Goal: Task Accomplishment & Management: Use online tool/utility

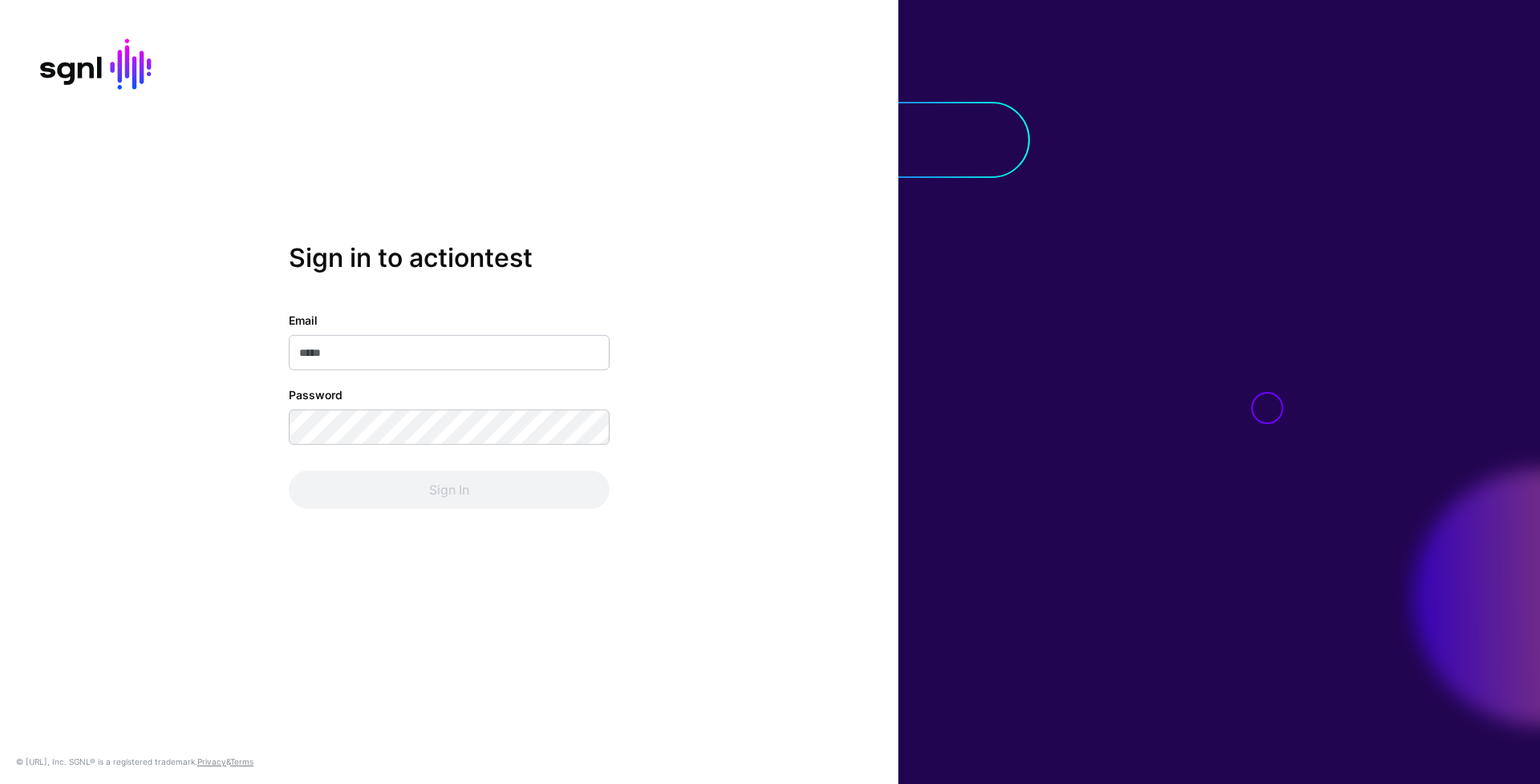
click at [563, 349] on input "Email" at bounding box center [449, 353] width 320 height 35
type input "**********"
click at [479, 366] on input "Email" at bounding box center [449, 353] width 320 height 35
type input "**********"
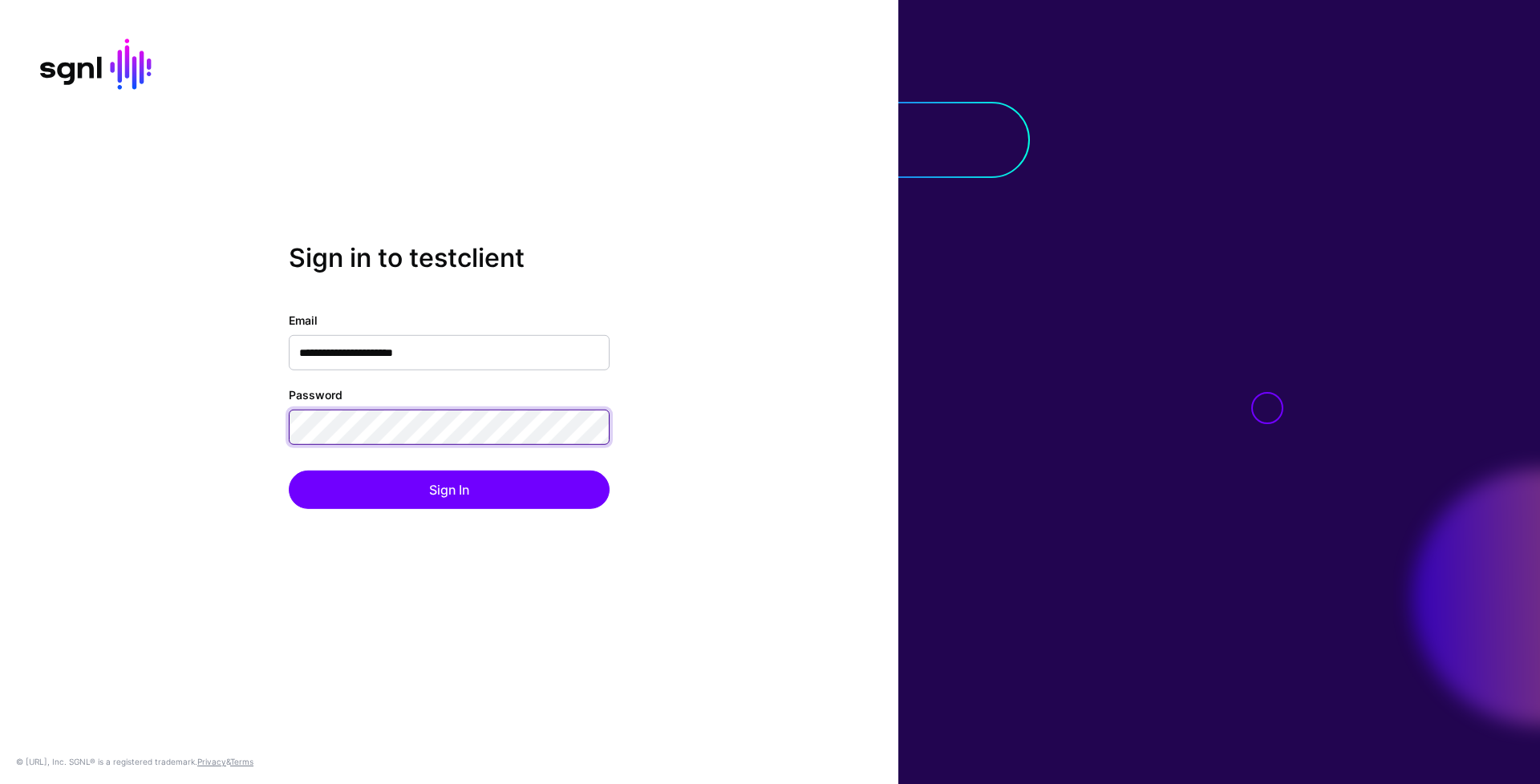
click at [288, 470] on button "Sign In" at bounding box center [449, 490] width 320 height 39
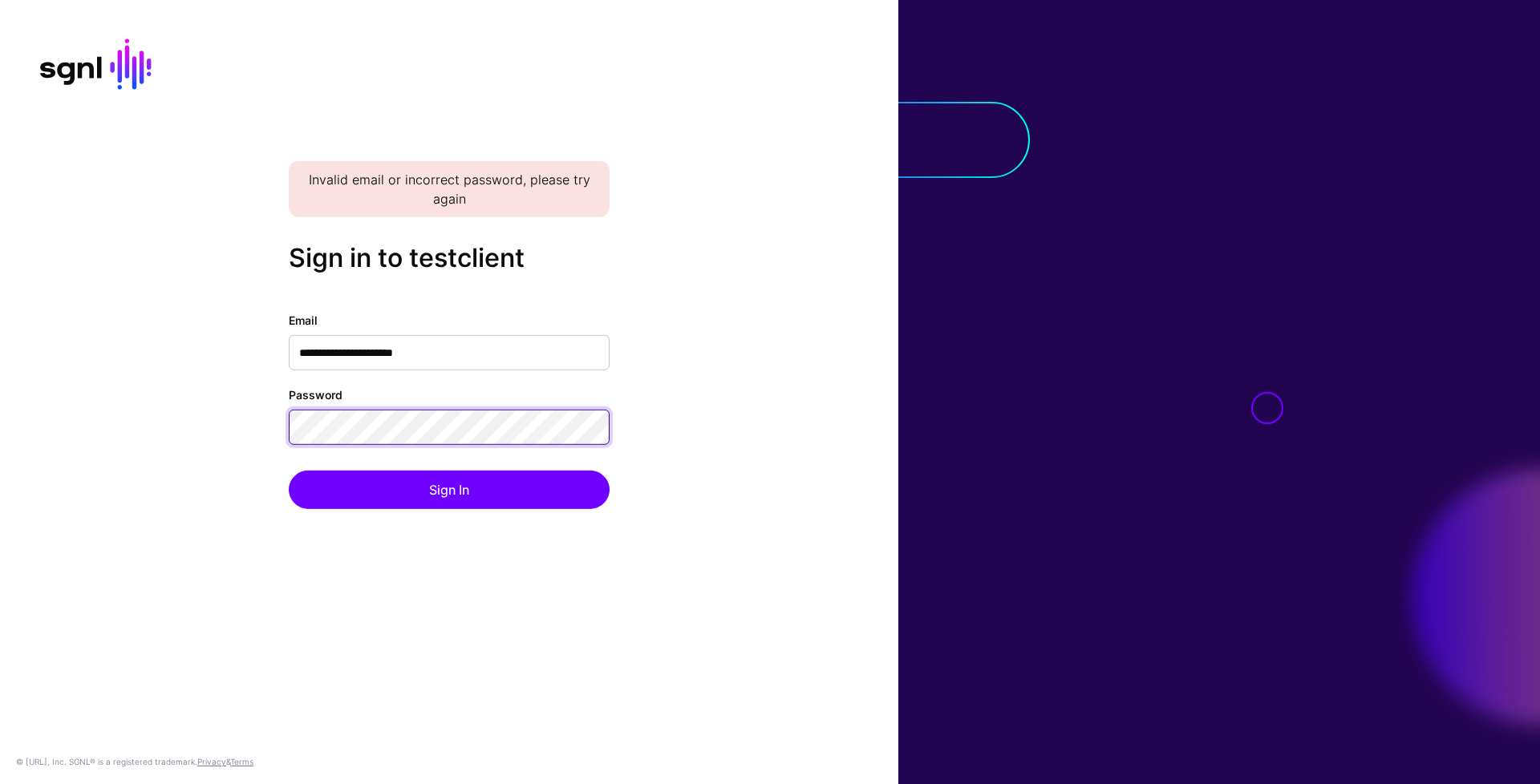
click at [288, 470] on button "Sign In" at bounding box center [449, 490] width 320 height 39
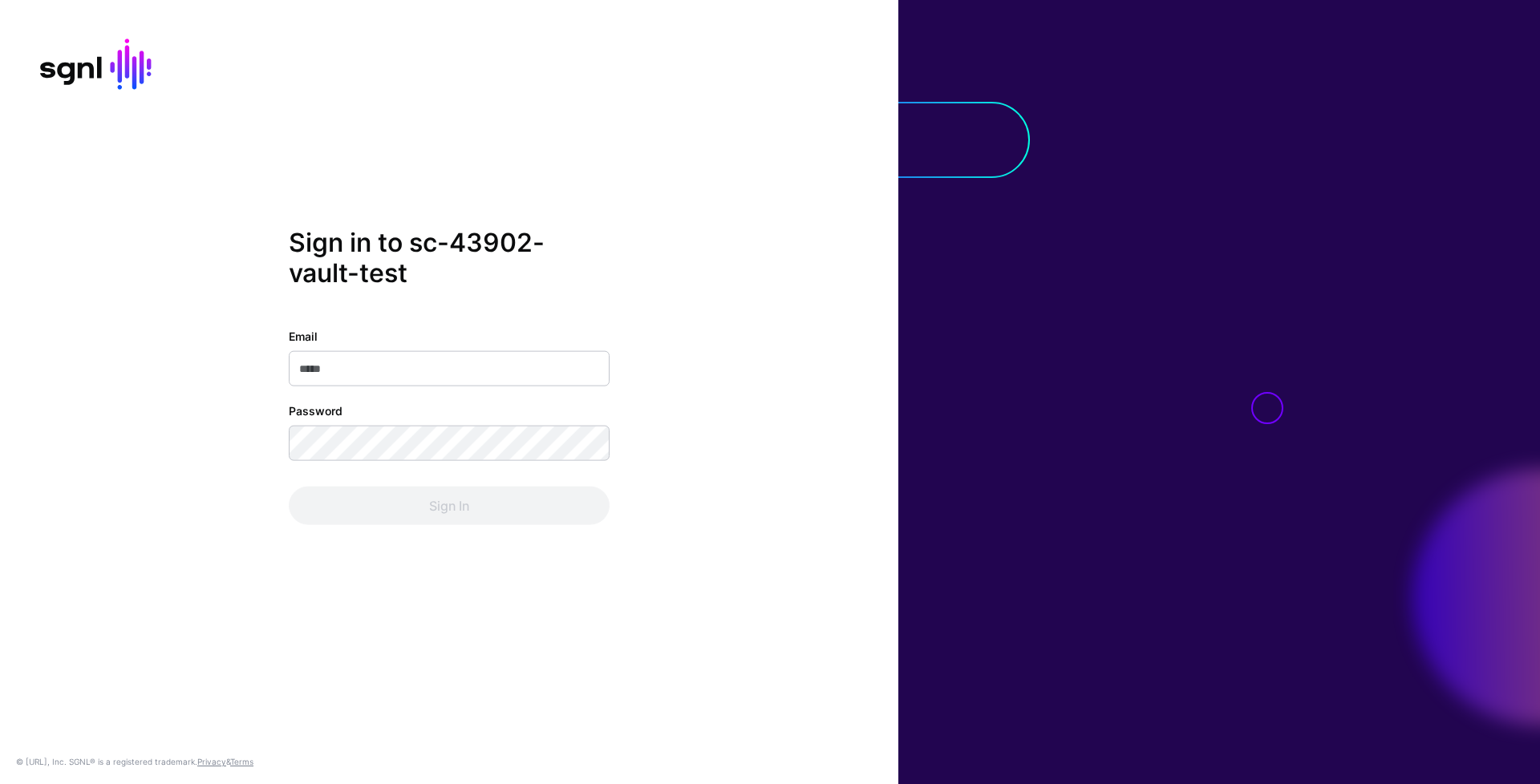
click at [552, 387] on div "Email Password Sign In" at bounding box center [449, 426] width 320 height 197
click at [557, 370] on input "Email" at bounding box center [449, 368] width 320 height 35
type input "**********"
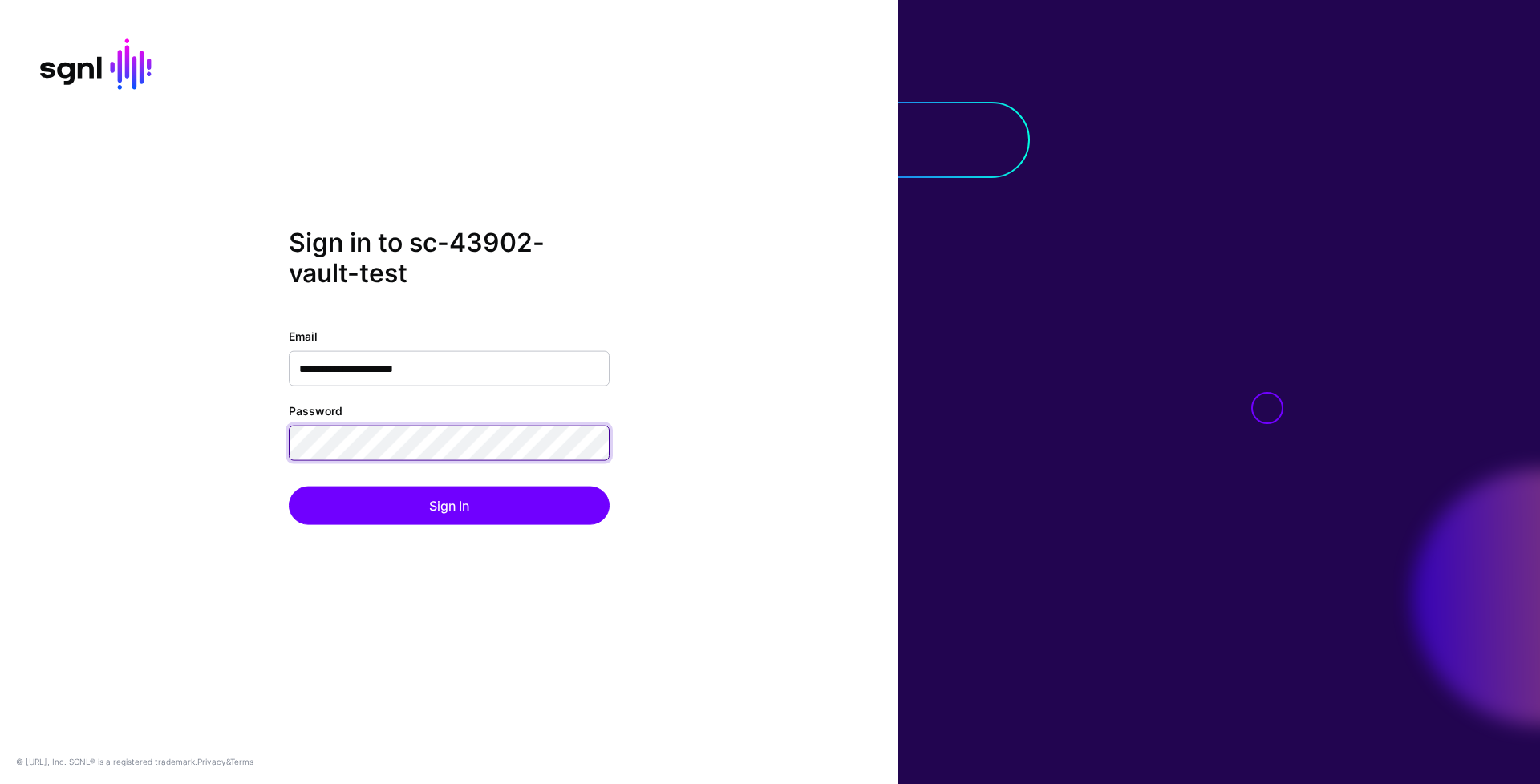
click at [288, 486] on button "Sign In" at bounding box center [449, 505] width 320 height 39
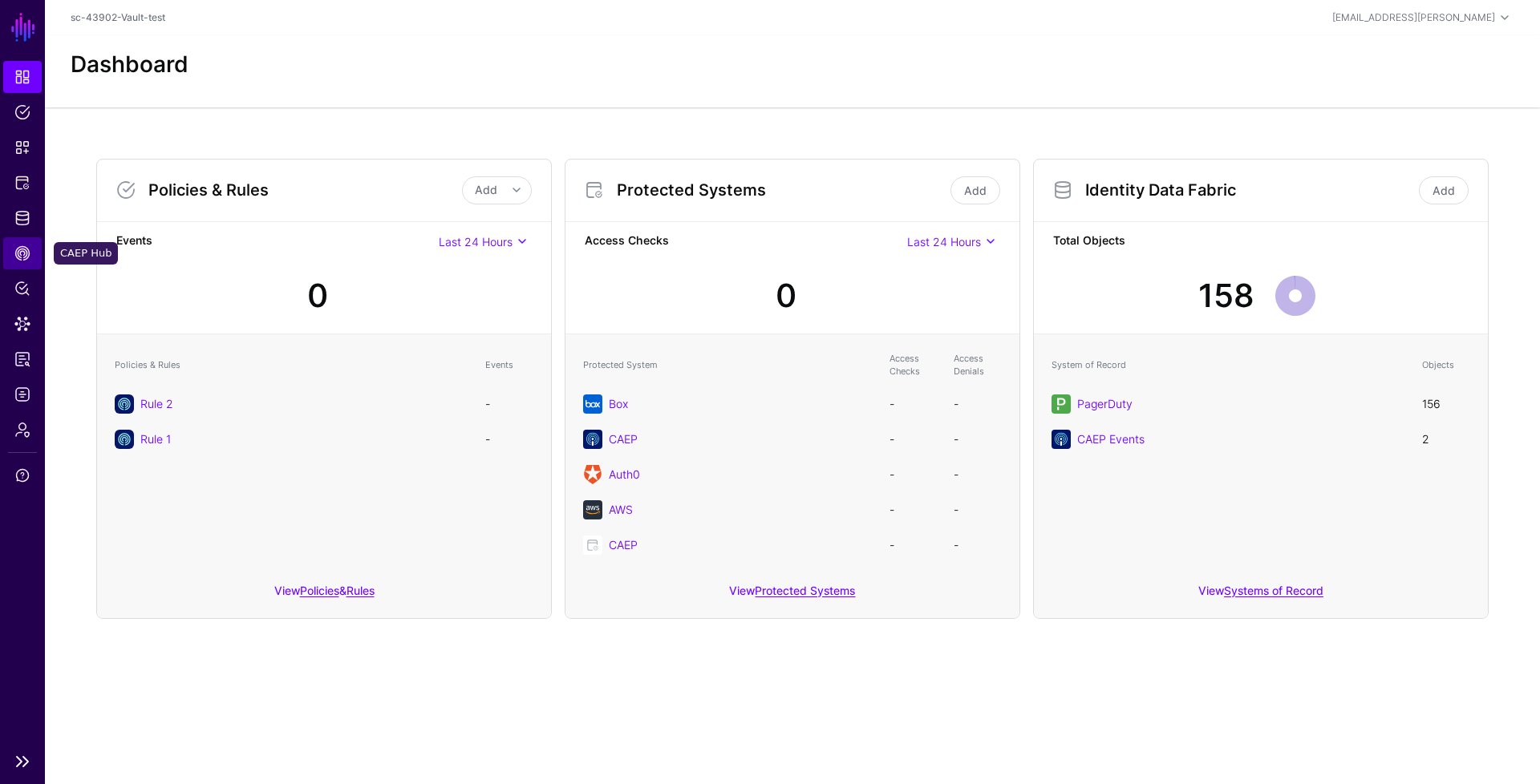
click at [38, 253] on link "CAEP Hub" at bounding box center [23, 254] width 39 height 32
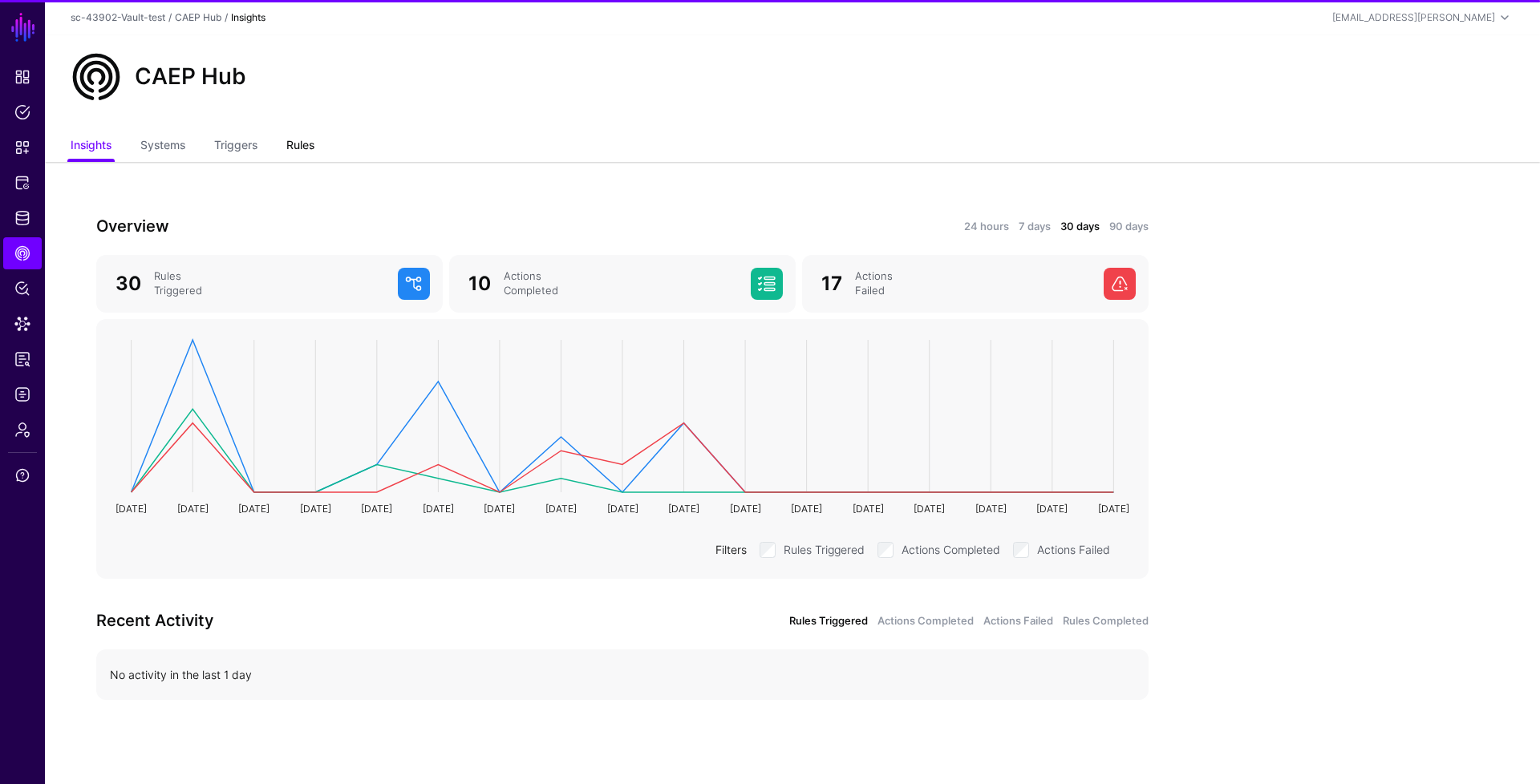
click at [292, 140] on link "Rules" at bounding box center [300, 147] width 28 height 30
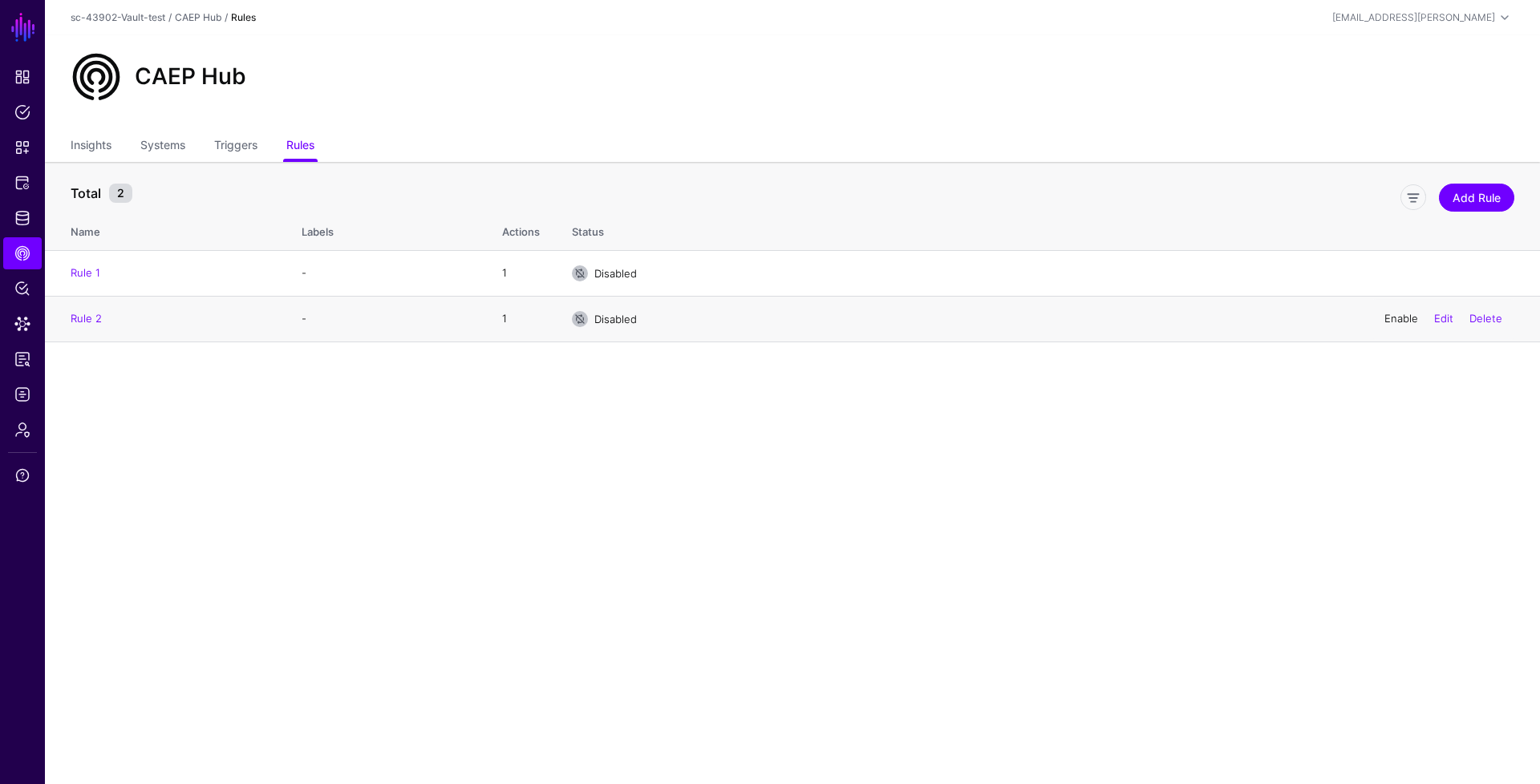
click at [1412, 320] on link "Enable" at bounding box center [1402, 318] width 34 height 13
click at [26, 390] on span "Logs" at bounding box center [22, 394] width 16 height 16
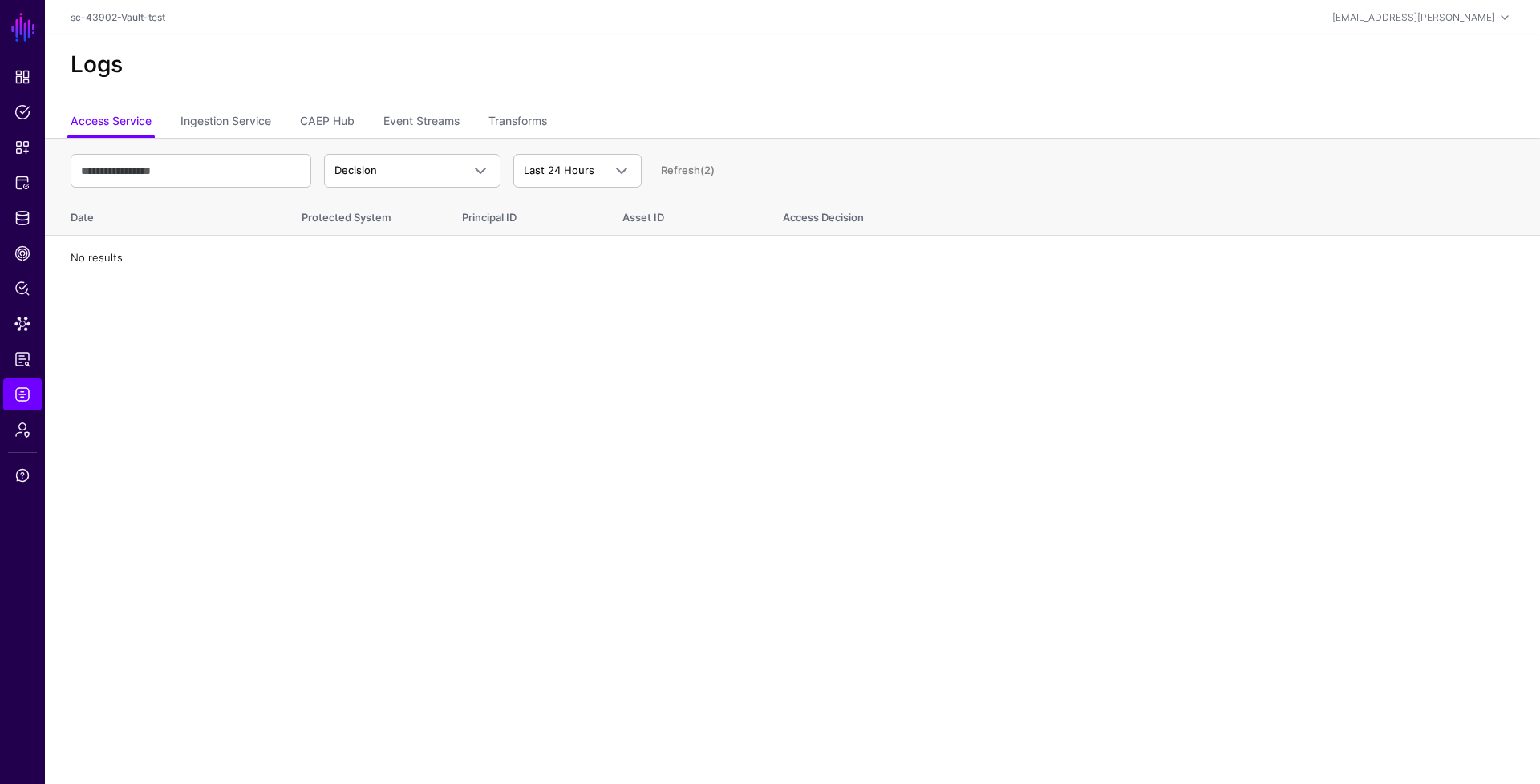
click at [360, 121] on ul "Access Service Ingestion Service CAEP Hub Event Streams Transforms" at bounding box center [793, 122] width 1444 height 30
click at [347, 120] on link "CAEP Hub" at bounding box center [327, 122] width 55 height 30
click at [682, 164] on link "Refresh" at bounding box center [681, 169] width 40 height 13
click at [682, 164] on link "Refresh (3)" at bounding box center [688, 169] width 54 height 13
click at [684, 171] on link "Refresh" at bounding box center [681, 169] width 40 height 13
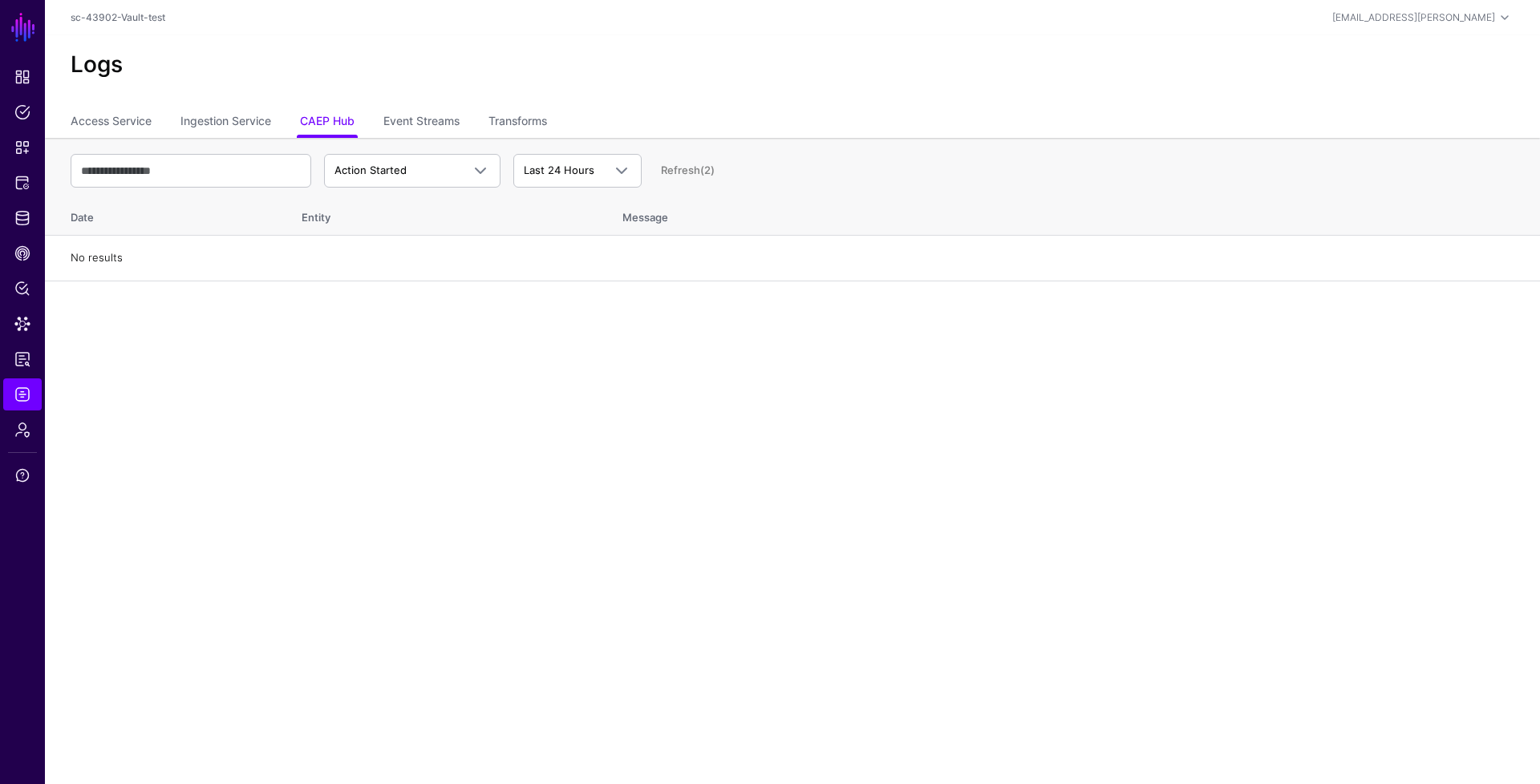
click at [448, 190] on div "Action Started Action Started Action Completed Action Errored Action Failed Rul…" at bounding box center [793, 170] width 1444 height 46
click at [135, 121] on link "Access Service" at bounding box center [111, 122] width 81 height 30
click at [234, 113] on link "Ingestion Service" at bounding box center [225, 122] width 90 height 30
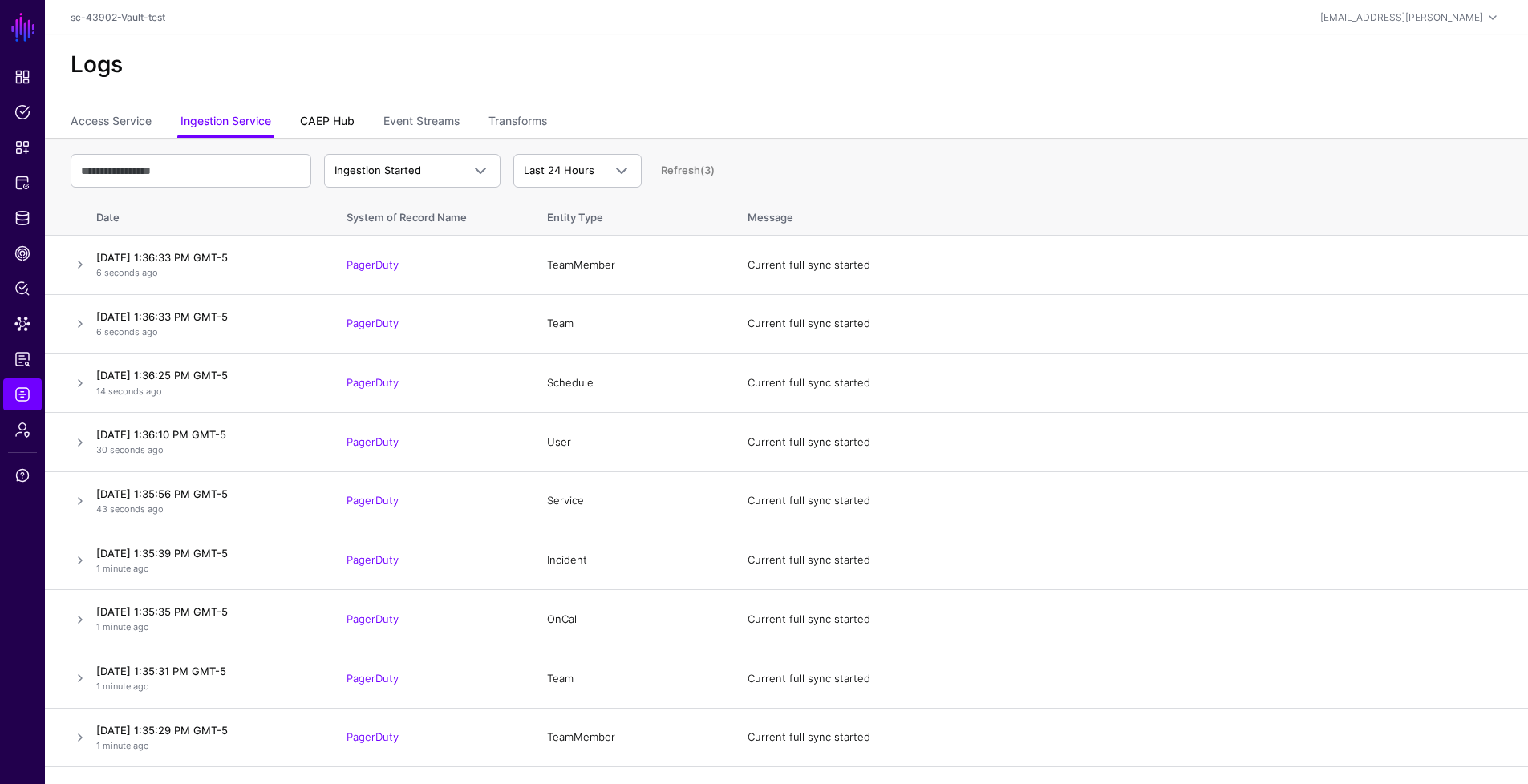
click at [328, 115] on link "CAEP Hub" at bounding box center [327, 122] width 55 height 30
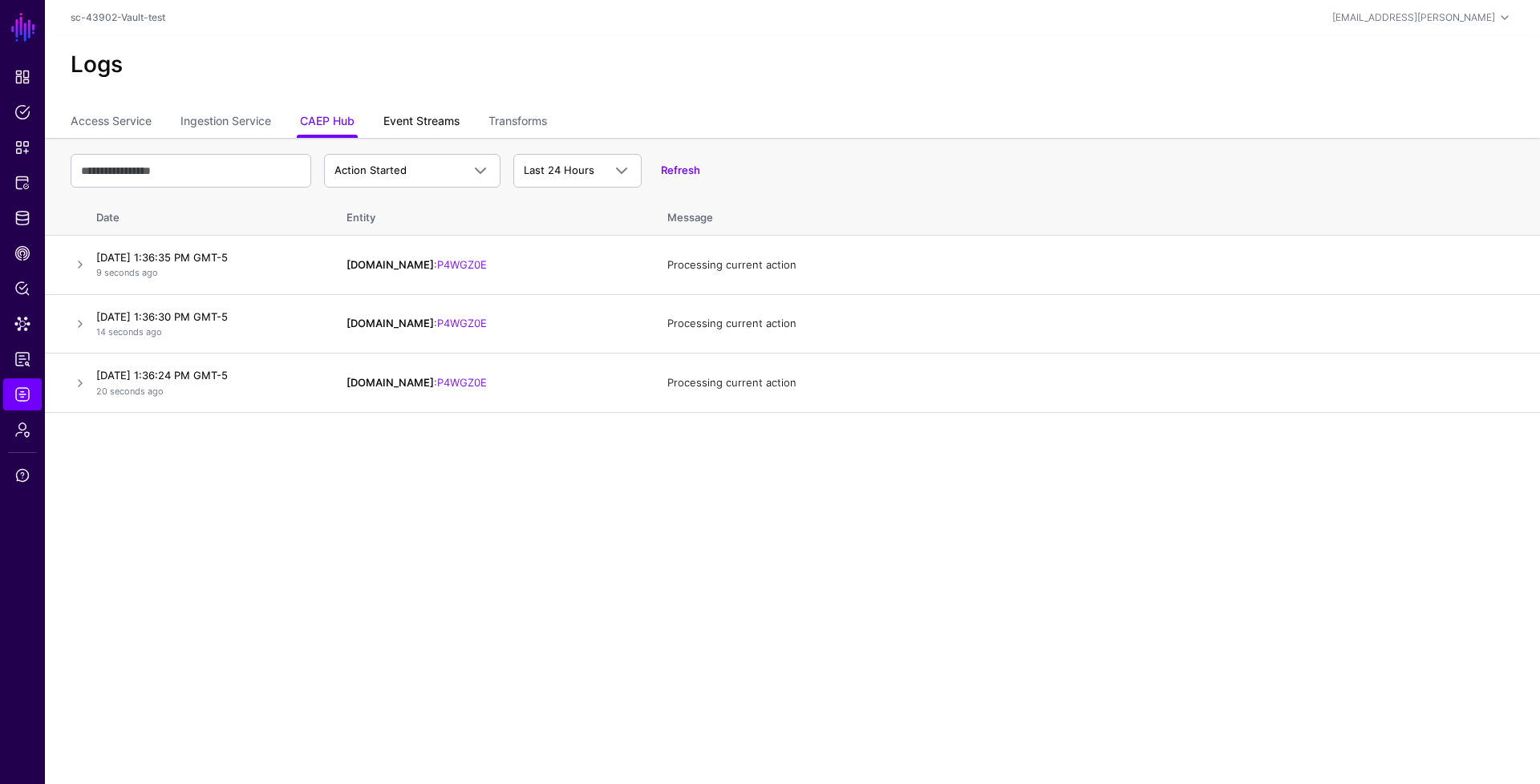
click at [420, 126] on link "Event Streams" at bounding box center [422, 122] width 76 height 30
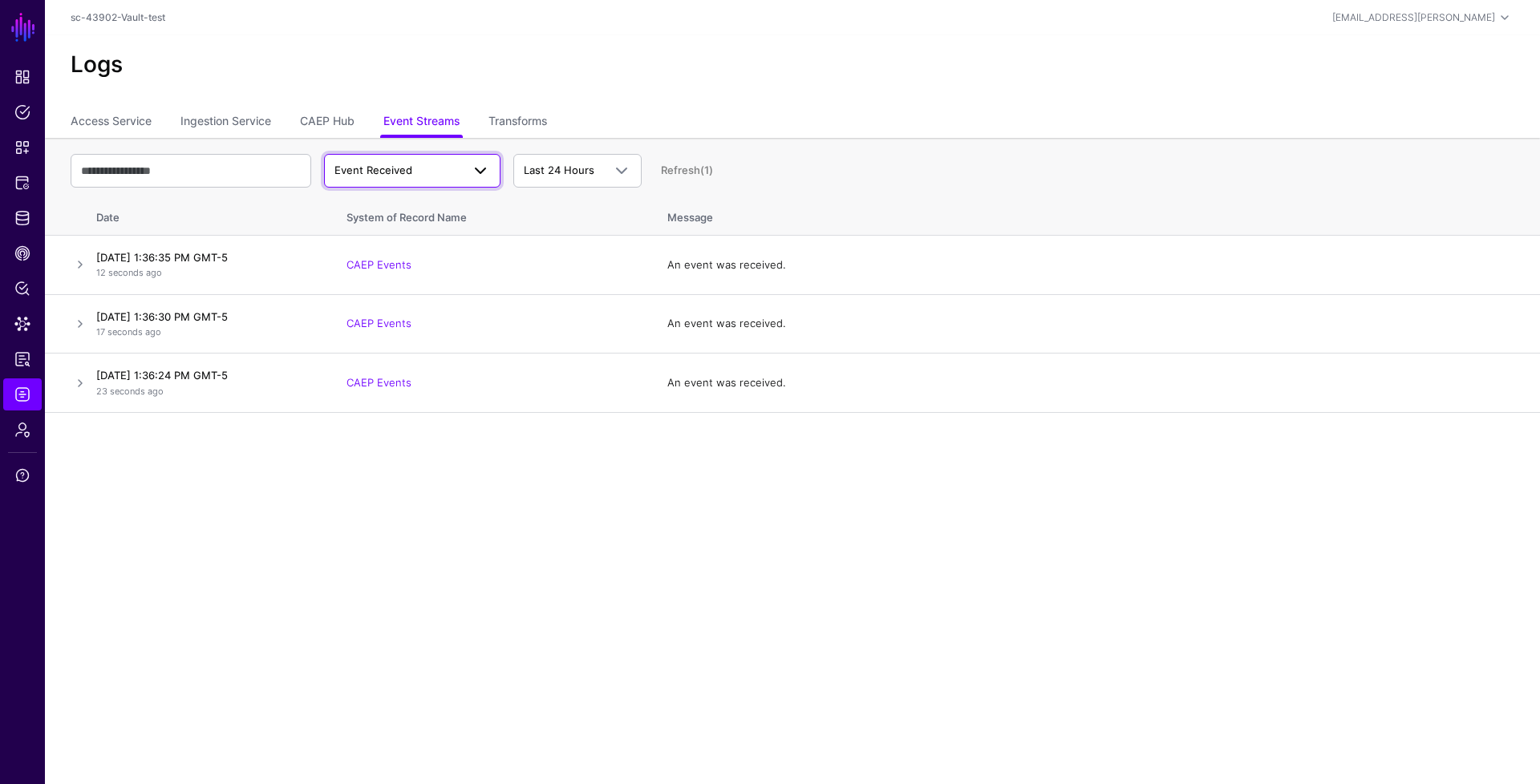
click at [419, 176] on span "Event Received" at bounding box center [398, 170] width 127 height 16
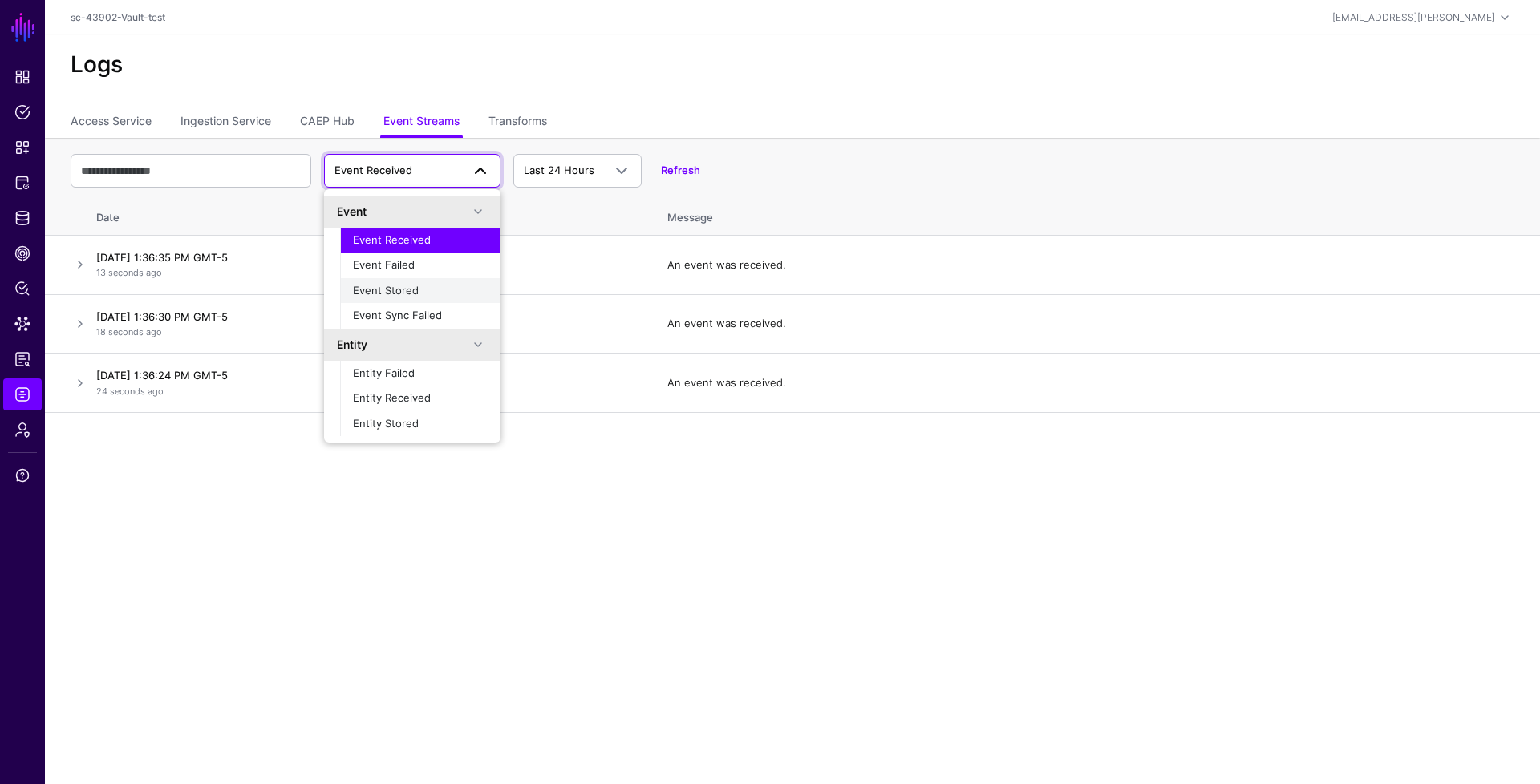
click at [421, 282] on button "Event Stored" at bounding box center [420, 291] width 160 height 25
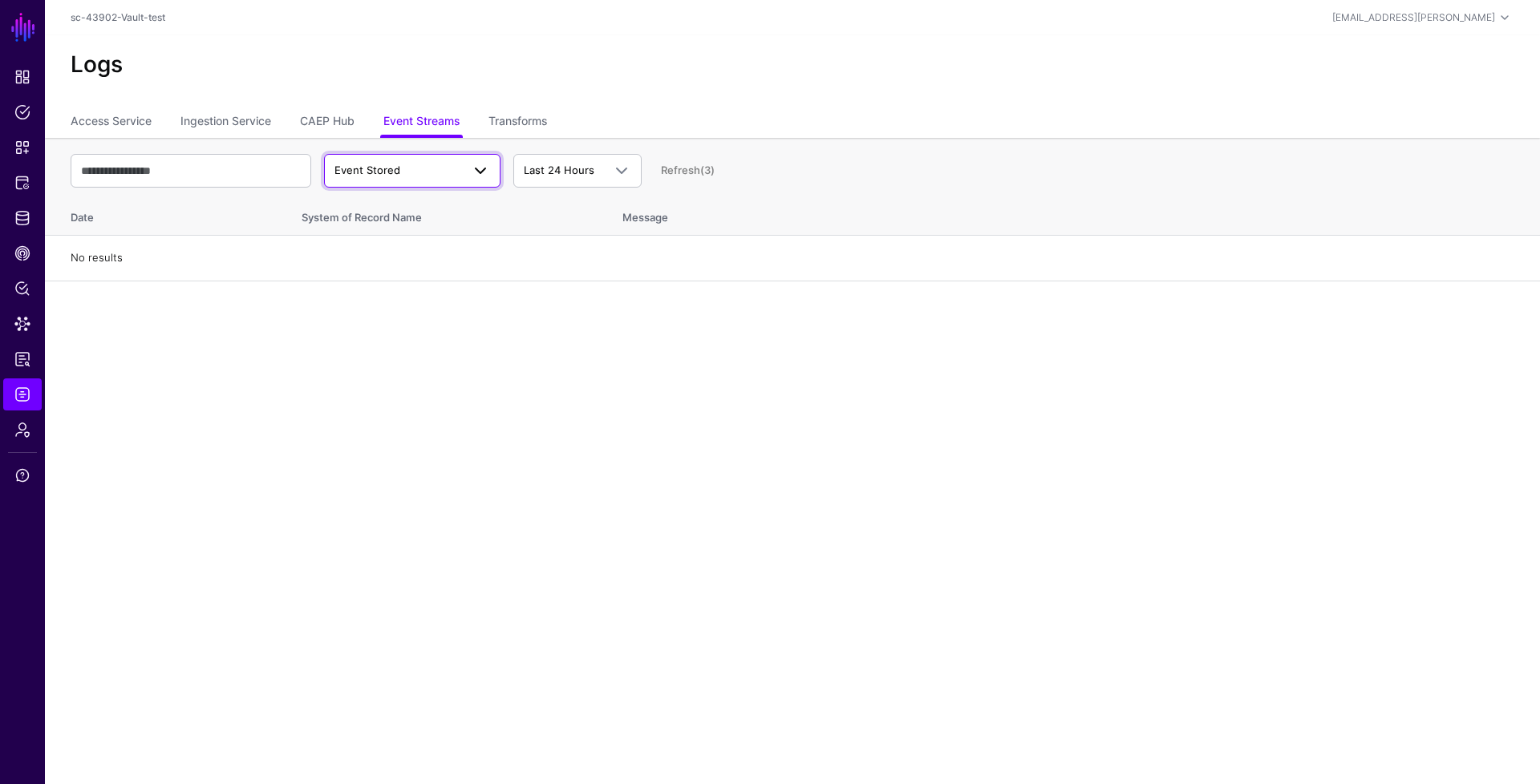
click at [405, 179] on span "Event Stored" at bounding box center [412, 170] width 156 height 19
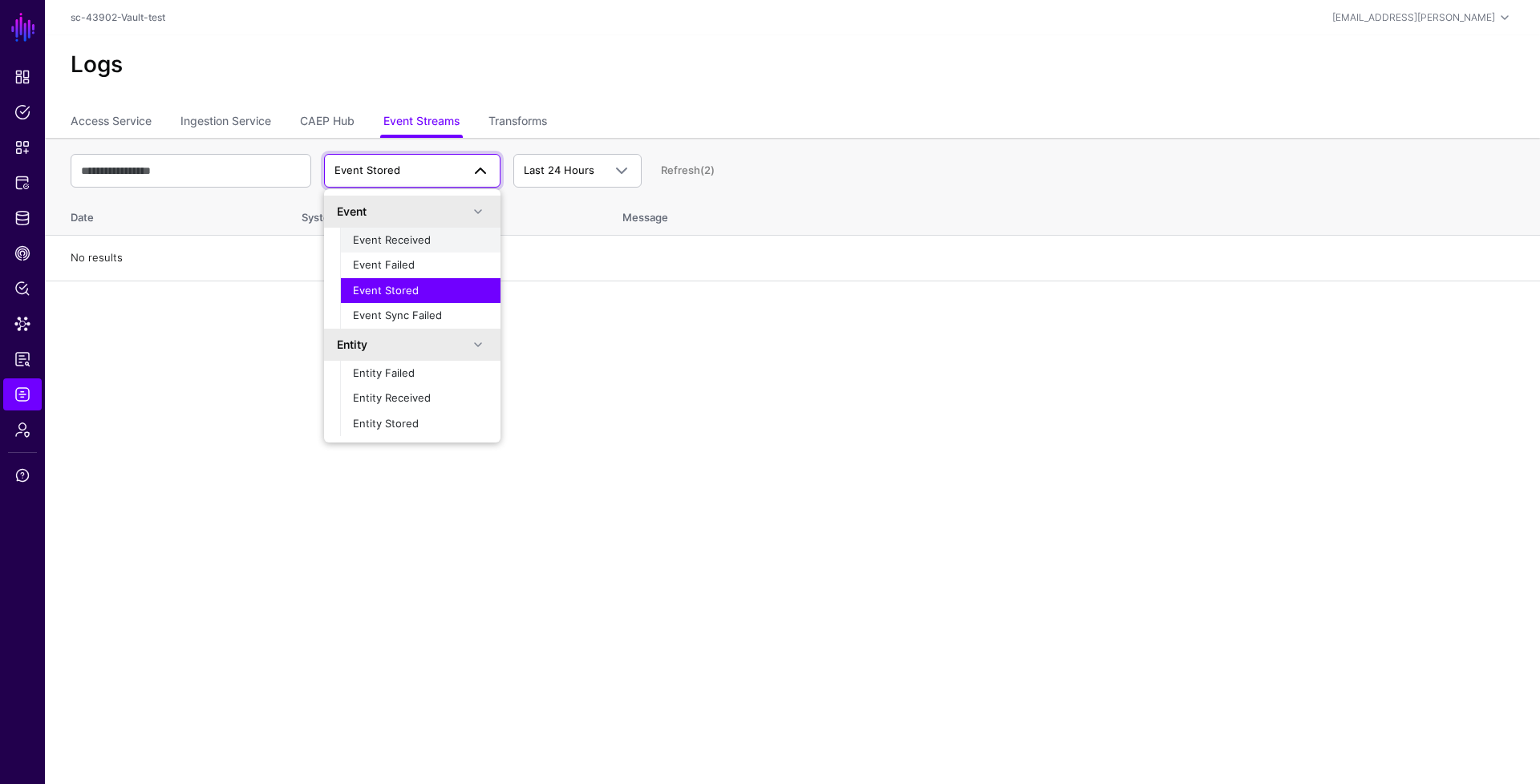
click at [373, 247] on div "Event Received" at bounding box center [421, 240] width 135 height 16
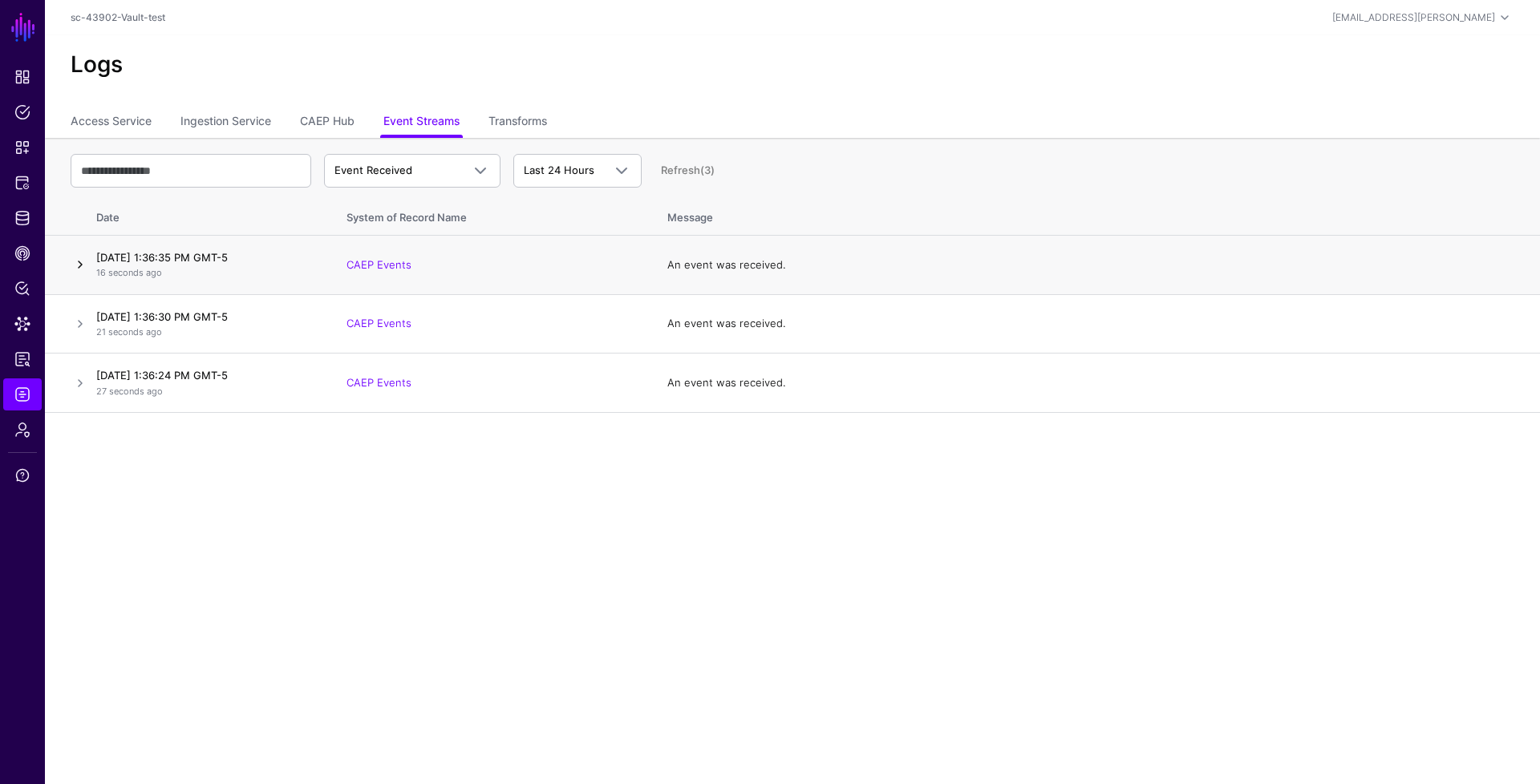
click at [76, 267] on link at bounding box center [80, 264] width 19 height 19
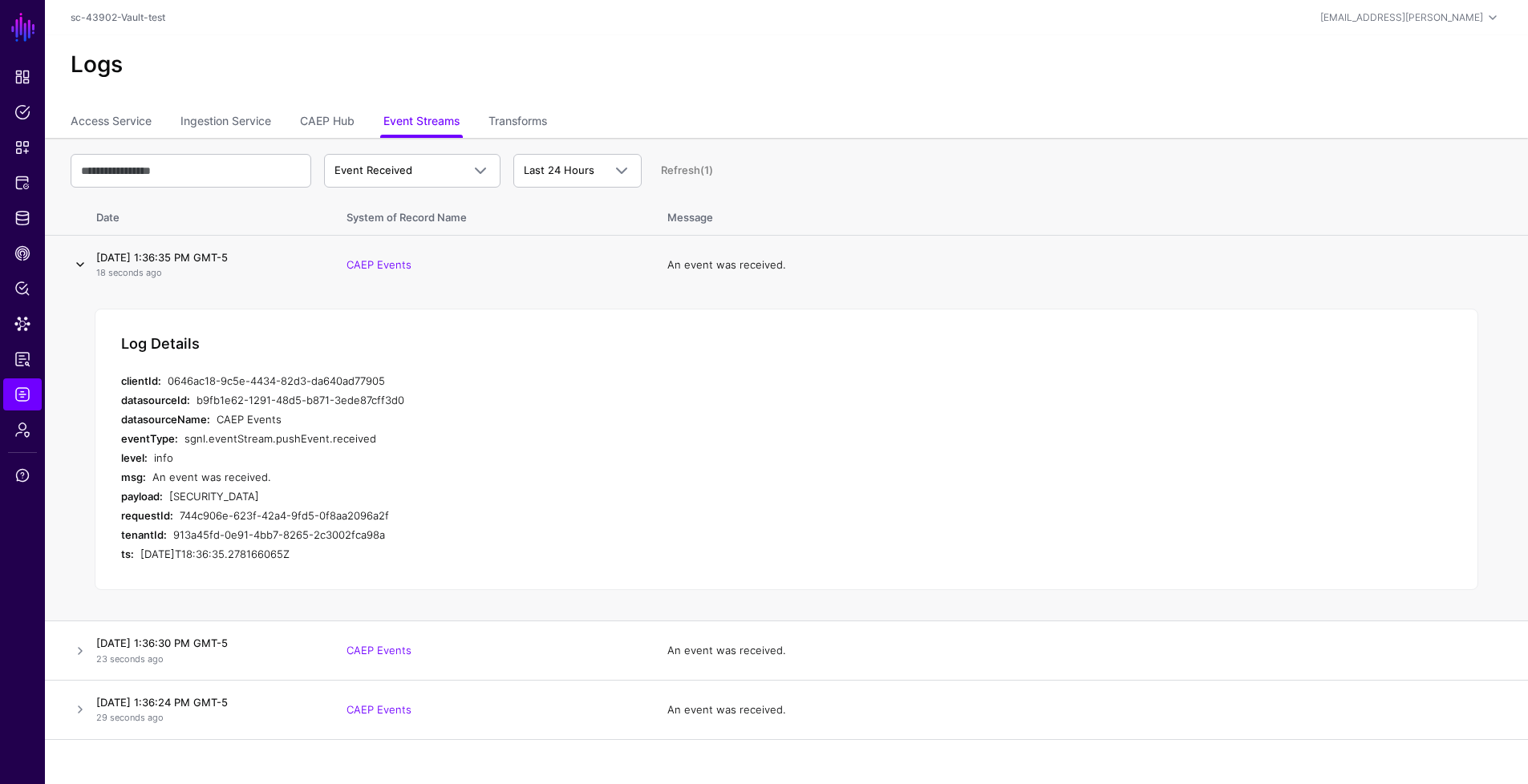
click at [76, 267] on link at bounding box center [80, 264] width 19 height 19
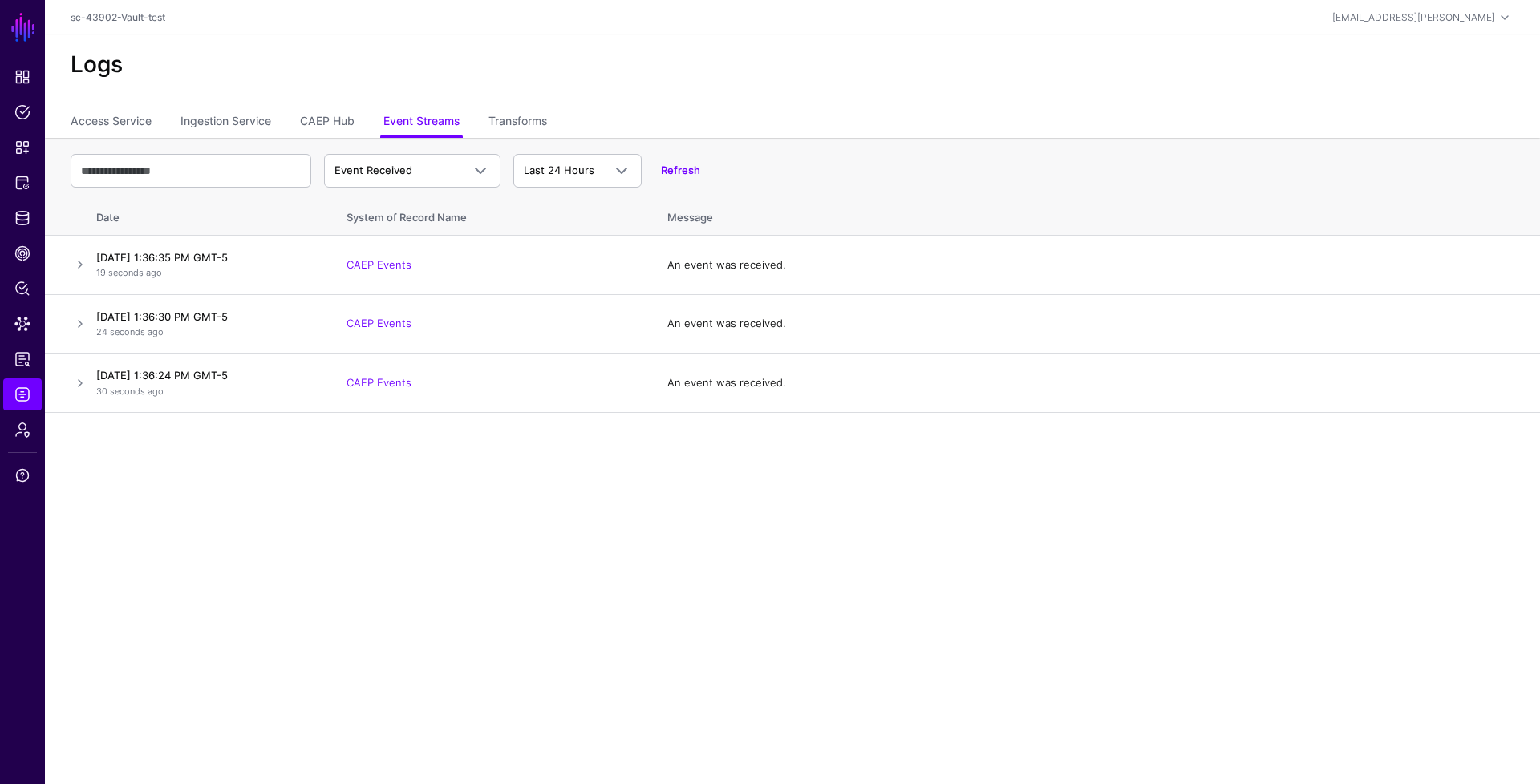
click at [403, 189] on div "Event Received Event Event Received Event Failed Event Stored Event Sync Failed…" at bounding box center [793, 170] width 1444 height 46
click at [412, 171] on span "Event Received" at bounding box center [398, 170] width 127 height 16
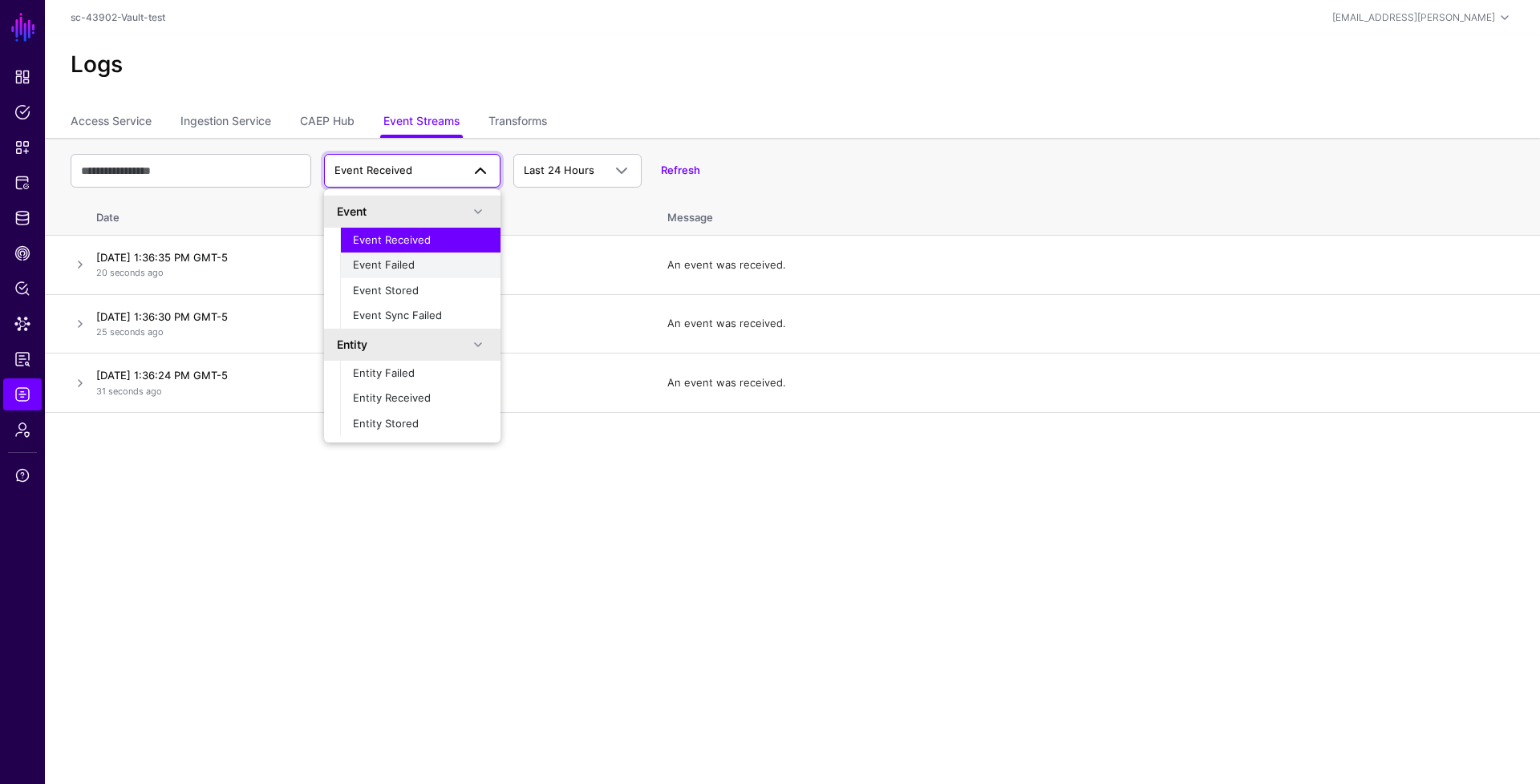
click at [393, 265] on span "Event Failed" at bounding box center [384, 264] width 62 height 13
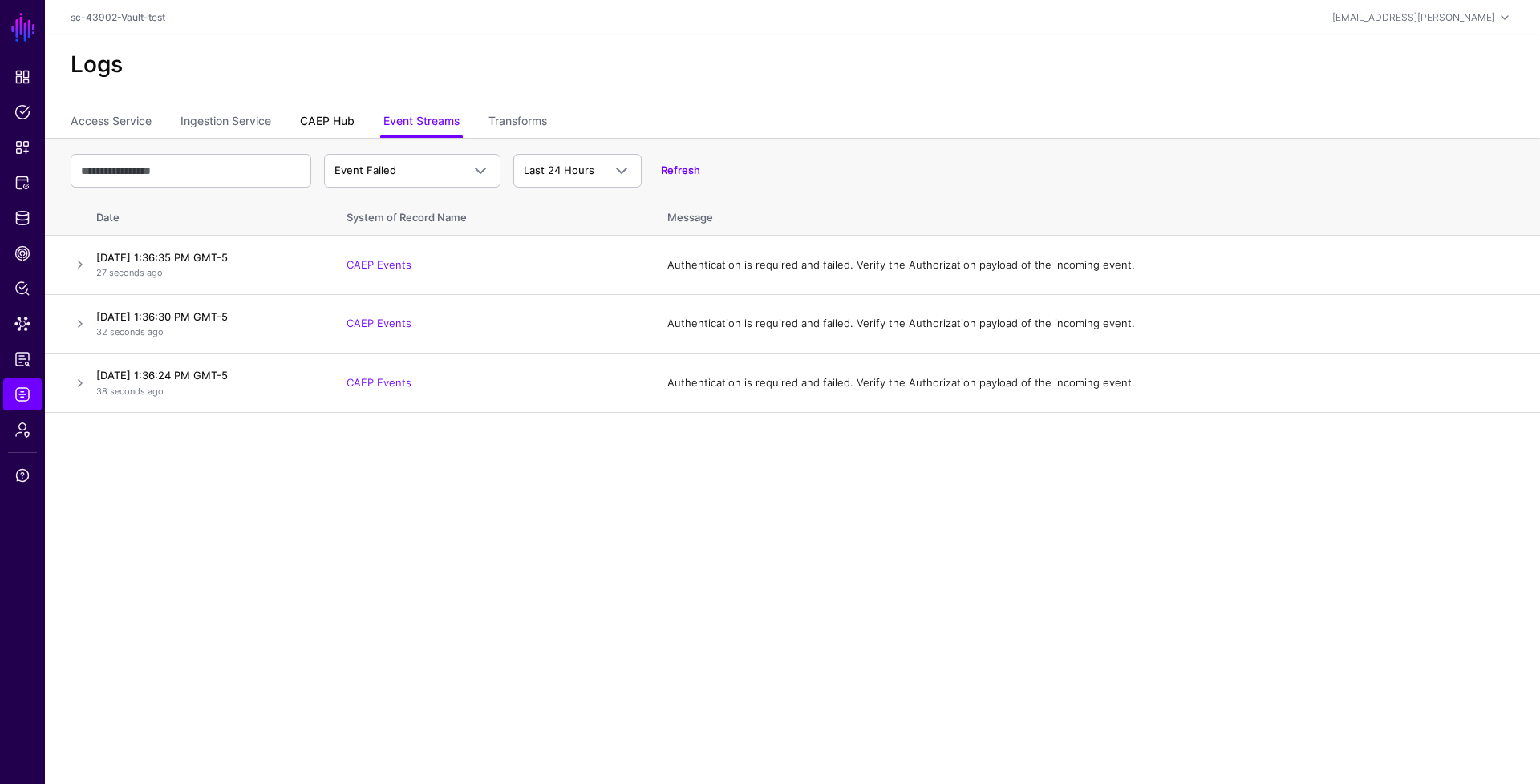
click at [314, 118] on link "CAEP Hub" at bounding box center [327, 122] width 55 height 30
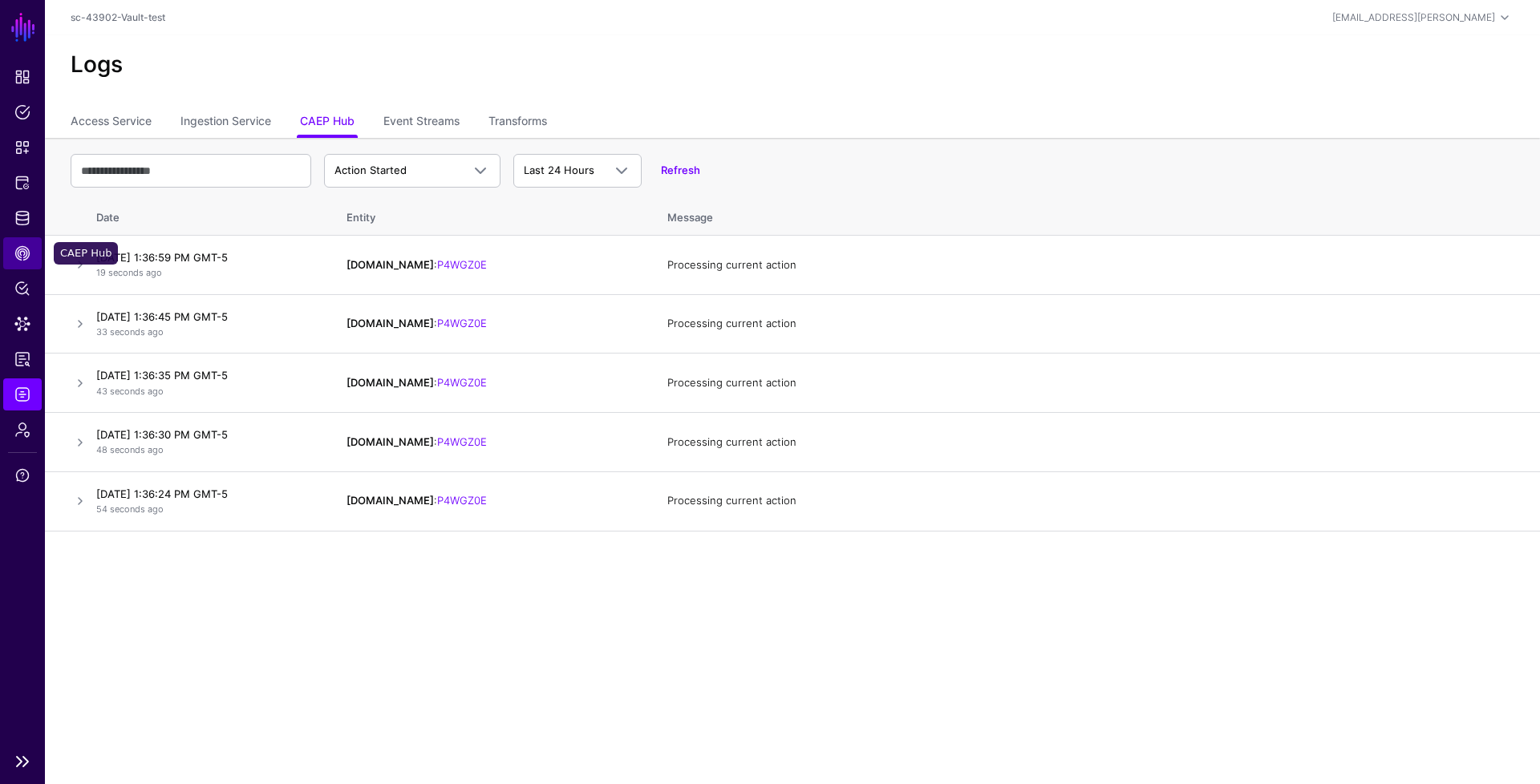
click at [23, 261] on link "CAEP Hub" at bounding box center [23, 254] width 39 height 32
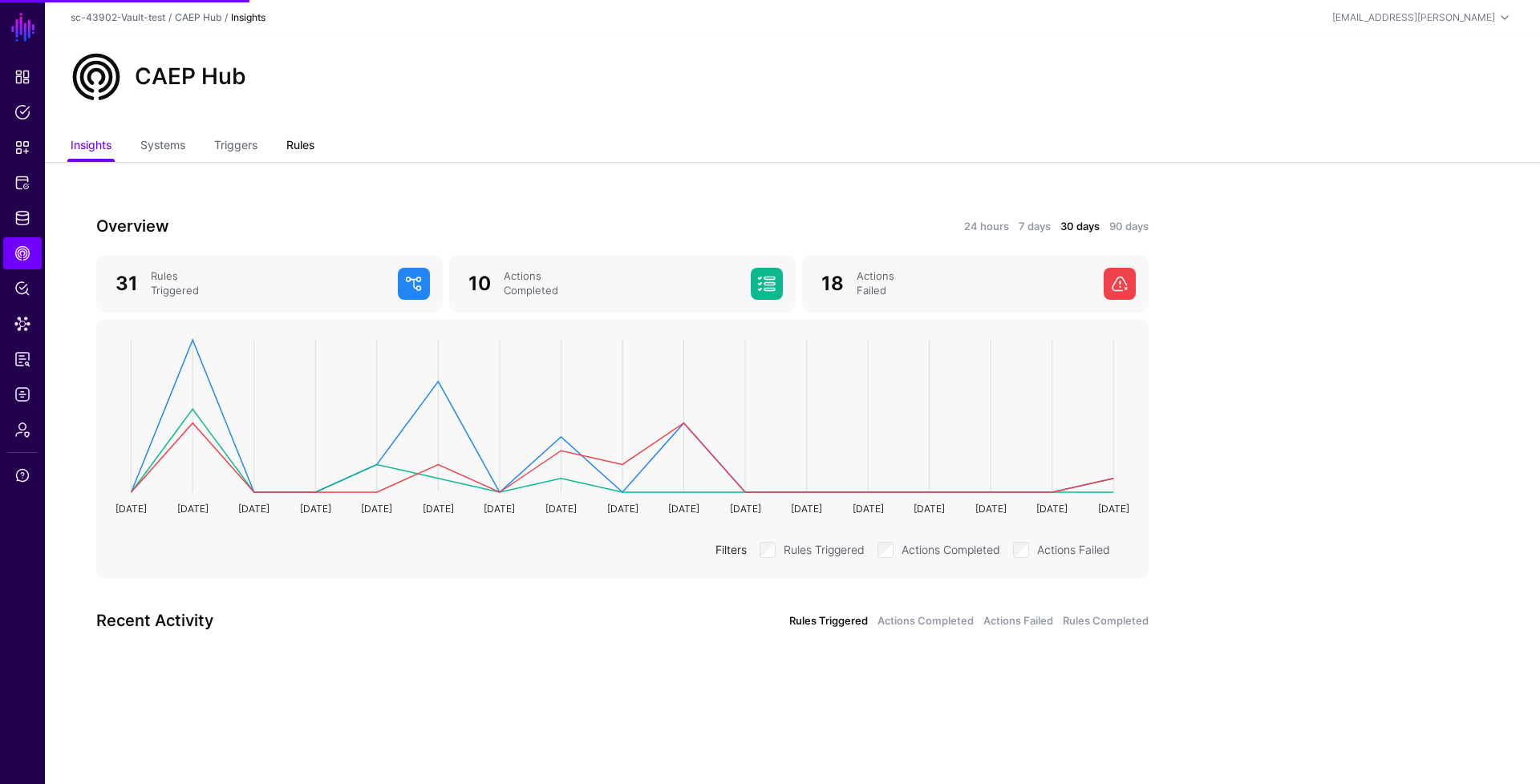
click at [299, 150] on link "Rules" at bounding box center [300, 147] width 28 height 30
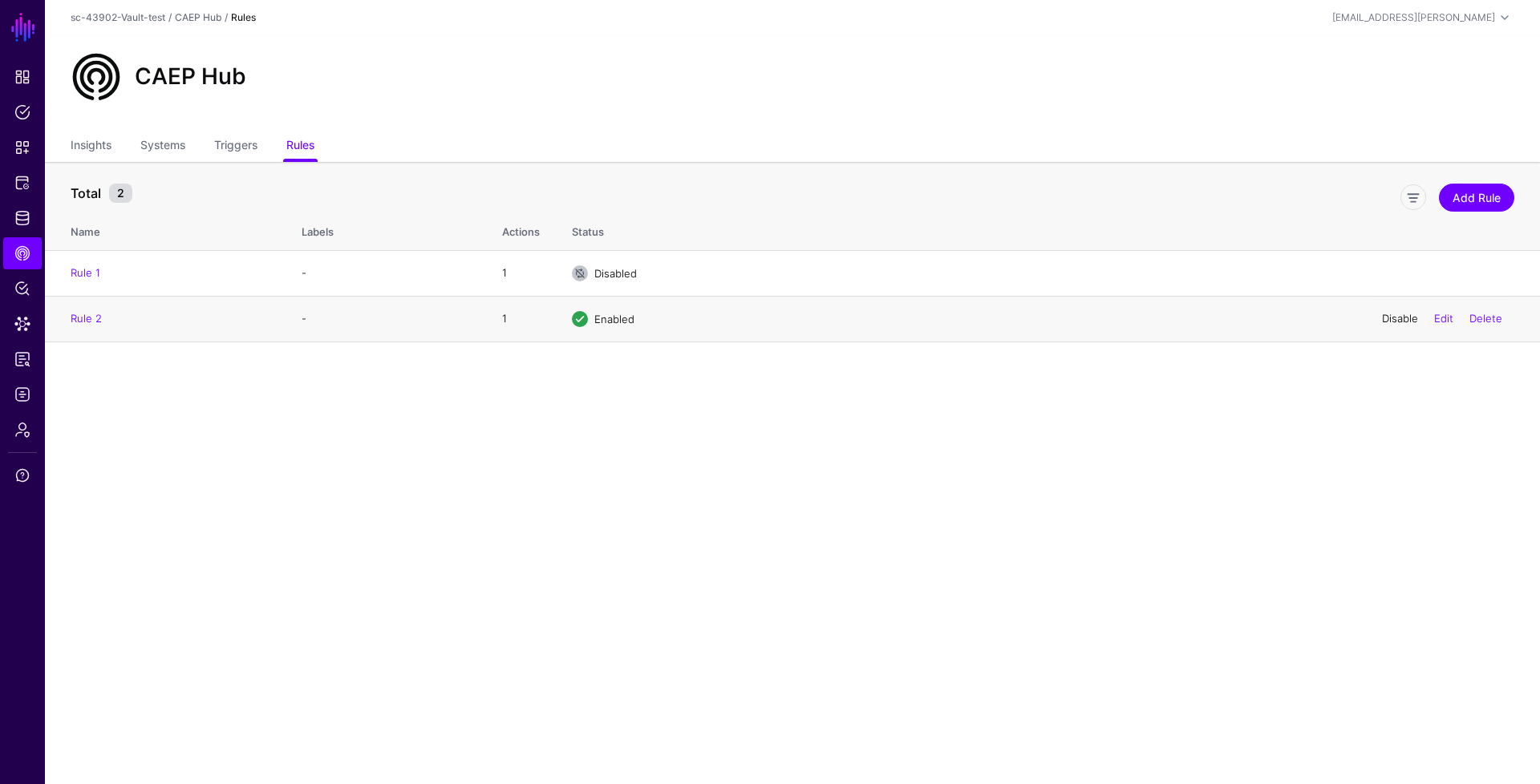
click at [1400, 322] on link "Disable" at bounding box center [1400, 318] width 36 height 13
click at [24, 207] on link "Identity Data Fabric" at bounding box center [23, 218] width 39 height 32
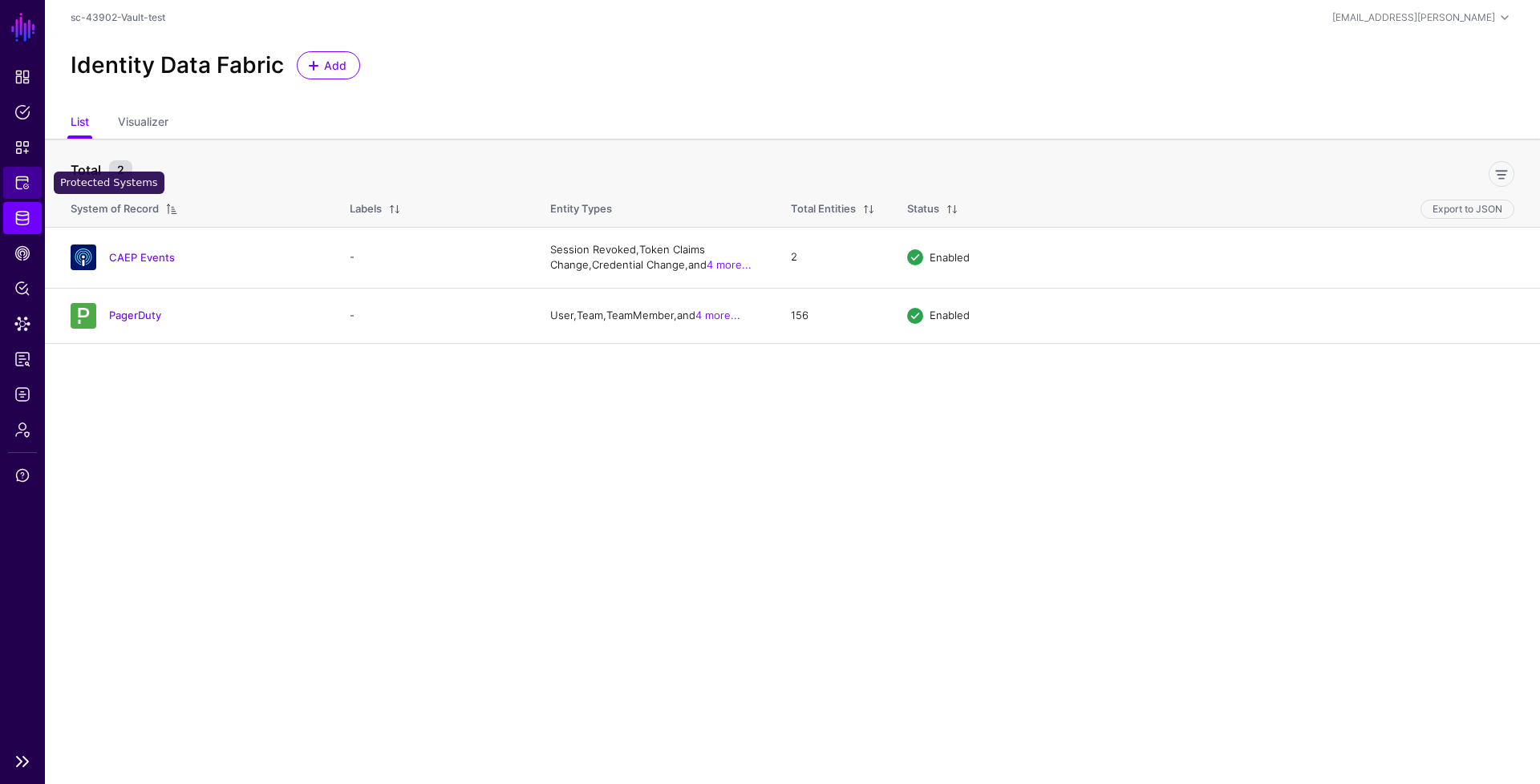
click at [19, 175] on span "Protected Systems" at bounding box center [22, 182] width 16 height 16
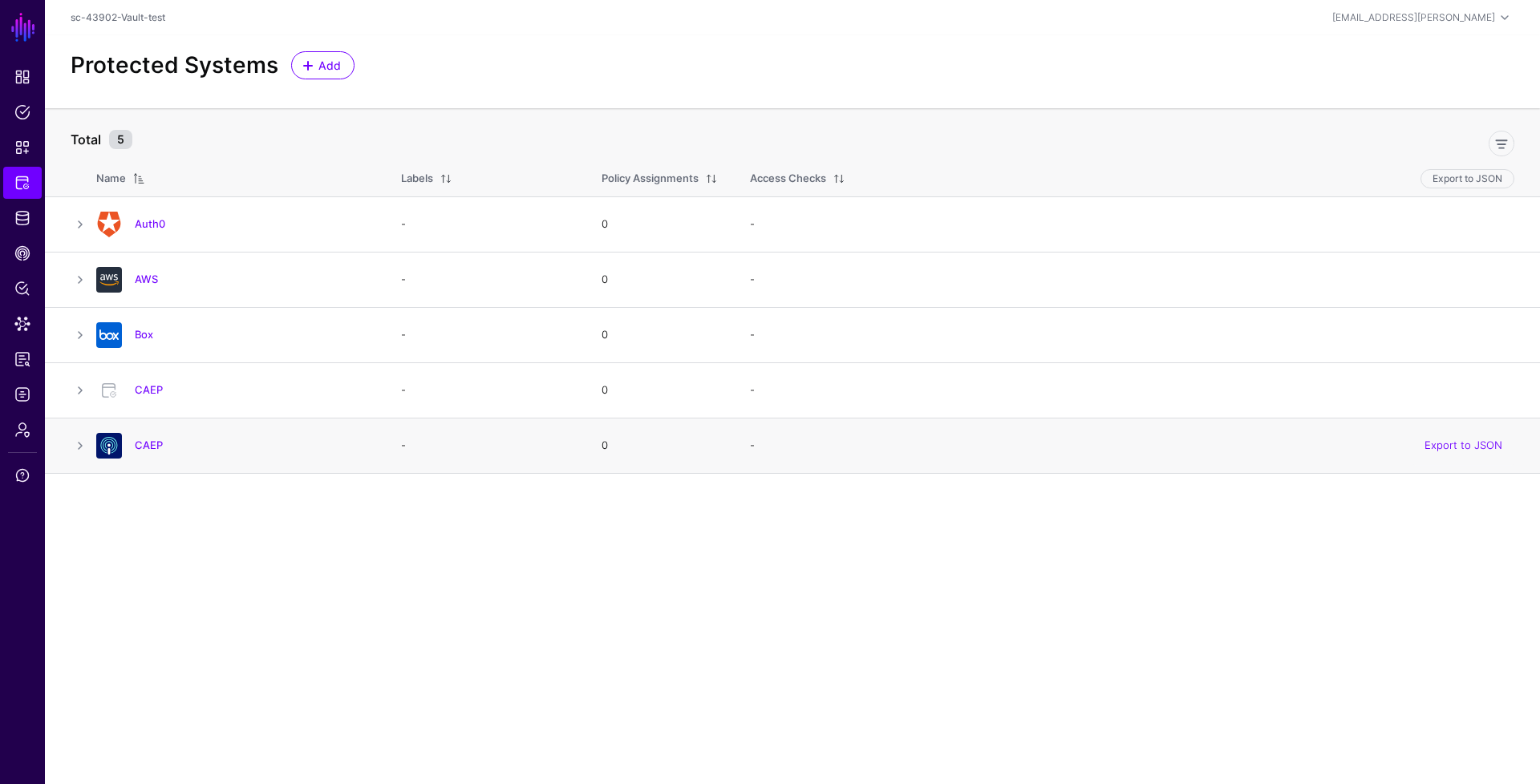
click at [18, 223] on span "Identity Data Fabric" at bounding box center [22, 217] width 16 height 16
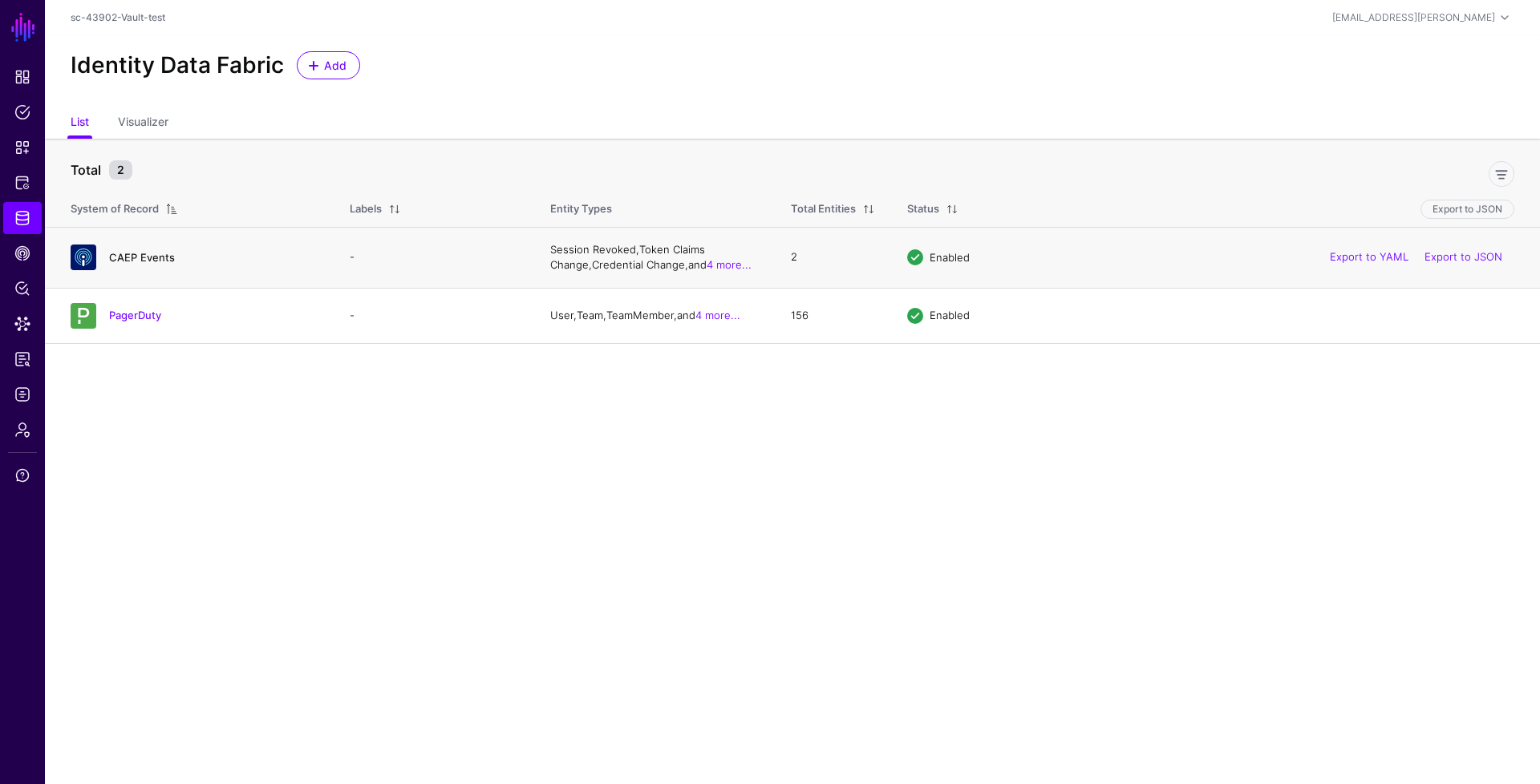
click at [162, 258] on link "CAEP Events" at bounding box center [142, 257] width 66 height 13
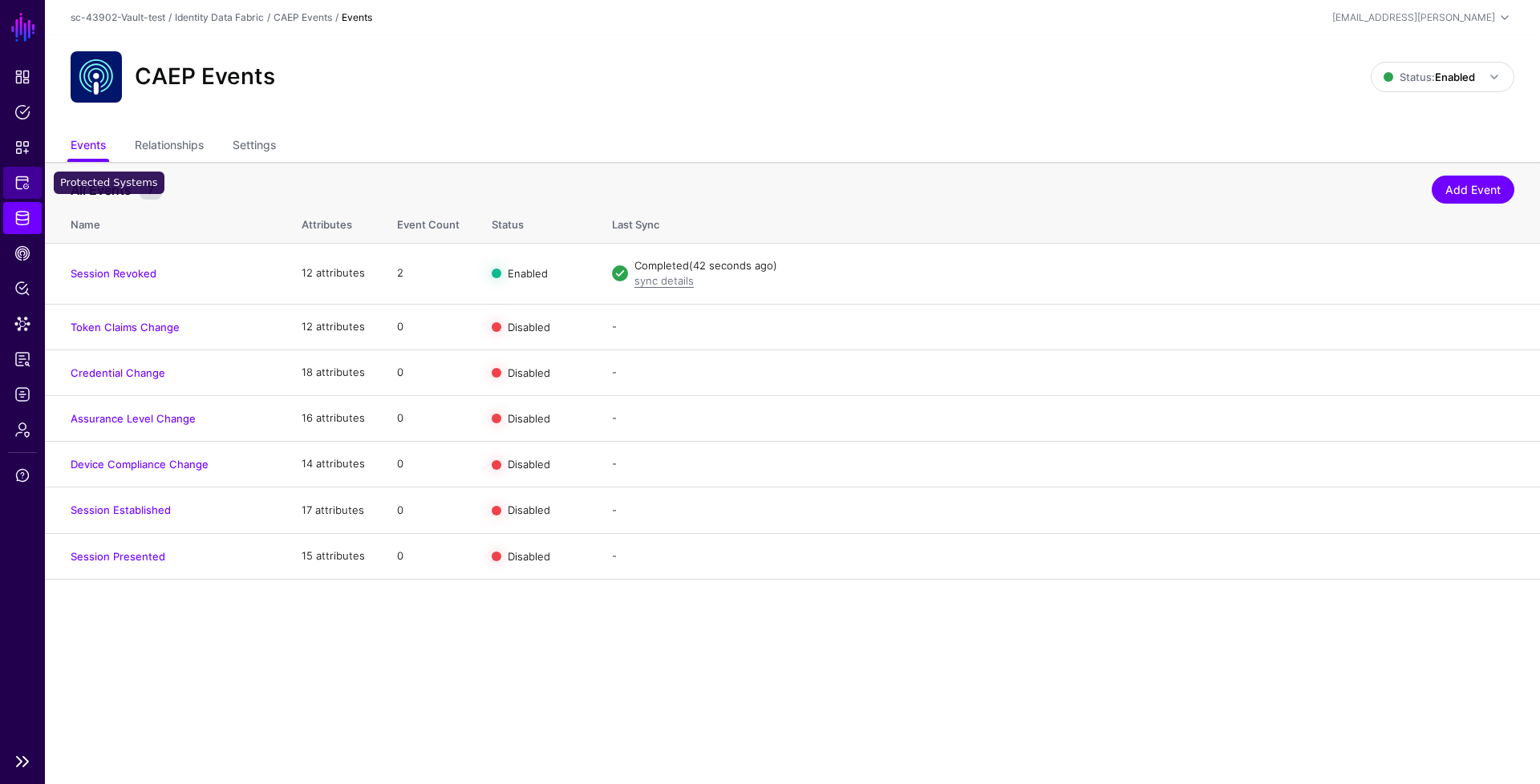
click at [30, 186] on link "Protected Systems" at bounding box center [23, 183] width 39 height 32
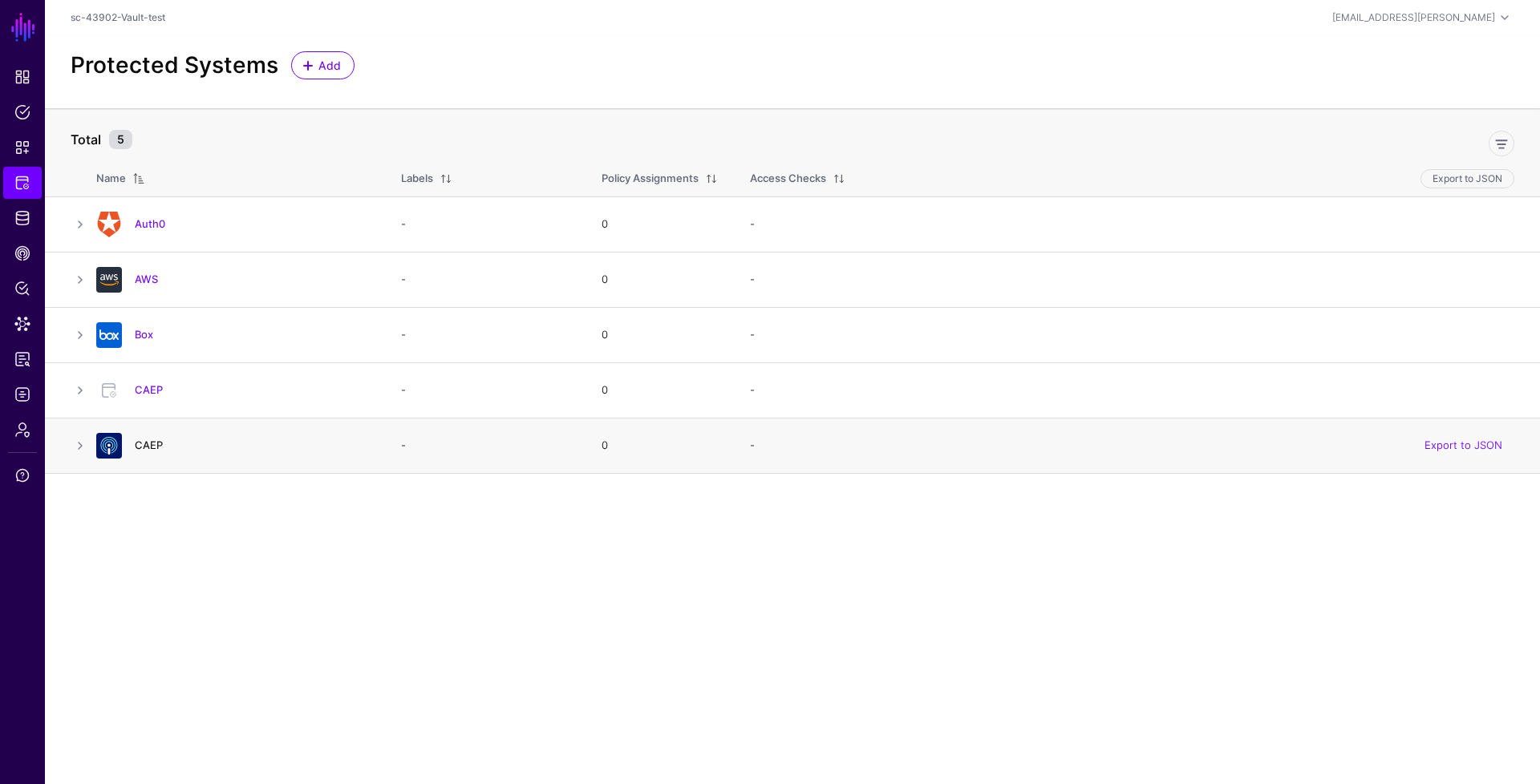
click at [152, 443] on link "CAEP" at bounding box center [148, 444] width 28 height 13
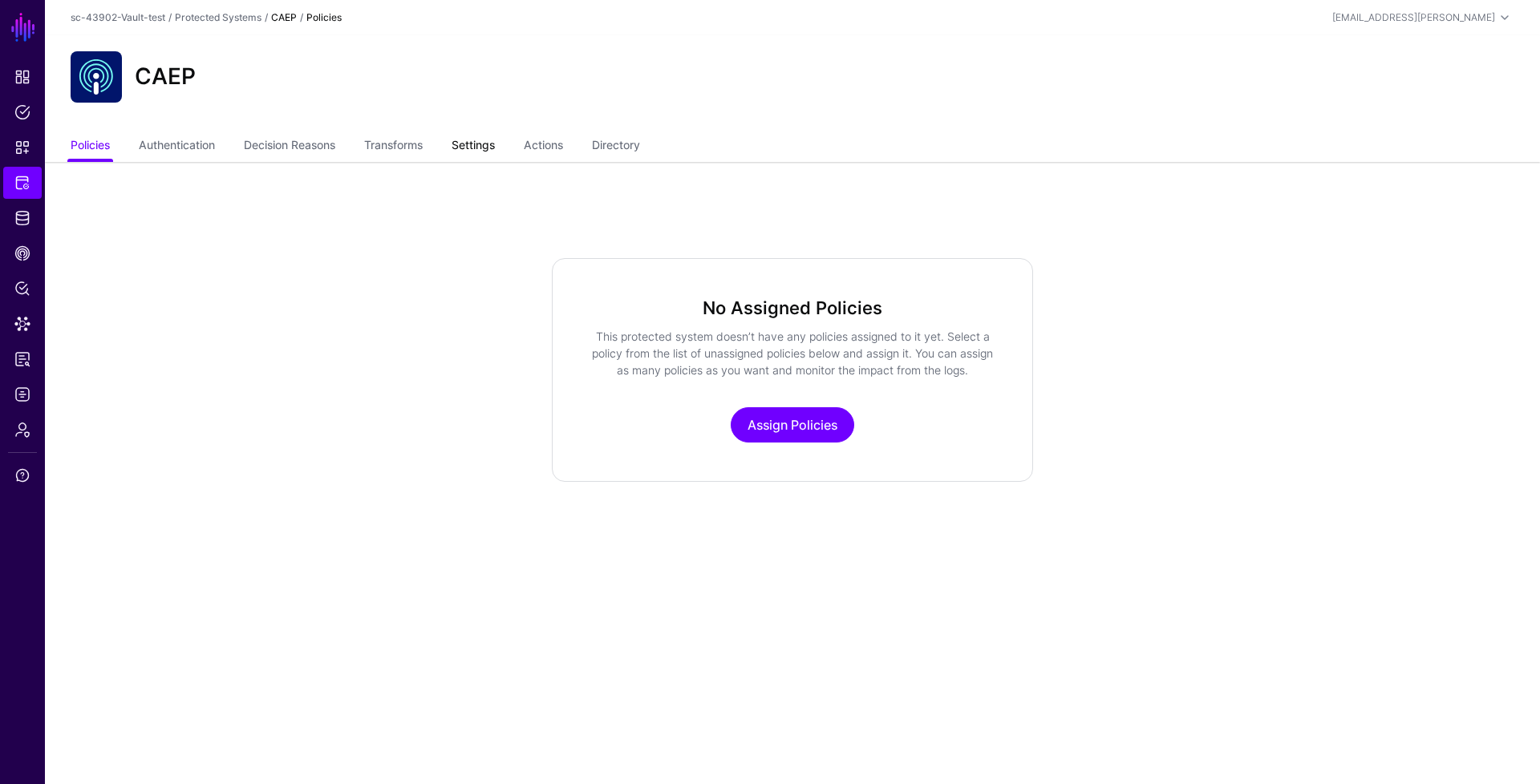
click at [493, 150] on link "Settings" at bounding box center [473, 147] width 43 height 30
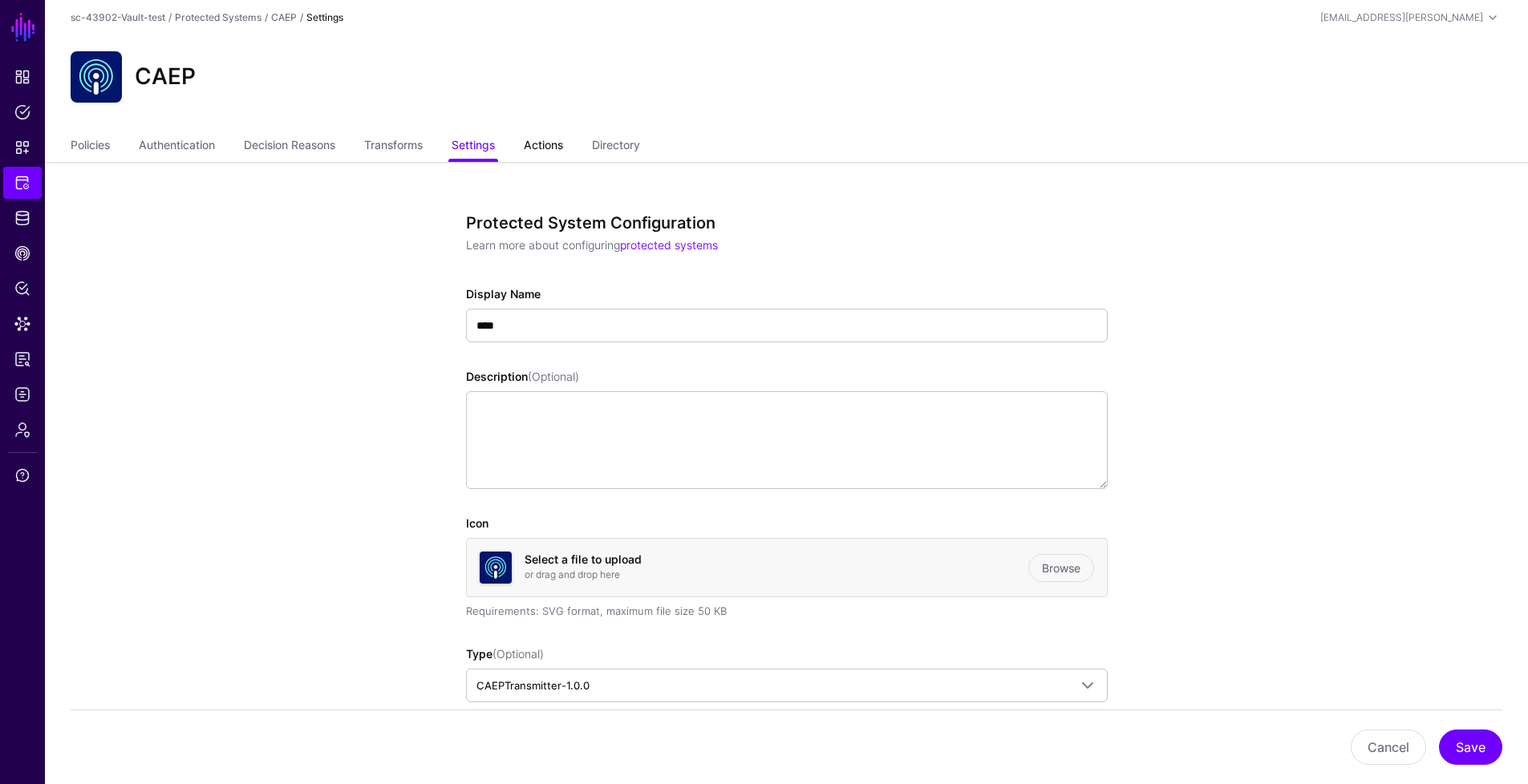
click at [560, 156] on link "Actions" at bounding box center [543, 147] width 40 height 30
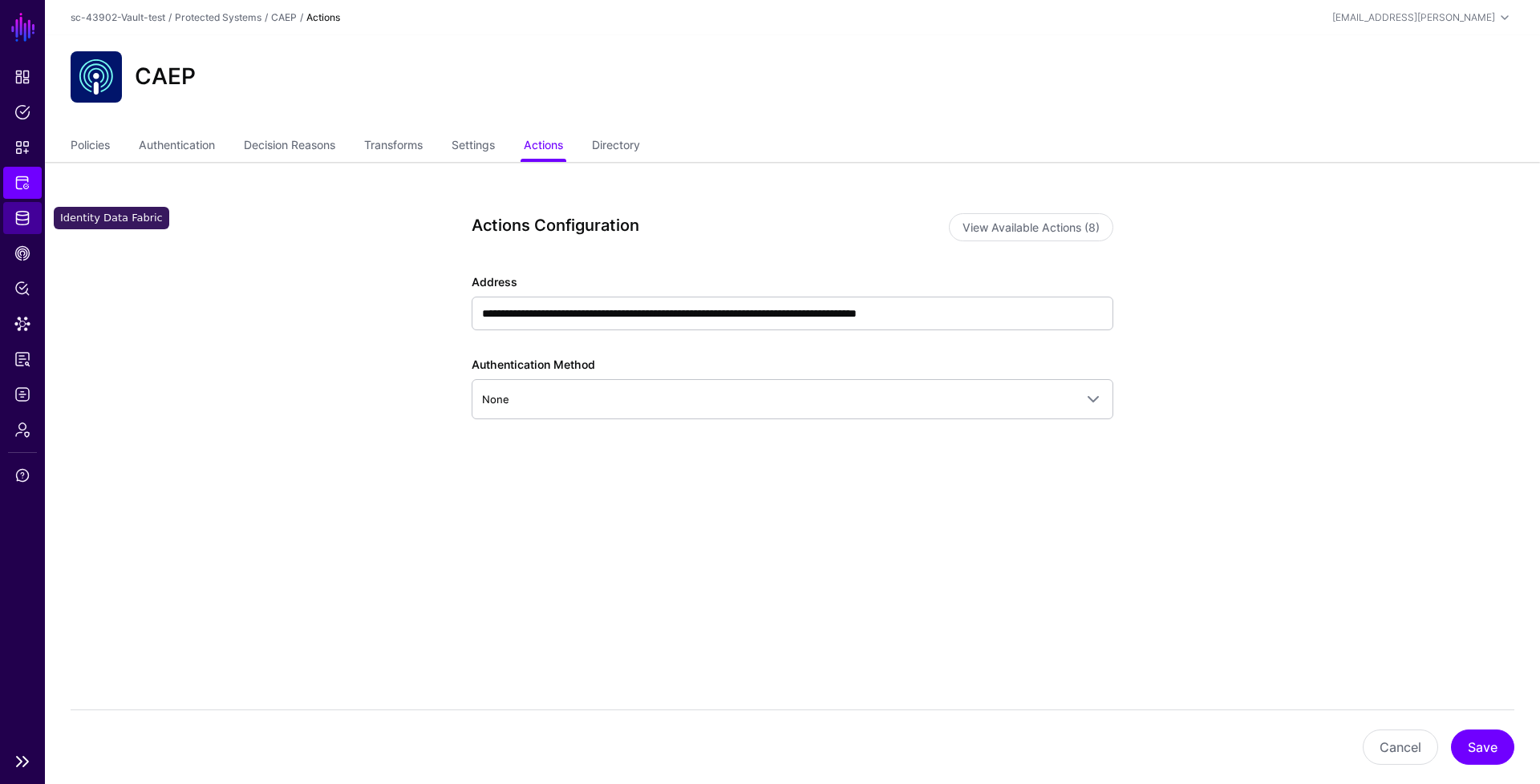
click at [26, 229] on link "Identity Data Fabric" at bounding box center [23, 218] width 39 height 32
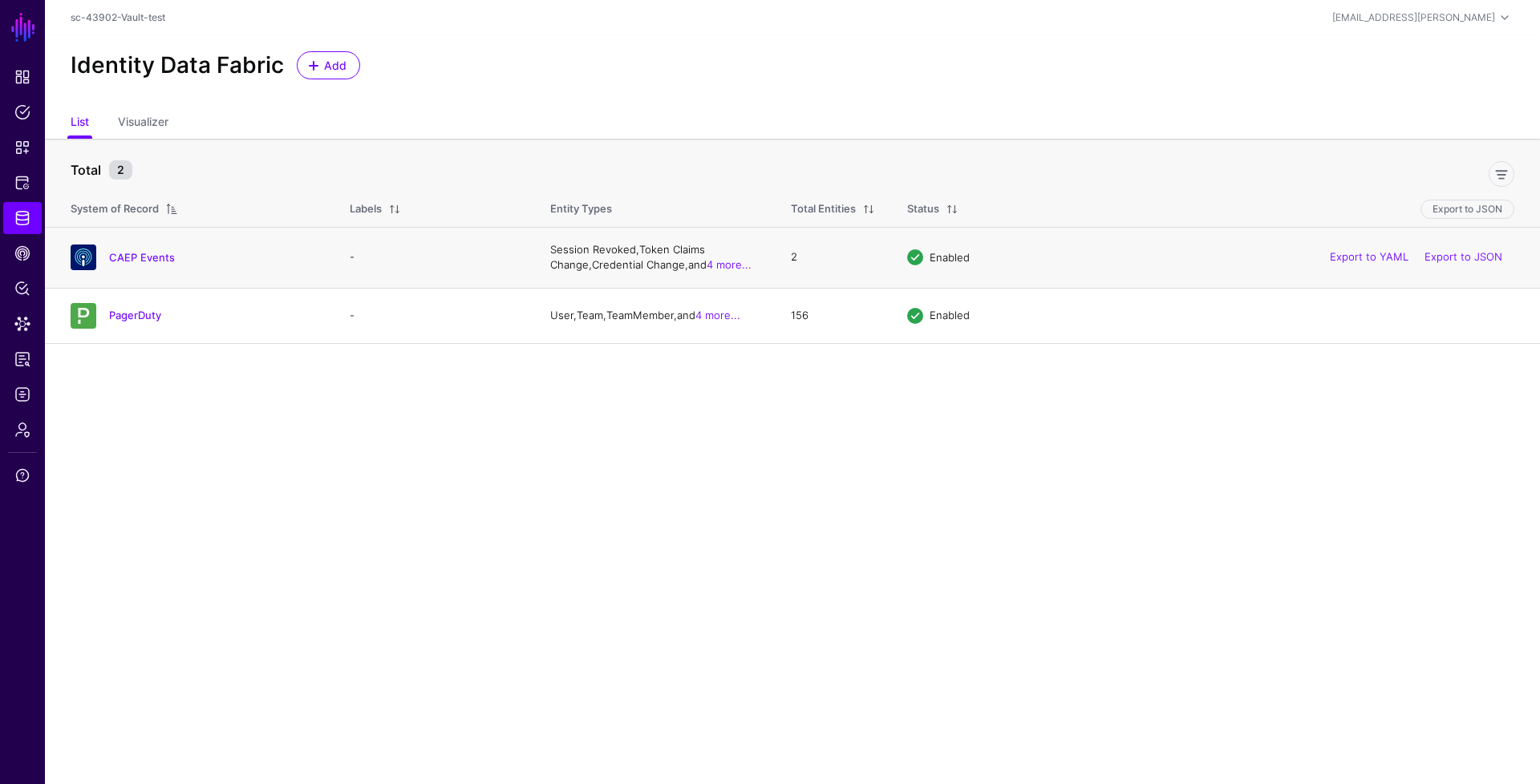
click at [147, 248] on div "CAEP Events" at bounding box center [194, 257] width 260 height 25
click at [151, 255] on link "CAEP Events" at bounding box center [142, 257] width 66 height 13
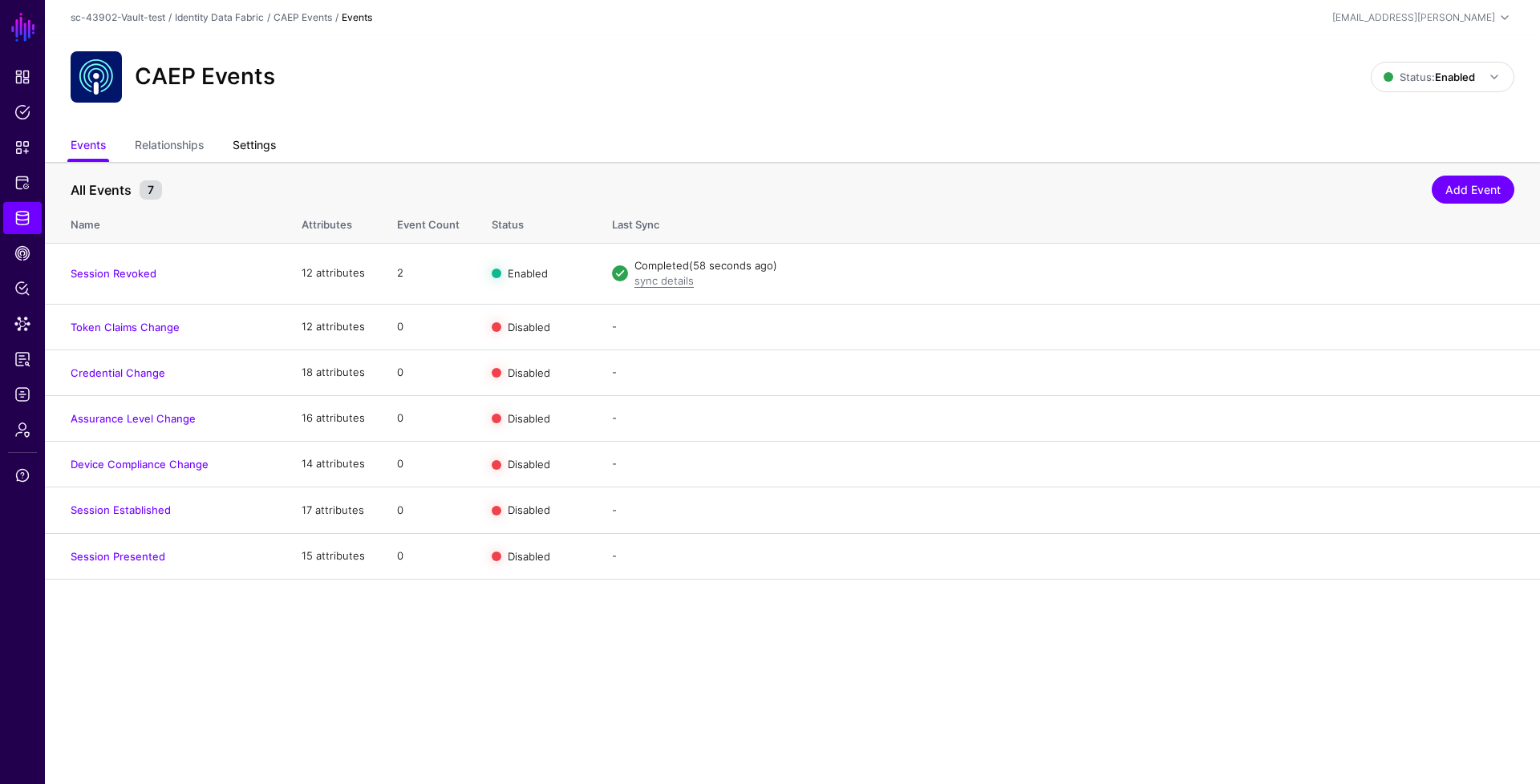
click at [256, 148] on link "Settings" at bounding box center [254, 147] width 43 height 30
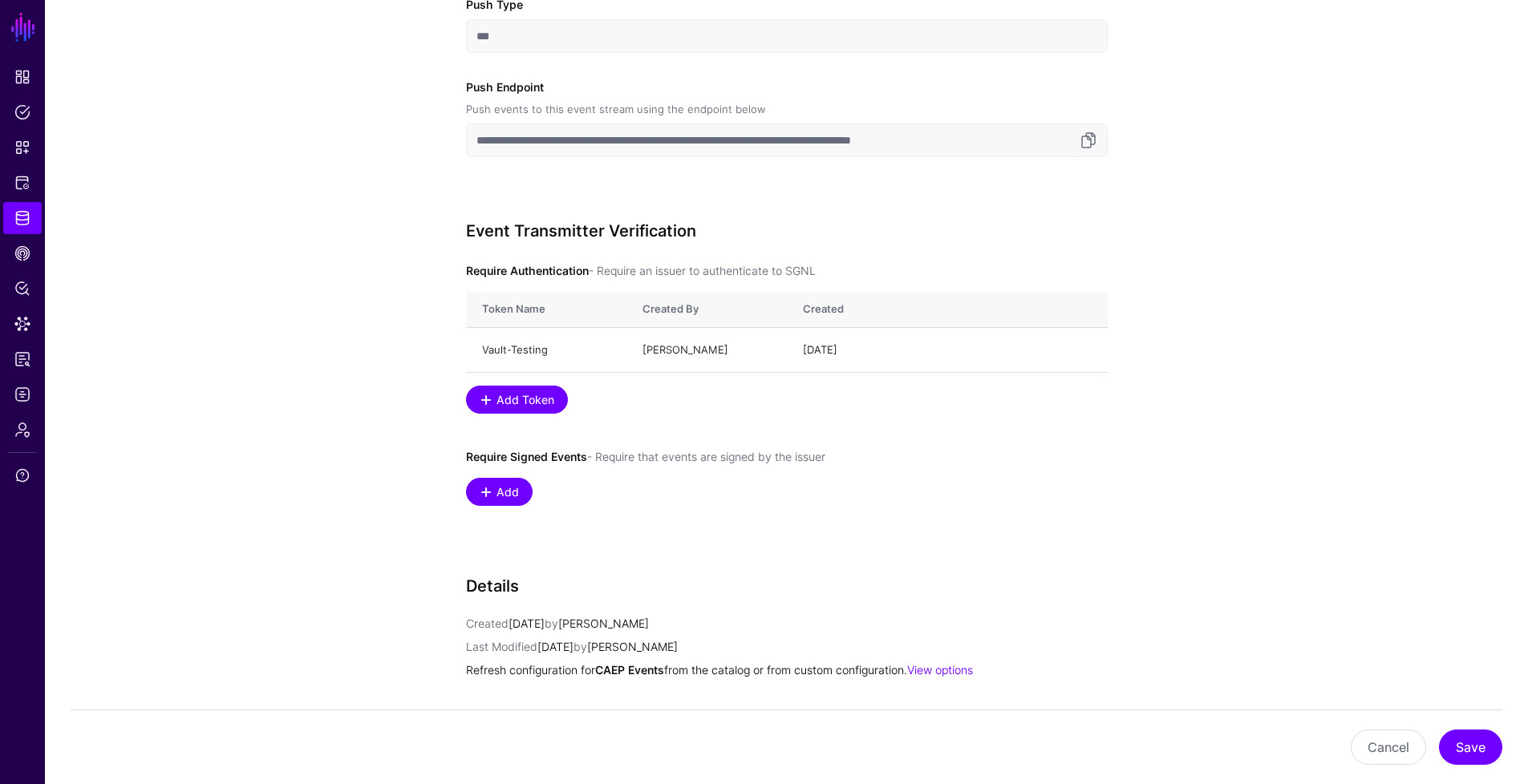
scroll to position [723, 0]
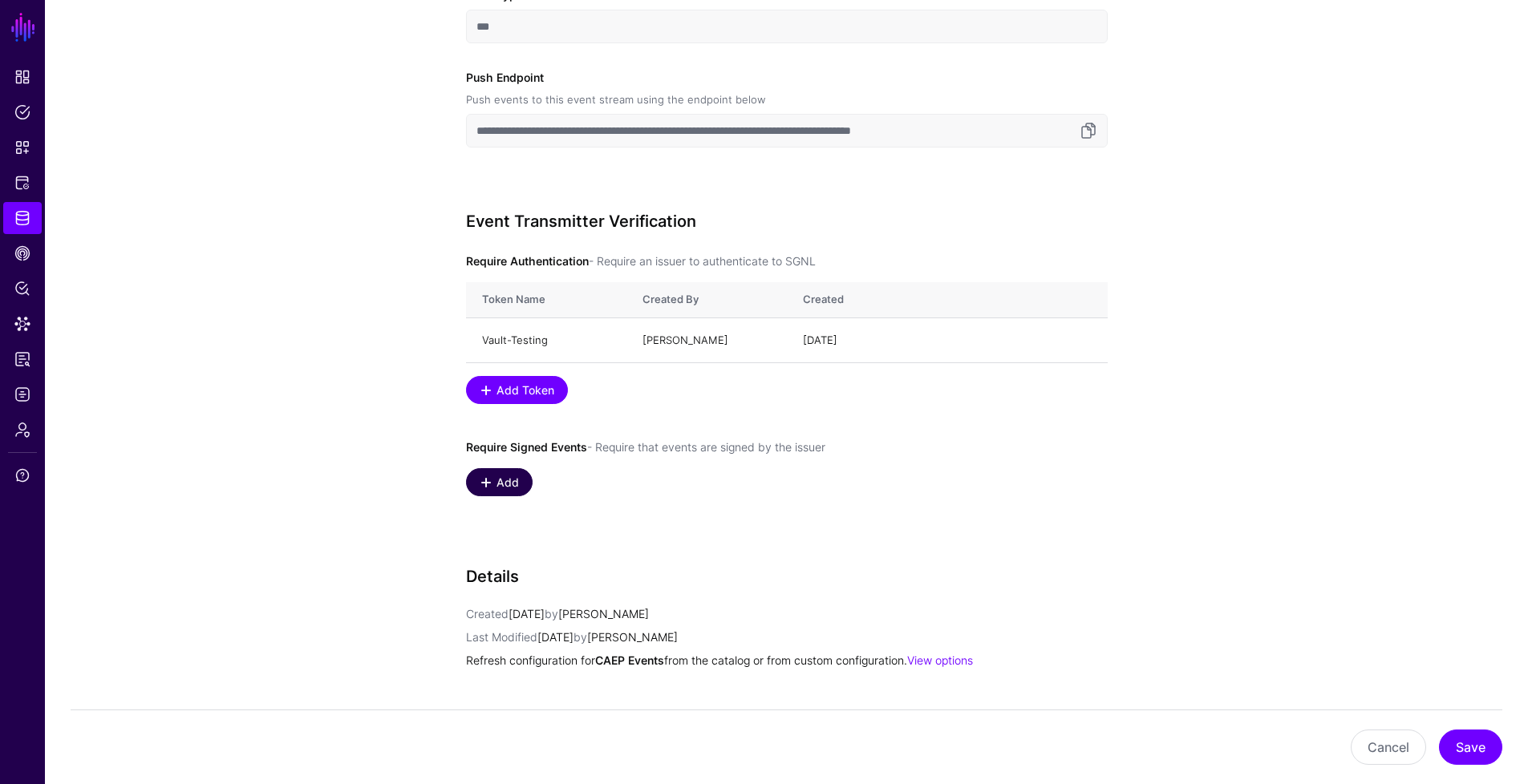
click at [501, 485] on span "Add" at bounding box center [507, 482] width 26 height 17
click at [607, 495] on link "Select an option" at bounding box center [569, 485] width 206 height 34
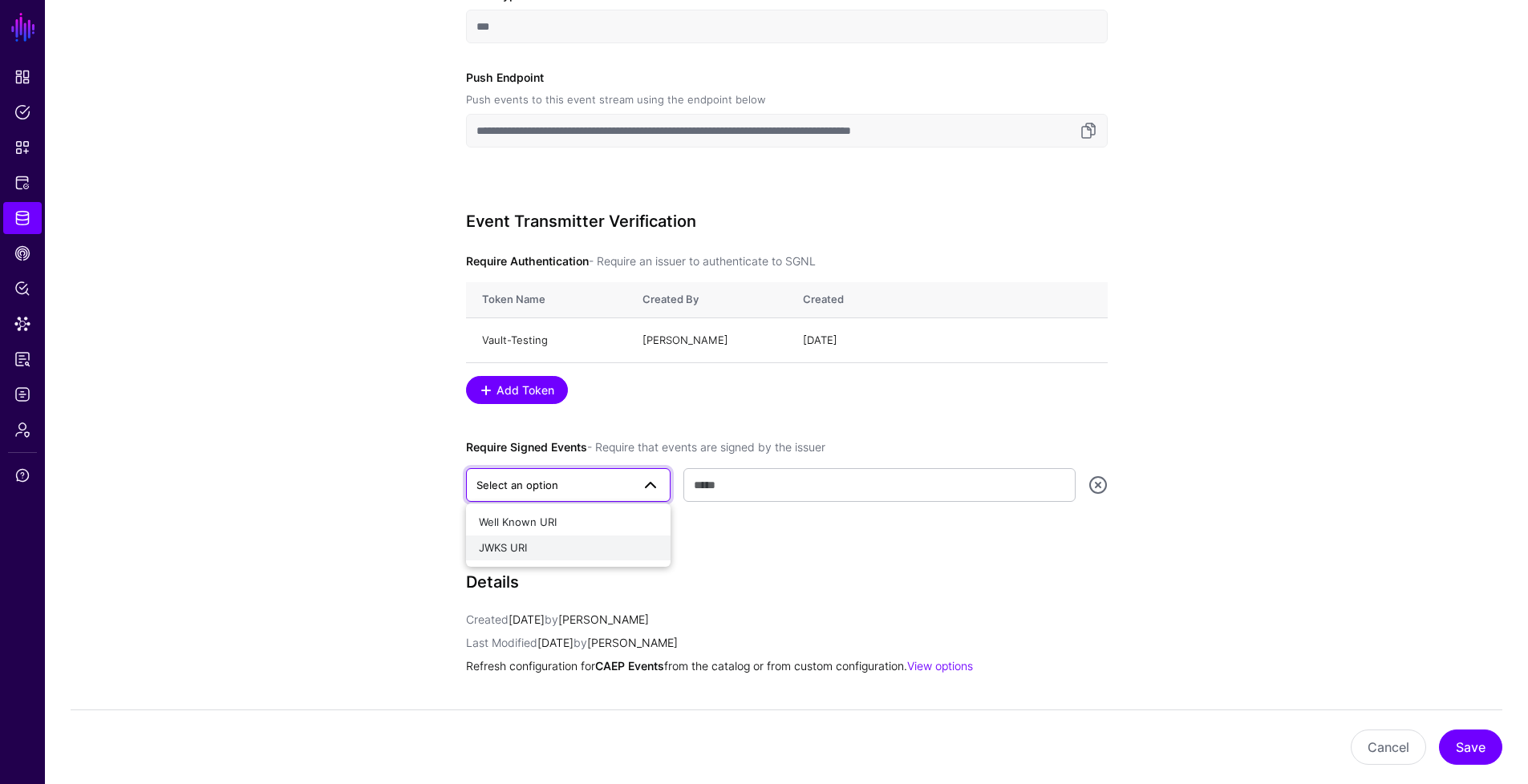
click at [550, 548] on div "JWKS URI" at bounding box center [568, 548] width 180 height 16
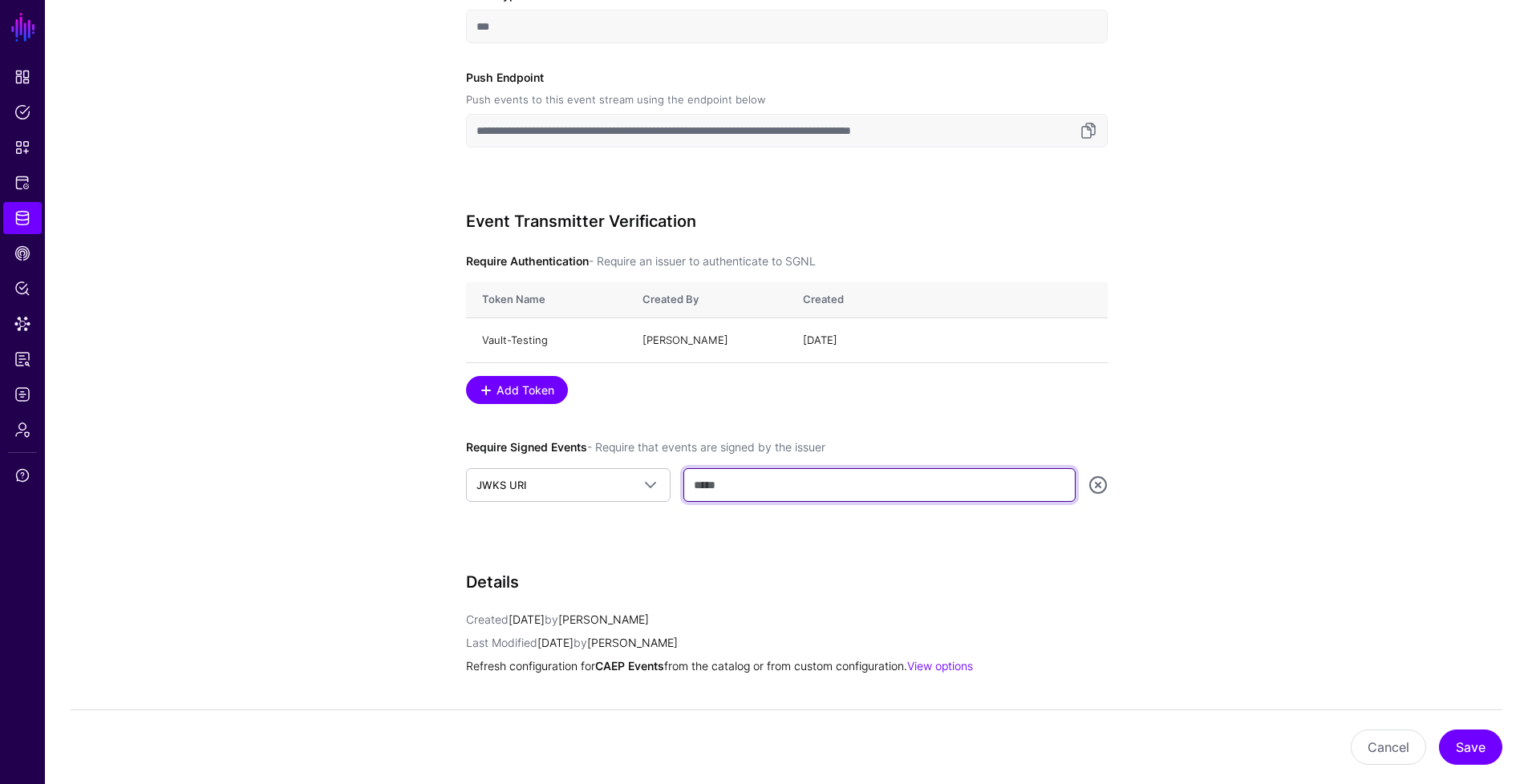
click at [972, 485] on input "text" at bounding box center [879, 485] width 391 height 34
paste input "**********"
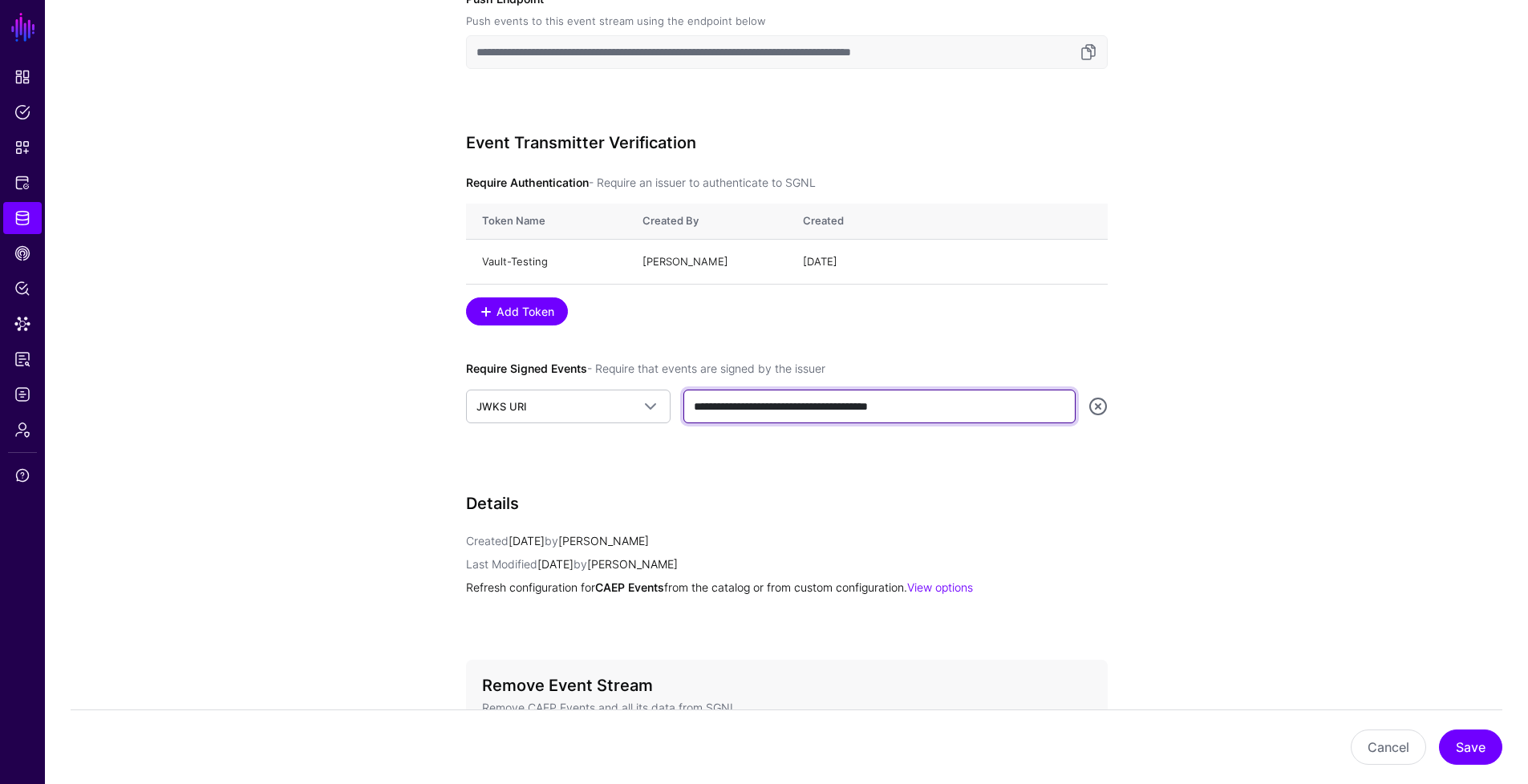
scroll to position [804, 0]
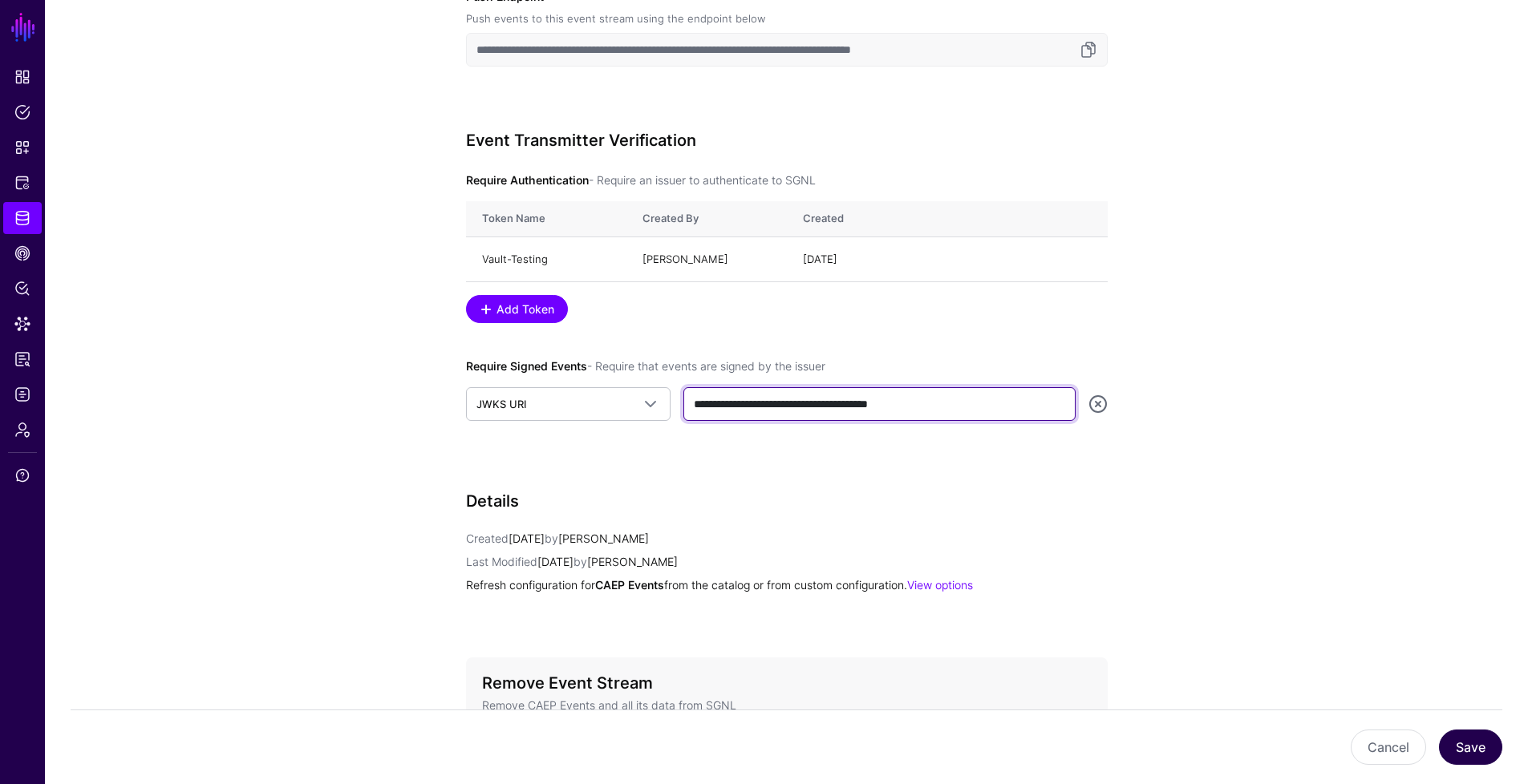
type input "**********"
click at [1467, 744] on button "Save" at bounding box center [1470, 748] width 63 height 35
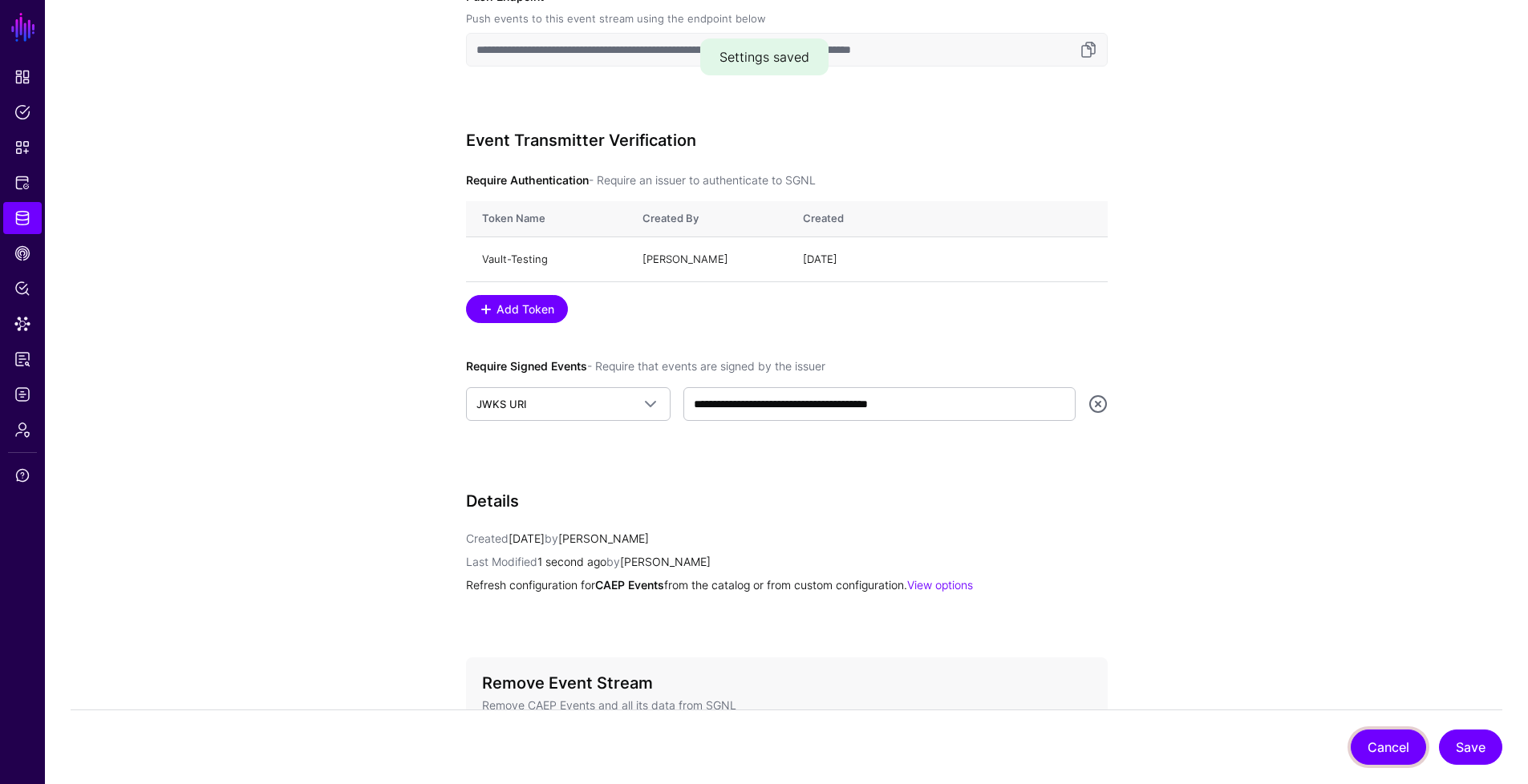
click at [1393, 735] on button "Cancel" at bounding box center [1388, 748] width 75 height 35
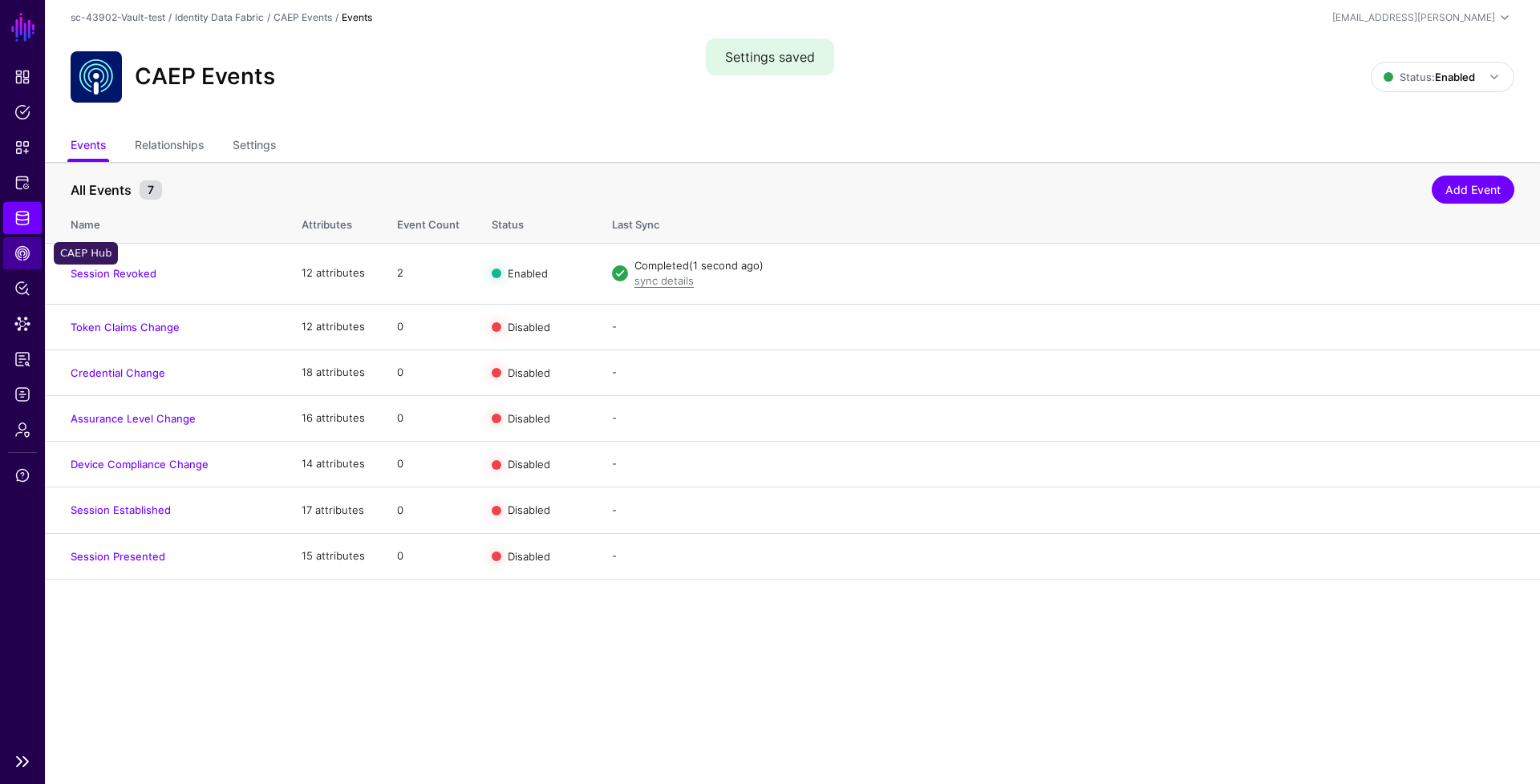
click at [24, 252] on span "CAEP Hub" at bounding box center [22, 253] width 16 height 16
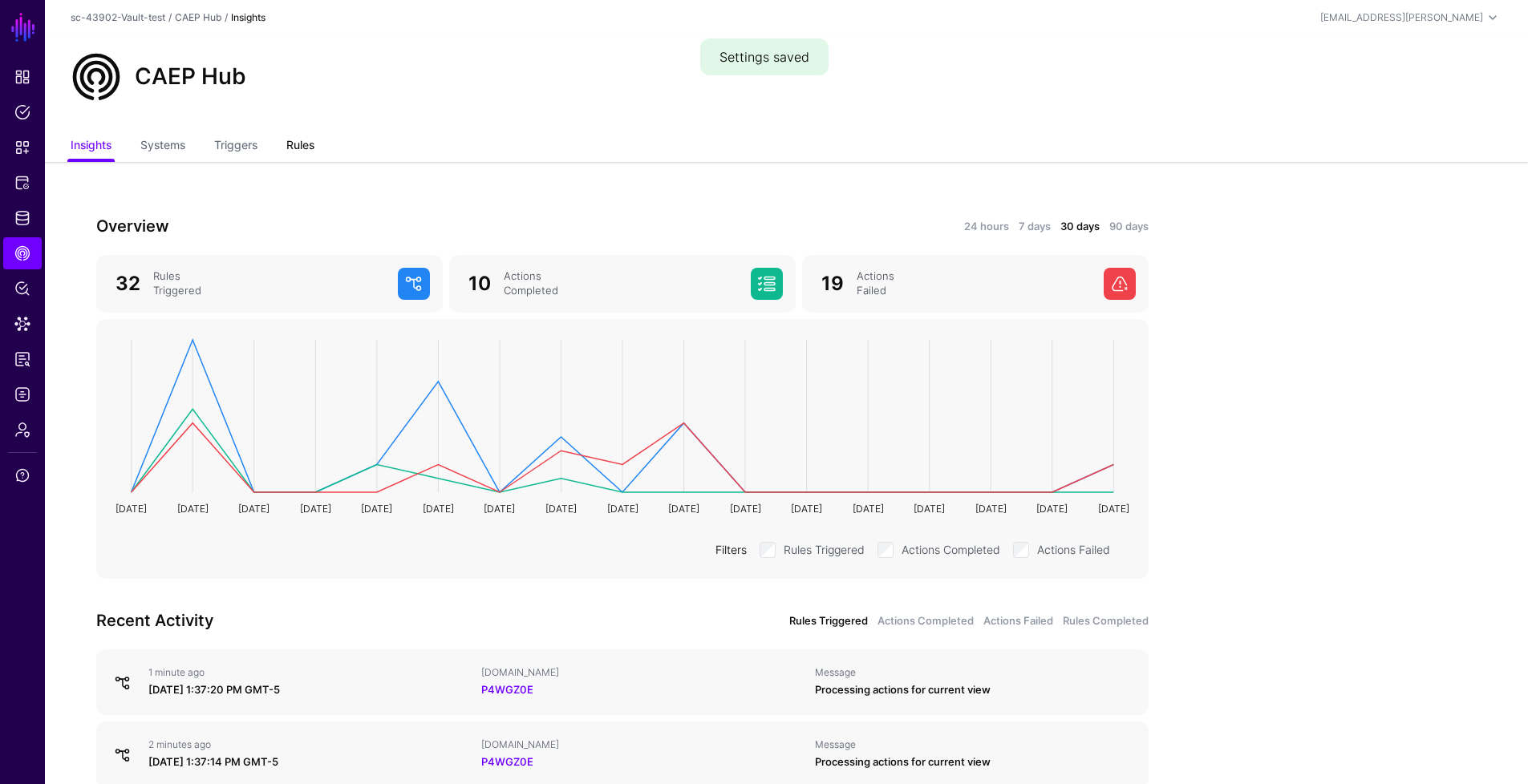
click at [293, 137] on link "Rules" at bounding box center [300, 147] width 28 height 30
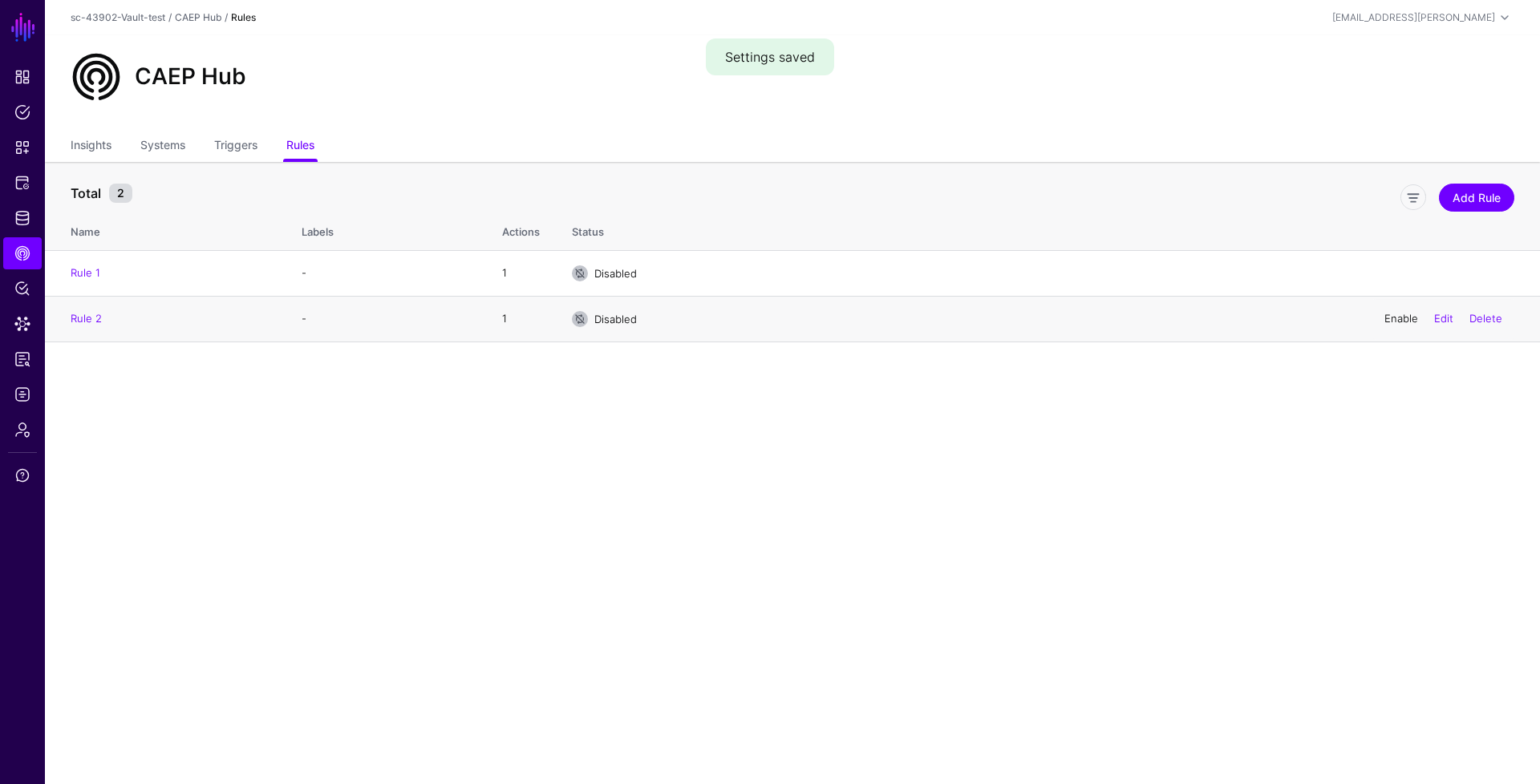
click at [1390, 318] on link "Enable" at bounding box center [1402, 318] width 34 height 13
click at [23, 403] on link "Logs" at bounding box center [23, 395] width 39 height 32
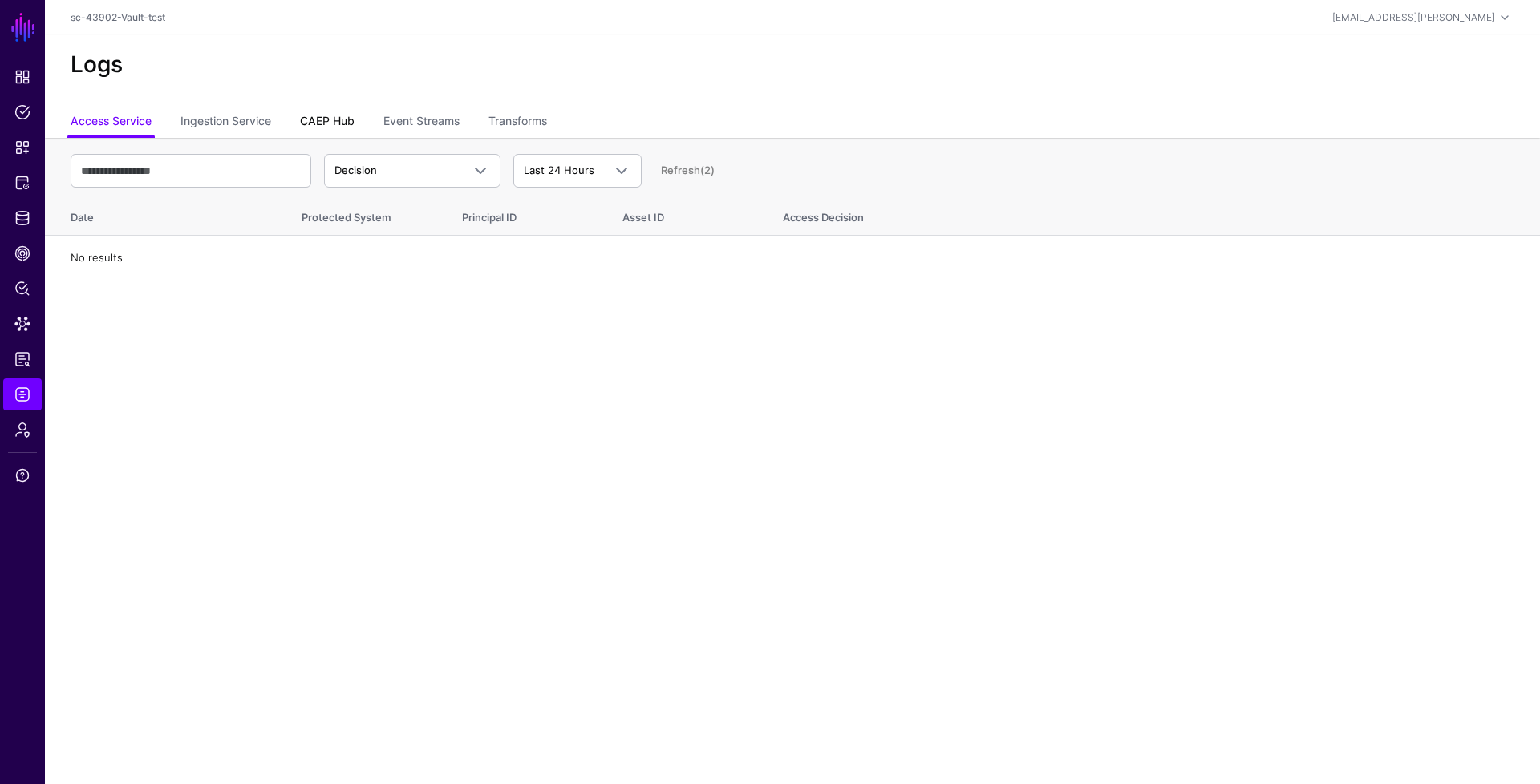
click at [319, 130] on link "CAEP Hub" at bounding box center [327, 122] width 55 height 30
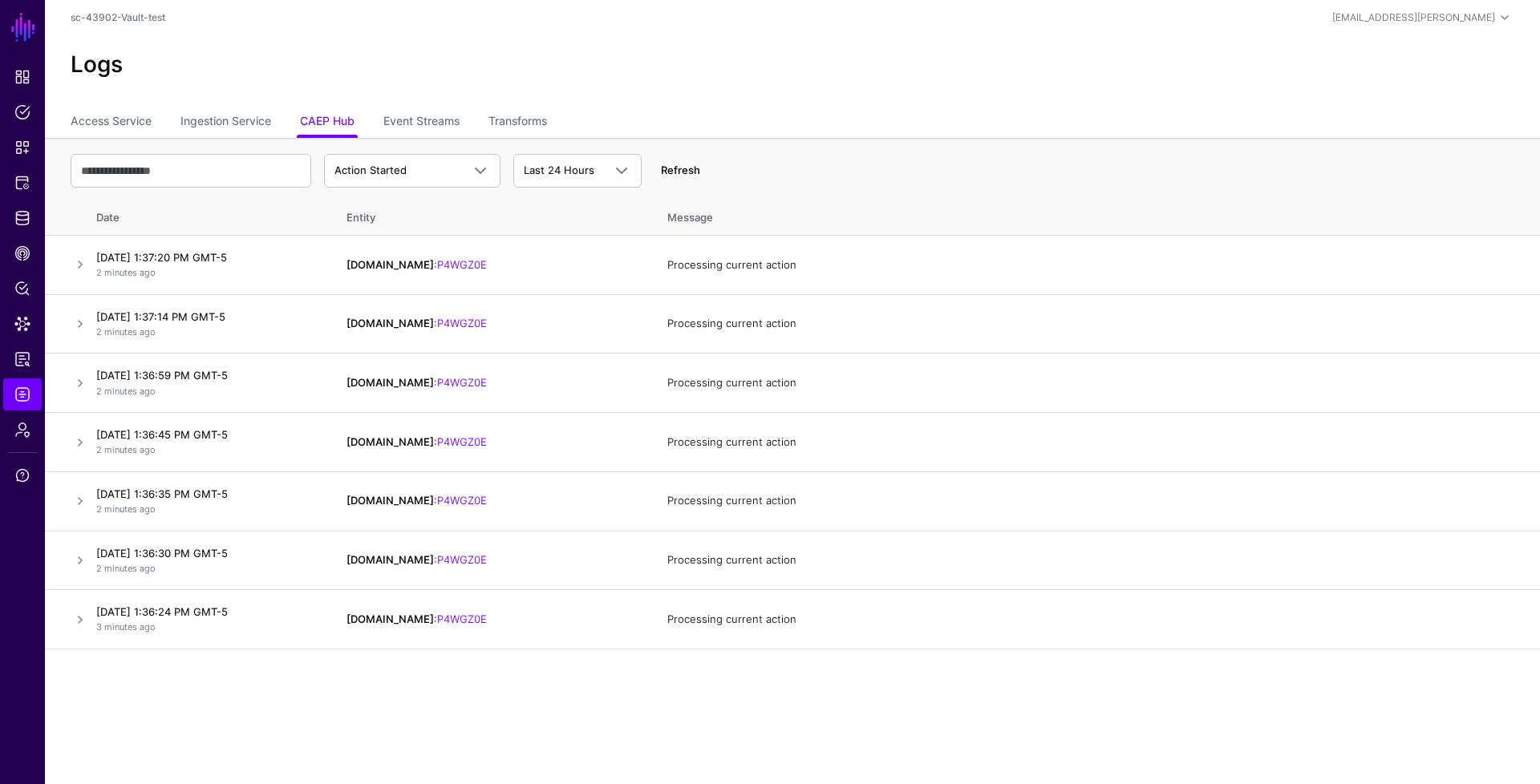
click at [698, 166] on link "Refresh" at bounding box center [681, 169] width 40 height 13
click at [11, 266] on link "CAEP Hub" at bounding box center [23, 254] width 39 height 32
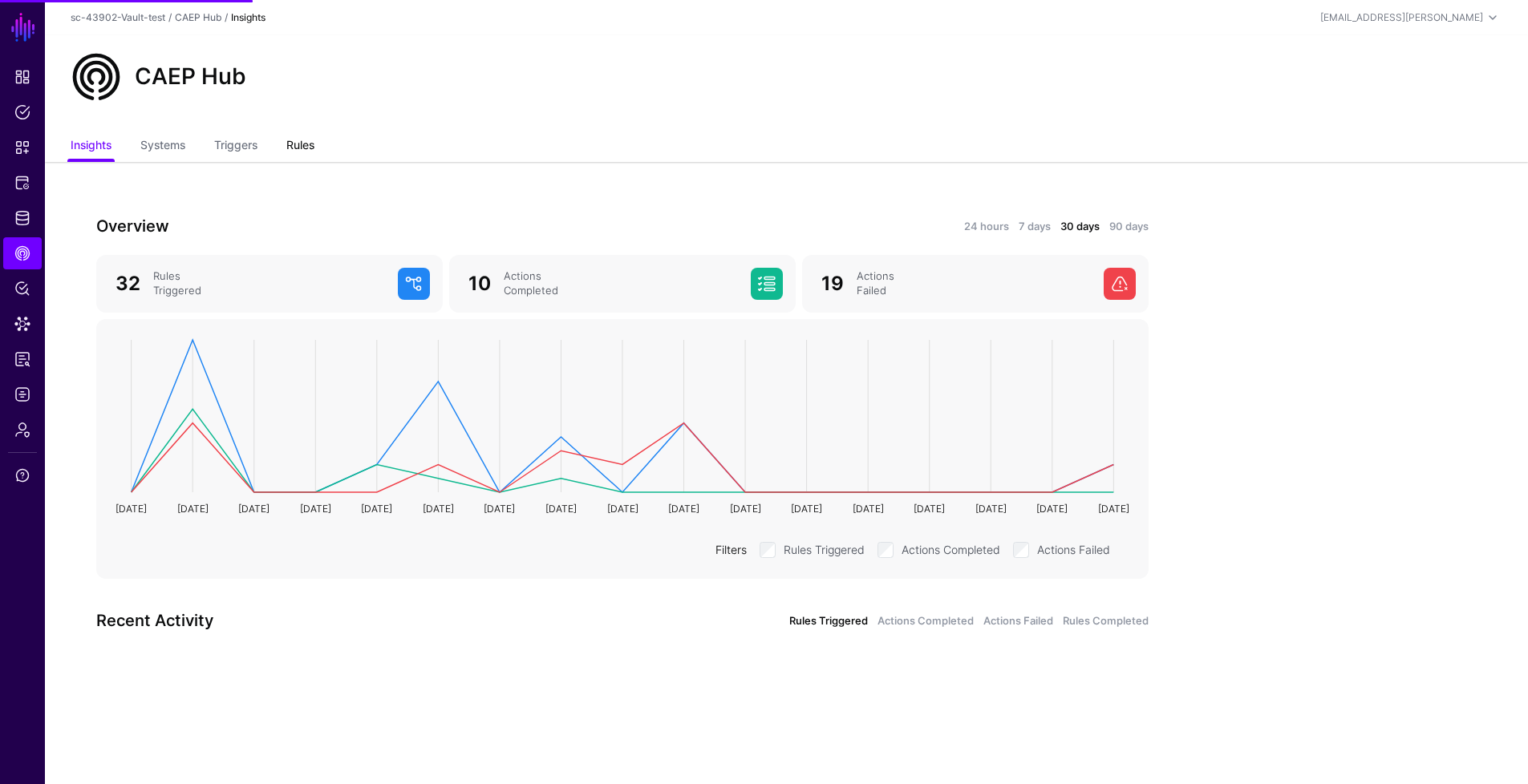
click at [305, 148] on link "Rules" at bounding box center [300, 147] width 28 height 30
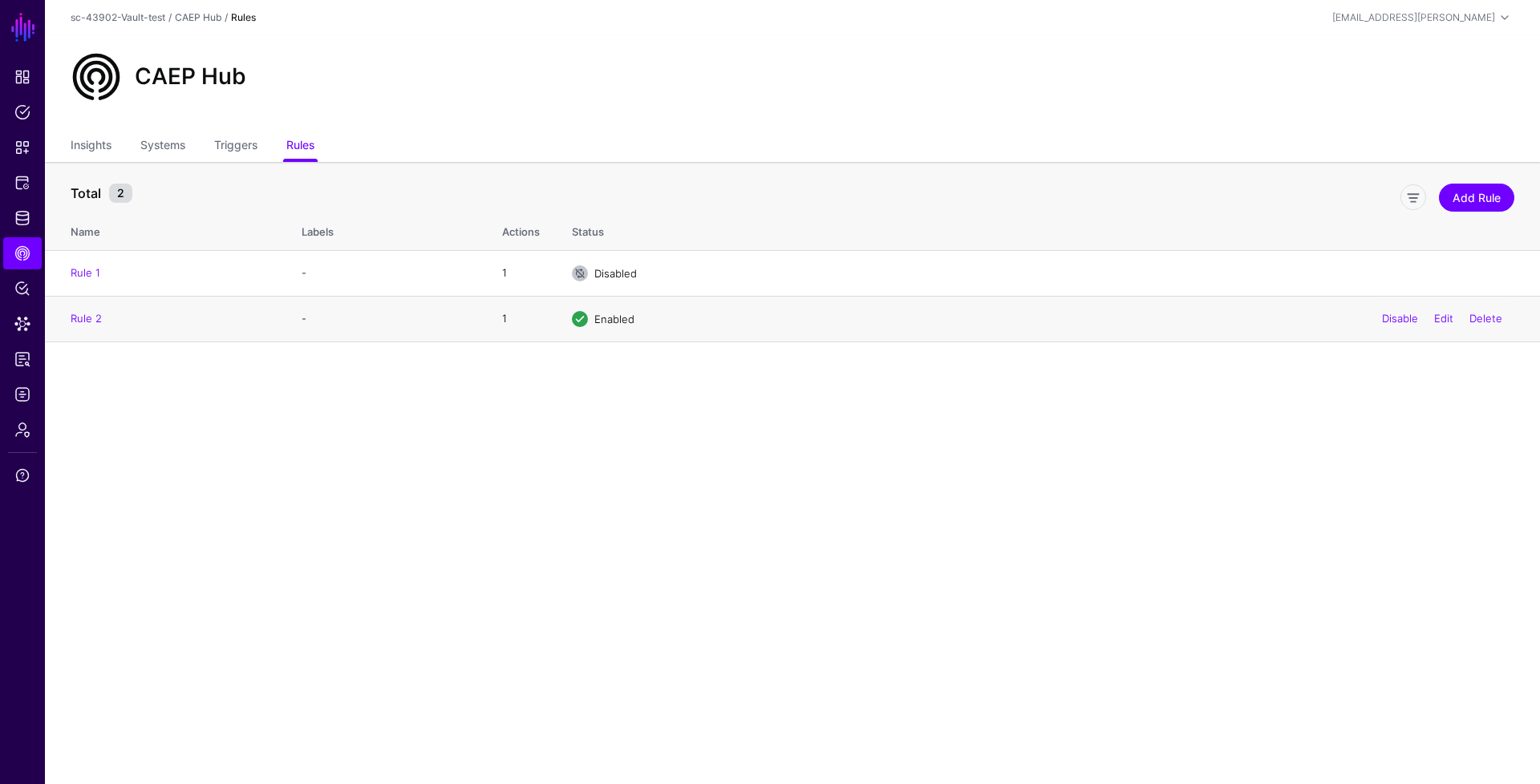
click at [1376, 316] on div "Disable Edit Delete" at bounding box center [1442, 320] width 144 height 40
click at [1390, 319] on link "Disable" at bounding box center [1400, 318] width 36 height 13
click at [19, 379] on link "Logs" at bounding box center [23, 395] width 39 height 32
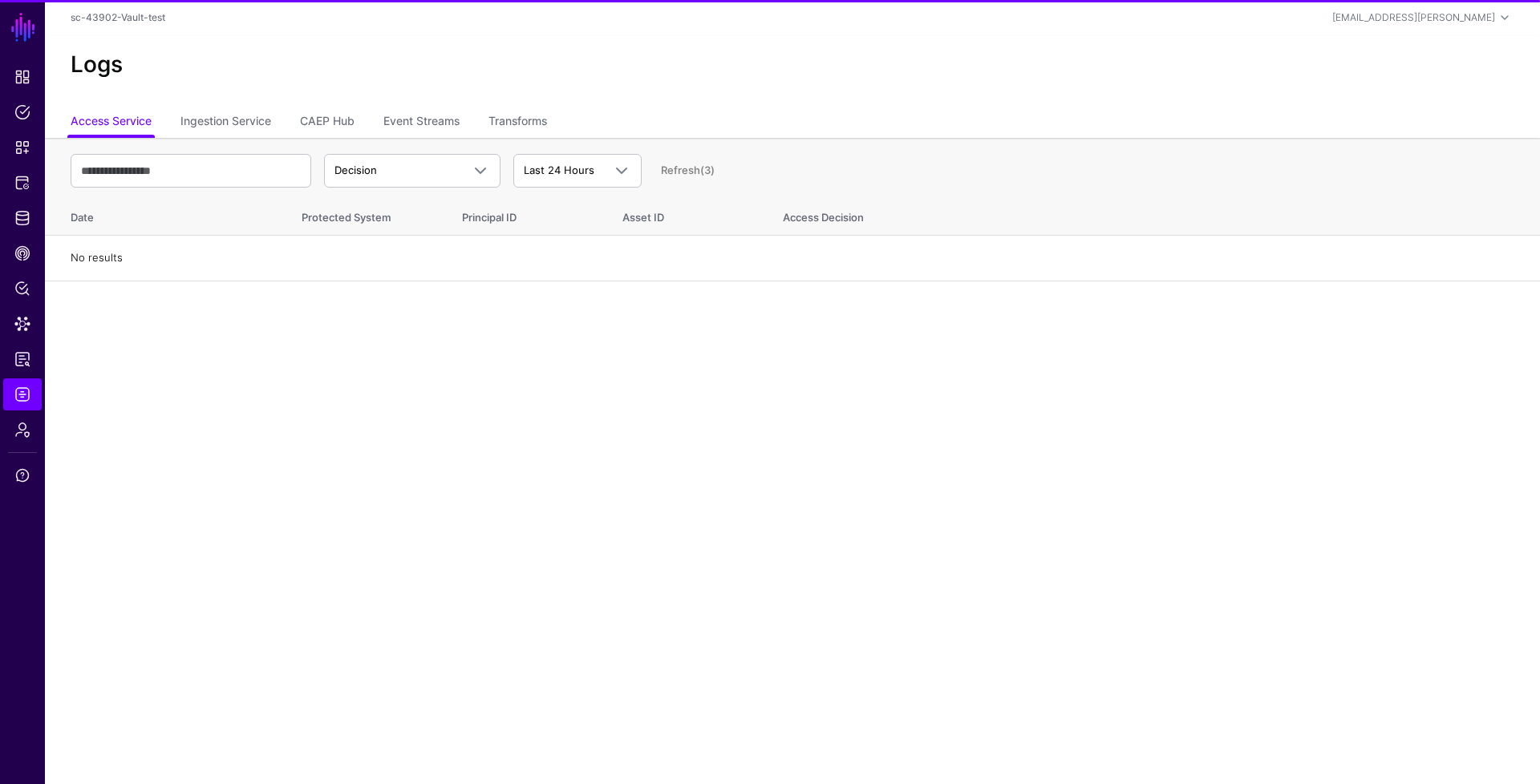
click at [382, 125] on ul "Access Service Ingestion Service CAEP Hub Event Streams Transforms" at bounding box center [793, 122] width 1444 height 30
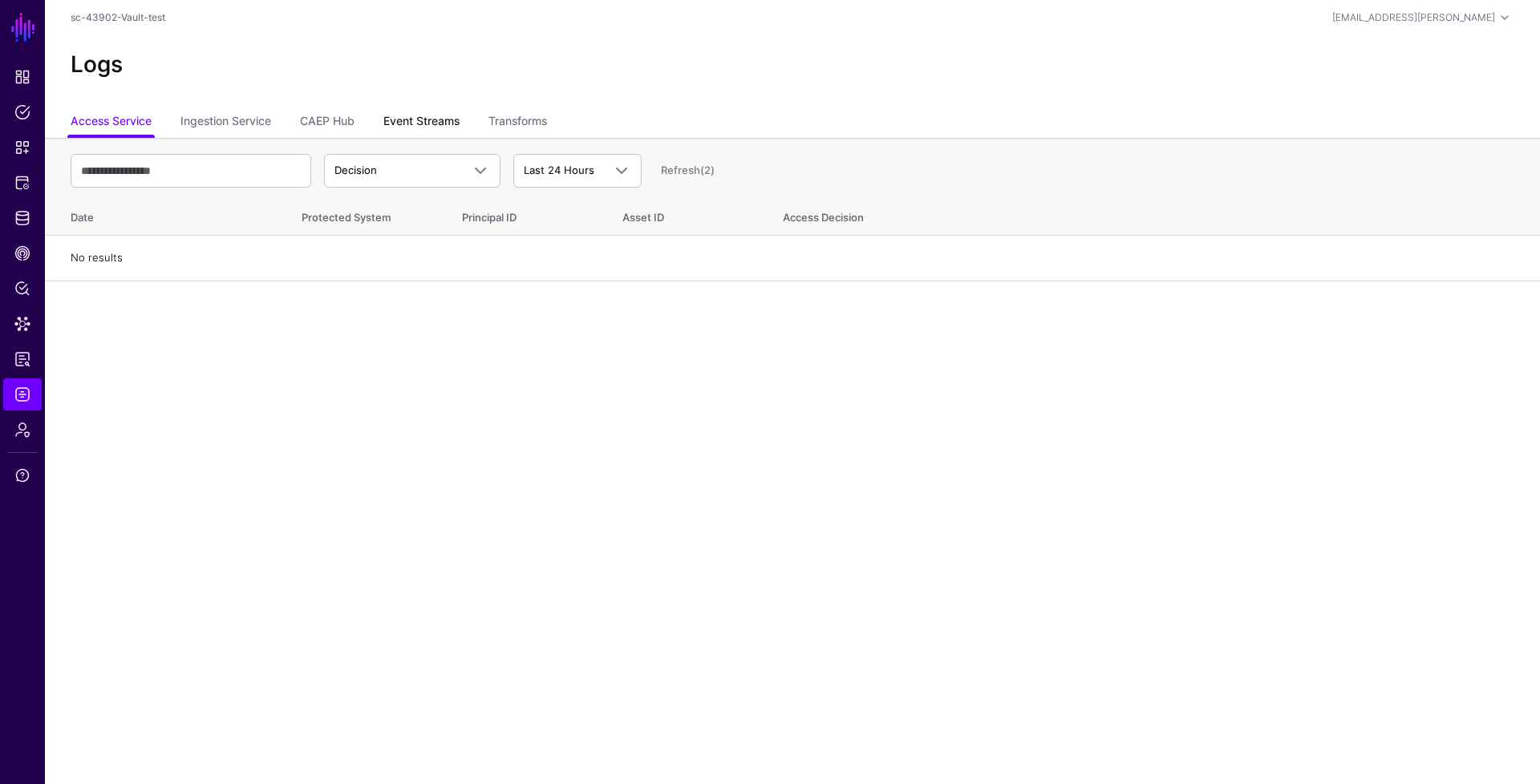
click at [450, 121] on link "Event Streams" at bounding box center [422, 122] width 76 height 30
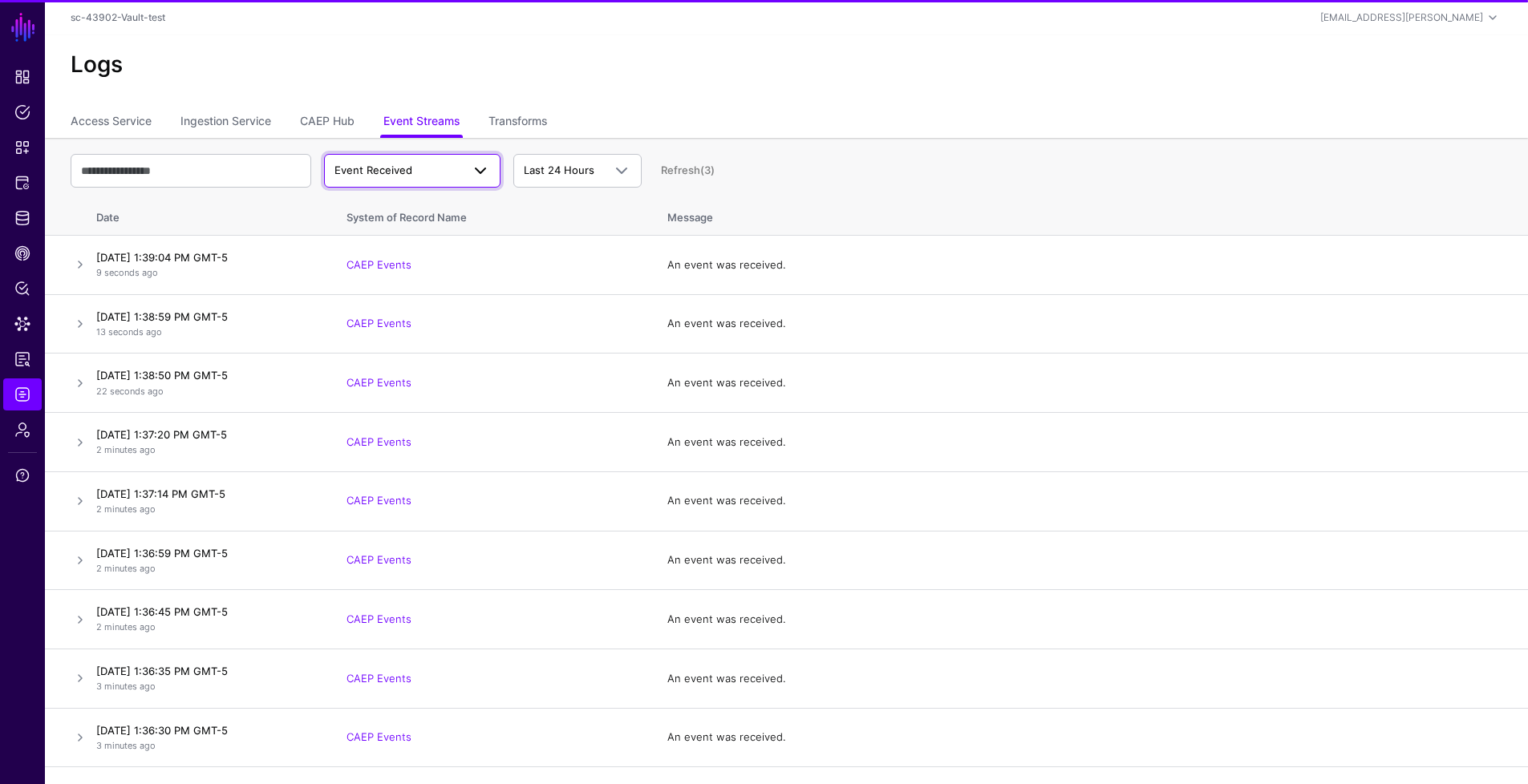
click at [446, 173] on span "Event Received" at bounding box center [398, 170] width 126 height 16
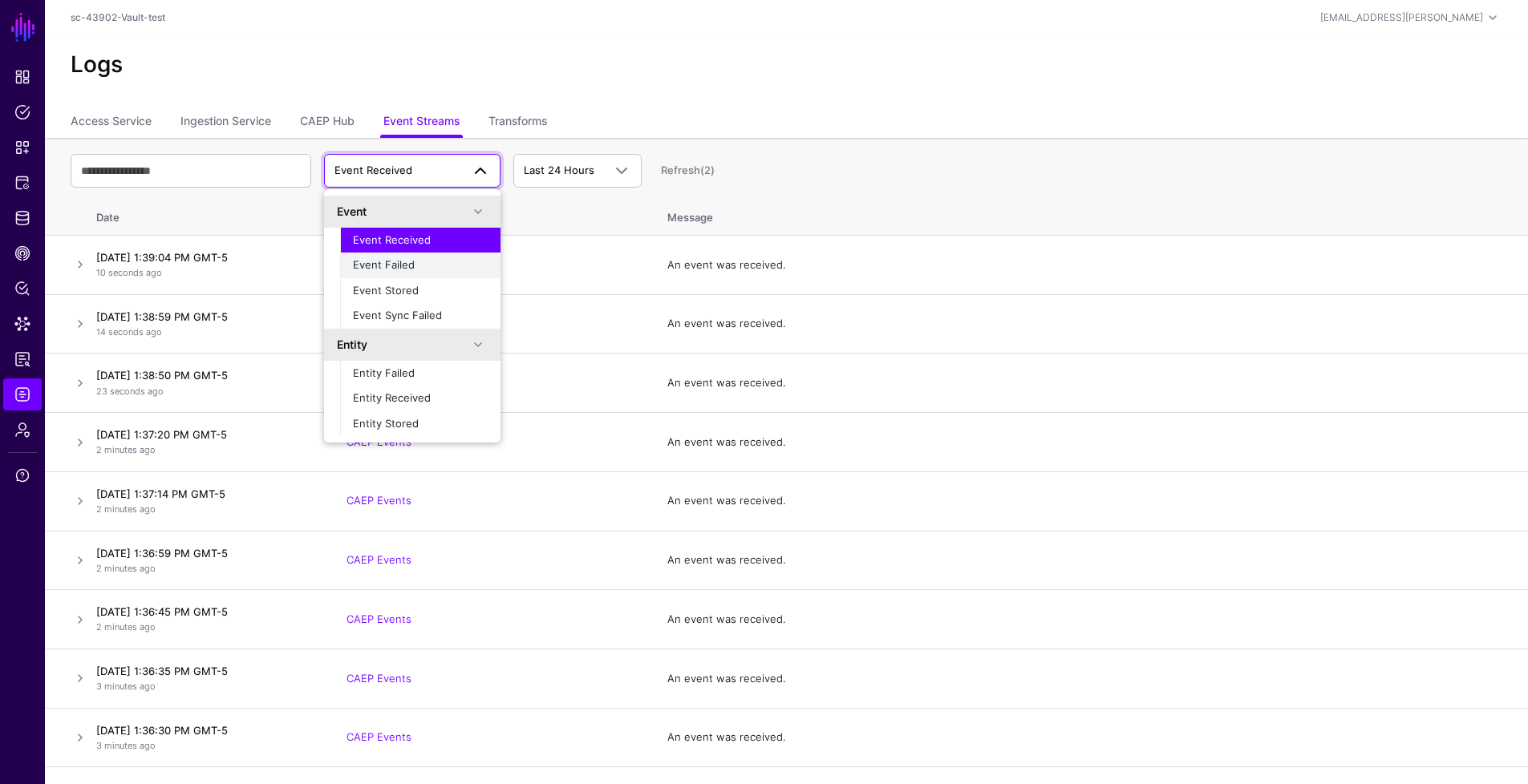
click at [438, 258] on div "Event Failed" at bounding box center [421, 265] width 135 height 16
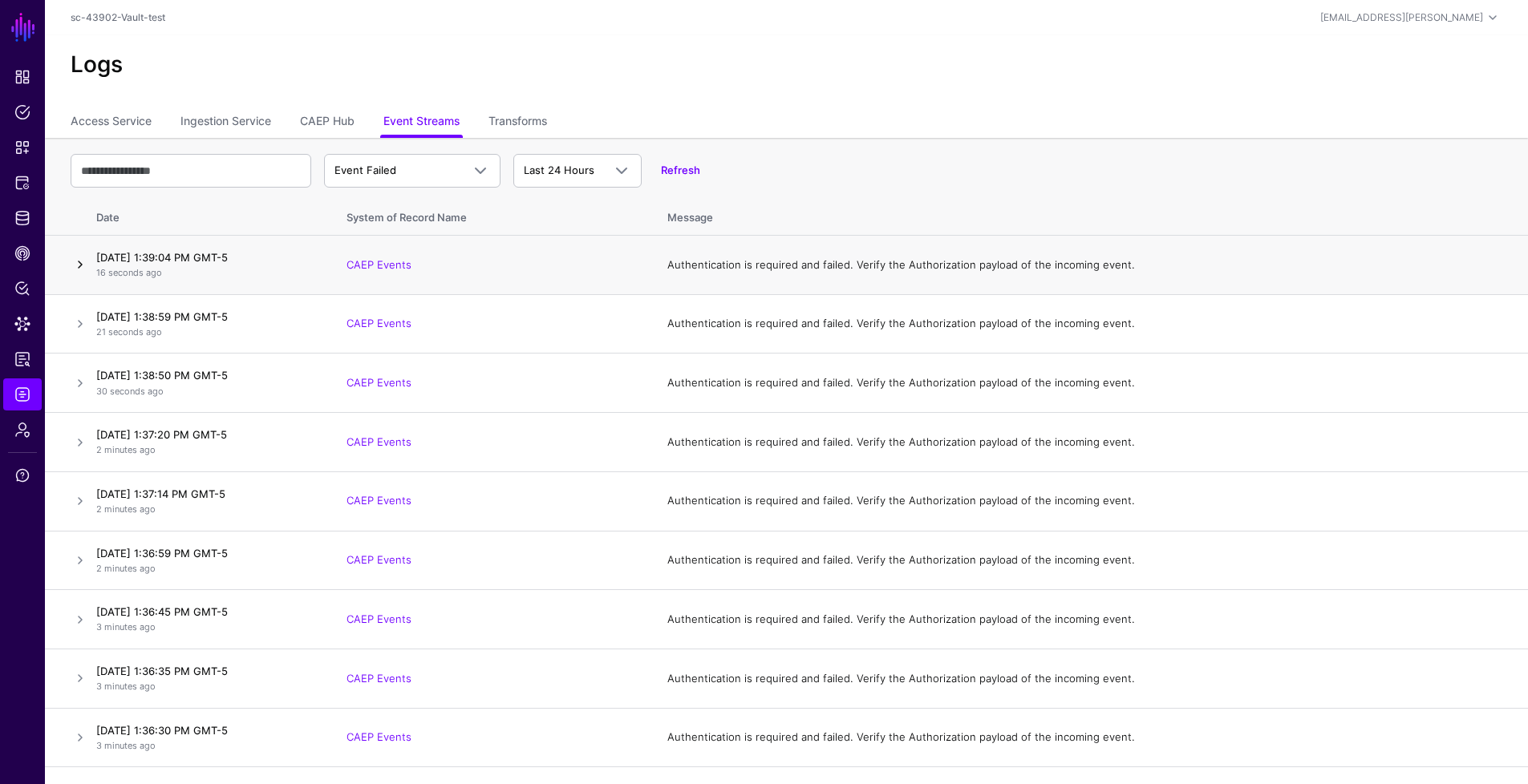
click at [79, 261] on link at bounding box center [80, 264] width 19 height 19
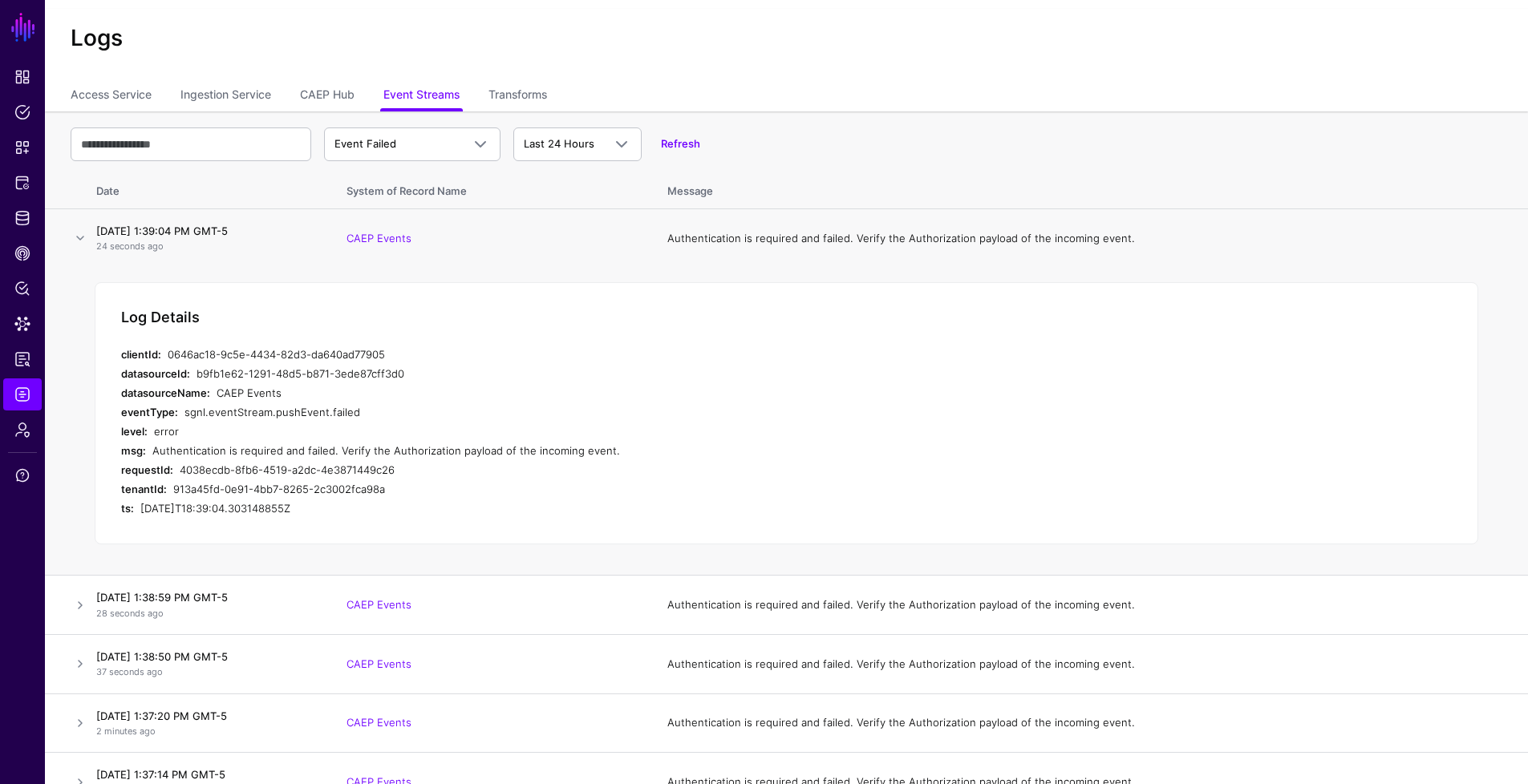
scroll to position [30, 0]
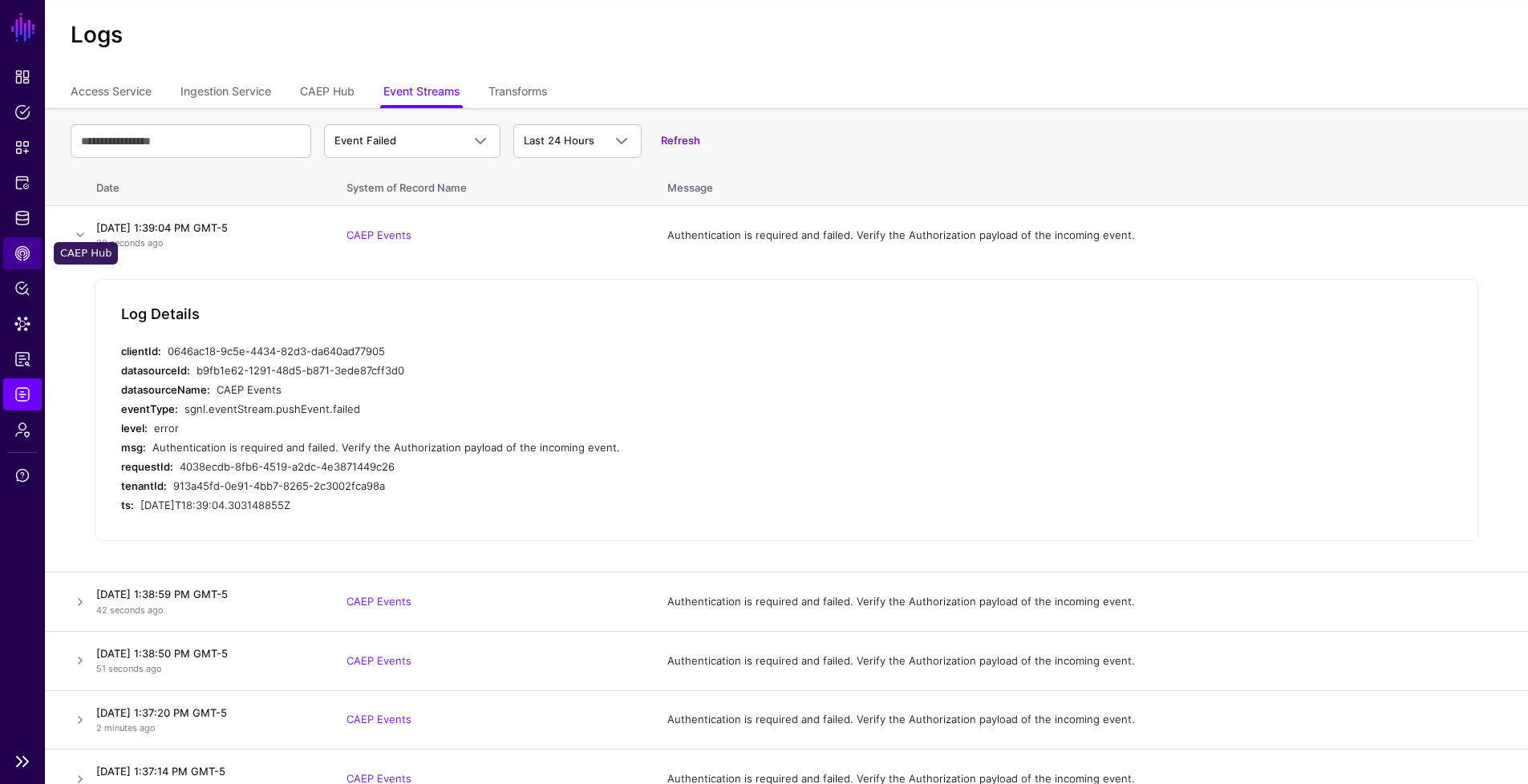
click at [23, 259] on span "CAEP Hub" at bounding box center [22, 253] width 16 height 16
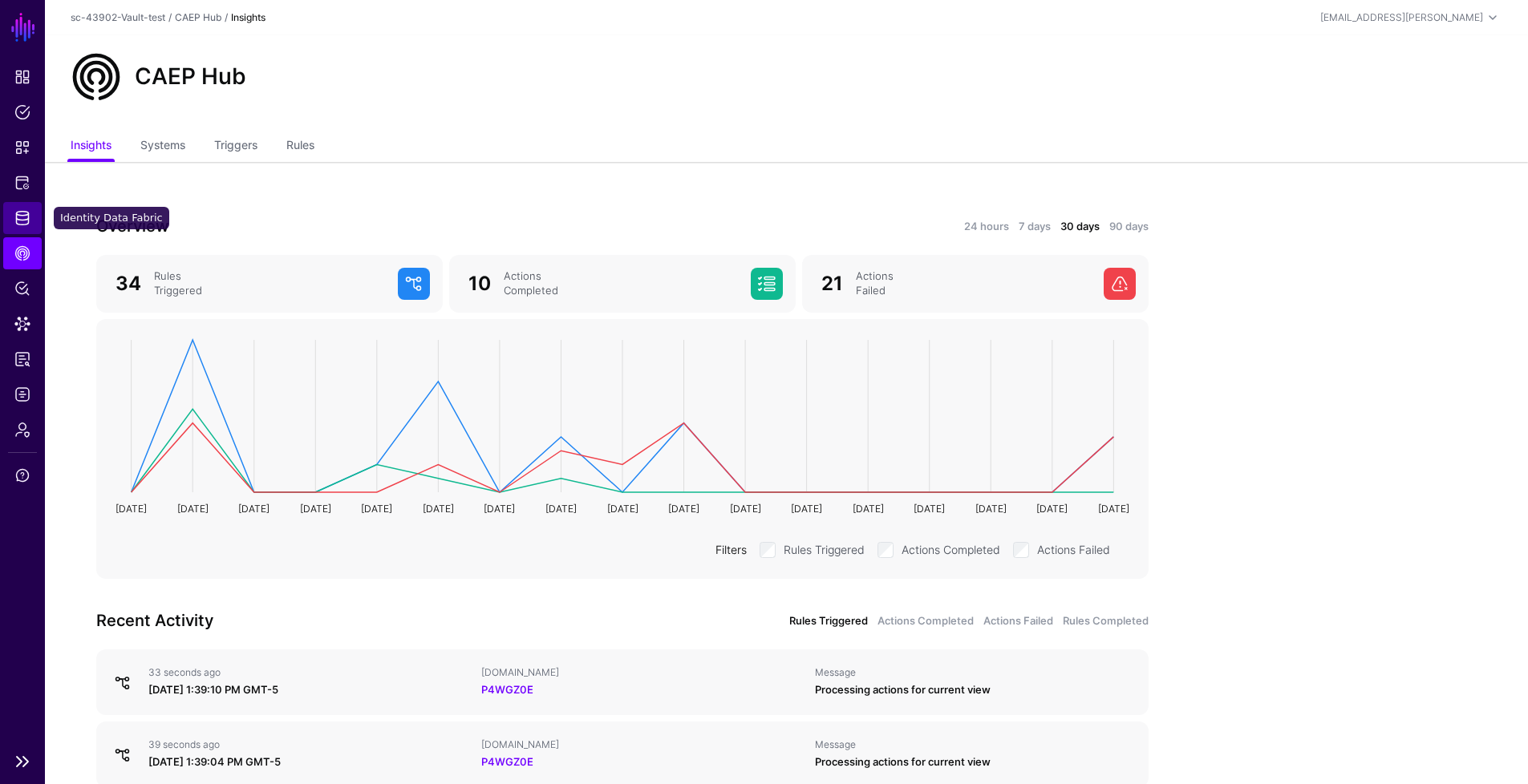
click at [27, 211] on span "Identity Data Fabric" at bounding box center [22, 217] width 16 height 16
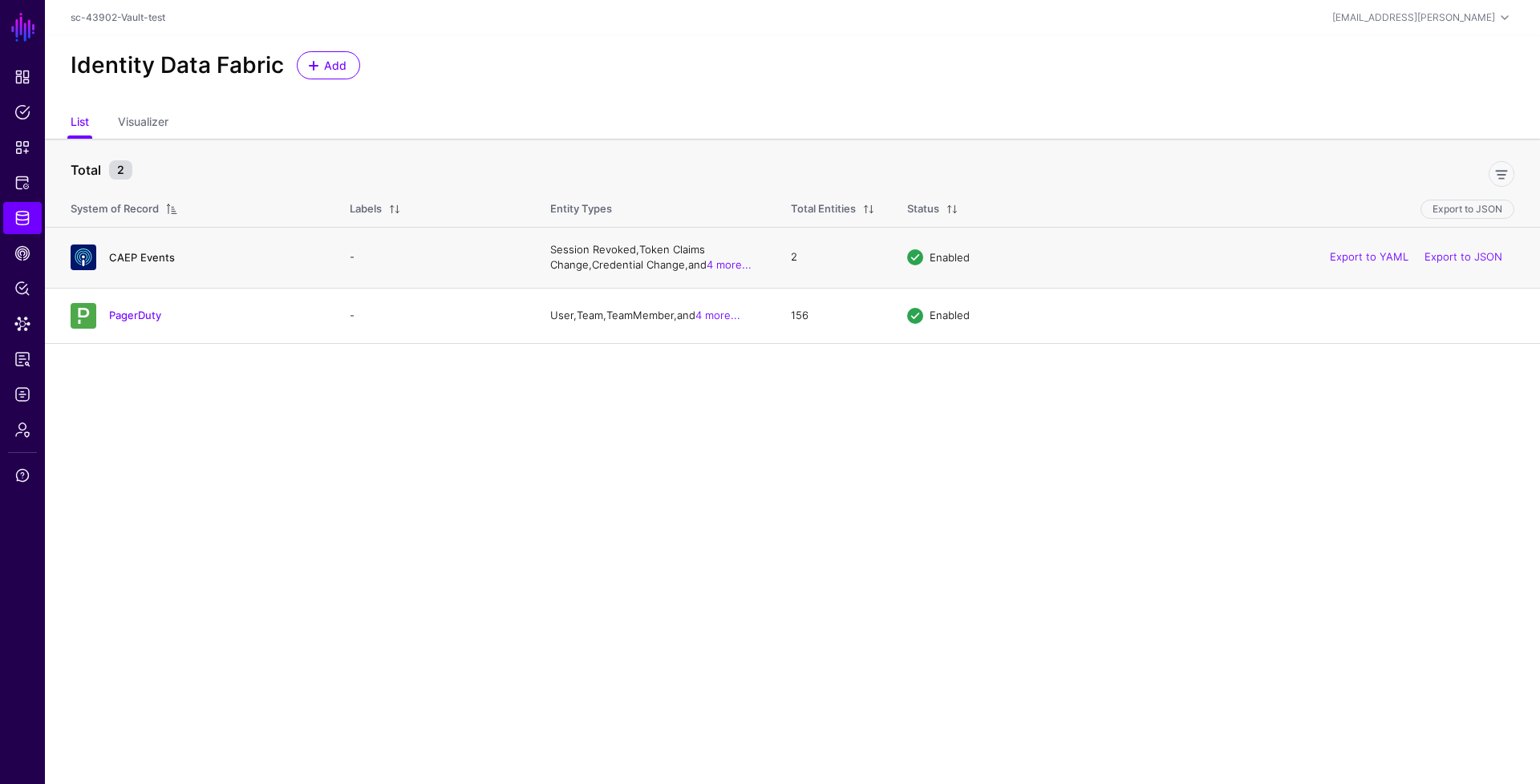
click at [159, 255] on link "CAEP Events" at bounding box center [142, 257] width 66 height 13
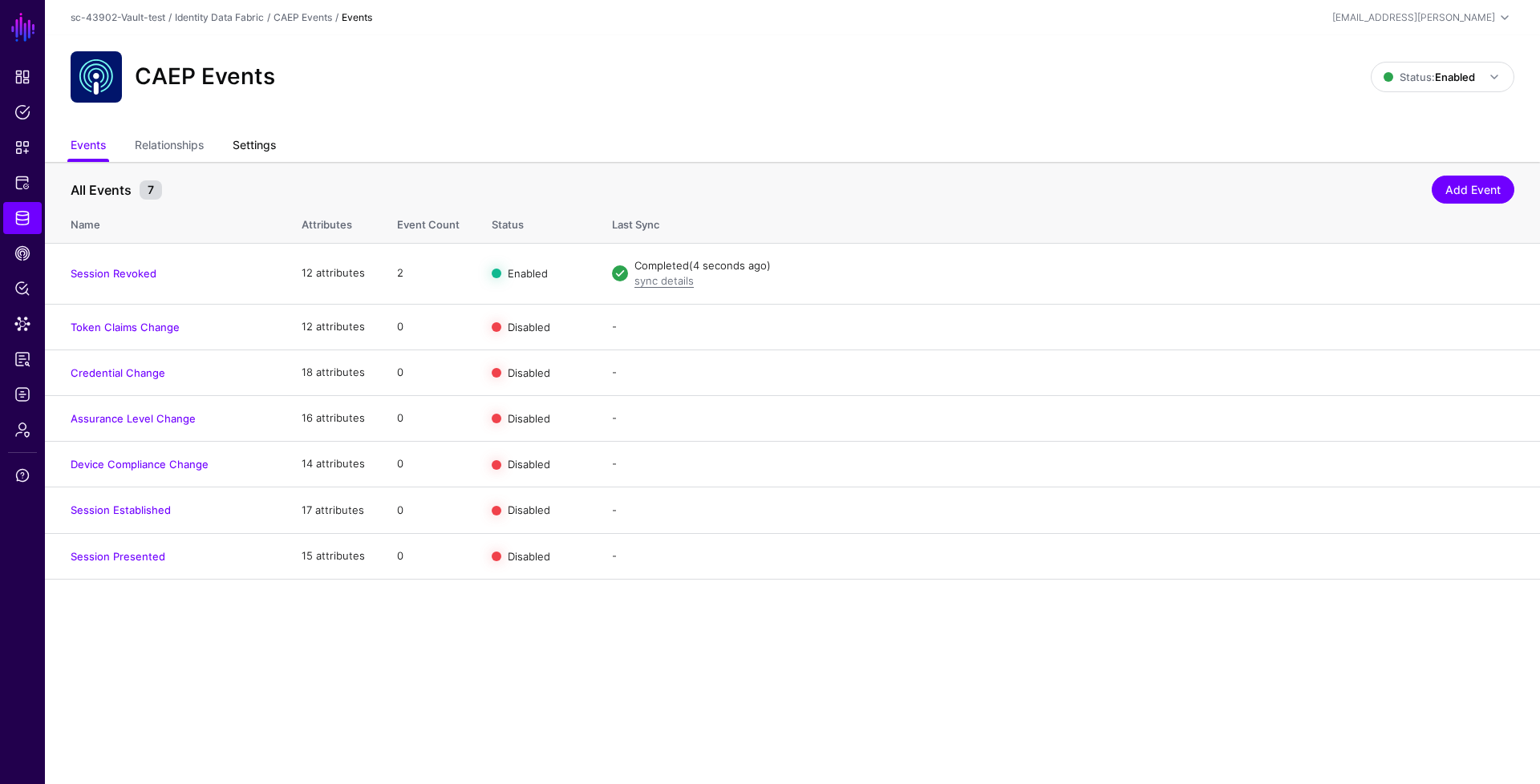
click at [237, 150] on link "Settings" at bounding box center [254, 147] width 43 height 30
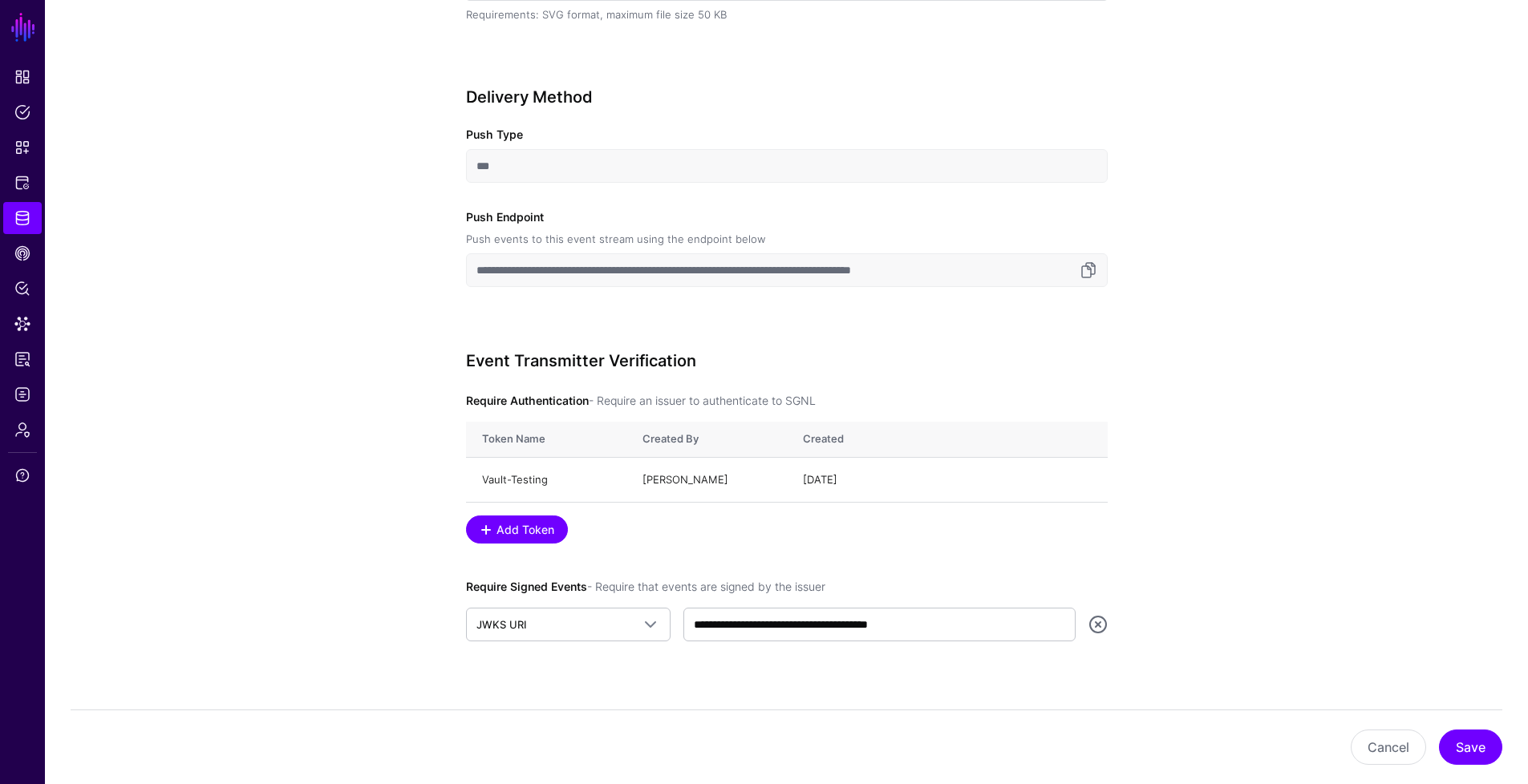
scroll to position [594, 0]
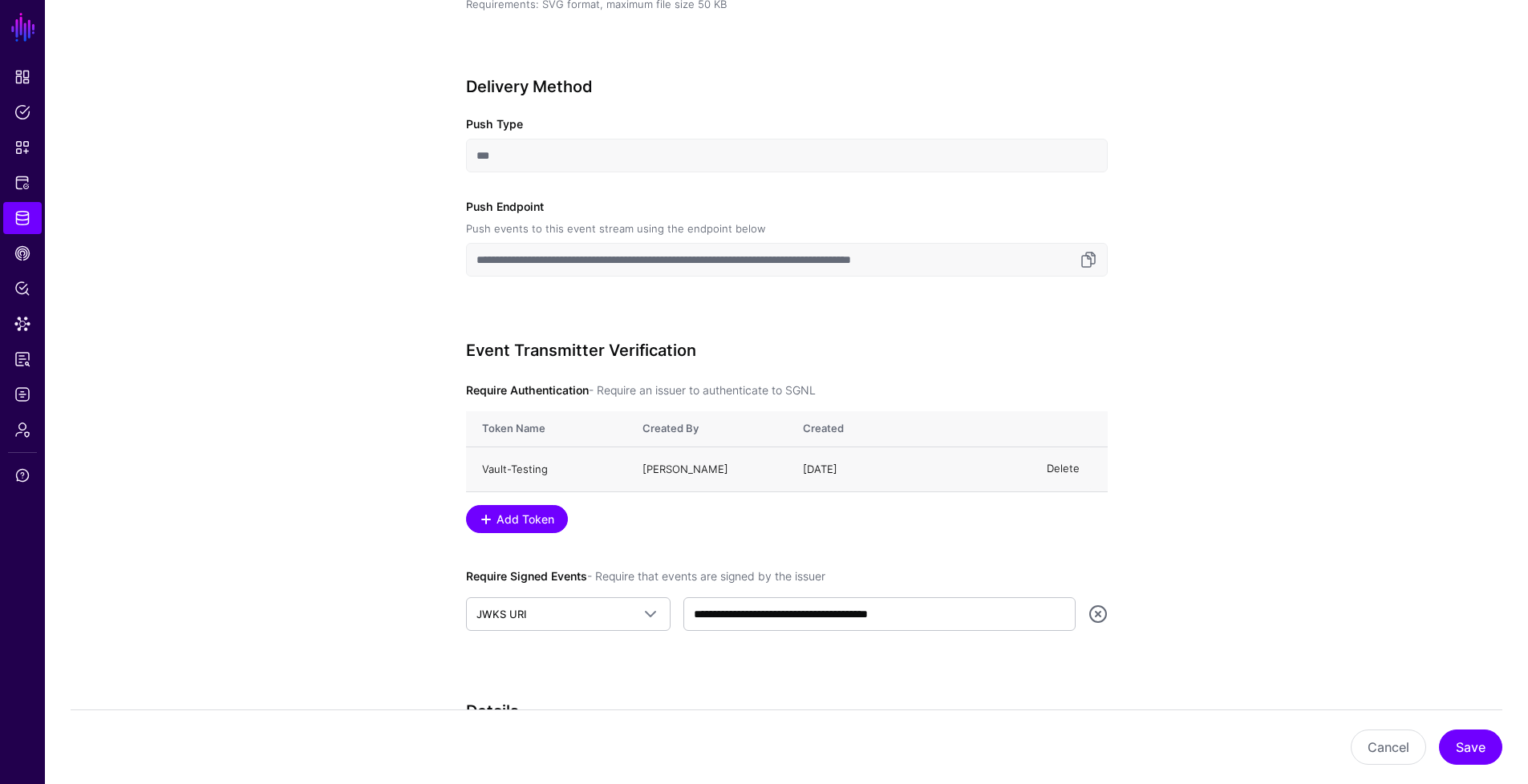
click at [1059, 470] on link "Delete" at bounding box center [1063, 469] width 33 height 13
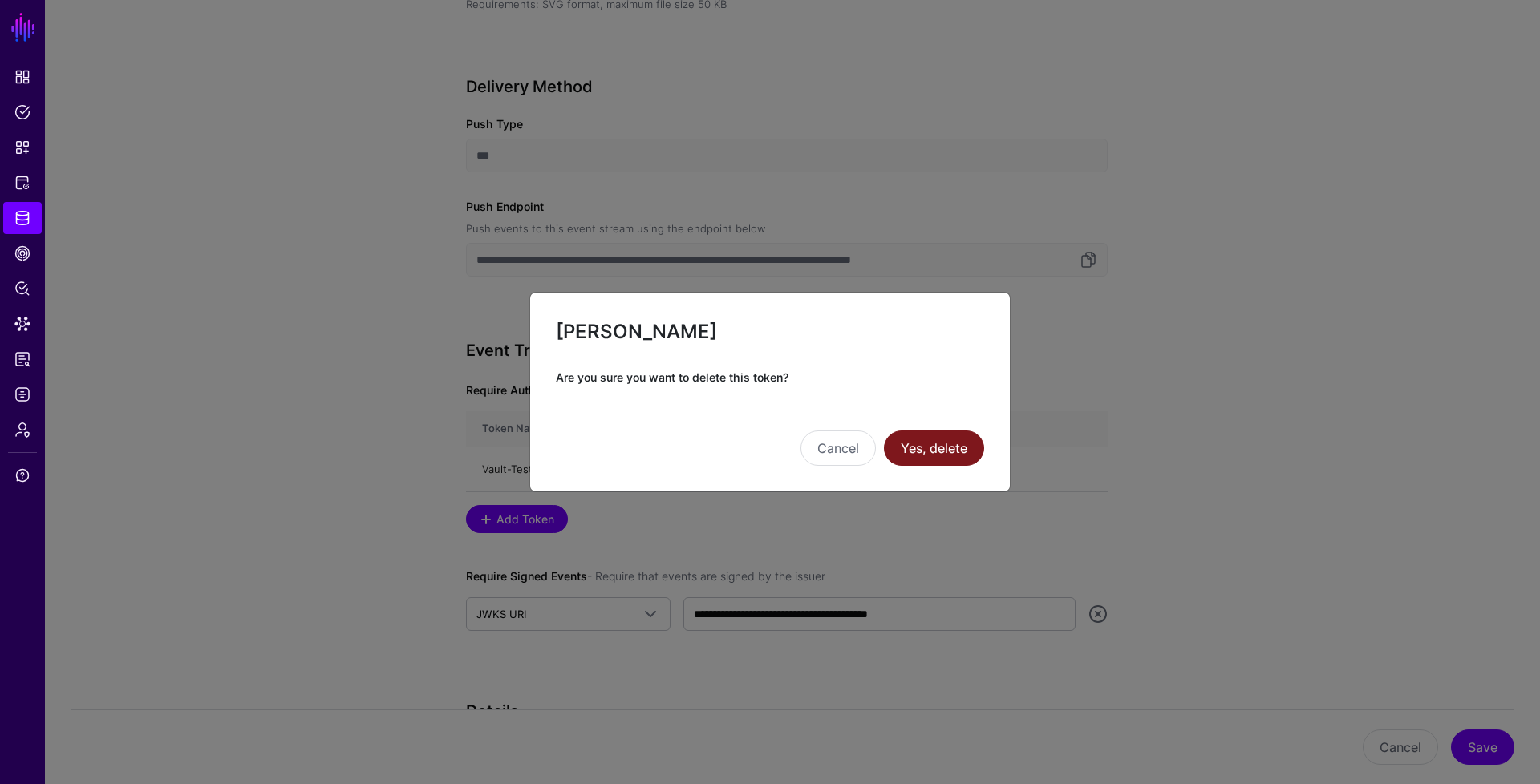
click at [913, 441] on button "Yes, delete" at bounding box center [934, 448] width 100 height 35
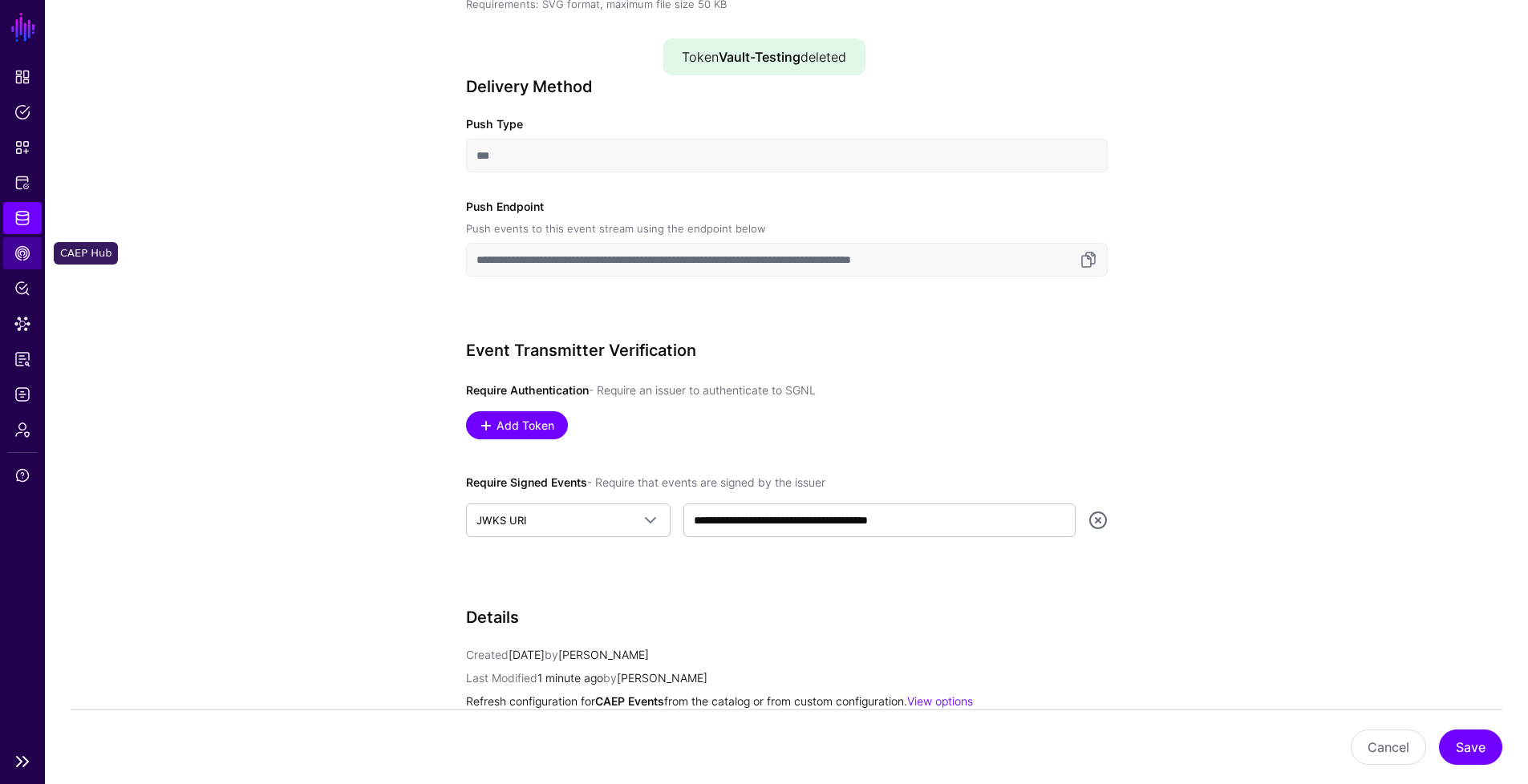
click at [21, 241] on link "CAEP Hub" at bounding box center [23, 254] width 39 height 32
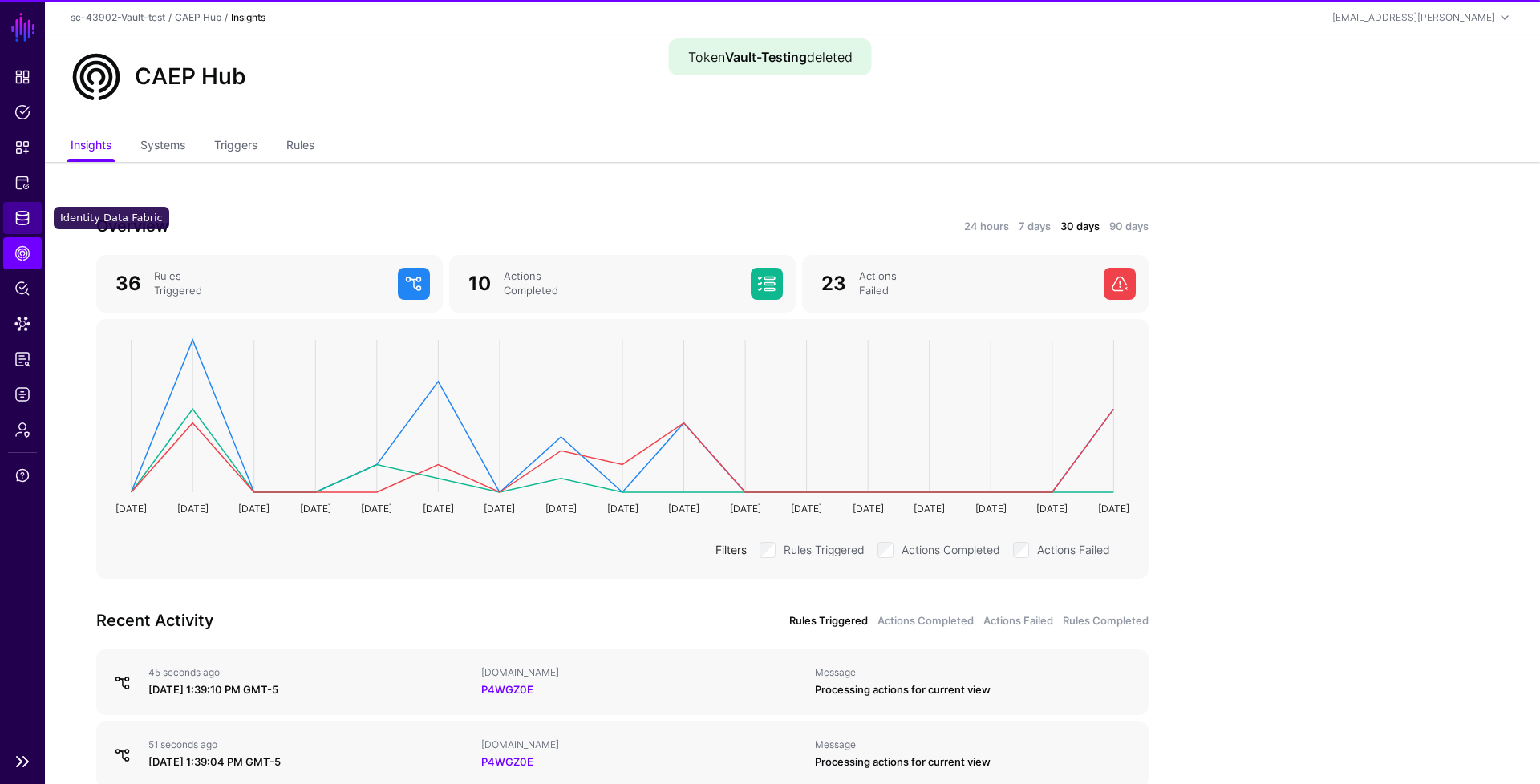
click at [23, 215] on span "Identity Data Fabric" at bounding box center [22, 217] width 16 height 16
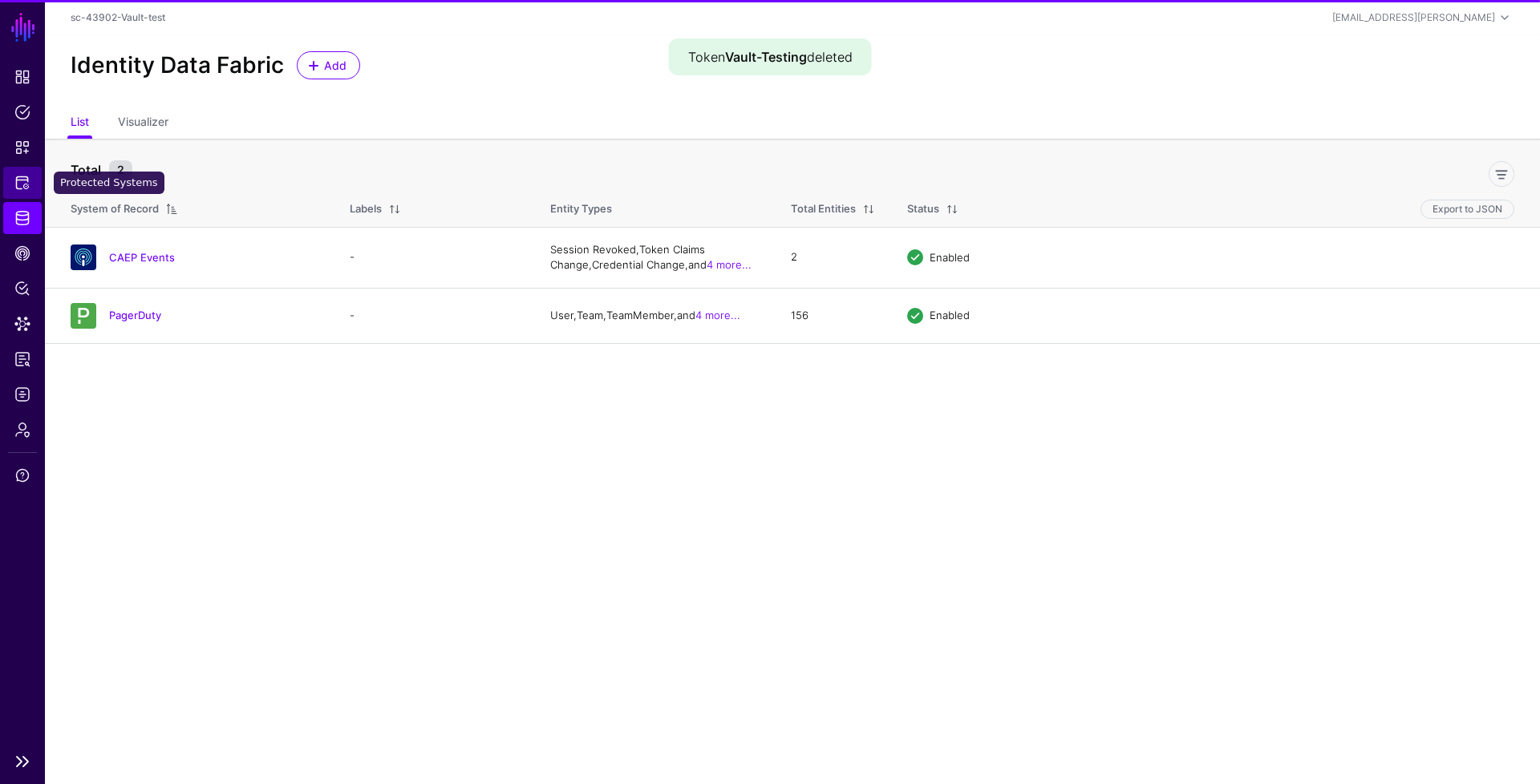
click at [29, 181] on span "Protected Systems" at bounding box center [22, 182] width 16 height 16
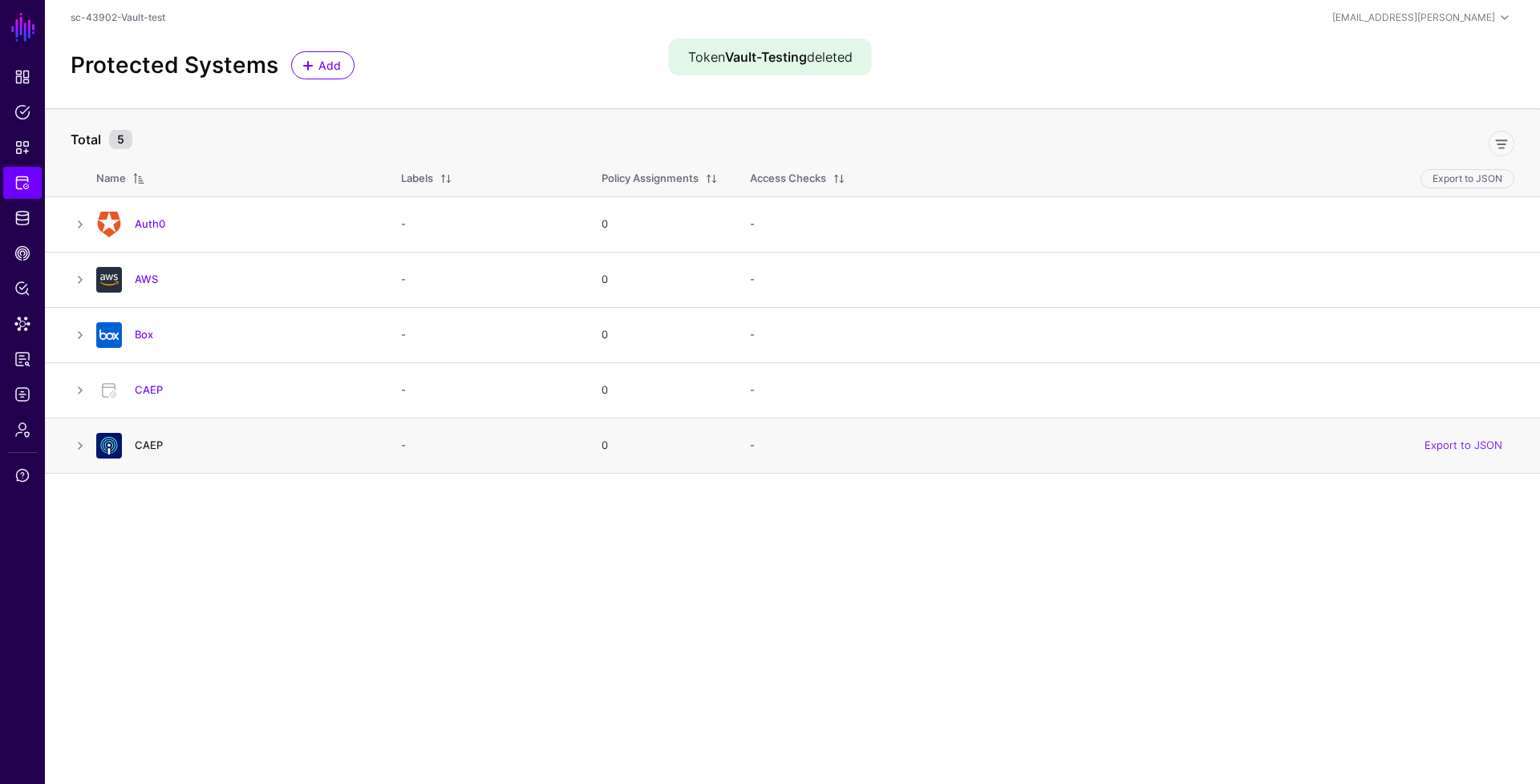
click at [146, 448] on link "CAEP" at bounding box center [148, 444] width 28 height 13
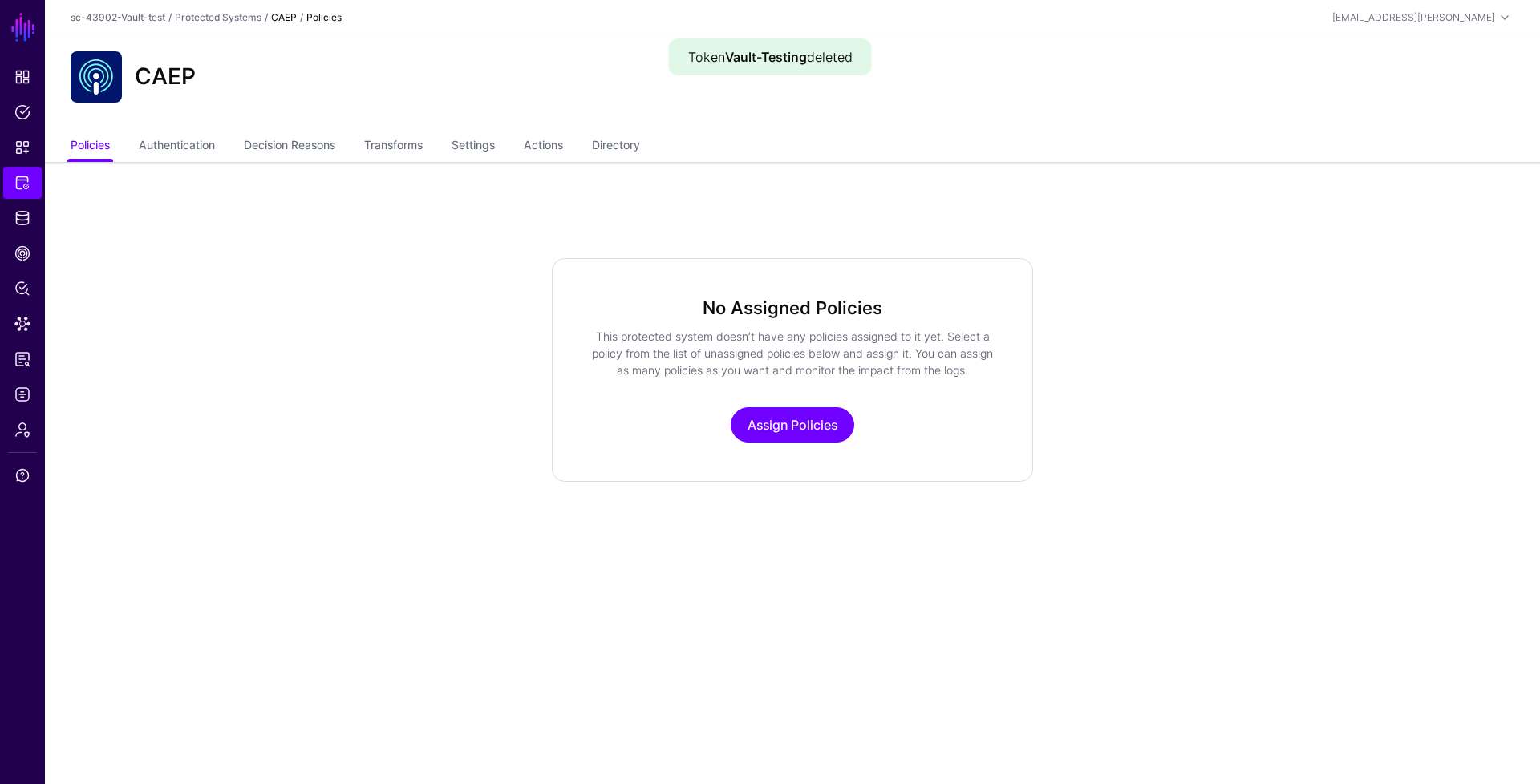
click at [531, 143] on ul "Policies Authentication Decision Reasons Transforms Settings Actions Directory" at bounding box center [793, 147] width 1444 height 30
click at [536, 146] on link "Actions" at bounding box center [543, 147] width 40 height 30
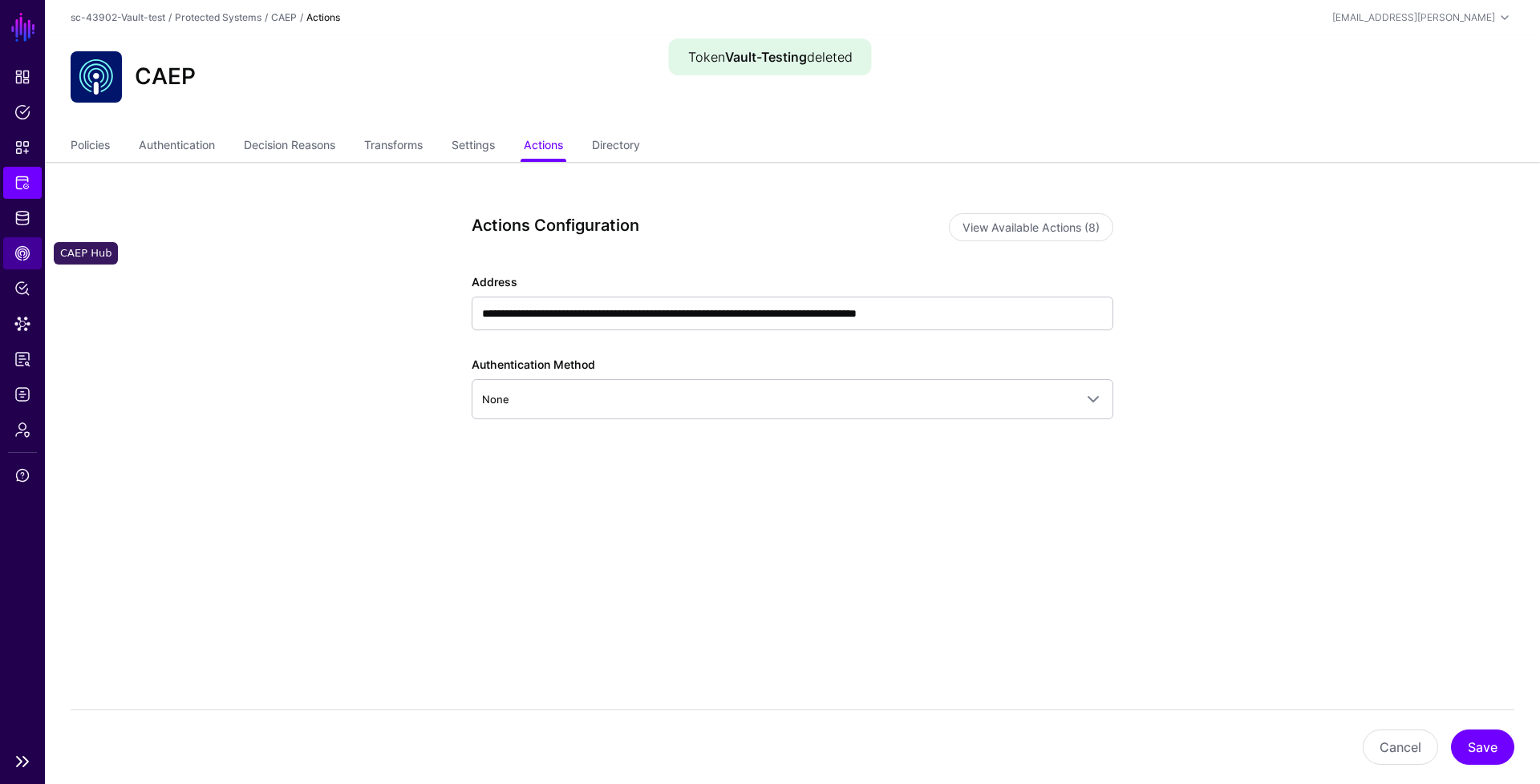
click at [27, 263] on link "CAEP Hub" at bounding box center [23, 254] width 39 height 32
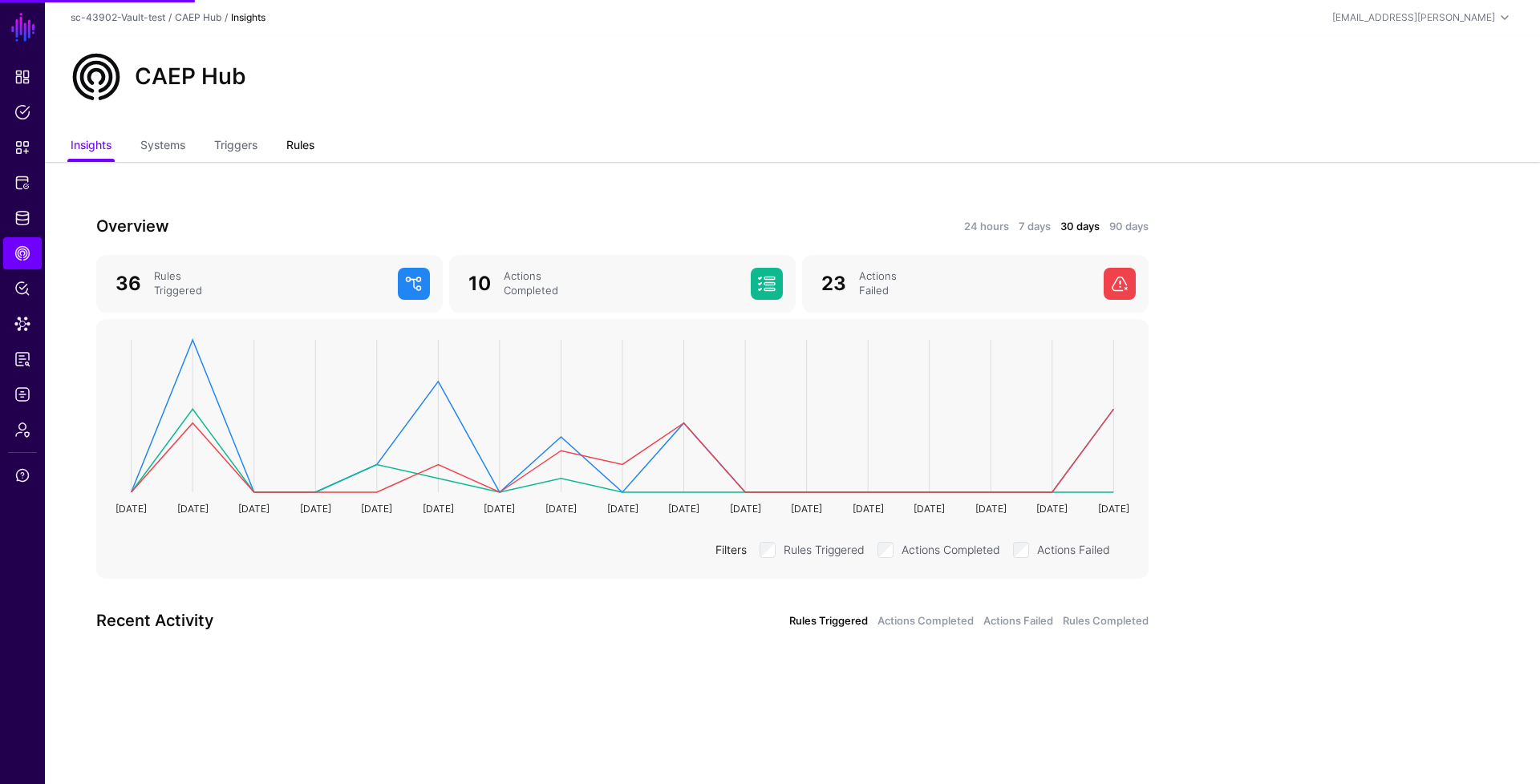
click at [299, 142] on link "Rules" at bounding box center [300, 147] width 28 height 30
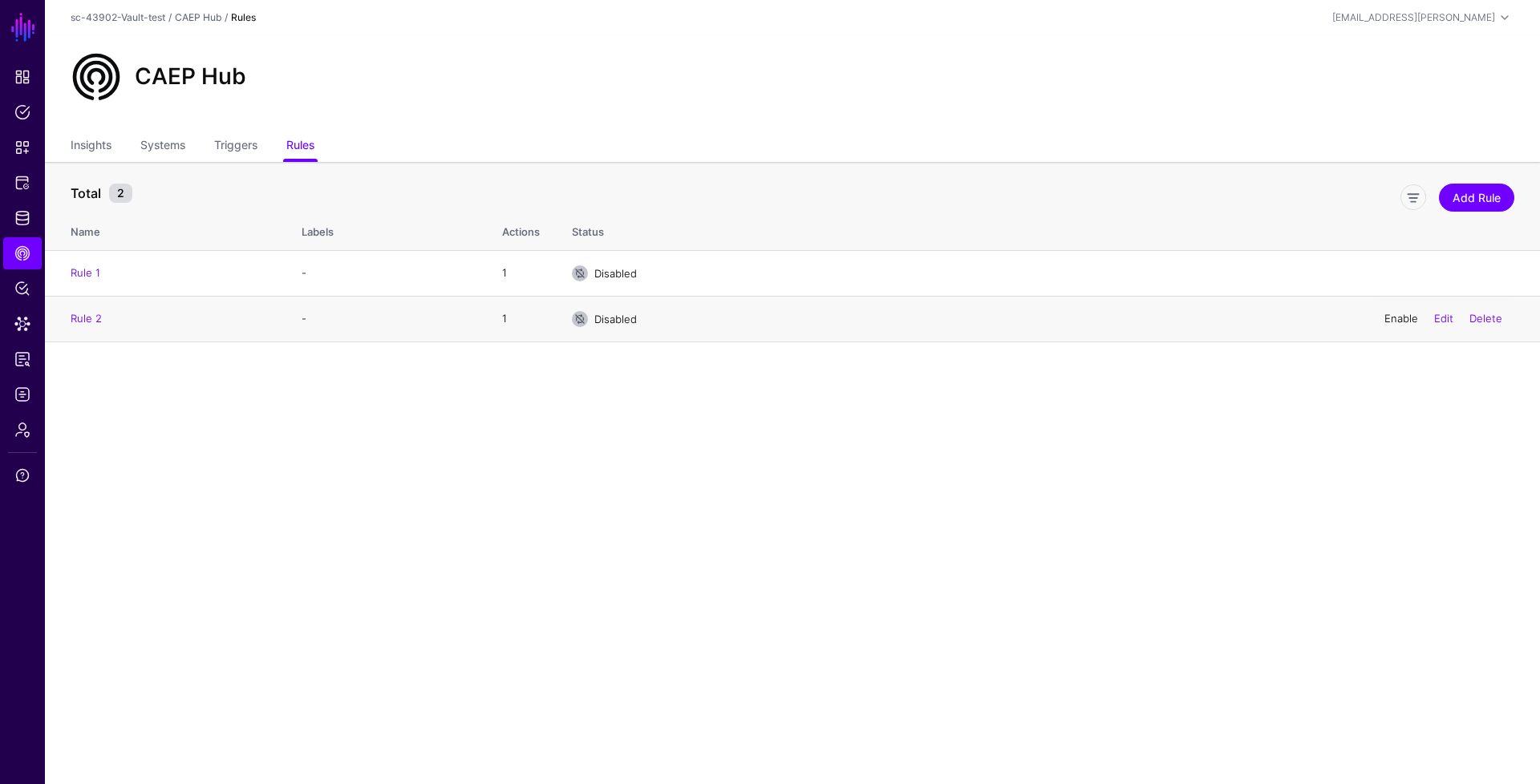
click at [1399, 318] on link "Enable" at bounding box center [1402, 318] width 34 height 13
click at [11, 400] on link "Logs" at bounding box center [23, 395] width 39 height 32
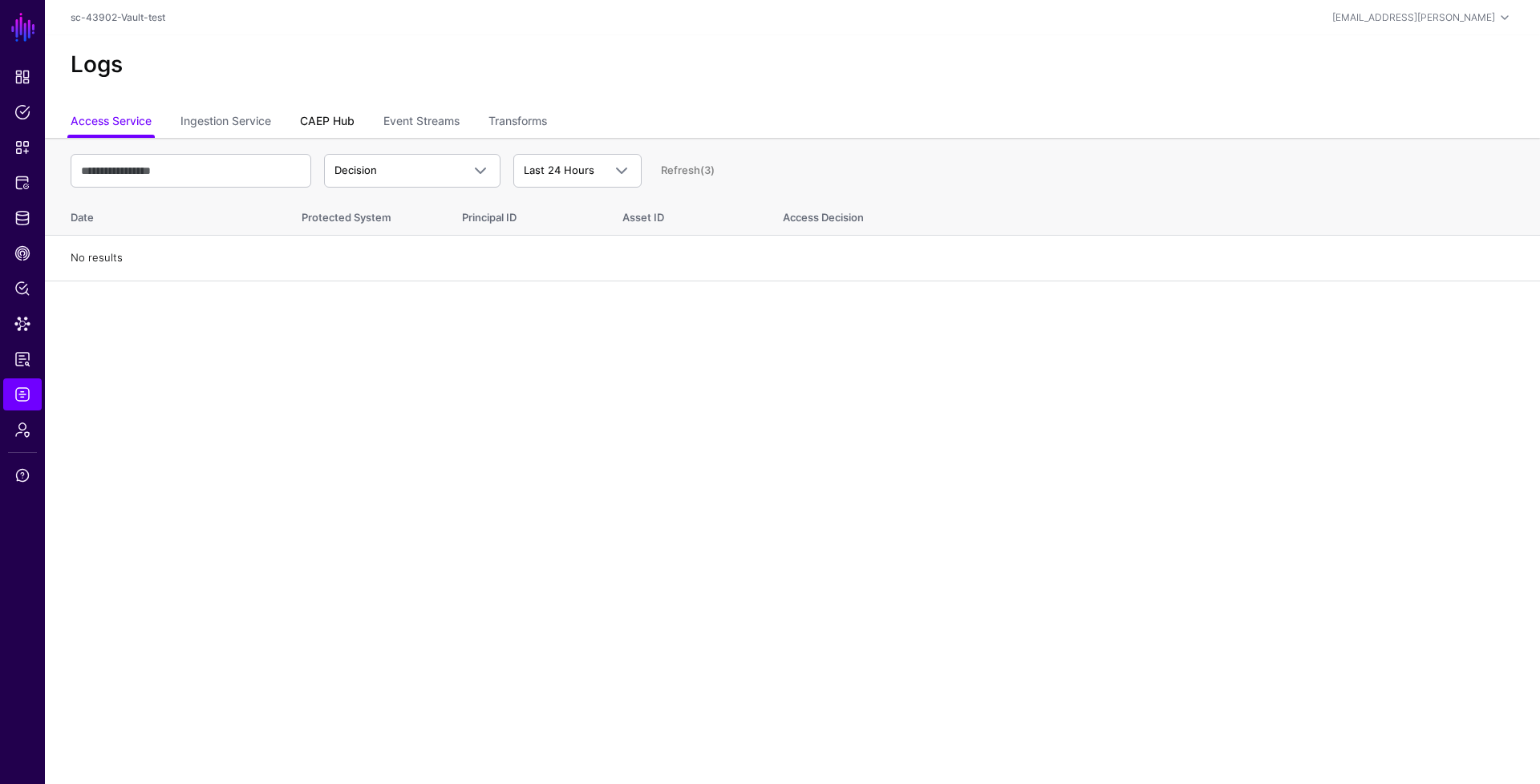
click at [327, 123] on link "CAEP Hub" at bounding box center [327, 122] width 55 height 30
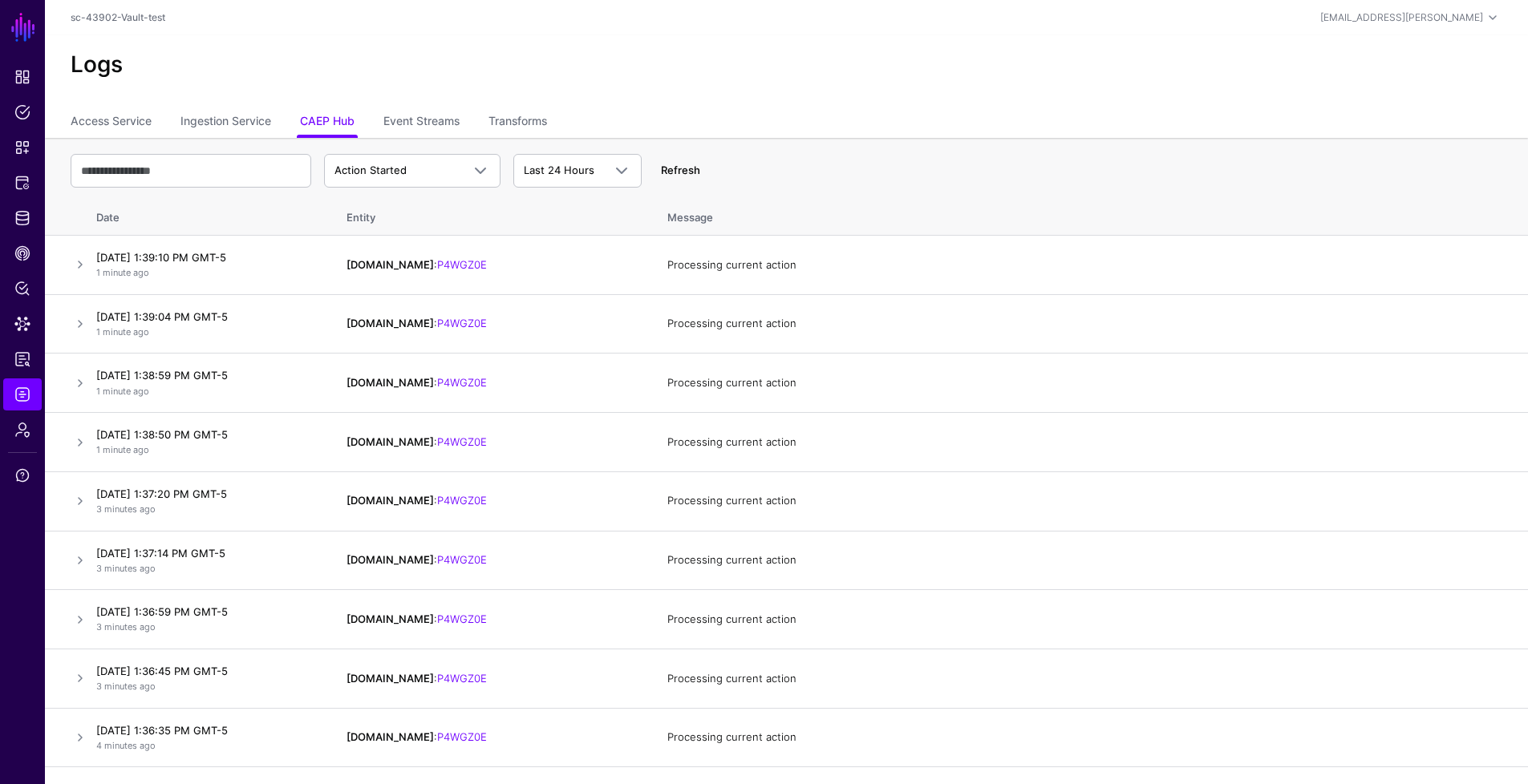
click at [688, 169] on link "Refresh" at bounding box center [681, 169] width 40 height 13
click at [29, 264] on link "CAEP Hub" at bounding box center [23, 254] width 39 height 32
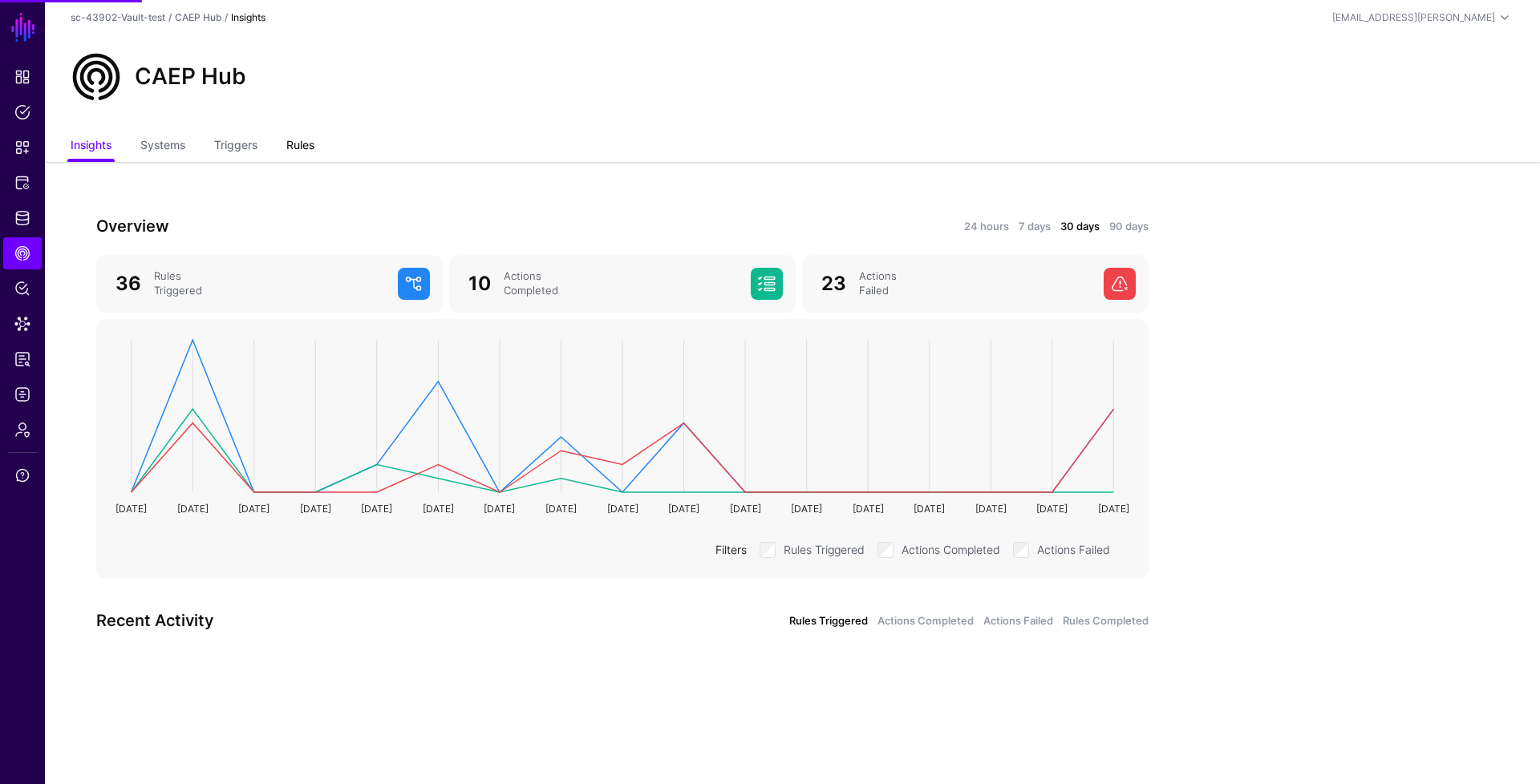
click at [313, 156] on link "Rules" at bounding box center [300, 147] width 28 height 30
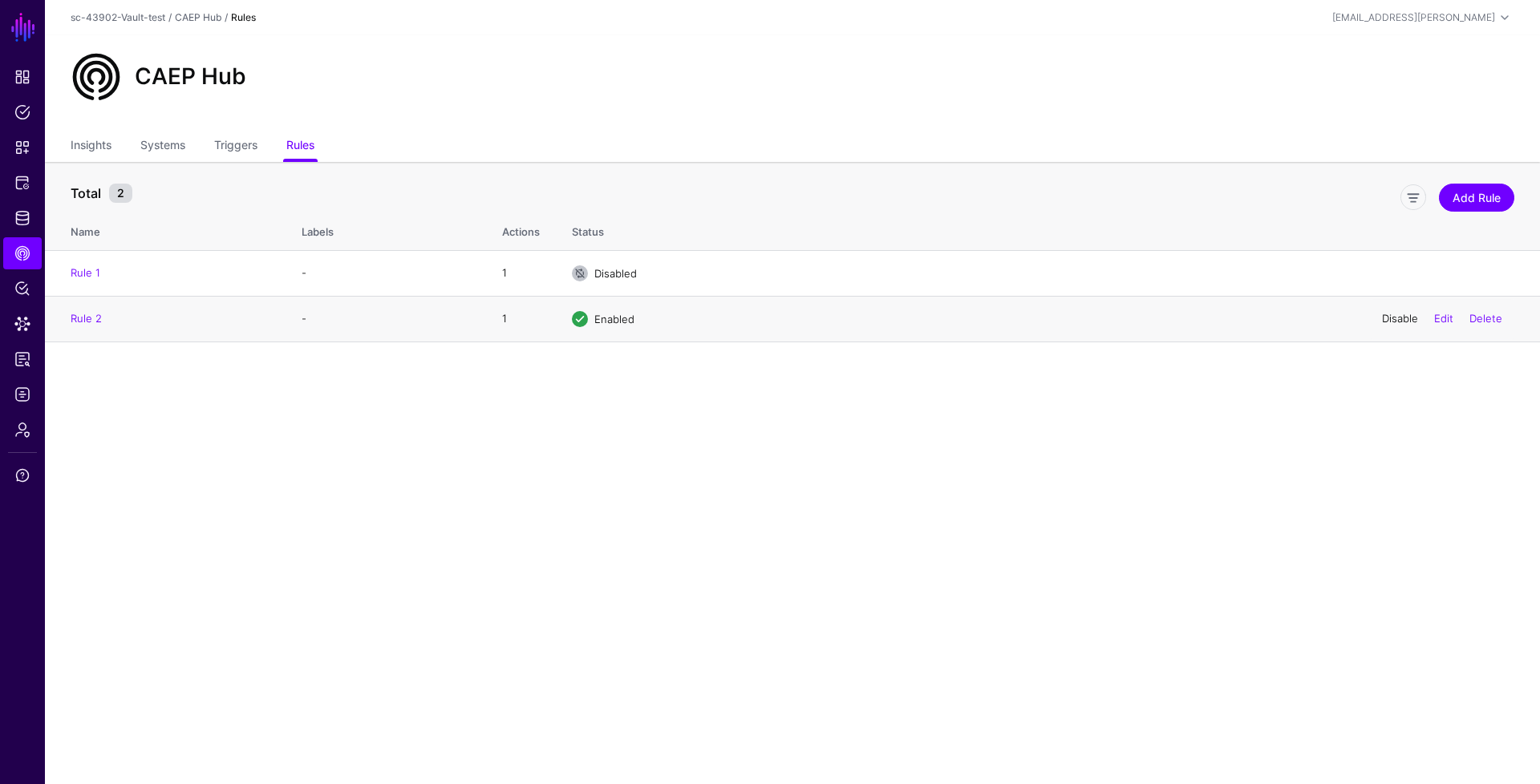
click at [1408, 324] on link "Disable" at bounding box center [1400, 318] width 36 height 13
click at [23, 401] on span "Logs" at bounding box center [22, 394] width 16 height 16
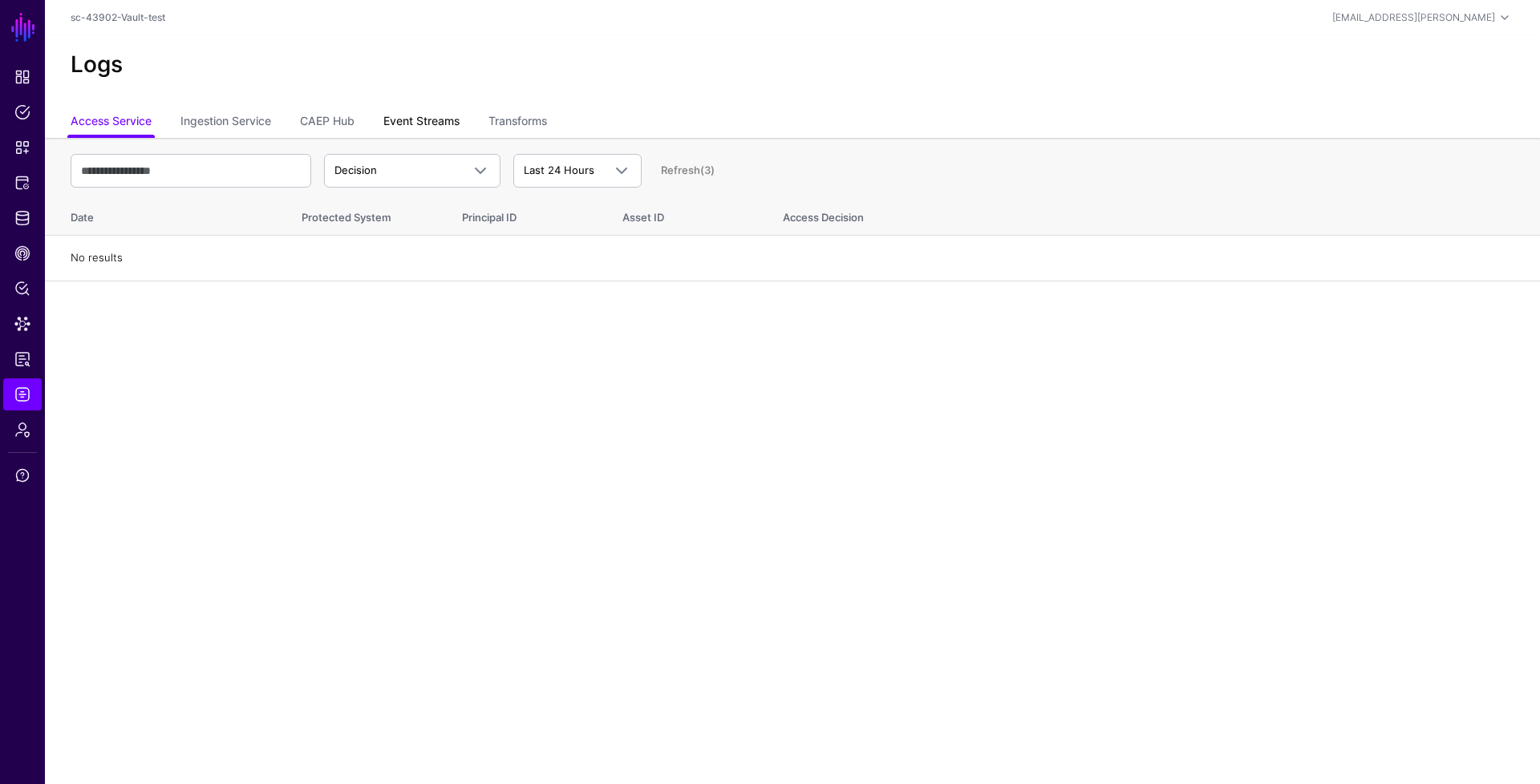
click at [440, 135] on link "Event Streams" at bounding box center [422, 122] width 76 height 30
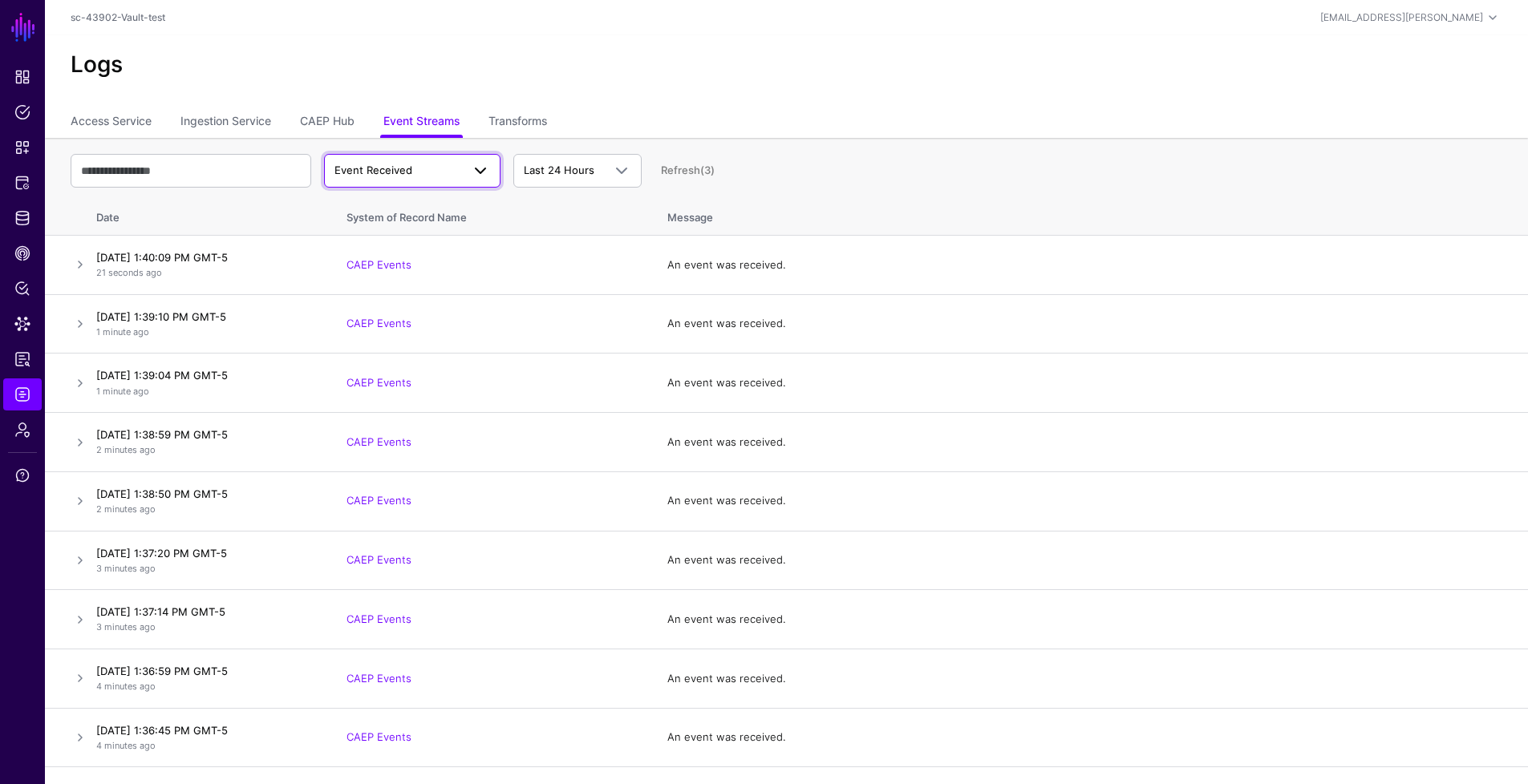
click at [449, 169] on span "Event Received" at bounding box center [398, 170] width 126 height 16
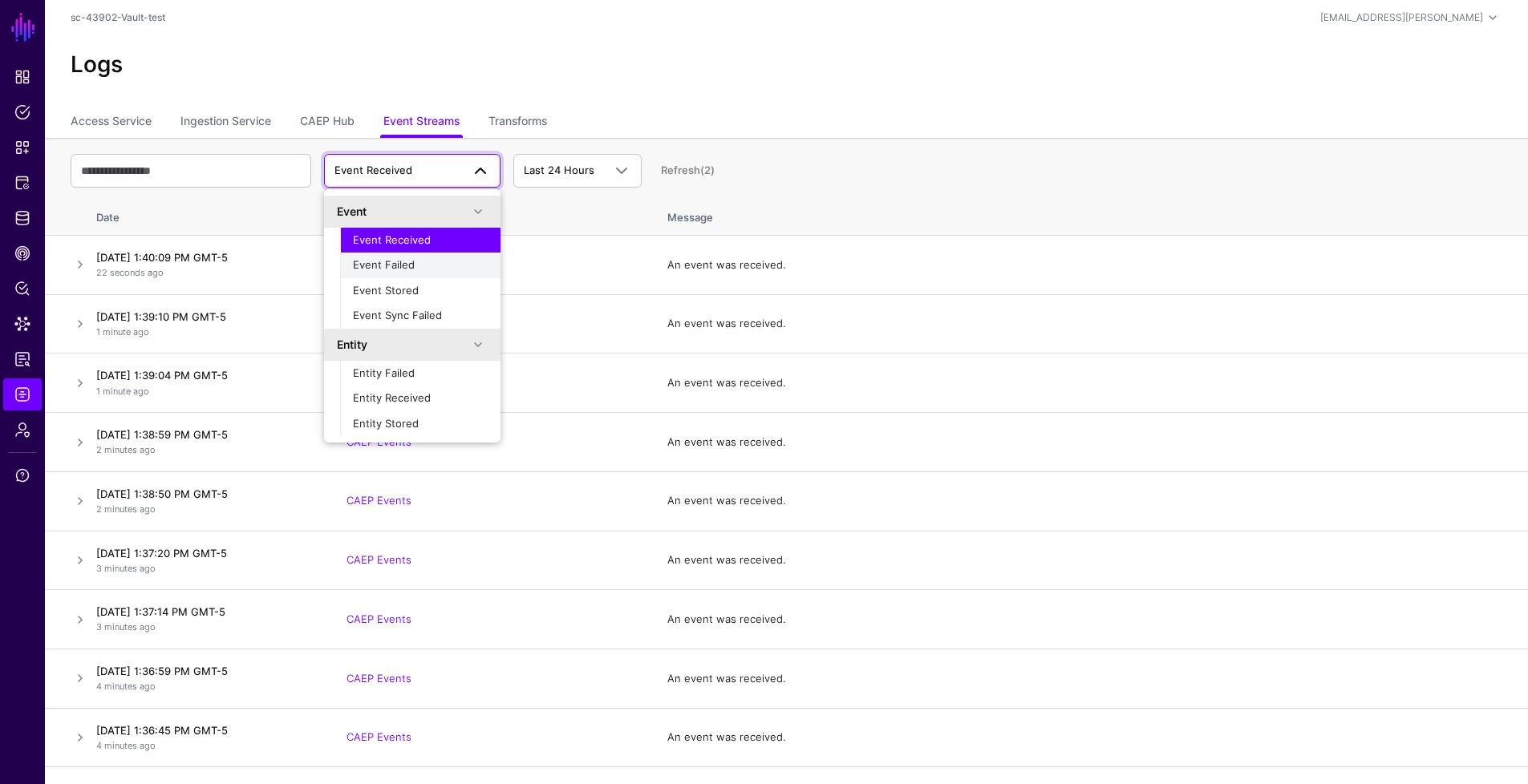
click at [429, 276] on button "Event Failed" at bounding box center [420, 266] width 160 height 25
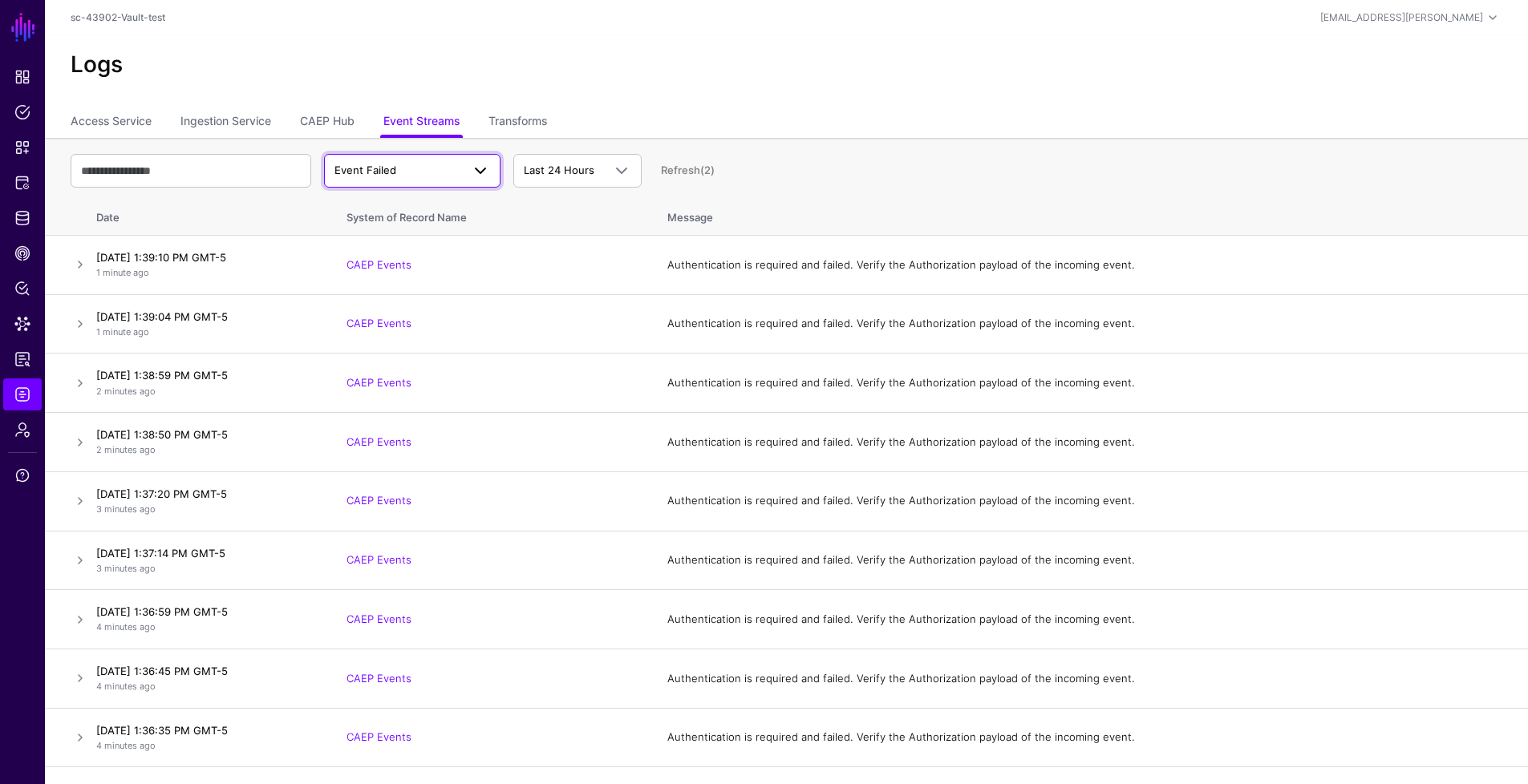
click at [443, 163] on span "Event Failed" at bounding box center [398, 170] width 126 height 16
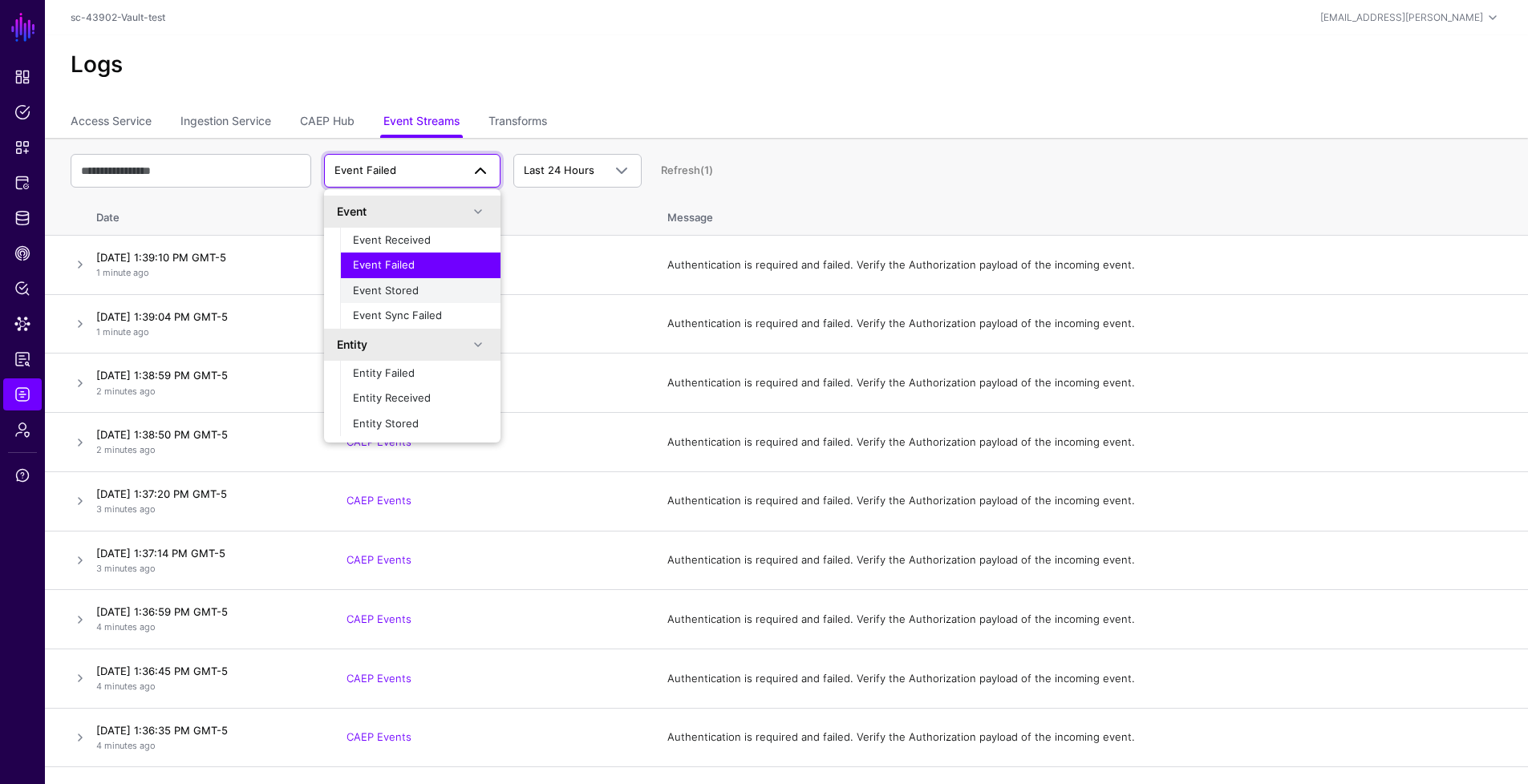
click at [417, 293] on span "Event Stored" at bounding box center [386, 290] width 66 height 13
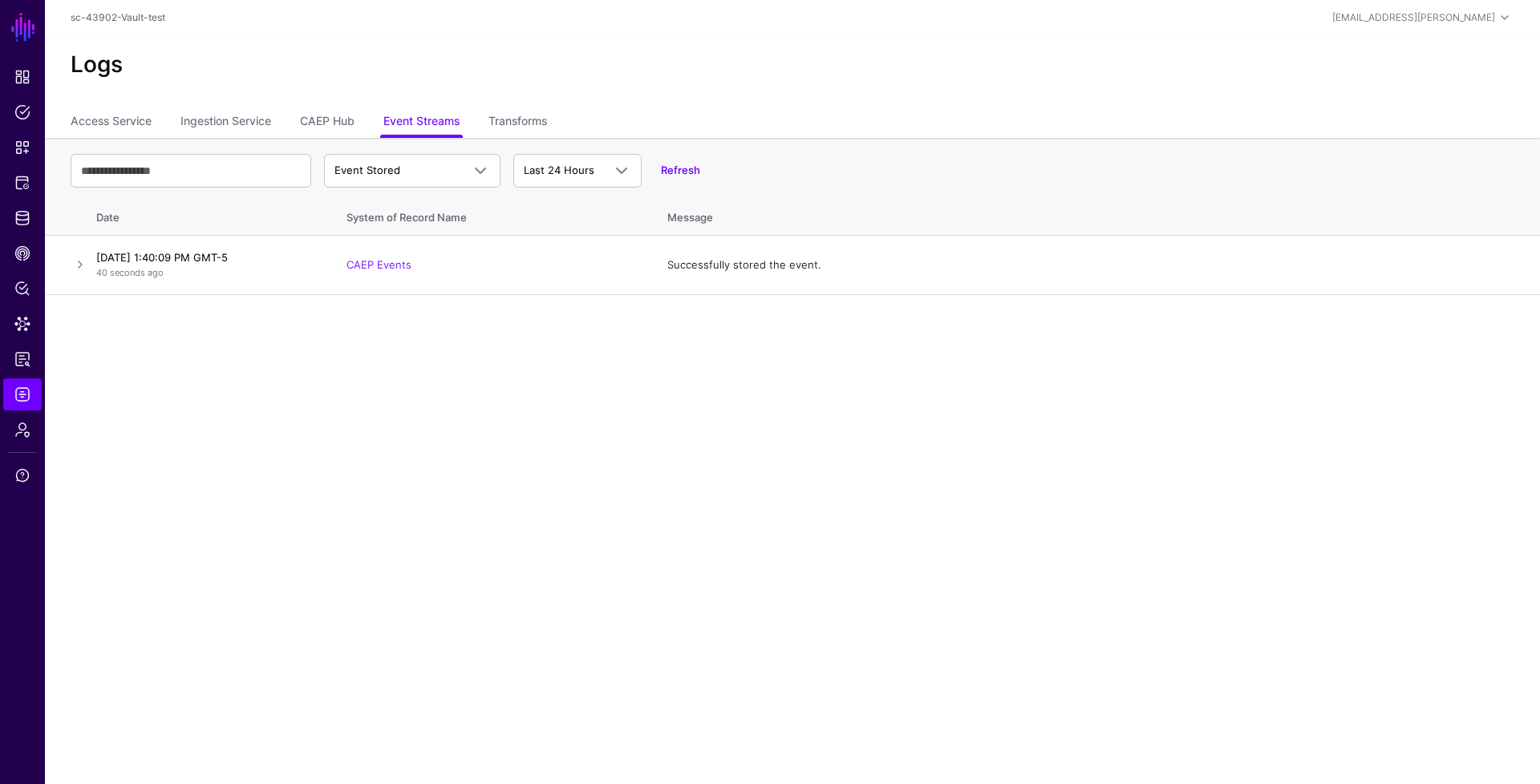
click at [625, 88] on div "Logs" at bounding box center [792, 72] width 1495 height 72
click at [39, 220] on link "Identity Data Fabric" at bounding box center [23, 218] width 39 height 32
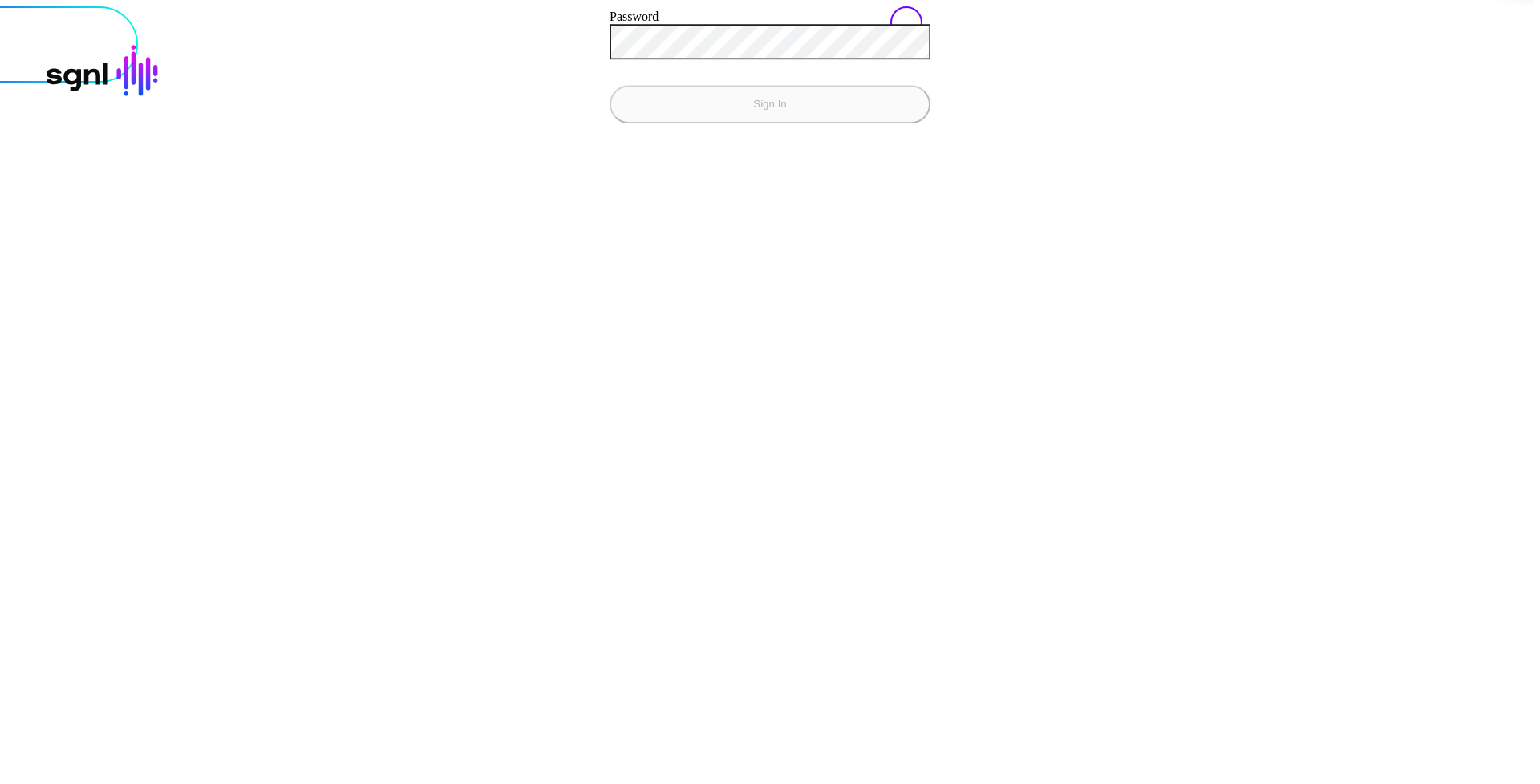
type input "**********"
click at [610, 85] on button "Sign In" at bounding box center [770, 105] width 320 height 39
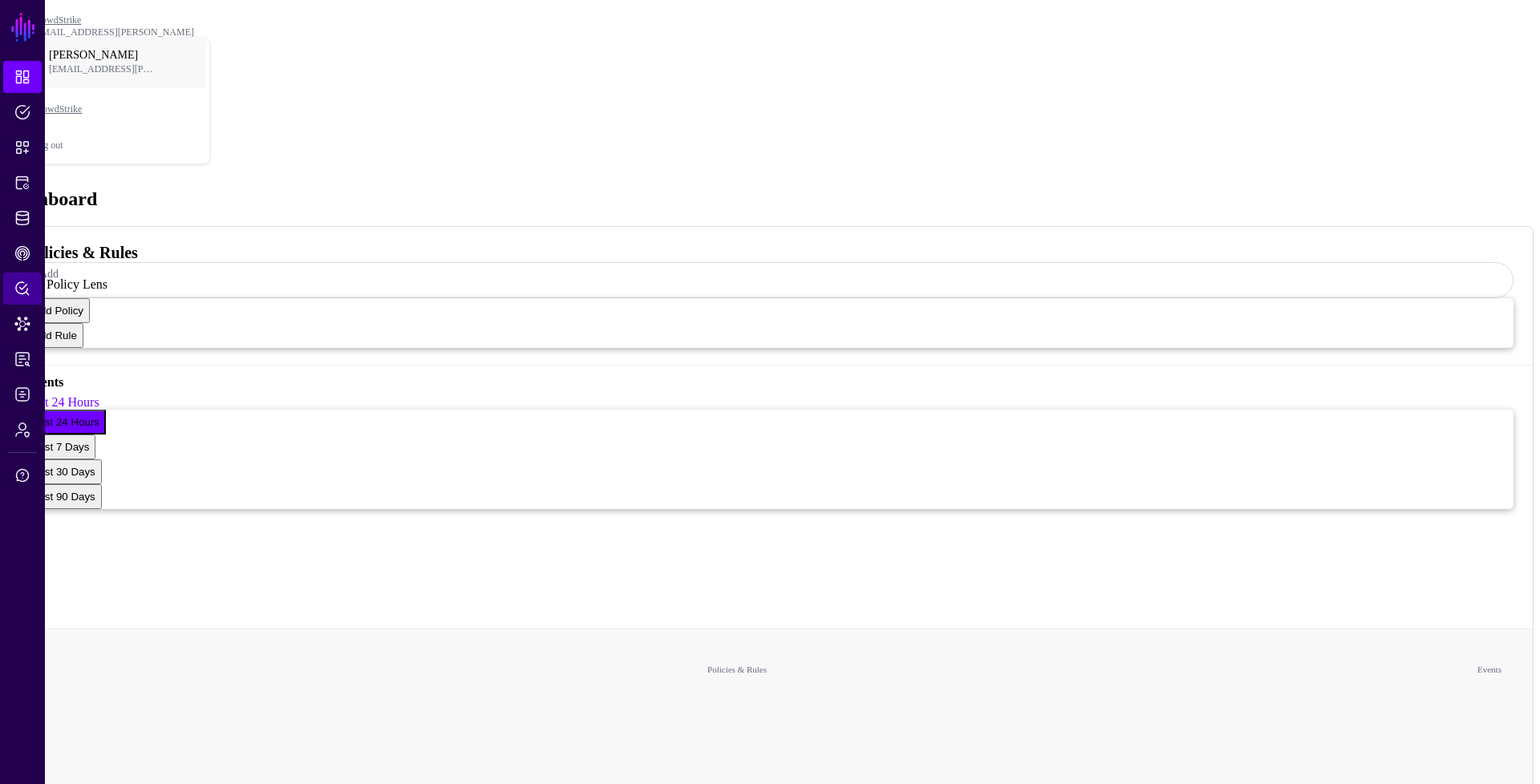
click at [23, 272] on link "Policy Lens" at bounding box center [23, 288] width 39 height 32
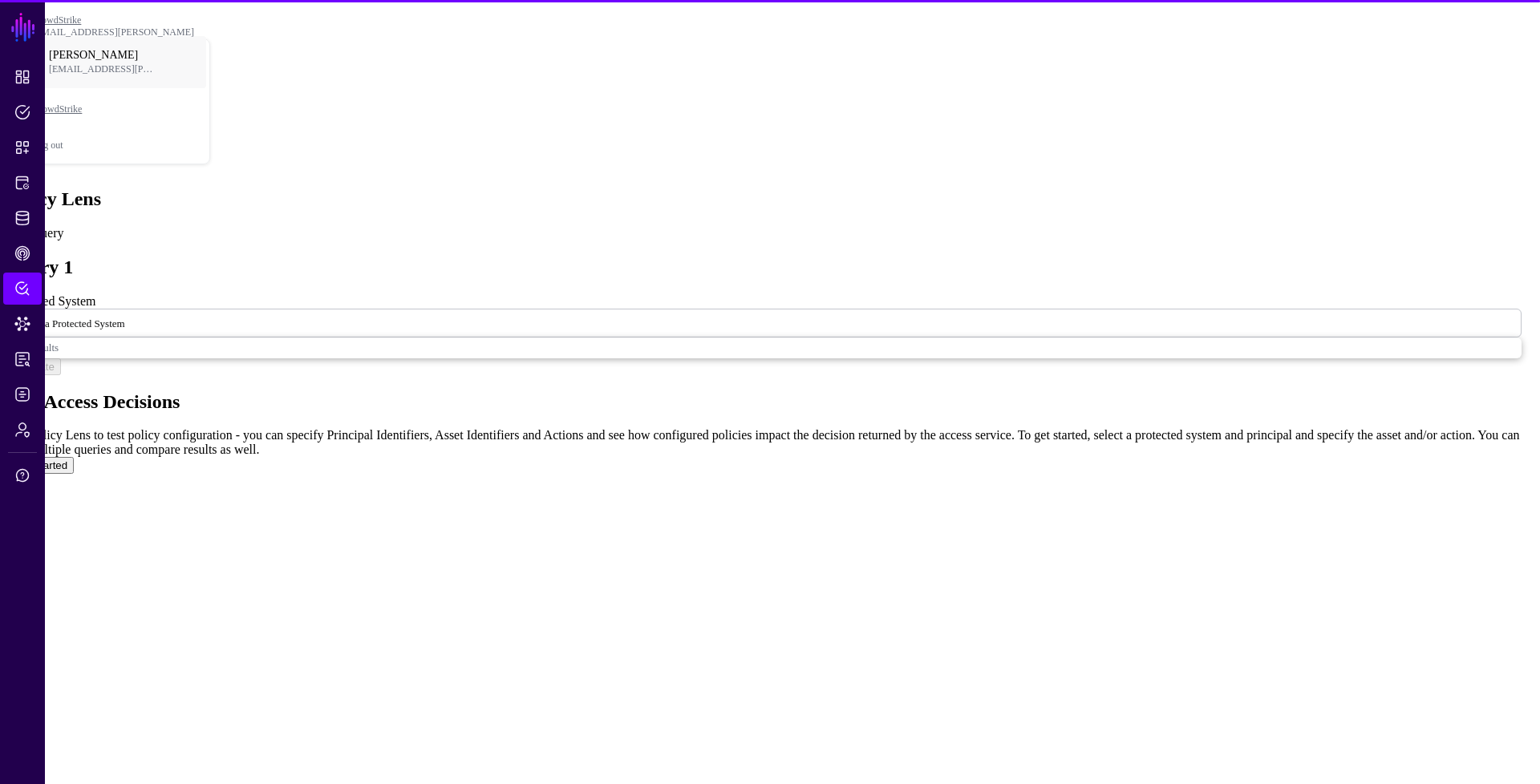
click at [25, 391] on ngb-modal-window "Test Access Decisions Use Policy Lens to test policy configuration - you can sp…" at bounding box center [764, 432] width 1516 height 83
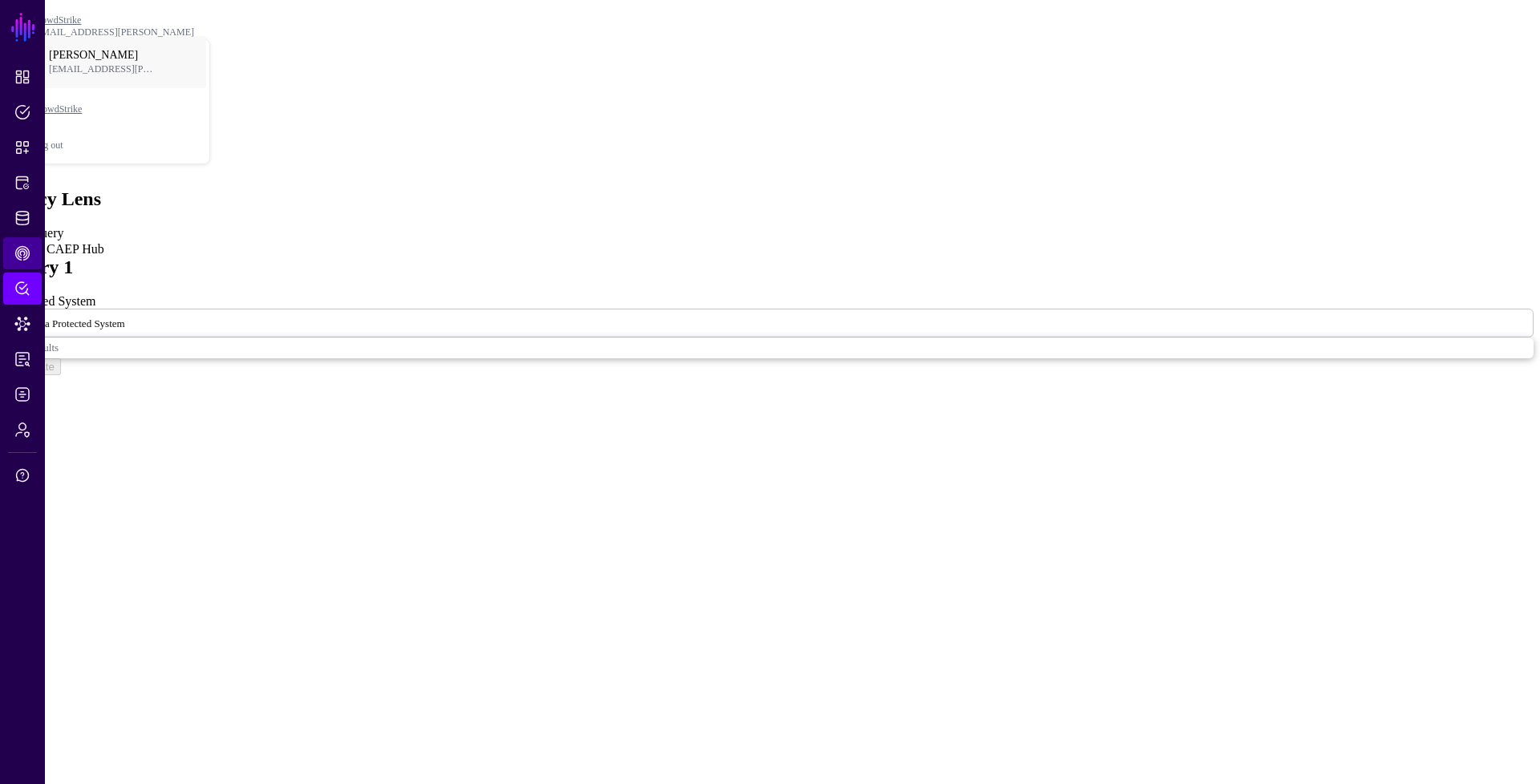
click at [24, 252] on span "CAEP Hub" at bounding box center [22, 253] width 16 height 16
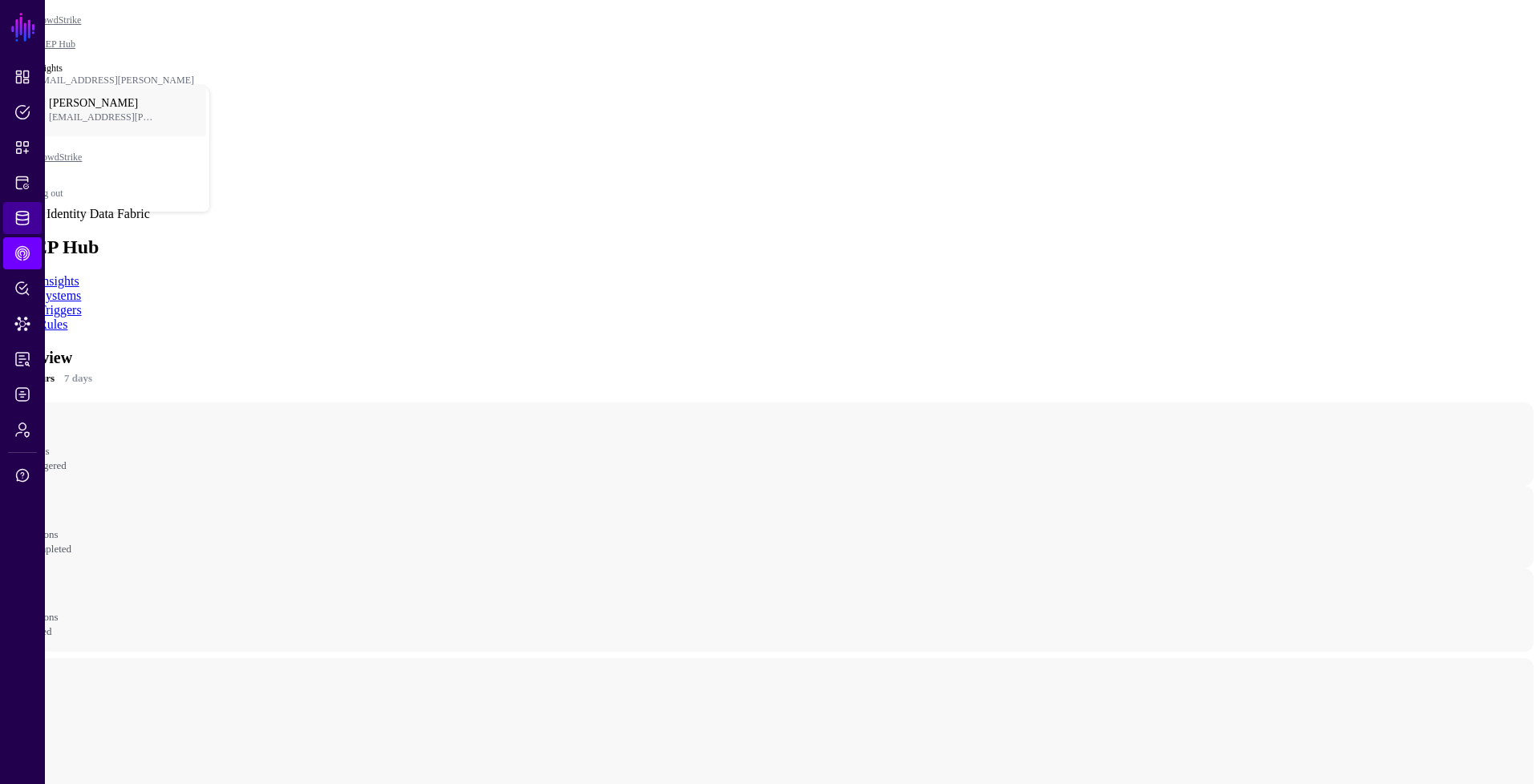
click at [30, 212] on span "Identity Data Fabric" at bounding box center [22, 217] width 16 height 16
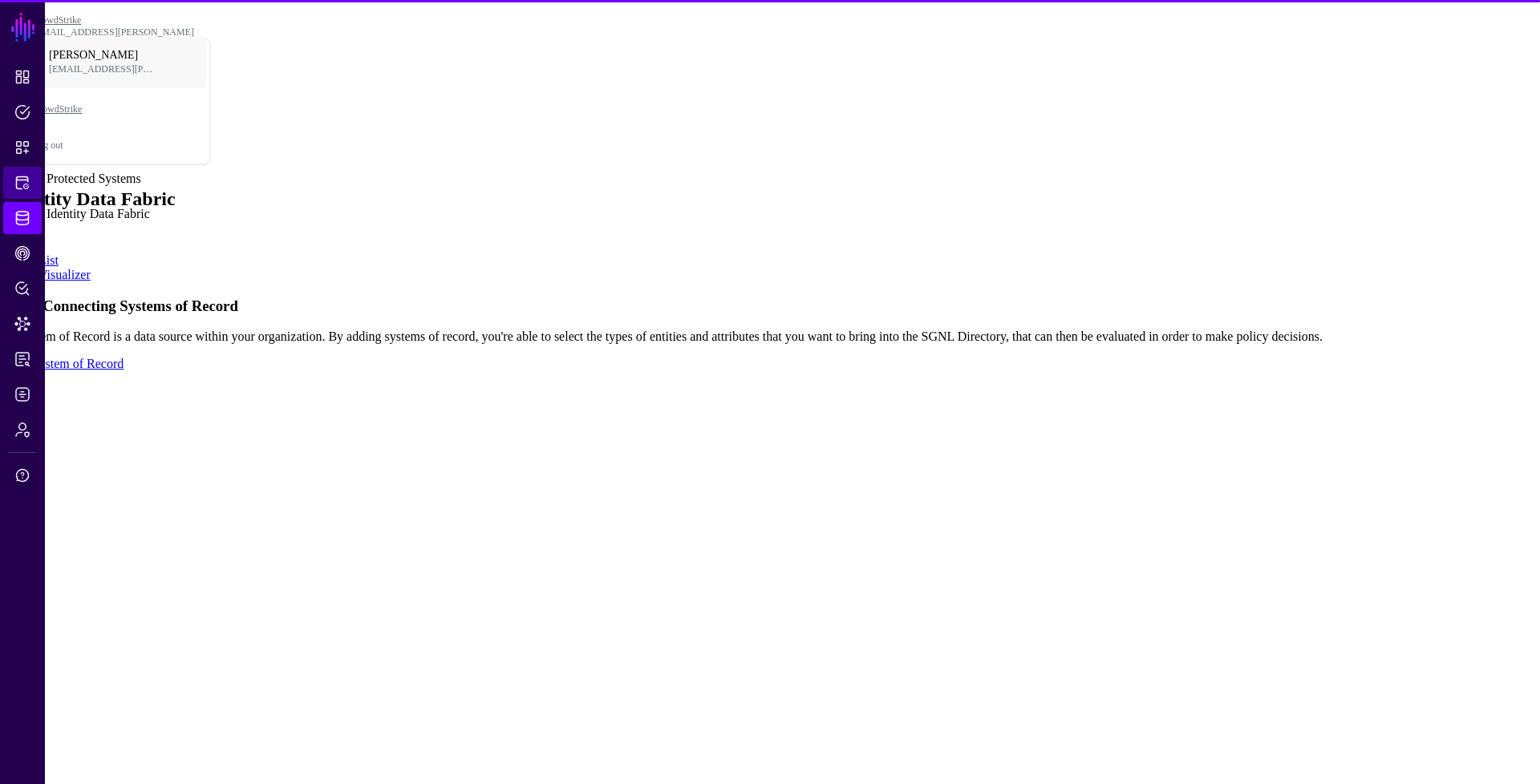
click at [23, 192] on link "Protected Systems" at bounding box center [23, 183] width 39 height 32
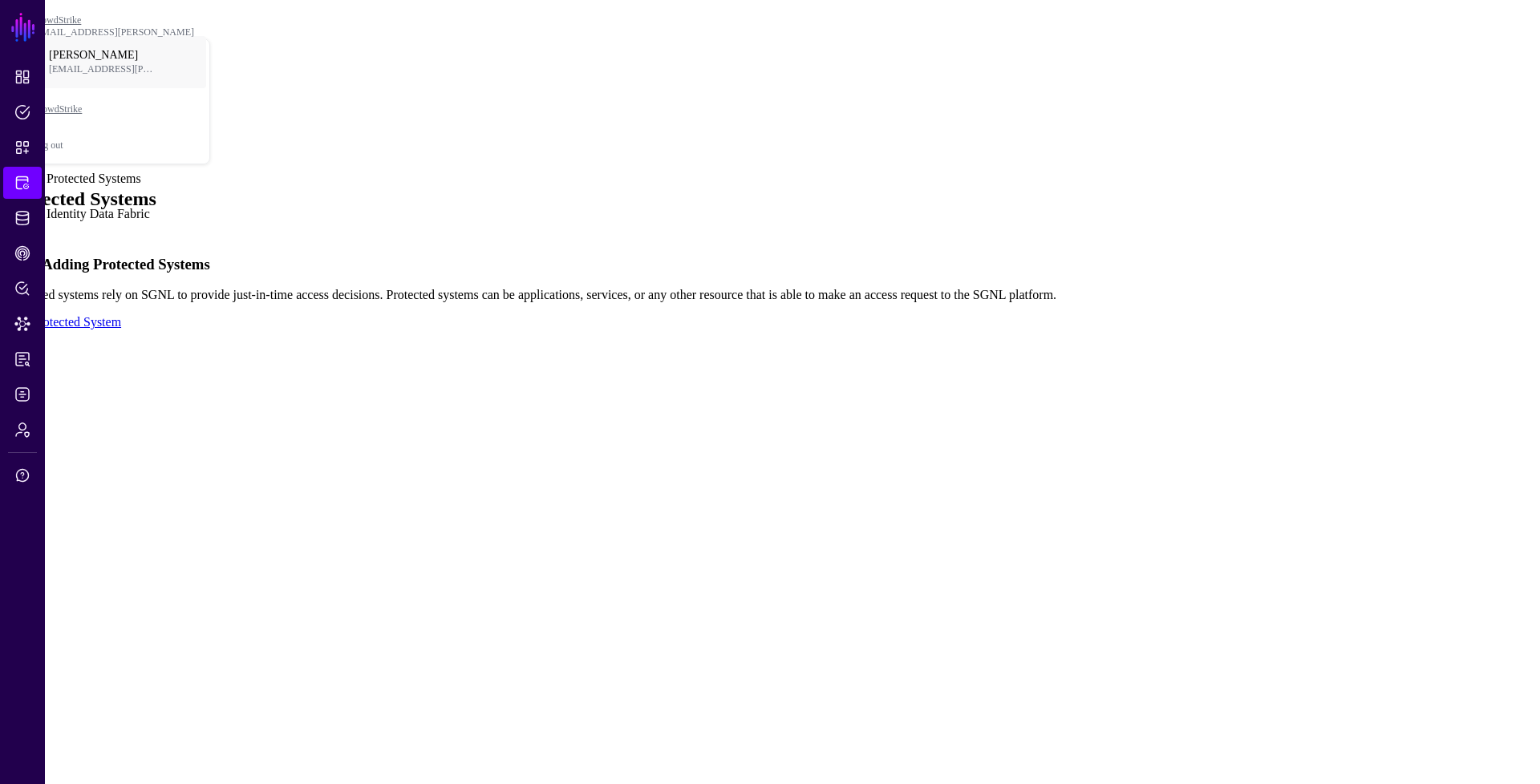
click at [27, 173] on link "Protected Systems" at bounding box center [23, 183] width 39 height 32
click at [16, 210] on span "Identity Data Fabric" at bounding box center [22, 217] width 16 height 16
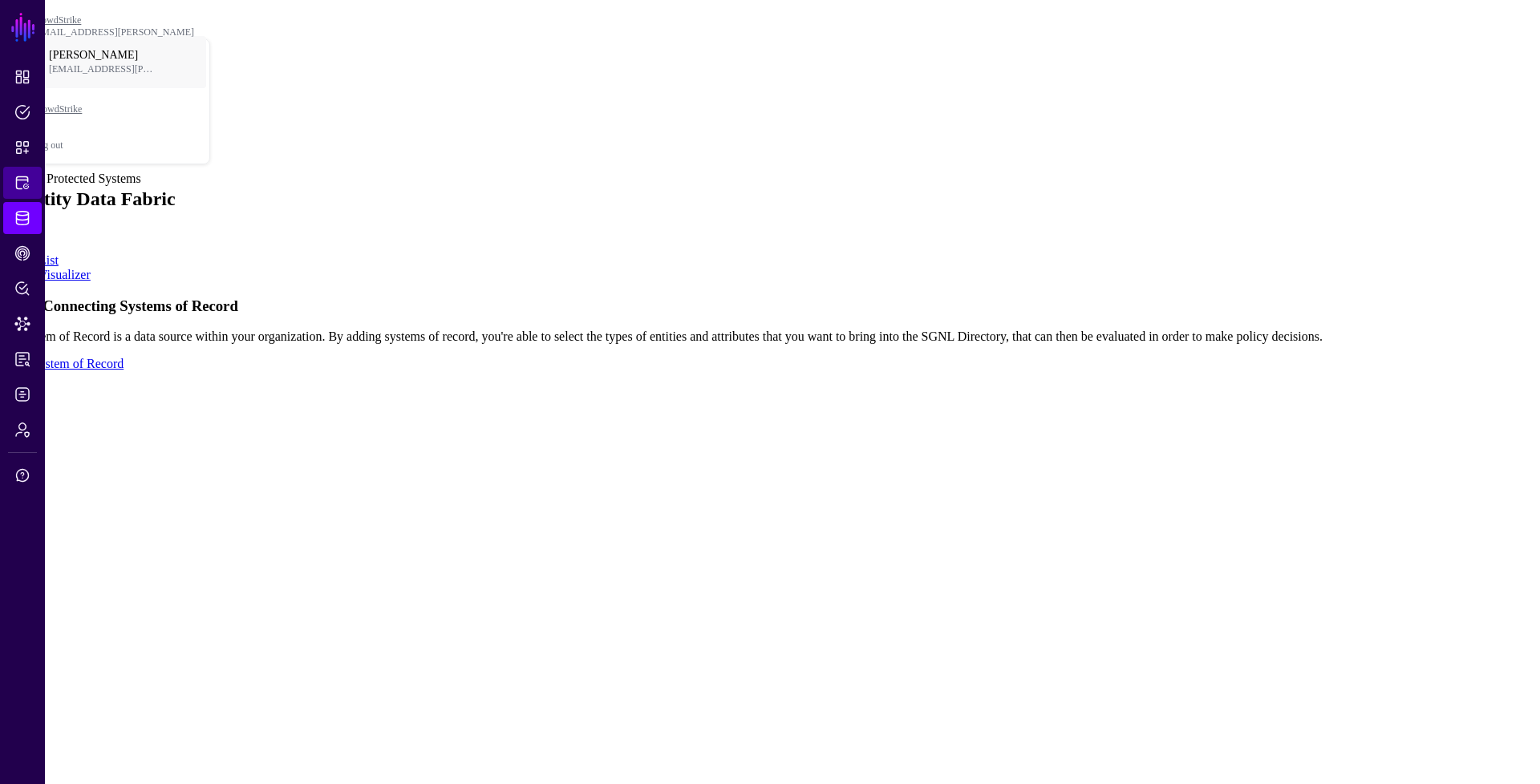
click at [24, 190] on span "Protected Systems" at bounding box center [22, 182] width 16 height 16
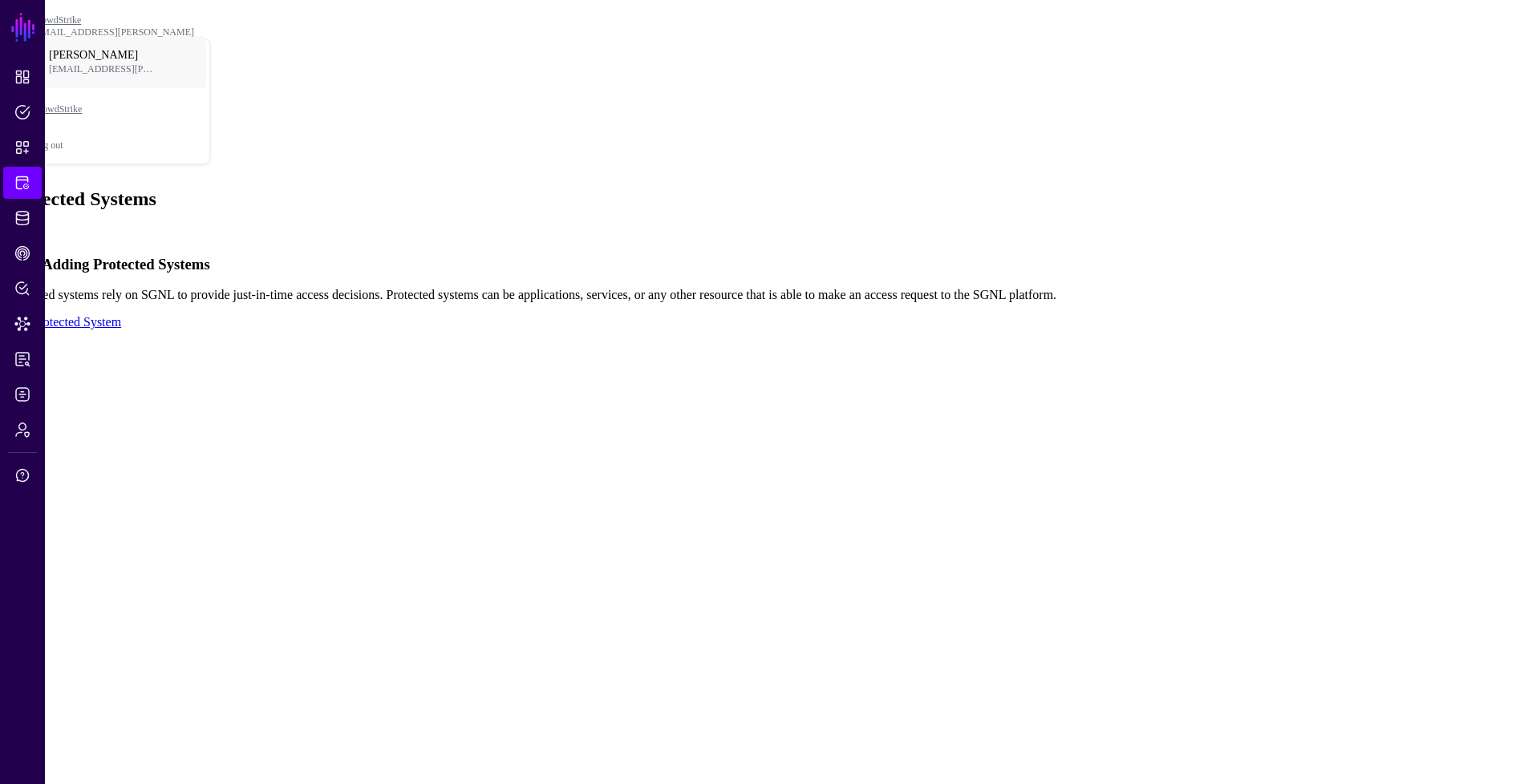
click at [29, 226] on link "Add" at bounding box center [18, 233] width 23 height 13
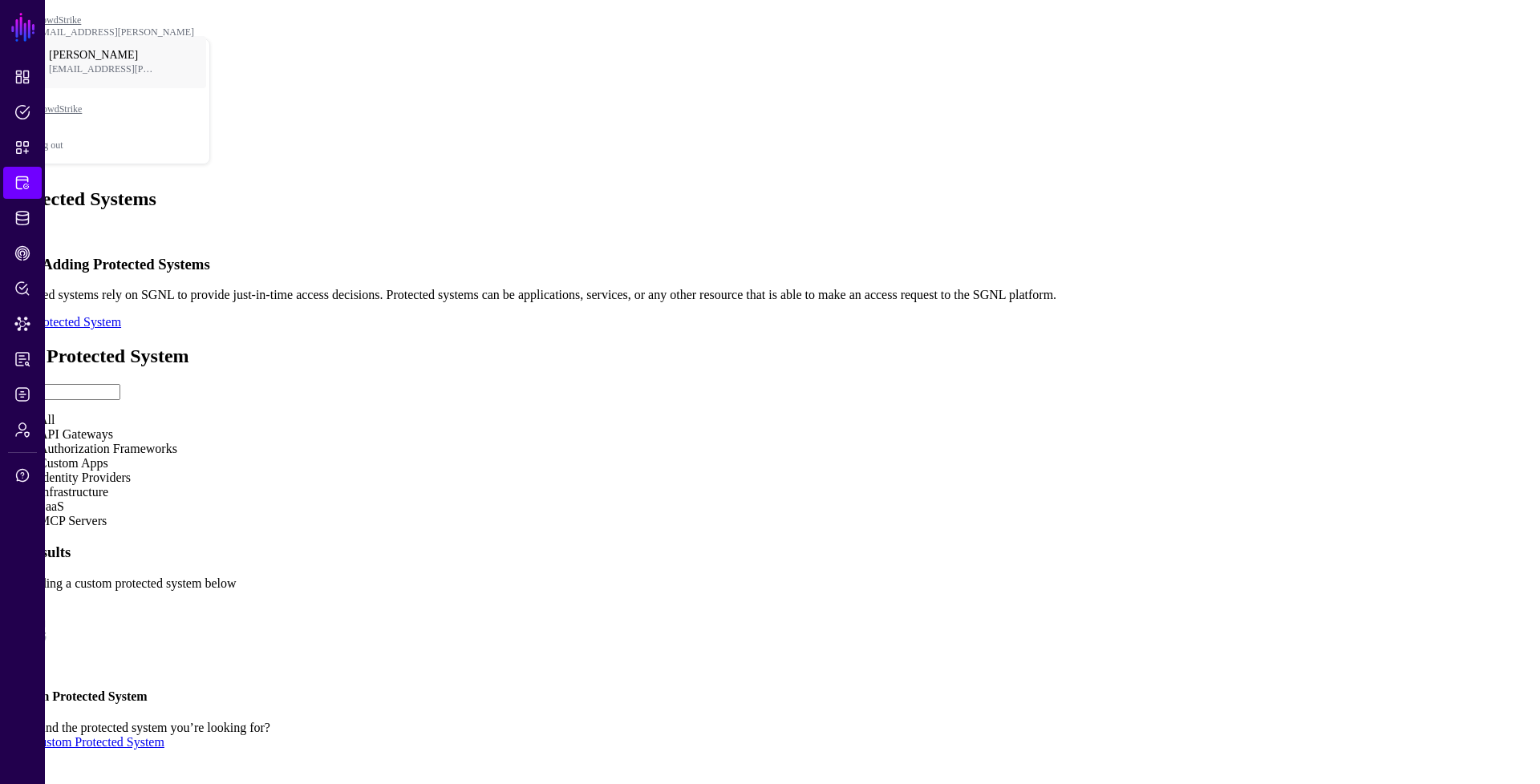
type input "**"
click at [7, 346] on link at bounding box center [7, 346] width 0 height 0
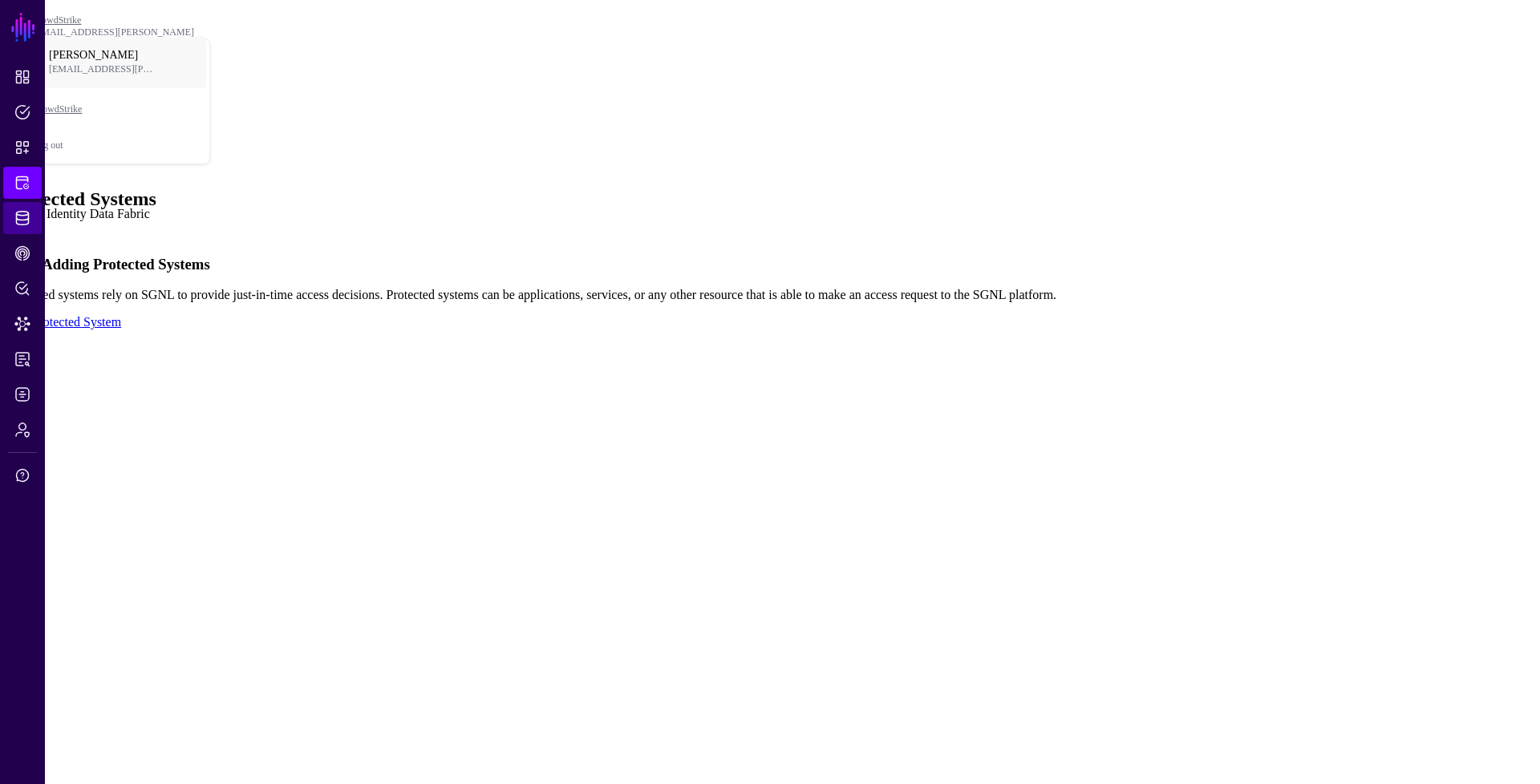
click at [22, 219] on span "Identity Data Fabric" at bounding box center [22, 217] width 16 height 16
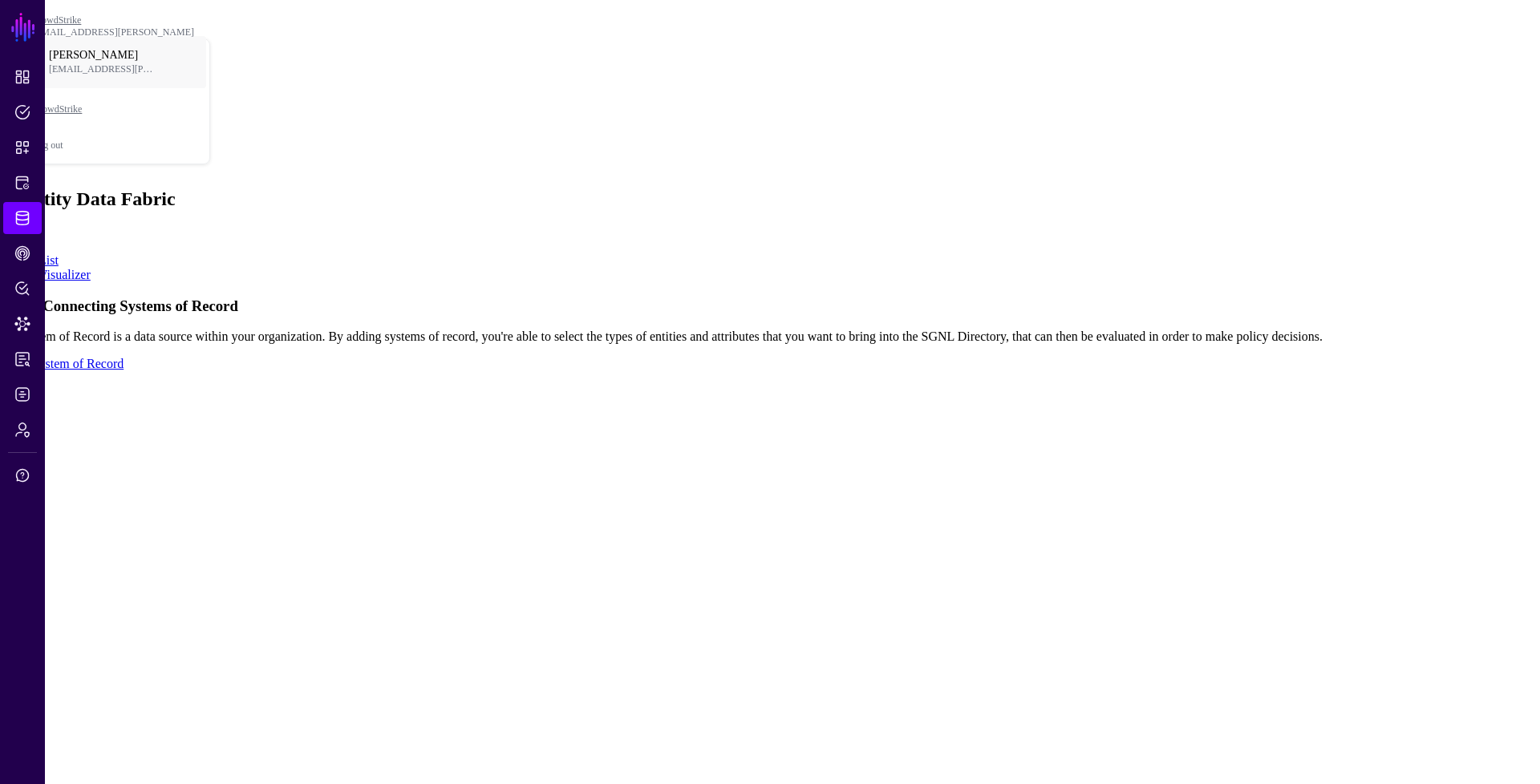
click at [29, 226] on link "Add" at bounding box center [18, 233] width 23 height 13
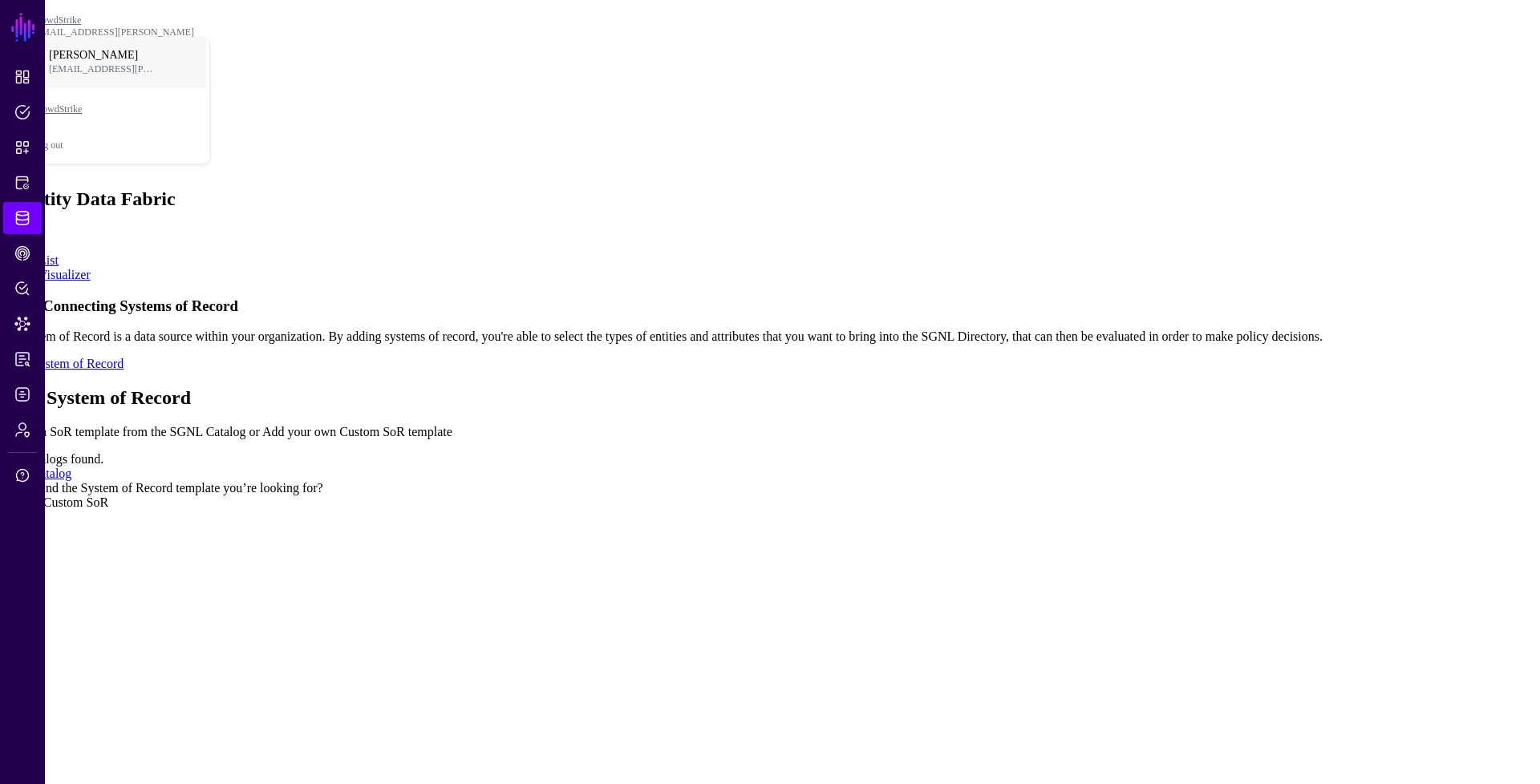
click at [72, 467] on link "Add Catalog" at bounding box center [39, 474] width 65 height 13
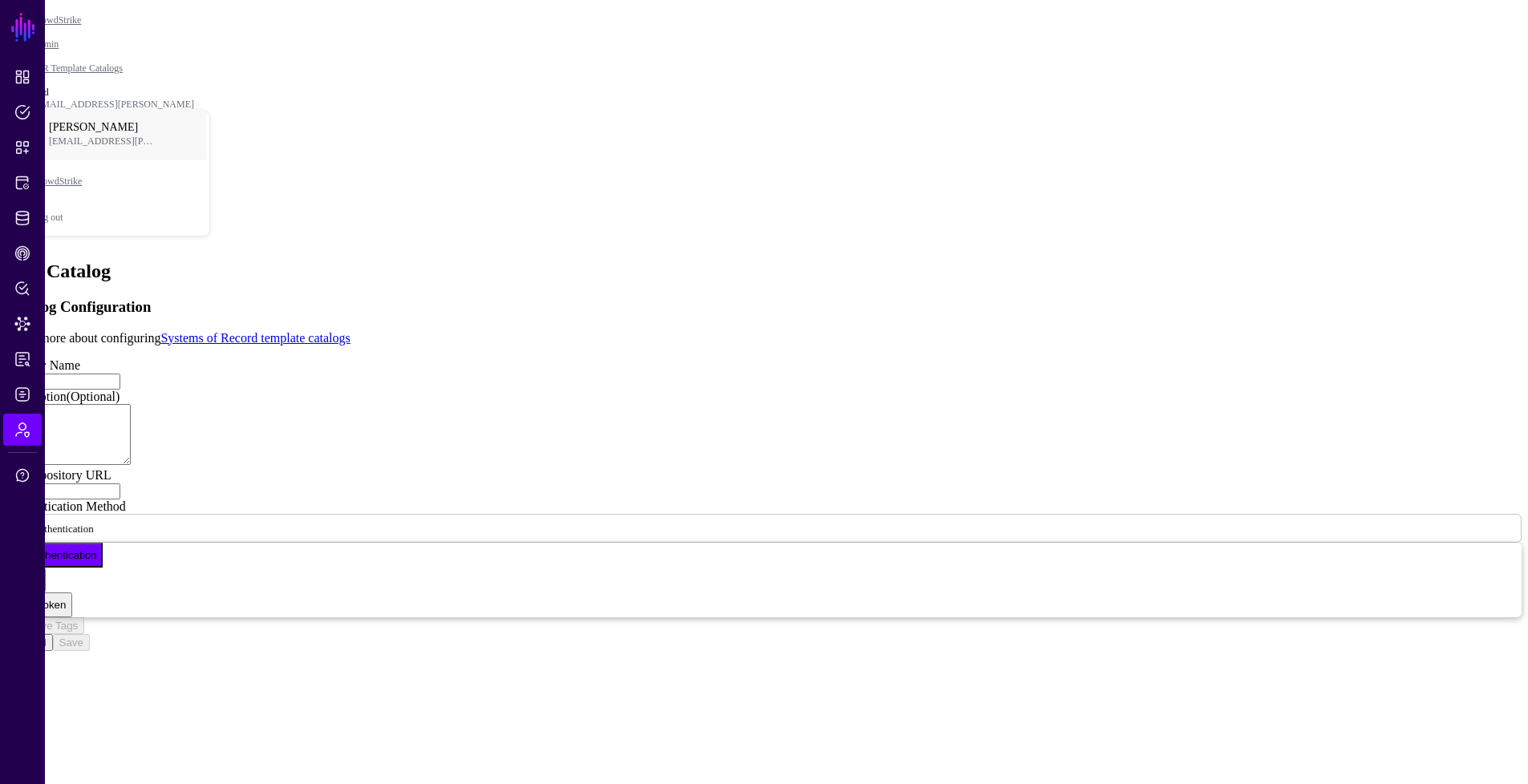
click at [121, 373] on input "Display Name" at bounding box center [63, 381] width 114 height 16
type input "*******"
click at [121, 490] on input "Git Repository URL" at bounding box center [63, 491] width 114 height 16
type input "**********"
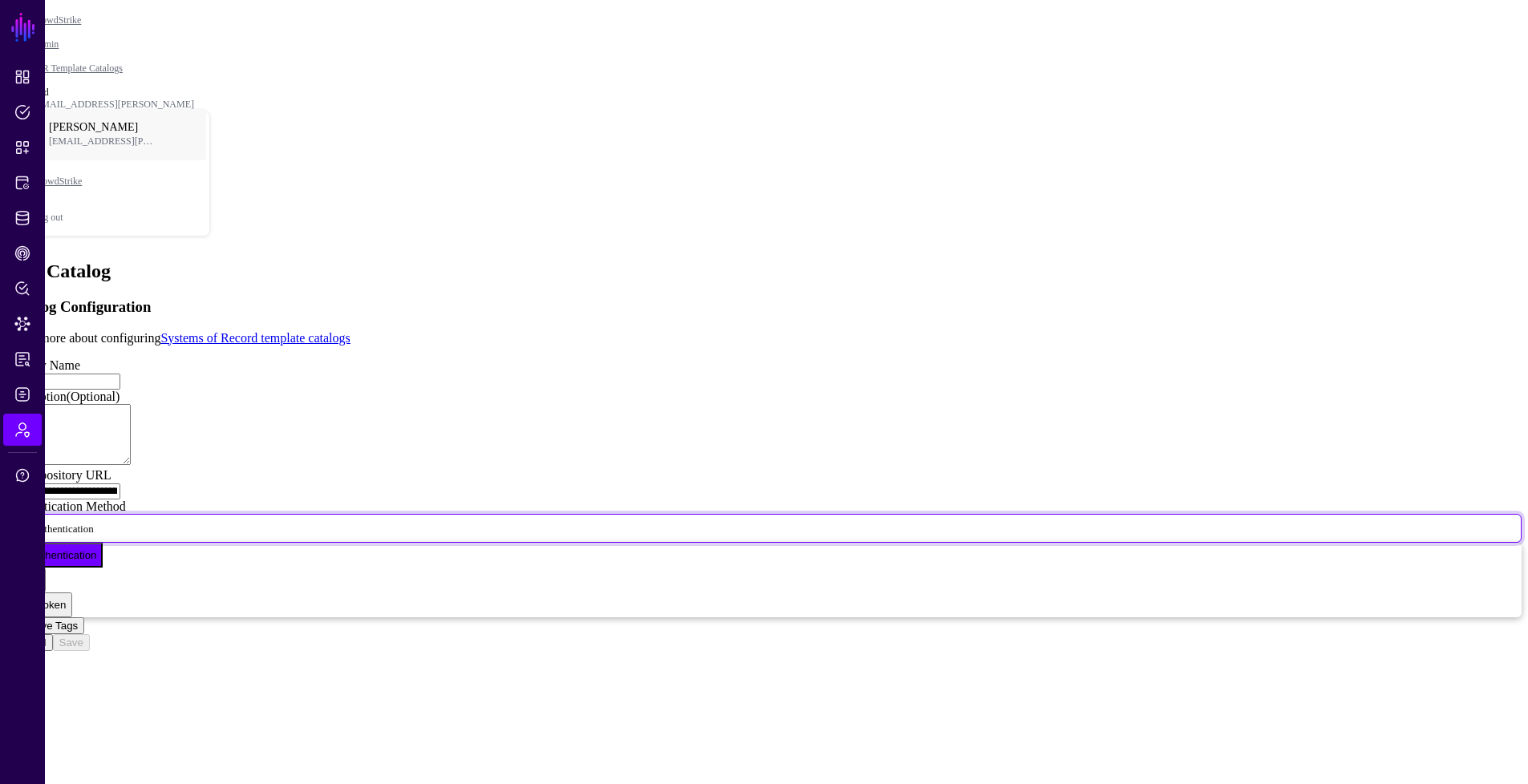
click at [94, 534] on span "No Authentication" at bounding box center [55, 528] width 77 height 13
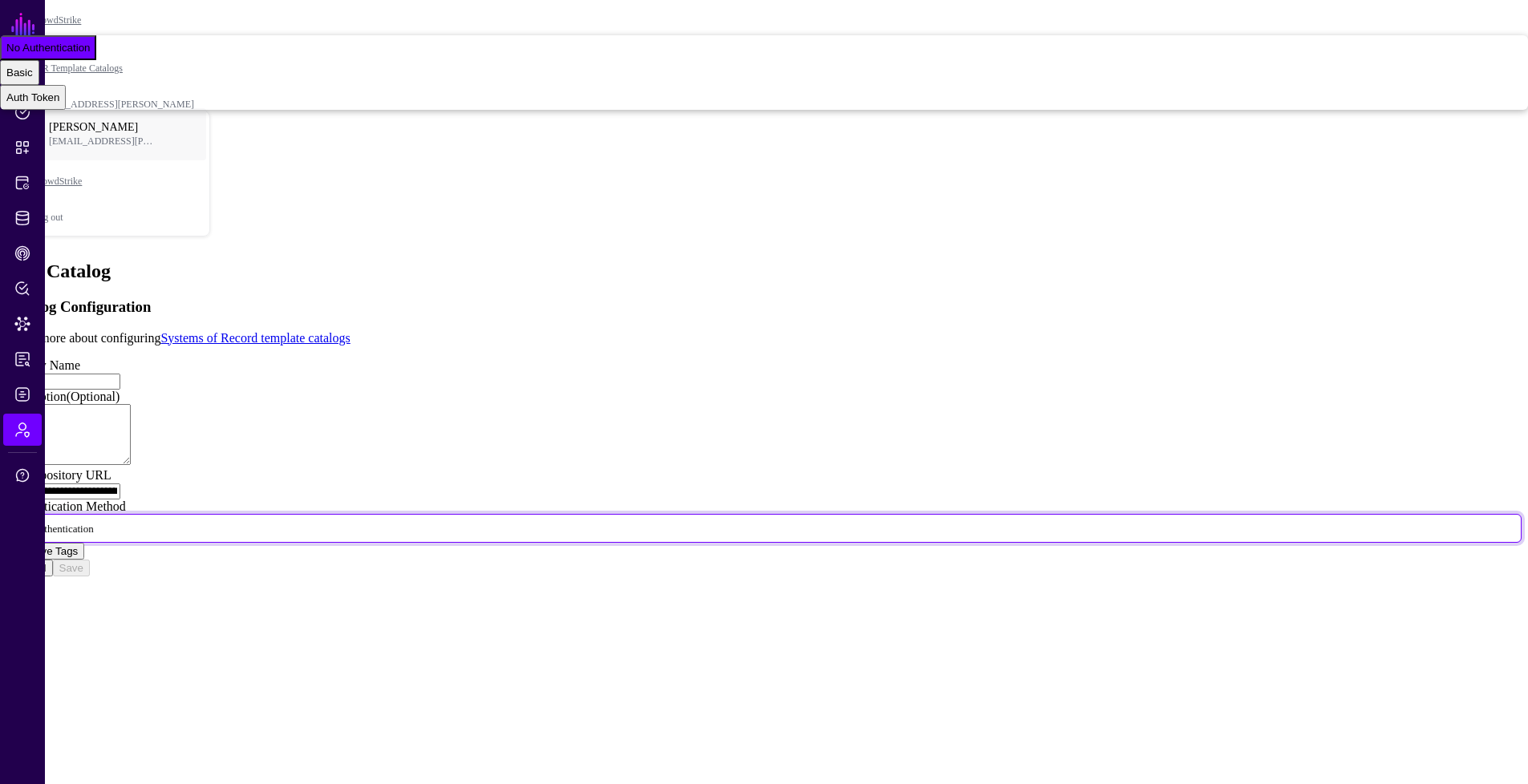
click at [397, 550] on app-admin-catalogs-details-form "**********" at bounding box center [764, 438] width 1515 height 278
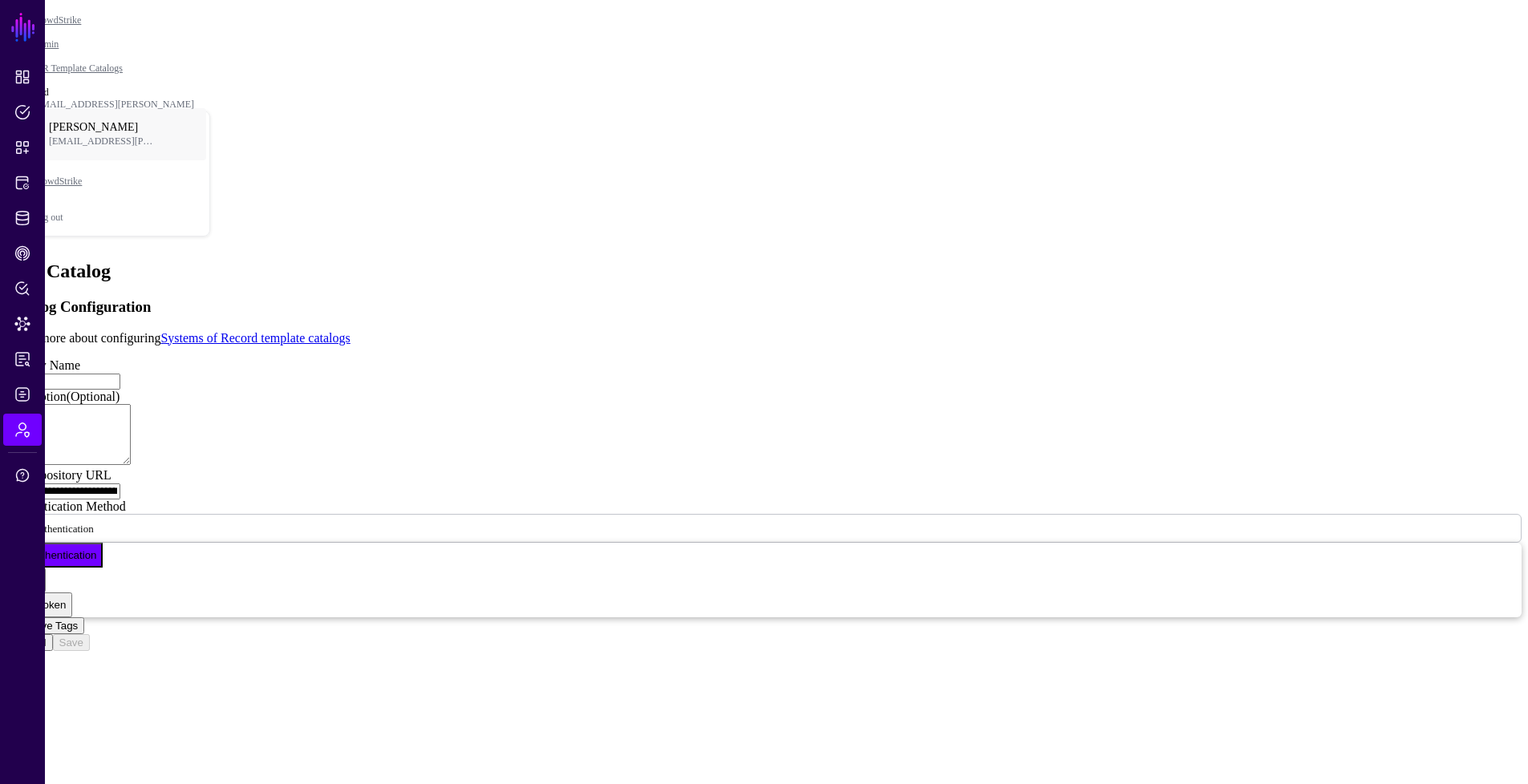
click at [84, 632] on button "Retrieve Tags" at bounding box center [46, 626] width 78 height 17
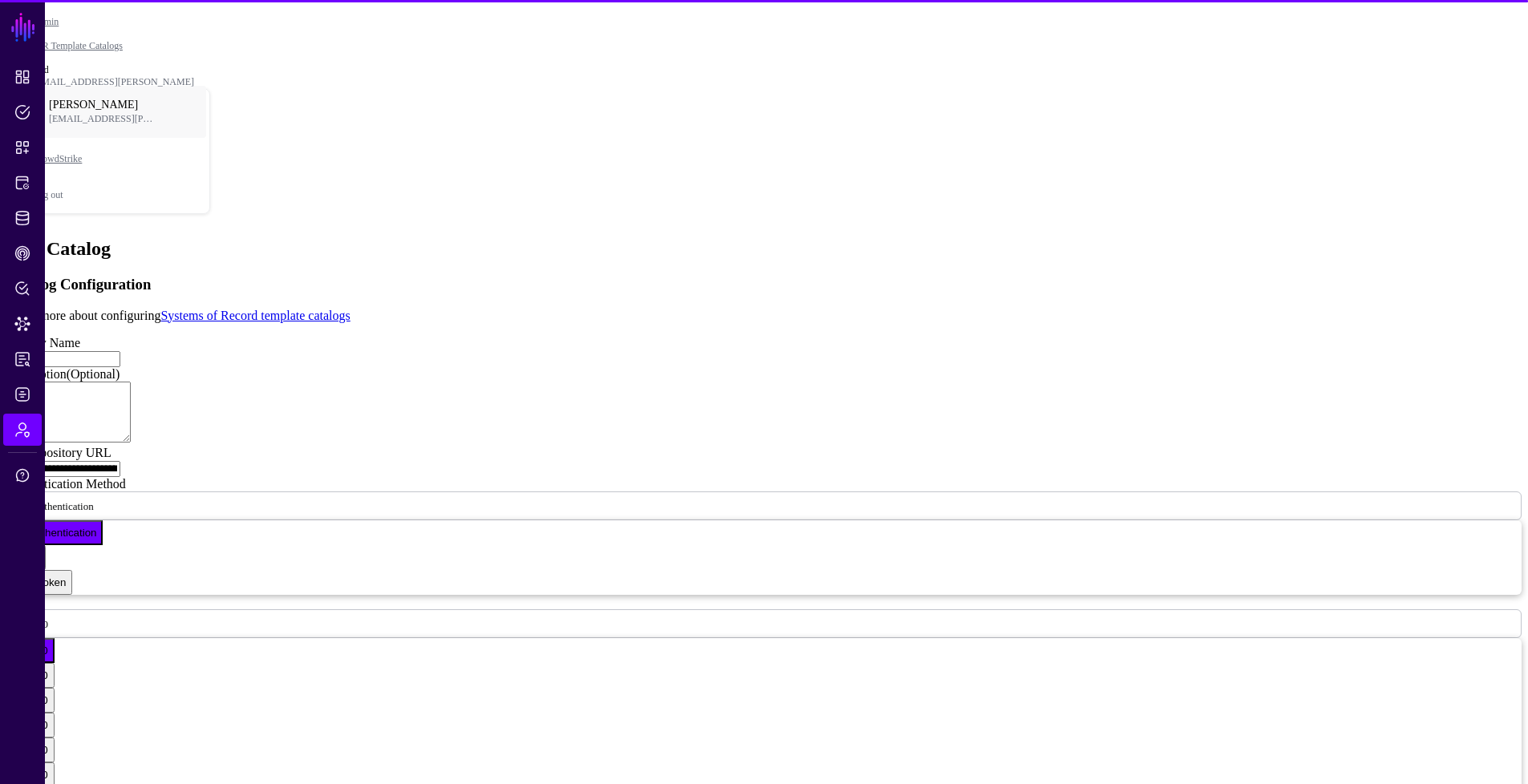
scroll to position [52, 0]
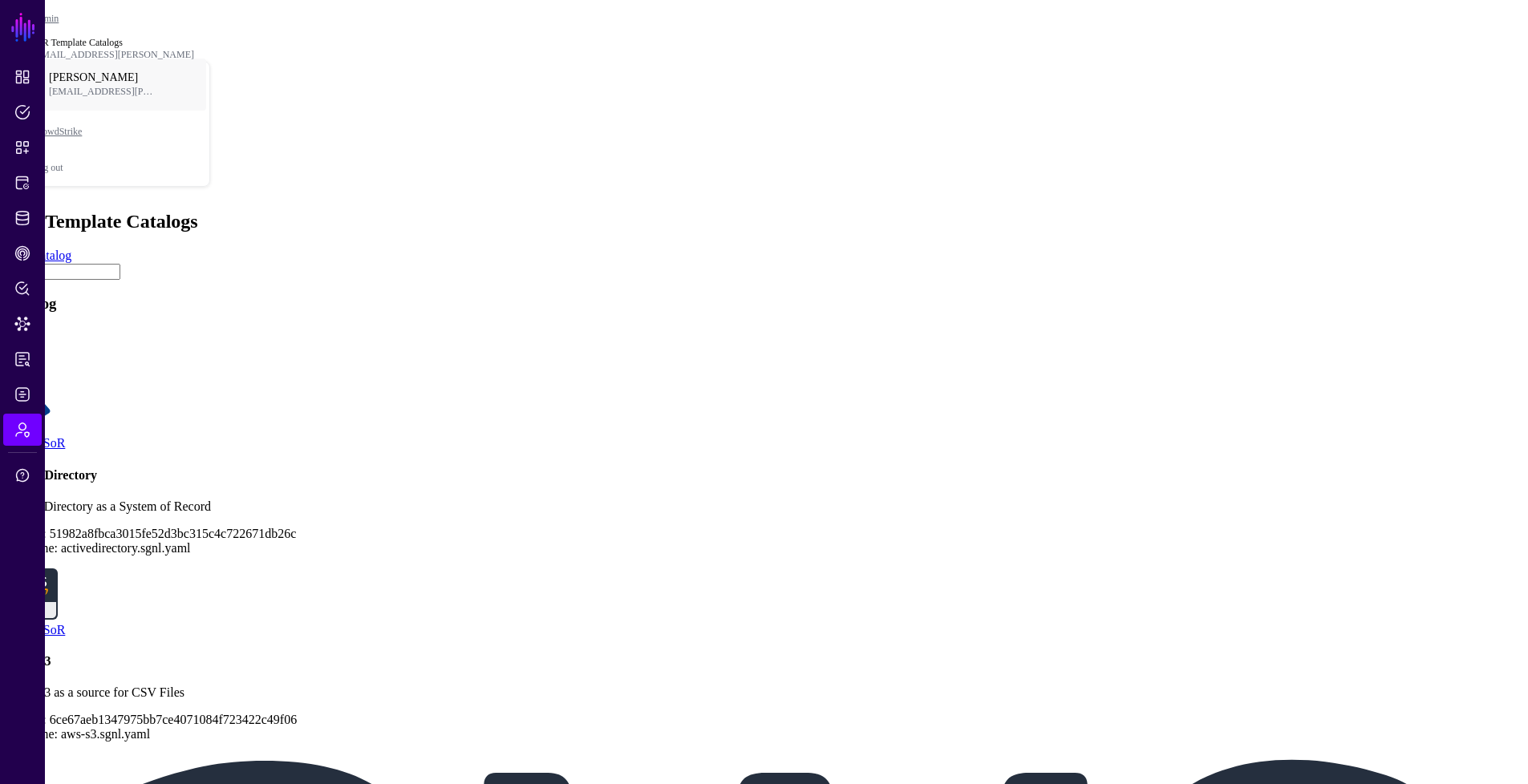
scroll to position [130, 0]
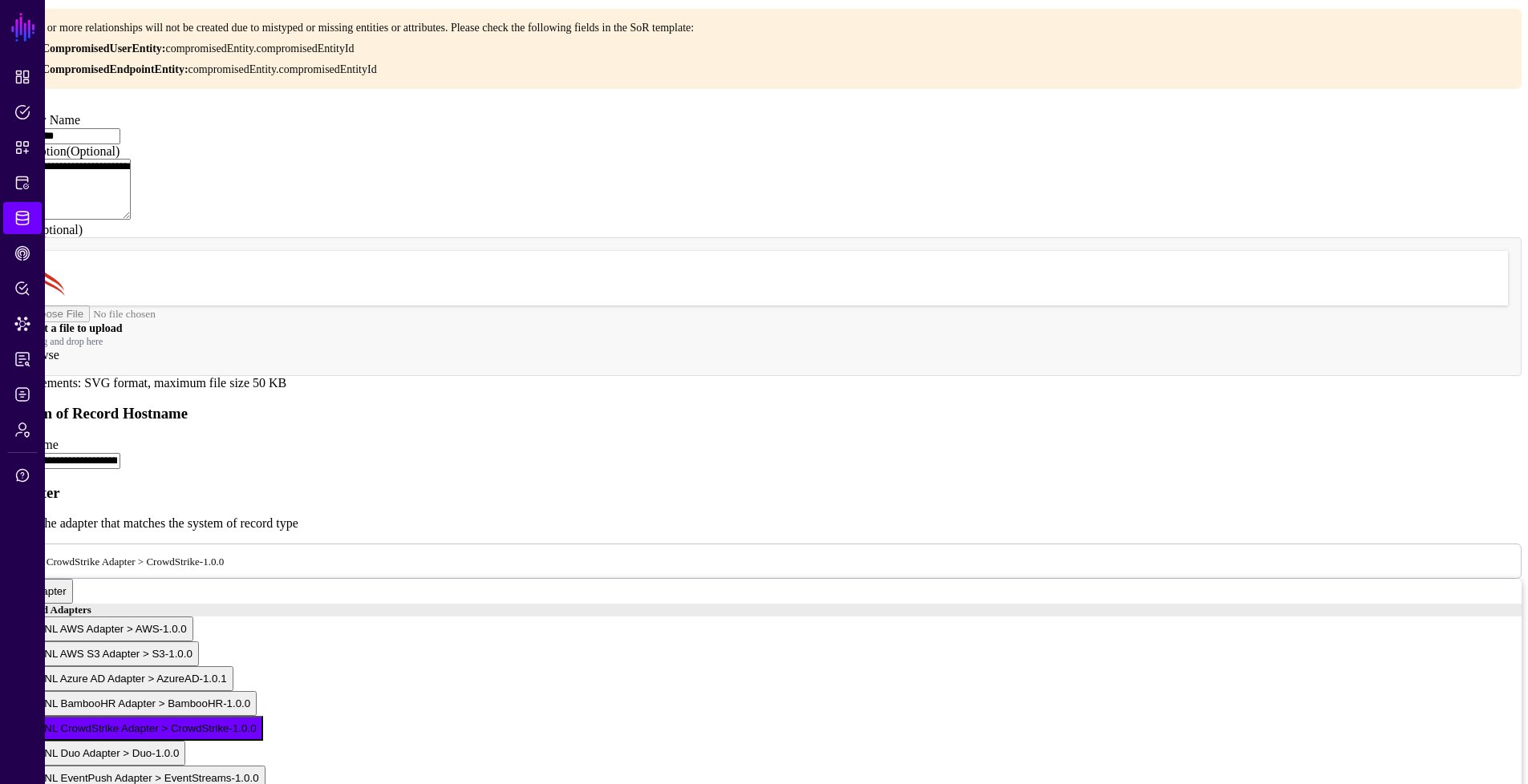
scroll to position [287, 0]
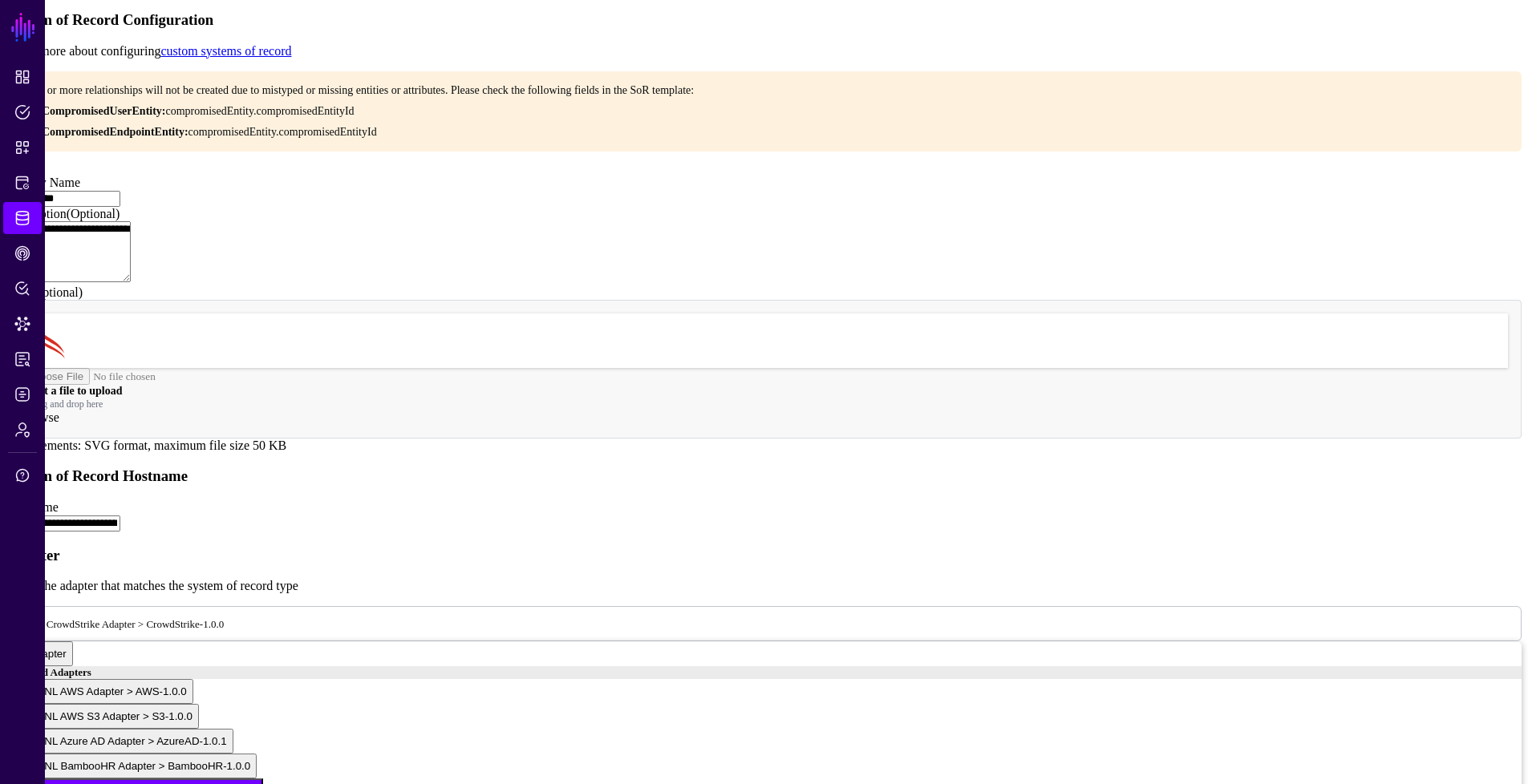
click at [121, 532] on input "**********" at bounding box center [63, 524] width 114 height 16
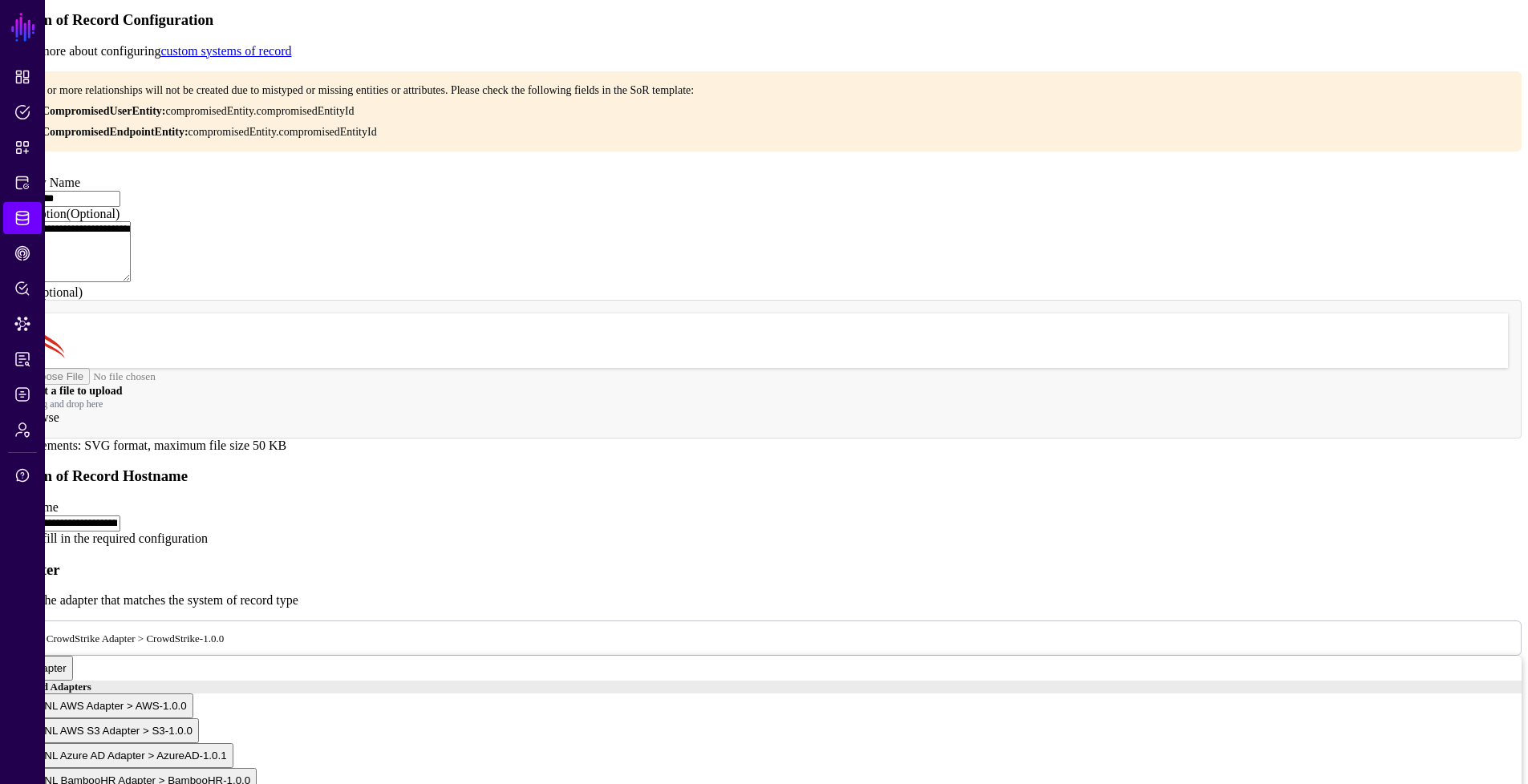
click at [121, 532] on input "**********" at bounding box center [63, 524] width 114 height 16
paste input "text"
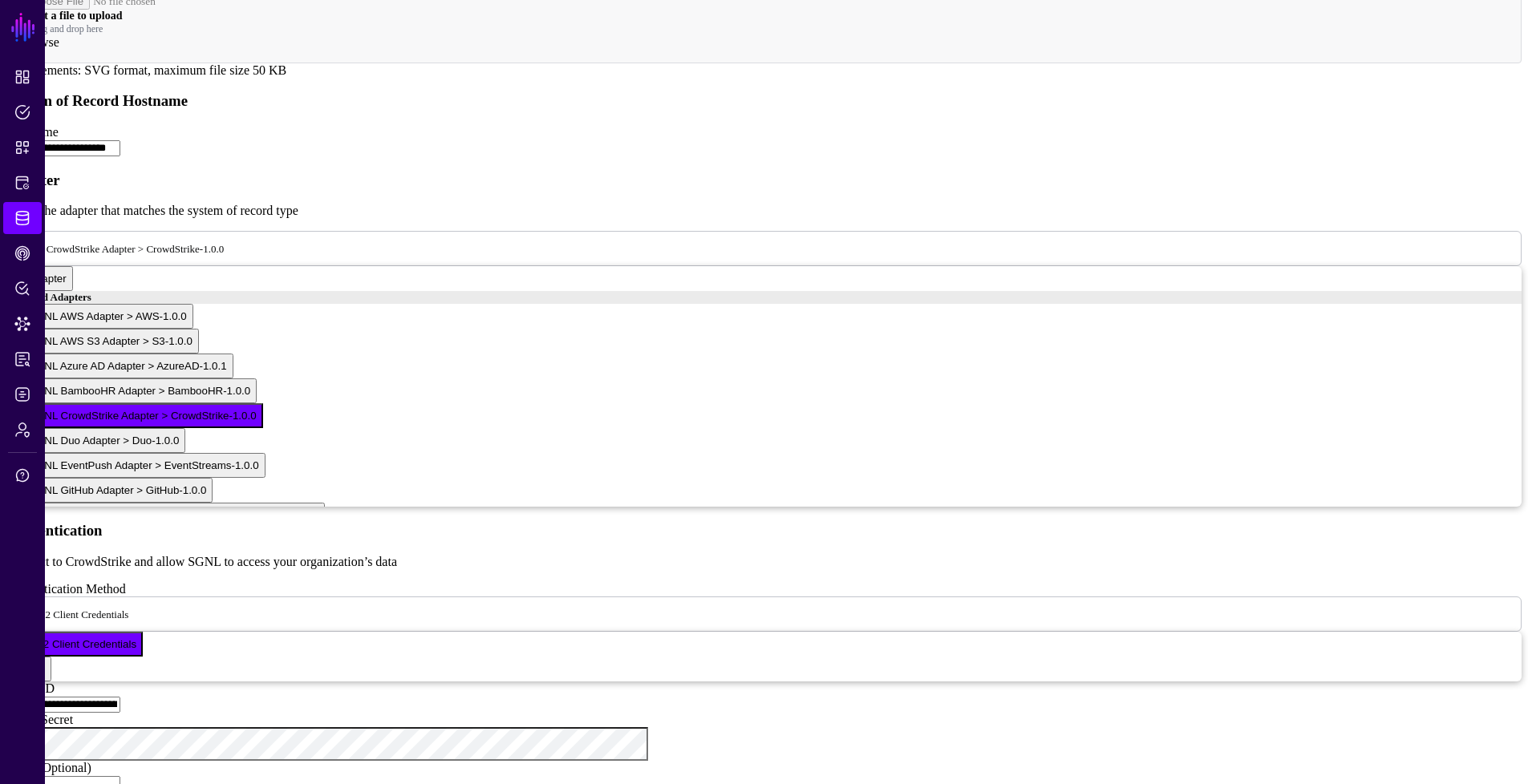
scroll to position [683, 0]
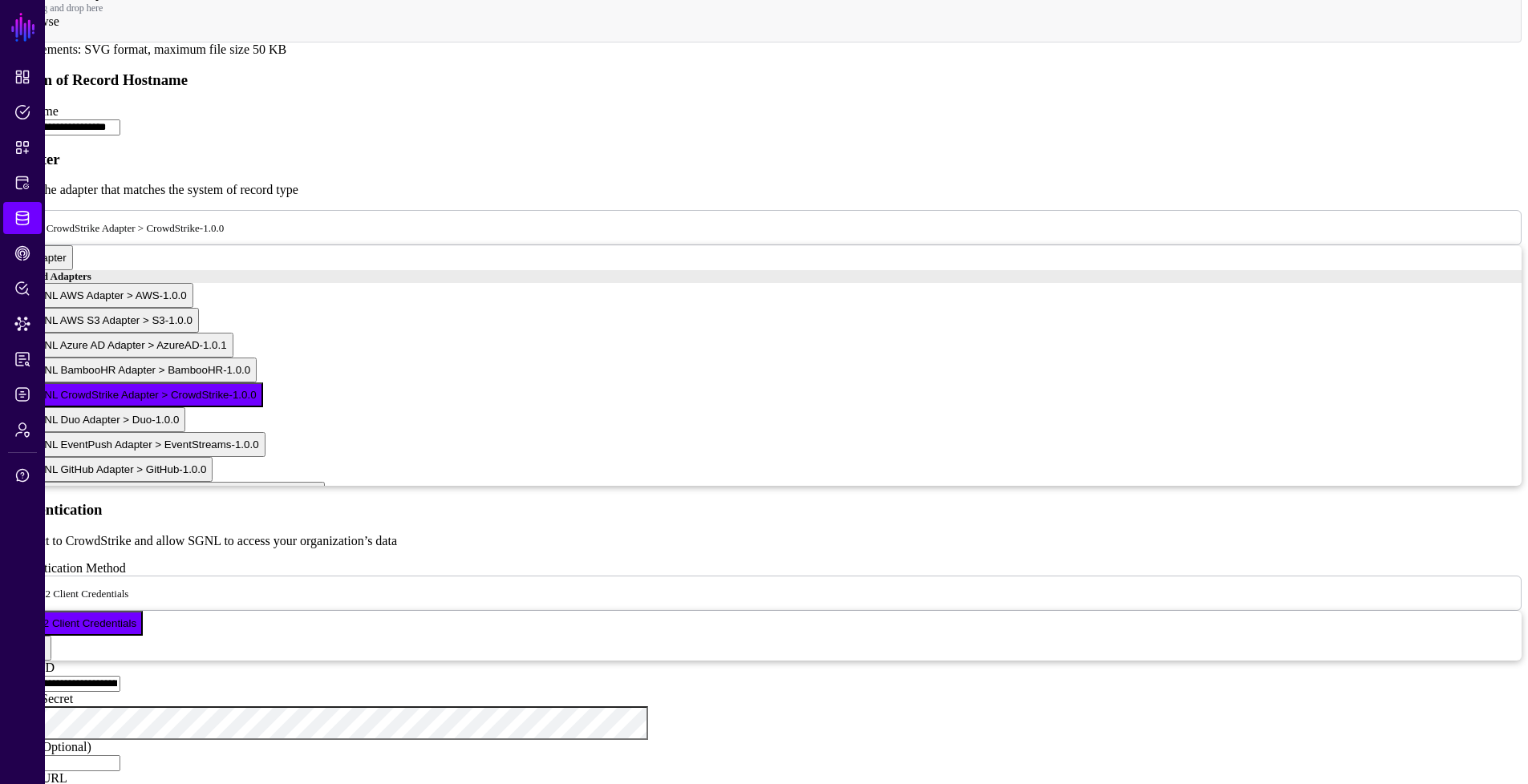
type input "**********"
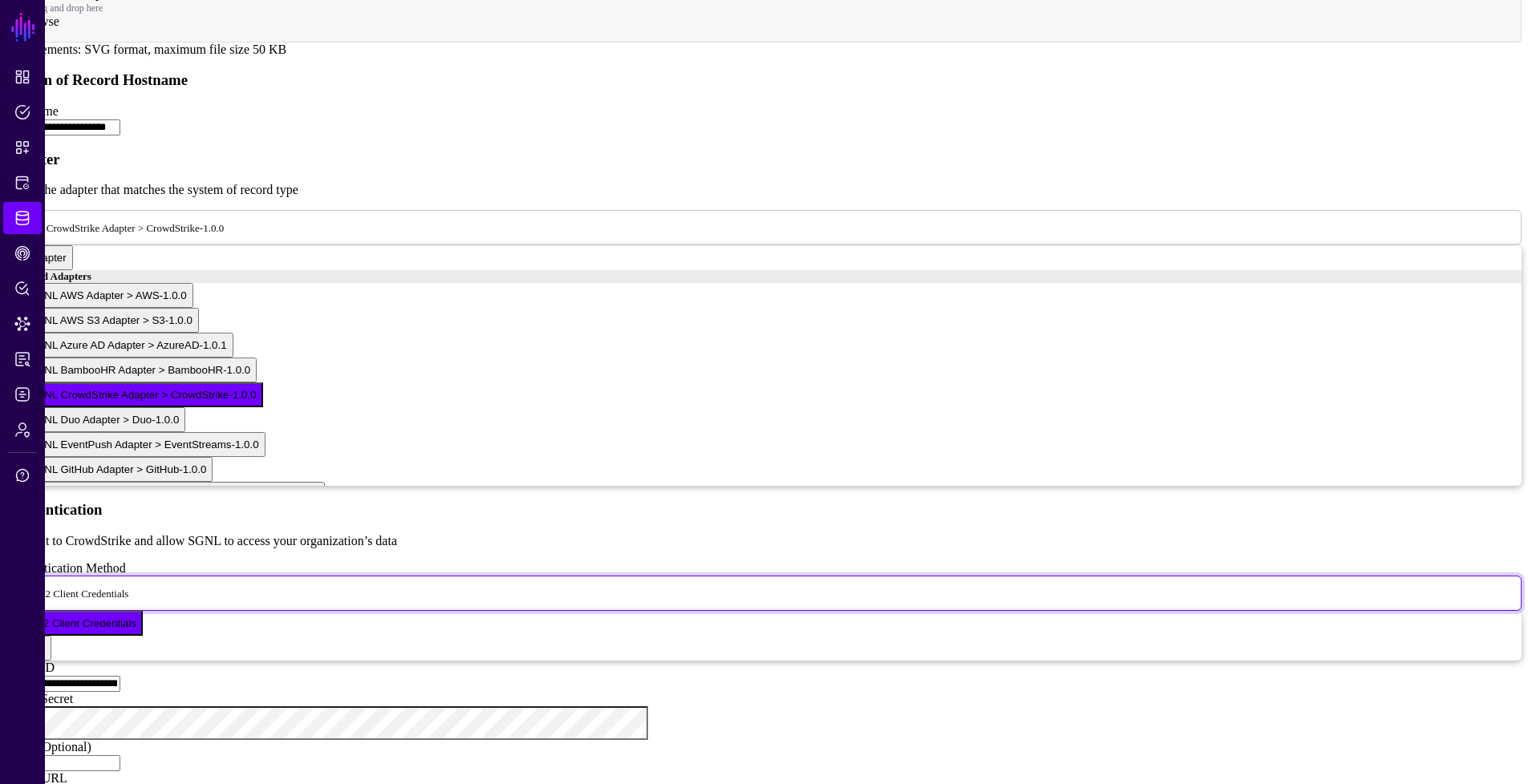
click at [128, 586] on span "OAuth2 Client Credentials" at bounding box center [73, 593] width 111 height 13
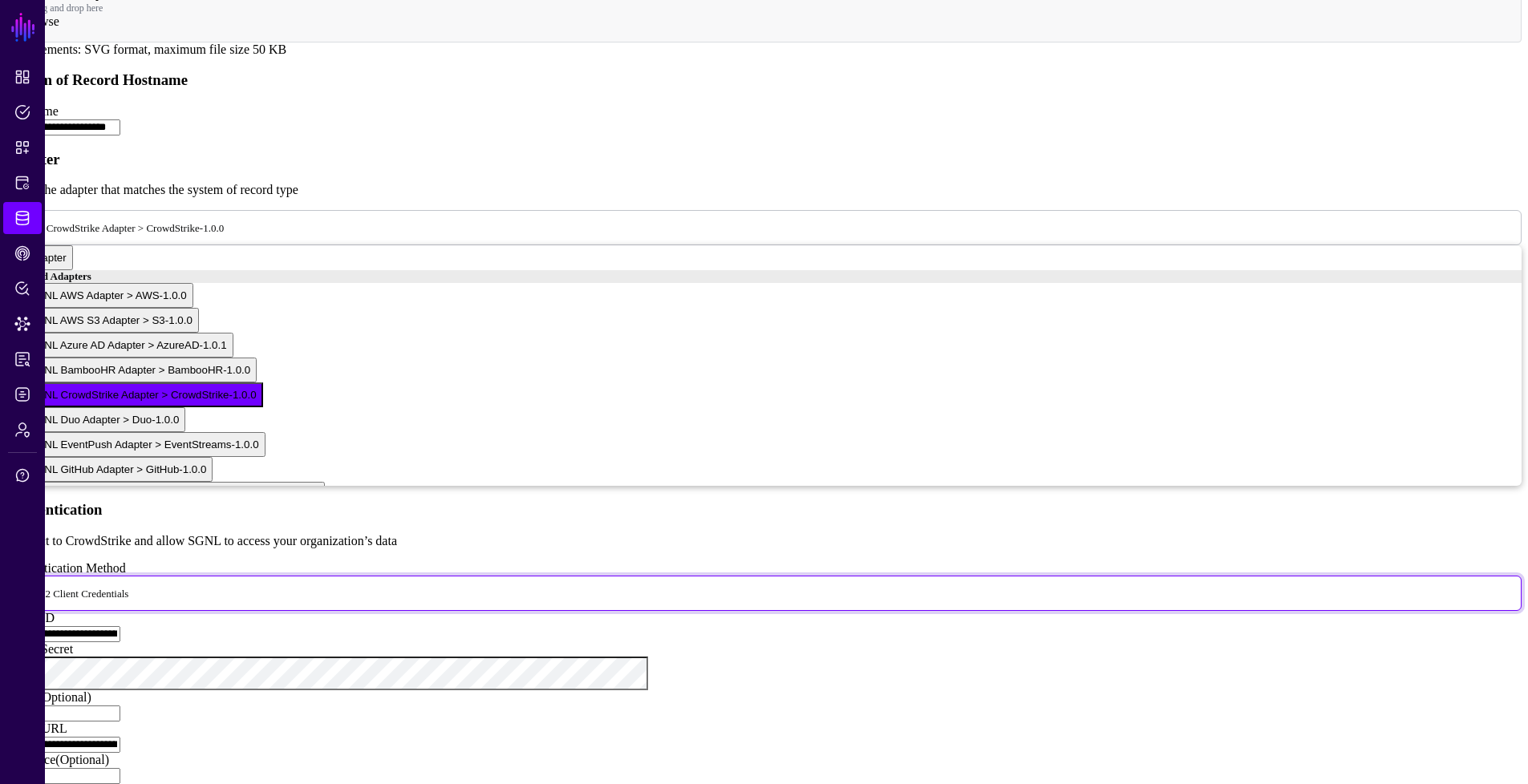
click at [128, 586] on span "OAuth2 Client Credentials" at bounding box center [73, 593] width 111 height 13
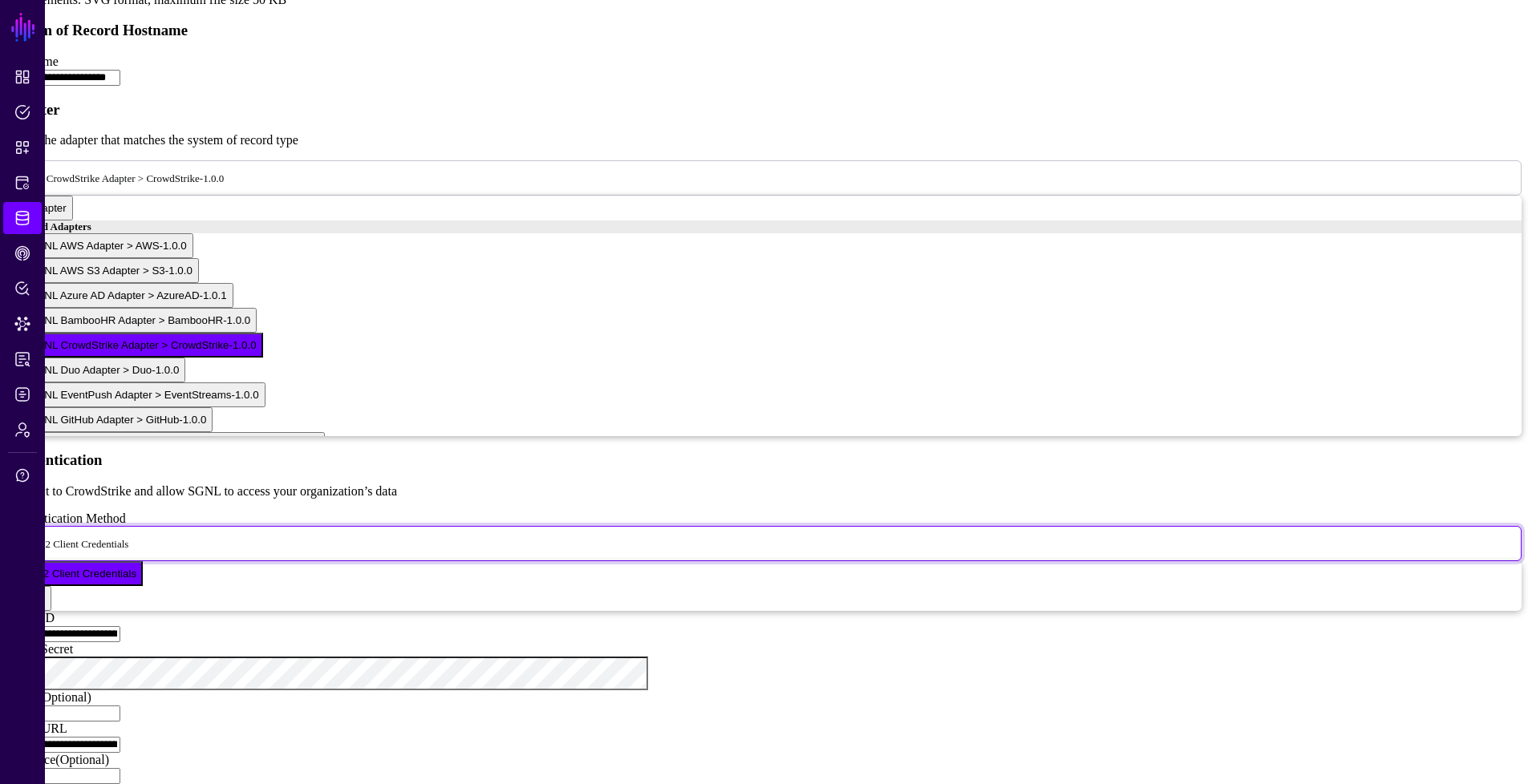
scroll to position [735, 0]
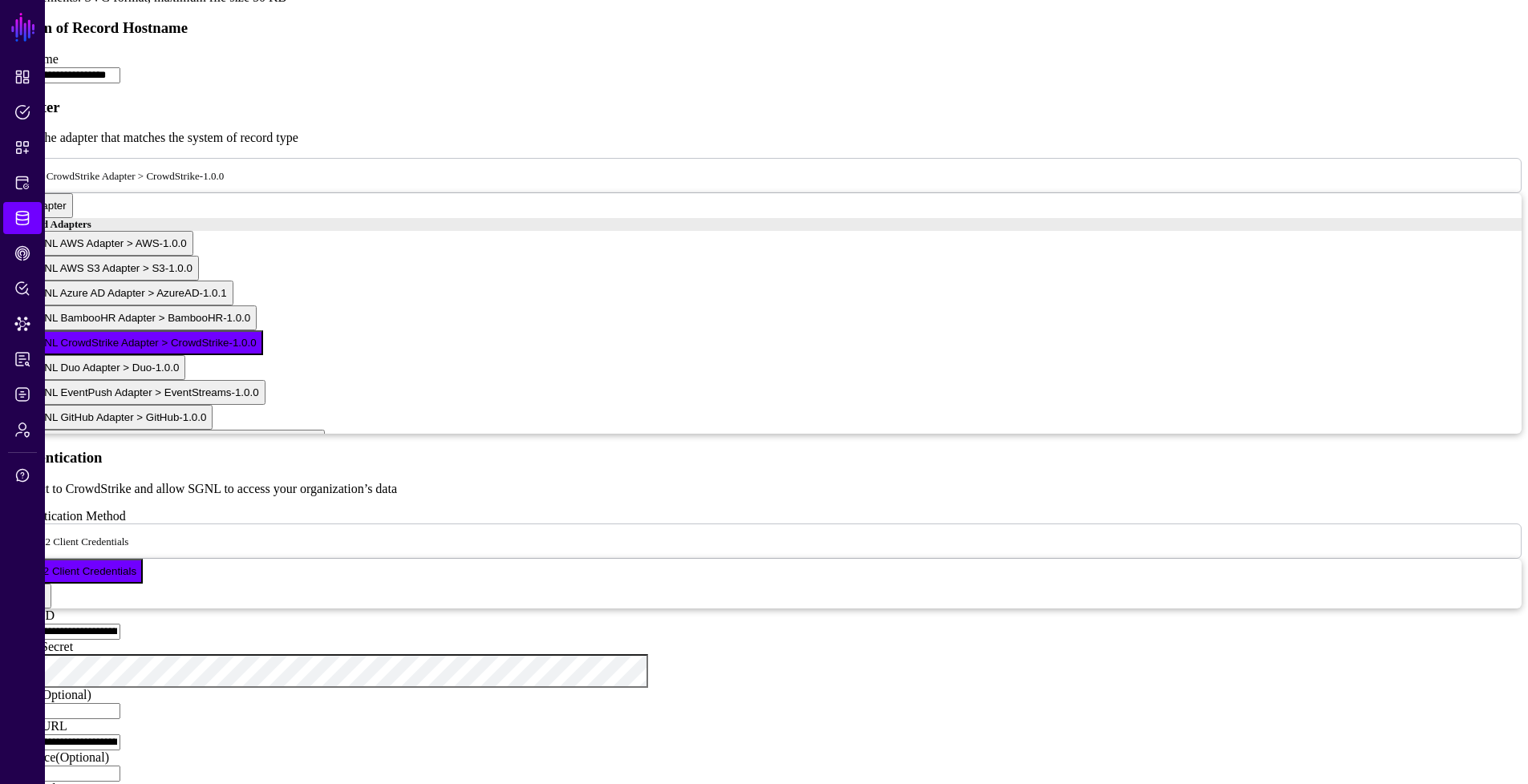
click at [121, 624] on input "**********" at bounding box center [63, 631] width 114 height 16
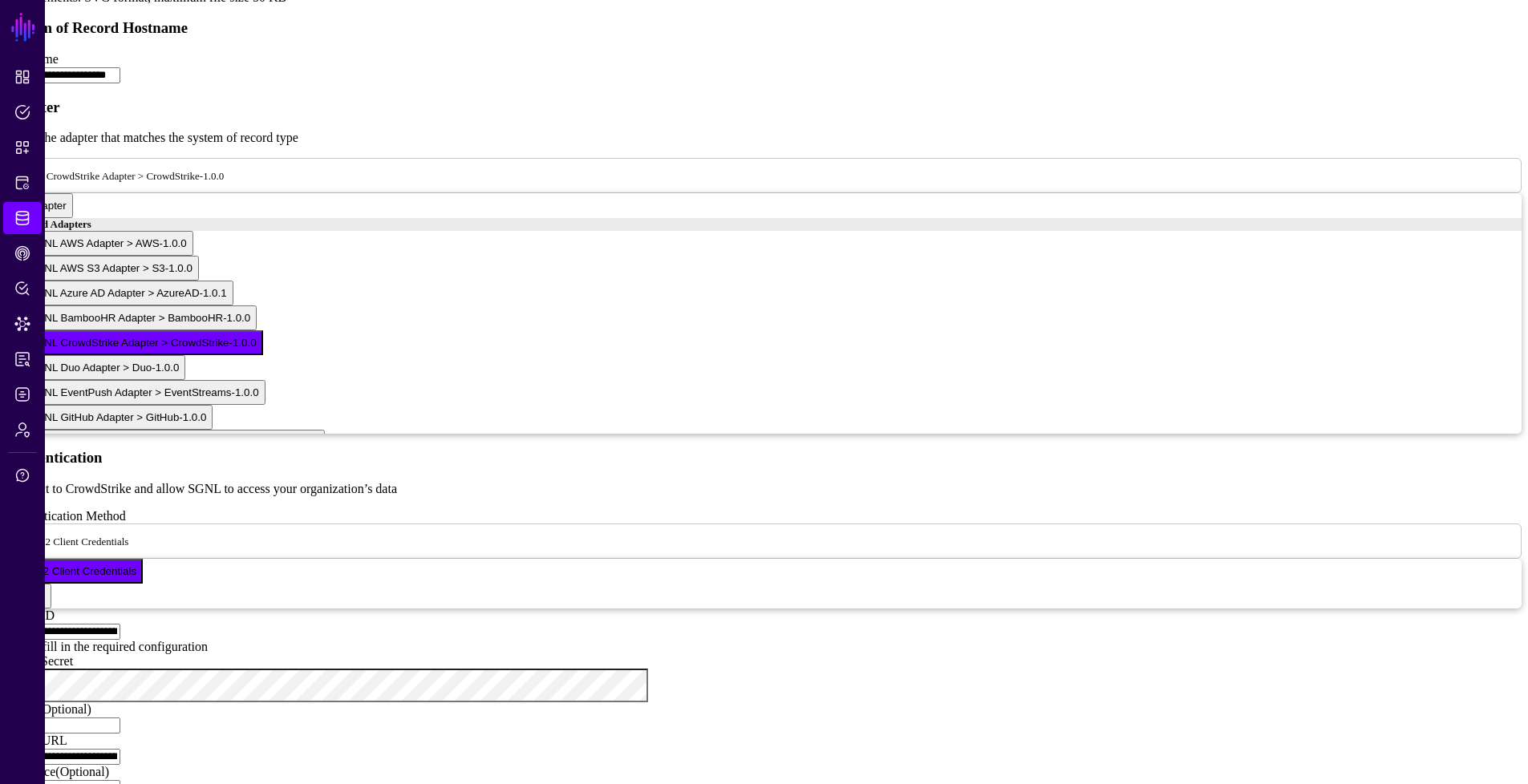
click at [121, 624] on input "**********" at bounding box center [63, 631] width 114 height 16
paste input "***"
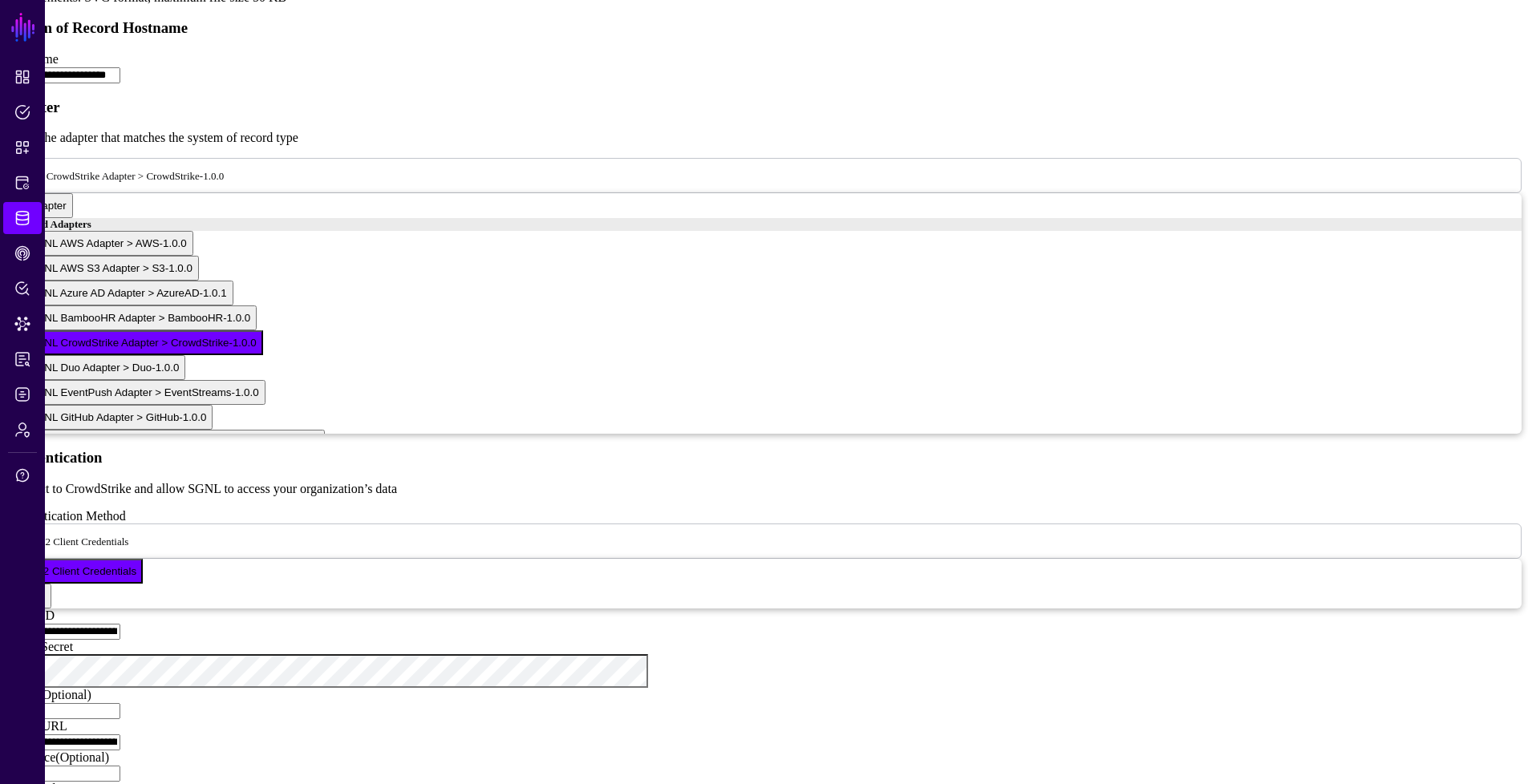
type input "**********"
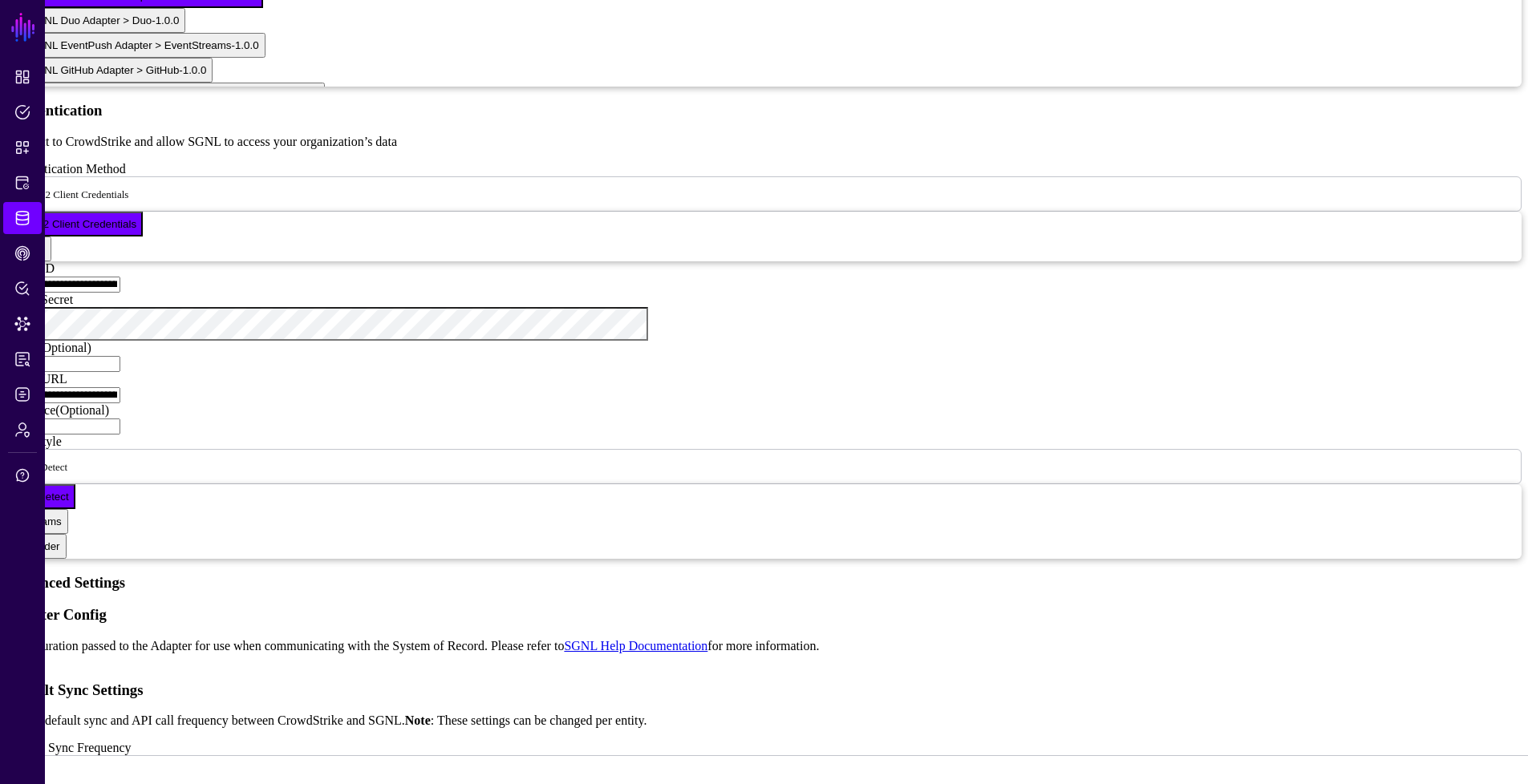
scroll to position [1143, 0]
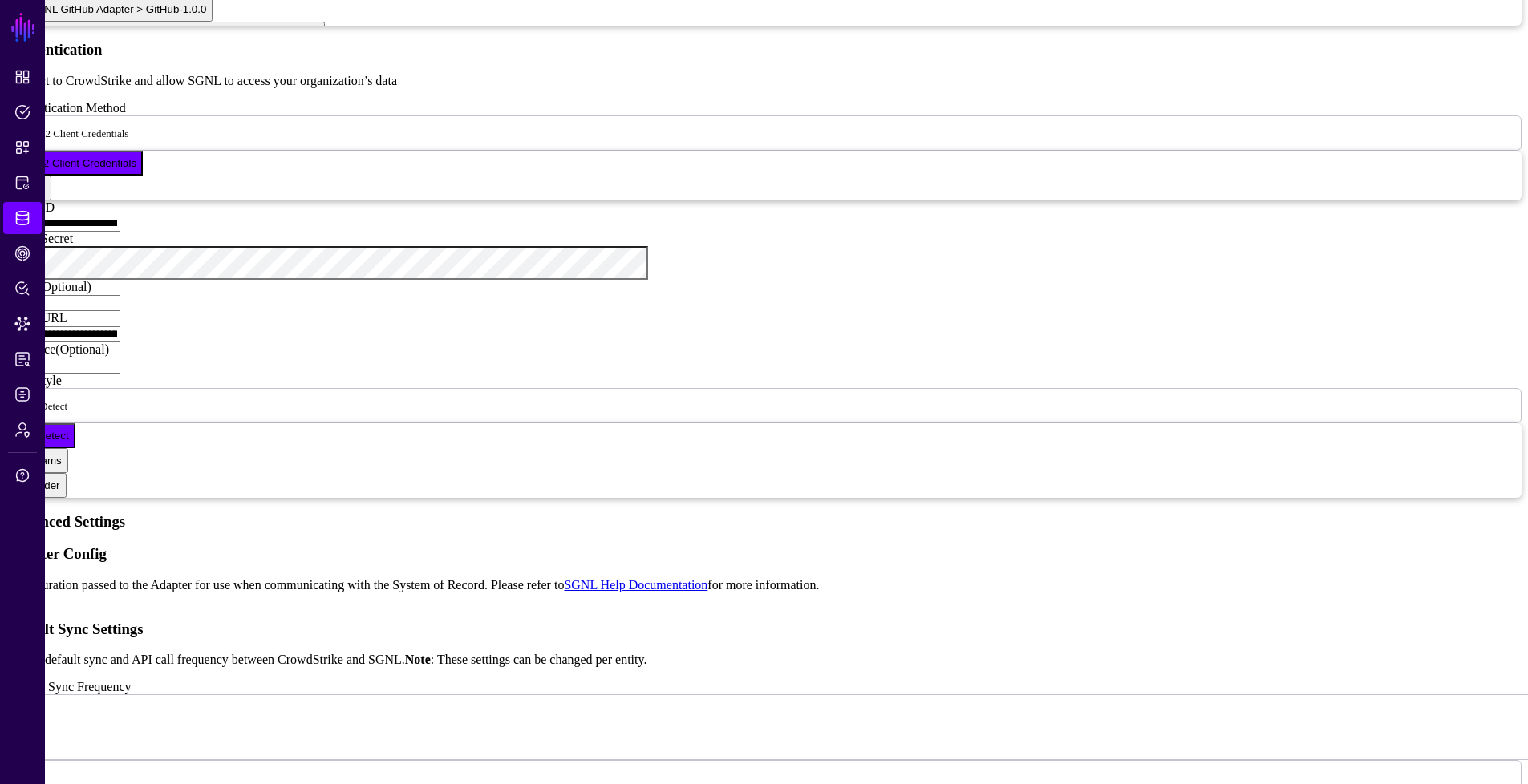
click at [121, 342] on input "**********" at bounding box center [63, 334] width 114 height 16
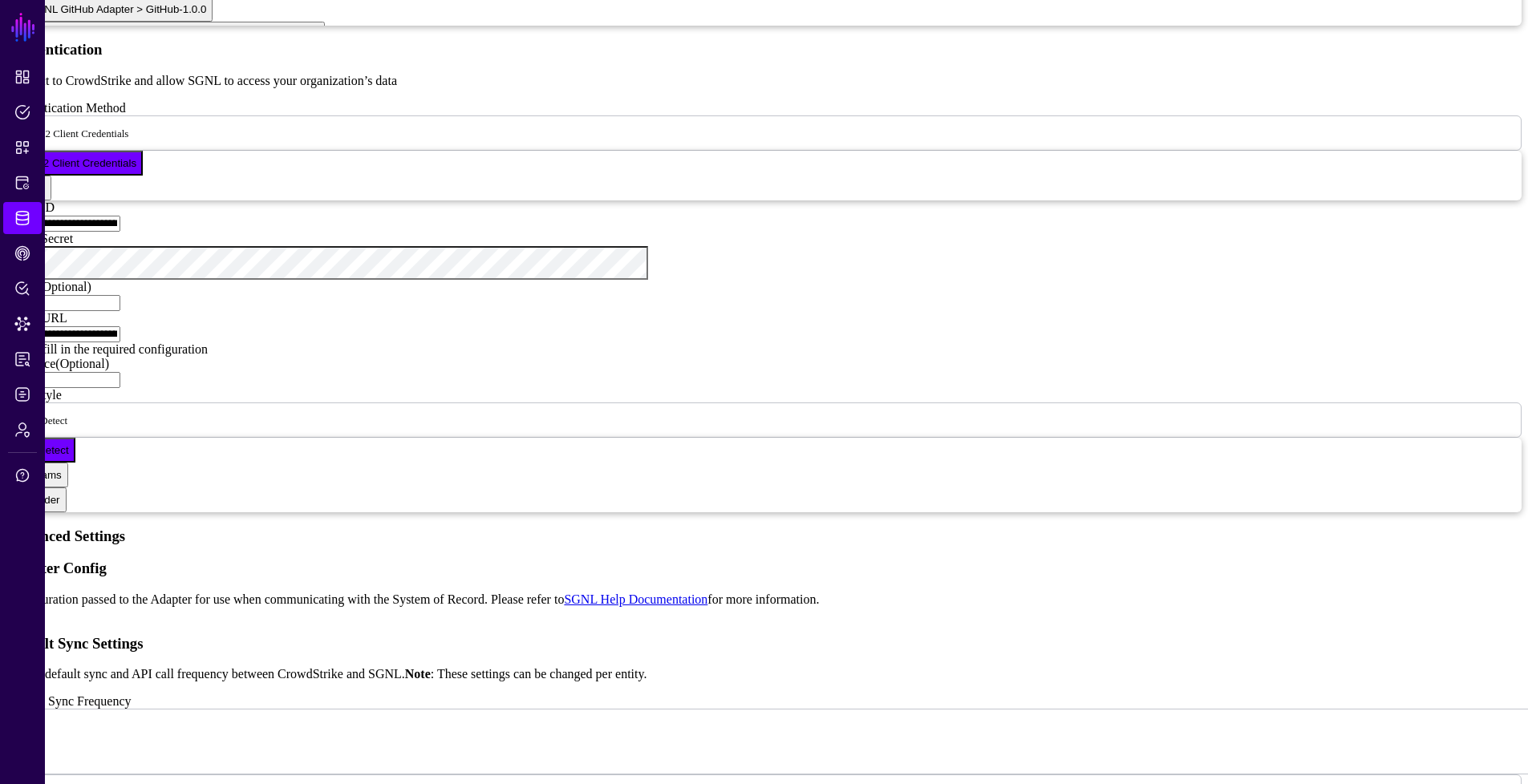
click at [121, 342] on input "**********" at bounding box center [63, 334] width 114 height 16
paste input "text"
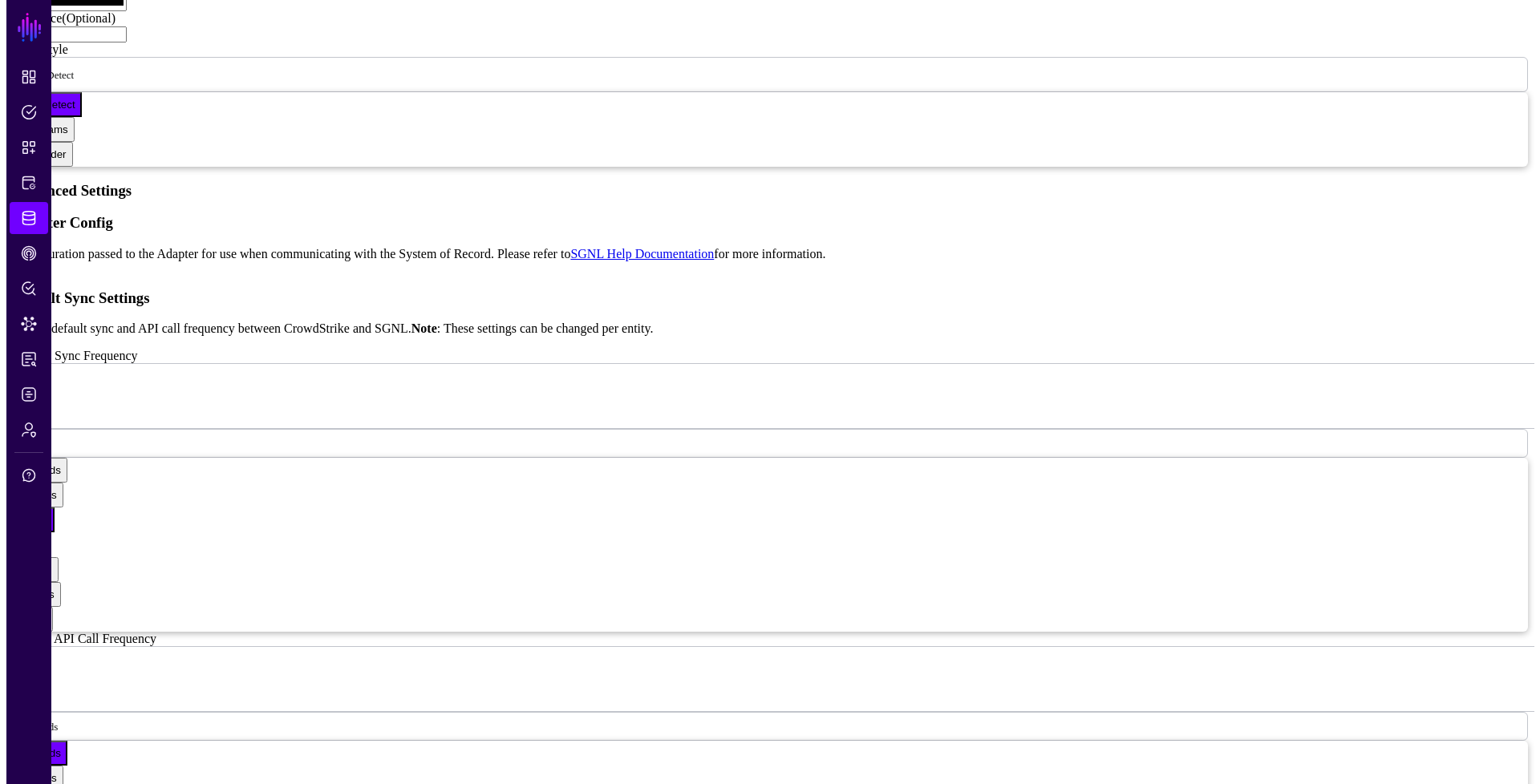
scroll to position [1671, 0]
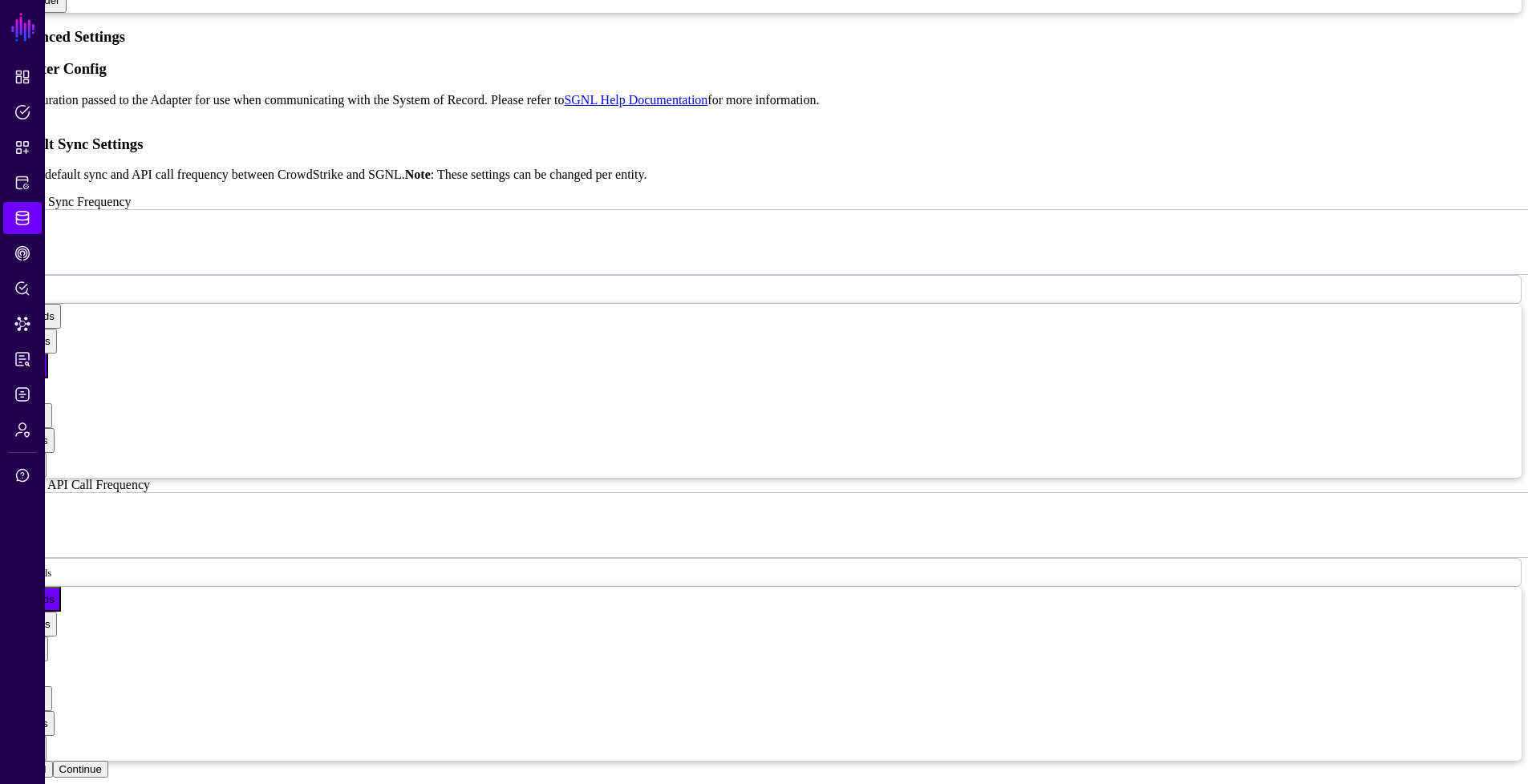
type input "**********"
click at [108, 761] on button "Continue" at bounding box center [81, 770] width 56 height 17
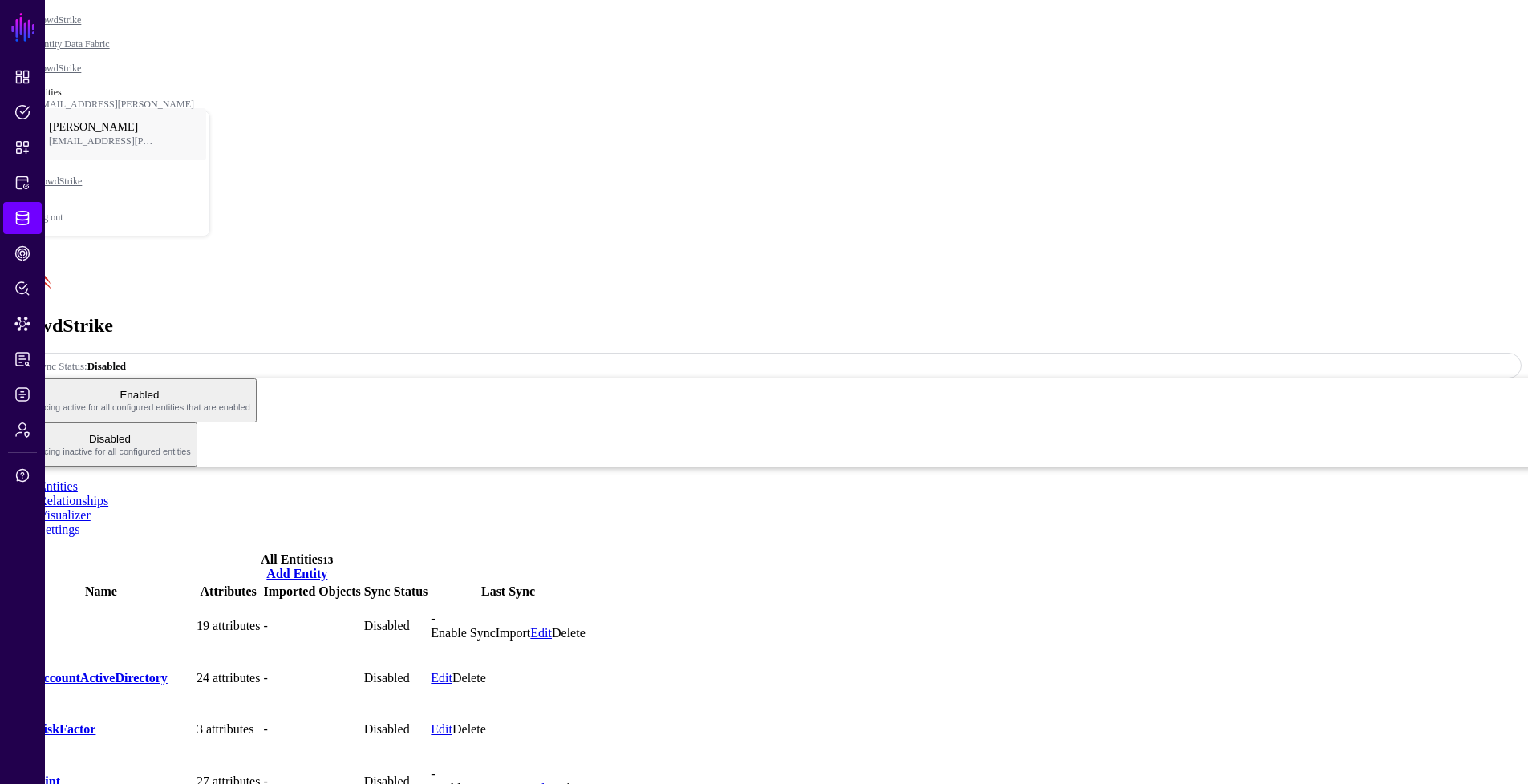
click at [495, 626] on link "Enable Sync" at bounding box center [463, 633] width 64 height 13
click at [126, 360] on span "Sync Status: Disabled" at bounding box center [73, 366] width 107 height 12
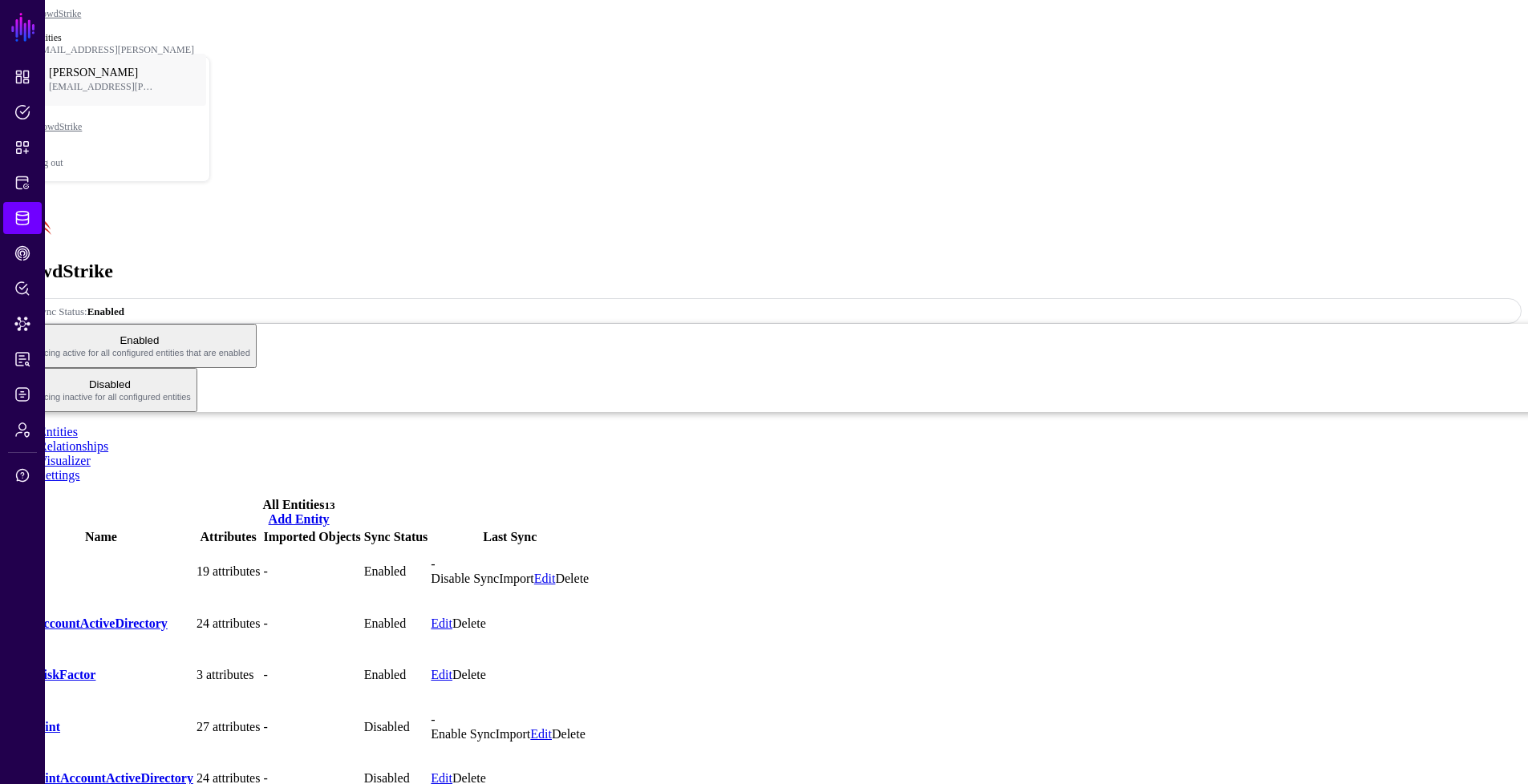
scroll to position [56, 0]
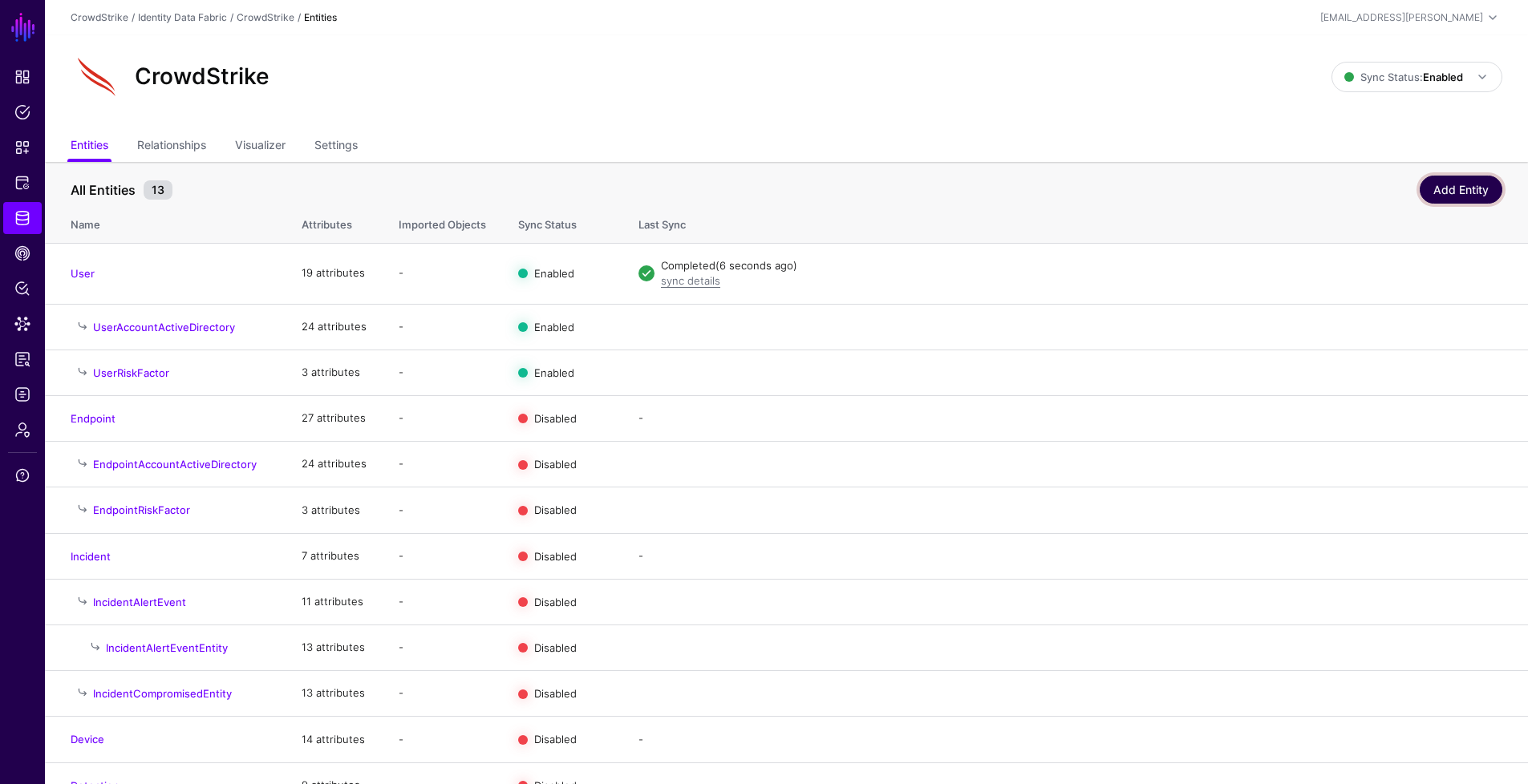
click at [1462, 190] on link "Add Entity" at bounding box center [1461, 189] width 83 height 28
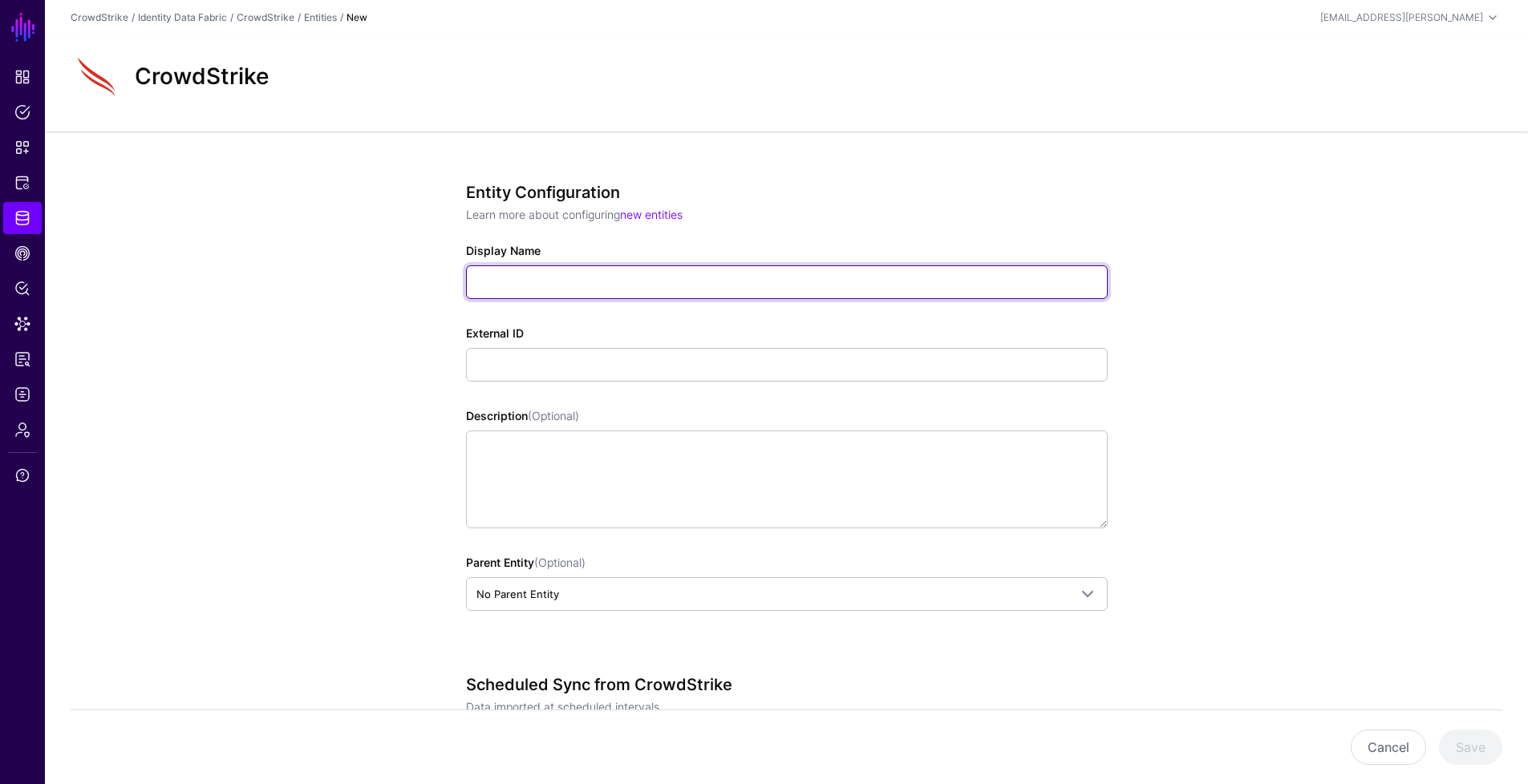
click at [582, 279] on input "Display Name" at bounding box center [787, 282] width 642 height 34
type input "*****"
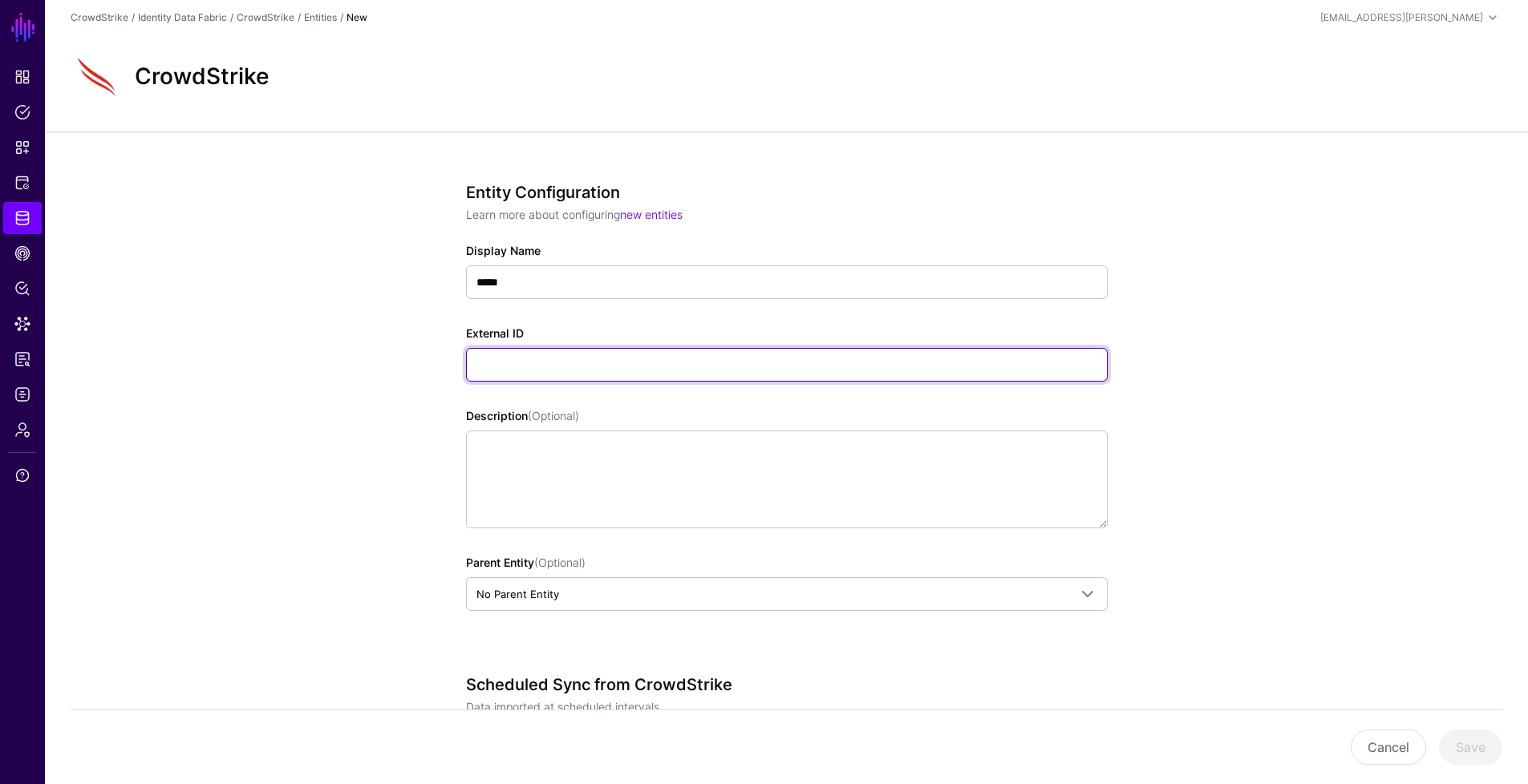
click at [818, 363] on input "External ID" at bounding box center [787, 365] width 642 height 34
paste input "**********"
type input "**********"
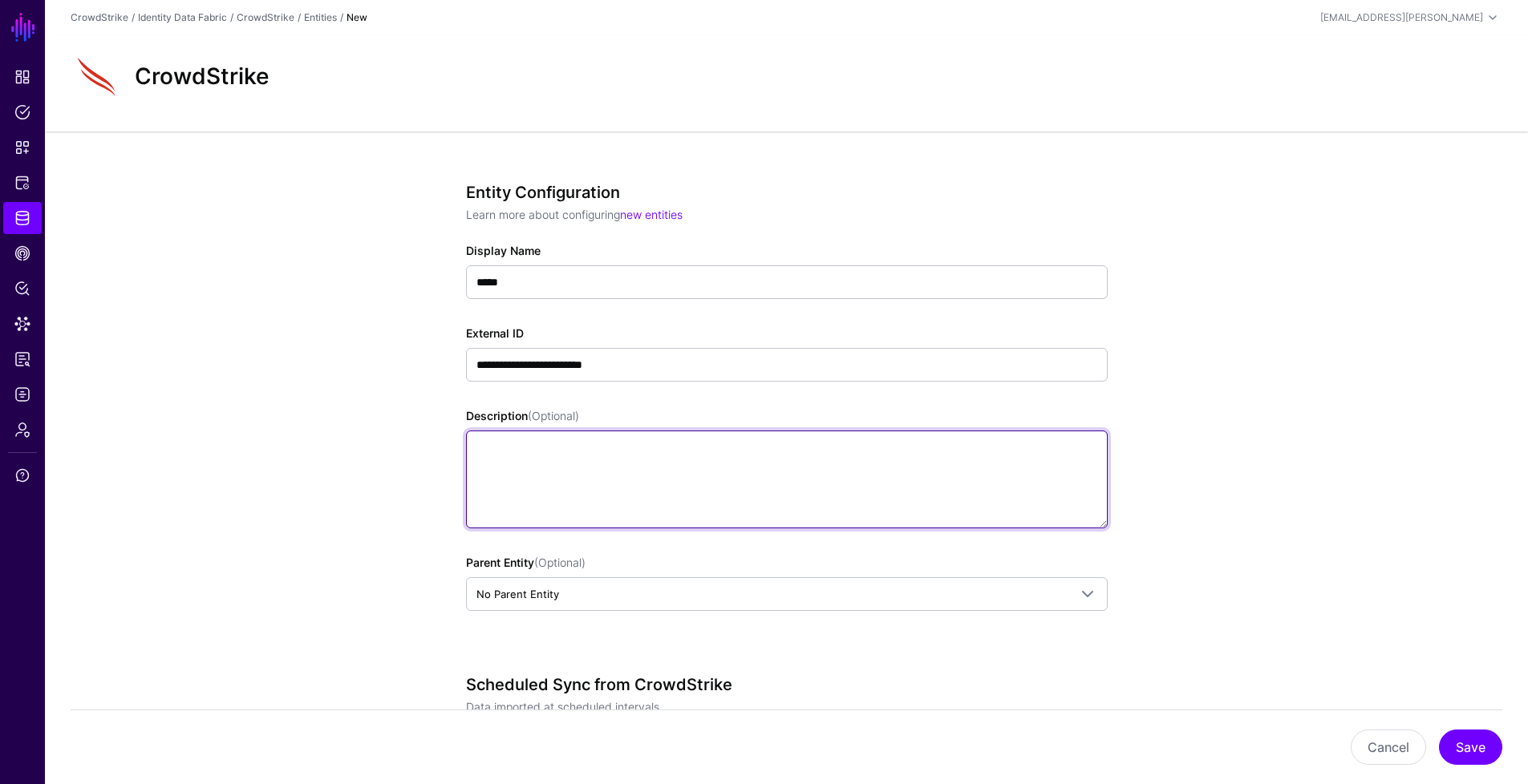
click at [630, 470] on textarea "Description (Optional)" at bounding box center [787, 480] width 642 height 98
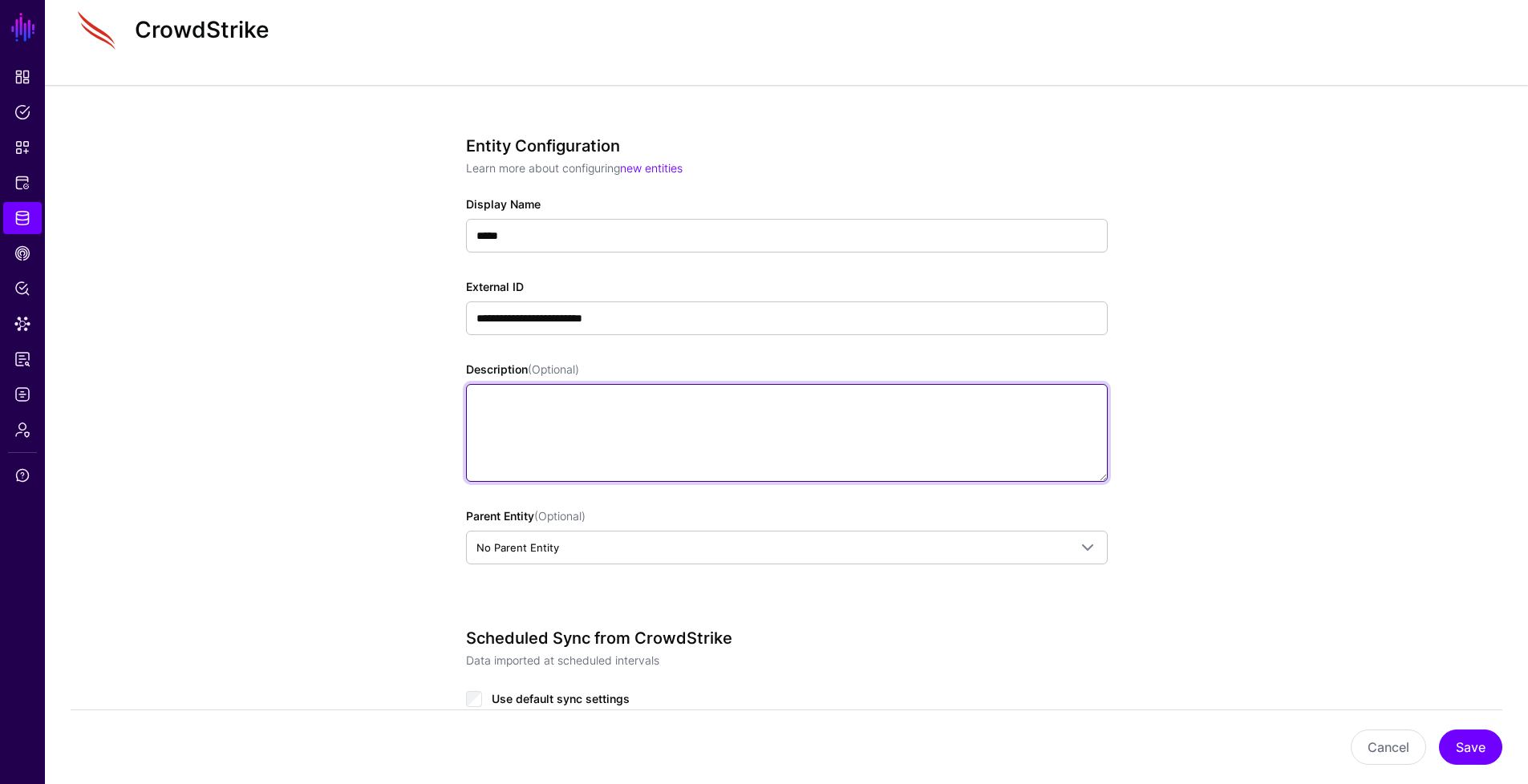
scroll to position [83, 0]
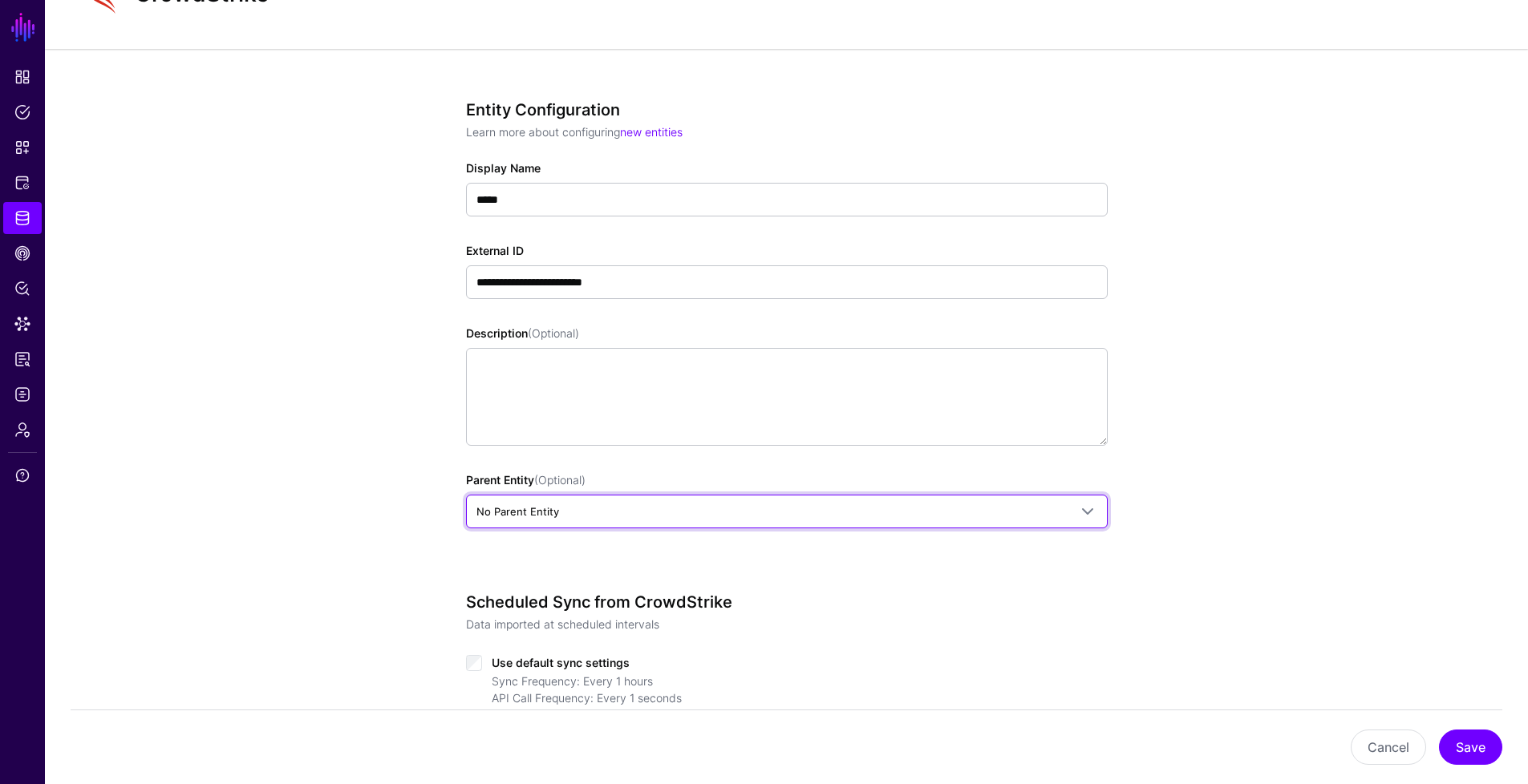
click at [632, 507] on span "No Parent Entity" at bounding box center [772, 511] width 592 height 18
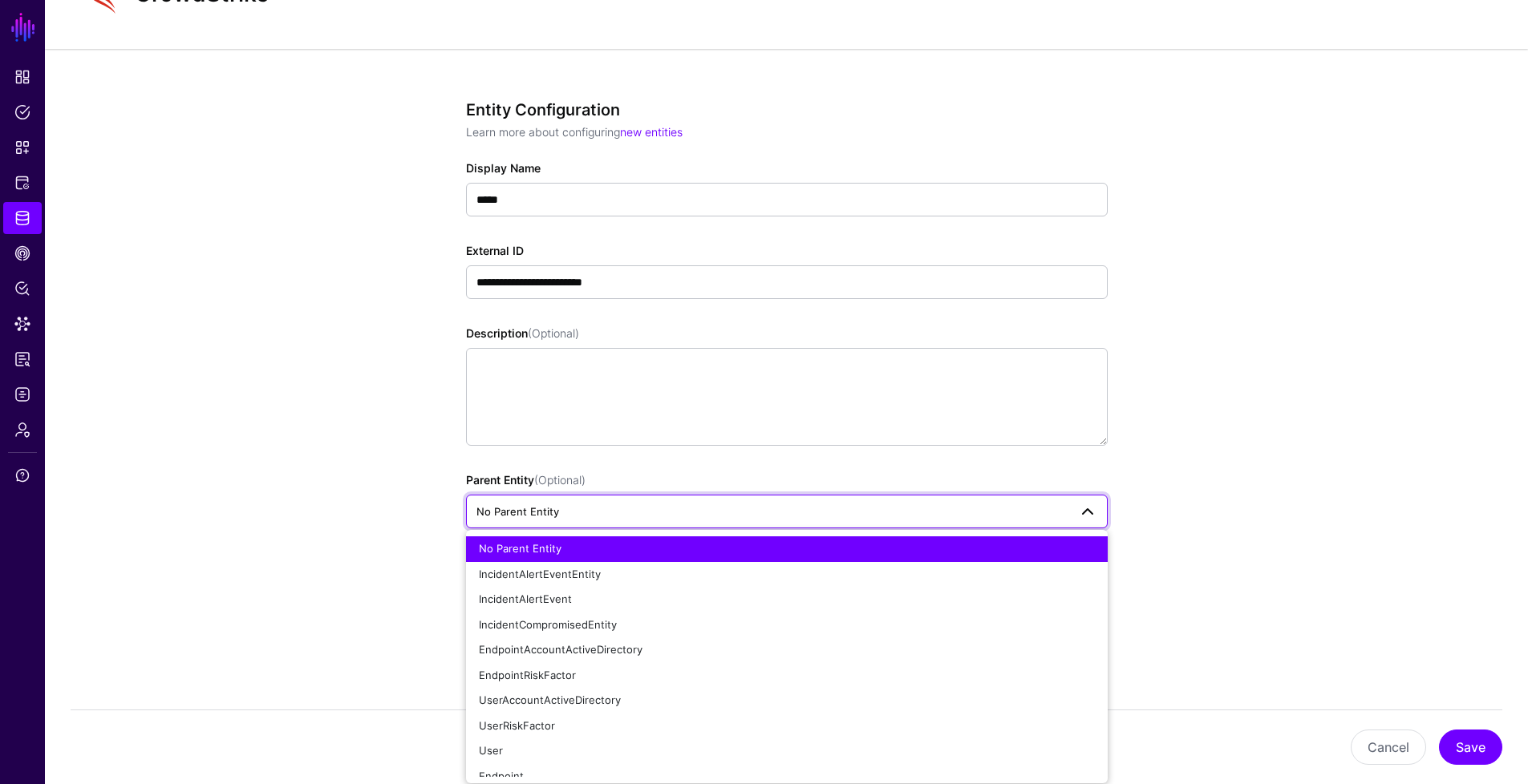
click at [398, 475] on div "**********" at bounding box center [786, 594] width 1483 height 1091
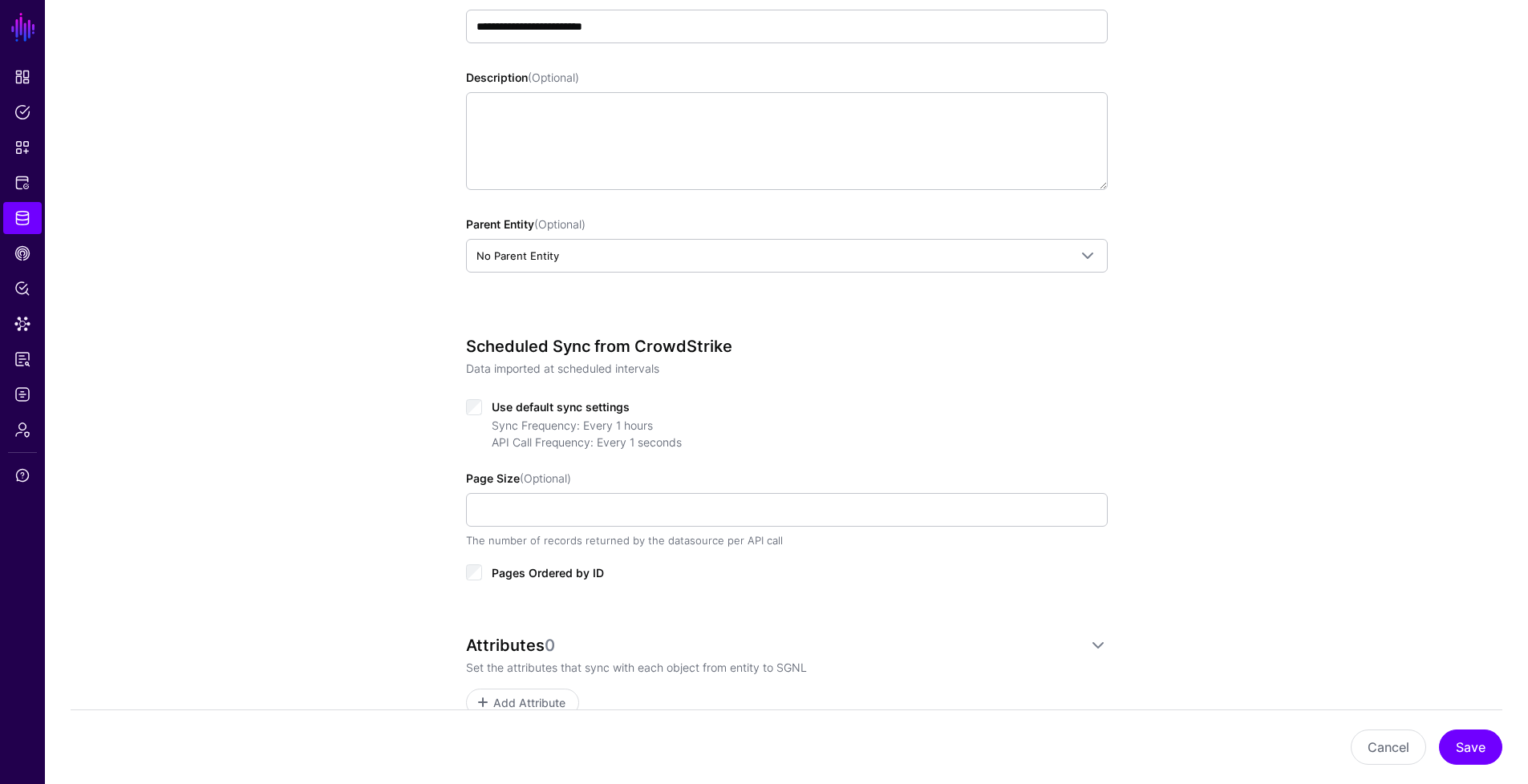
scroll to position [438, 0]
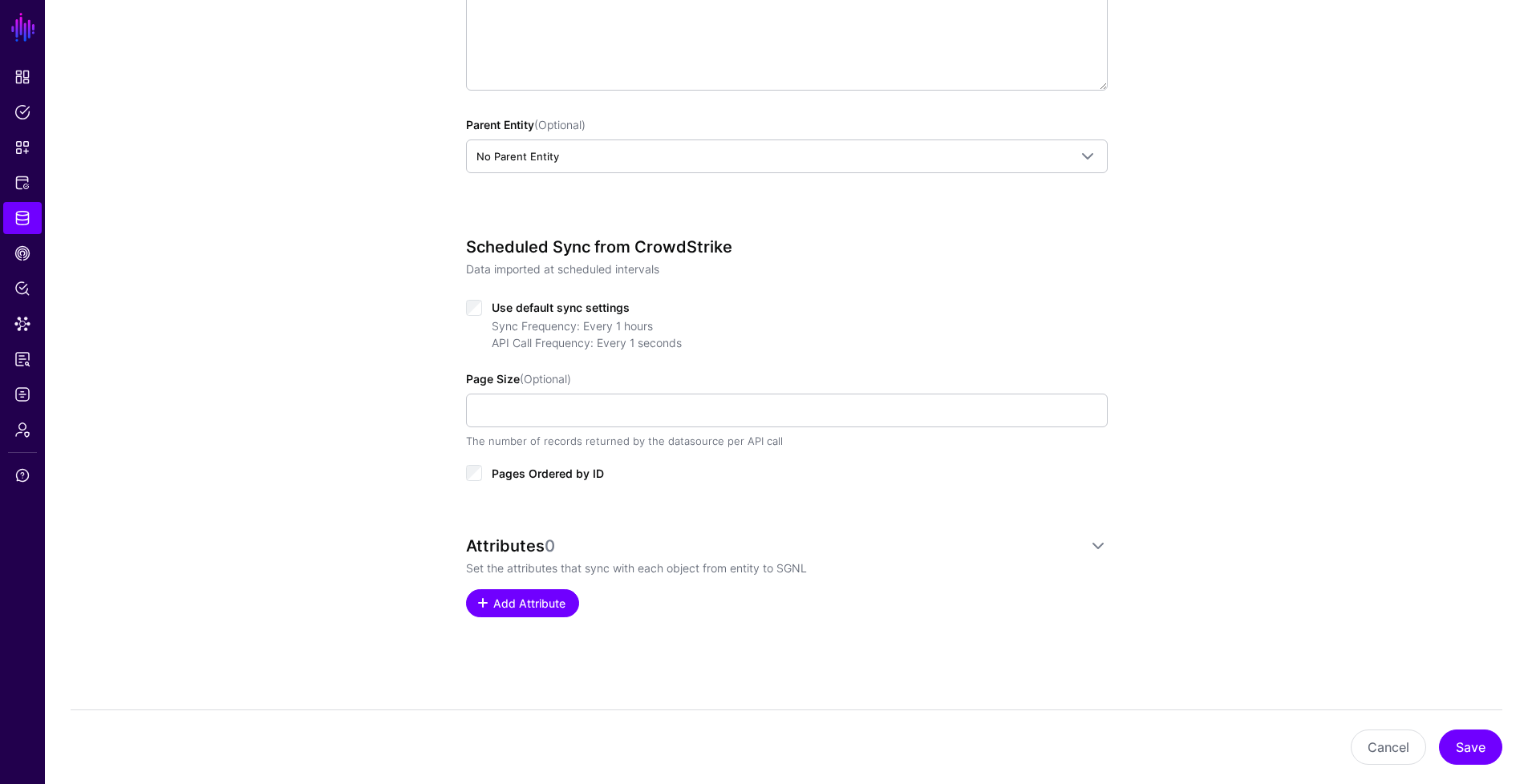
click at [553, 613] on link "Add Attribute" at bounding box center [523, 603] width 113 height 28
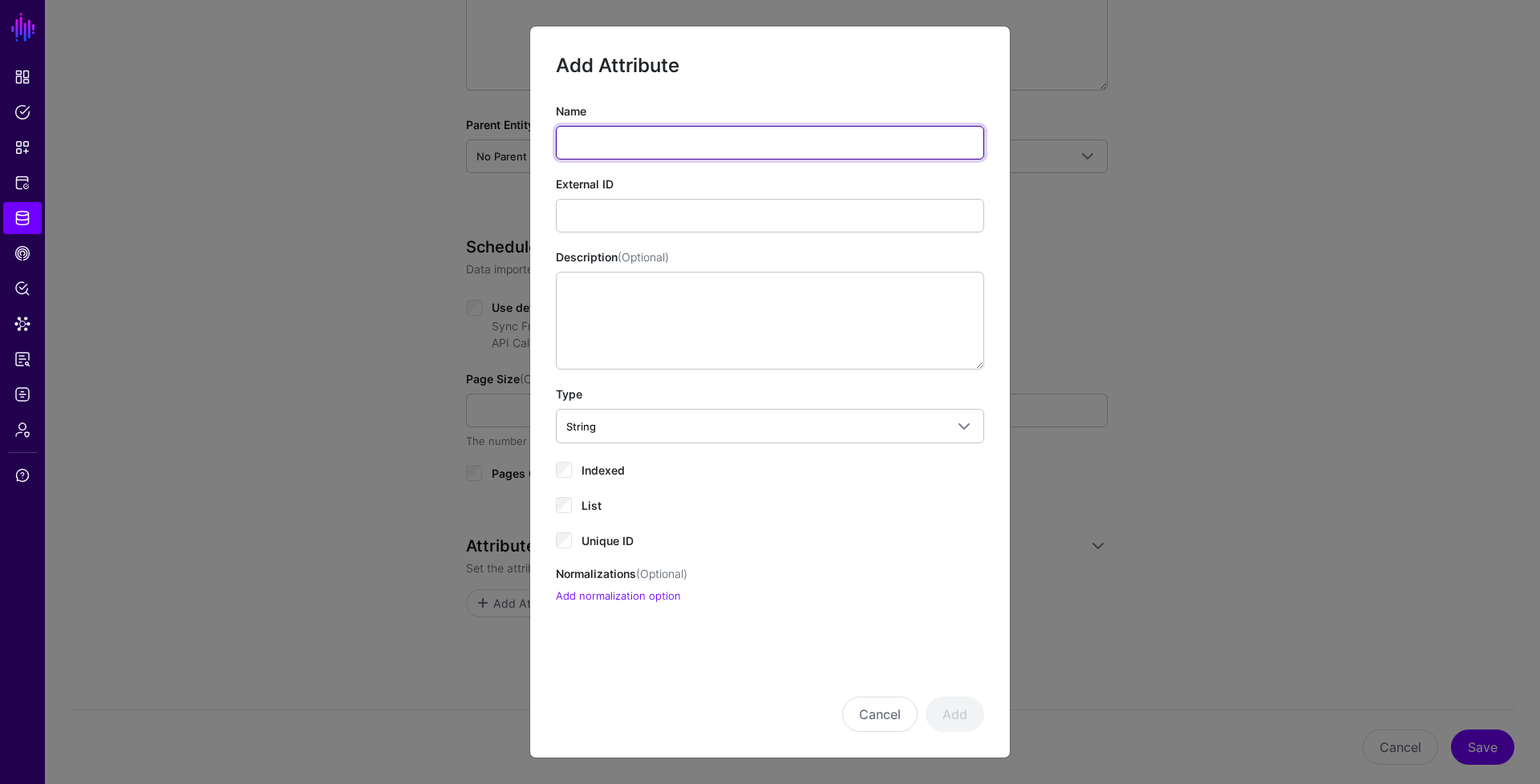
click at [718, 153] on input "Name" at bounding box center [770, 142] width 428 height 34
drag, startPoint x: 1121, startPoint y: 212, endPoint x: 1143, endPoint y: 180, distance: 38.8
click at [1122, 211] on ngb-modal-window "Add Attribute Name External ID Description (Optional) Type String String Bool D…" at bounding box center [770, 392] width 1540 height 784
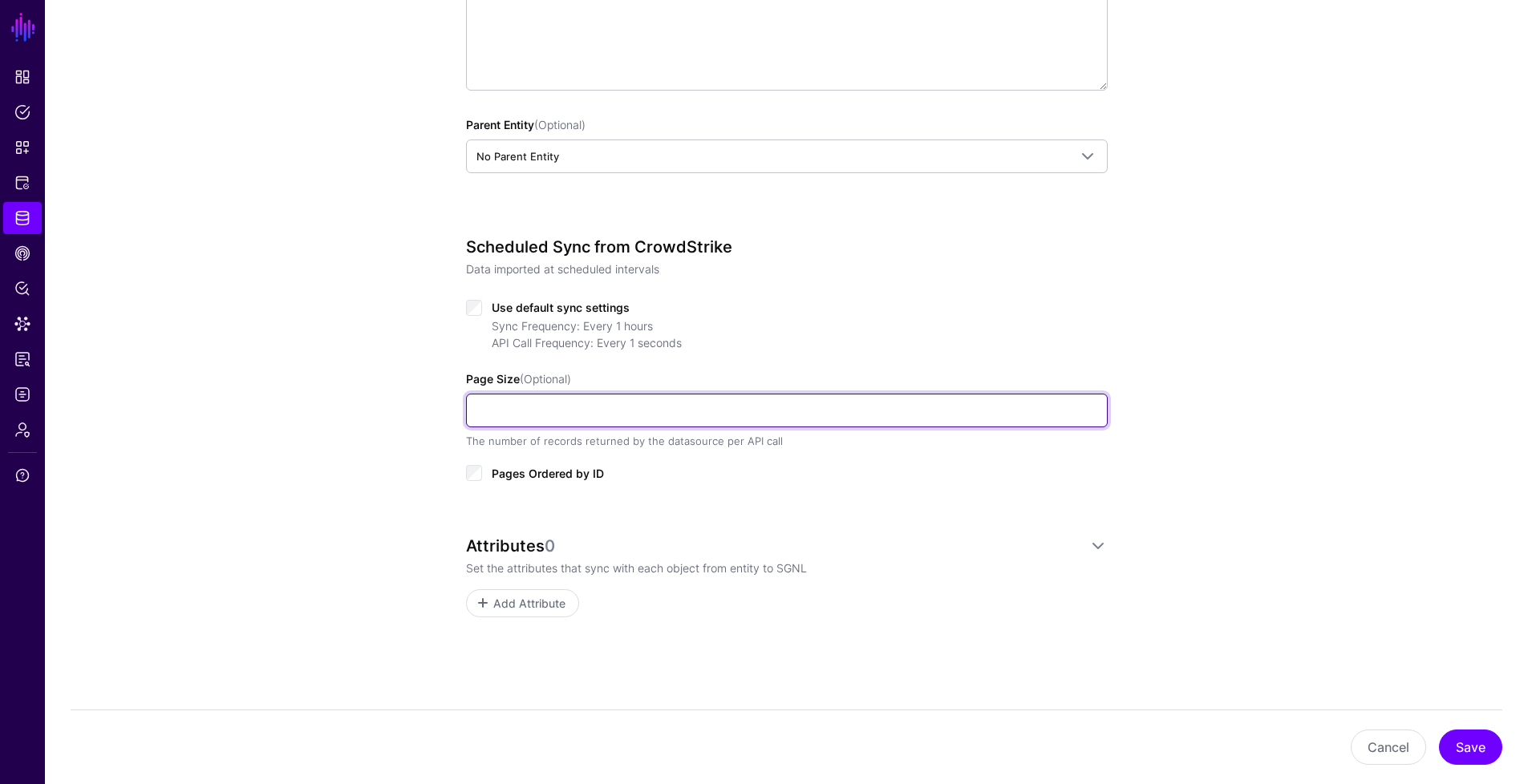
click at [820, 408] on input "Page Size (Optional)" at bounding box center [787, 411] width 642 height 34
type input "***"
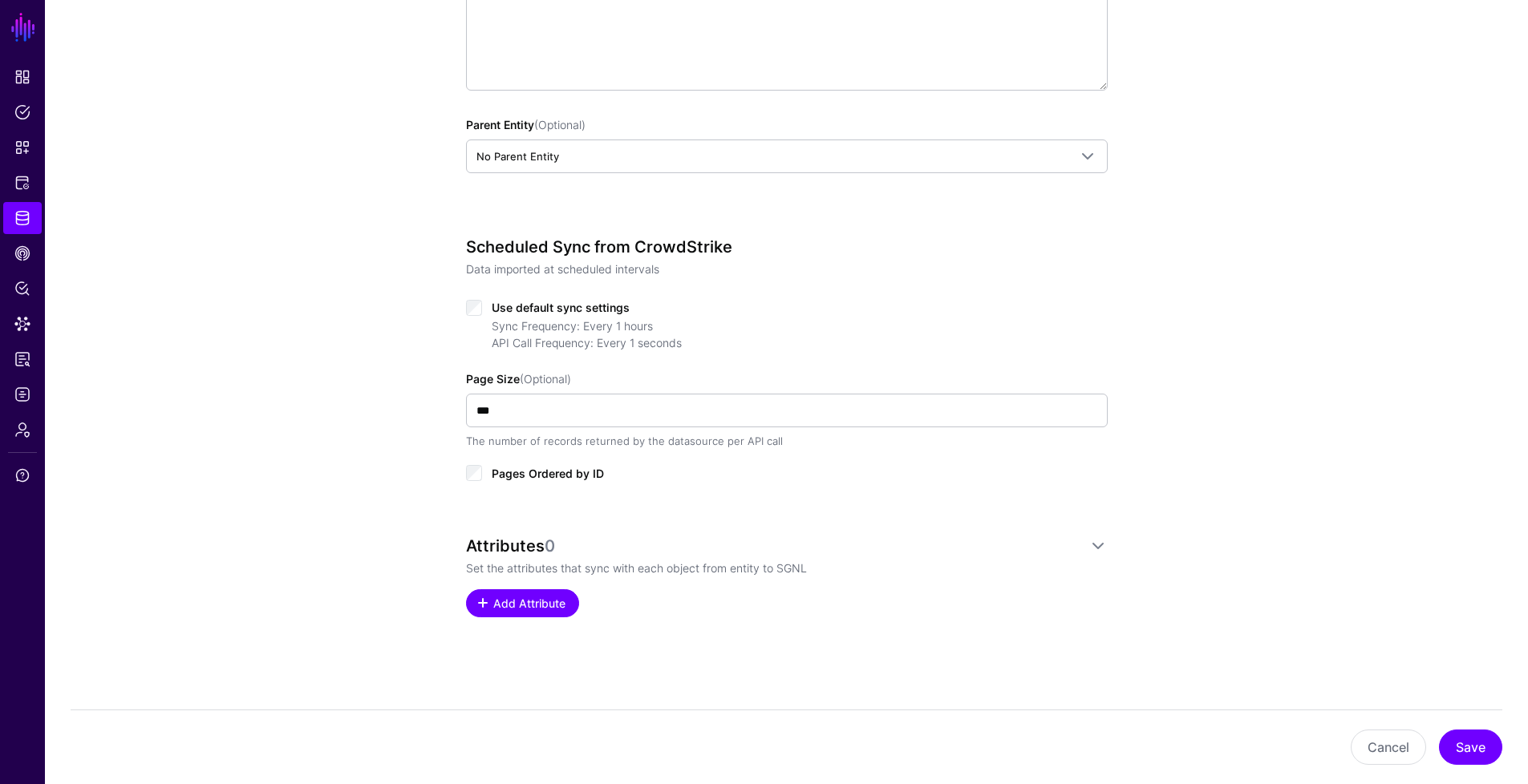
click at [514, 599] on span "Add Attribute" at bounding box center [529, 604] width 76 height 17
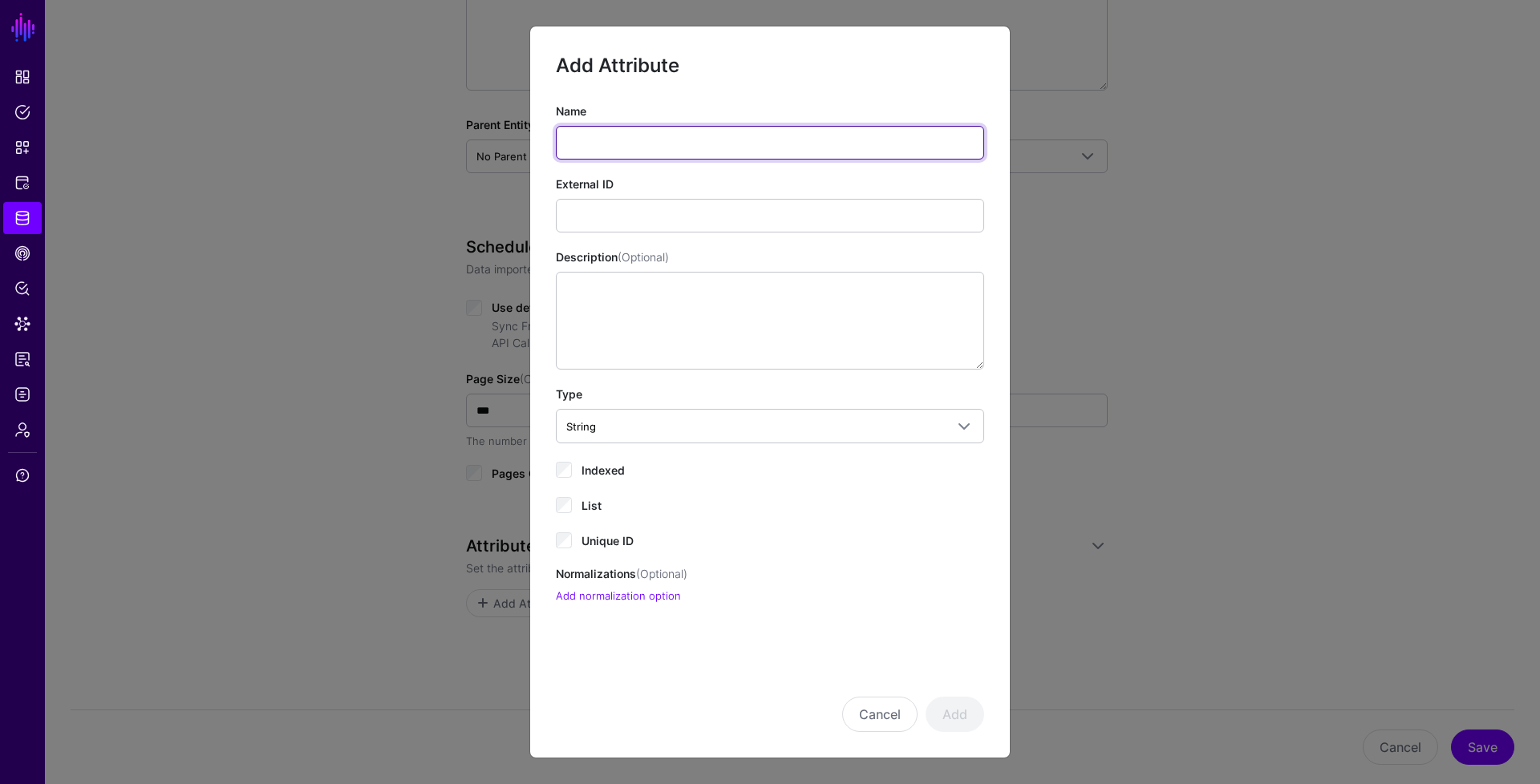
click at [745, 142] on input "Name" at bounding box center [770, 142] width 428 height 34
type input "**********"
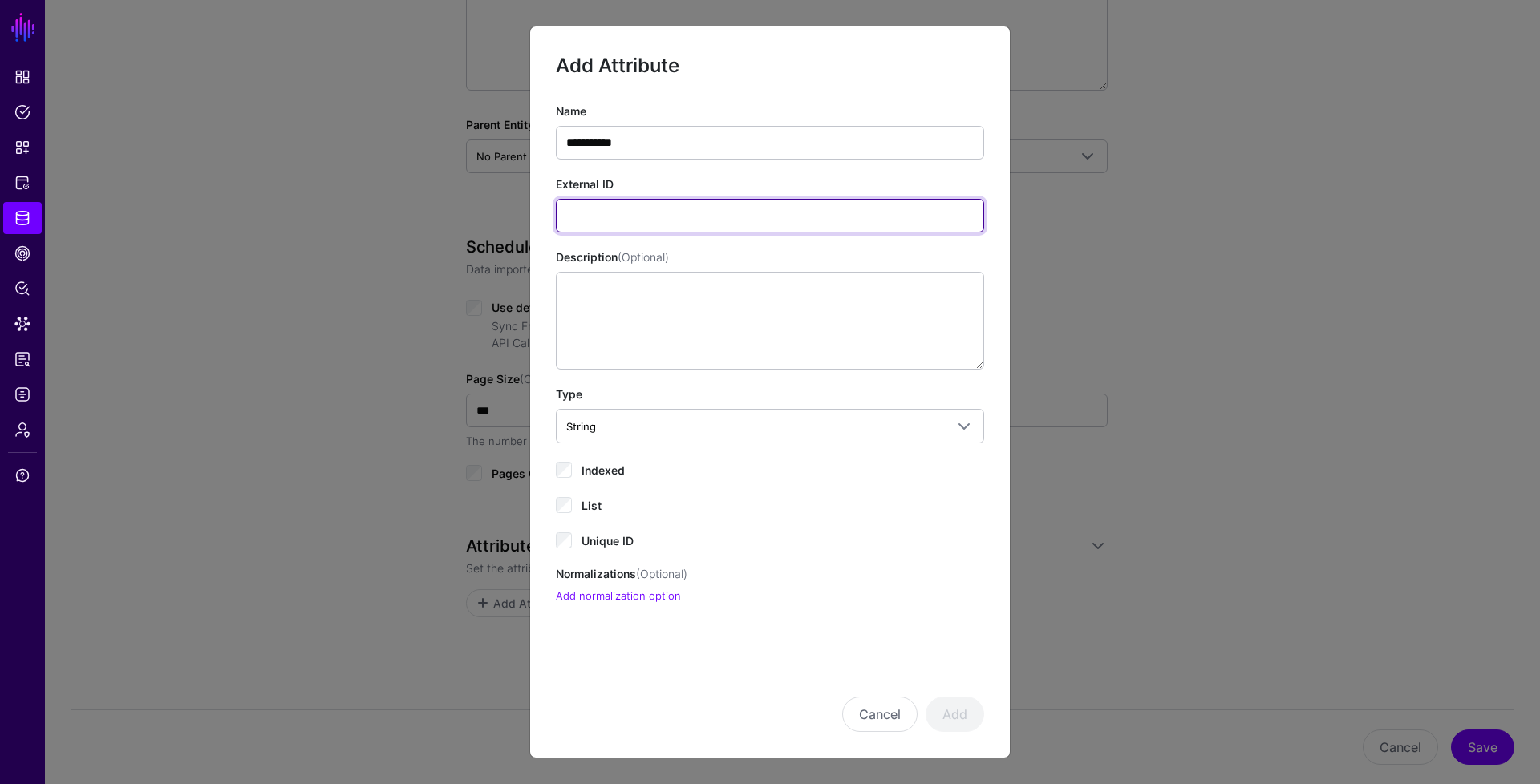
click at [724, 230] on input "External ID" at bounding box center [770, 216] width 428 height 34
paste input "**********"
type input "**********"
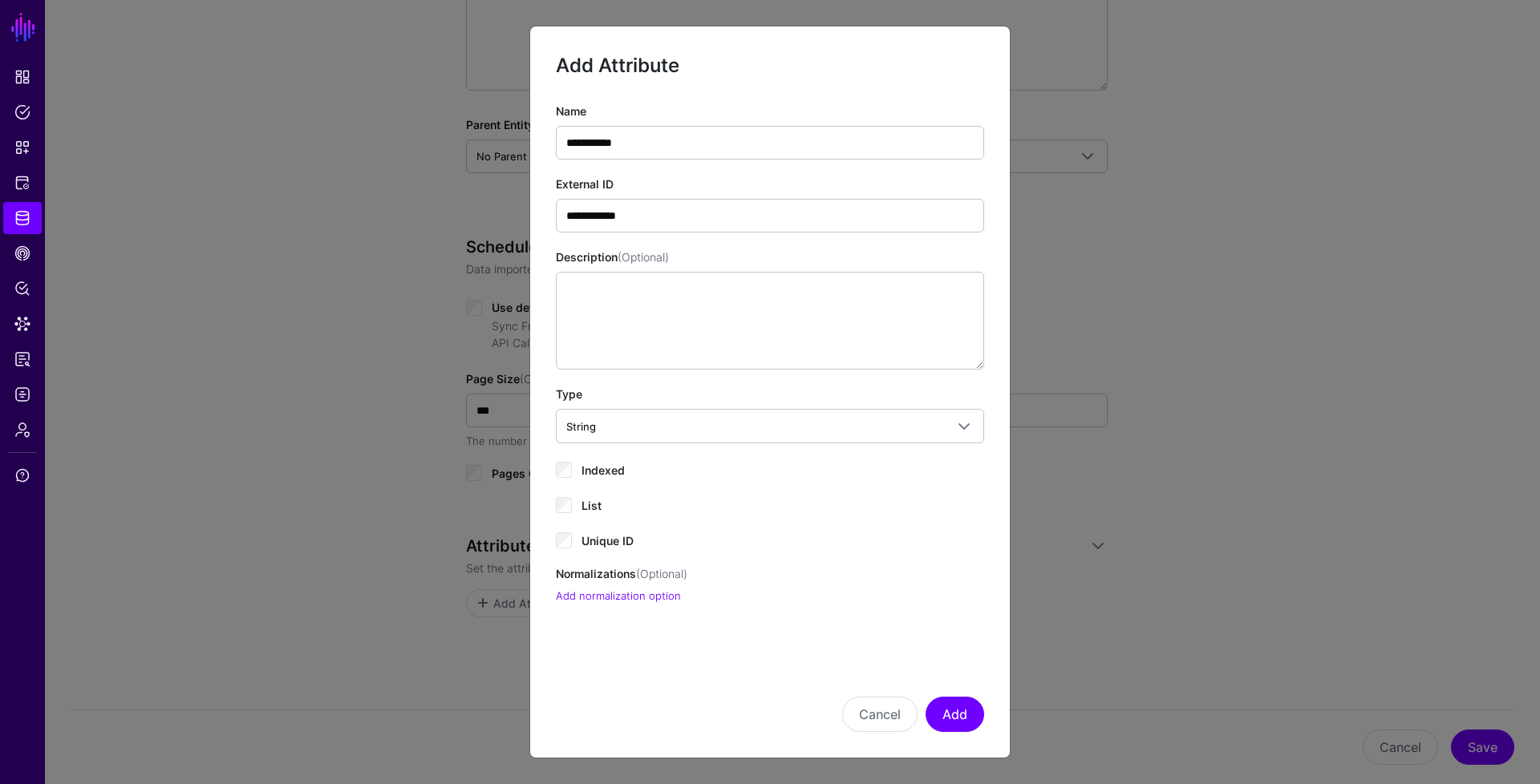
click at [622, 543] on span "Unique ID" at bounding box center [608, 540] width 52 height 13
click at [616, 538] on span "Unique ID" at bounding box center [608, 540] width 52 height 13
click at [951, 706] on button "Add" at bounding box center [955, 715] width 58 height 35
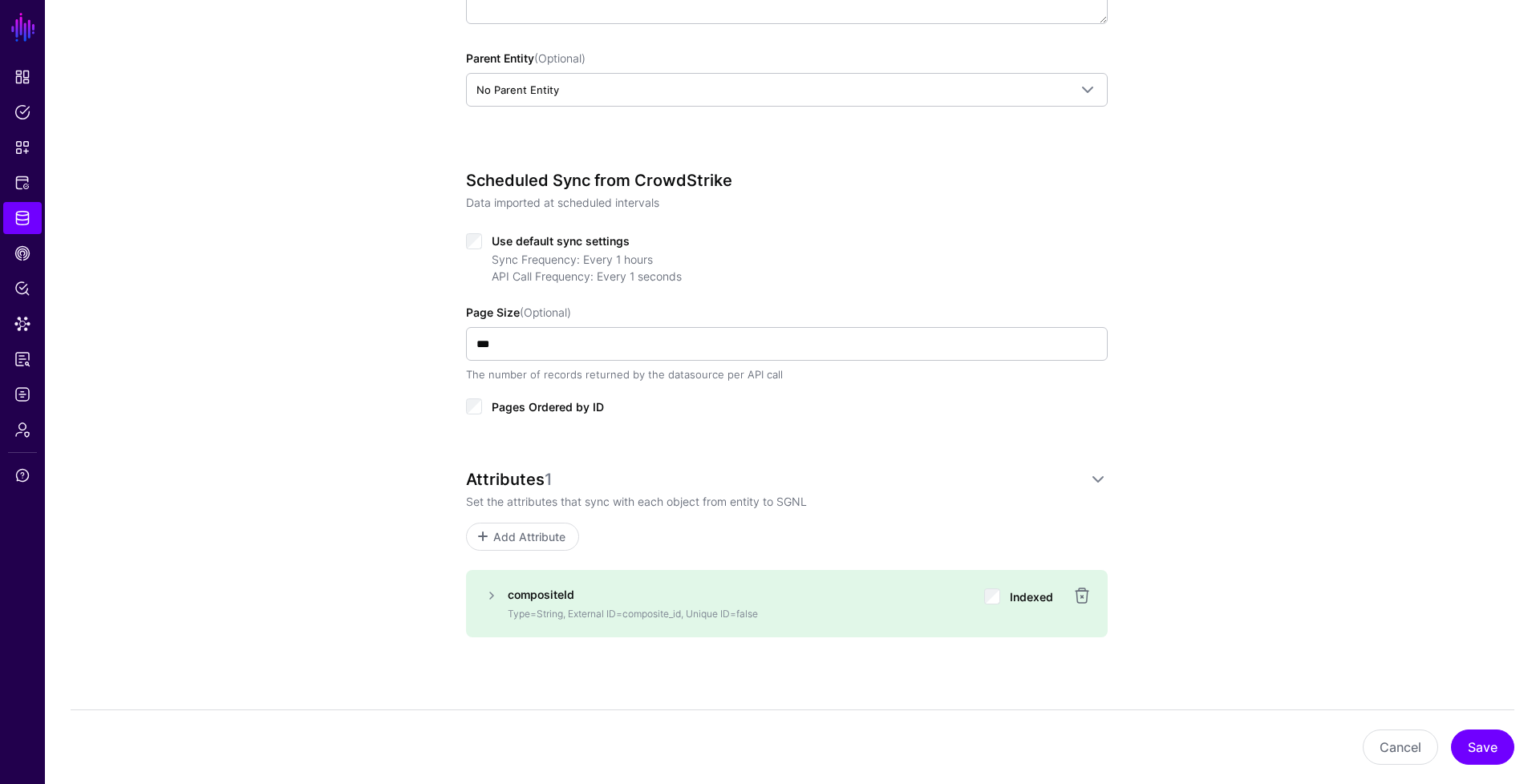
scroll to position [524, 0]
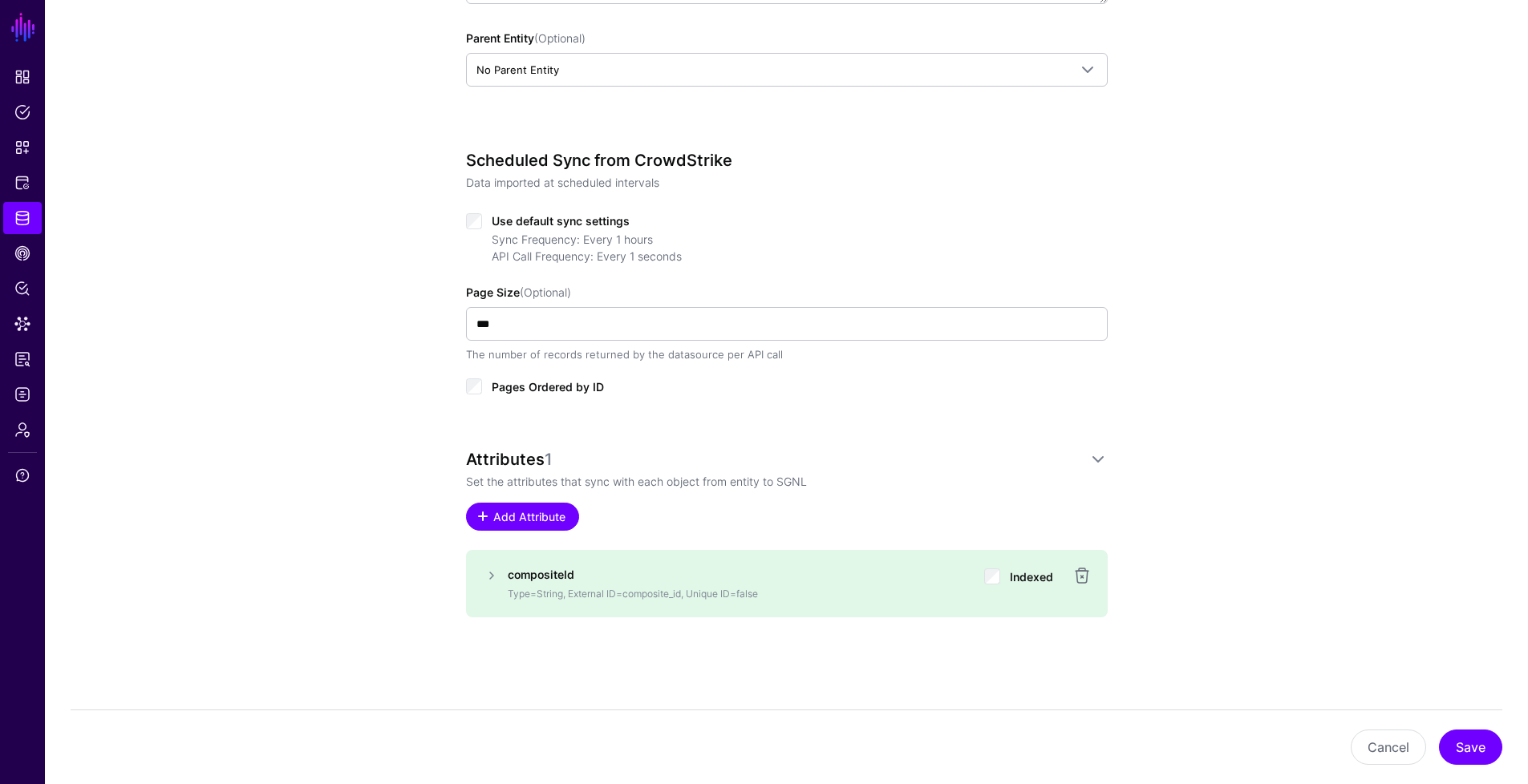
click at [535, 518] on span "Add Attribute" at bounding box center [529, 517] width 76 height 17
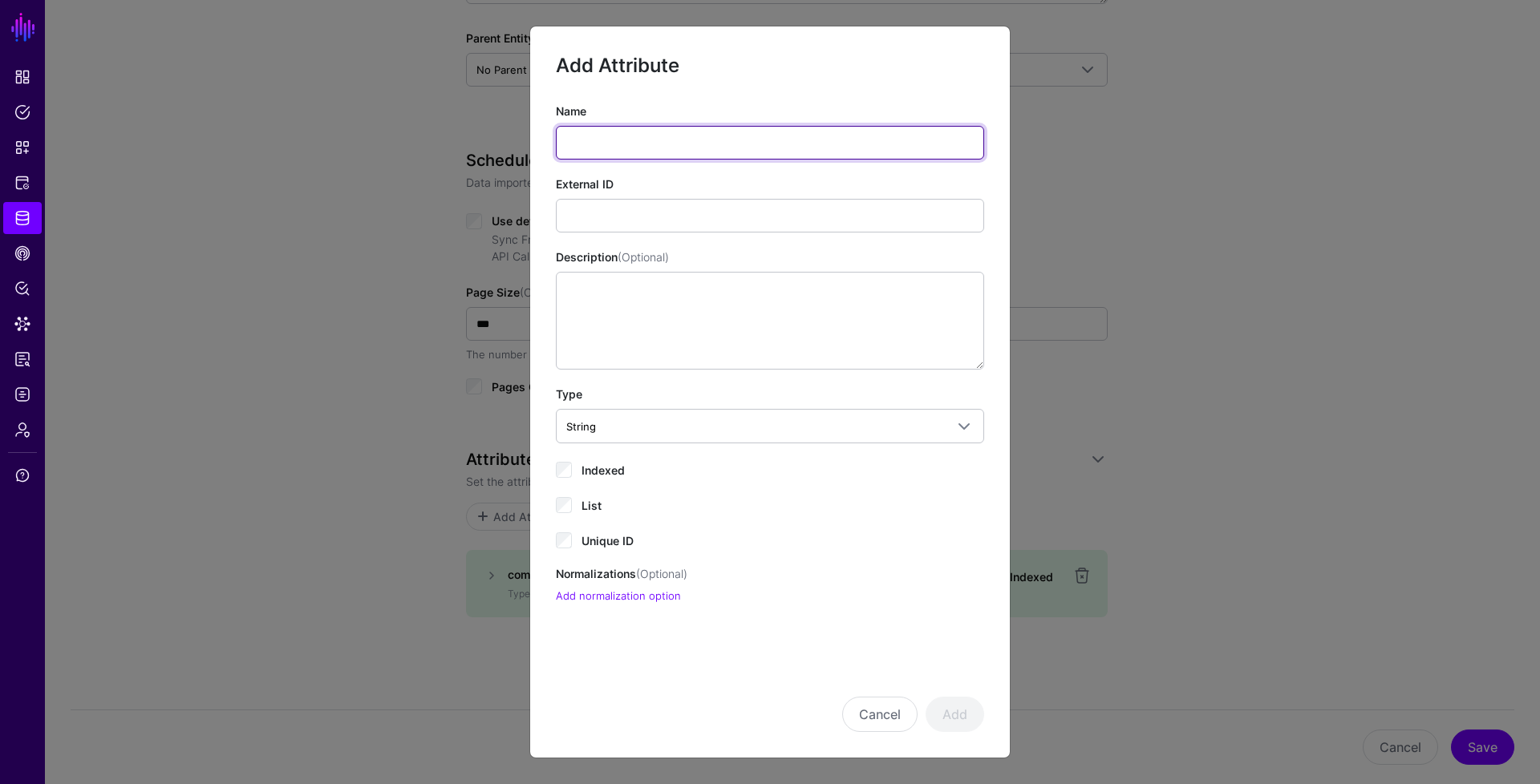
click at [649, 140] on input "Name" at bounding box center [770, 142] width 428 height 34
type input "**********"
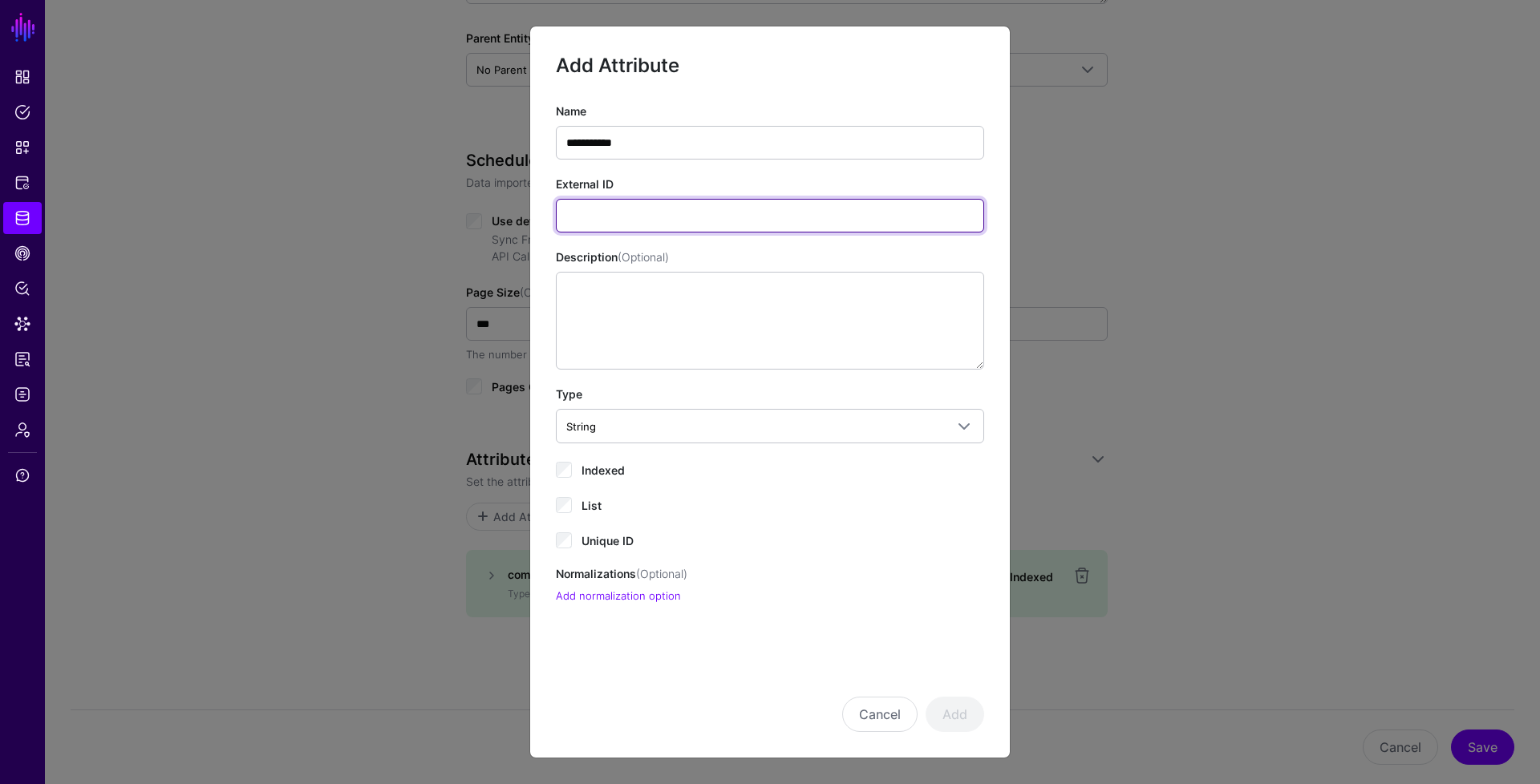
click at [674, 213] on input "External ID" at bounding box center [770, 216] width 428 height 34
click at [669, 212] on input "External ID" at bounding box center [770, 216] width 428 height 34
paste input "**********"
type input "**********"
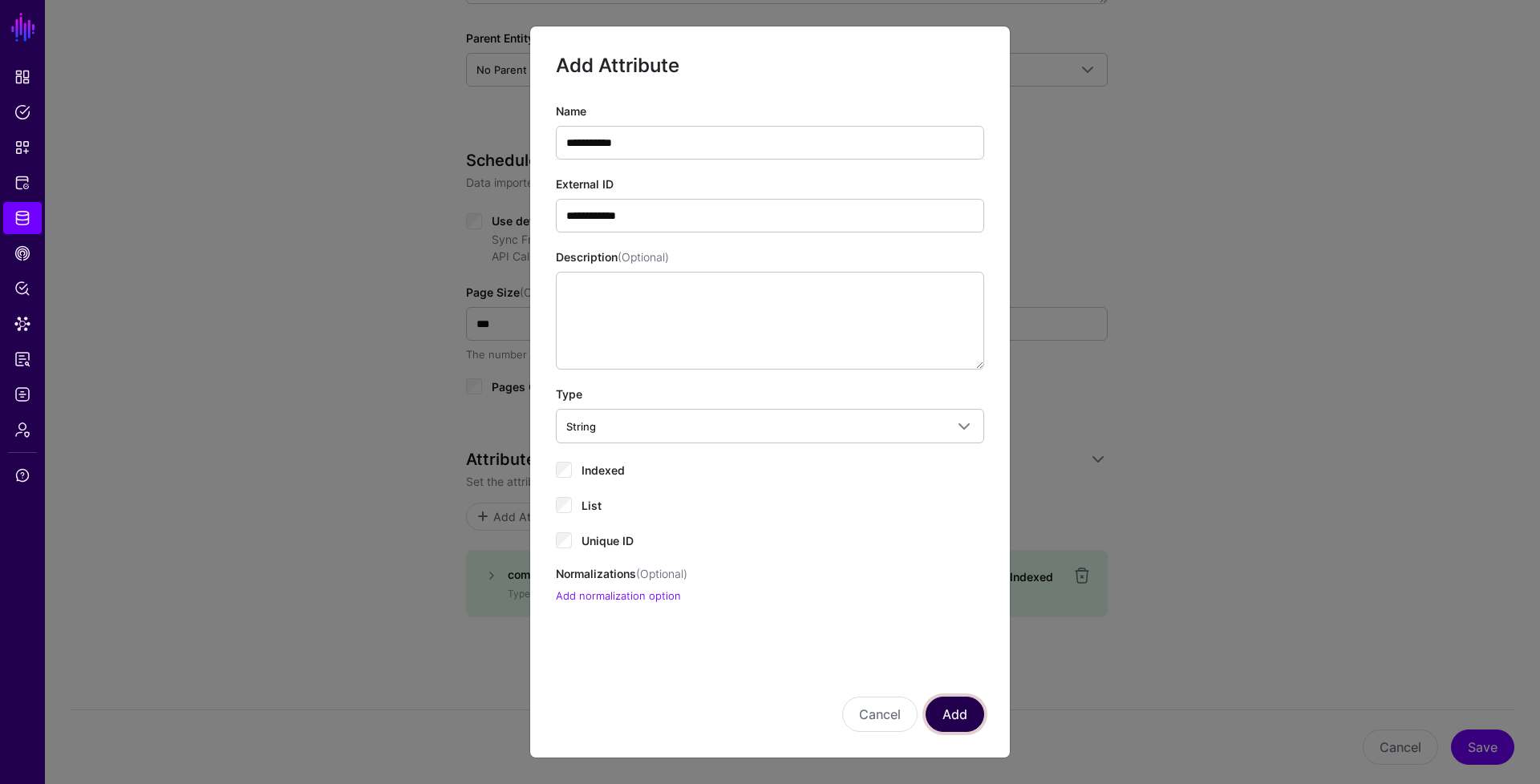
click at [959, 714] on button "Add" at bounding box center [955, 715] width 58 height 35
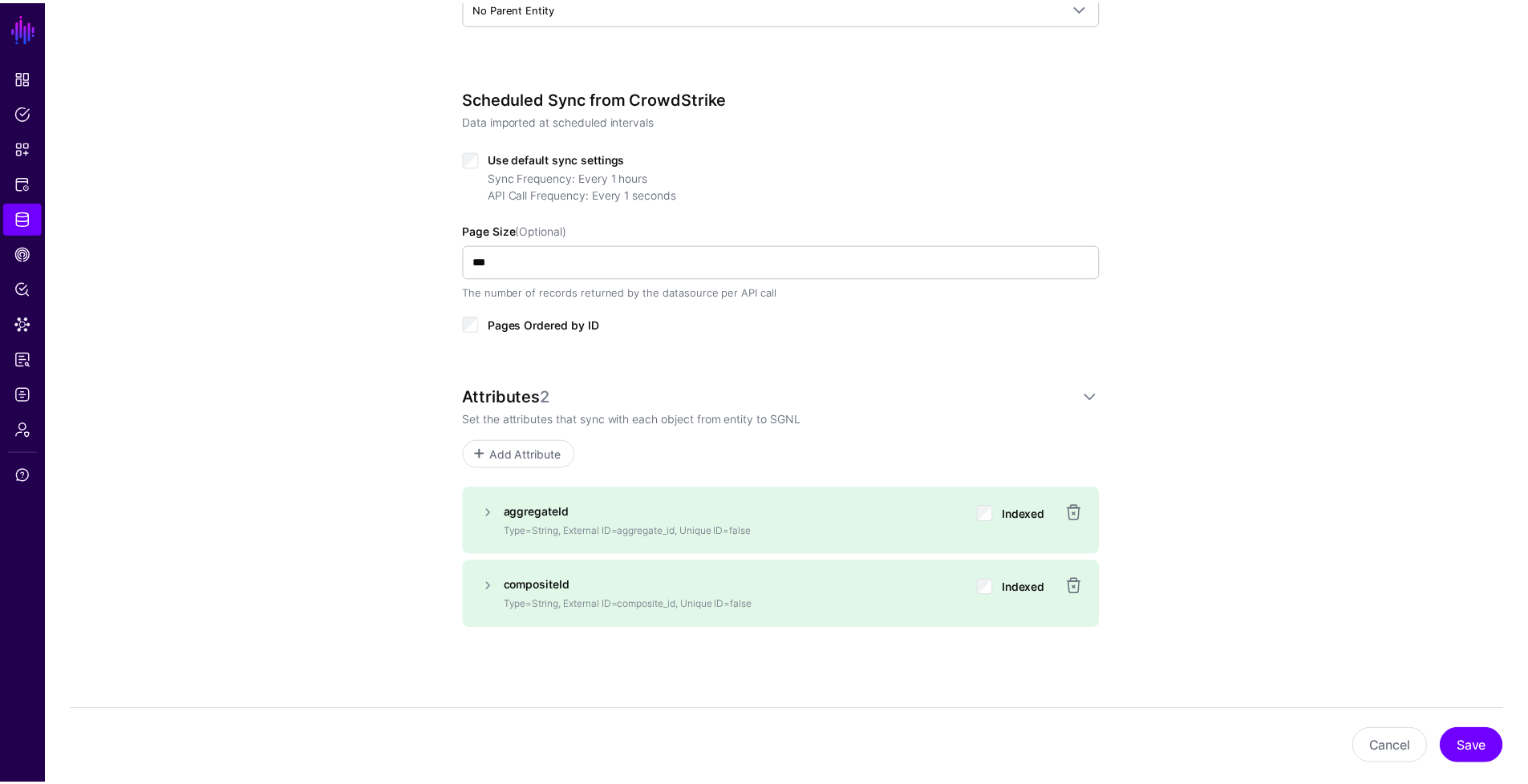
scroll to position [599, 0]
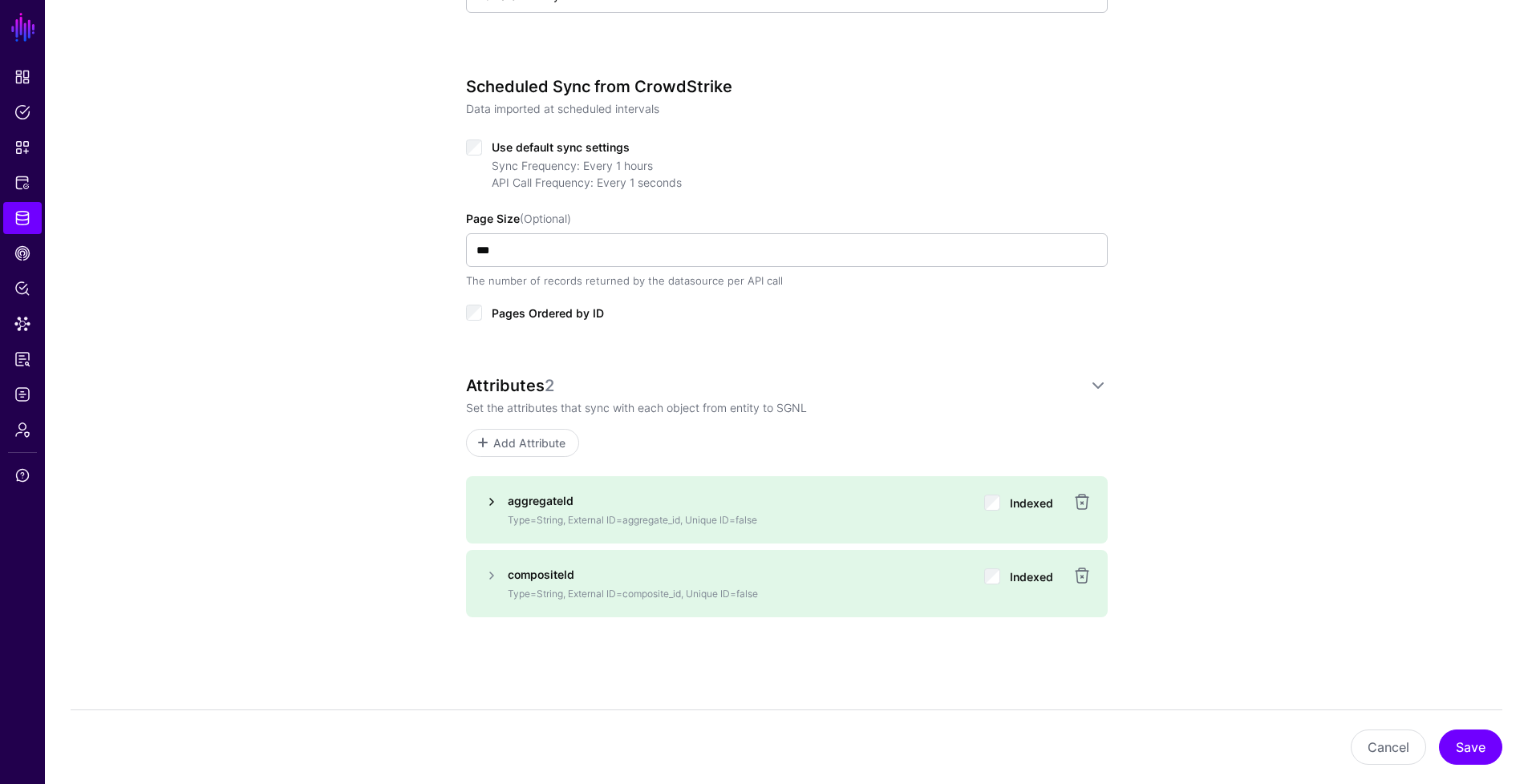
click at [495, 500] on link at bounding box center [492, 502] width 19 height 19
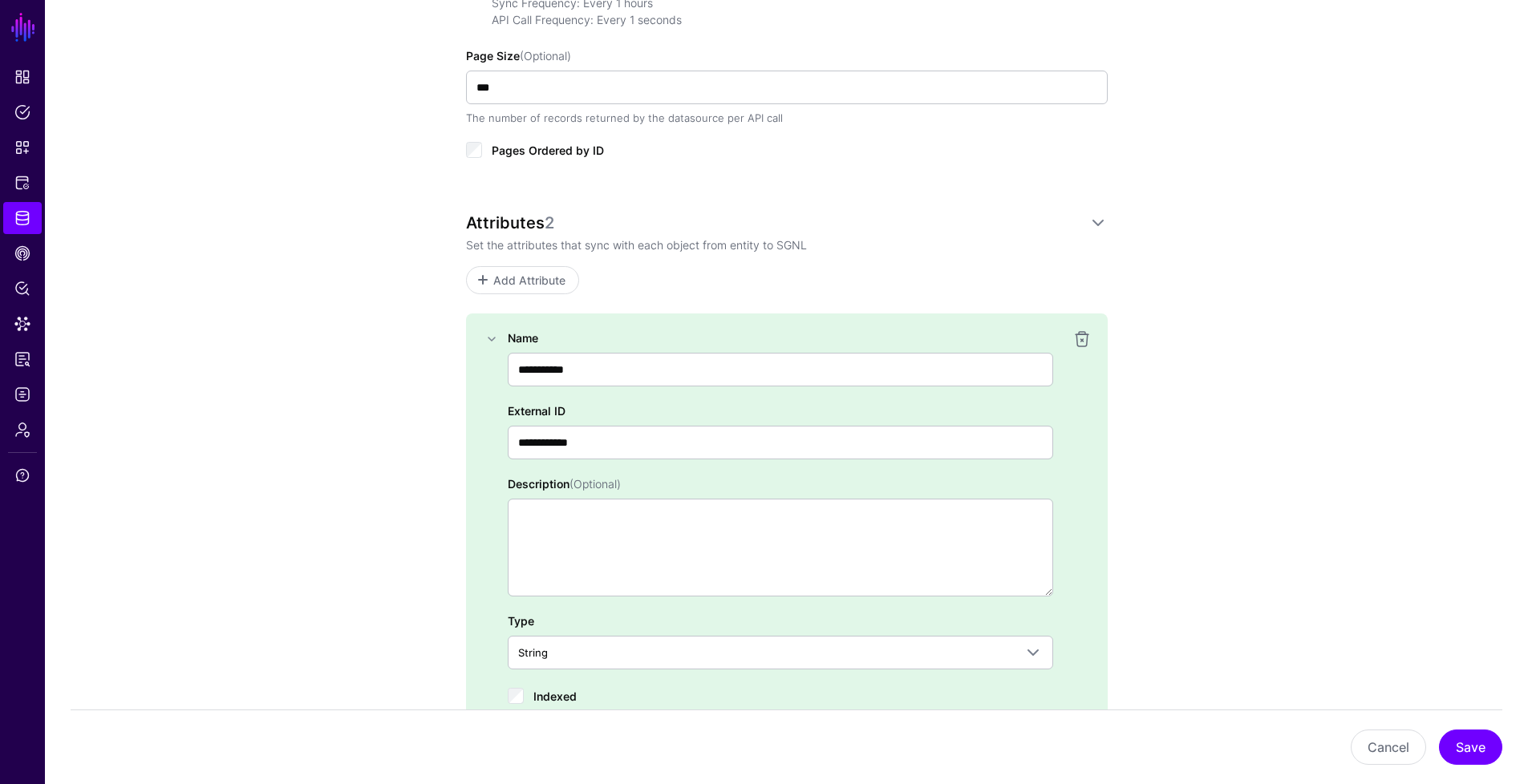
scroll to position [1060, 0]
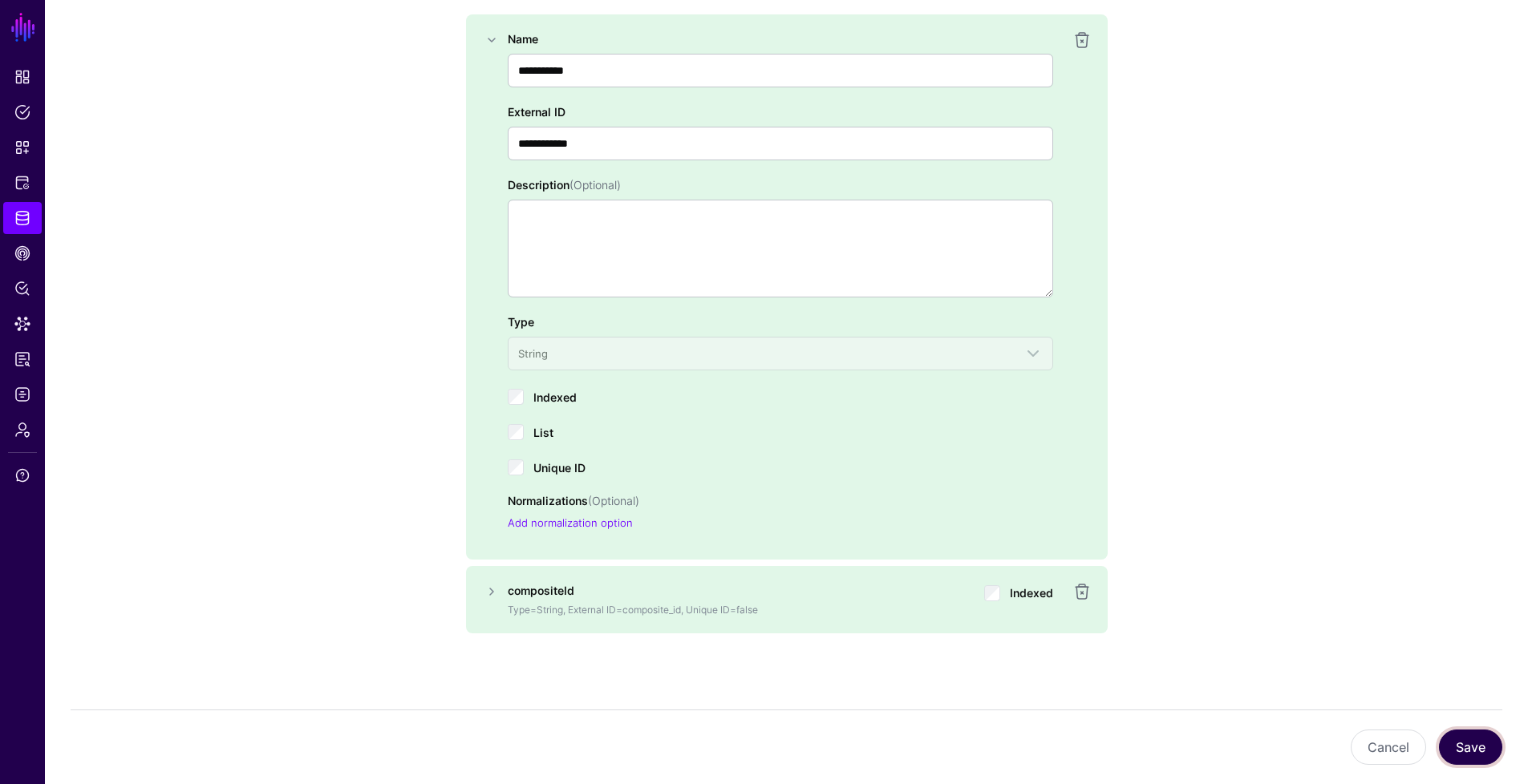
click at [1474, 754] on button "Save" at bounding box center [1470, 748] width 63 height 35
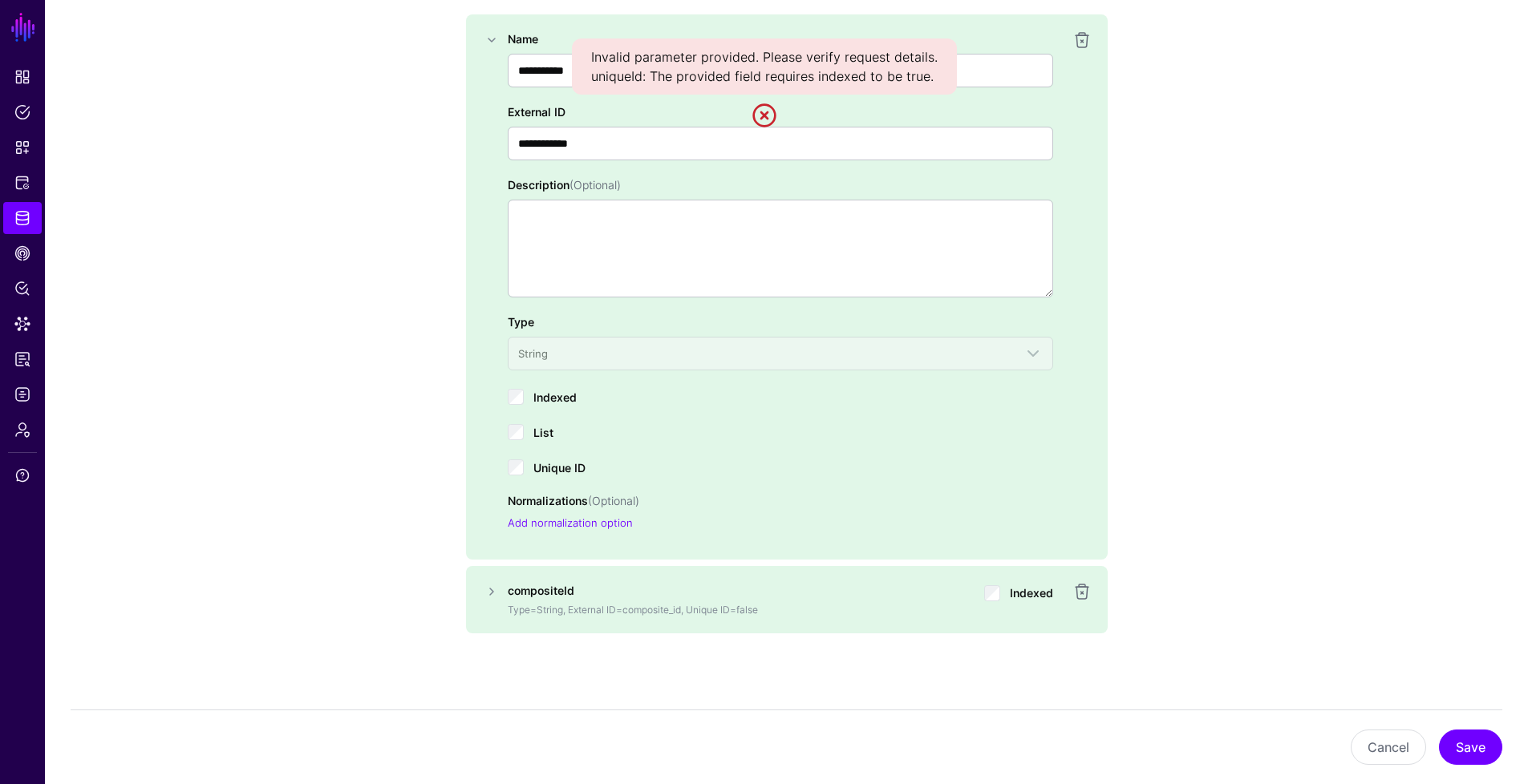
click at [764, 109] on link at bounding box center [764, 115] width 25 height 25
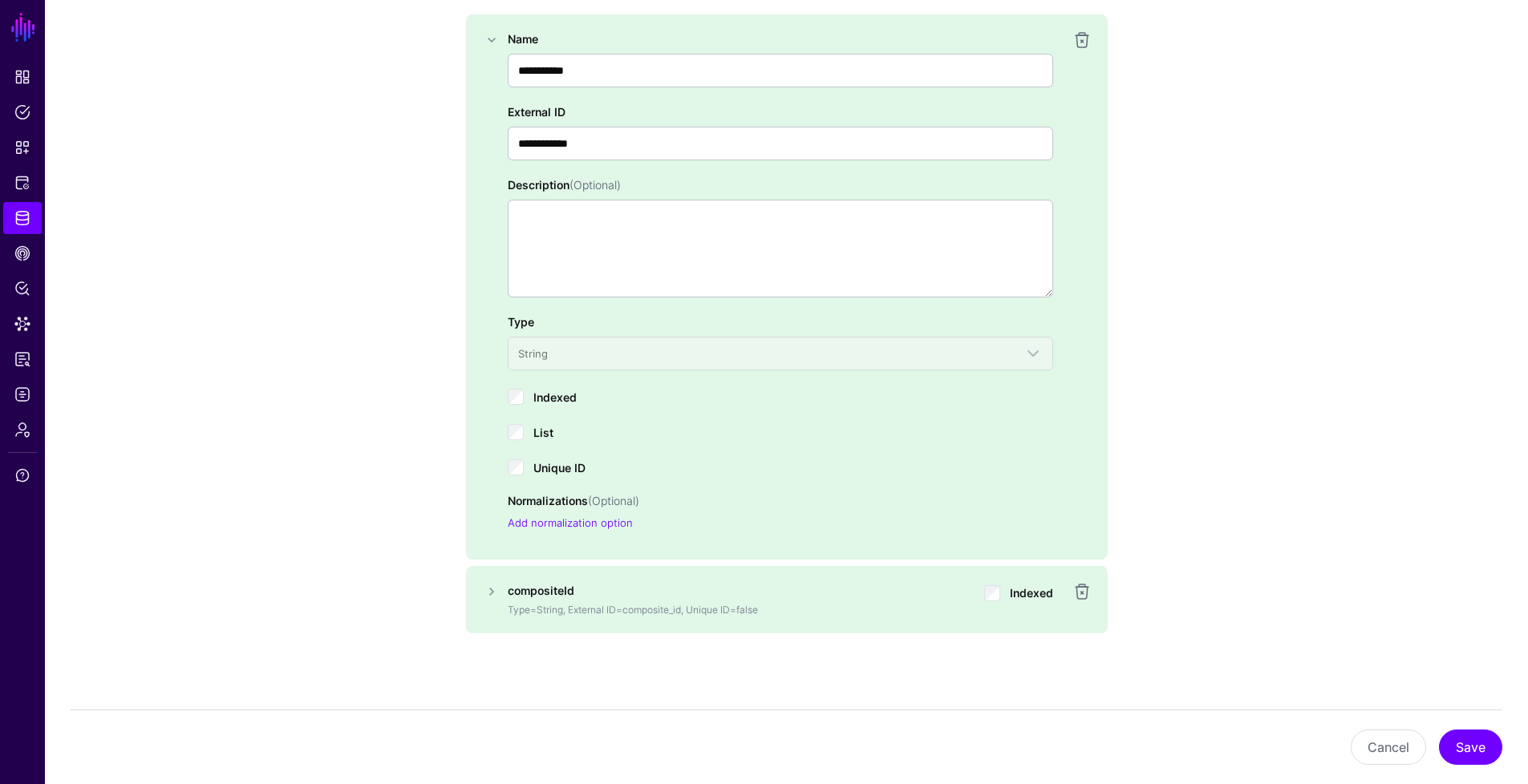
click at [524, 396] on div "Indexed" at bounding box center [780, 395] width 546 height 19
click at [1493, 754] on button "Save" at bounding box center [1470, 748] width 63 height 35
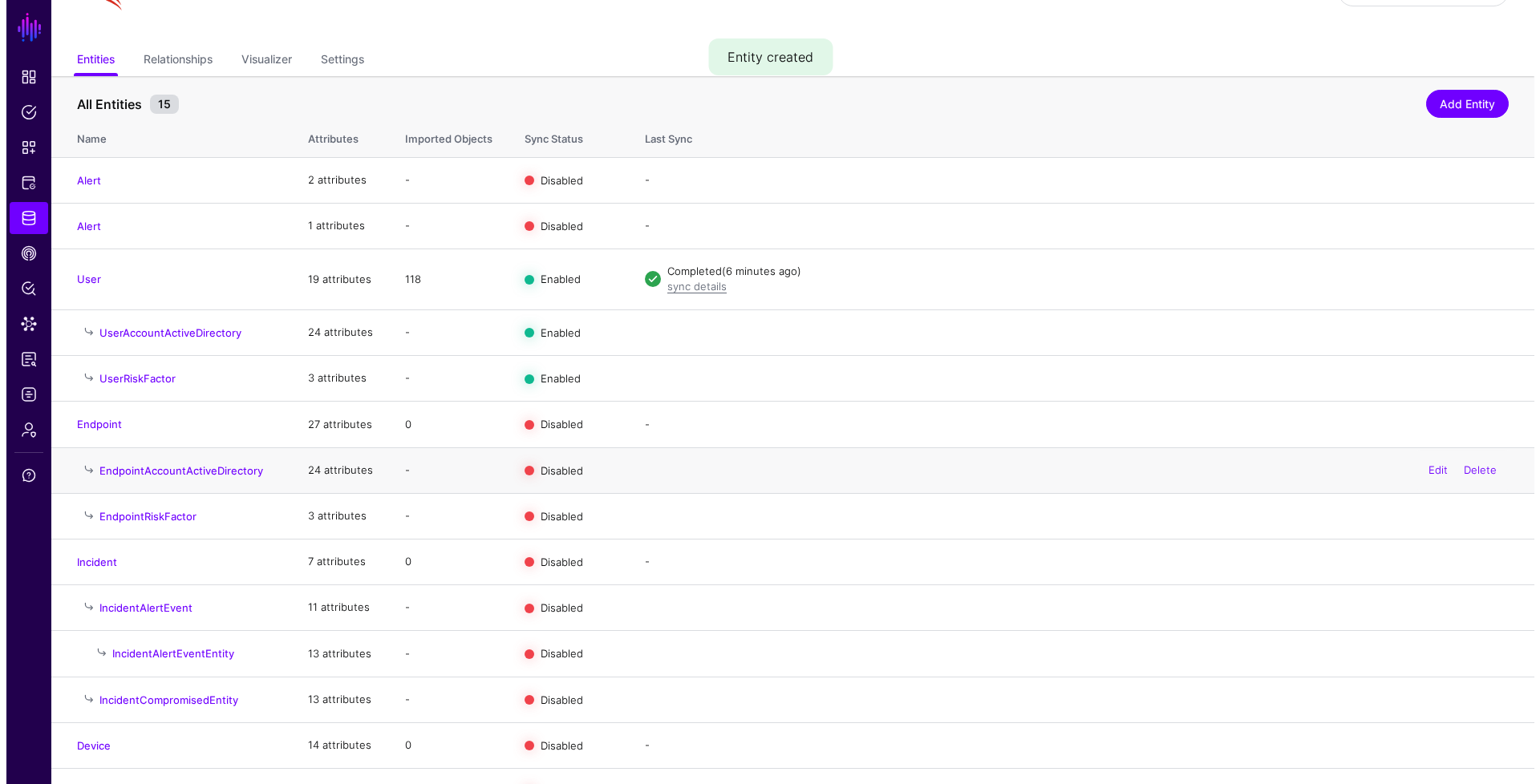
scroll to position [162, 0]
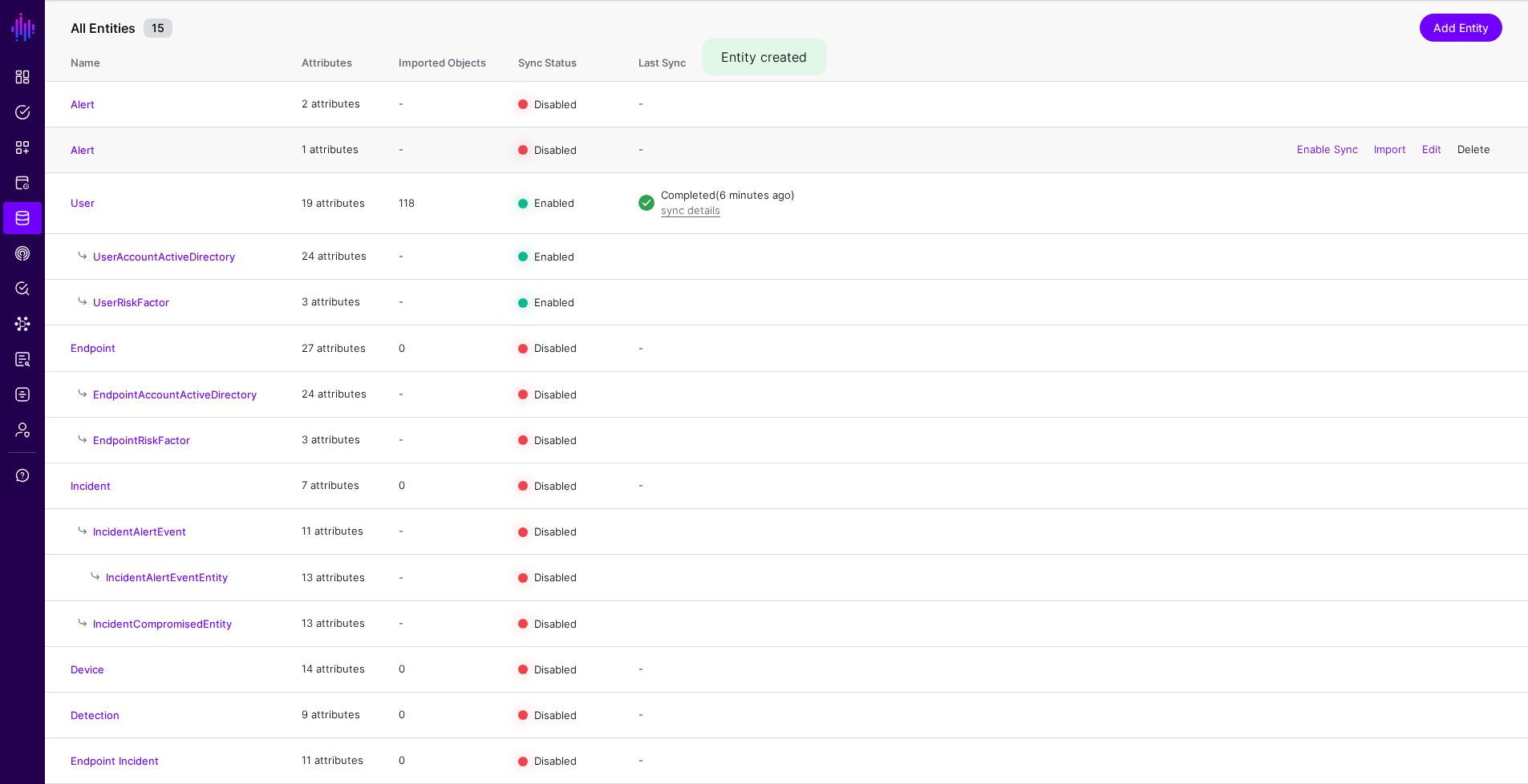
click at [1467, 147] on link "Delete" at bounding box center [1473, 148] width 33 height 13
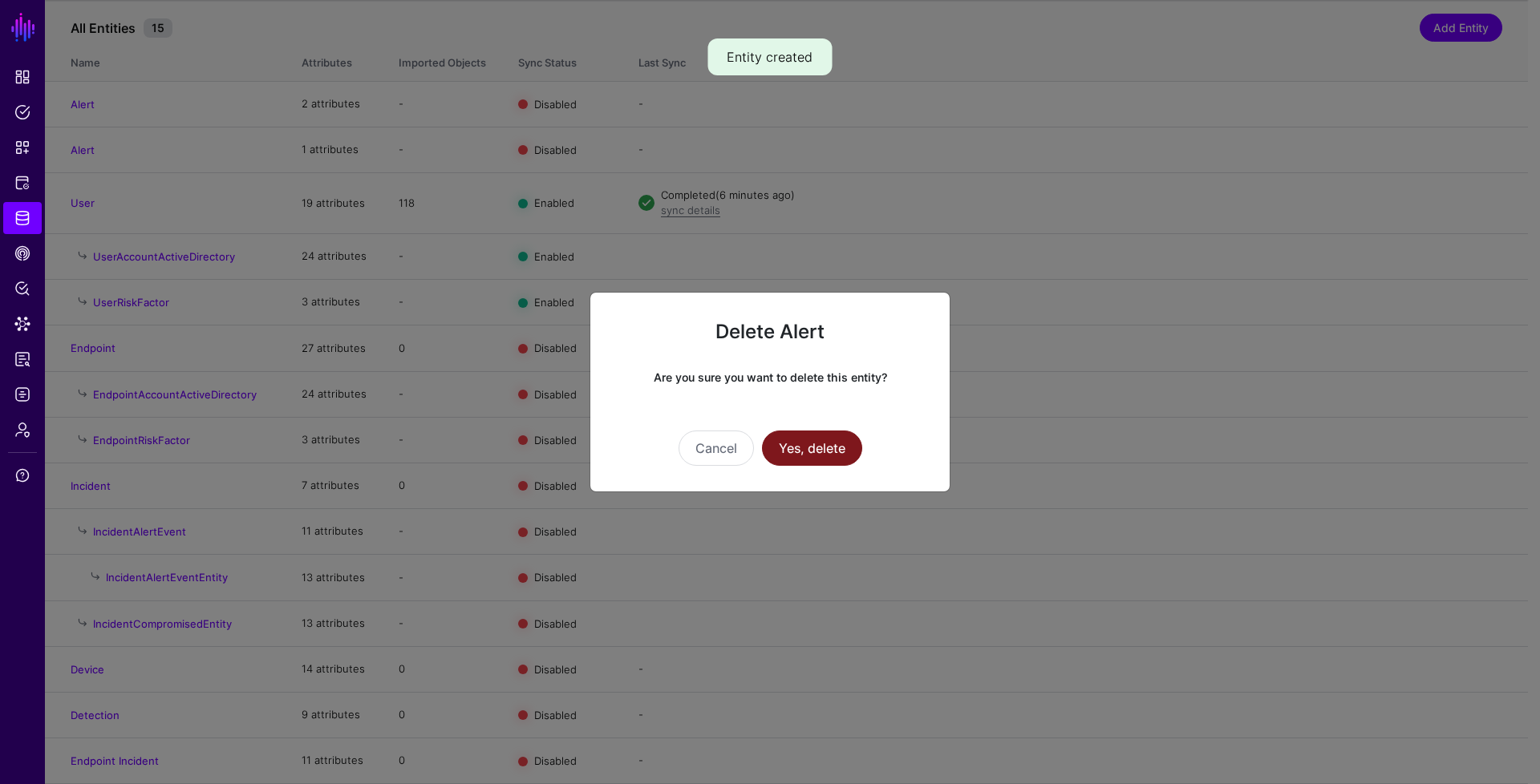
click at [806, 451] on button "Yes, delete" at bounding box center [812, 448] width 100 height 35
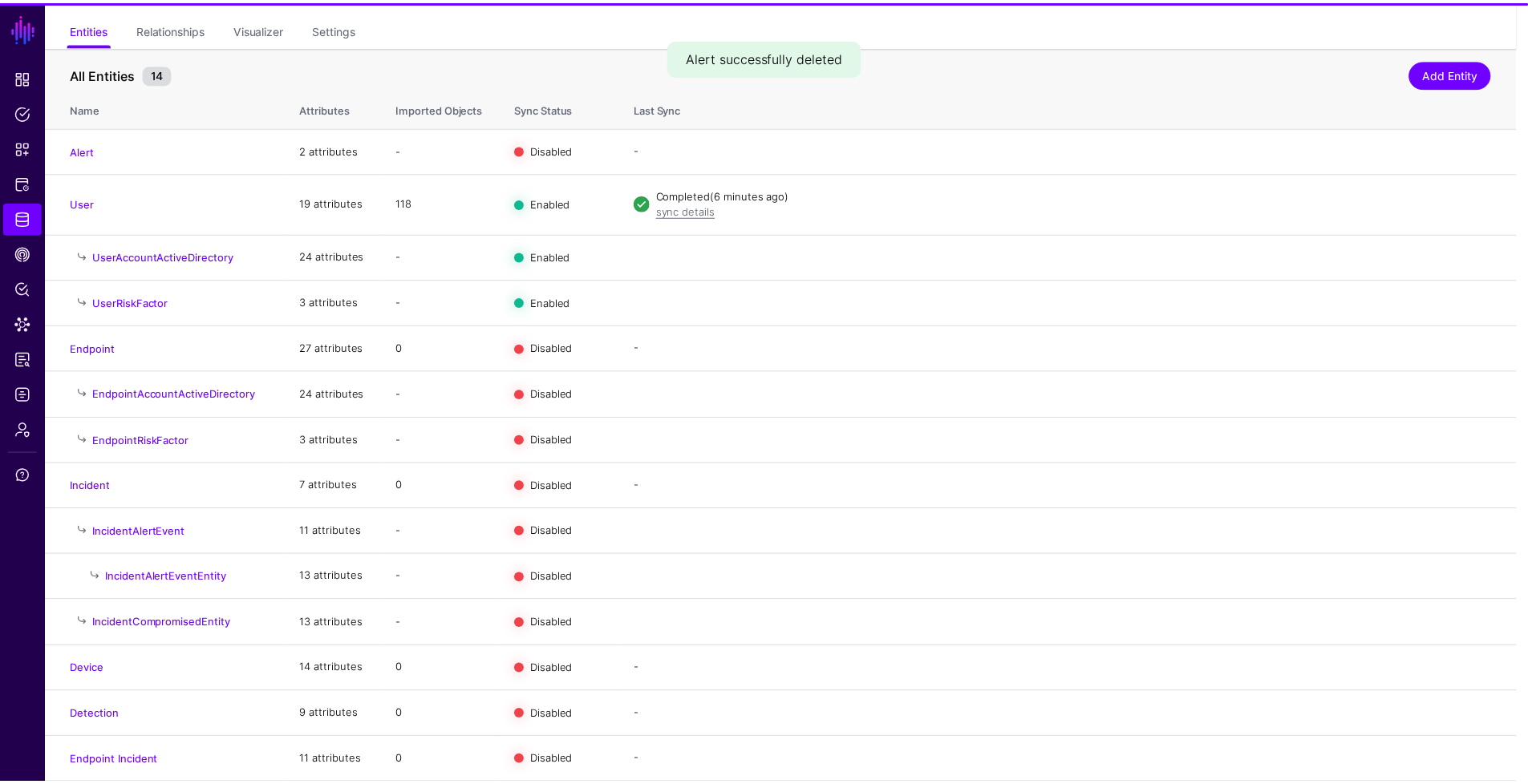
scroll to position [116, 0]
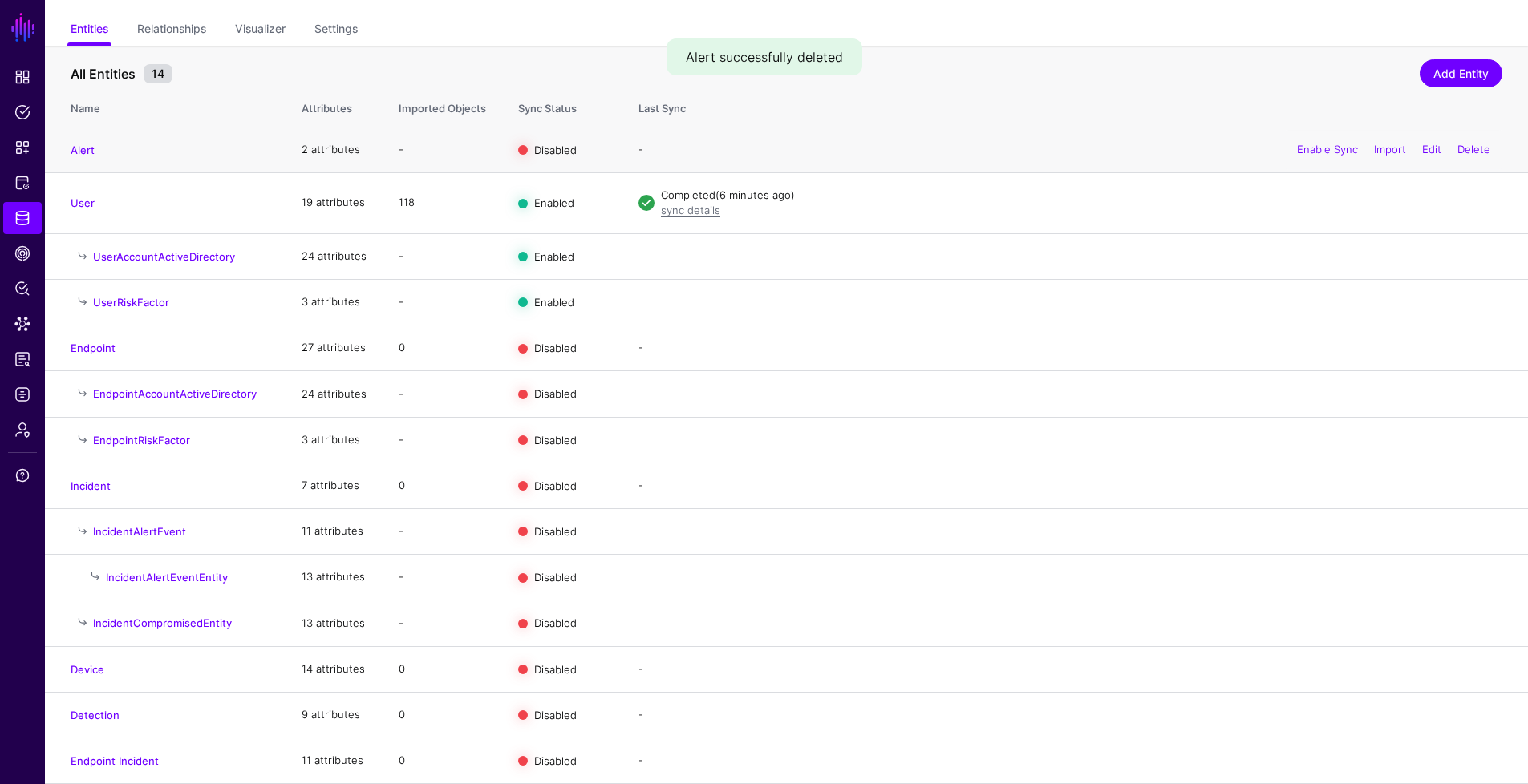
click at [80, 159] on td "Alert" at bounding box center [164, 149] width 240 height 46
click at [82, 151] on link "Alert" at bounding box center [83, 149] width 24 height 13
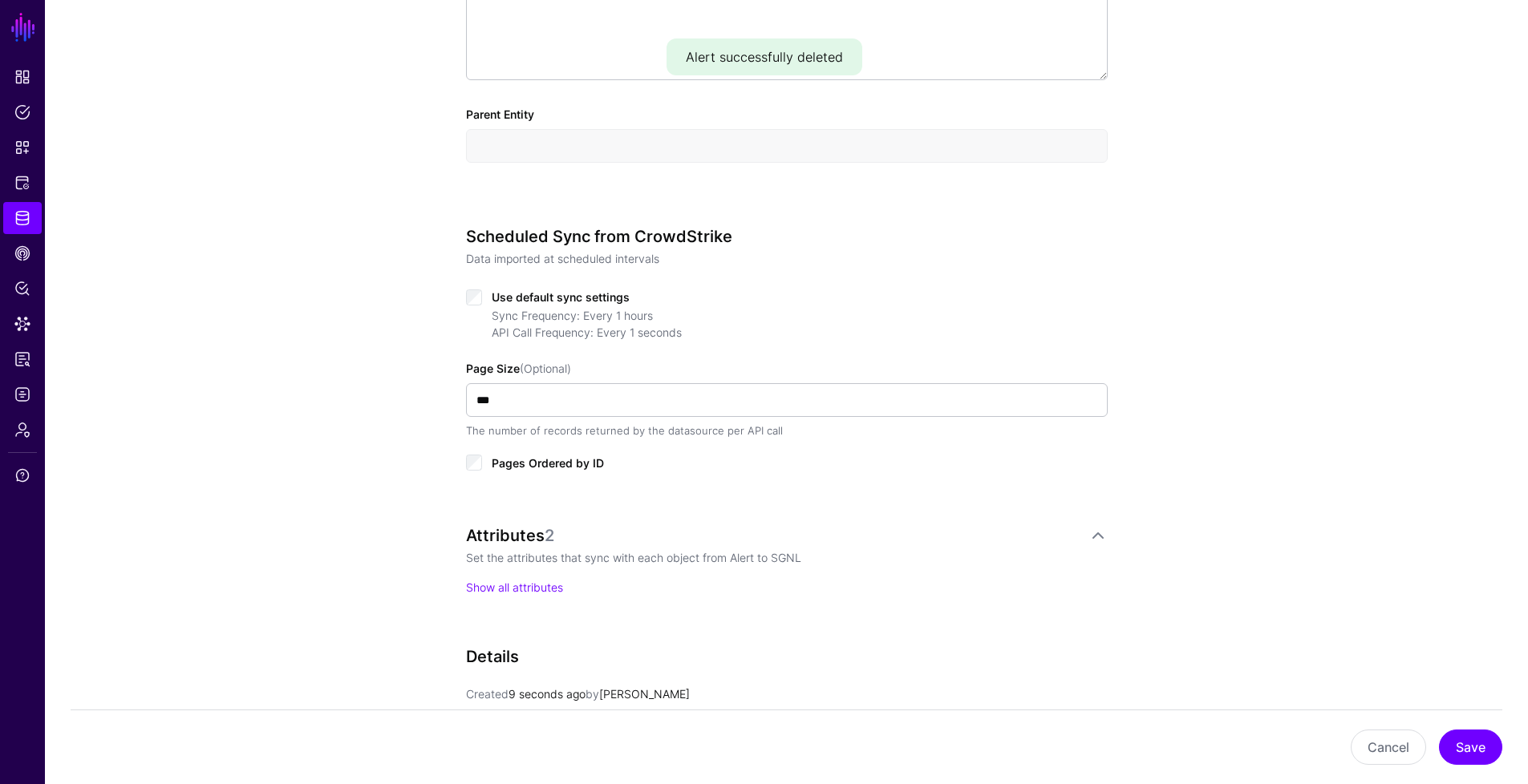
scroll to position [878, 0]
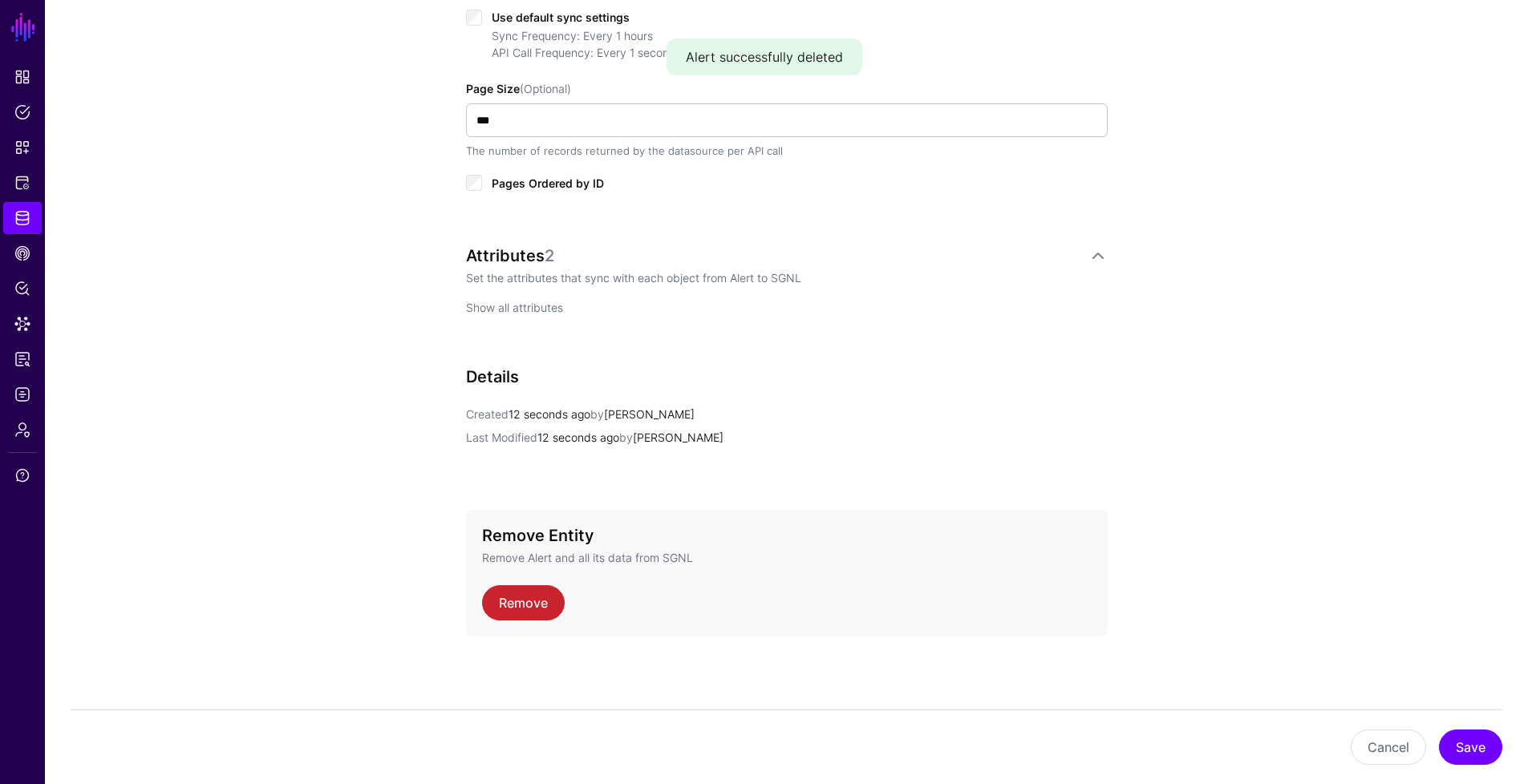
click at [520, 304] on link "Show all attributes" at bounding box center [514, 308] width 97 height 13
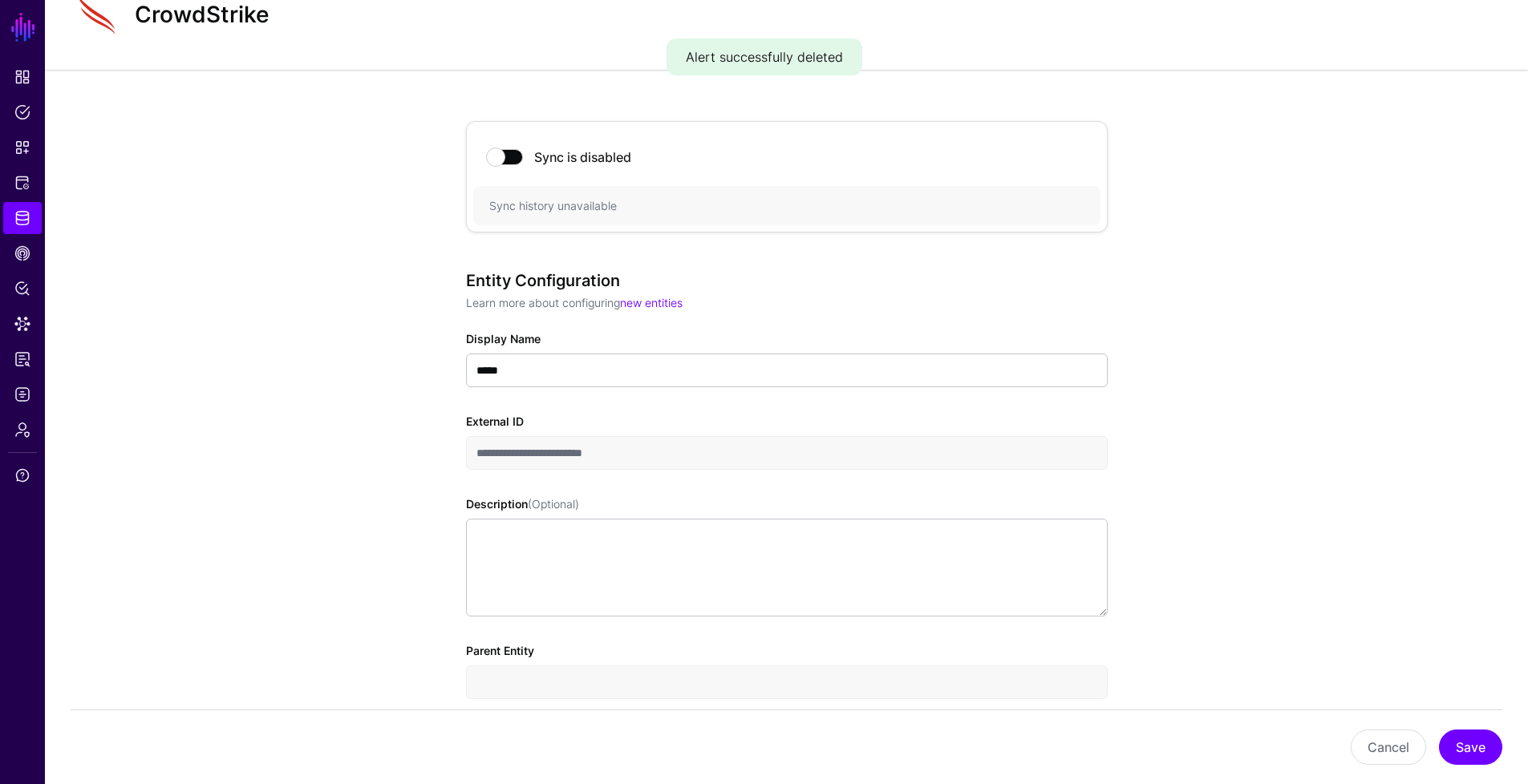
scroll to position [139, 0]
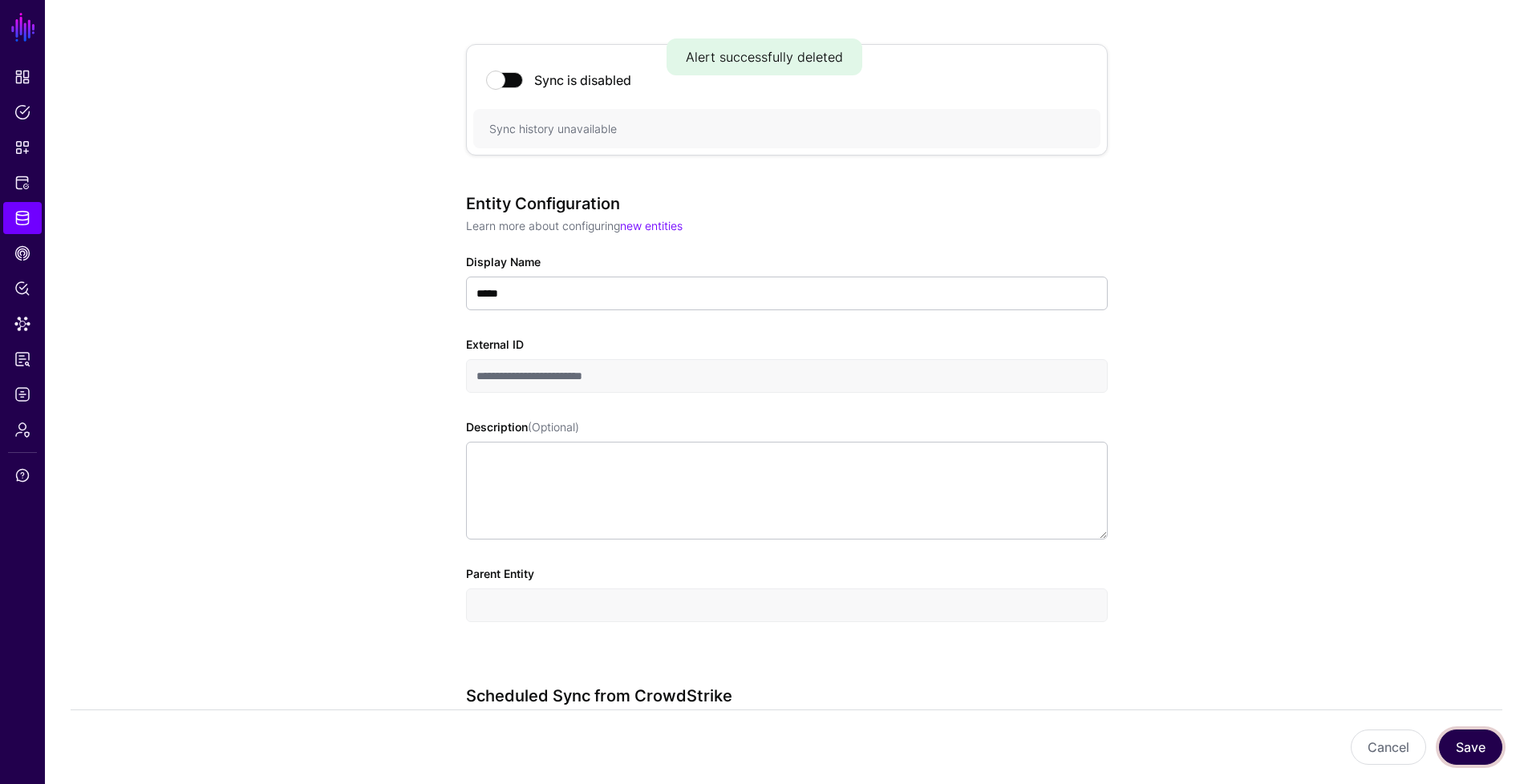
click at [1482, 747] on button "Save" at bounding box center [1470, 748] width 63 height 35
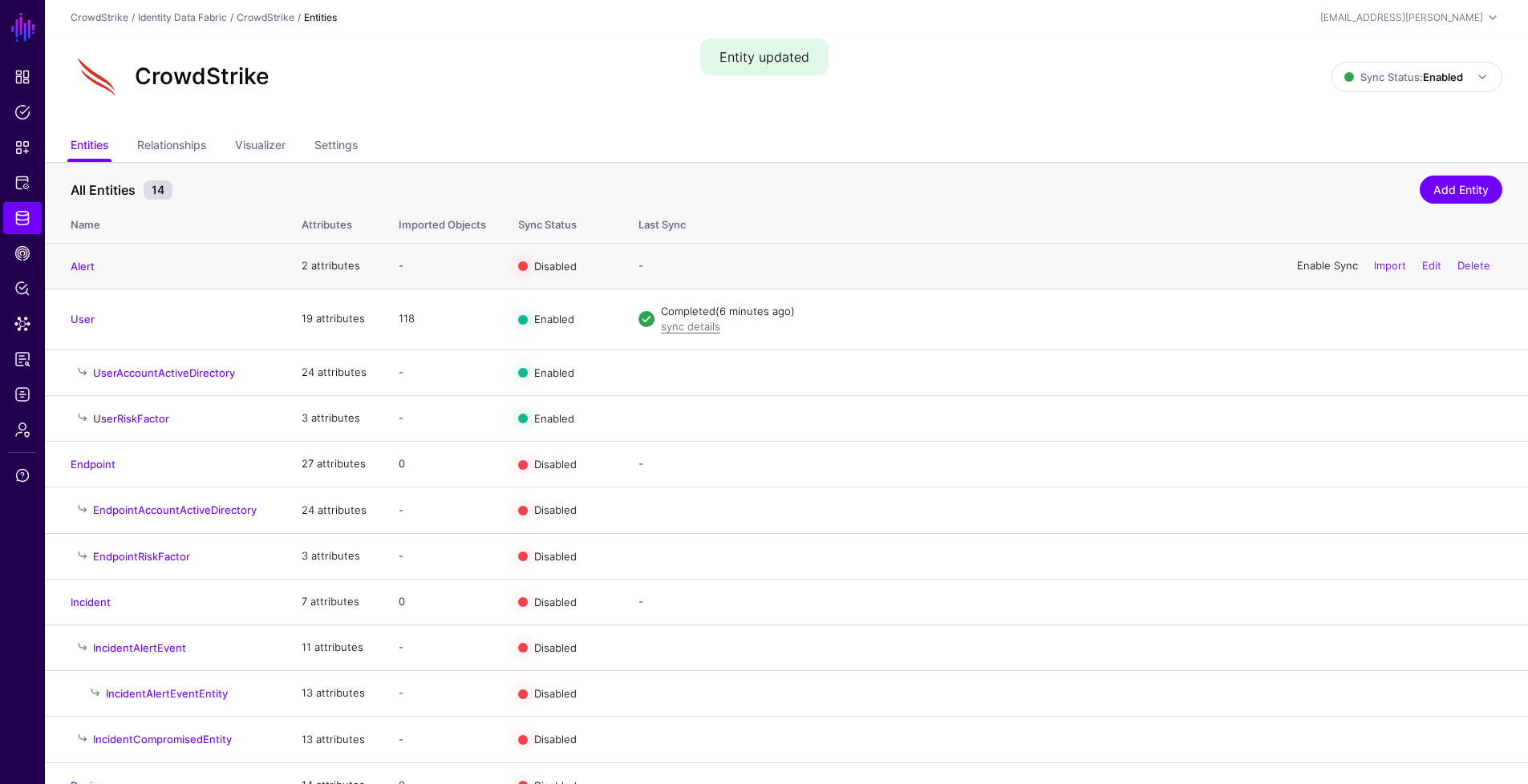
click at [1307, 266] on link "Enable Sync" at bounding box center [1327, 265] width 61 height 13
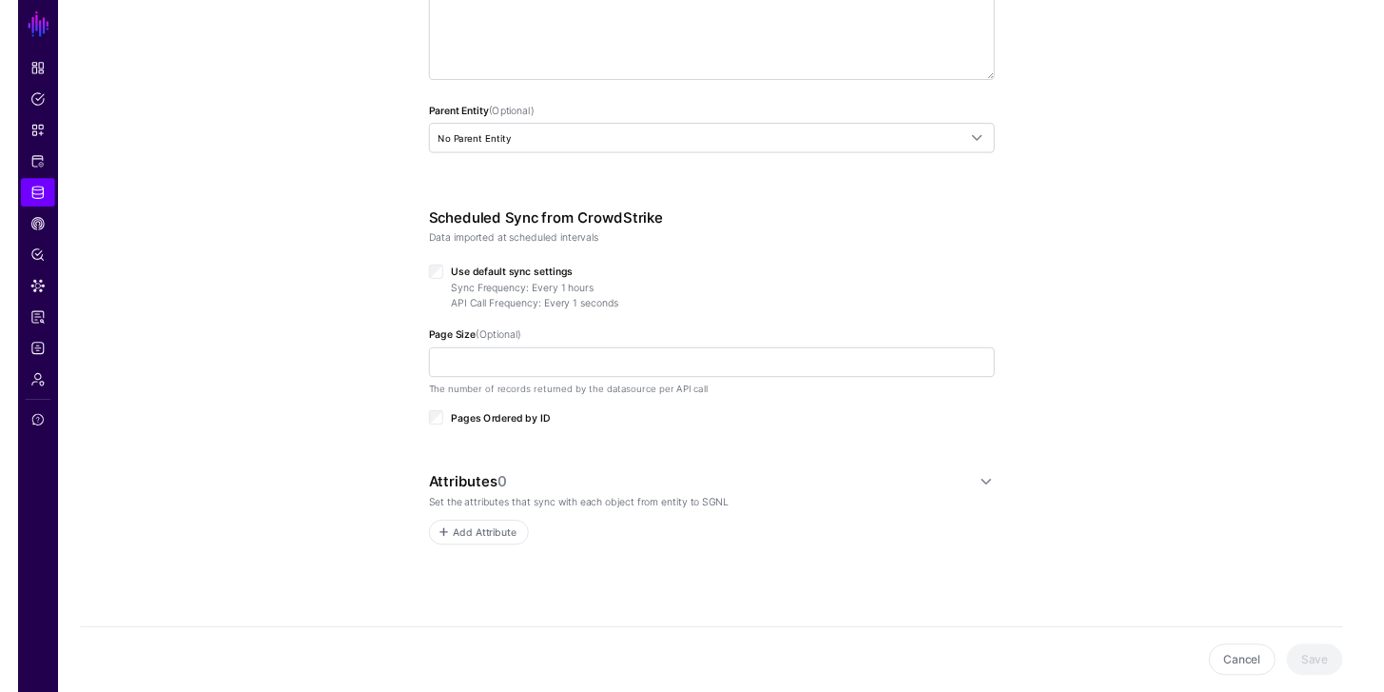
scroll to position [518, 0]
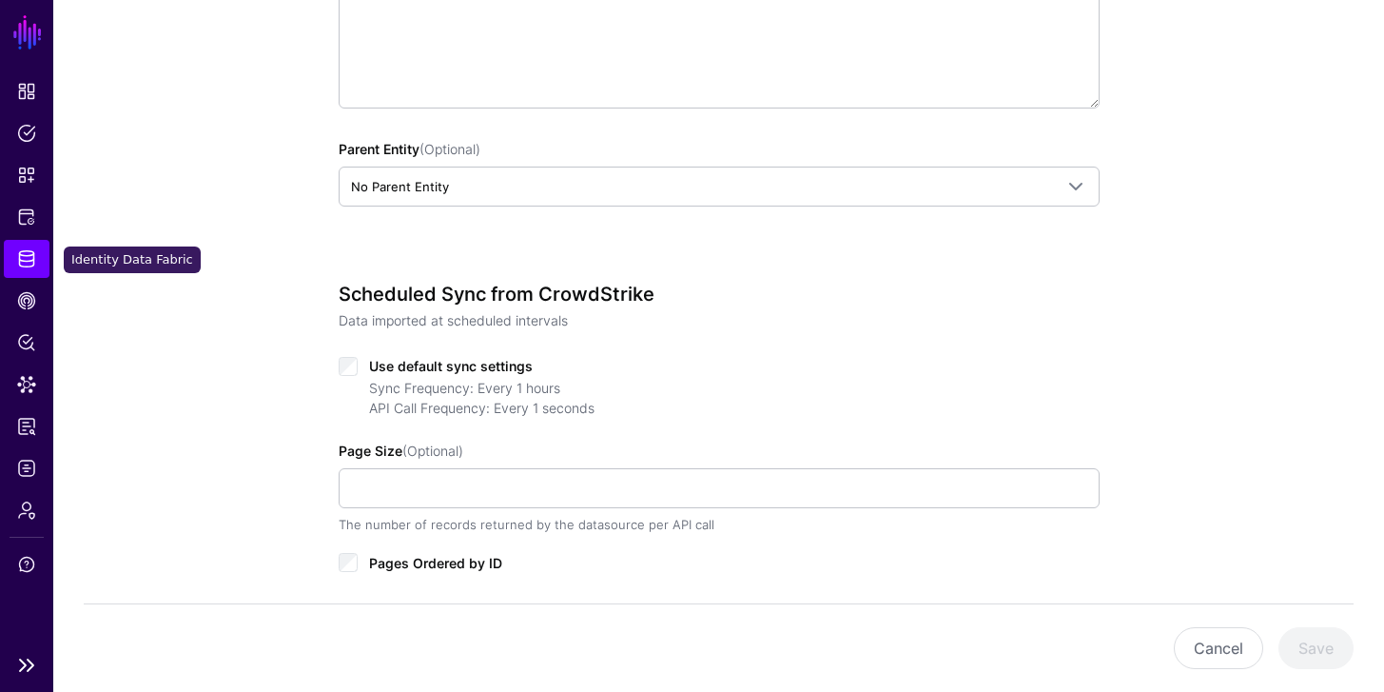
click at [12, 264] on link "Identity Data Fabric" at bounding box center [27, 259] width 46 height 38
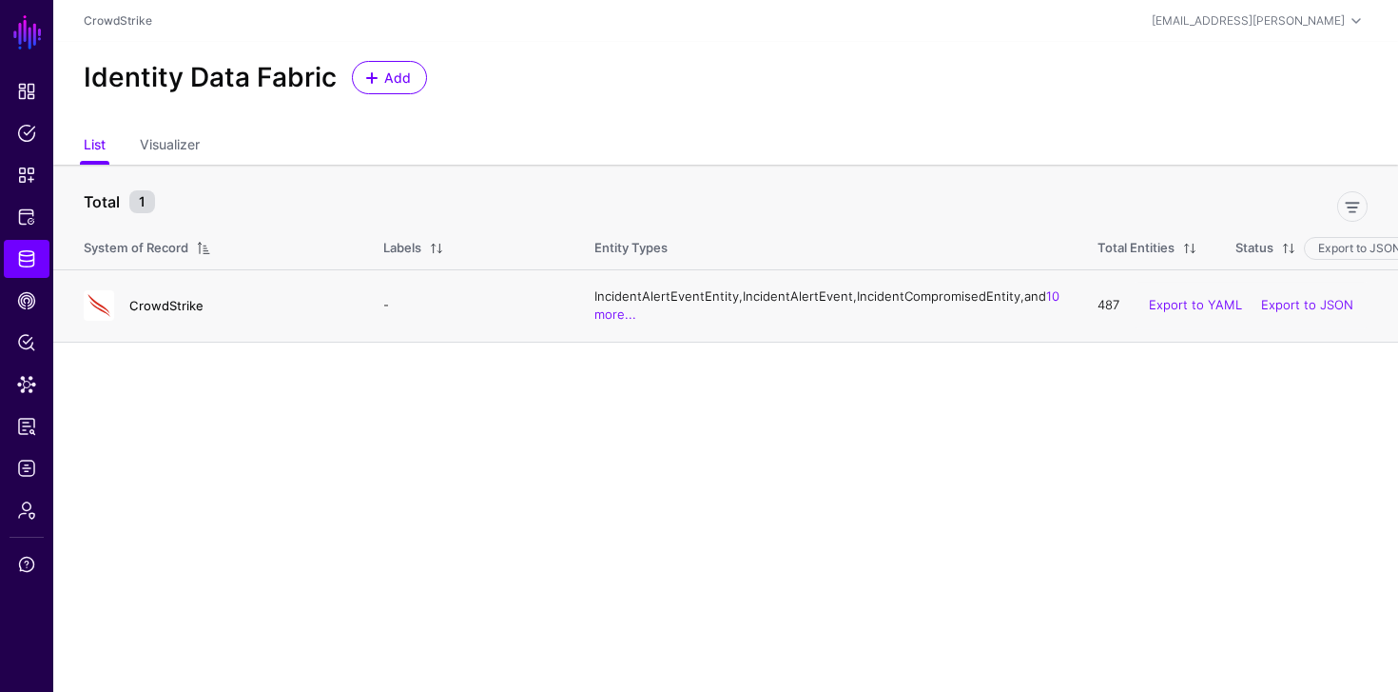
click at [141, 313] on link "CrowdStrike" at bounding box center [166, 305] width 74 height 15
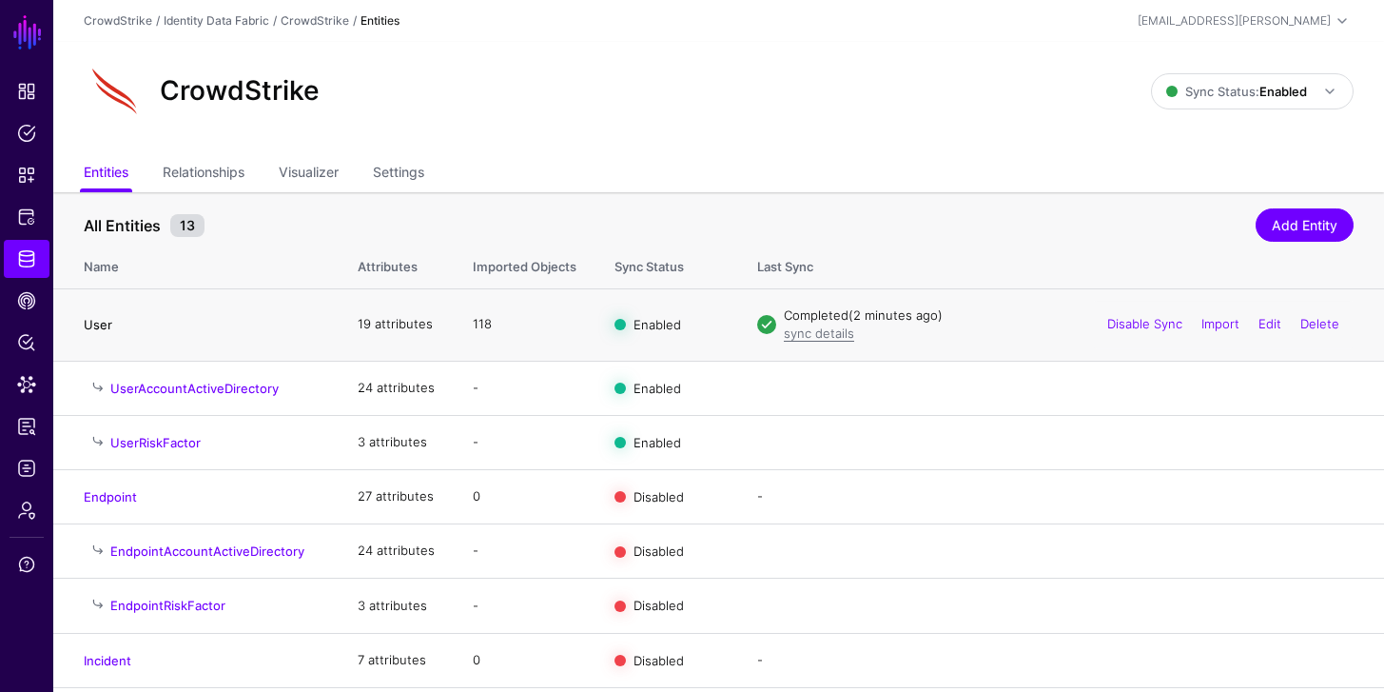
click at [95, 323] on link "User" at bounding box center [98, 324] width 29 height 15
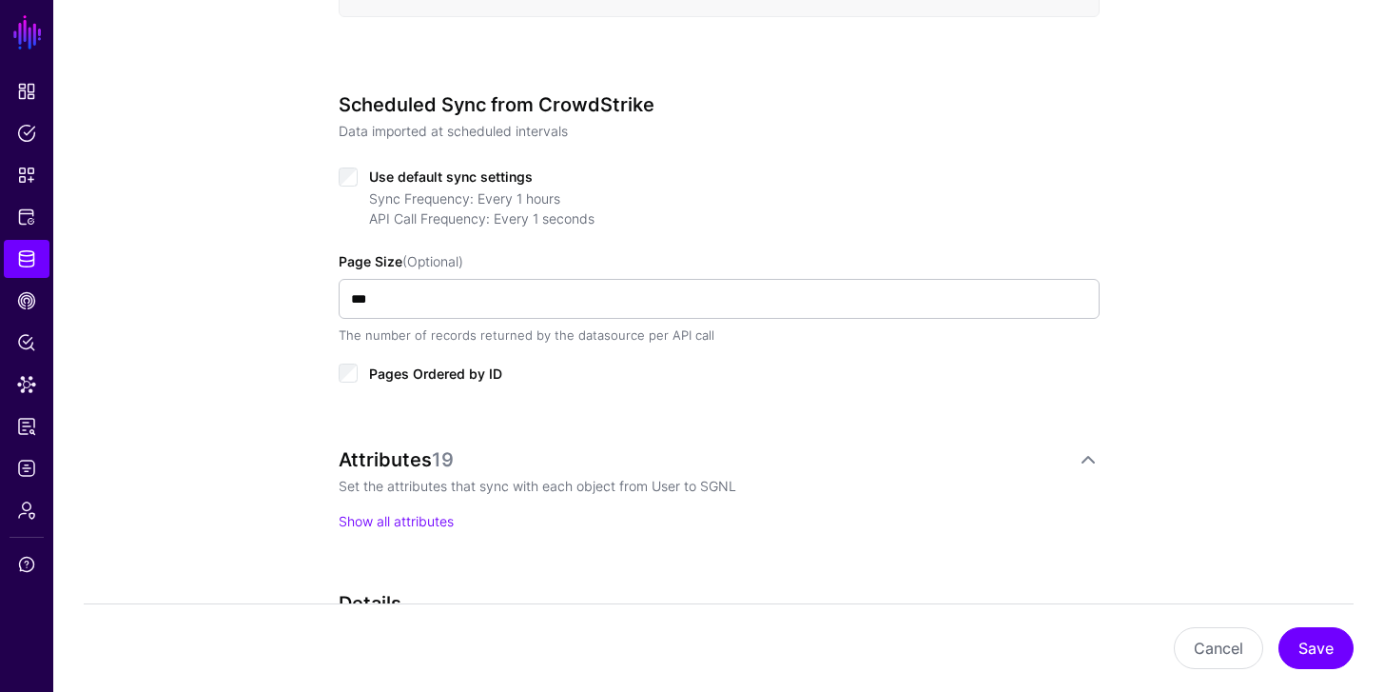
scroll to position [1070, 0]
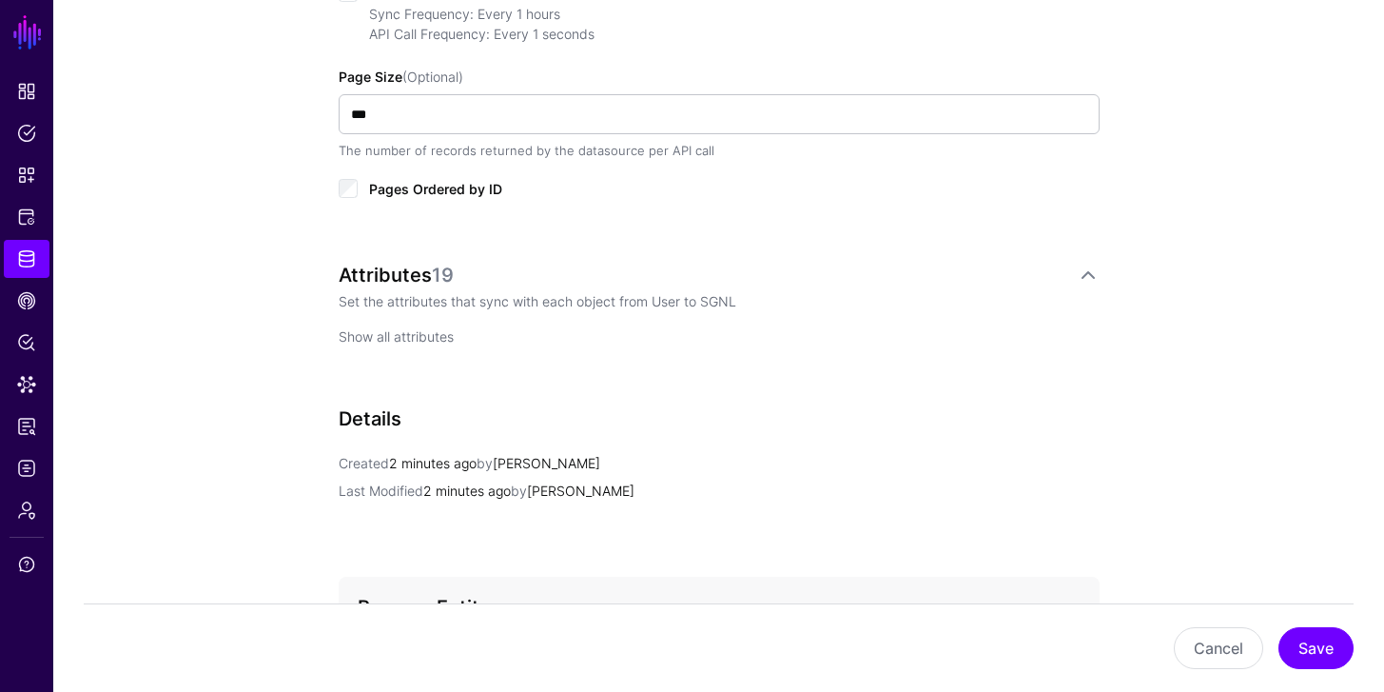
click at [439, 330] on link "Show all attributes" at bounding box center [396, 336] width 115 height 16
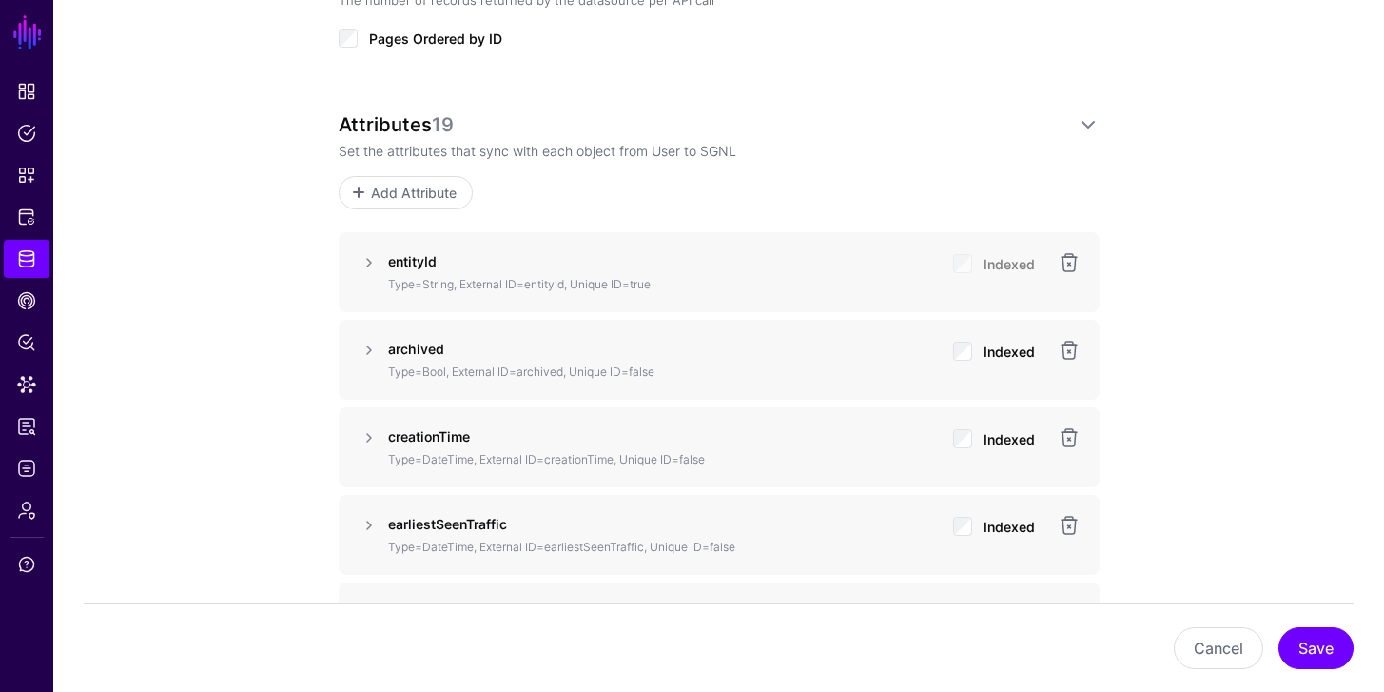
scroll to position [1230, 0]
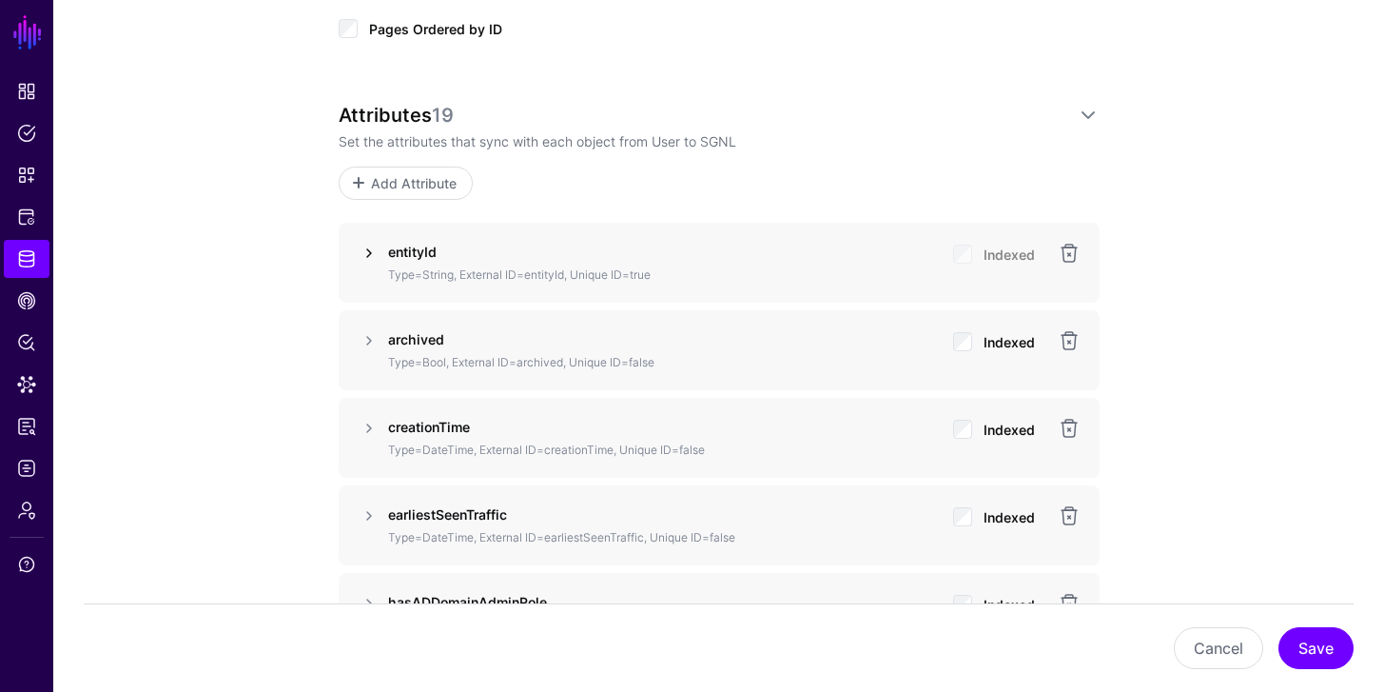
click at [358, 251] on link at bounding box center [369, 253] width 23 height 23
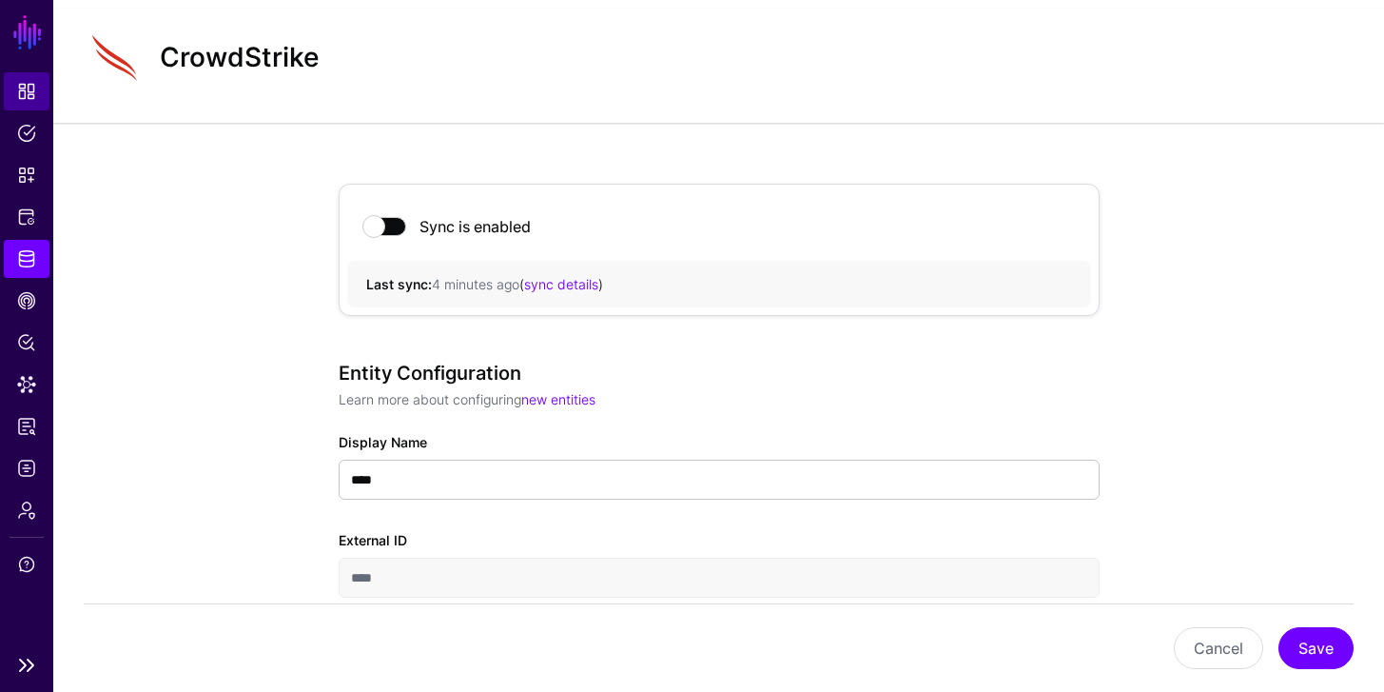
scroll to position [0, 0]
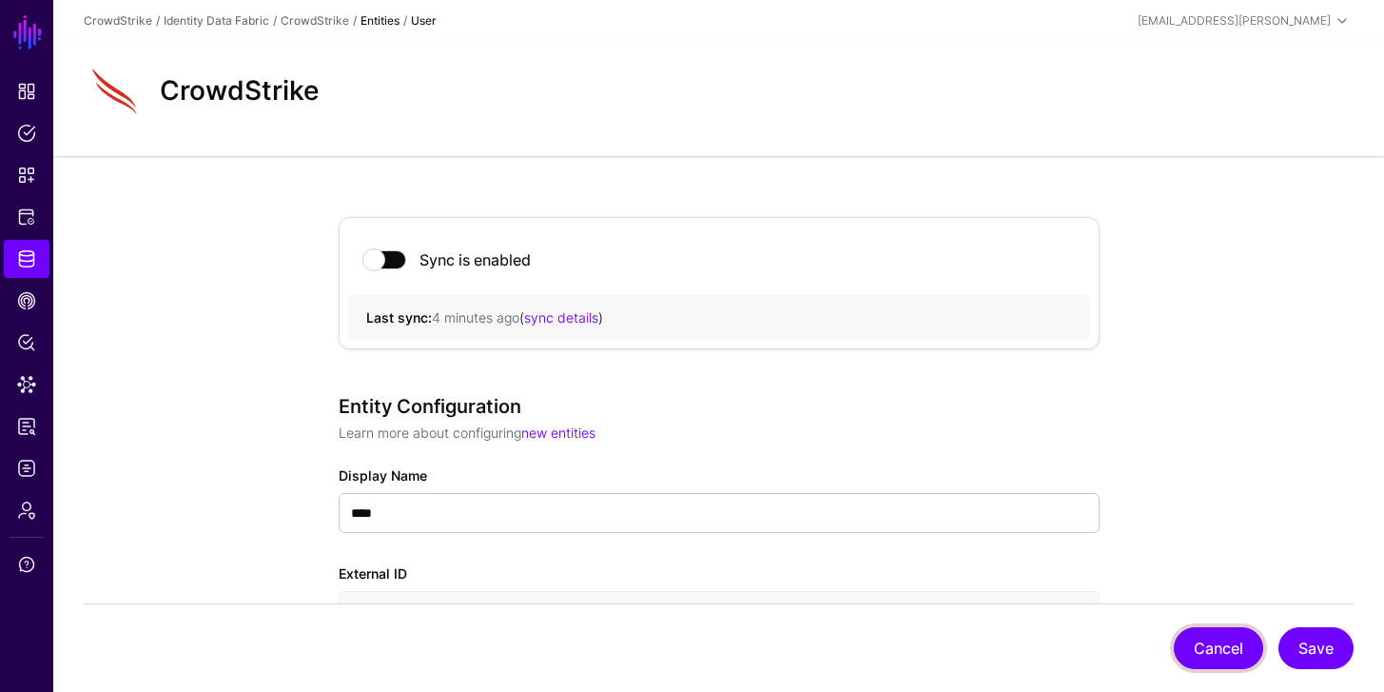
click at [1212, 638] on button "Cancel" at bounding box center [1218, 648] width 89 height 42
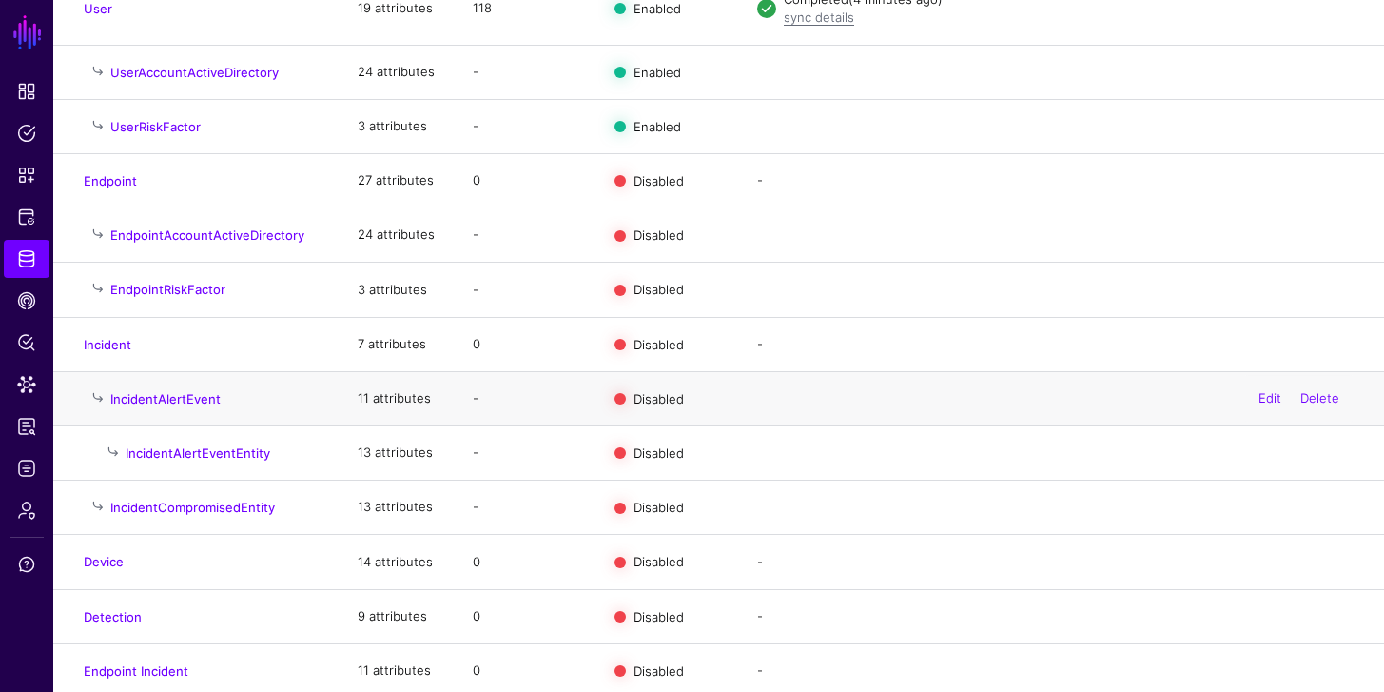
scroll to position [328, 0]
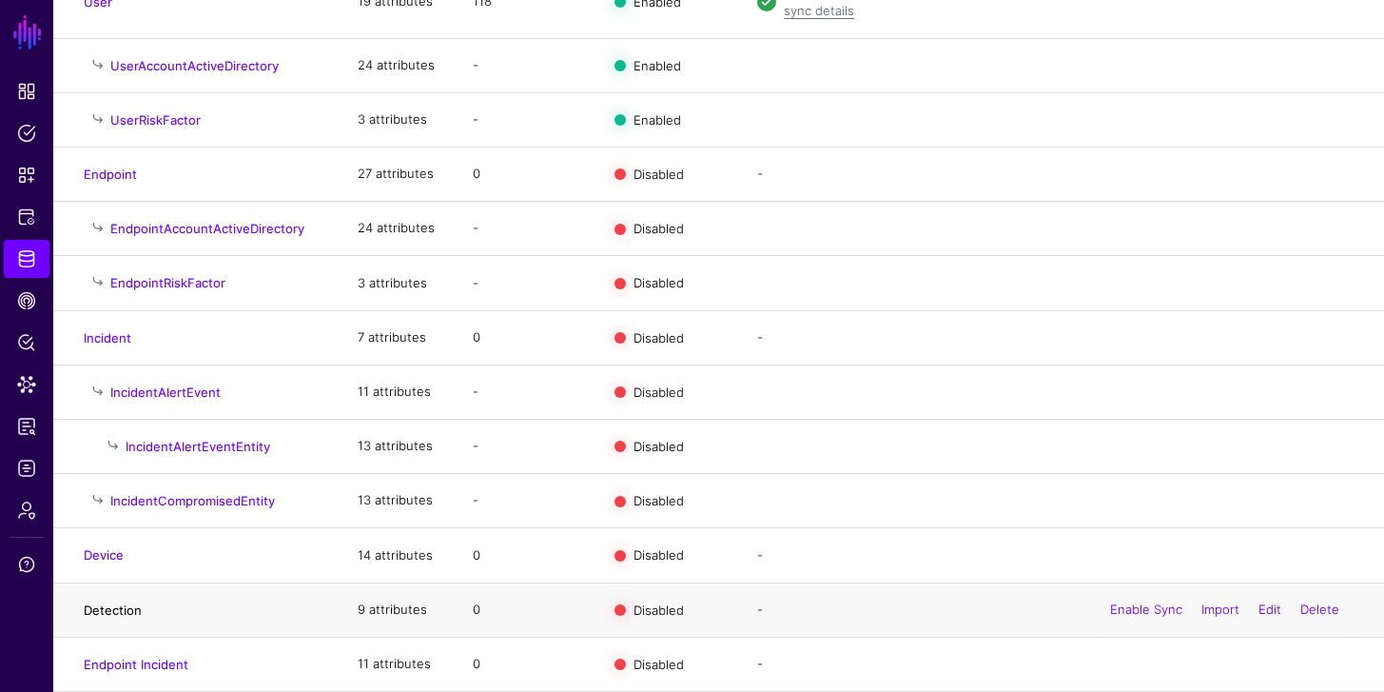
click at [112, 613] on link "Detection" at bounding box center [113, 609] width 58 height 15
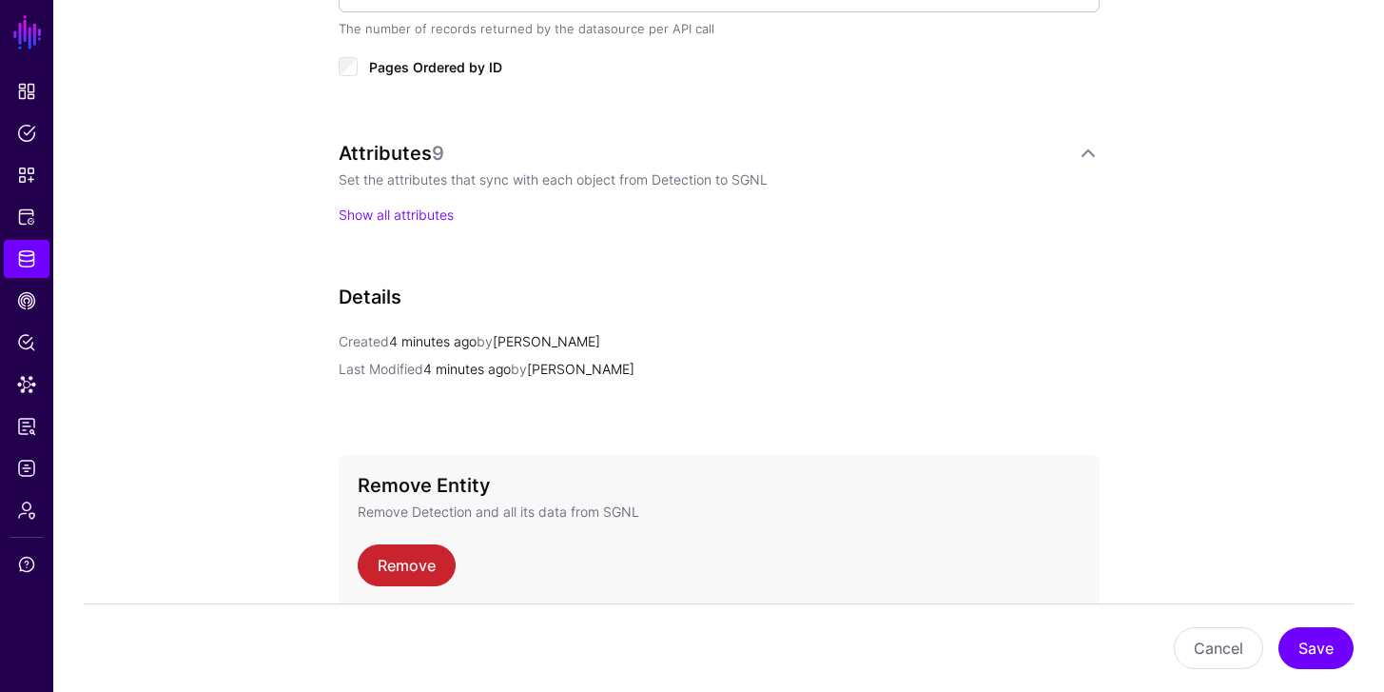
scroll to position [1279, 0]
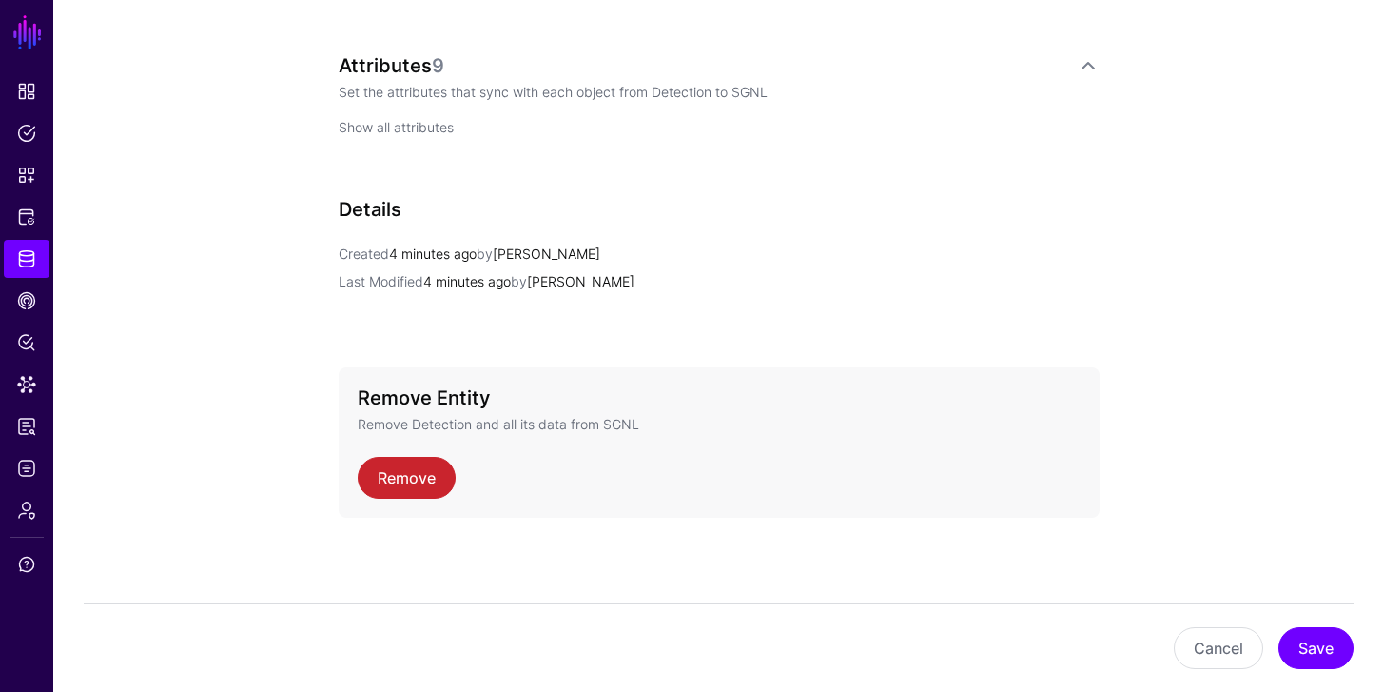
click at [365, 130] on link "Show all attributes" at bounding box center [396, 127] width 115 height 16
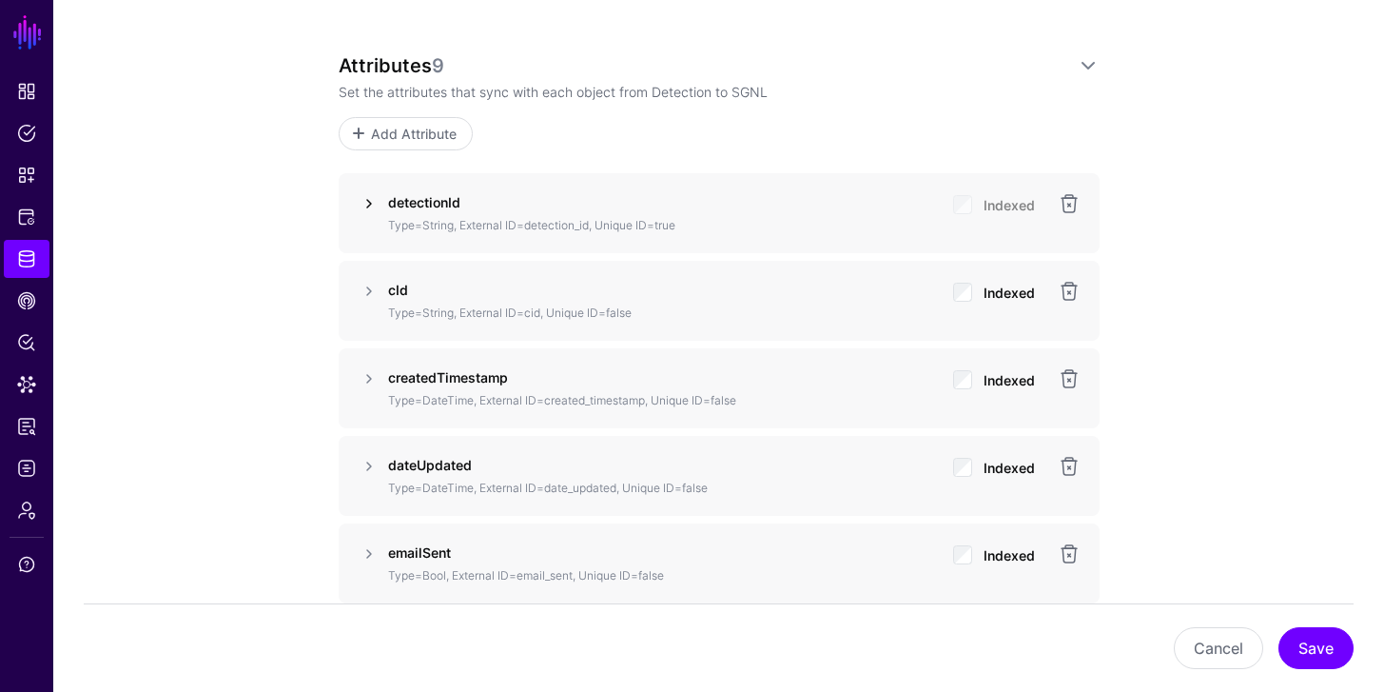
click at [364, 201] on link at bounding box center [369, 203] width 23 height 23
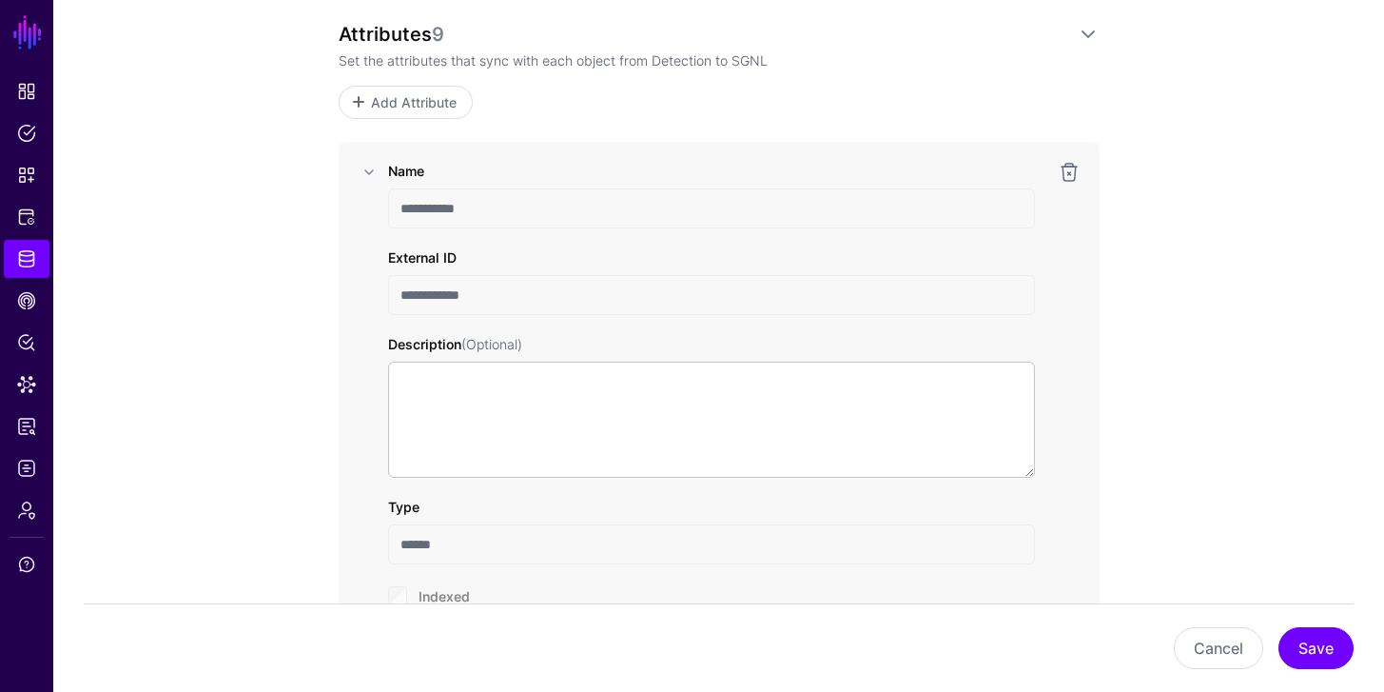
scroll to position [1312, 0]
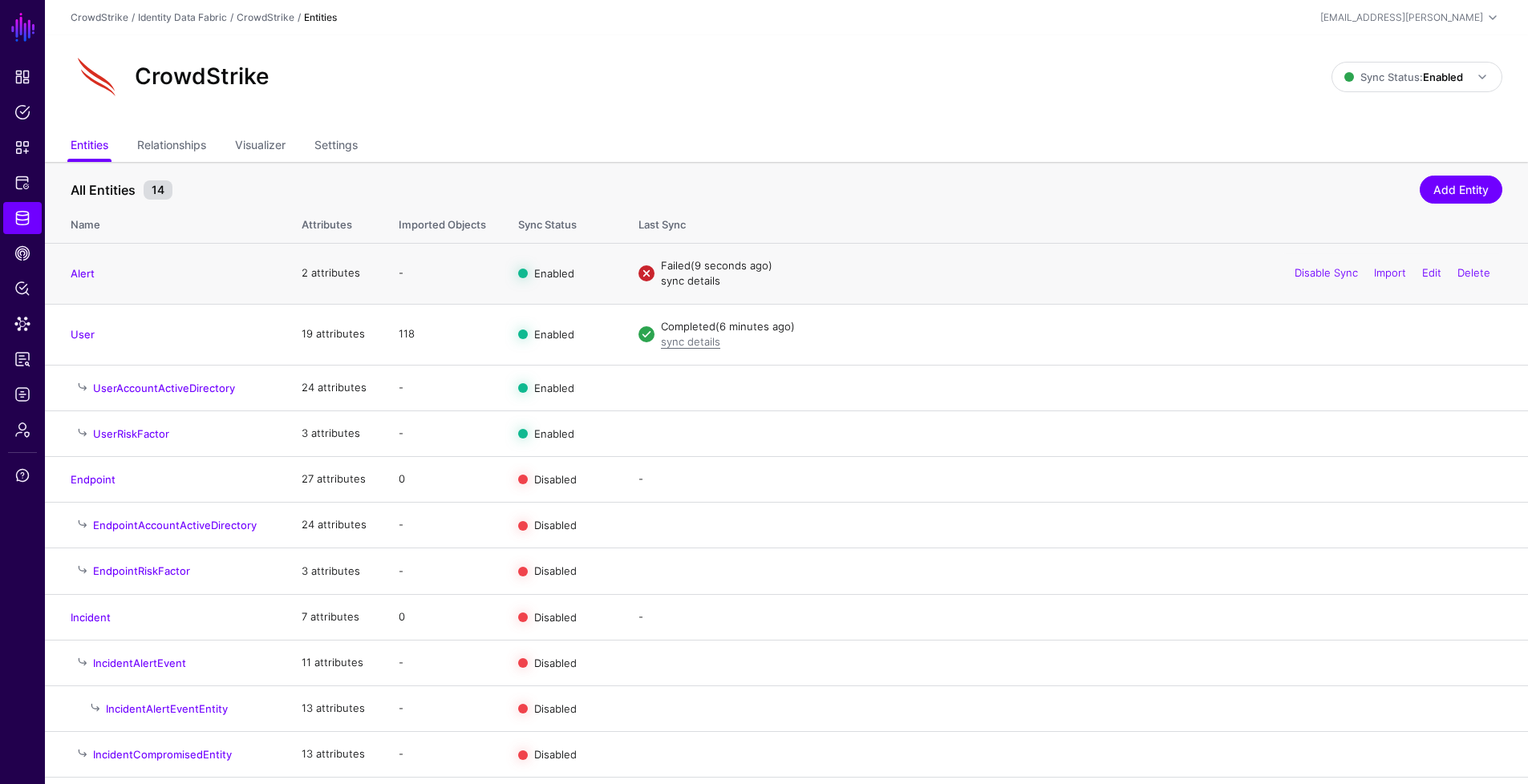
click at [708, 284] on link "sync details" at bounding box center [691, 280] width 59 height 13
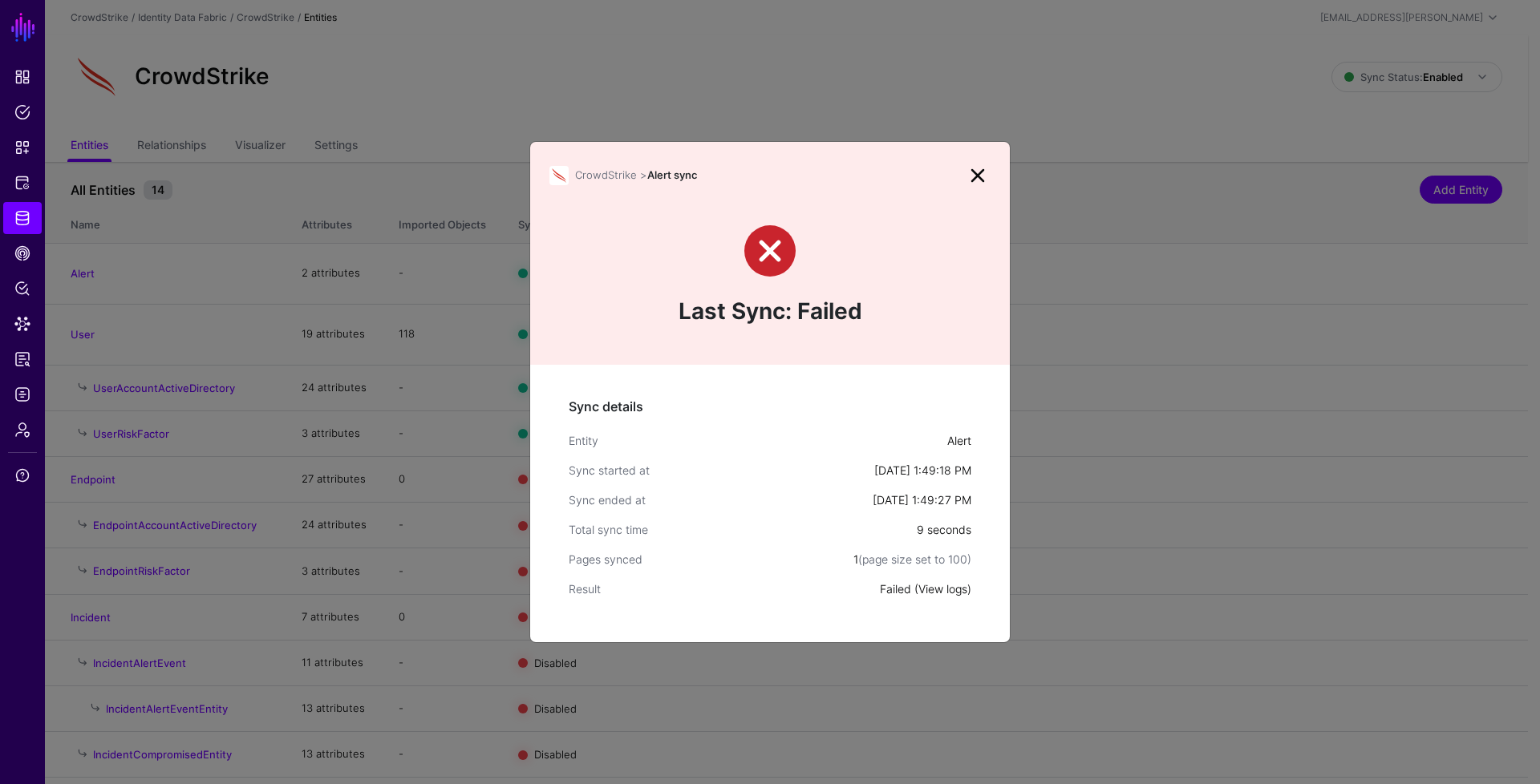
click at [942, 591] on link "View logs" at bounding box center [943, 589] width 49 height 13
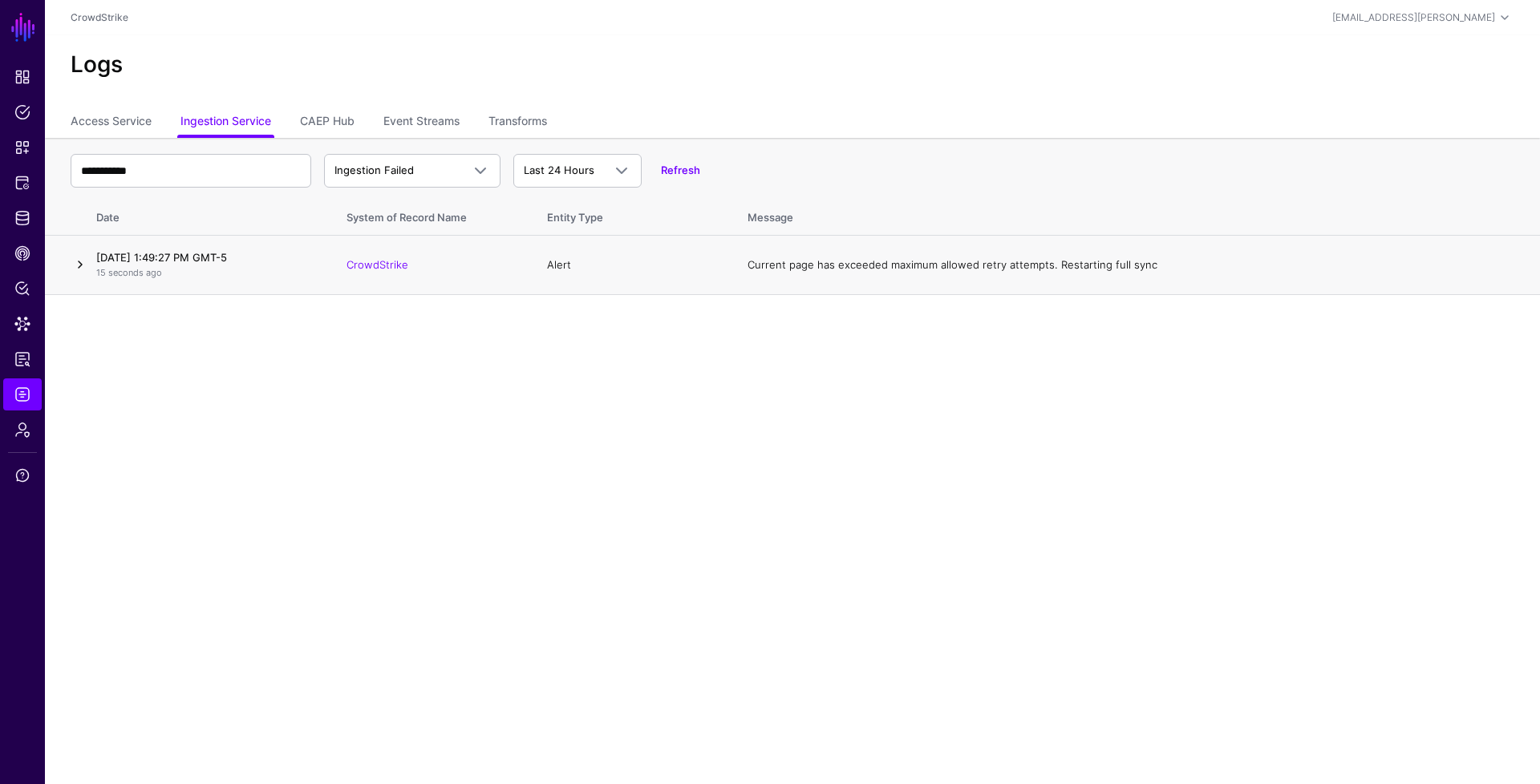
click at [83, 266] on link at bounding box center [80, 264] width 19 height 19
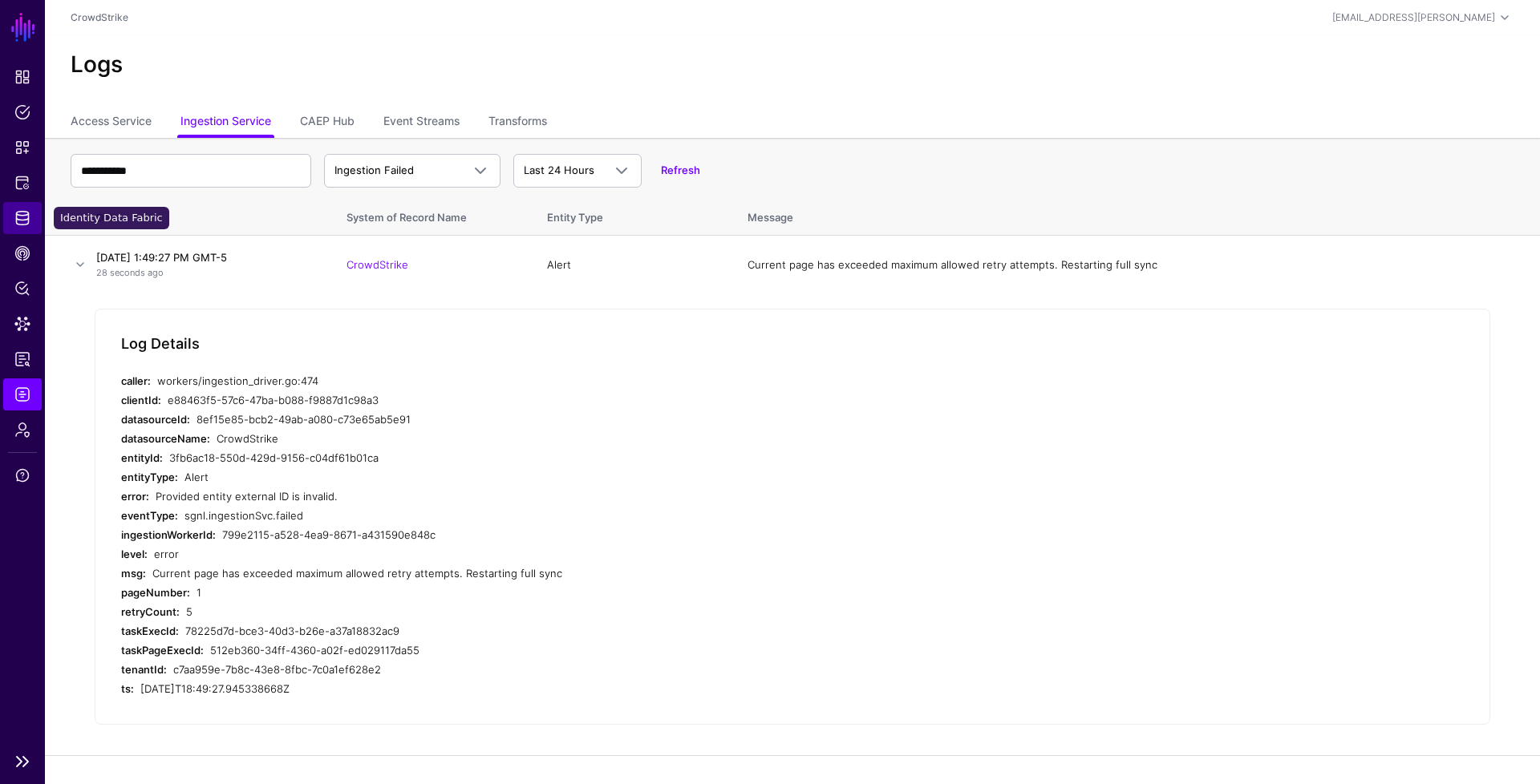
click at [21, 222] on span "Identity Data Fabric" at bounding box center [22, 217] width 16 height 16
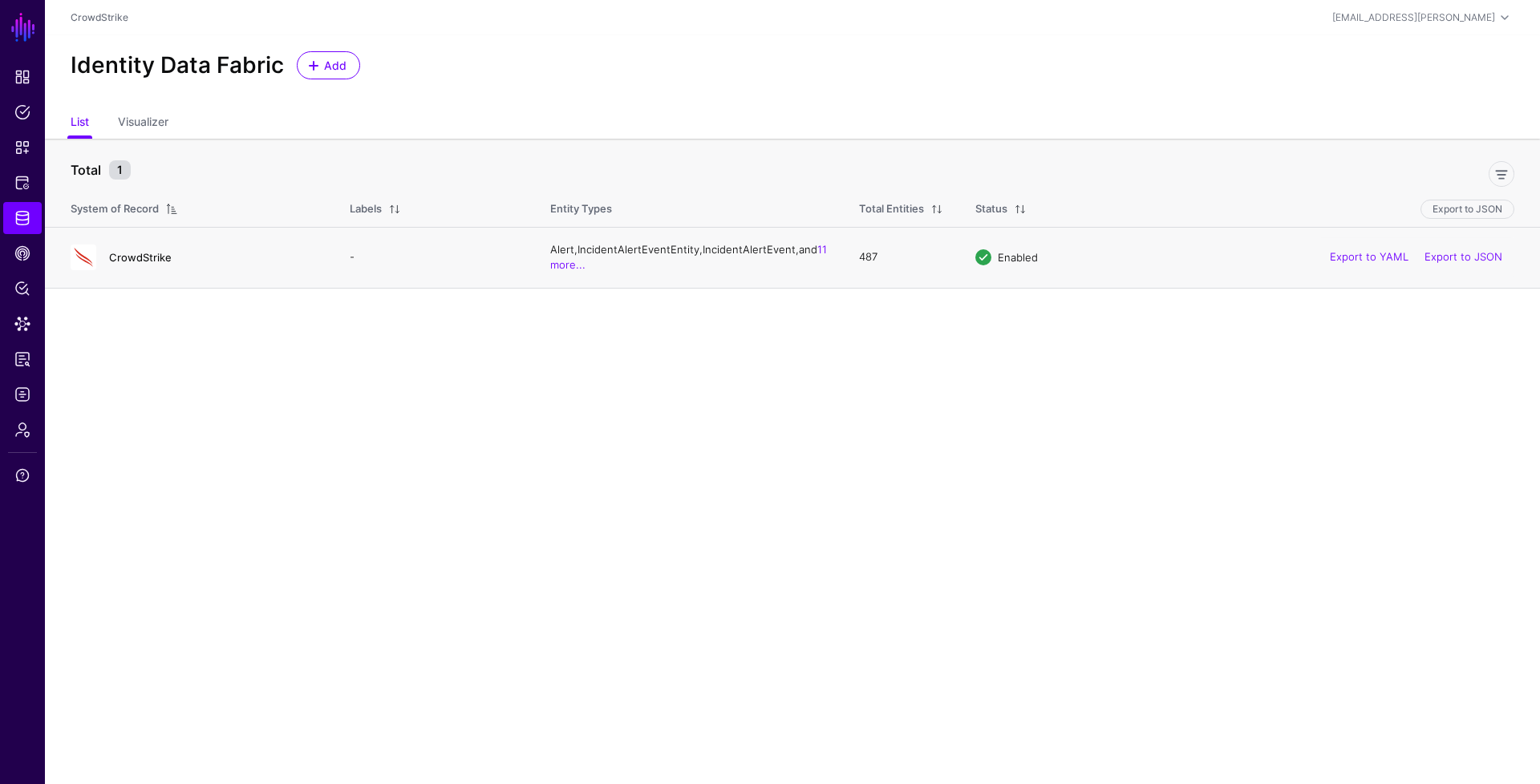
click at [141, 254] on link "CrowdStrike" at bounding box center [140, 257] width 62 height 13
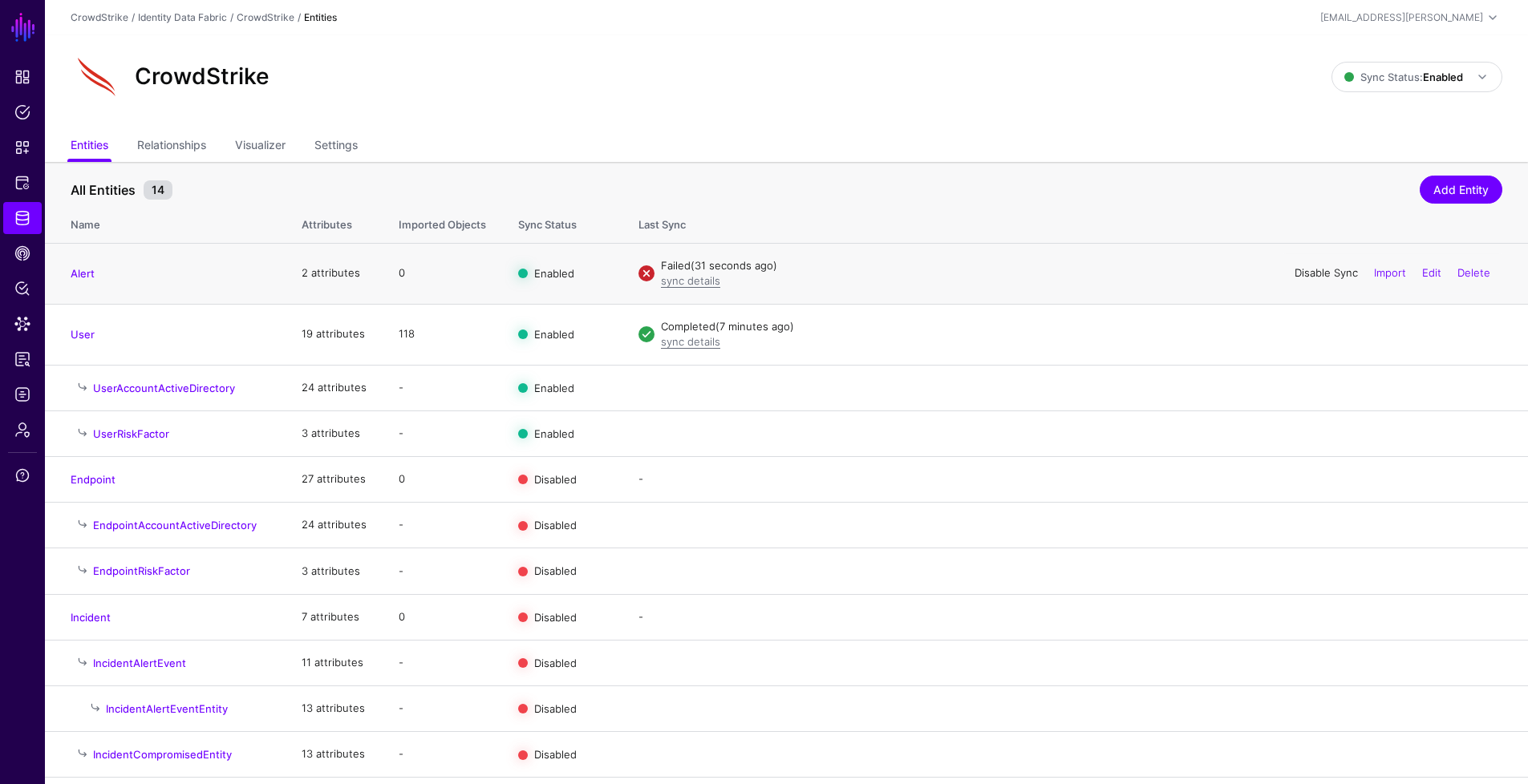
click at [1320, 271] on link "Disable Sync" at bounding box center [1326, 272] width 63 height 13
click at [1348, 276] on link "Enable Sync" at bounding box center [1327, 272] width 61 height 13
click at [14, 395] on span "Logs" at bounding box center [22, 394] width 16 height 16
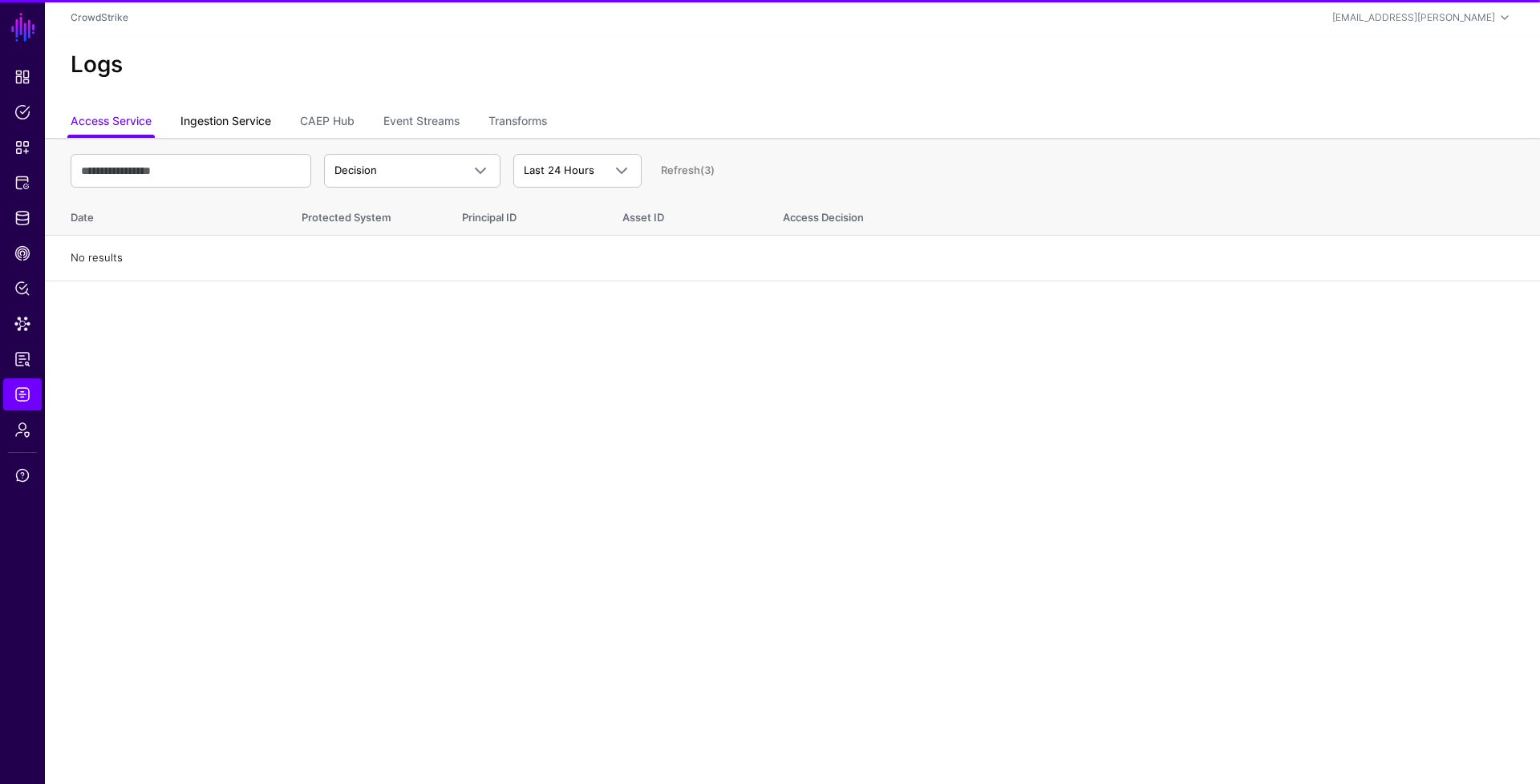
click at [255, 131] on link "Ingestion Service" at bounding box center [225, 122] width 90 height 30
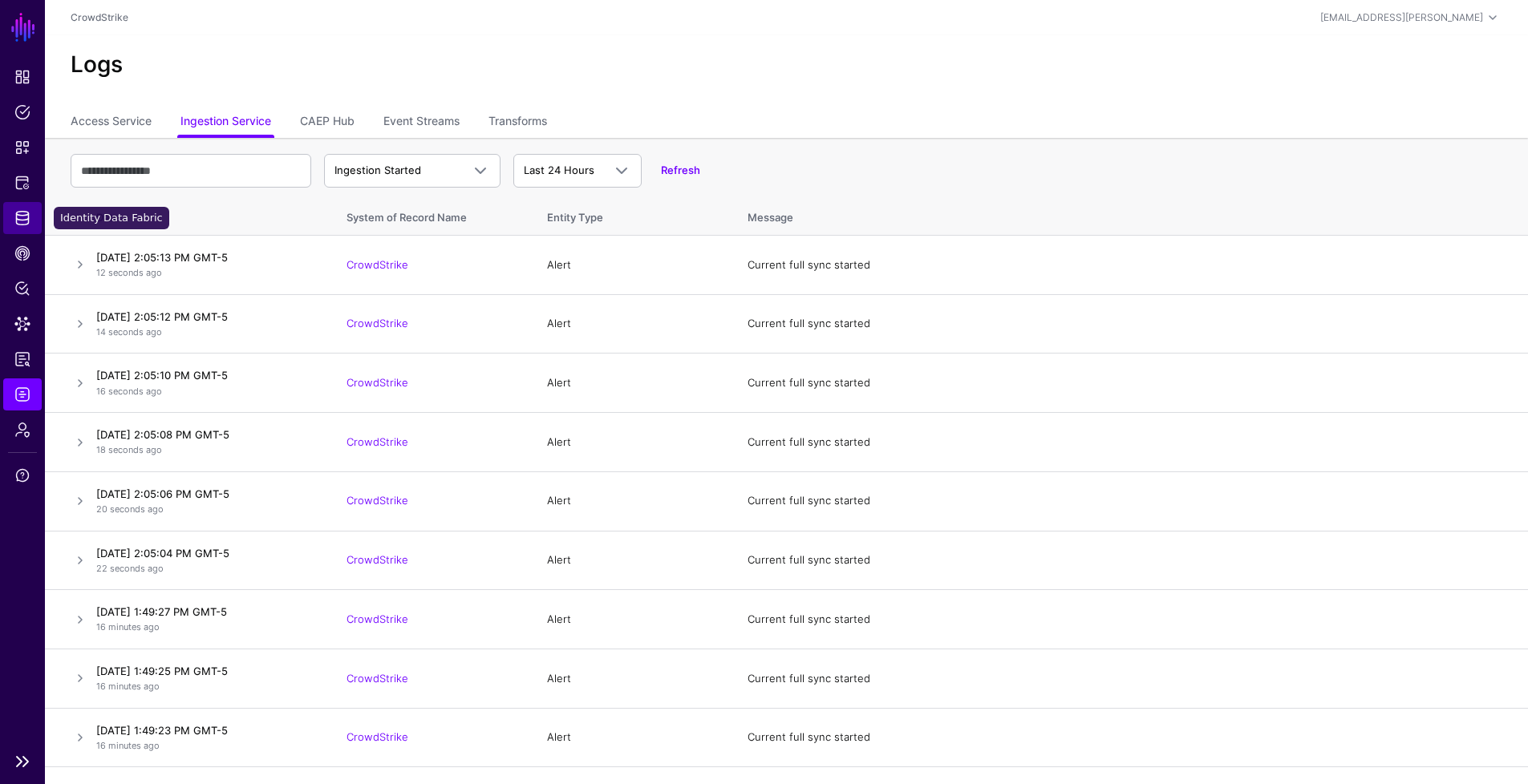
click at [29, 216] on span "Identity Data Fabric" at bounding box center [22, 217] width 16 height 16
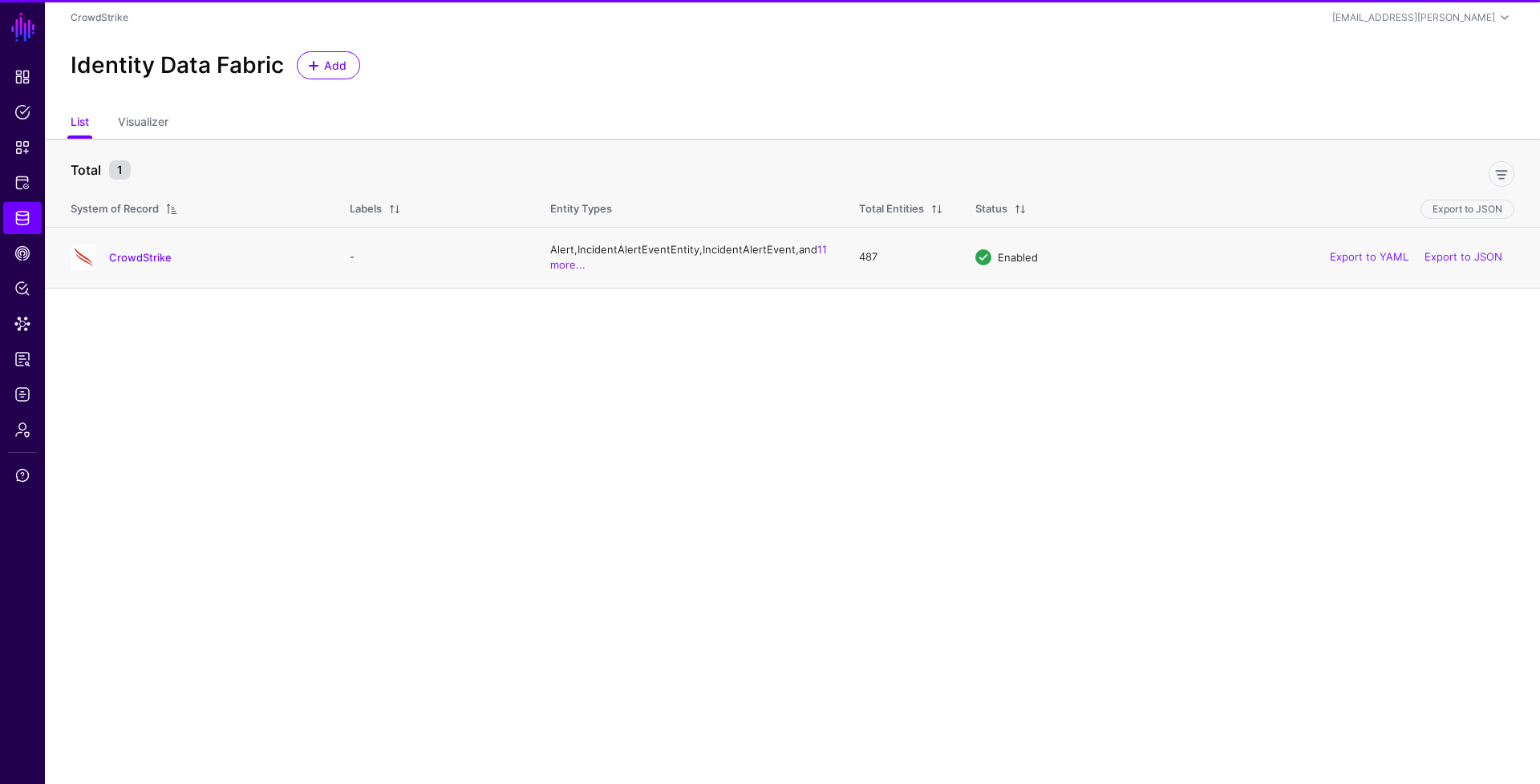
click at [144, 264] on h4 "CrowdStrike" at bounding box center [213, 257] width 208 height 14
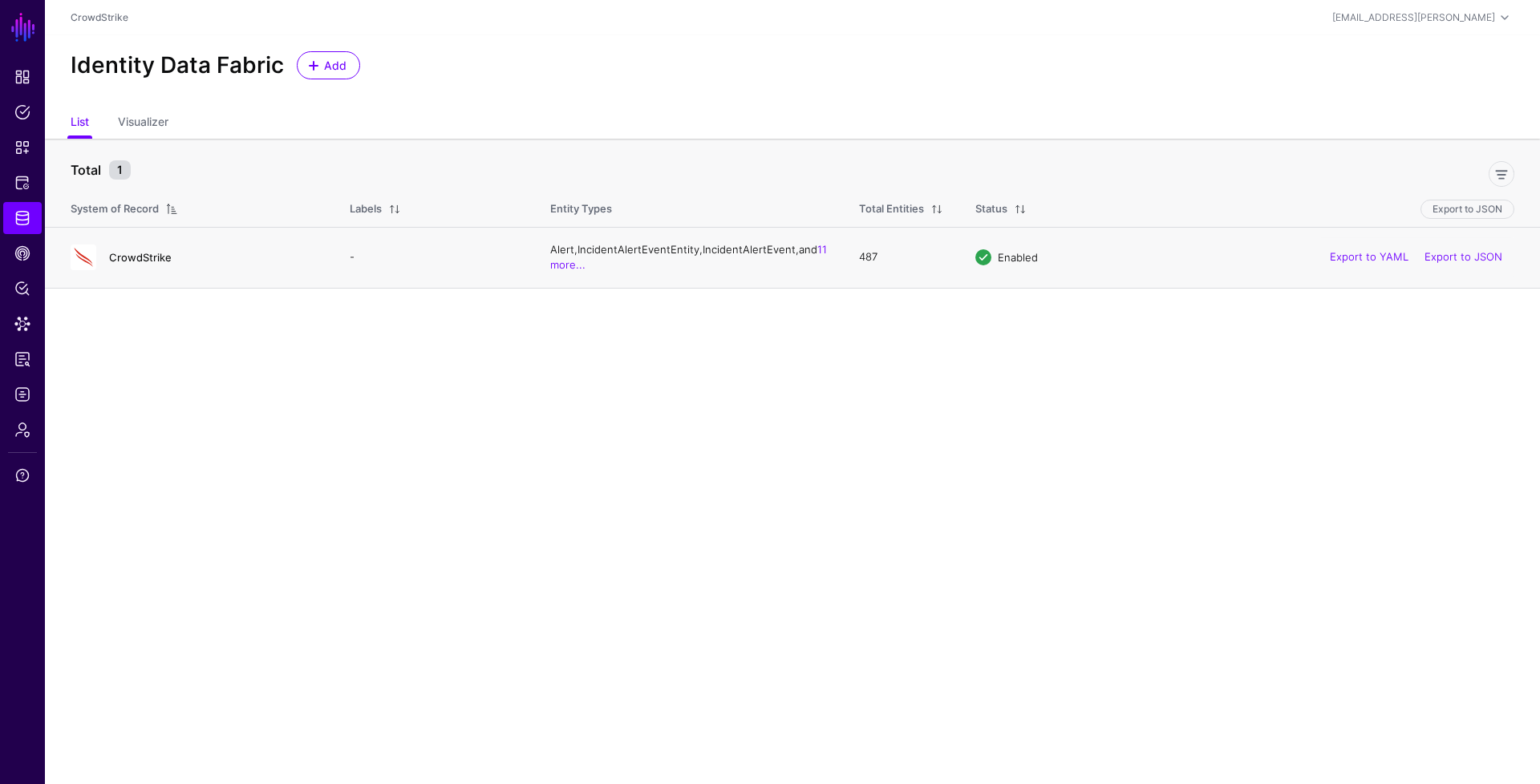
click at [146, 258] on link "CrowdStrike" at bounding box center [140, 257] width 62 height 13
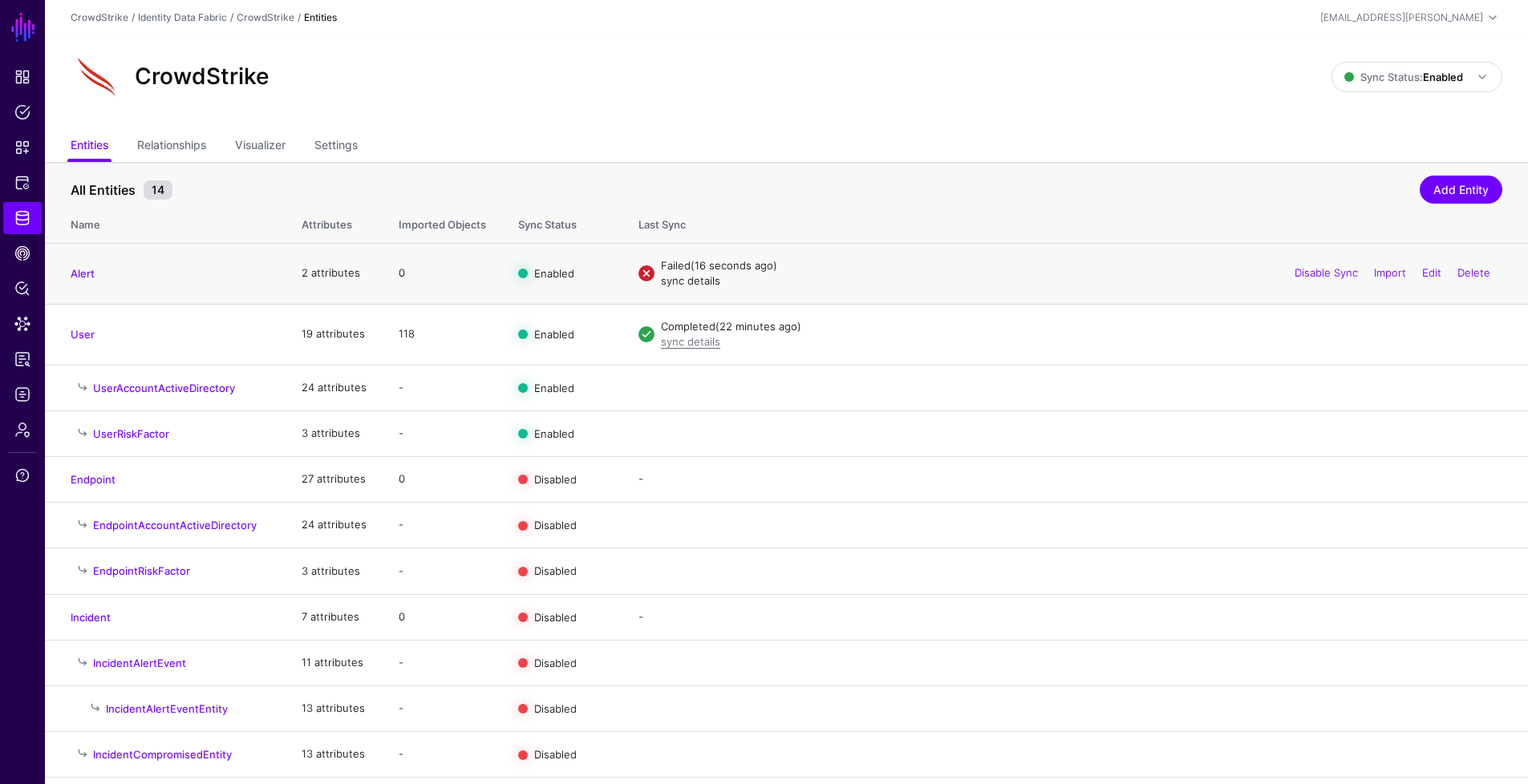
click at [675, 282] on link "sync details" at bounding box center [691, 280] width 59 height 13
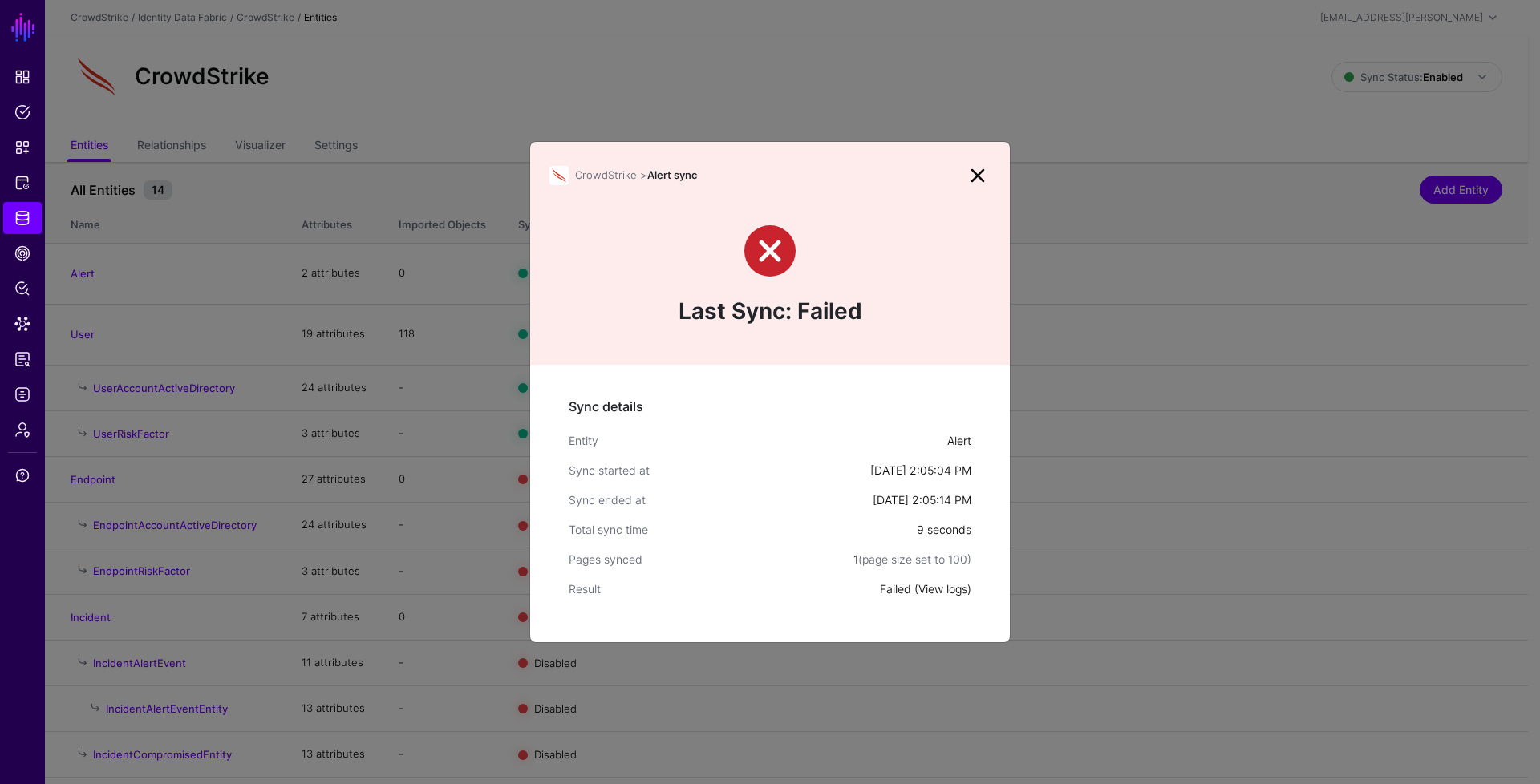
click at [956, 589] on link "View logs" at bounding box center [943, 589] width 49 height 13
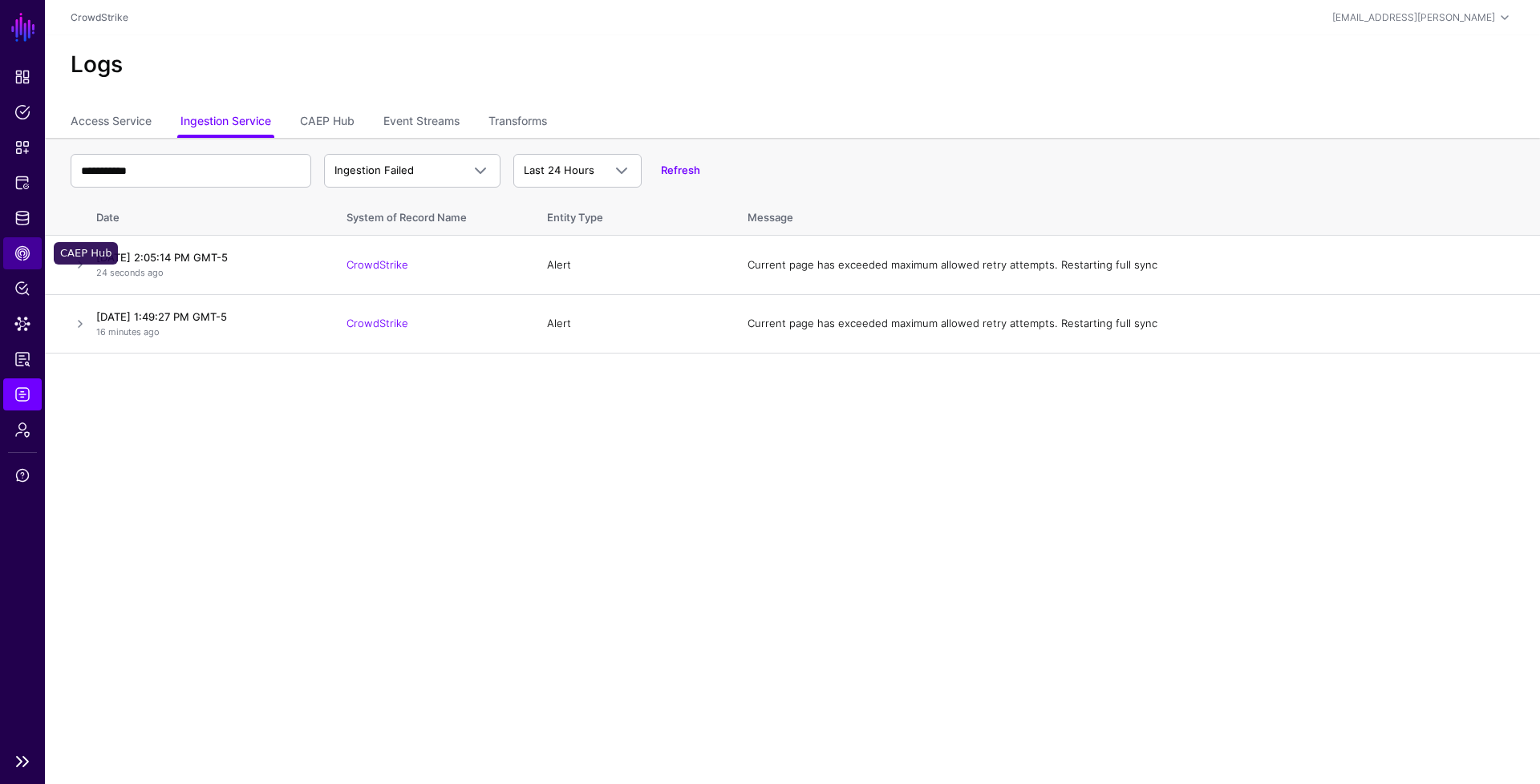
click at [24, 259] on span "CAEP Hub" at bounding box center [22, 253] width 16 height 16
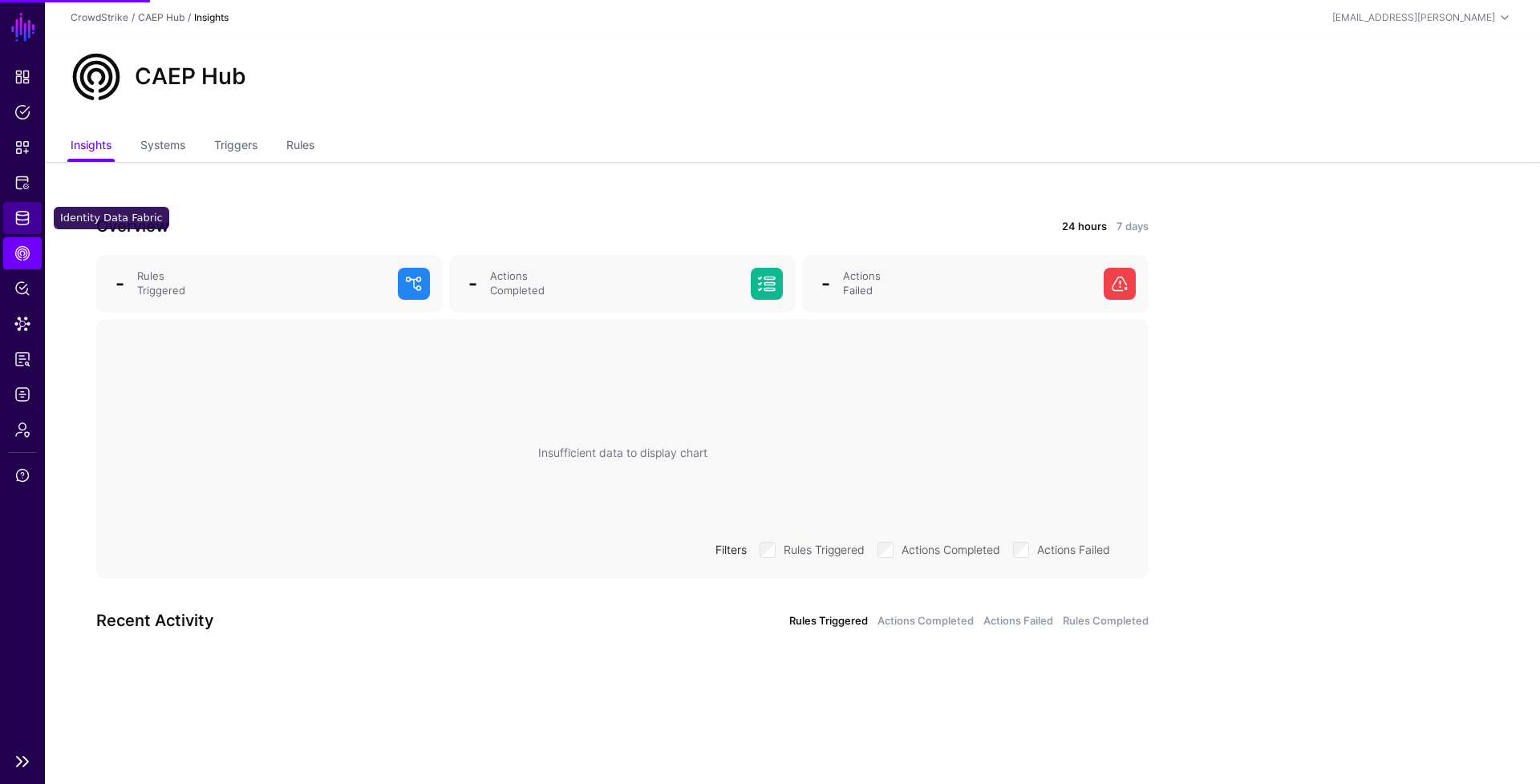
click at [31, 228] on link "Identity Data Fabric" at bounding box center [23, 218] width 39 height 32
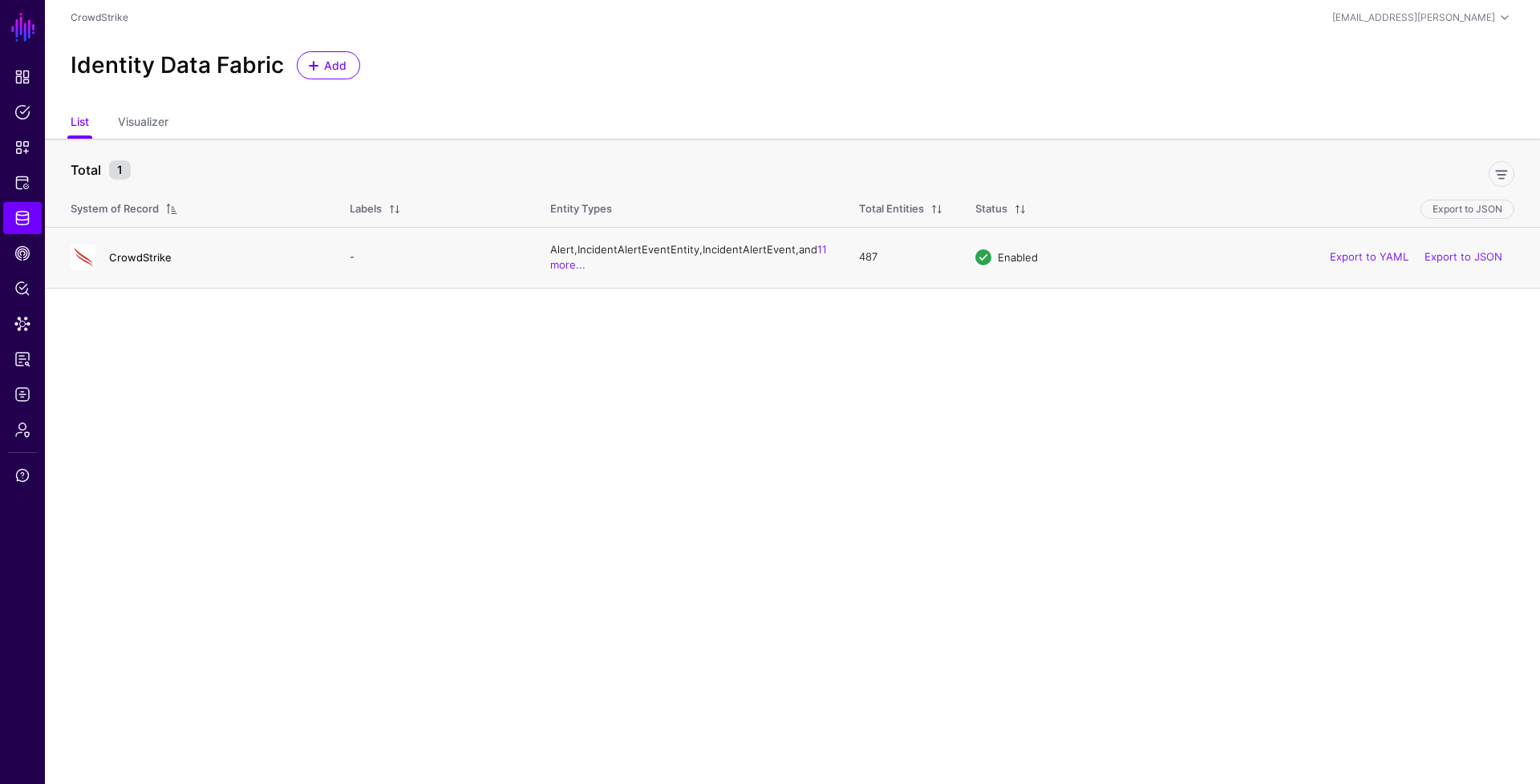
click at [123, 254] on link "CrowdStrike" at bounding box center [140, 257] width 62 height 13
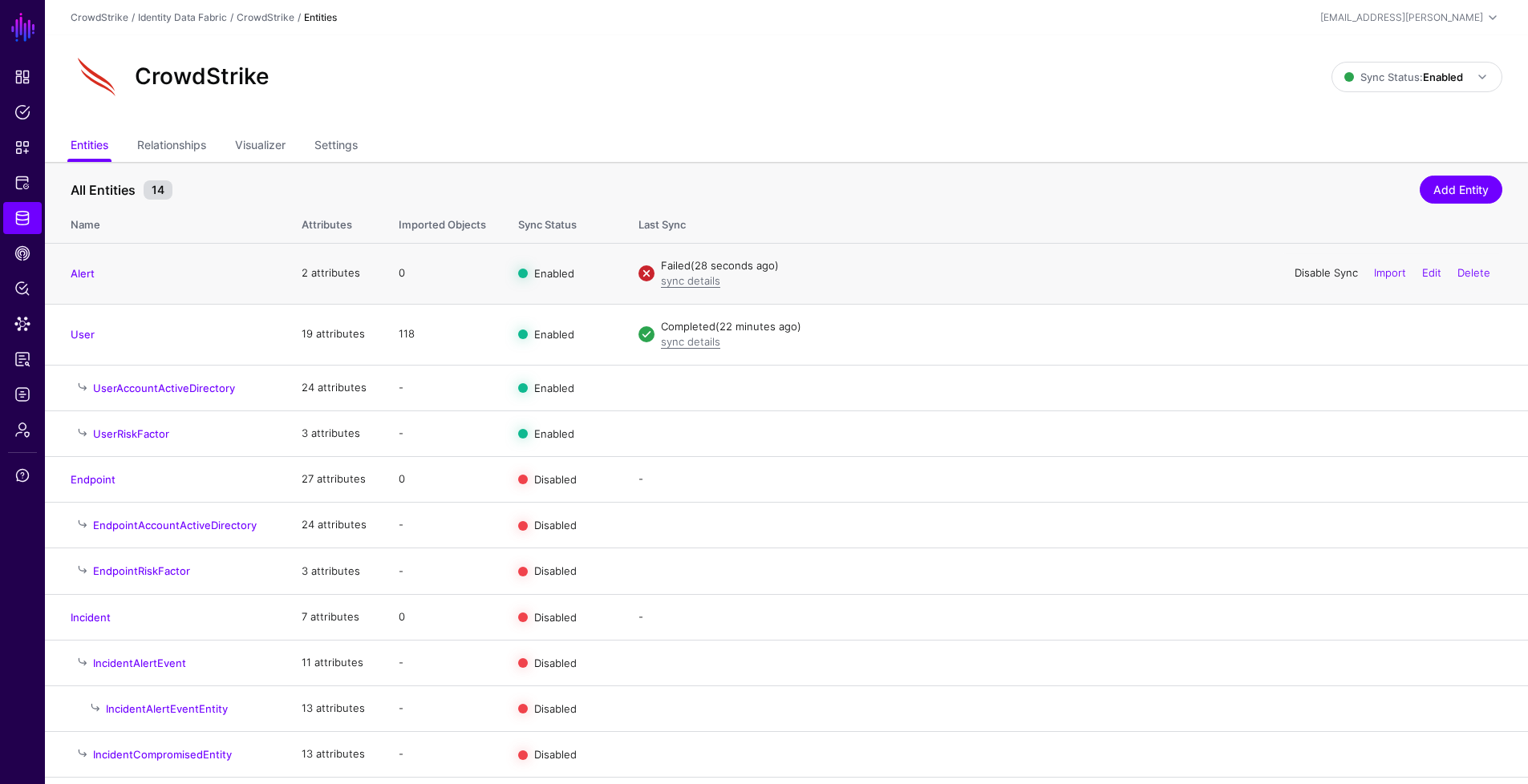
click at [1334, 275] on link "Disable Sync" at bounding box center [1326, 272] width 63 height 13
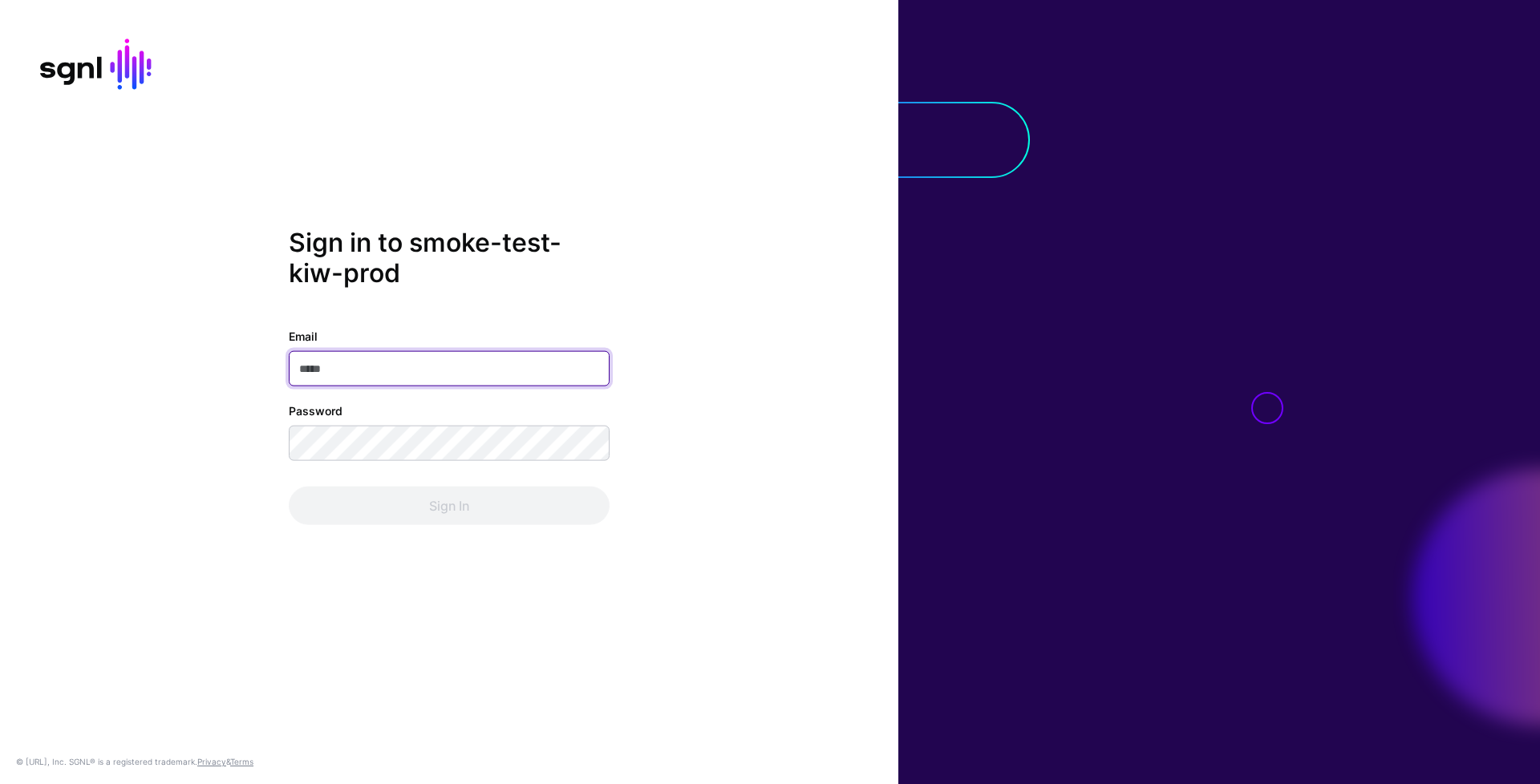
click at [478, 375] on input "Email" at bounding box center [449, 368] width 320 height 35
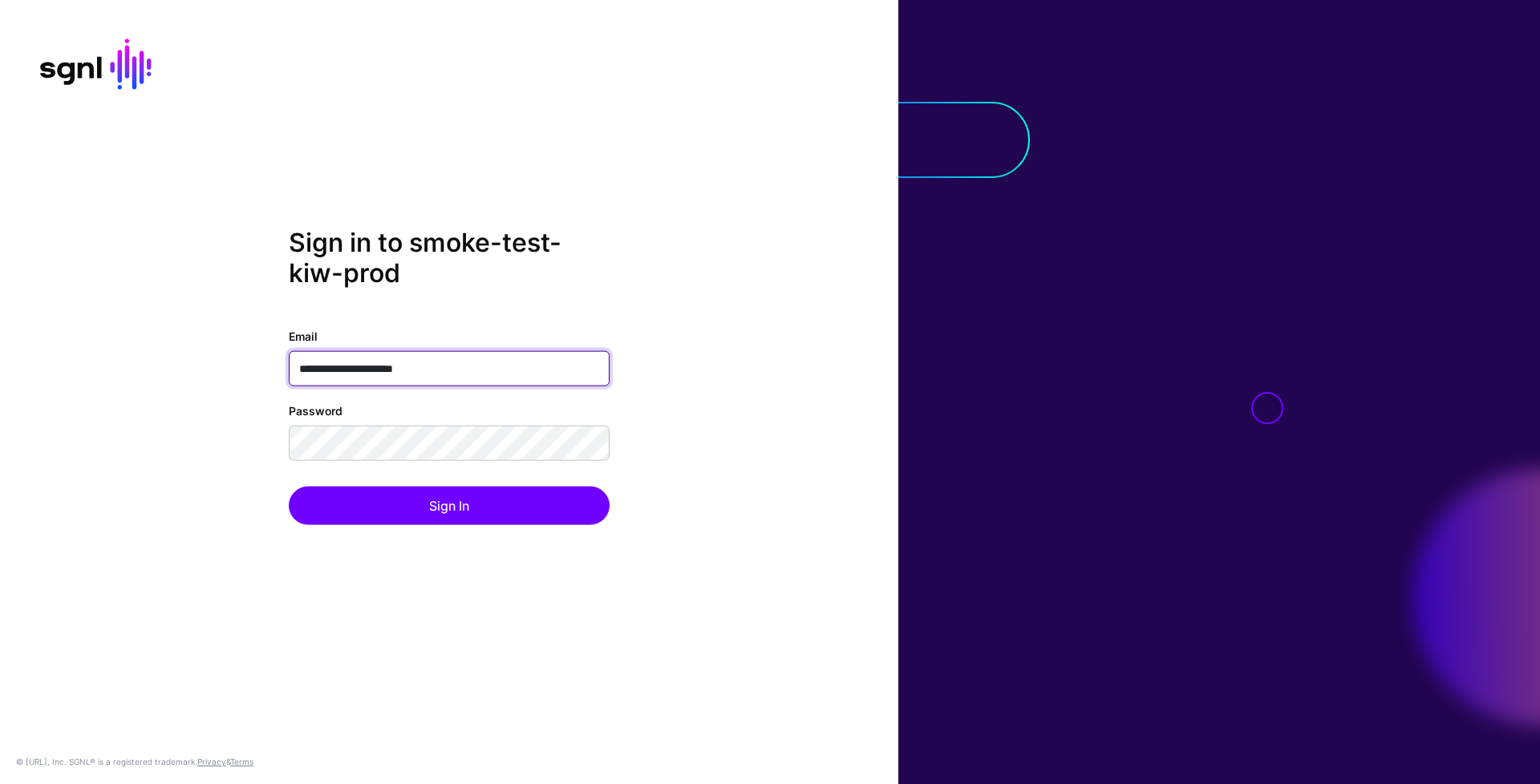
click at [568, 375] on input "**********" at bounding box center [449, 368] width 320 height 35
paste input "email"
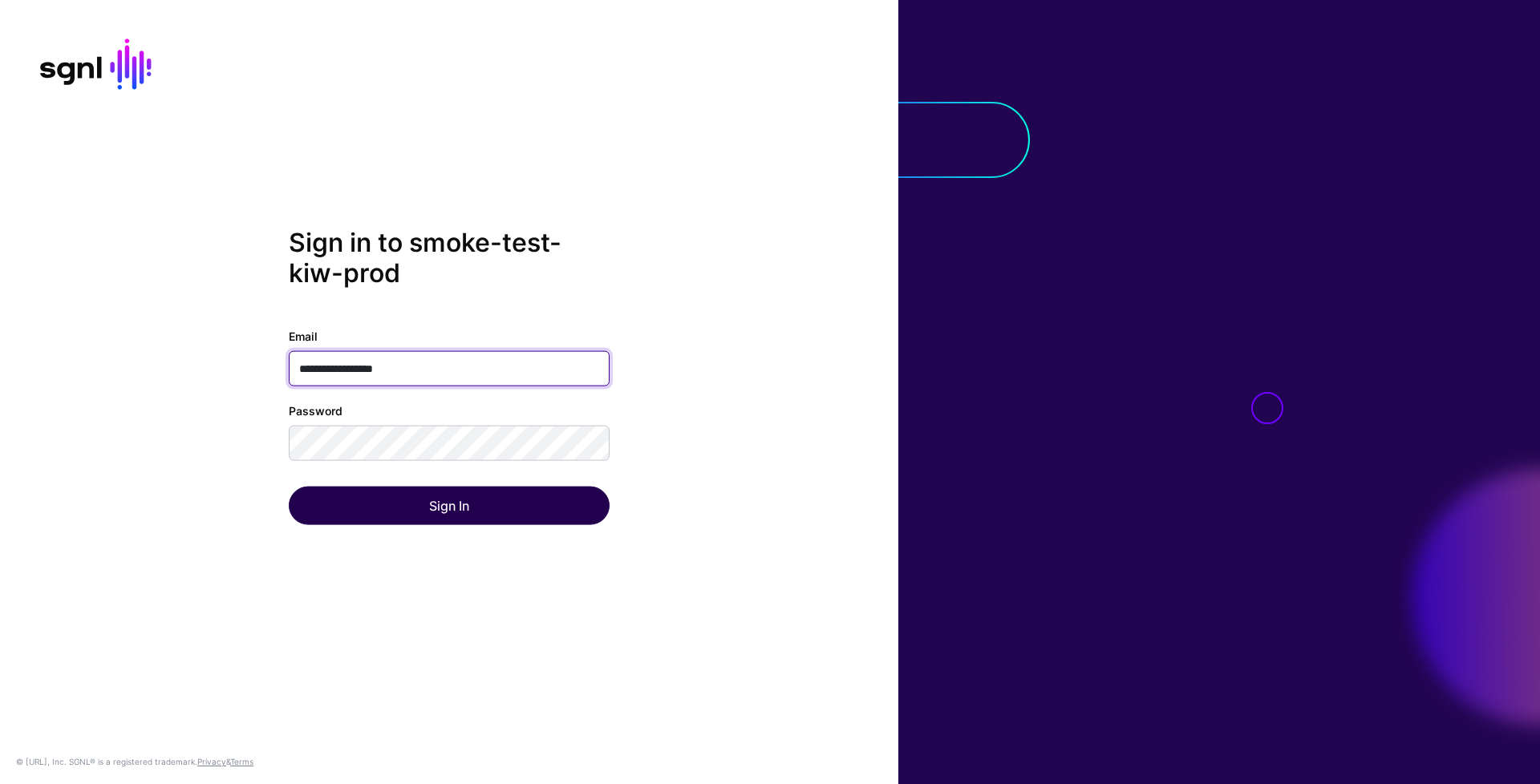
type input "**********"
click at [520, 505] on button "Sign In" at bounding box center [449, 505] width 320 height 39
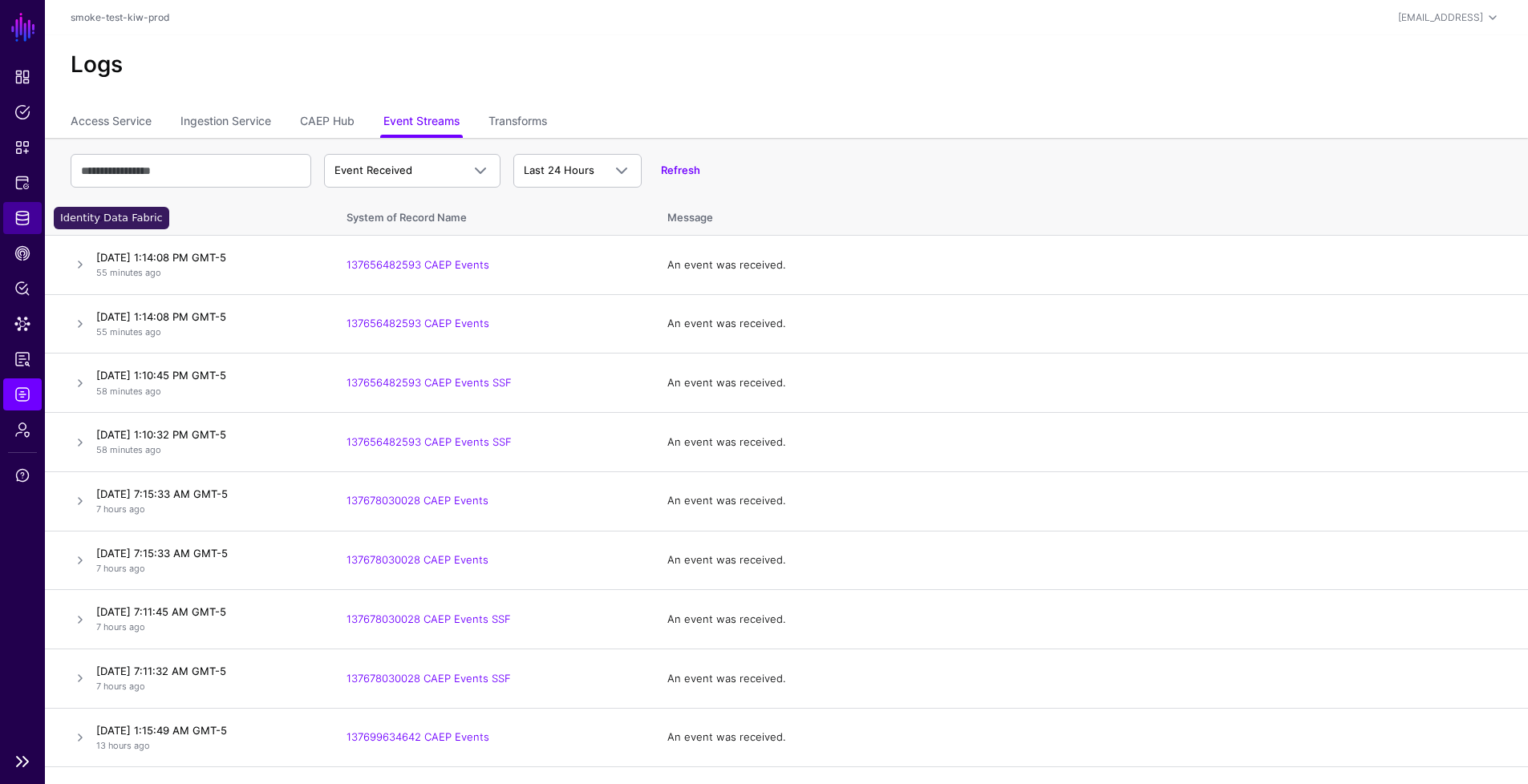
click at [30, 228] on link "Identity Data Fabric" at bounding box center [23, 218] width 39 height 32
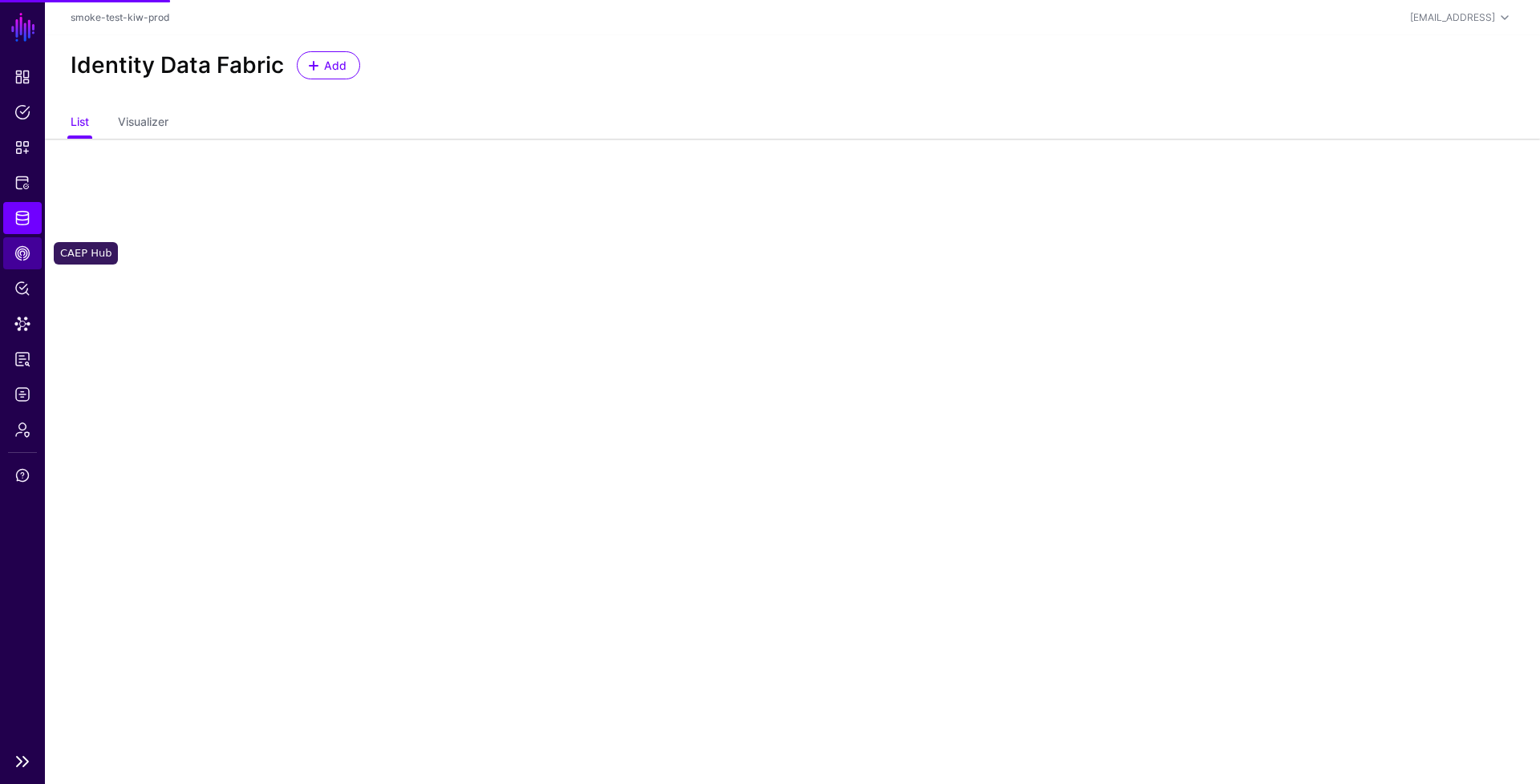
click at [28, 248] on span "CAEP Hub" at bounding box center [22, 253] width 16 height 16
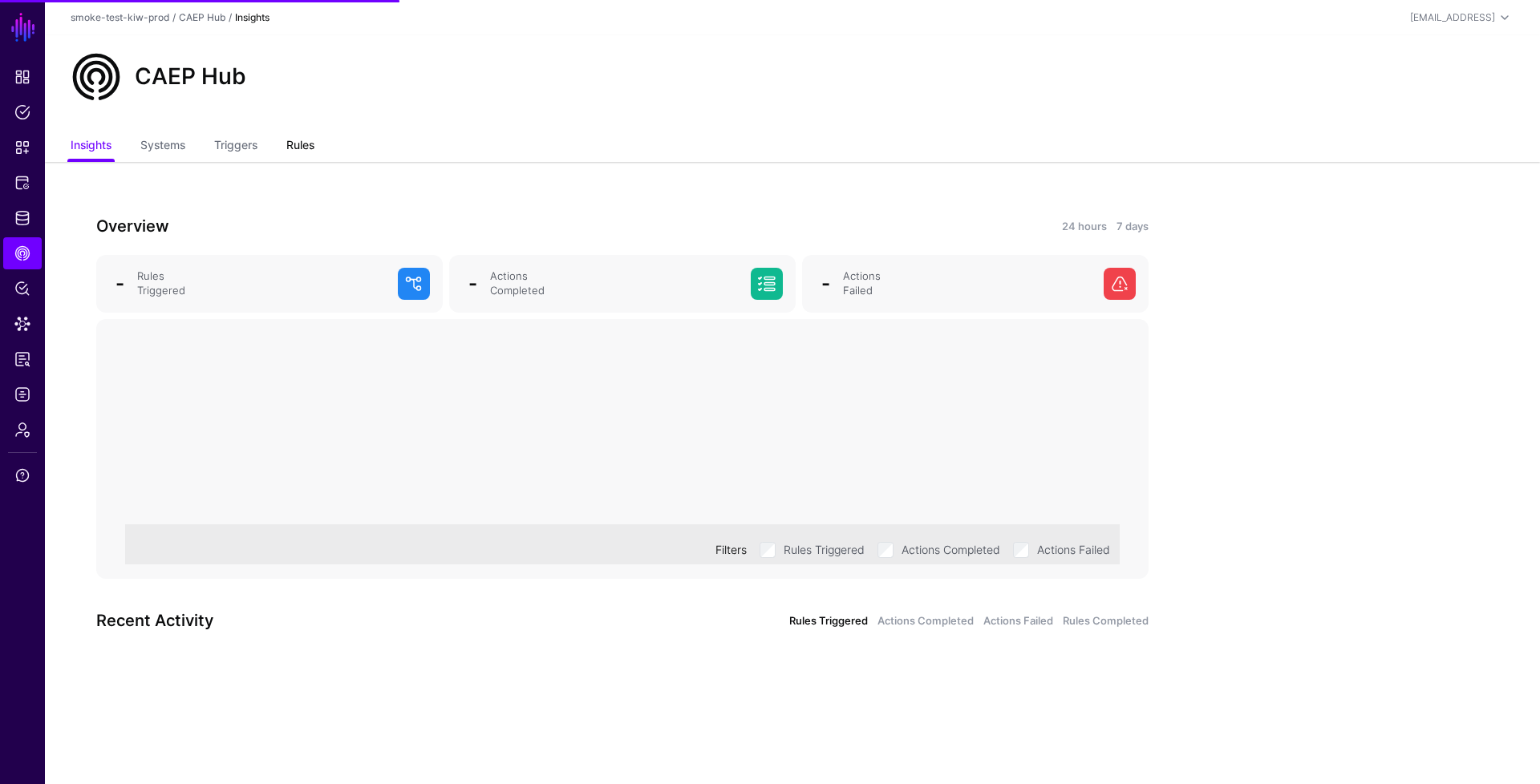
click at [304, 143] on link "Rules" at bounding box center [300, 147] width 28 height 30
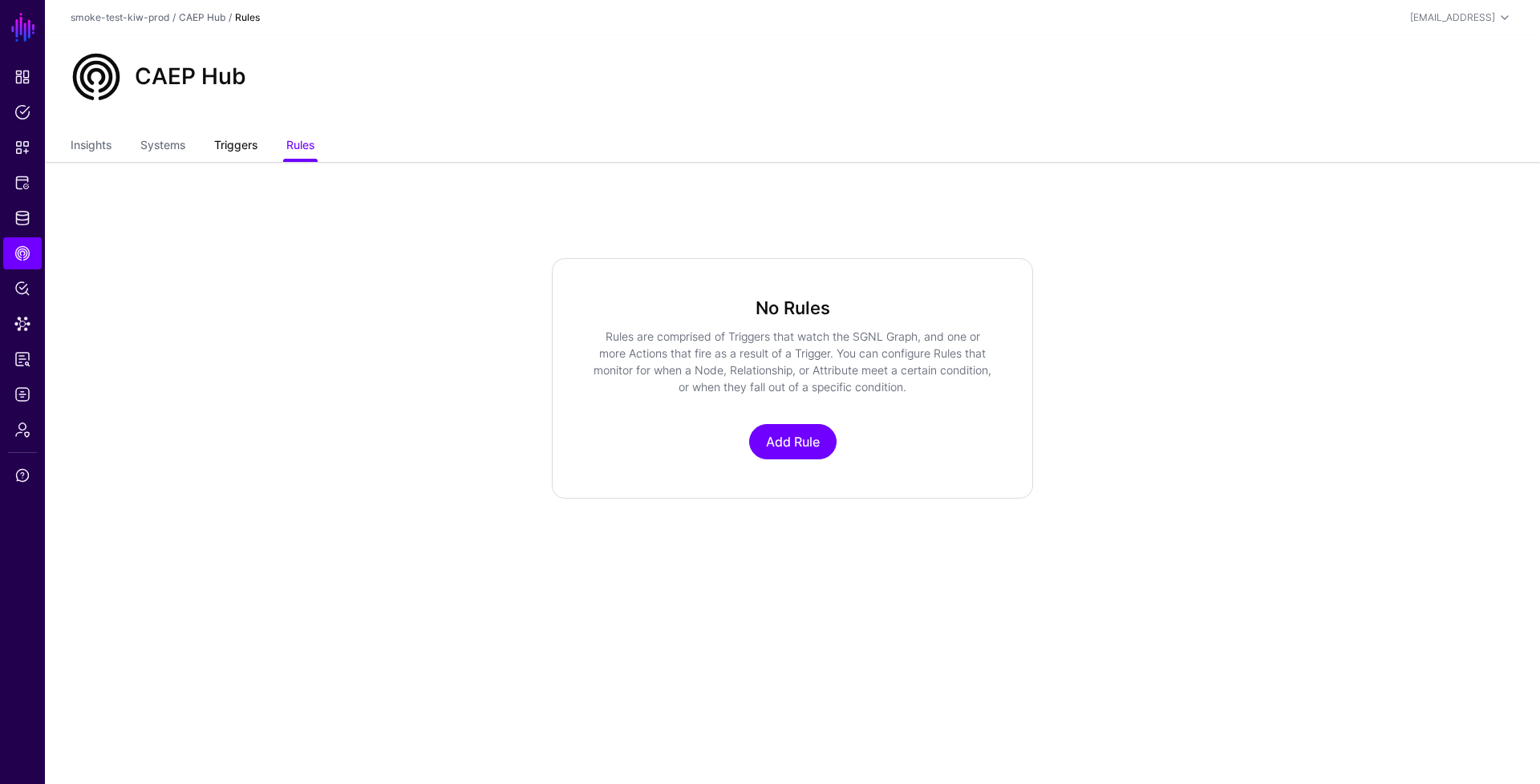
click at [249, 139] on link "Triggers" at bounding box center [235, 147] width 43 height 30
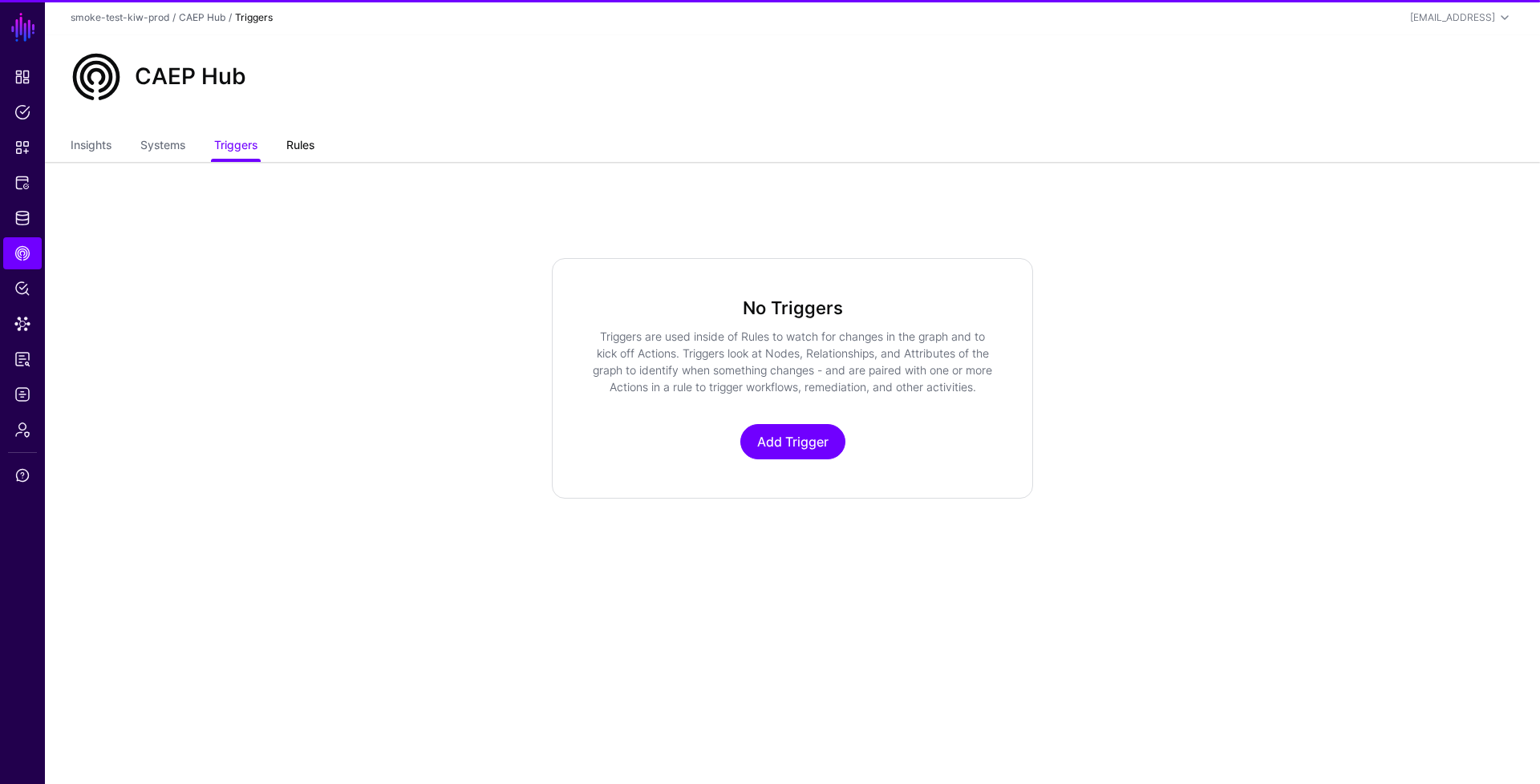
click at [293, 145] on link "Rules" at bounding box center [300, 147] width 28 height 30
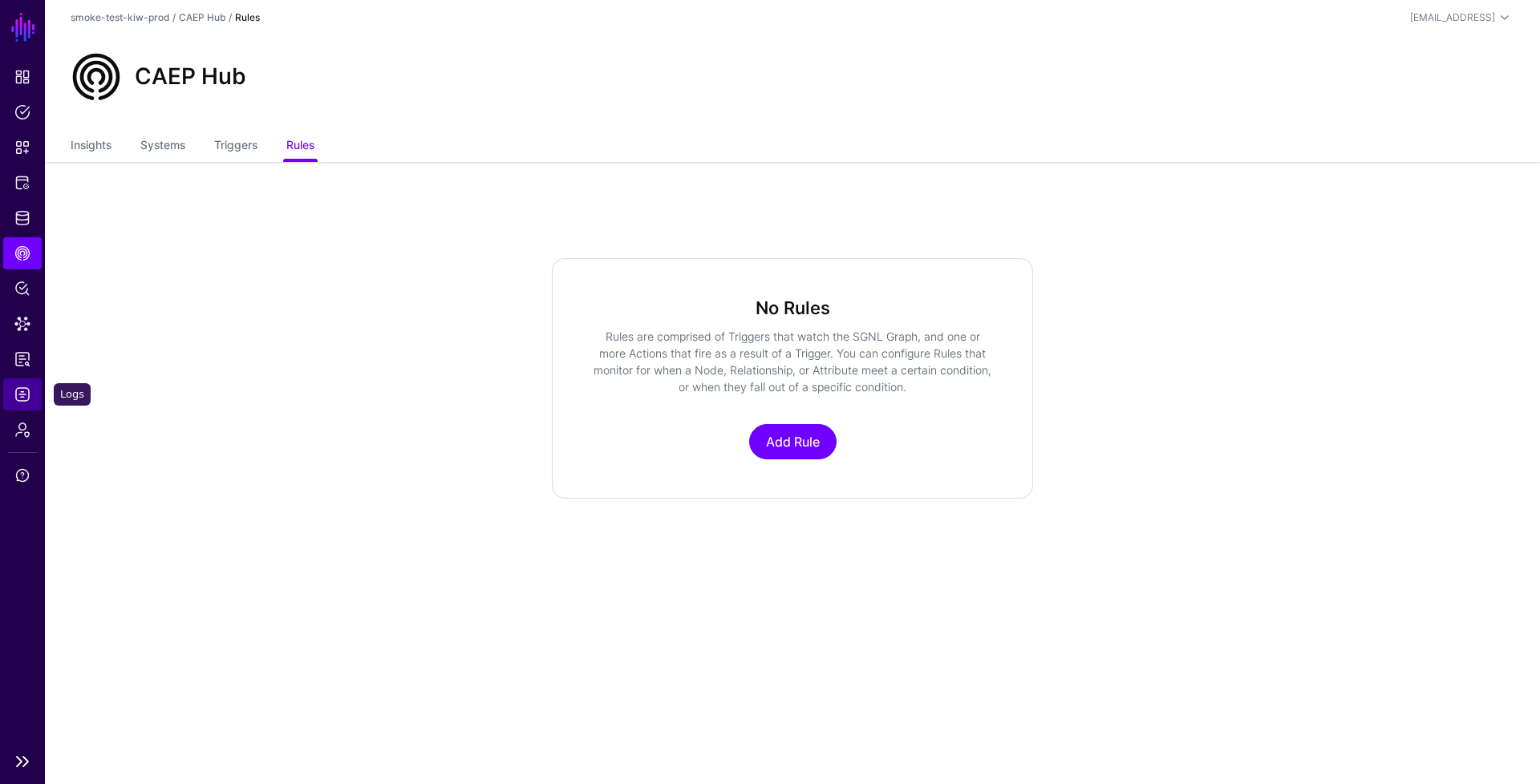
click at [20, 389] on span "Logs" at bounding box center [22, 394] width 16 height 16
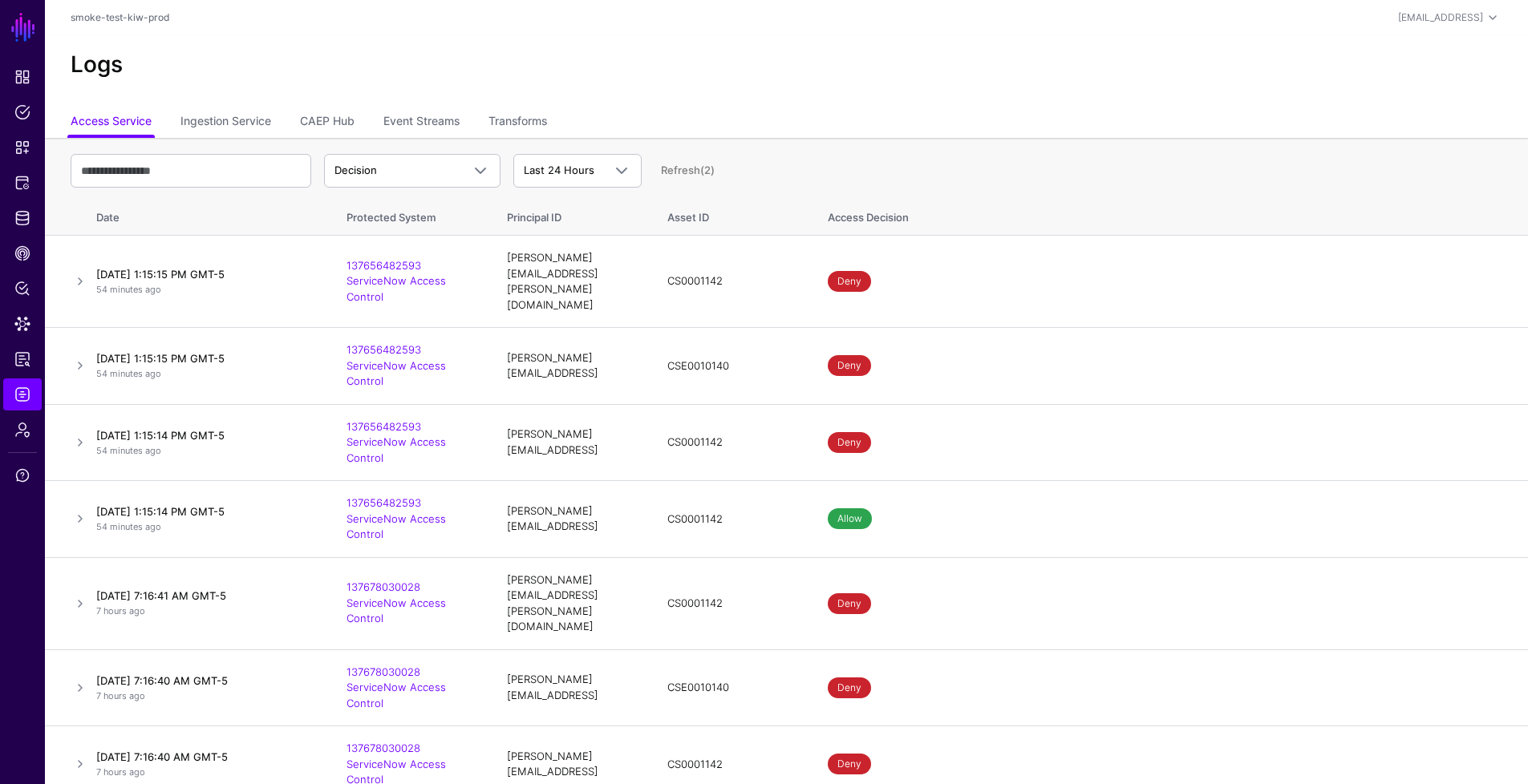
click at [358, 118] on ul "Access Service Ingestion Service CAEP Hub Event Streams Transforms" at bounding box center [787, 122] width 1432 height 30
click at [353, 118] on link "CAEP Hub" at bounding box center [327, 122] width 55 height 30
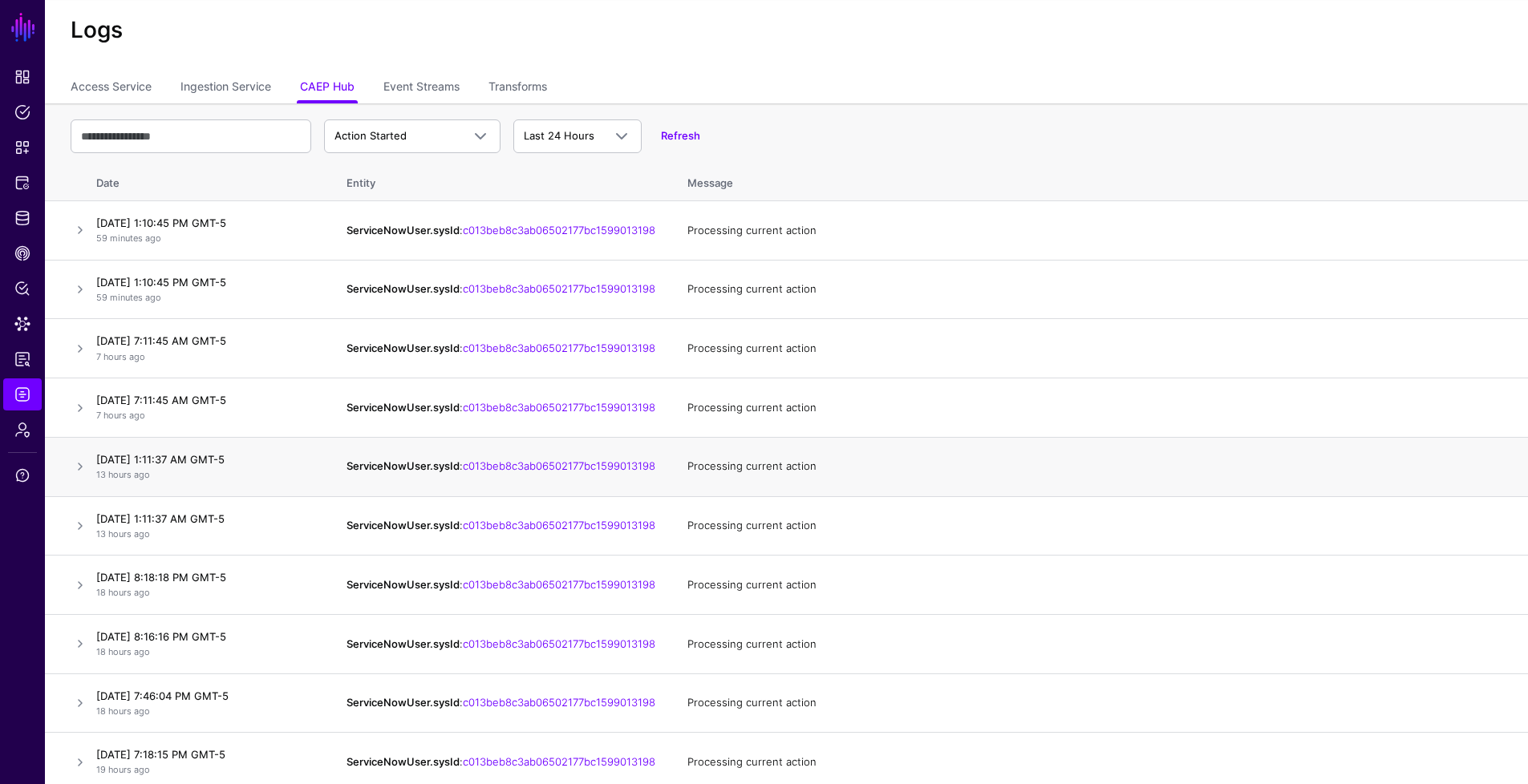
scroll to position [61, 0]
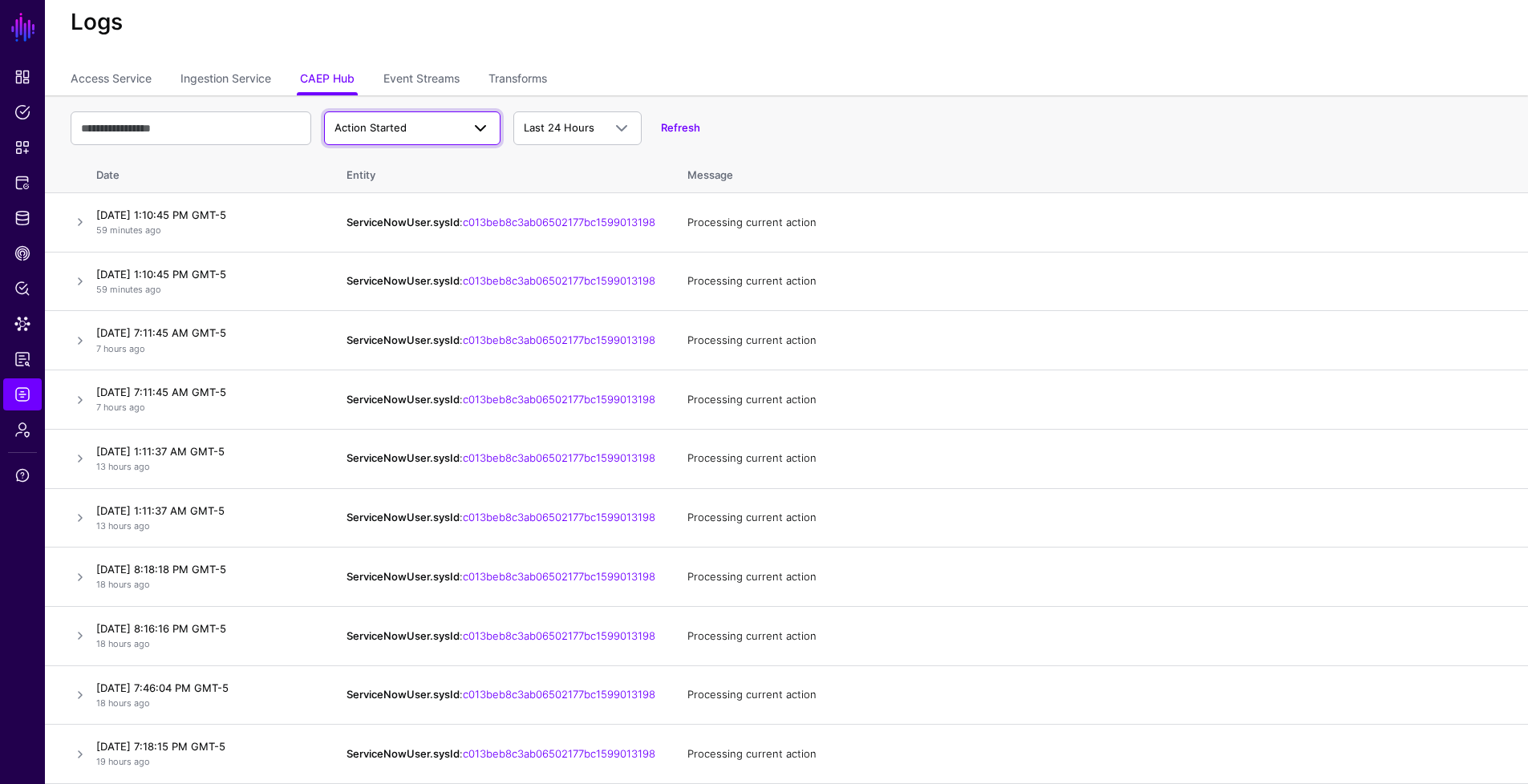
click at [452, 121] on span "Action Started" at bounding box center [398, 128] width 126 height 16
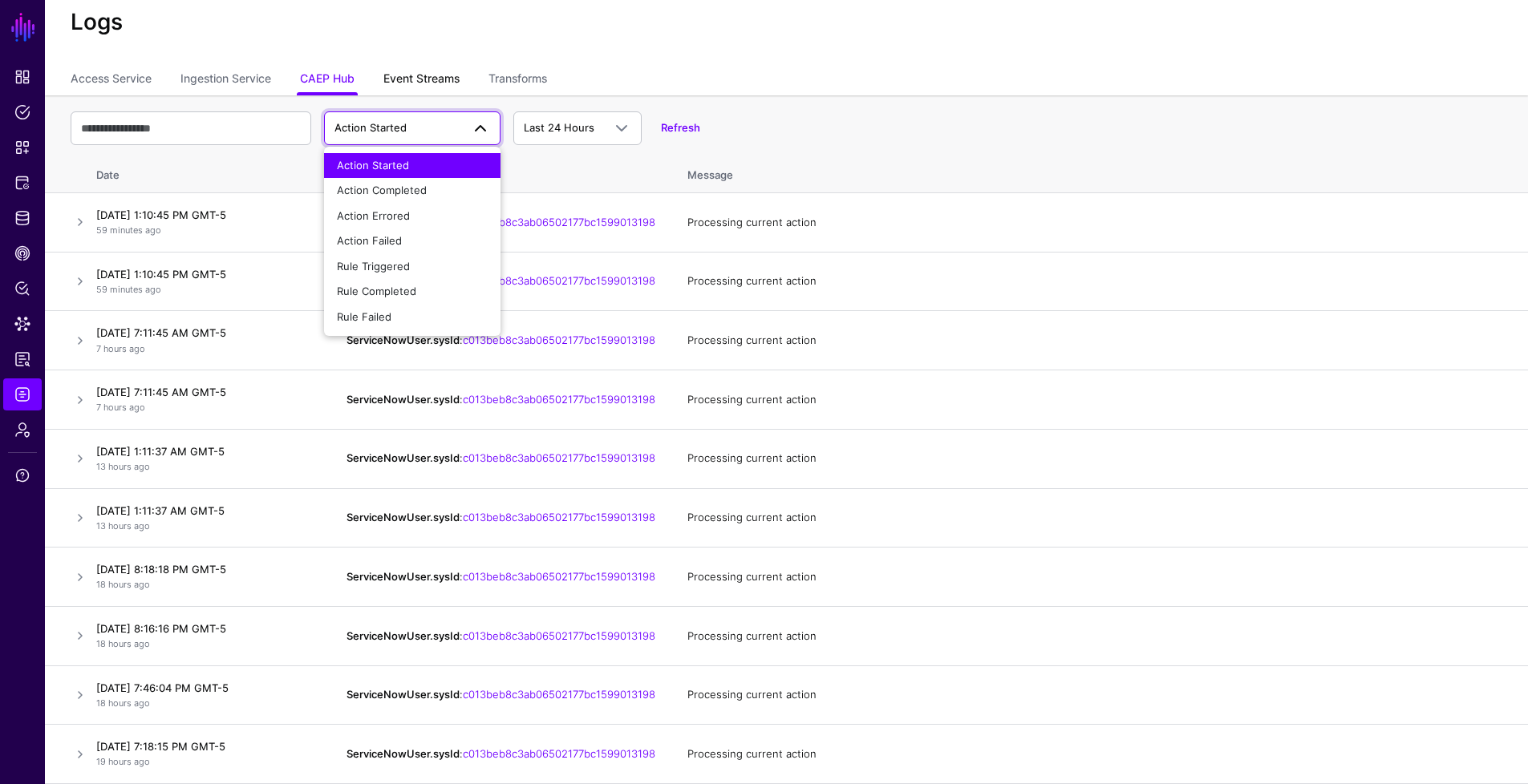
click at [439, 67] on link "Event Streams" at bounding box center [422, 80] width 76 height 30
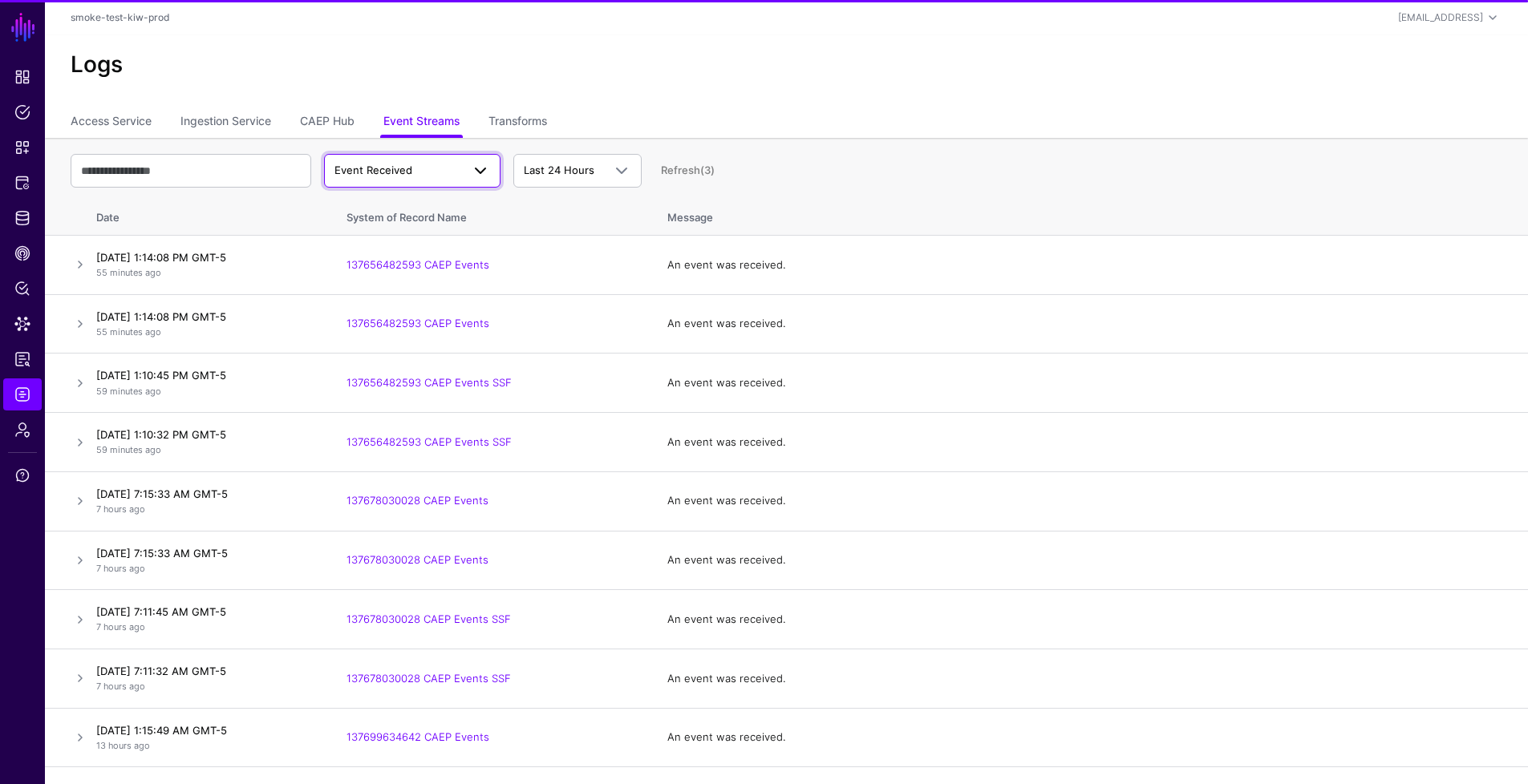
click at [430, 175] on span "Event Received" at bounding box center [398, 170] width 126 height 16
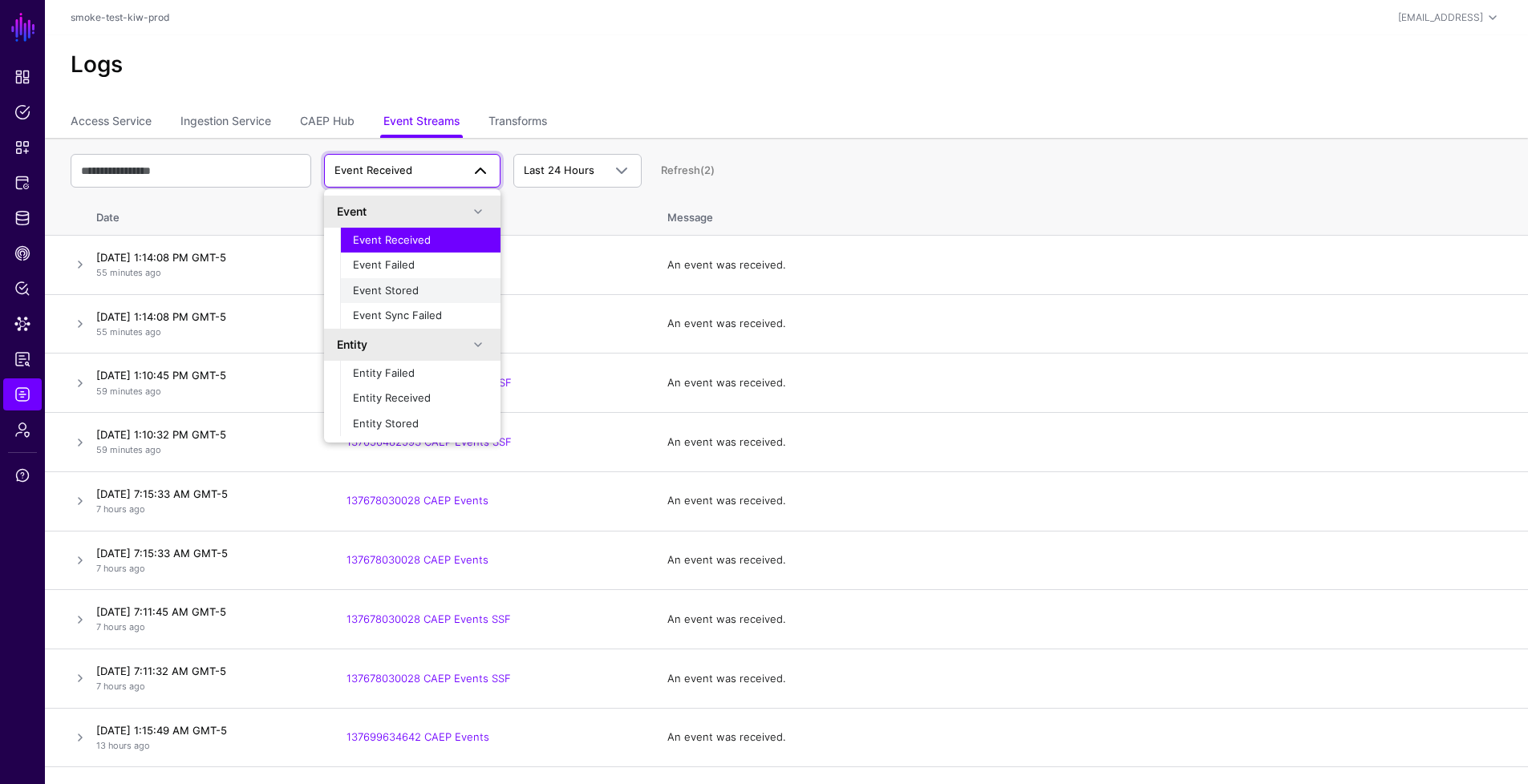
click at [427, 288] on div "Event Stored" at bounding box center [421, 291] width 135 height 16
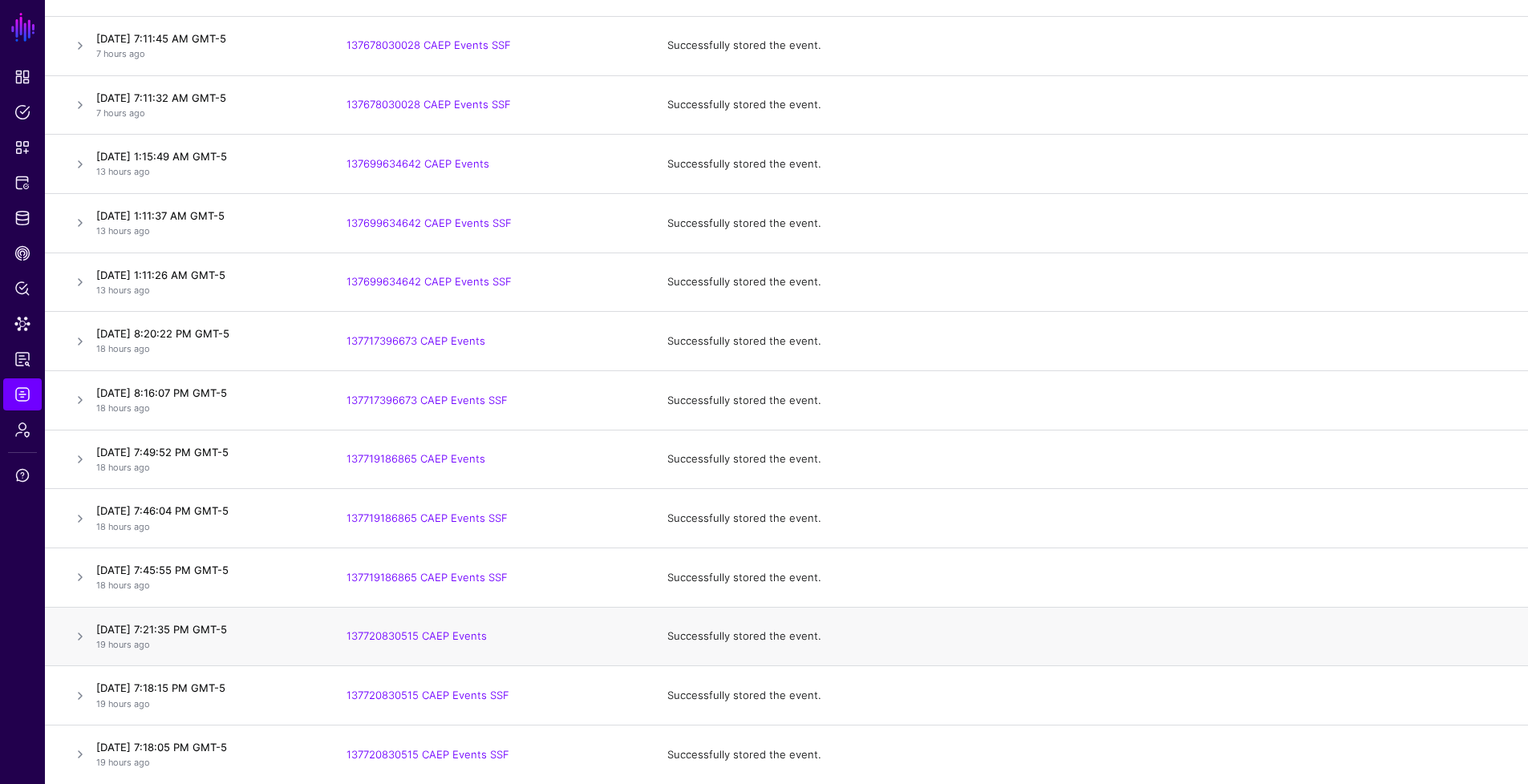
scroll to position [456, 0]
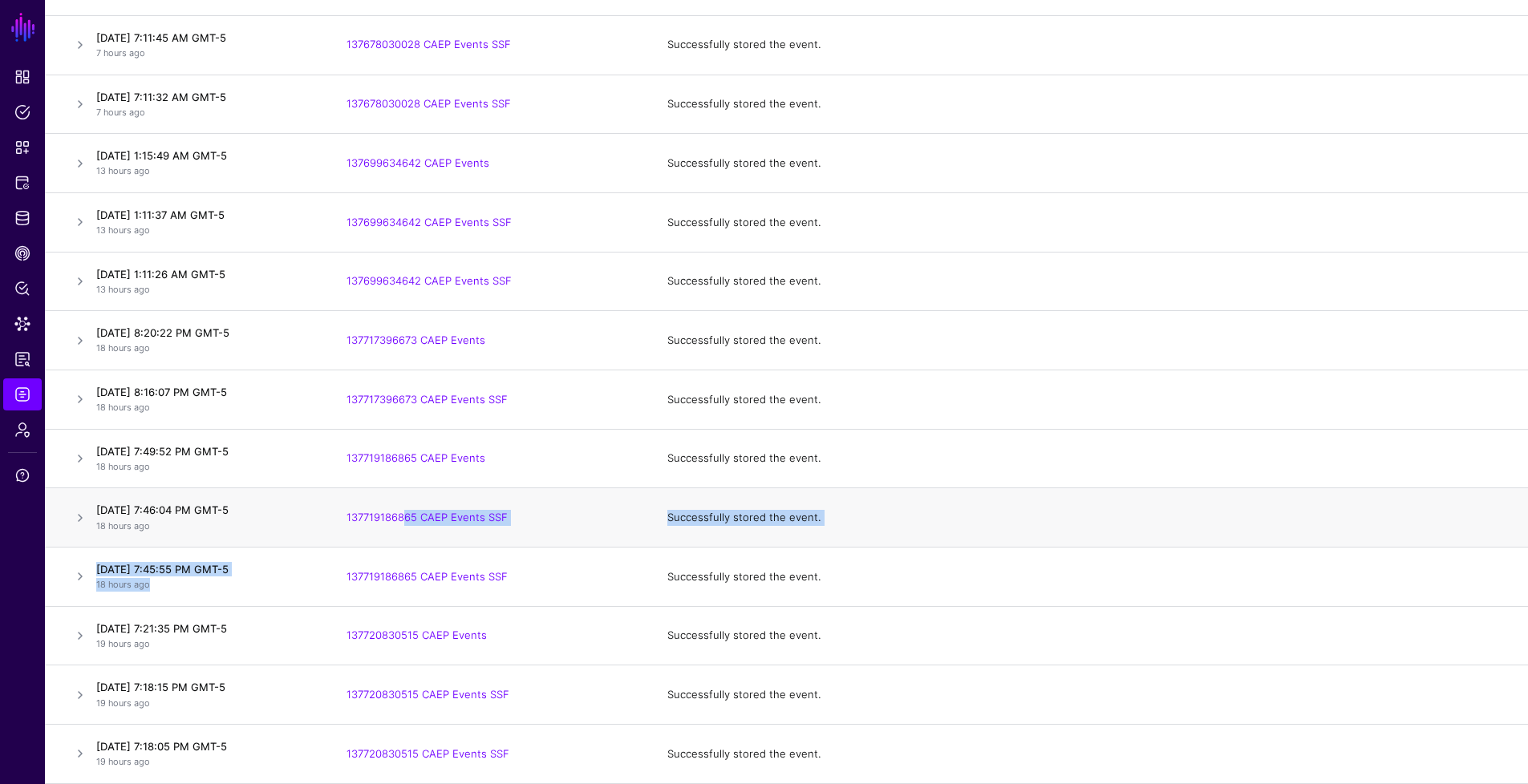
drag, startPoint x: 525, startPoint y: 568, endPoint x: 400, endPoint y: 524, distance: 132.5
click at [400, 524] on table "Event Stored Event Event Received Event Failed Event Stored Event Sync Failed E…" at bounding box center [786, 233] width 1483 height 1103
click at [534, 577] on td "137719186865 CAEP Events SSF" at bounding box center [491, 577] width 320 height 59
drag, startPoint x: 541, startPoint y: 580, endPoint x: 336, endPoint y: 517, distance: 214.5
click at [336, 517] on table "Event Stored Event Event Received Event Failed Event Stored Event Sync Failed E…" at bounding box center [786, 233] width 1483 height 1103
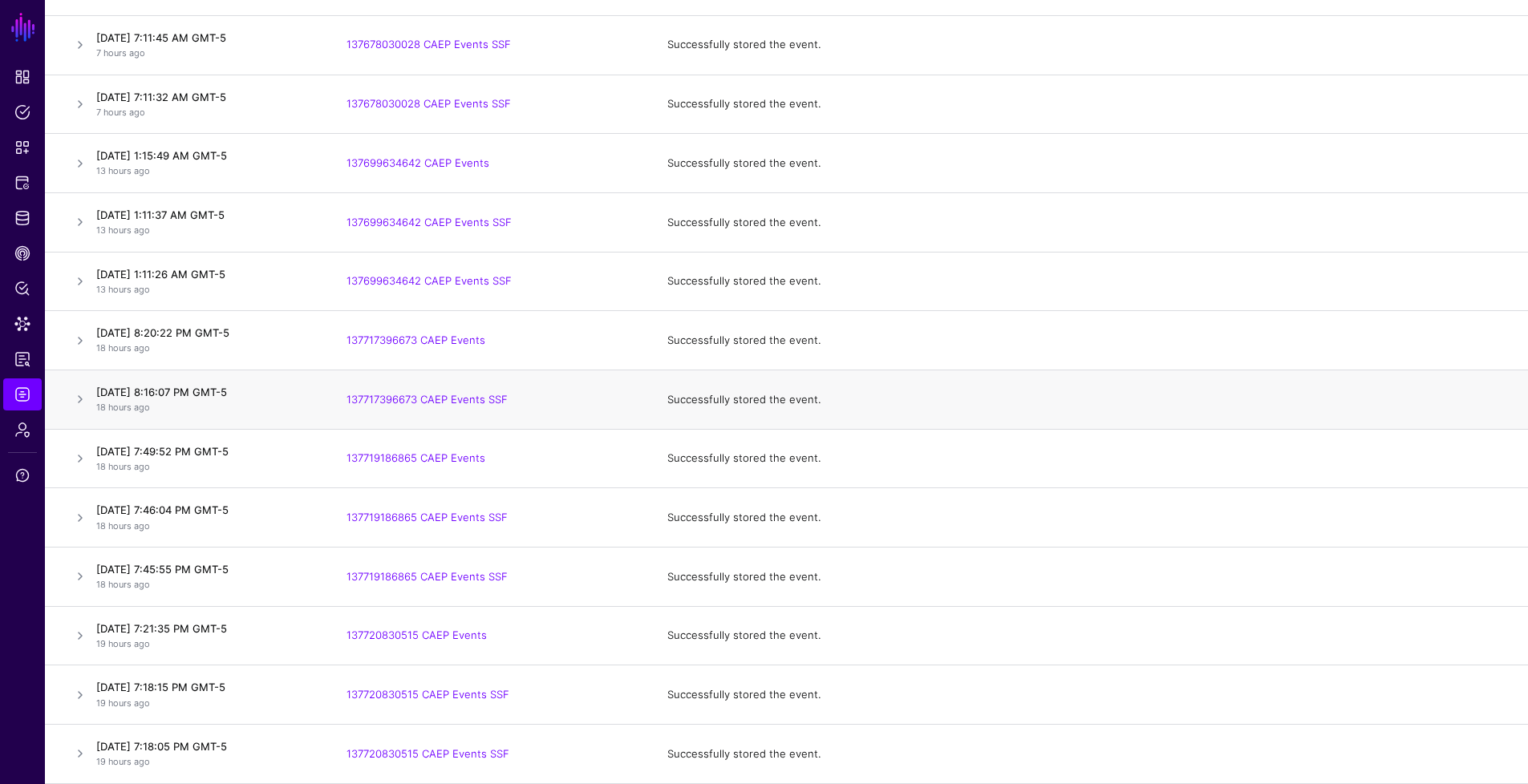
click at [529, 392] on td "137717396673 CAEP Events SSF" at bounding box center [491, 399] width 320 height 59
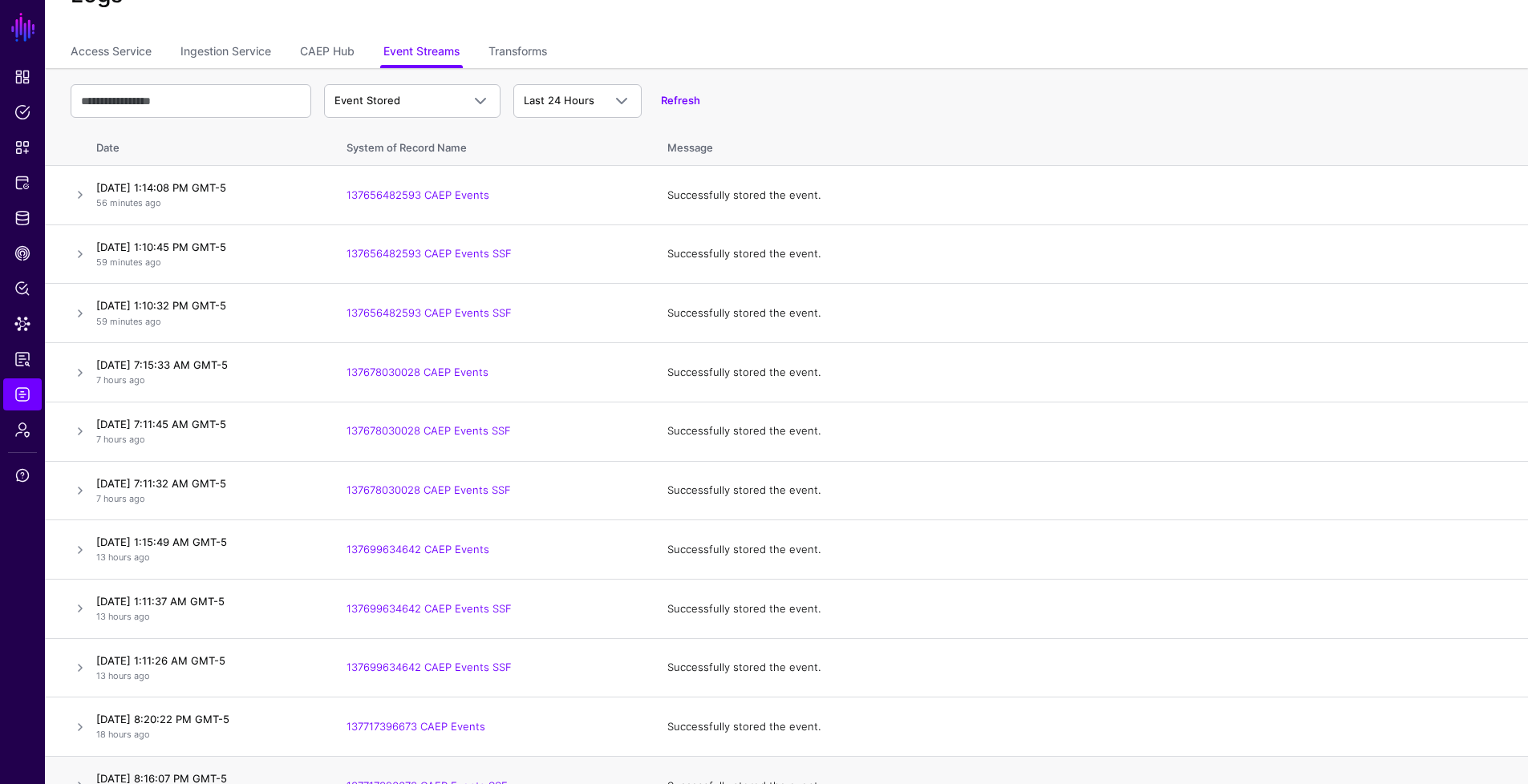
scroll to position [0, 0]
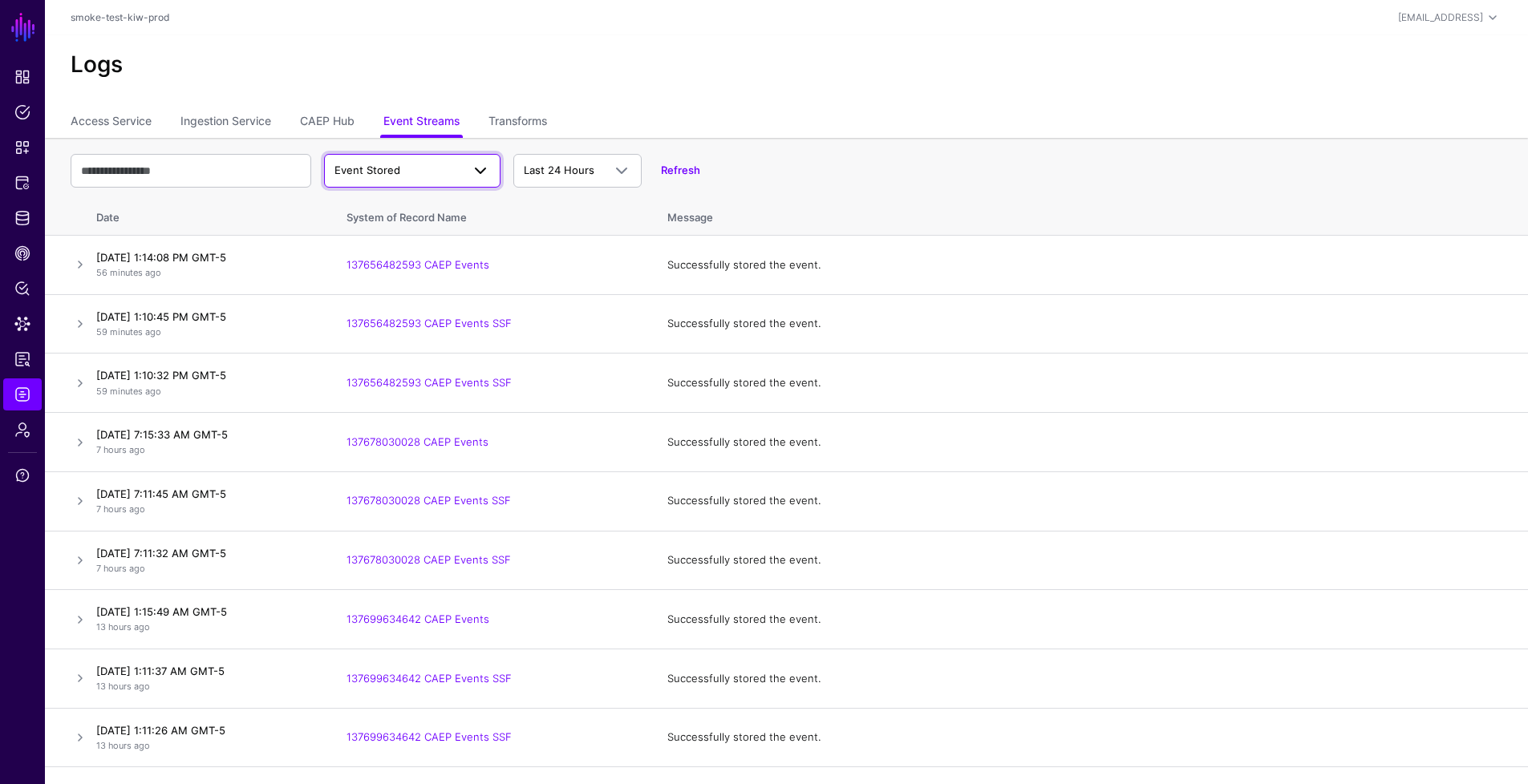
click at [386, 167] on span "Event Stored" at bounding box center [368, 169] width 66 height 13
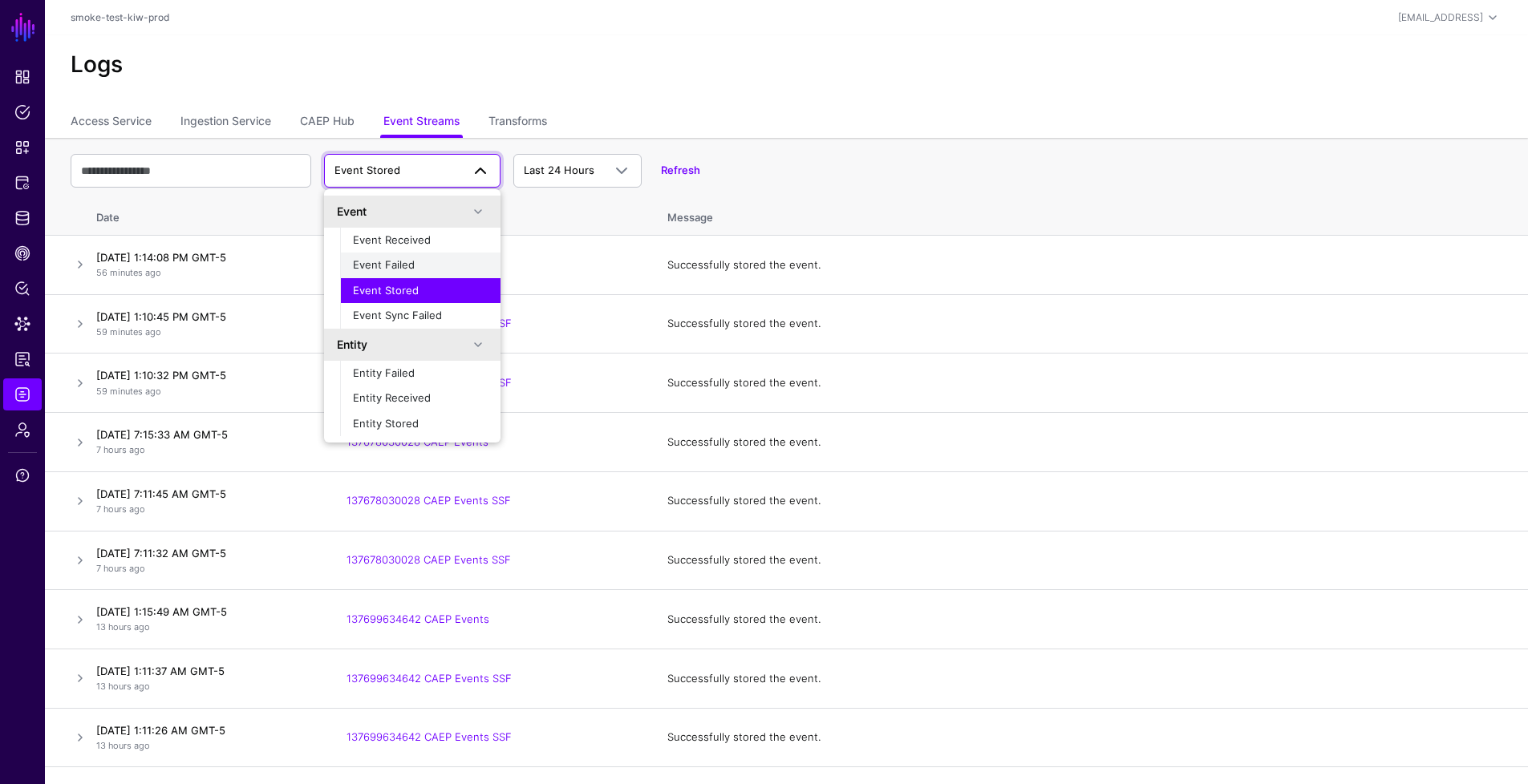
click at [410, 271] on span "Event Failed" at bounding box center [384, 264] width 62 height 13
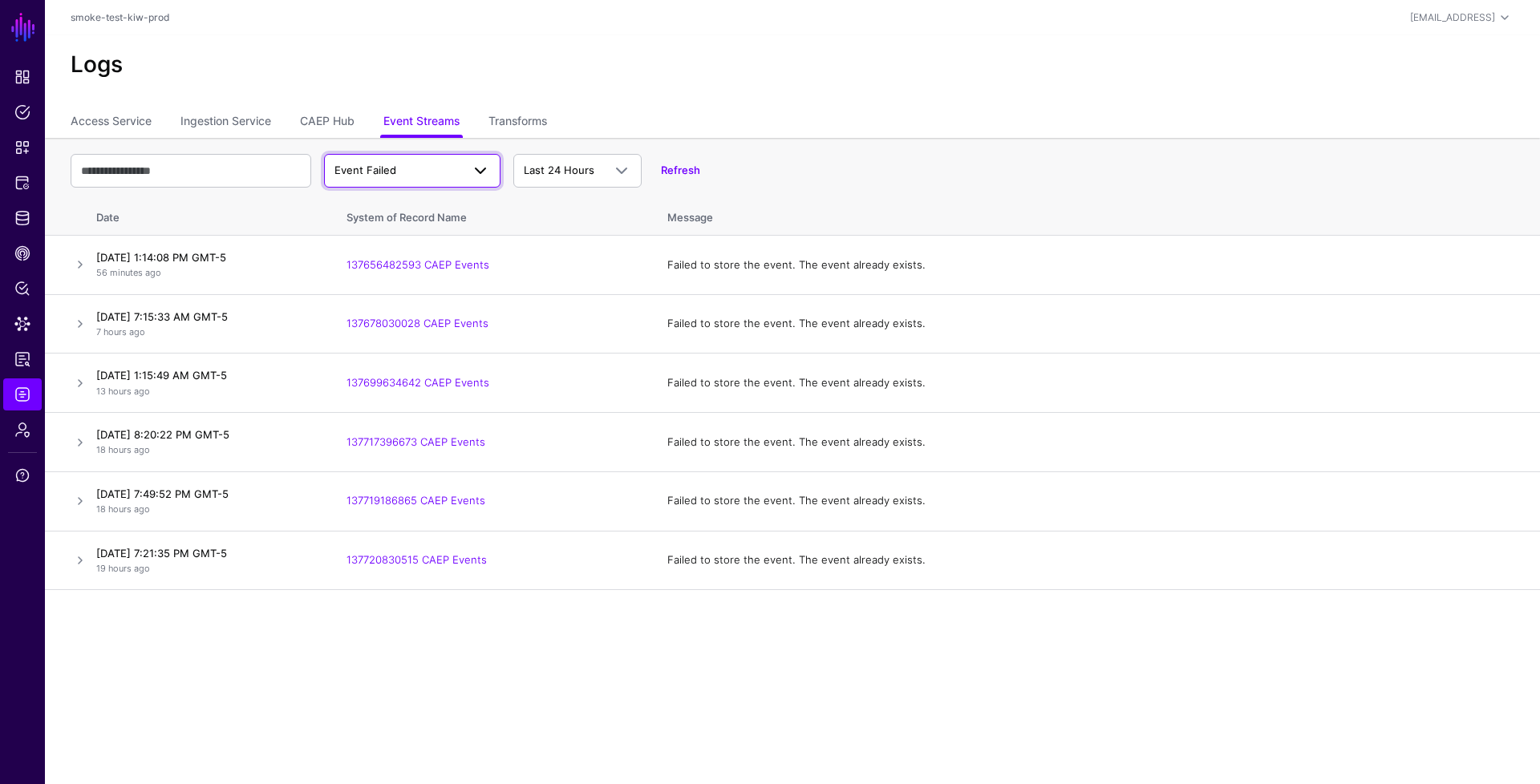
click at [439, 178] on span "Event Failed" at bounding box center [412, 170] width 156 height 19
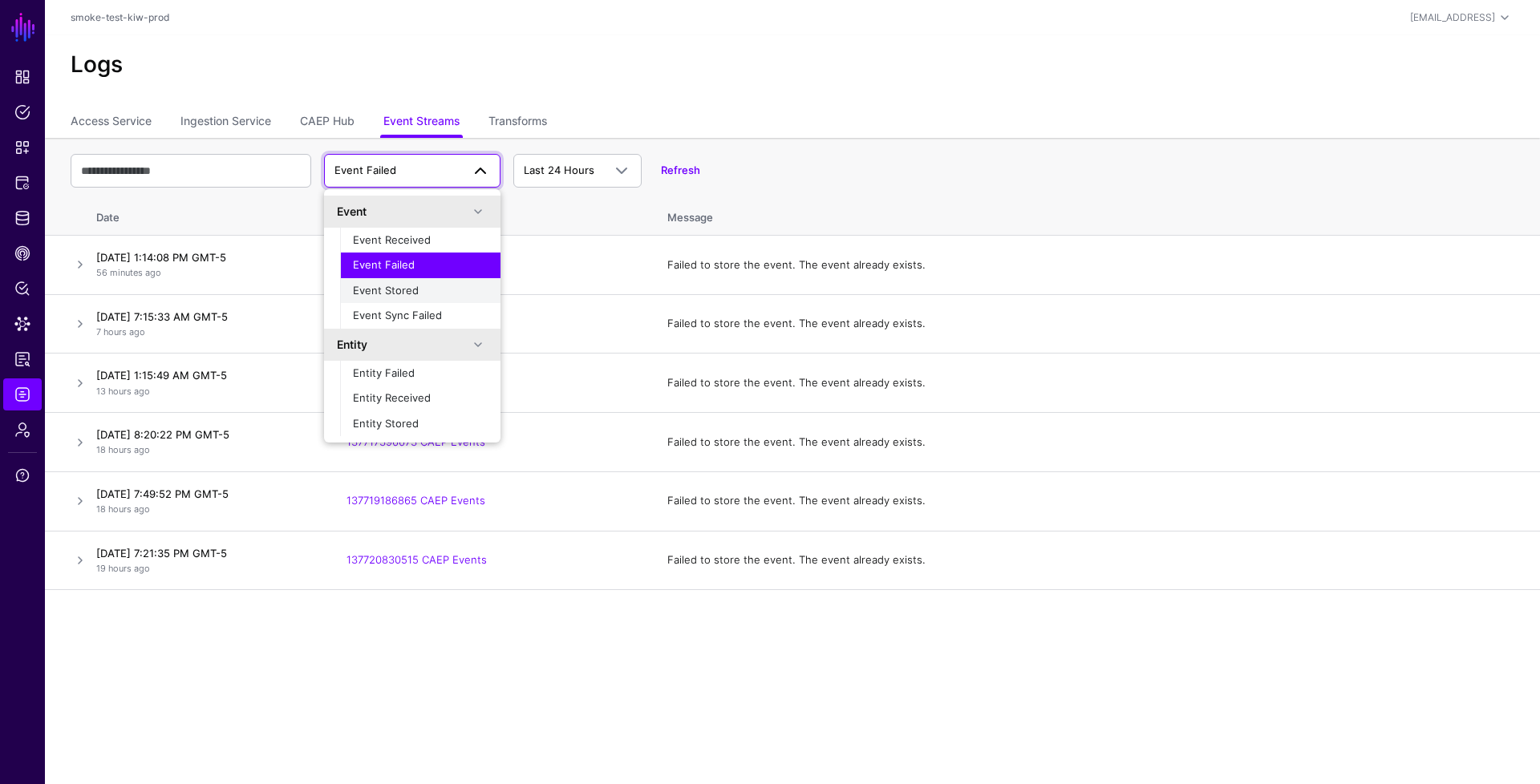
click at [420, 296] on div "Event Stored" at bounding box center [421, 291] width 135 height 16
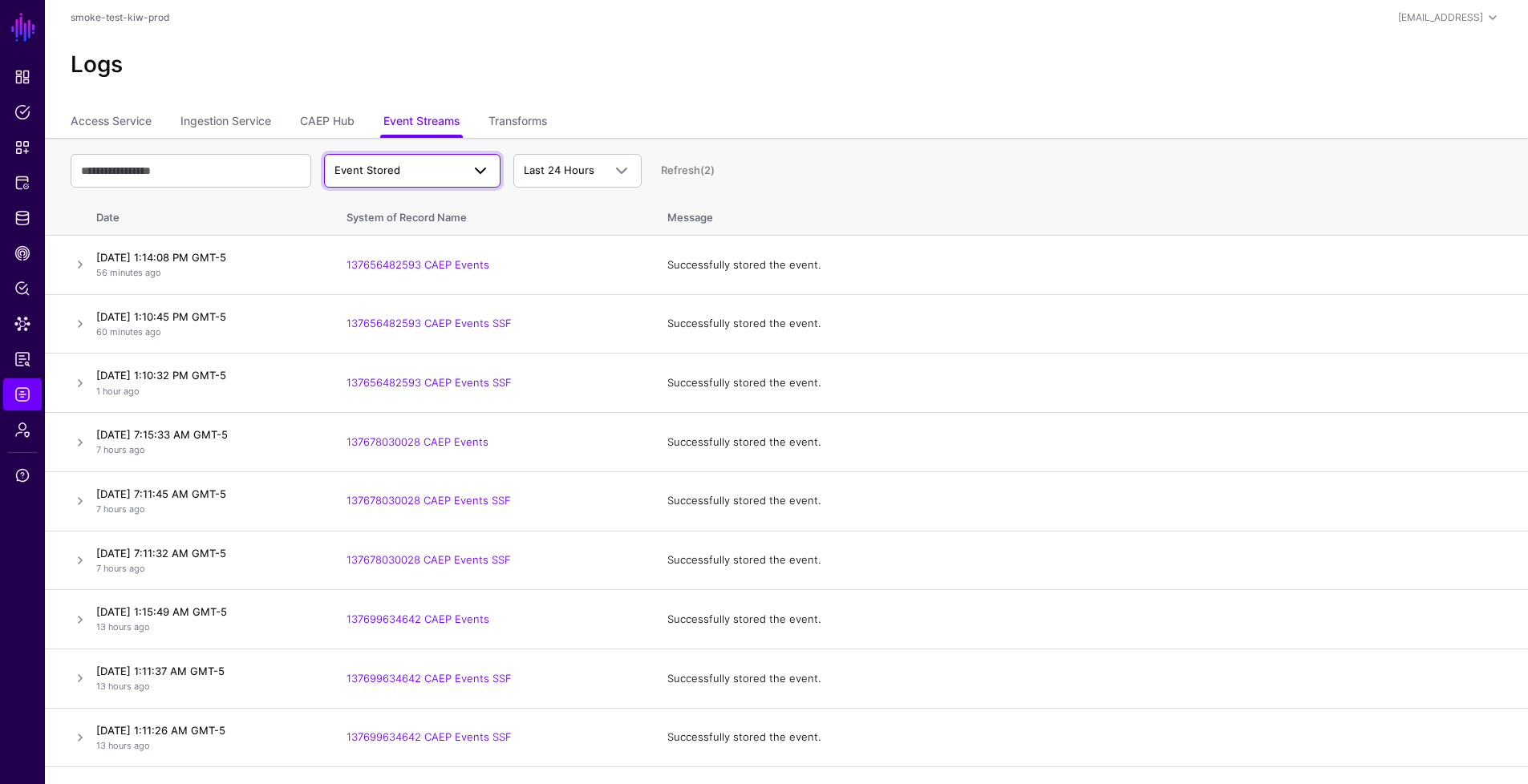
click at [433, 161] on span "Event Stored" at bounding box center [412, 170] width 156 height 19
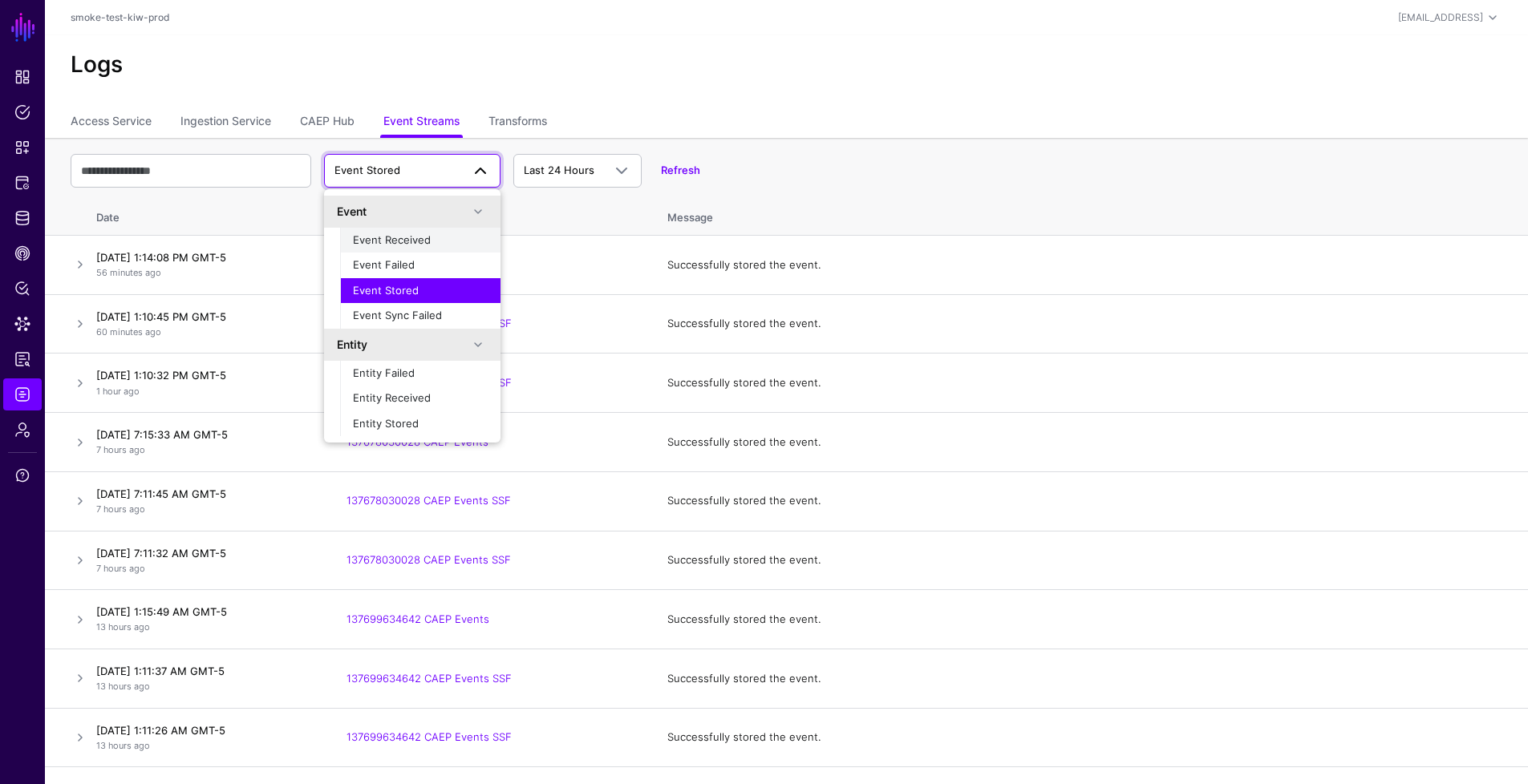
click at [410, 241] on span "Event Received" at bounding box center [392, 239] width 78 height 13
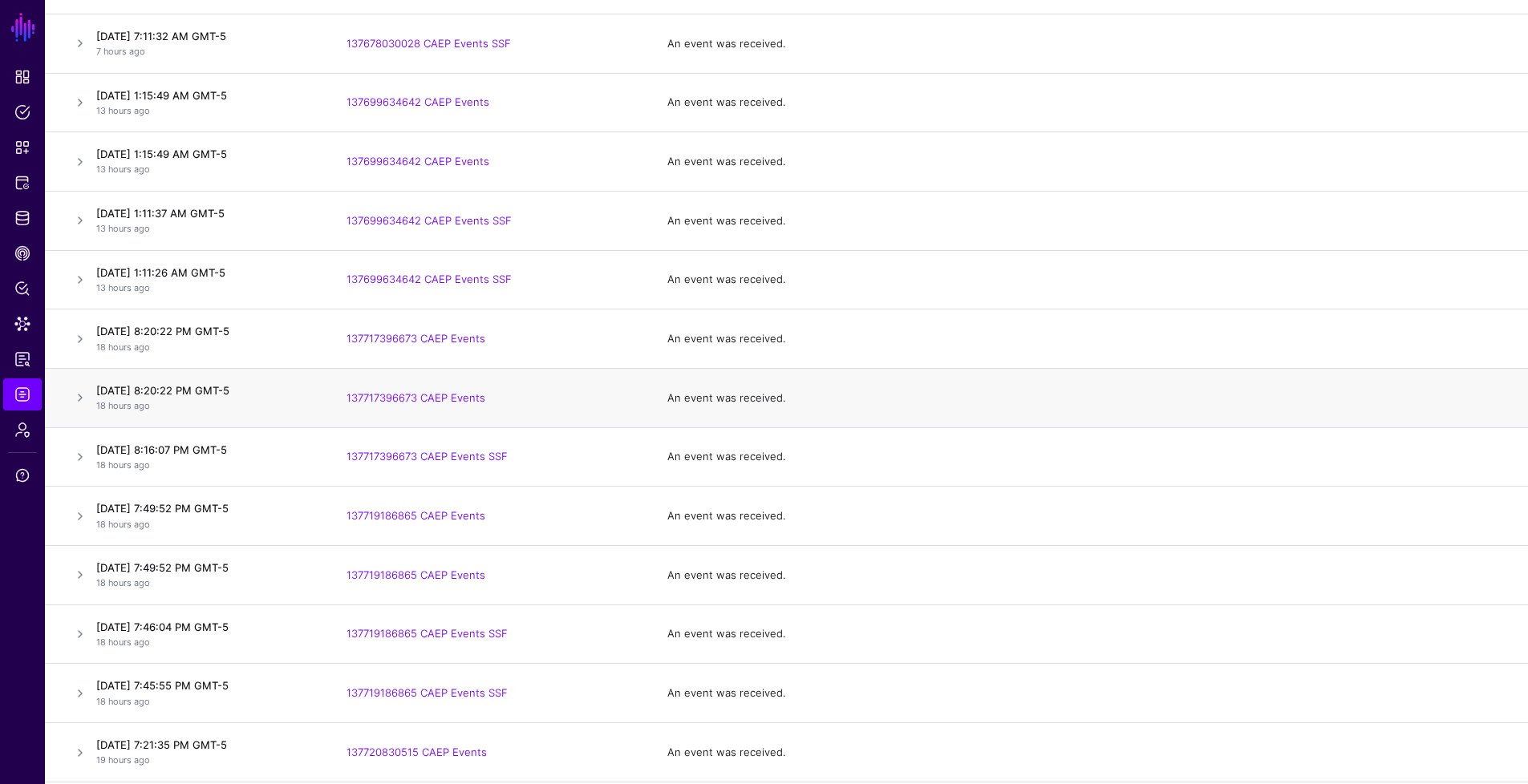
scroll to position [638, 0]
click at [79, 459] on link at bounding box center [80, 454] width 19 height 19
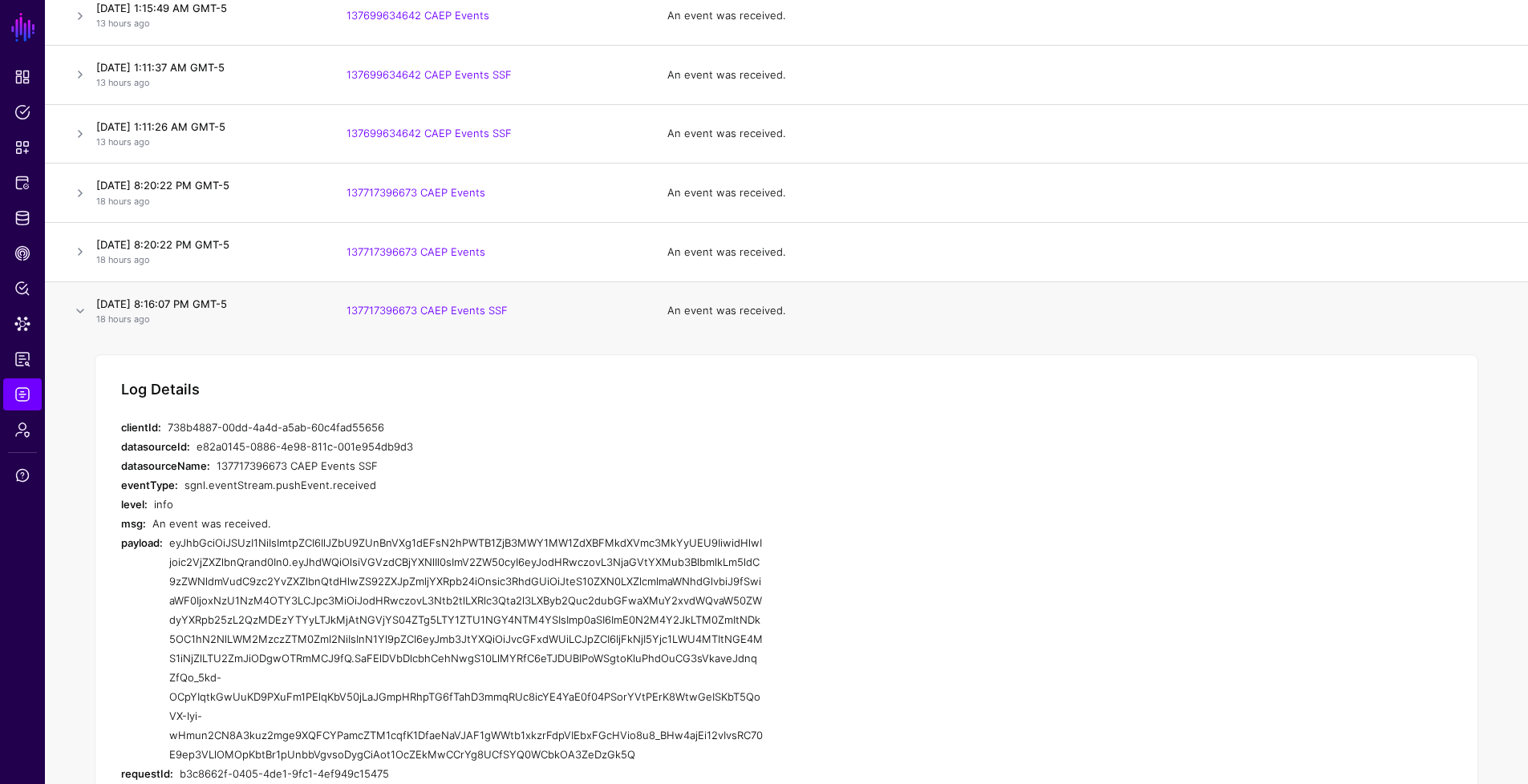
scroll to position [860, 0]
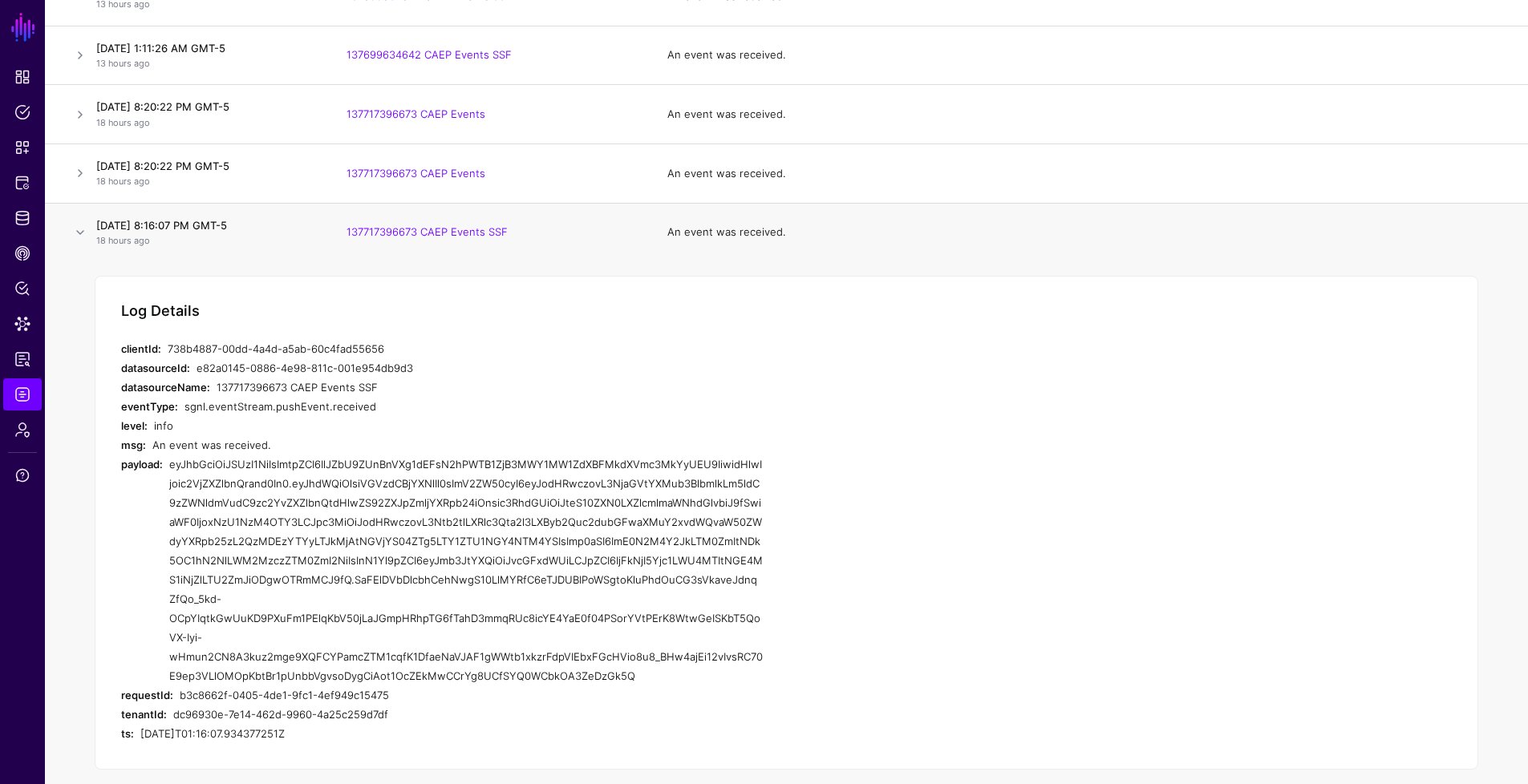
click at [390, 416] on div "info" at bounding box center [459, 426] width 609 height 19
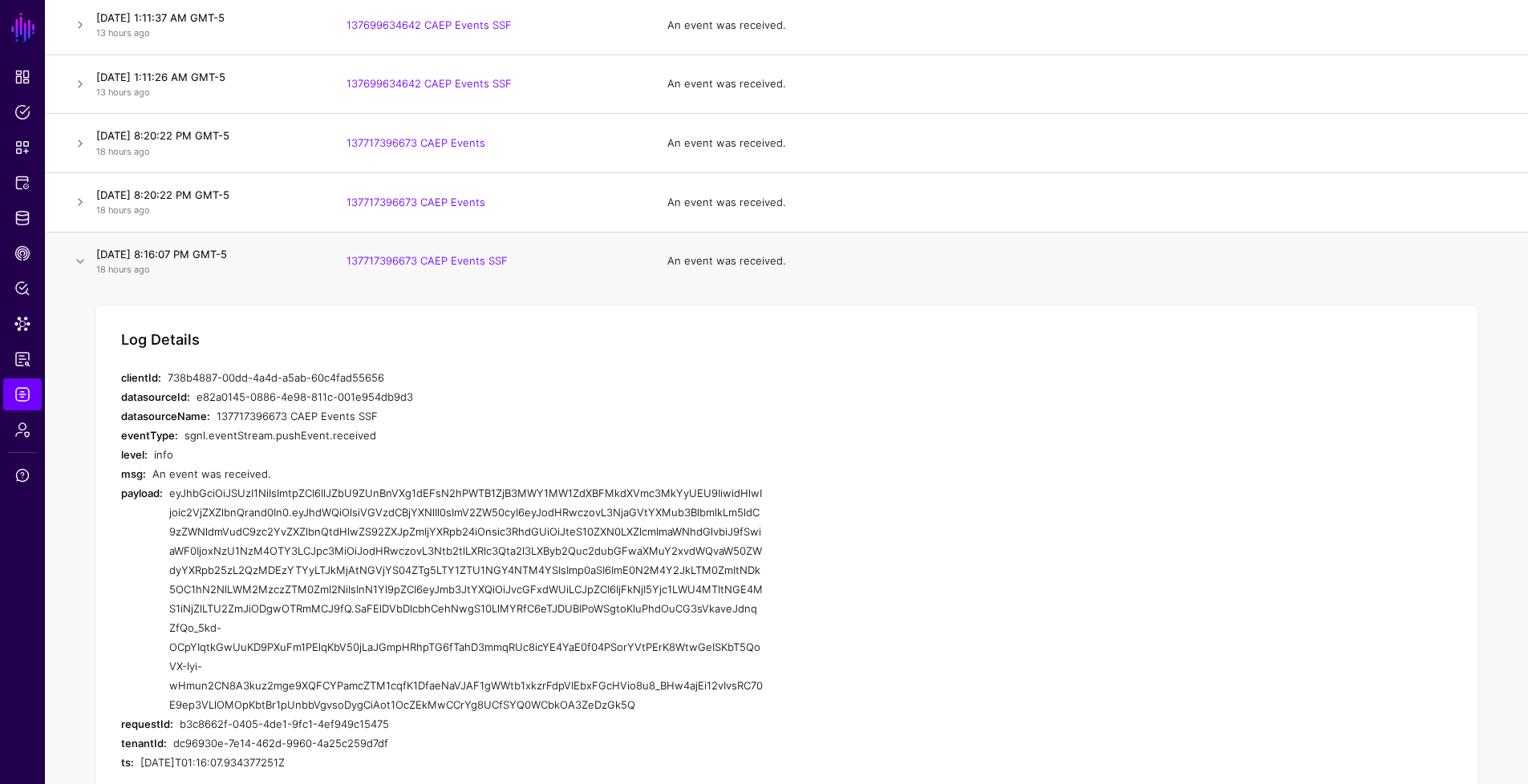
scroll to position [834, 0]
click at [81, 254] on link at bounding box center [80, 258] width 19 height 19
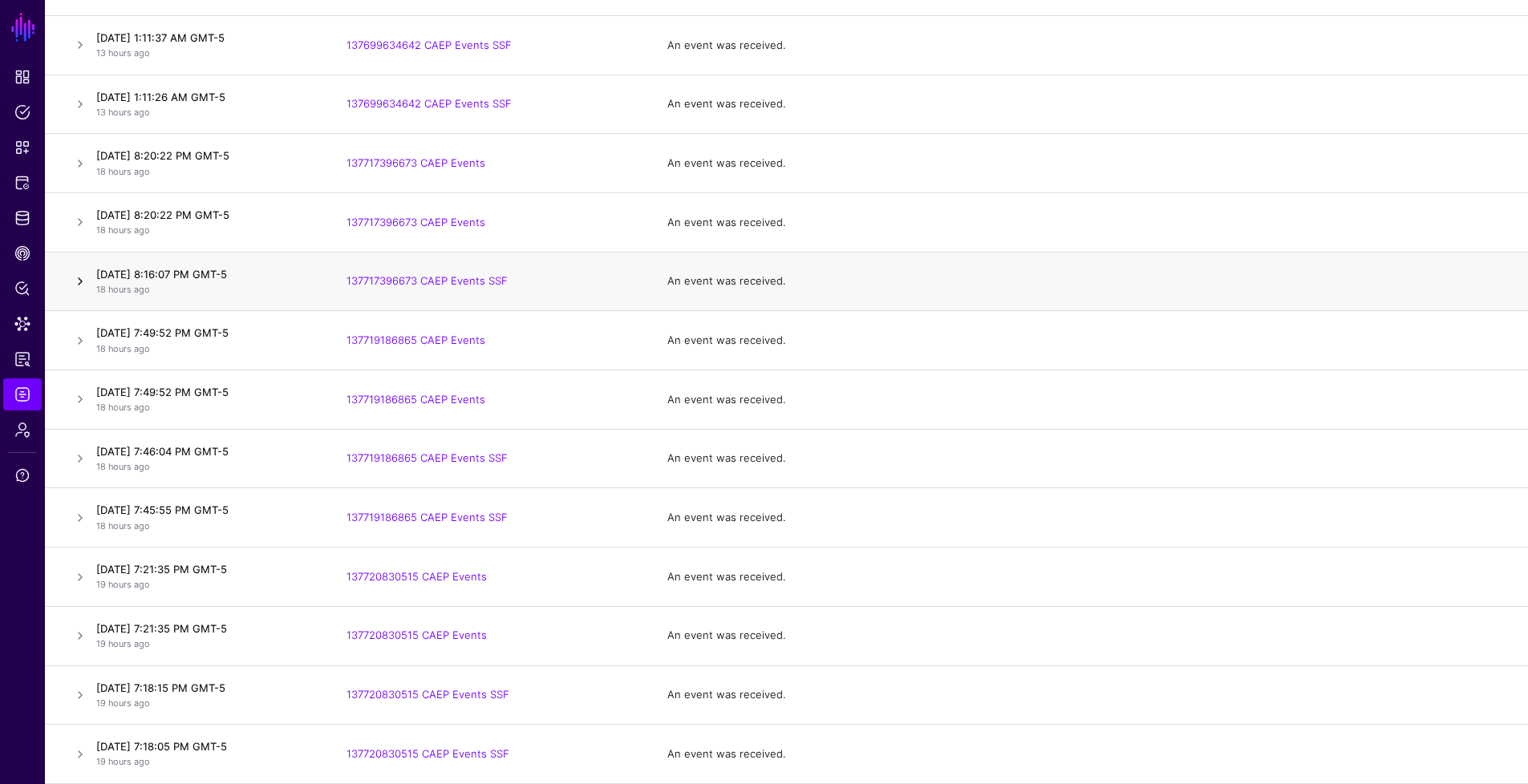
scroll to position [811, 0]
click at [83, 456] on link at bounding box center [80, 459] width 19 height 19
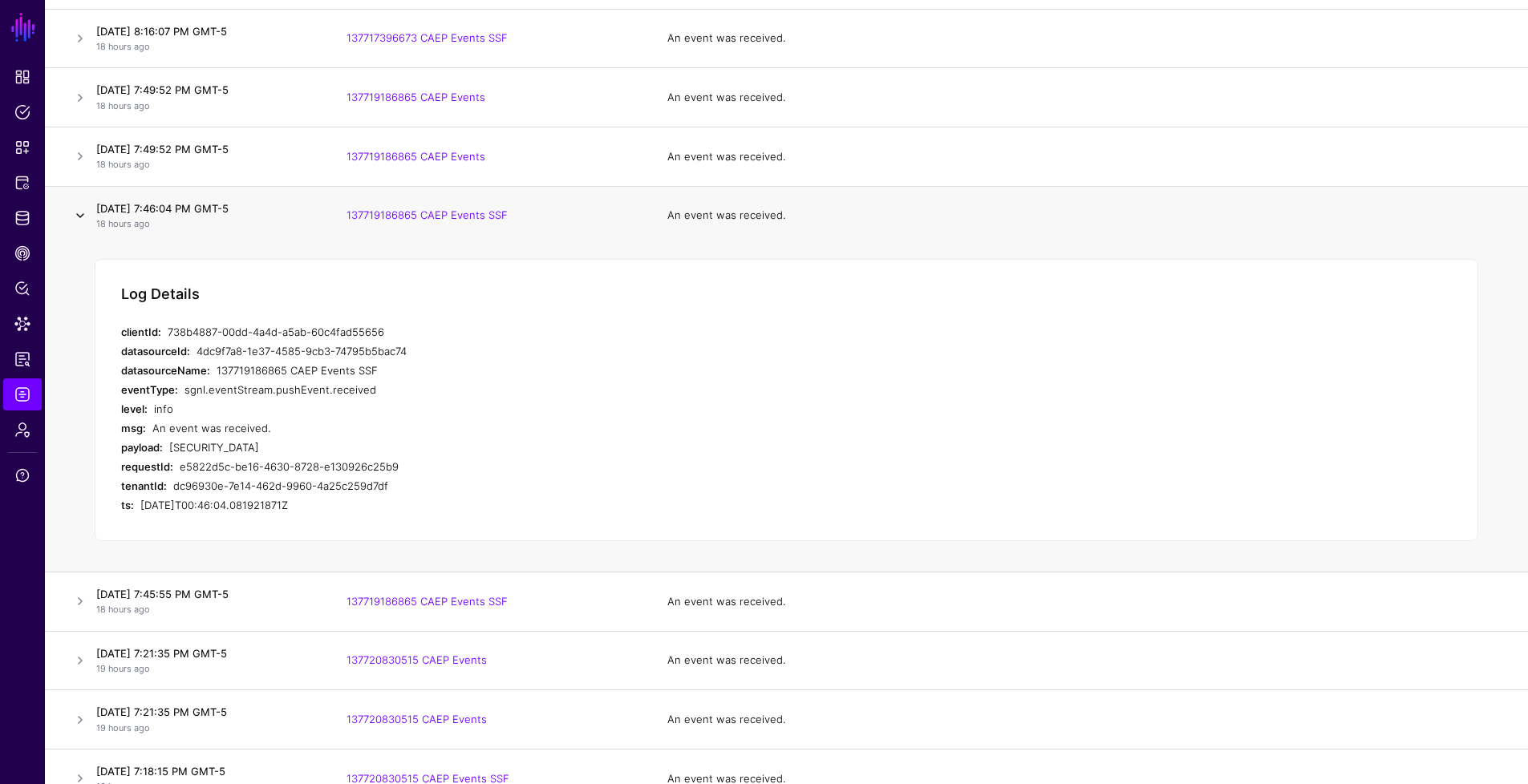
scroll to position [1201, 0]
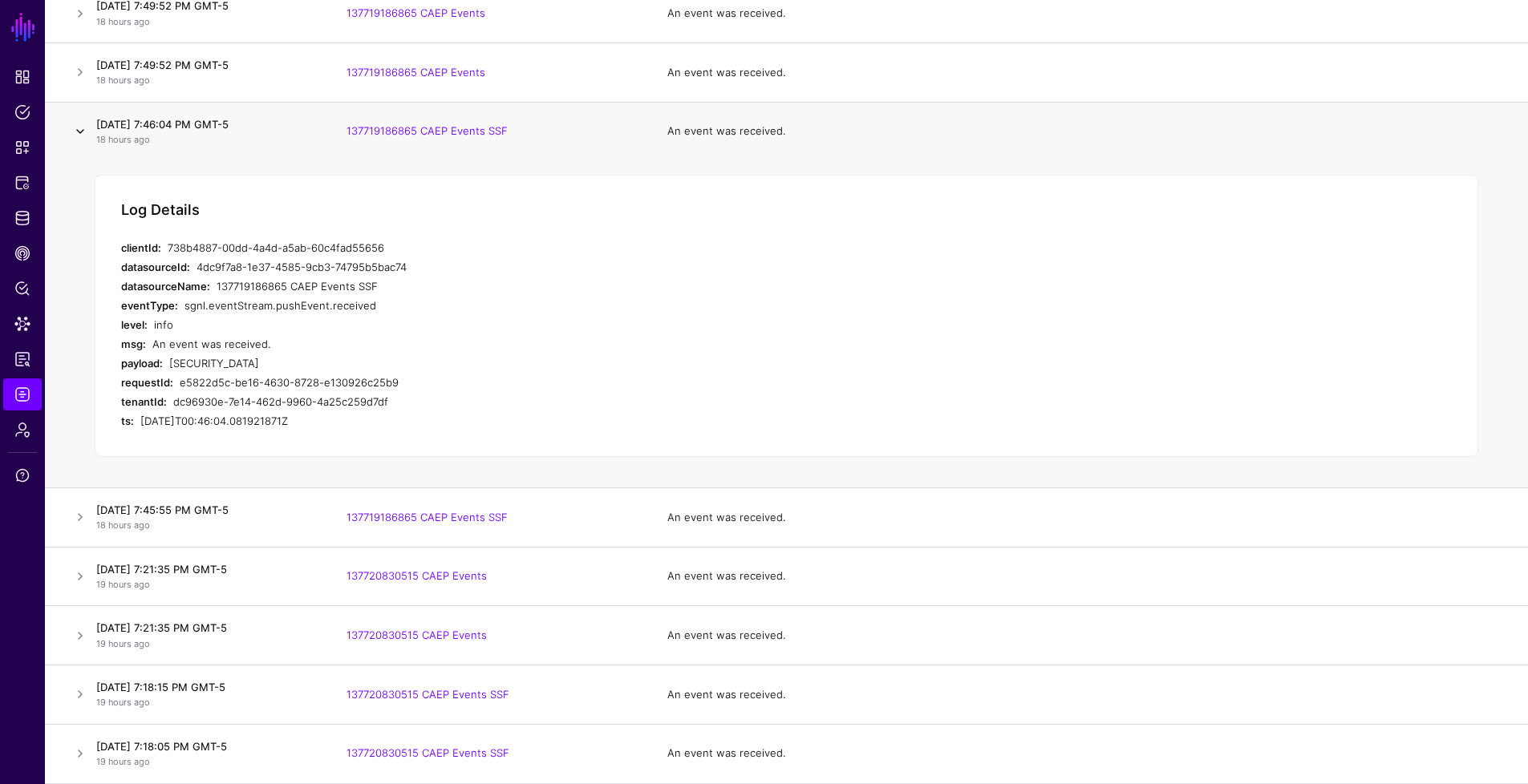
click at [88, 122] on link at bounding box center [80, 132] width 19 height 19
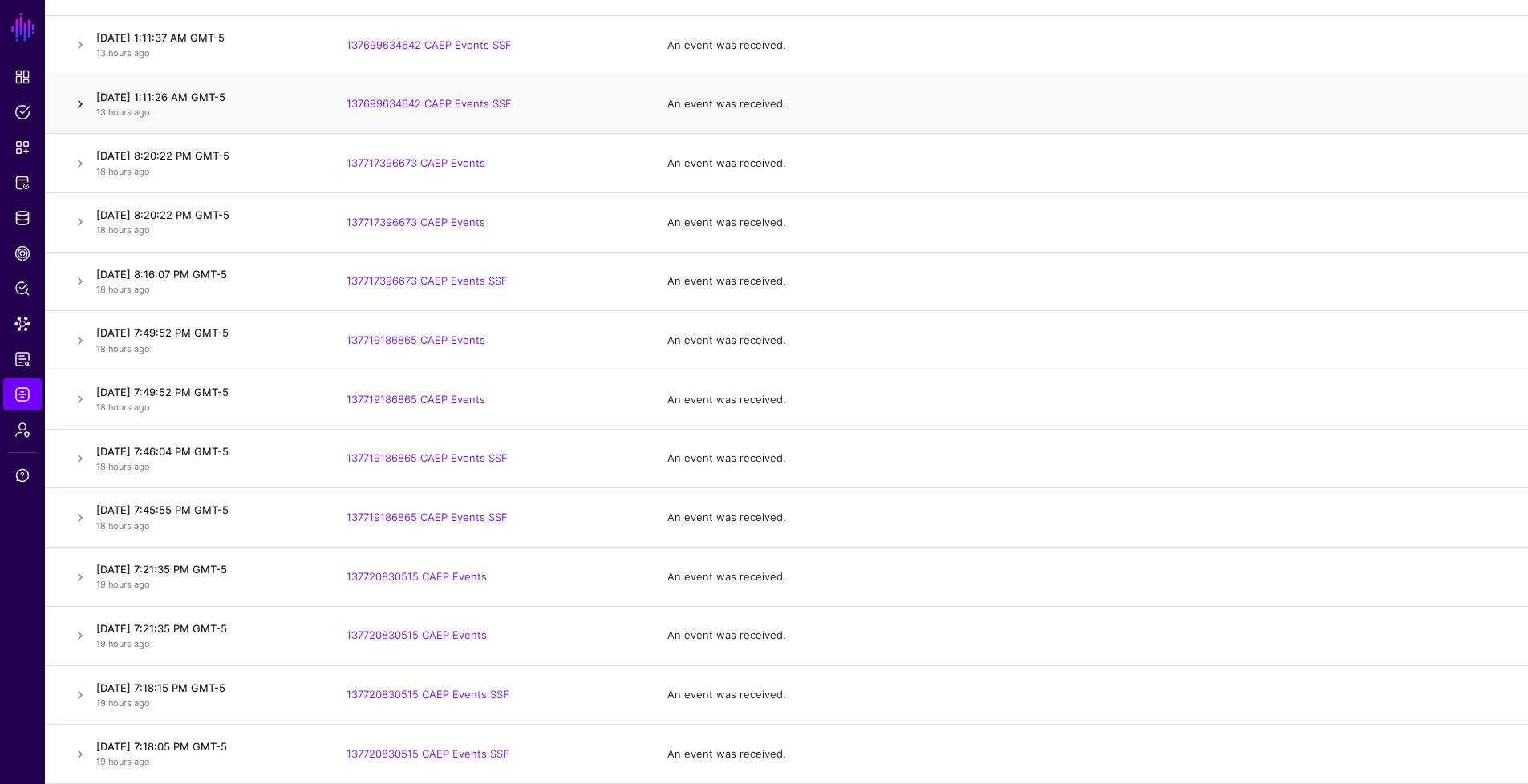
click at [87, 111] on link at bounding box center [80, 104] width 19 height 19
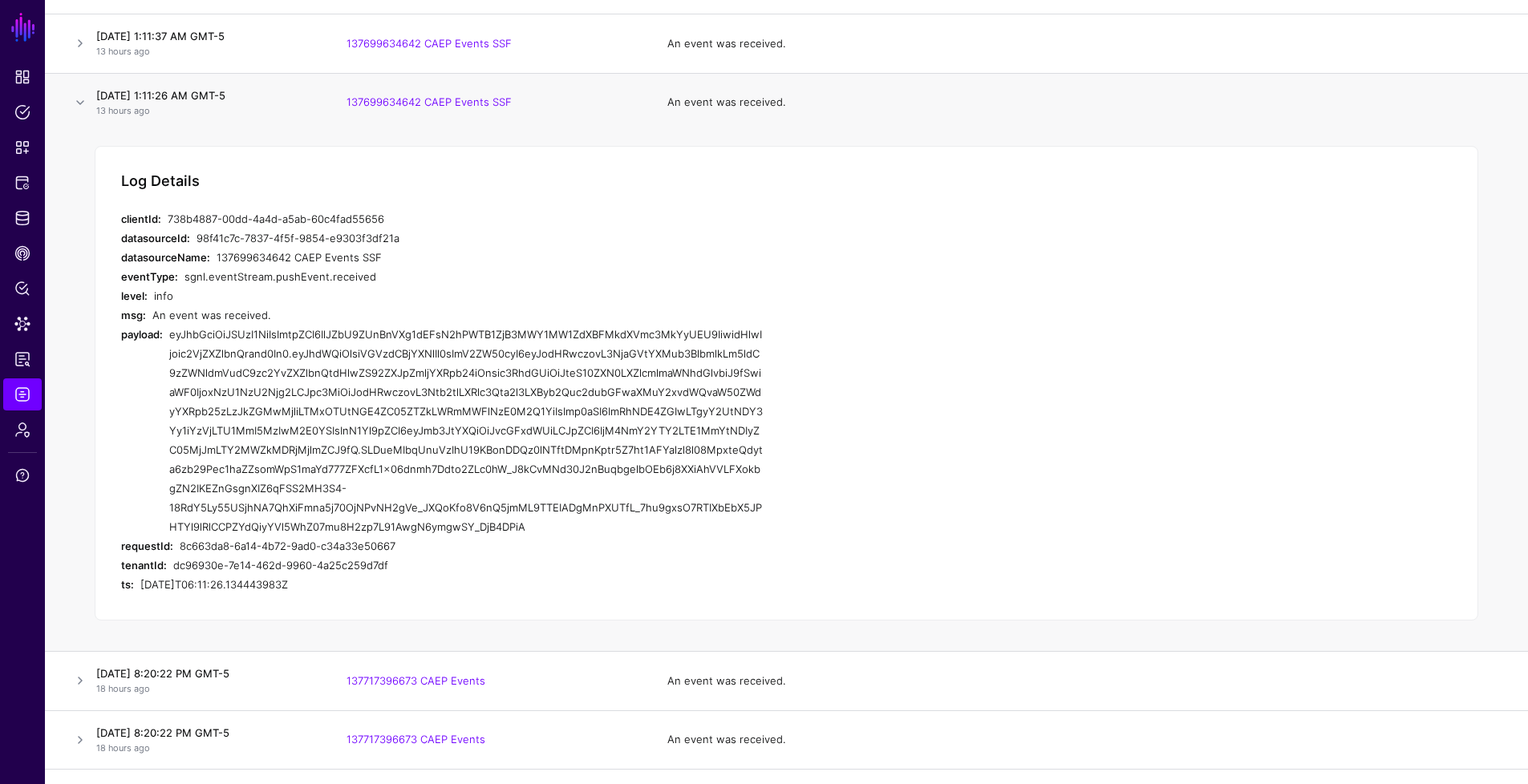
scroll to position [796, 0]
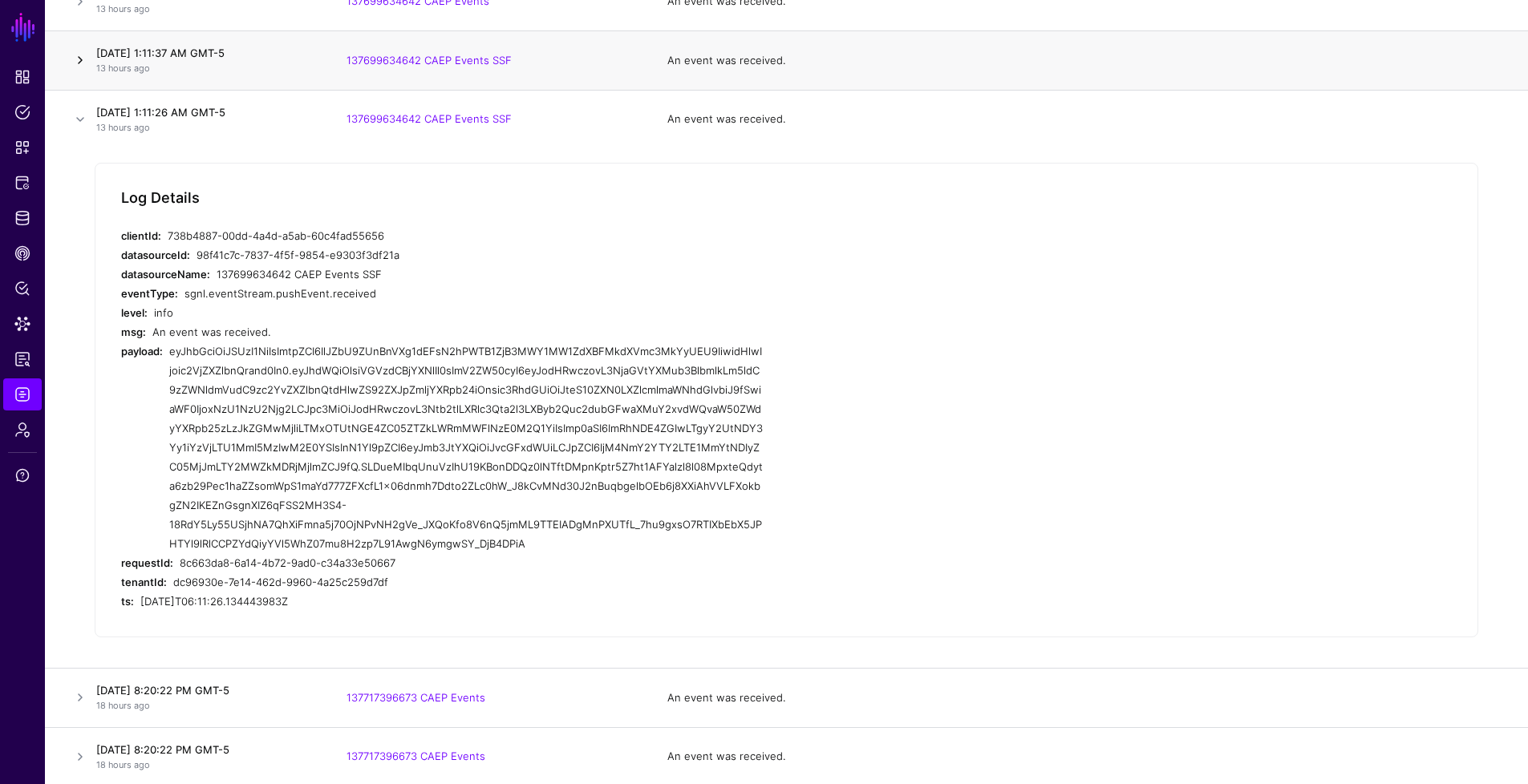
click at [76, 57] on link at bounding box center [80, 60] width 19 height 19
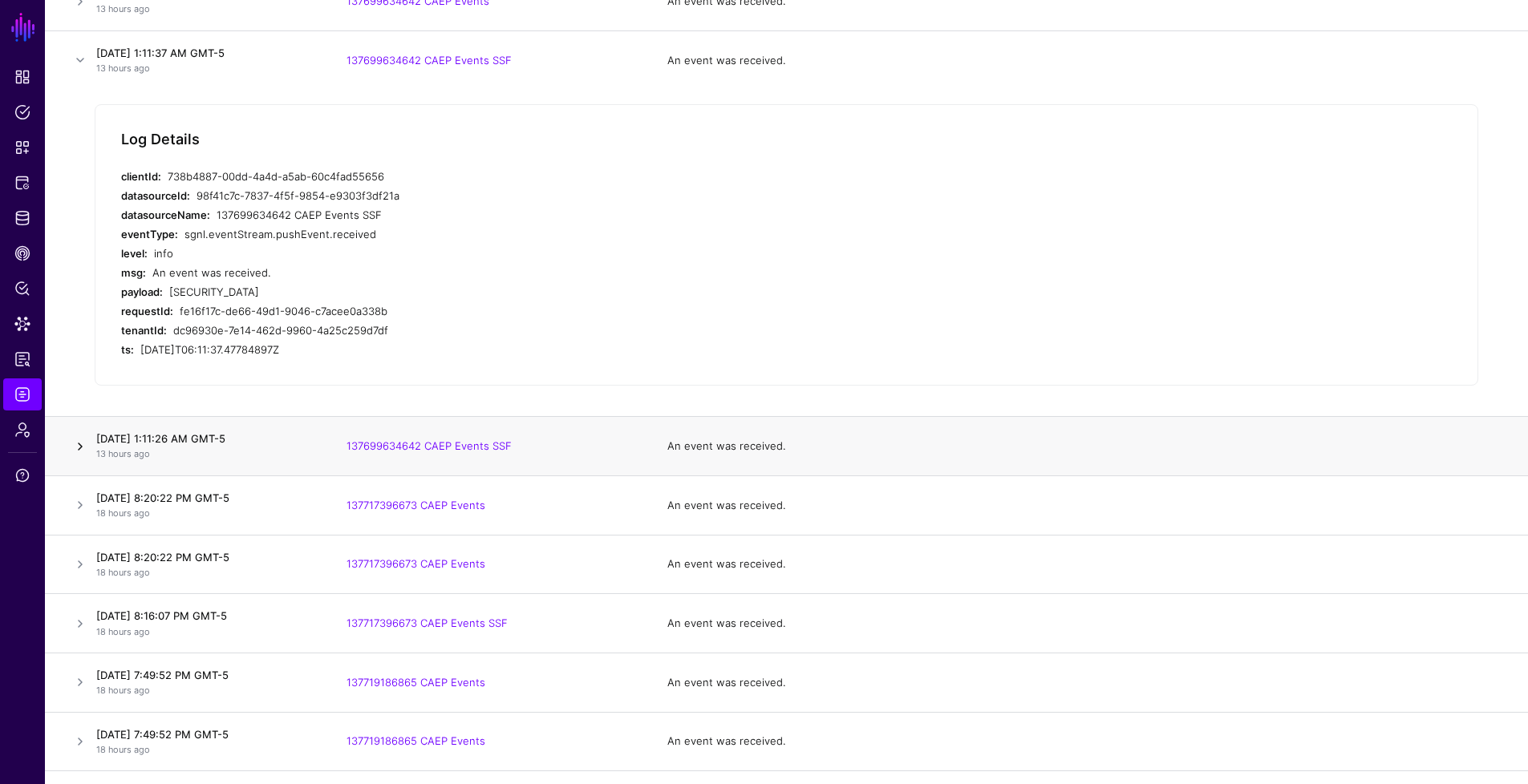
click at [76, 456] on link at bounding box center [80, 446] width 19 height 19
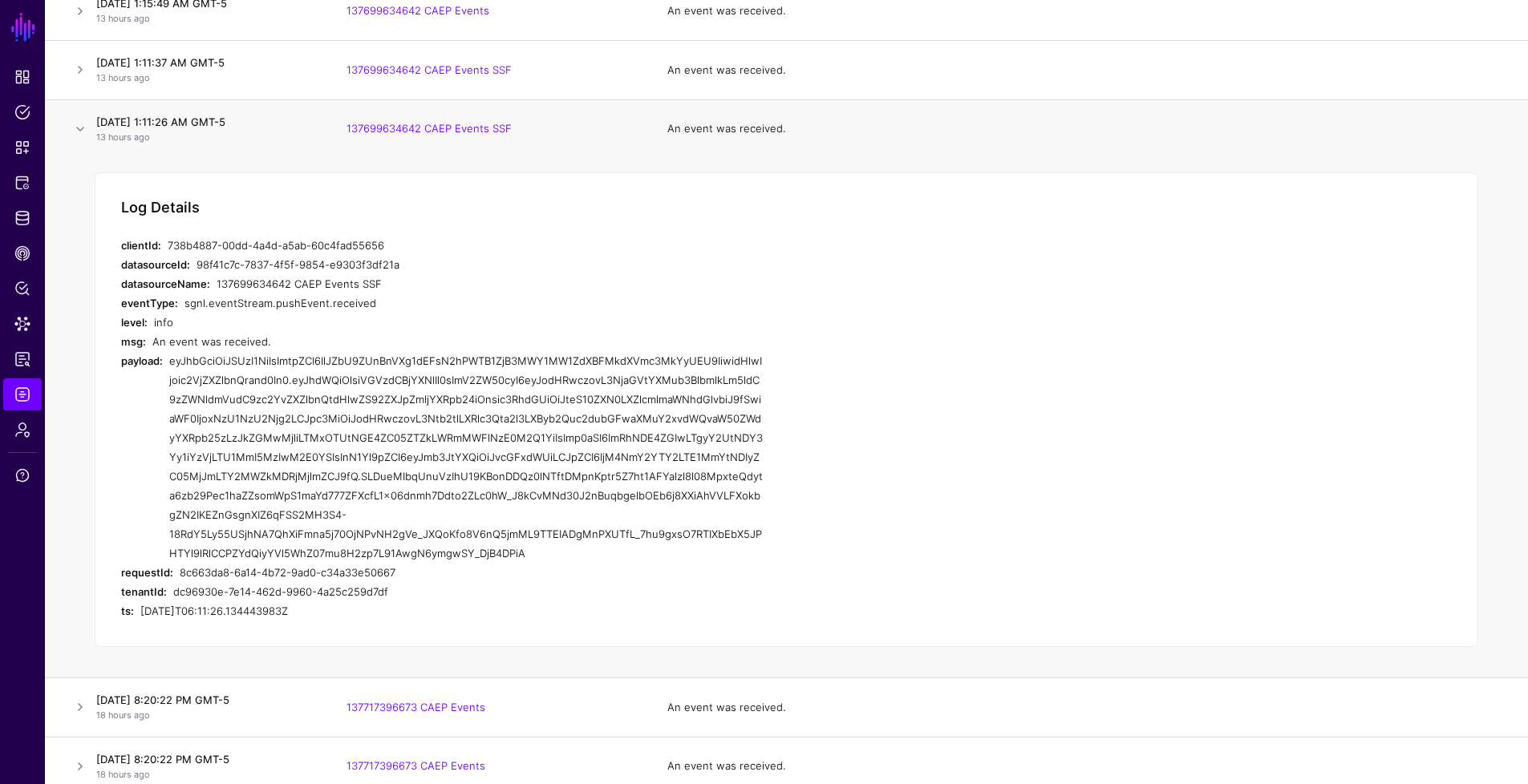
scroll to position [782, 0]
click at [22, 228] on link "Identity Data Fabric" at bounding box center [23, 218] width 39 height 32
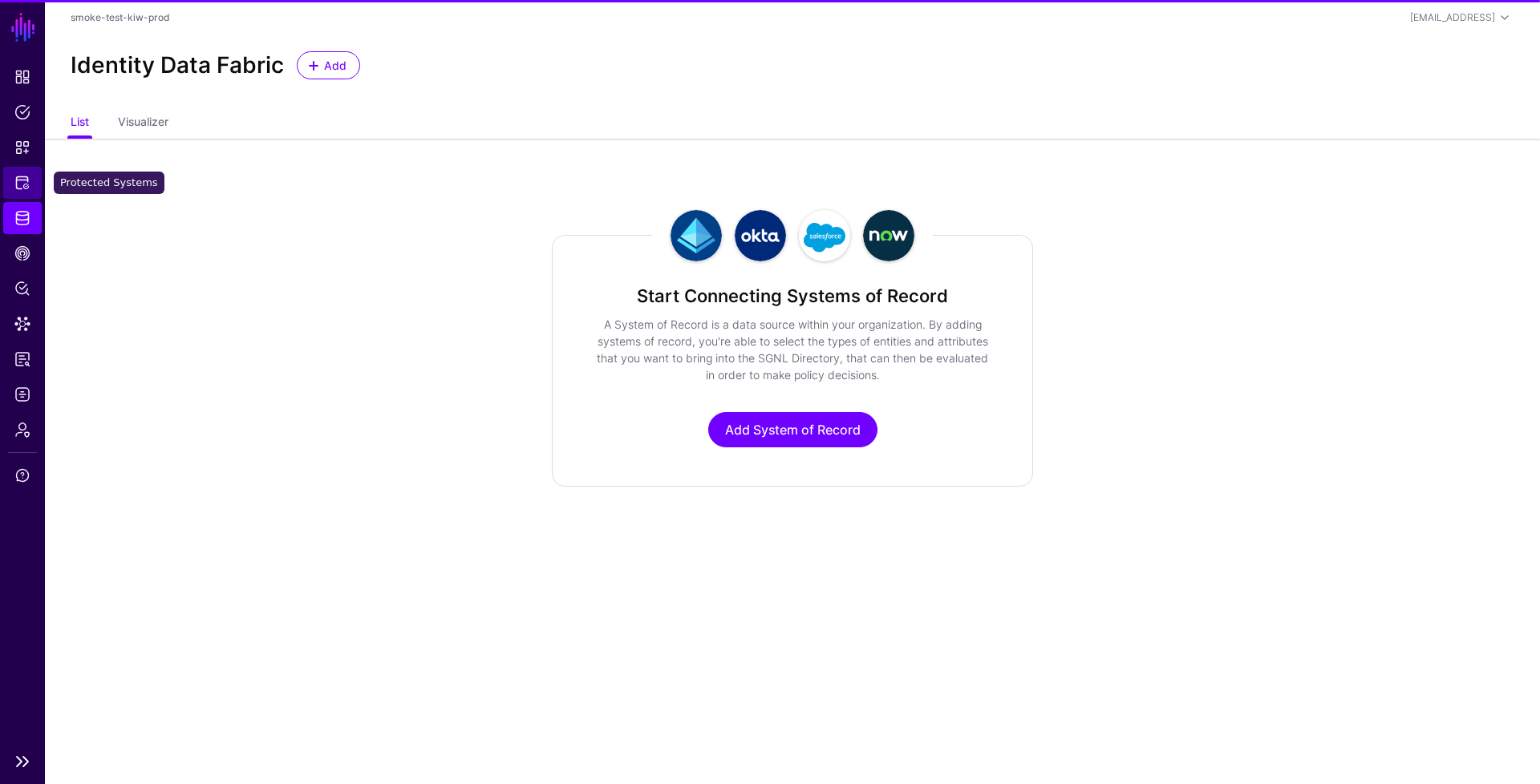
click at [32, 188] on link "Protected Systems" at bounding box center [23, 183] width 39 height 32
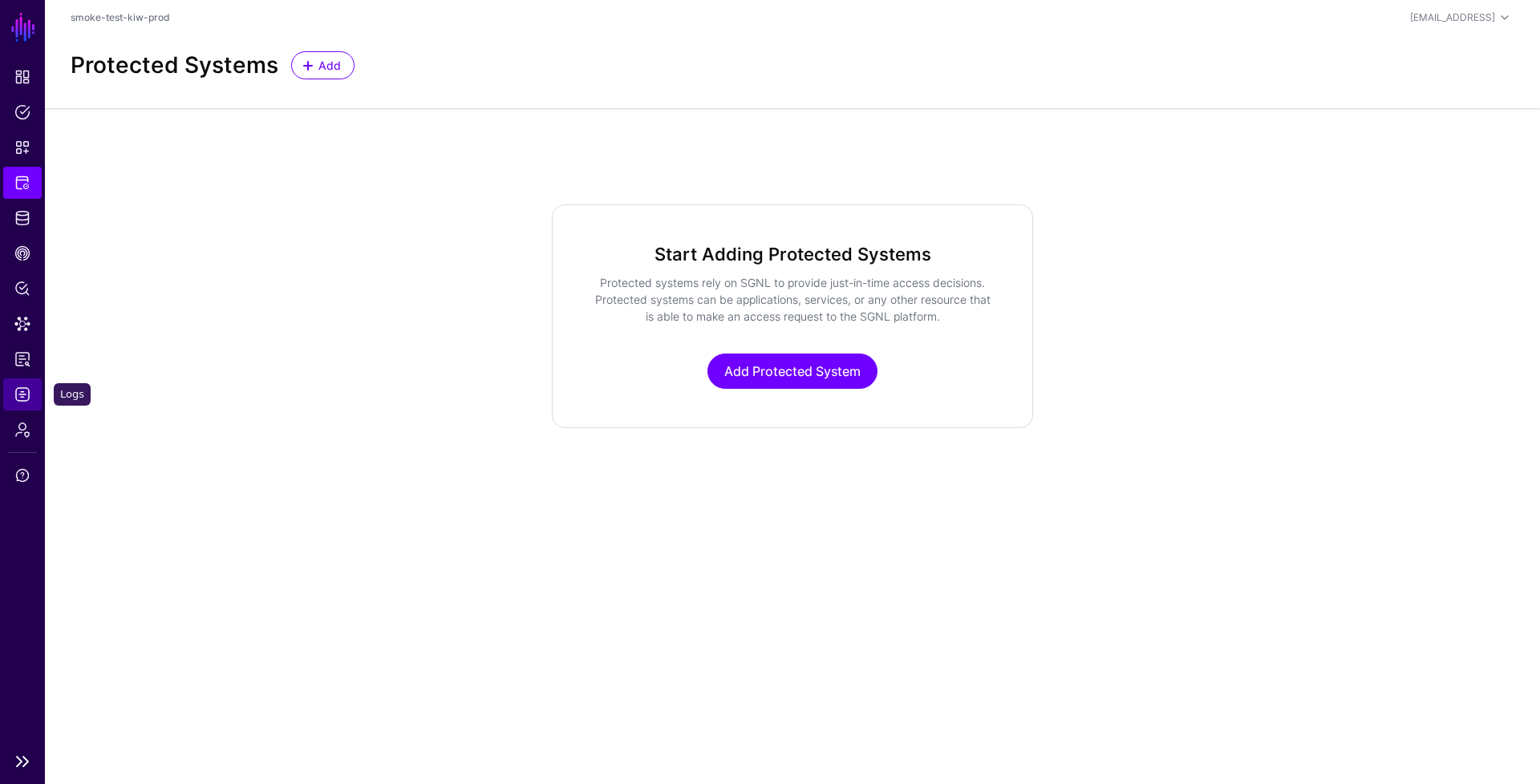
click at [37, 394] on link "Logs" at bounding box center [23, 395] width 39 height 32
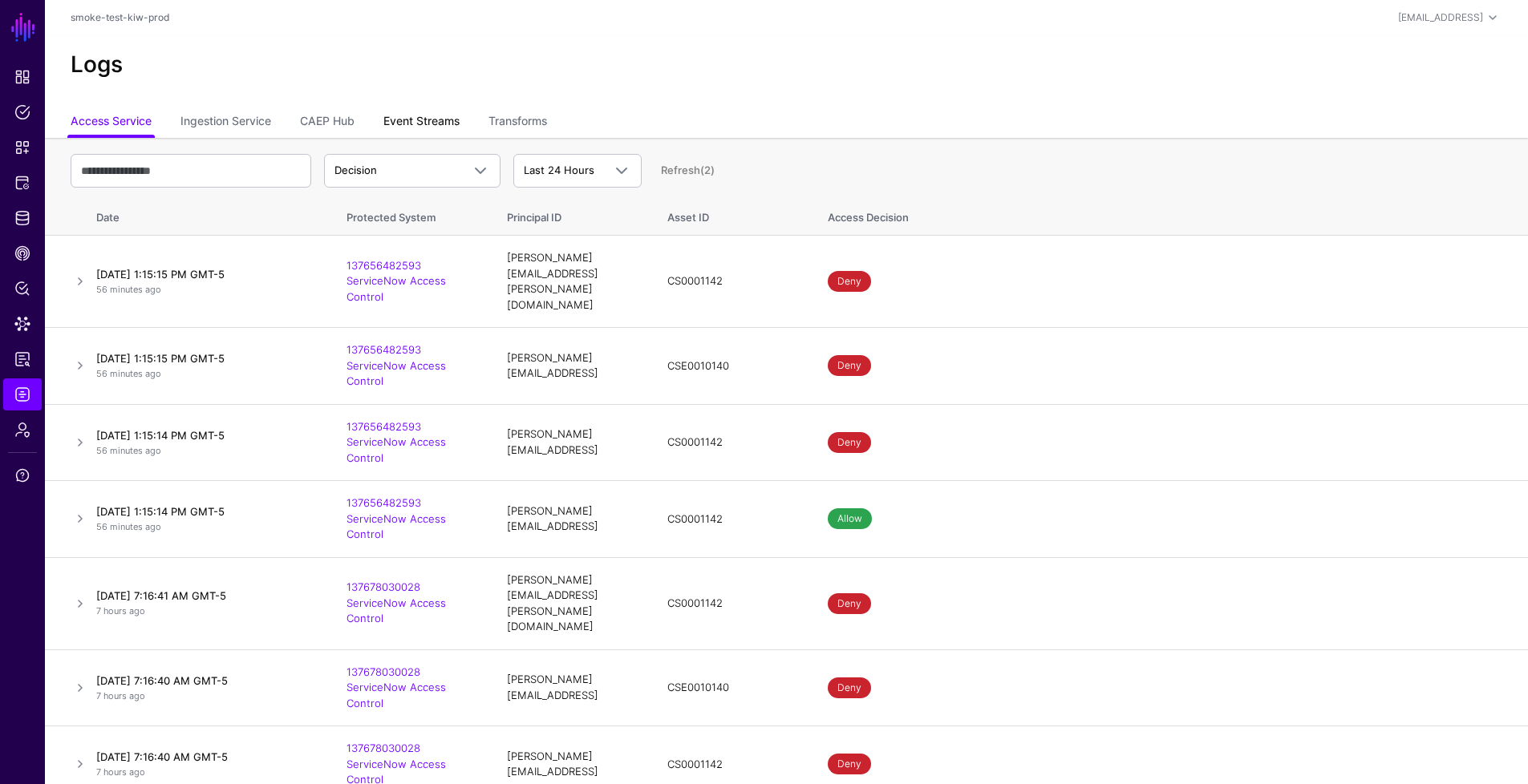
click at [439, 118] on link "Event Streams" at bounding box center [422, 122] width 76 height 30
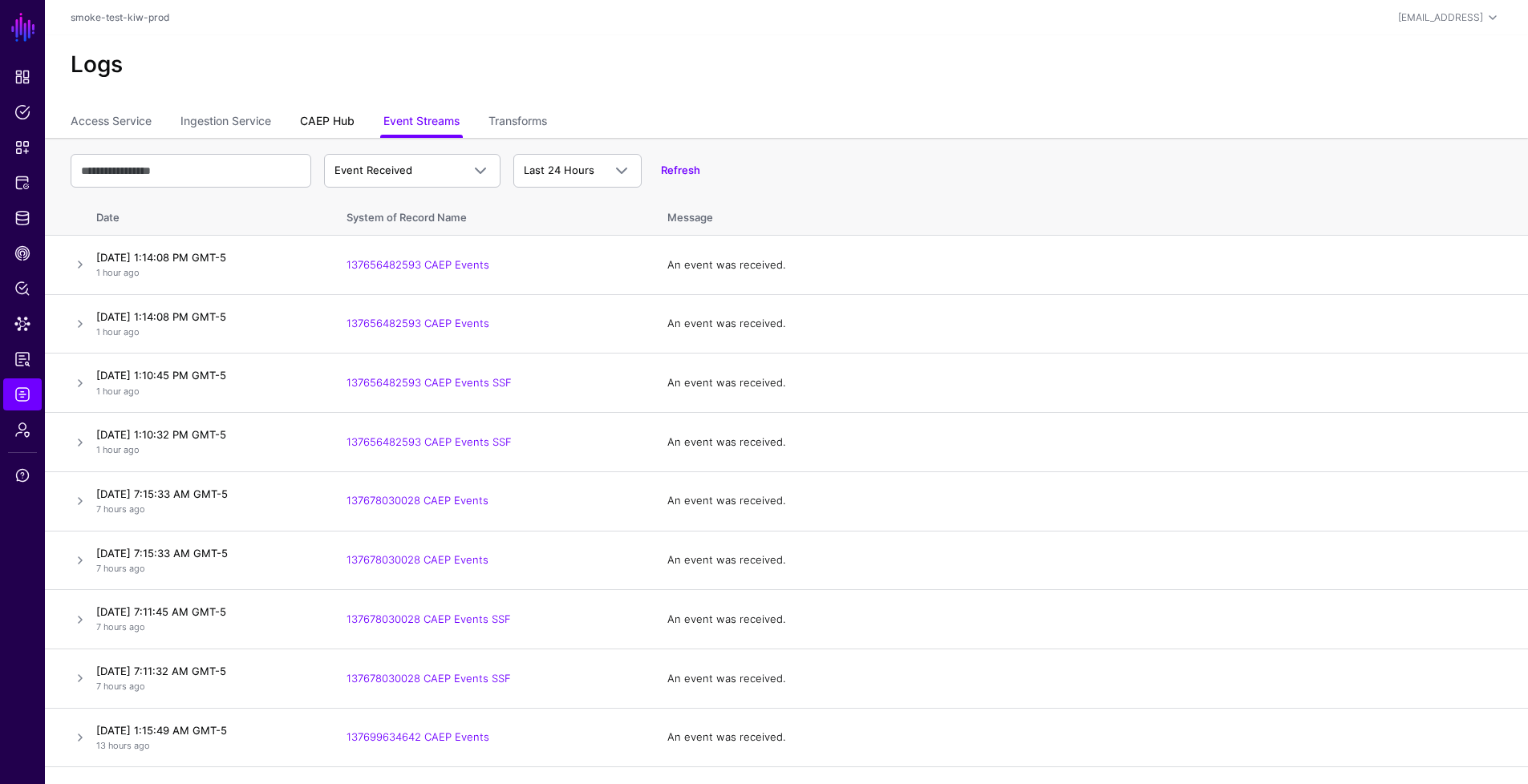
click at [331, 127] on link "CAEP Hub" at bounding box center [327, 122] width 55 height 30
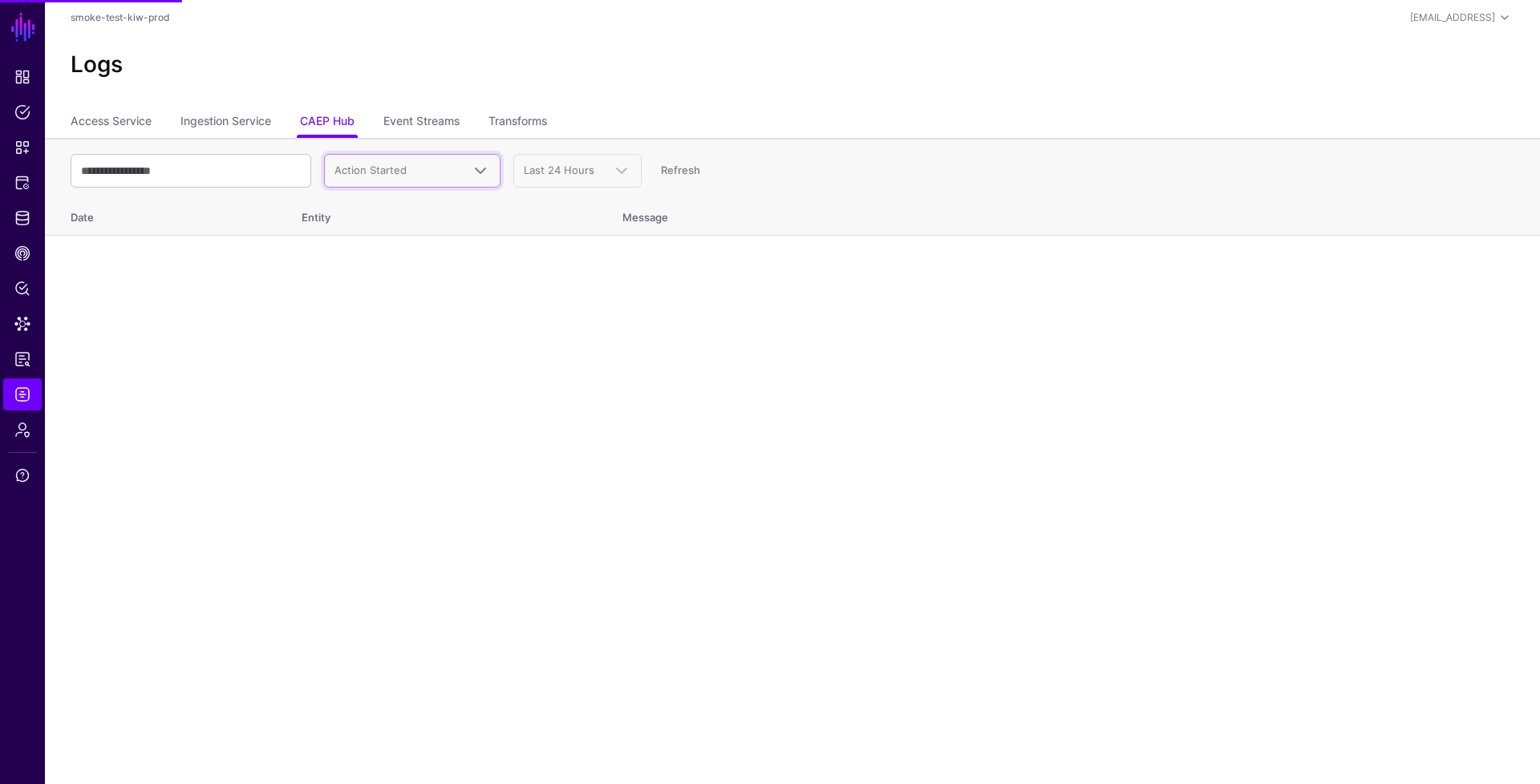
click at [357, 175] on span "Action Started" at bounding box center [371, 169] width 73 height 13
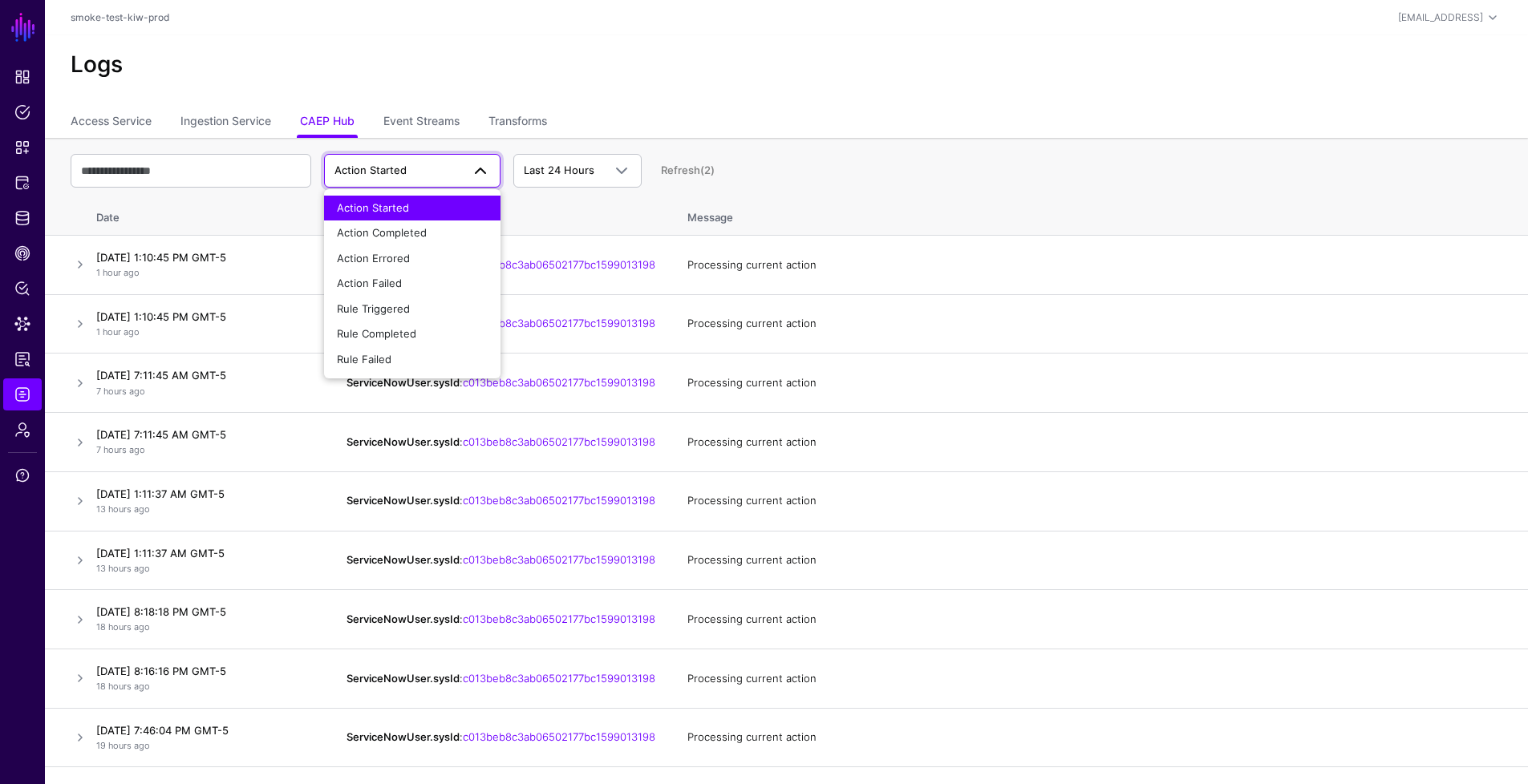
click at [267, 223] on th "Date" at bounding box center [210, 214] width 240 height 41
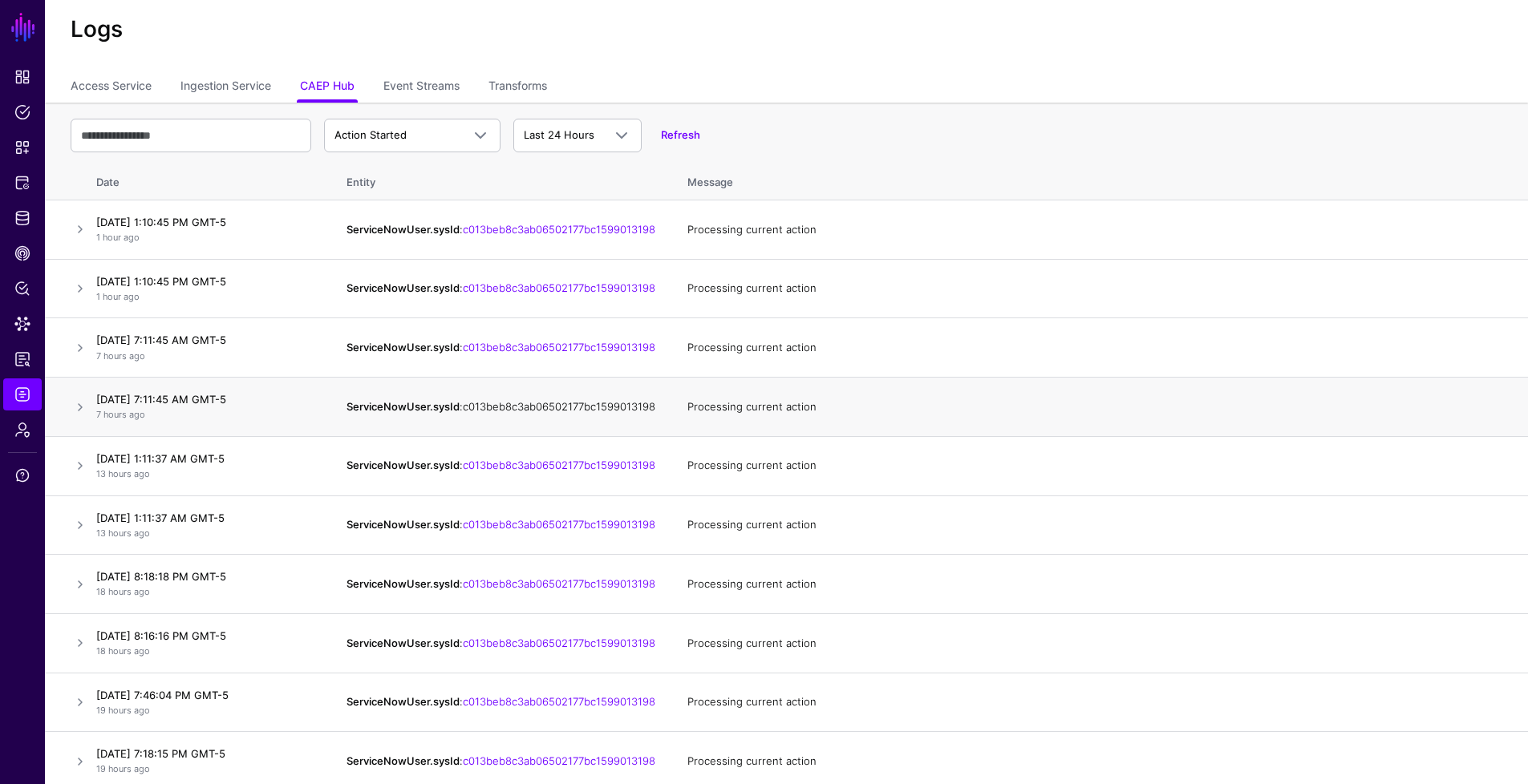
scroll to position [61, 0]
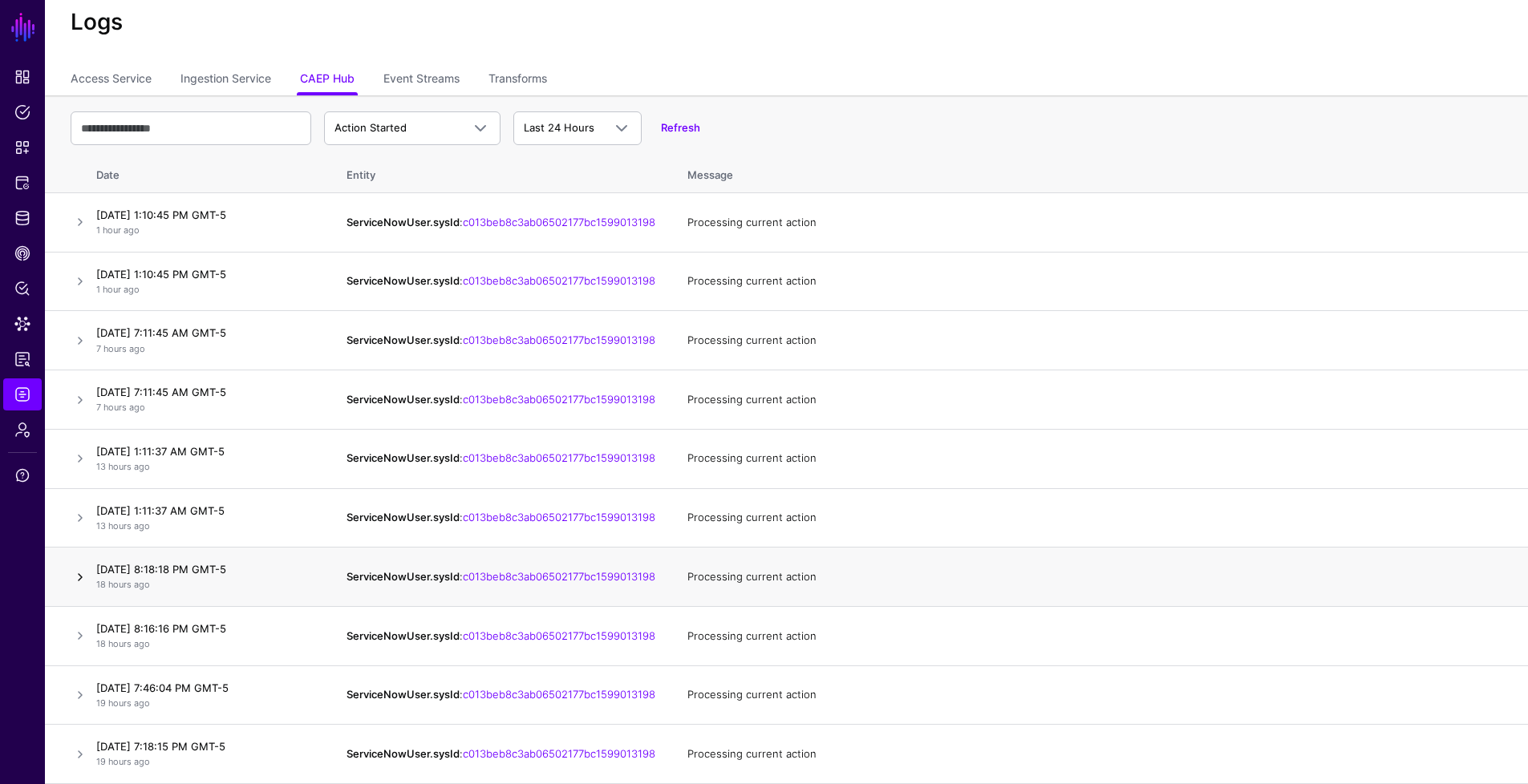
click at [89, 574] on link at bounding box center [80, 577] width 19 height 19
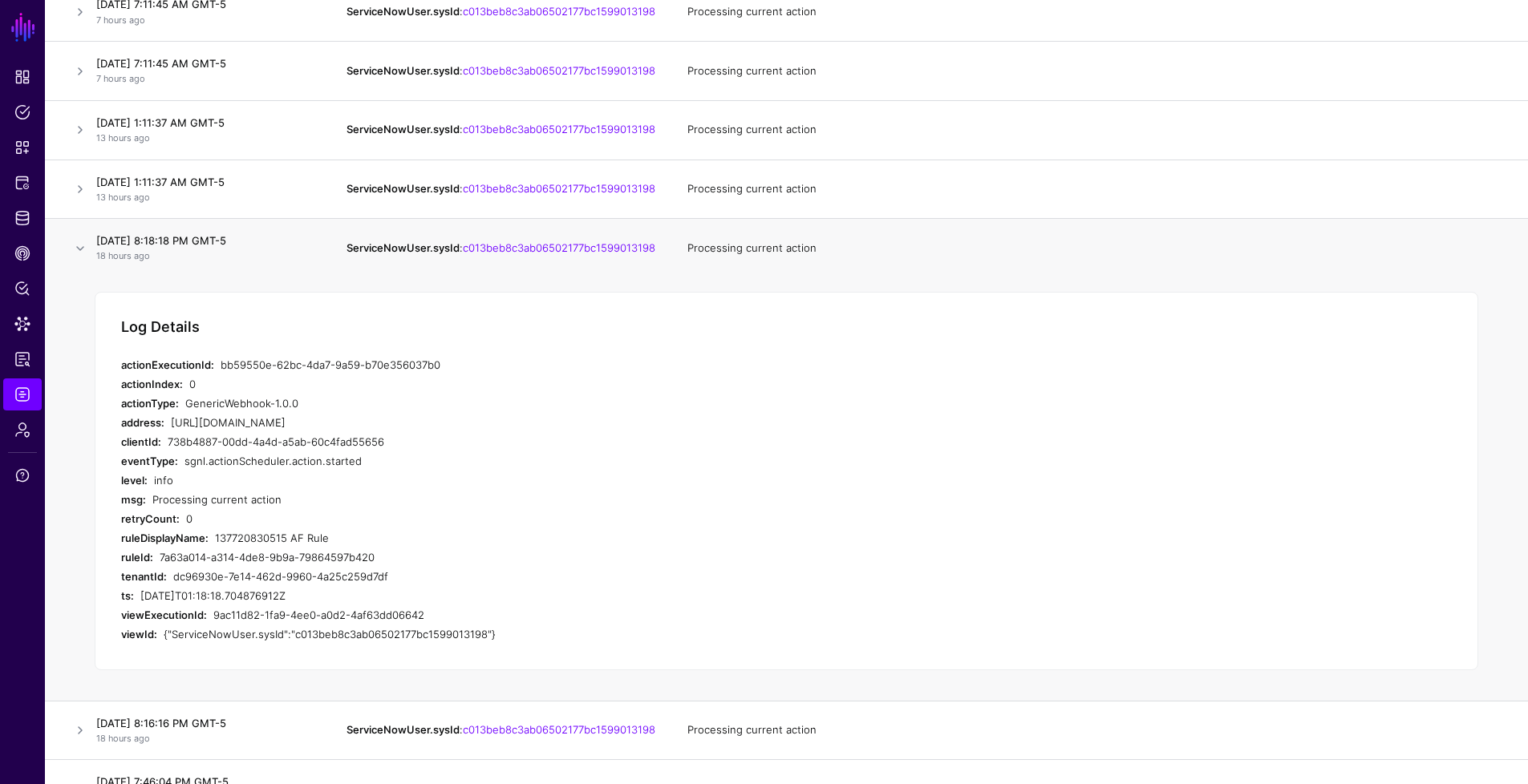
scroll to position [462, 0]
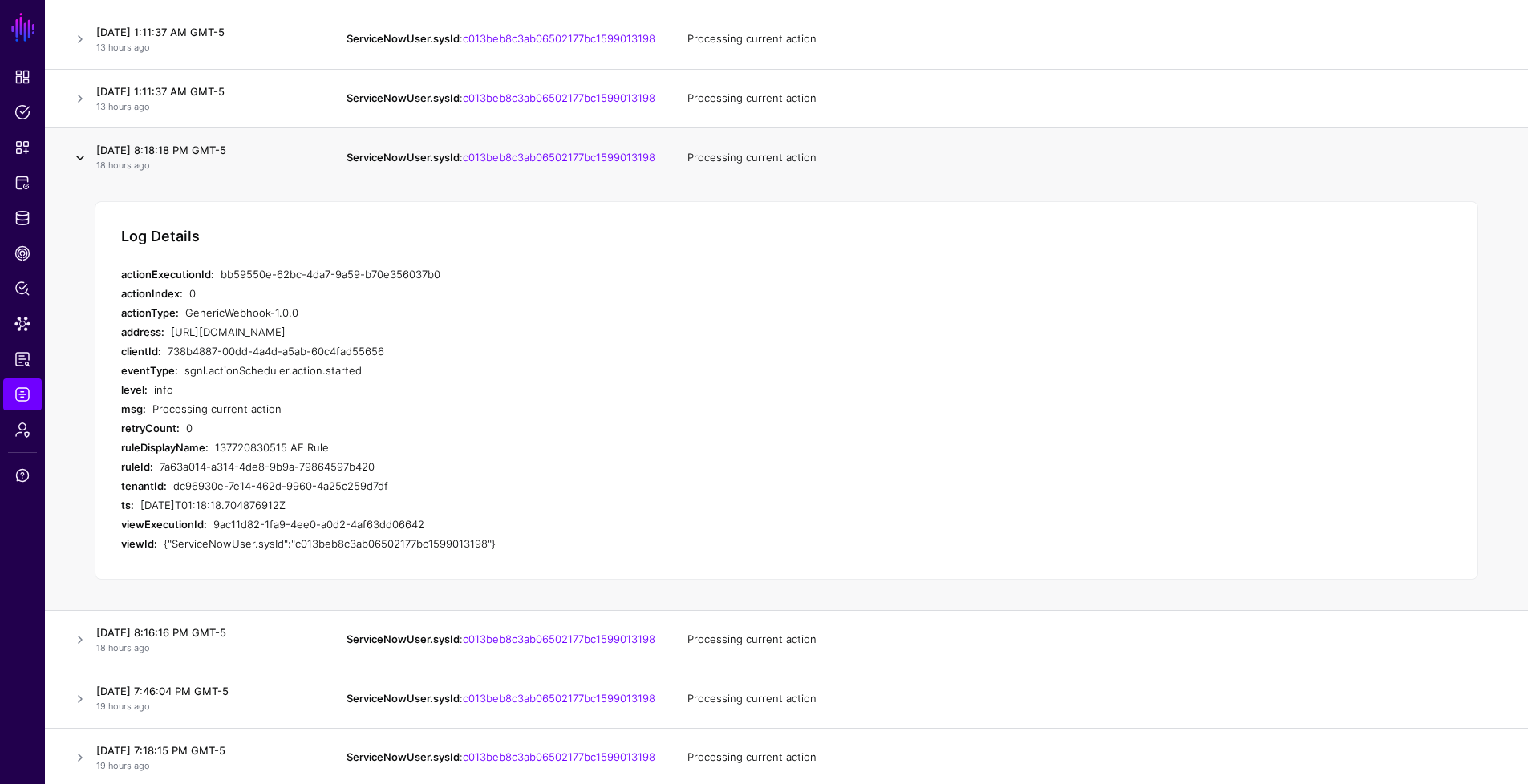
click at [79, 168] on link at bounding box center [80, 158] width 19 height 19
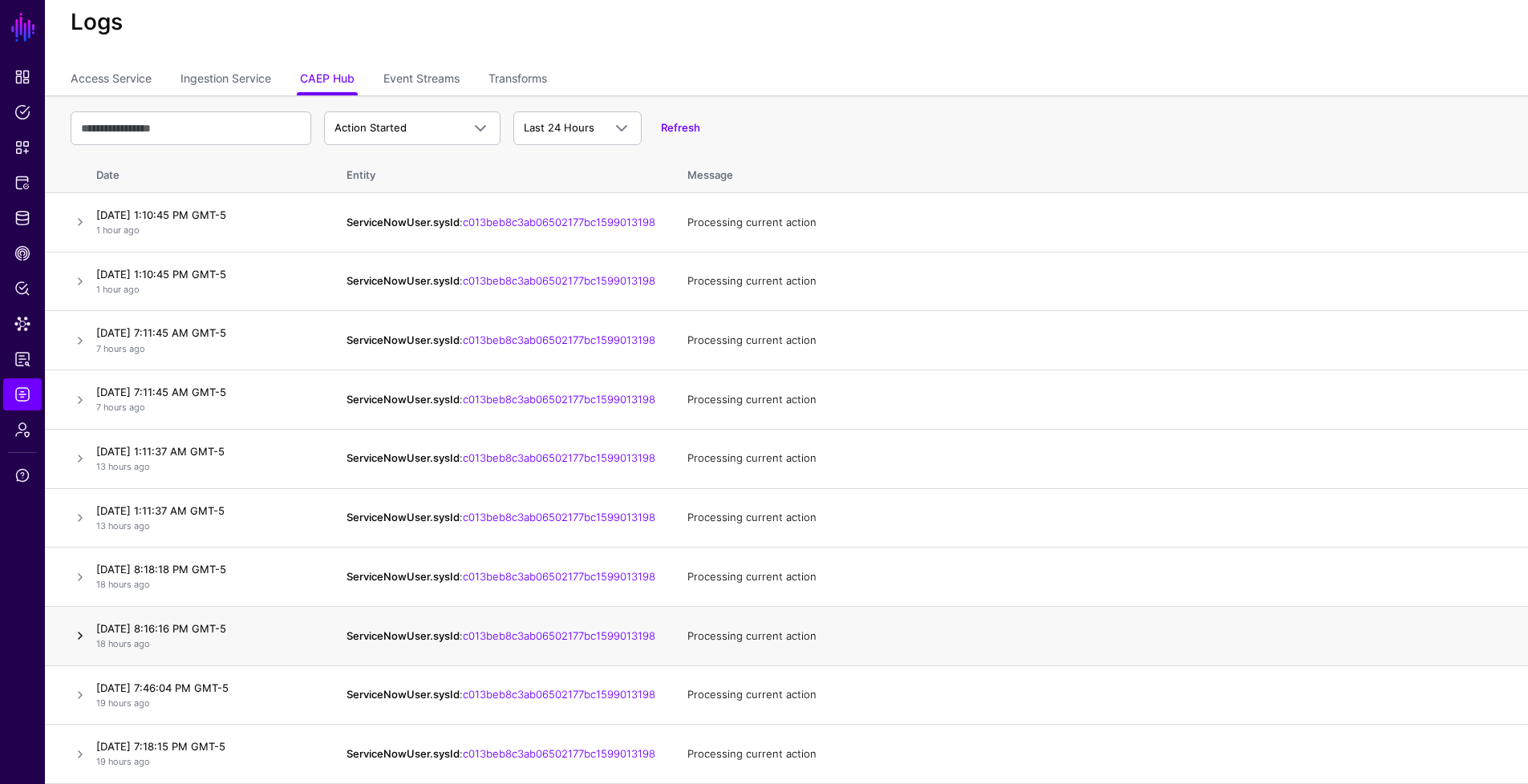
click at [86, 632] on link at bounding box center [80, 636] width 19 height 19
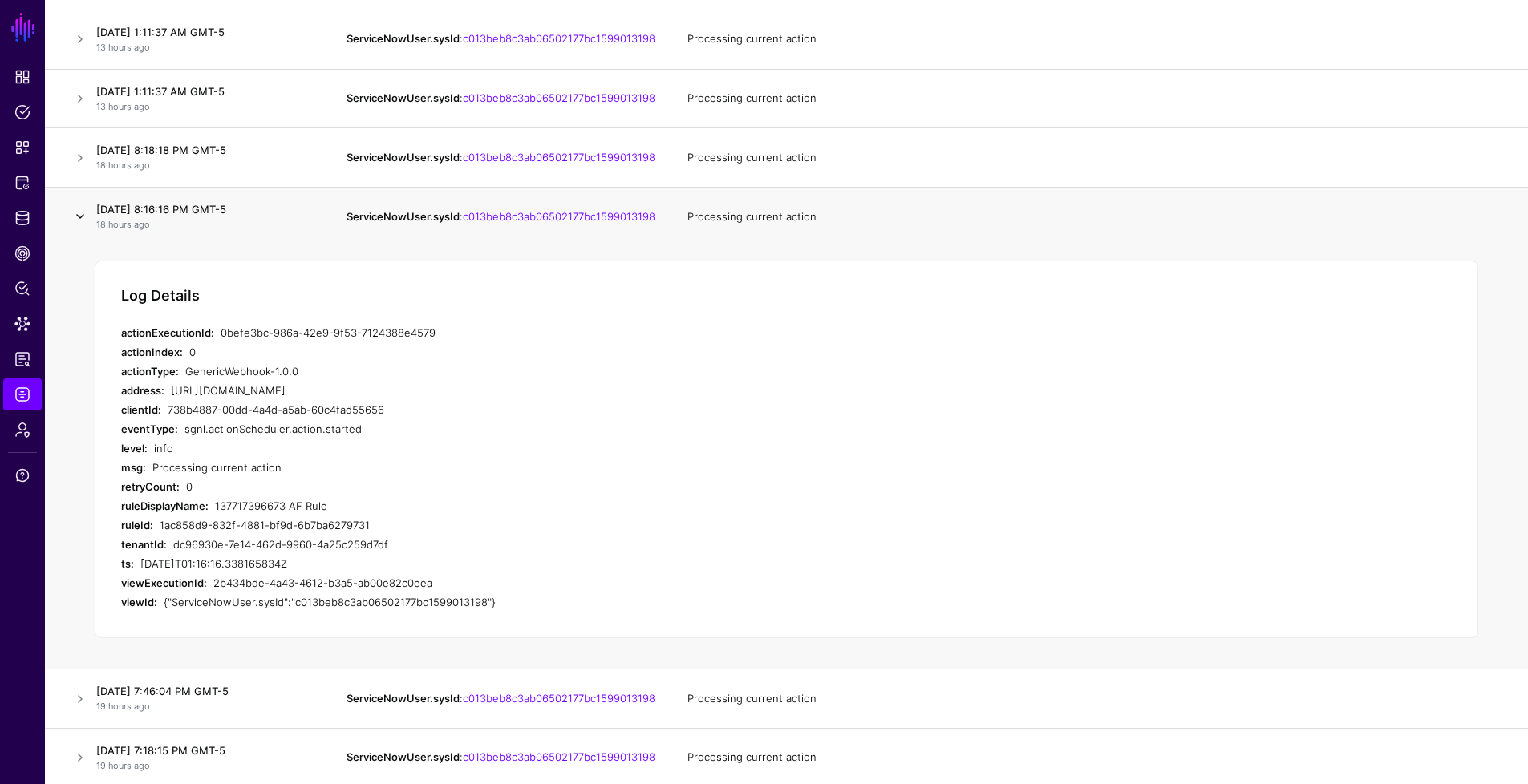
click at [79, 226] on link at bounding box center [80, 216] width 19 height 19
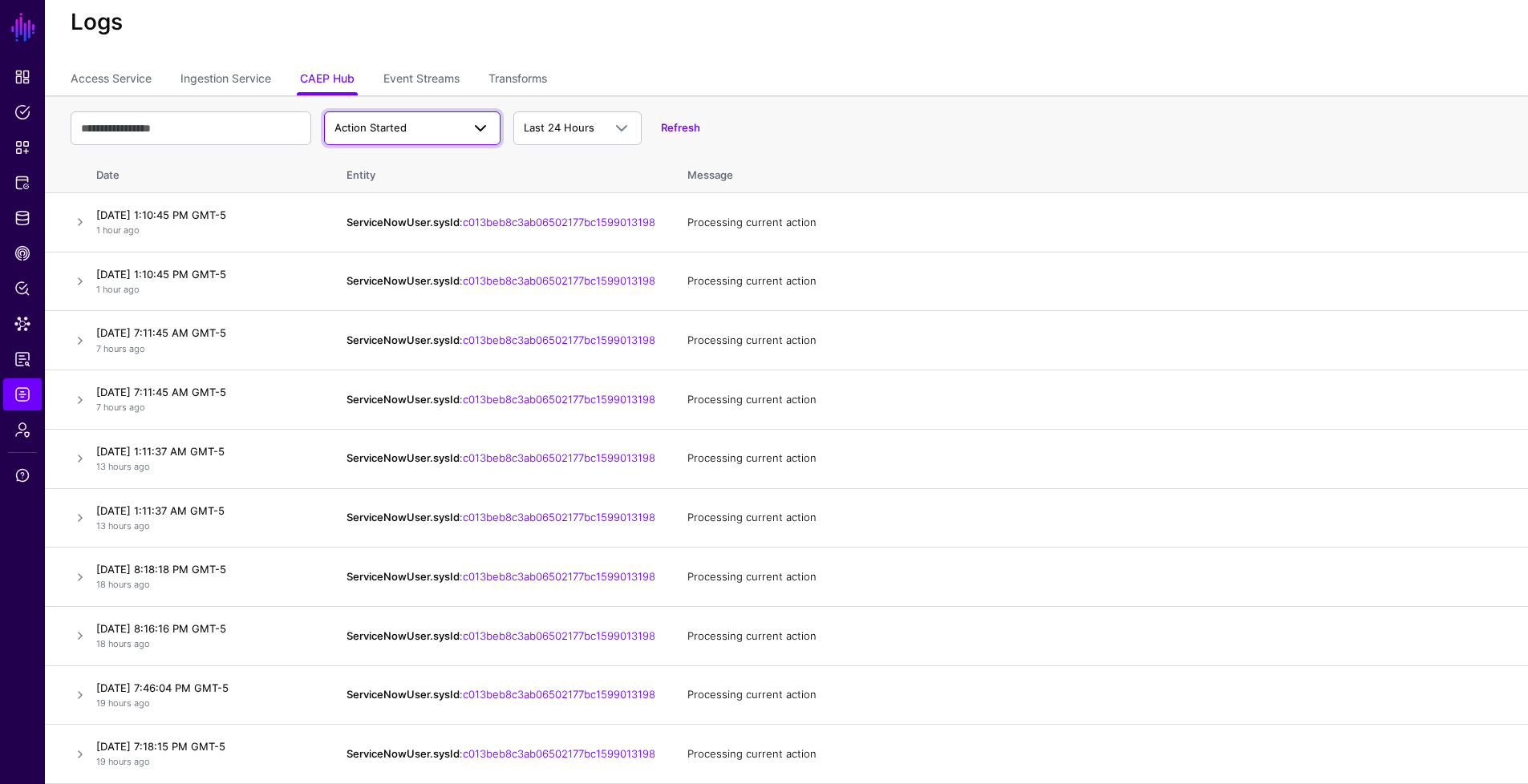
click at [350, 121] on link "Action Started" at bounding box center [412, 128] width 176 height 34
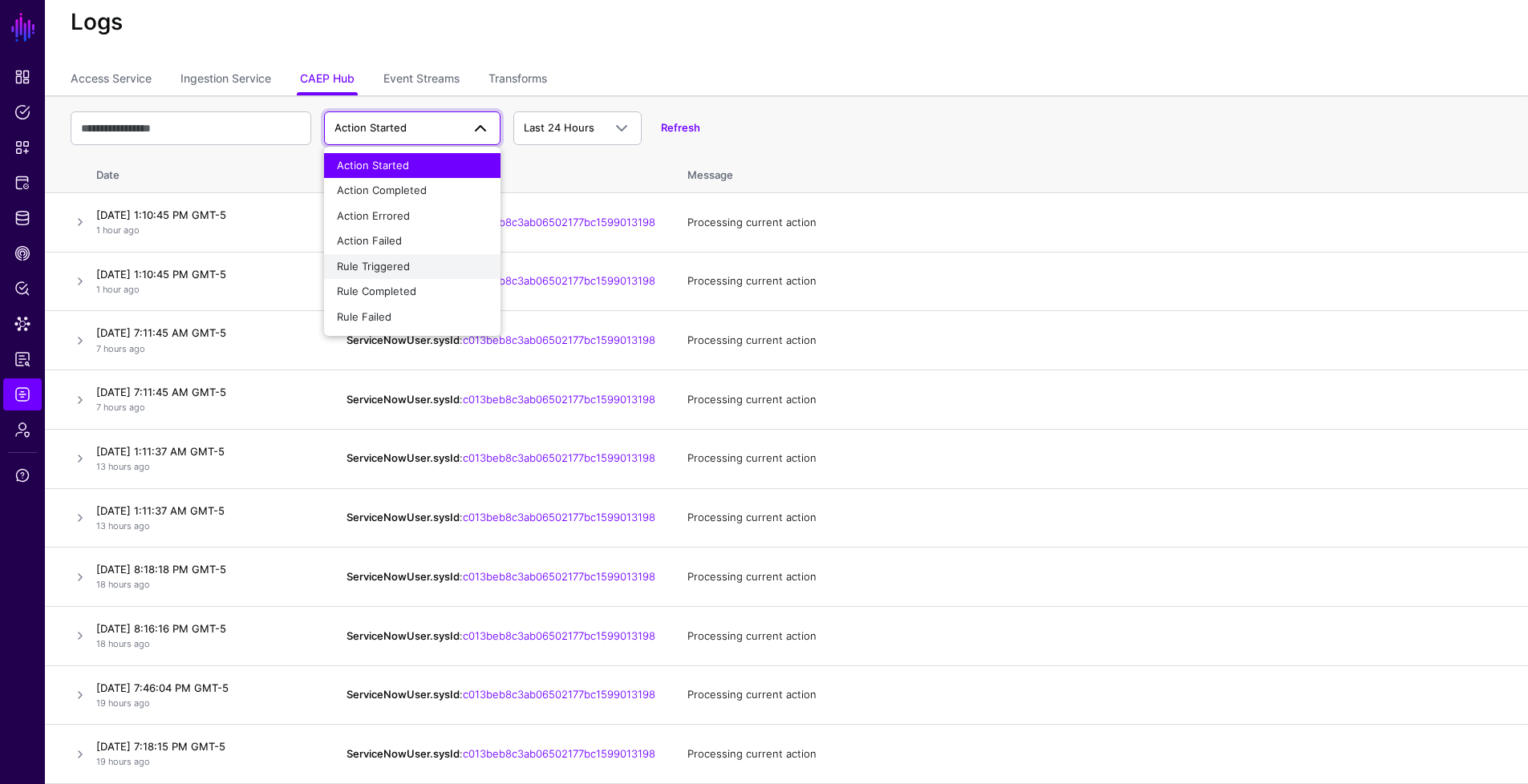
click at [383, 259] on div "Rule Triggered" at bounding box center [412, 266] width 151 height 16
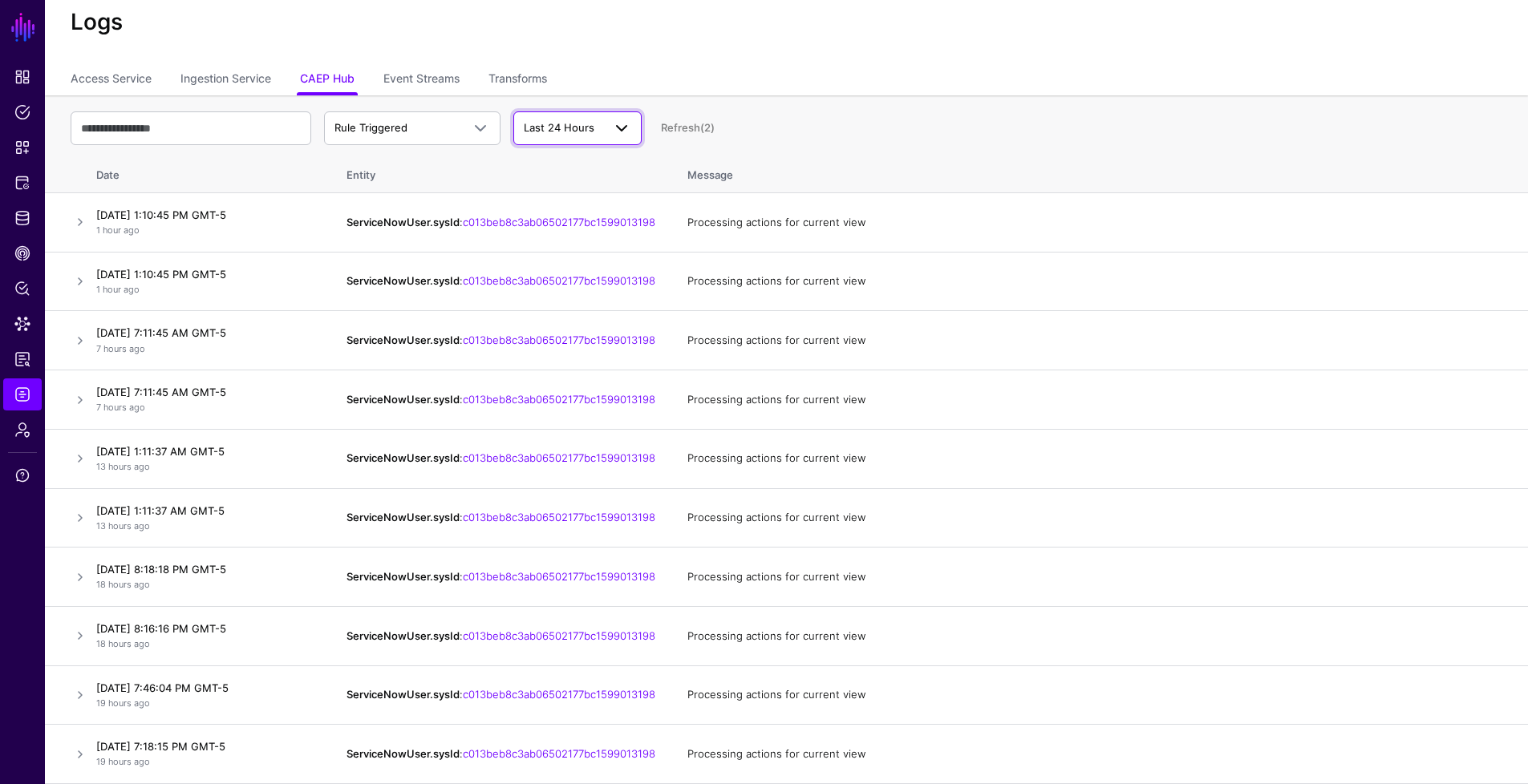
click at [584, 121] on span "Last 24 Hours" at bounding box center [559, 127] width 71 height 13
click at [573, 180] on button "Last 7 Days" at bounding box center [578, 191] width 128 height 25
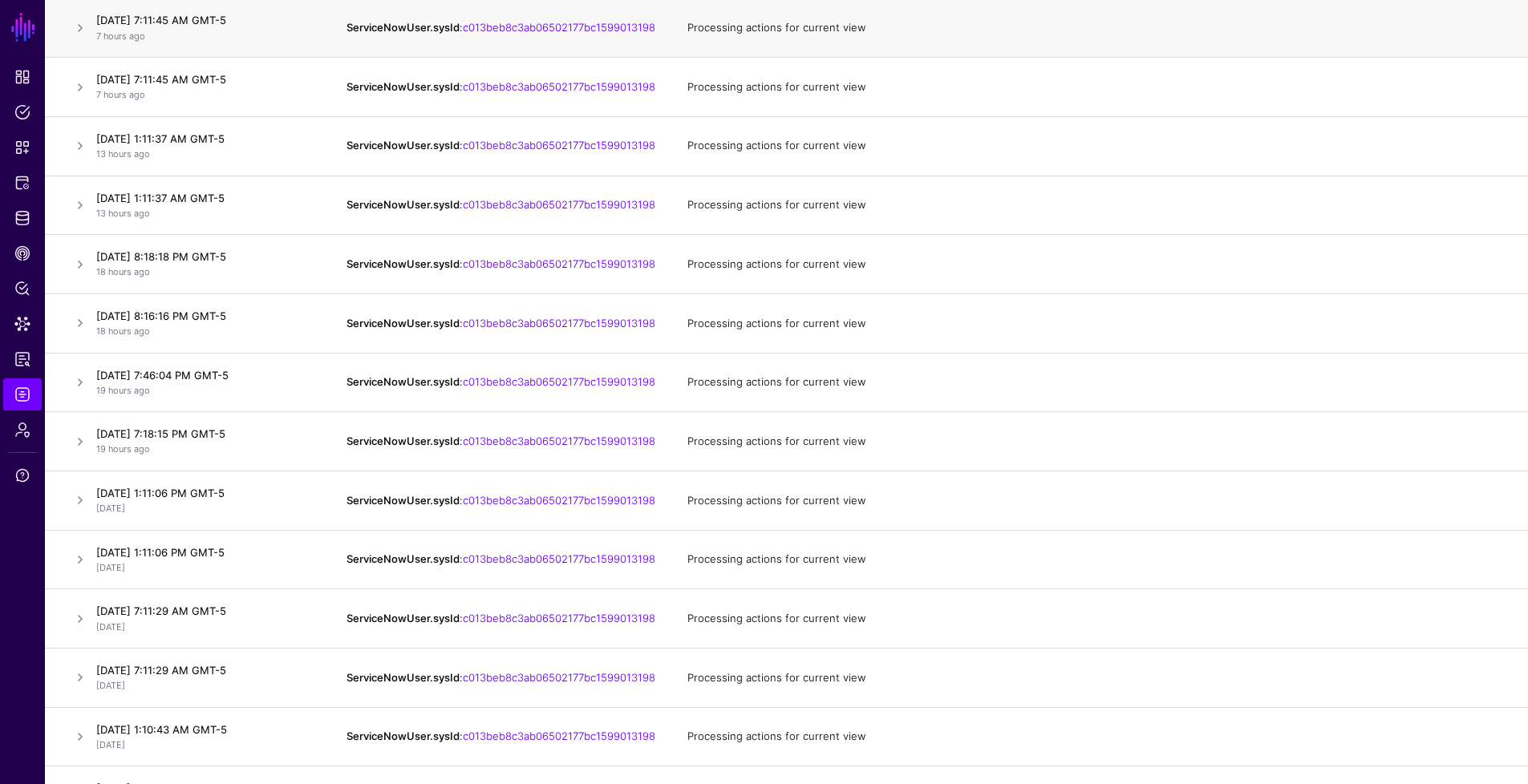
scroll to position [253, 0]
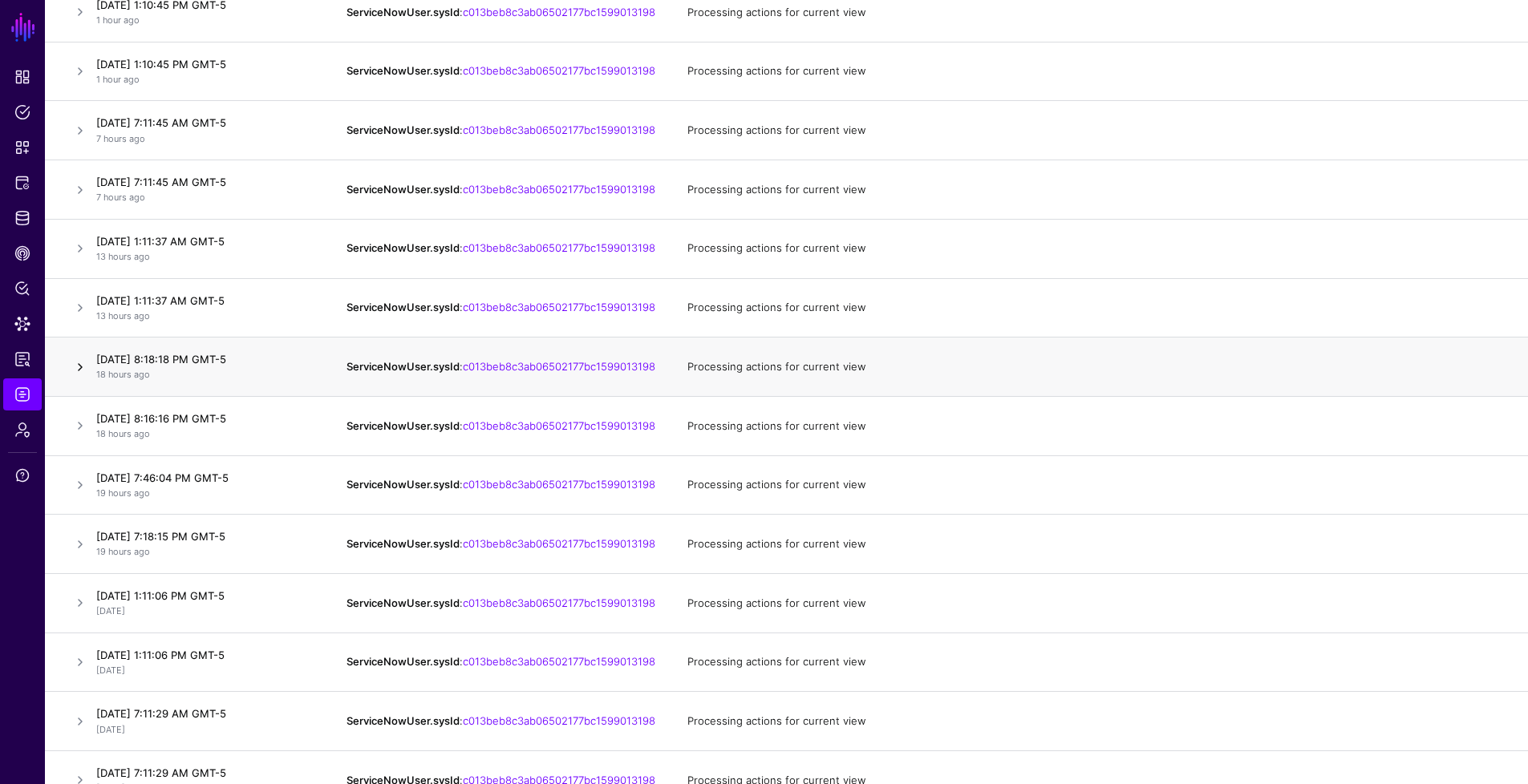
click at [78, 377] on link at bounding box center [80, 367] width 19 height 19
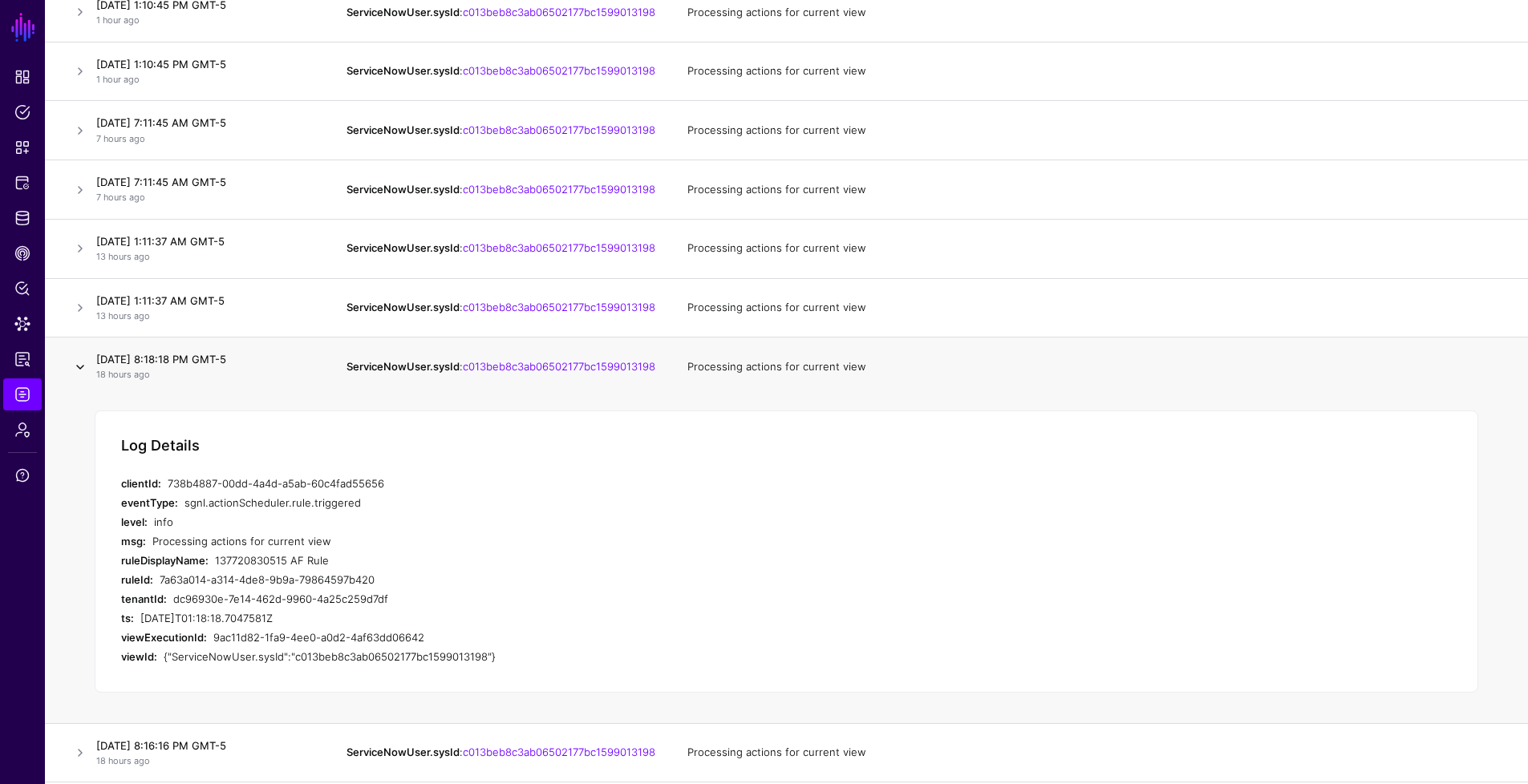
click at [78, 377] on link at bounding box center [80, 367] width 19 height 19
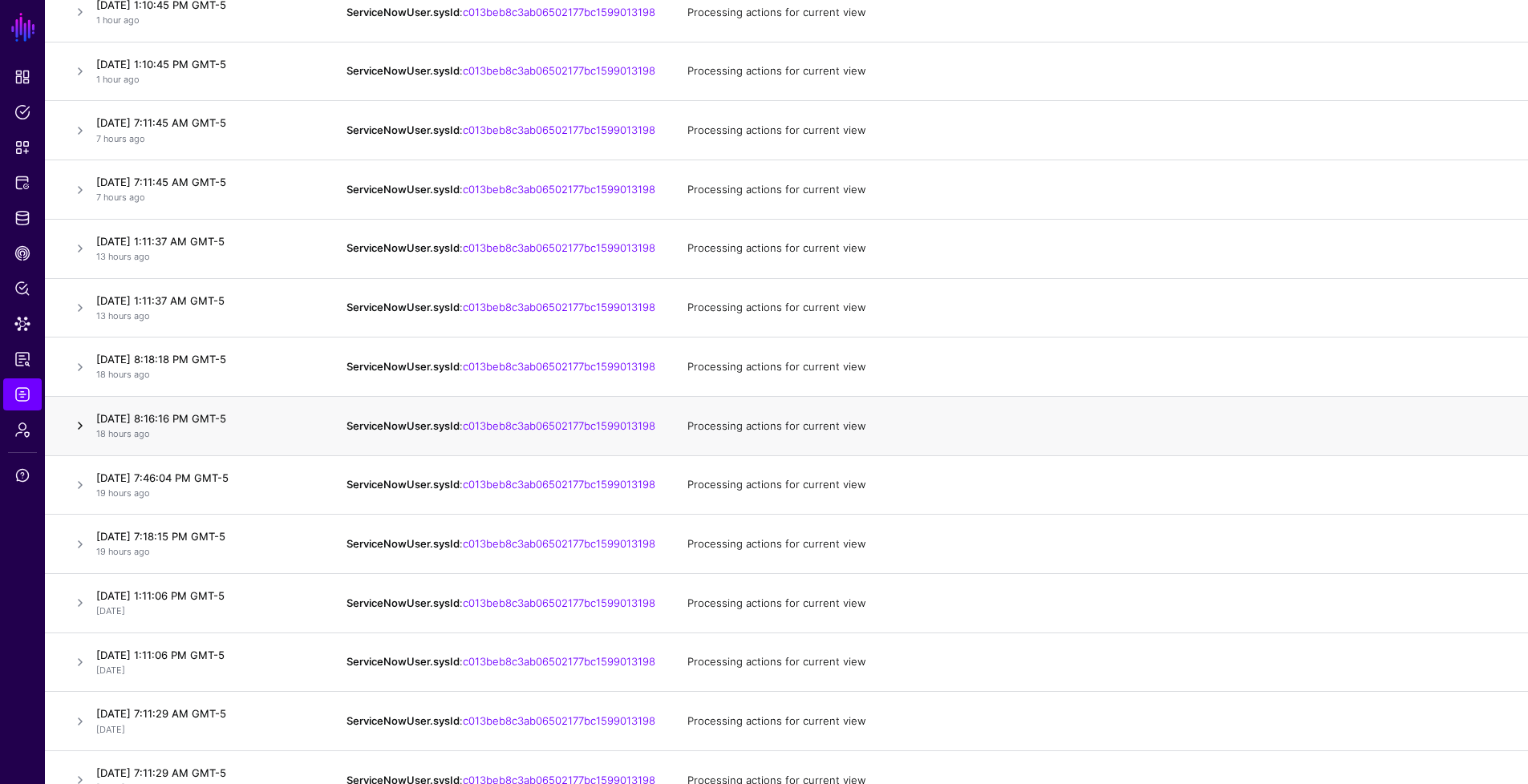
click at [80, 435] on link at bounding box center [80, 426] width 19 height 19
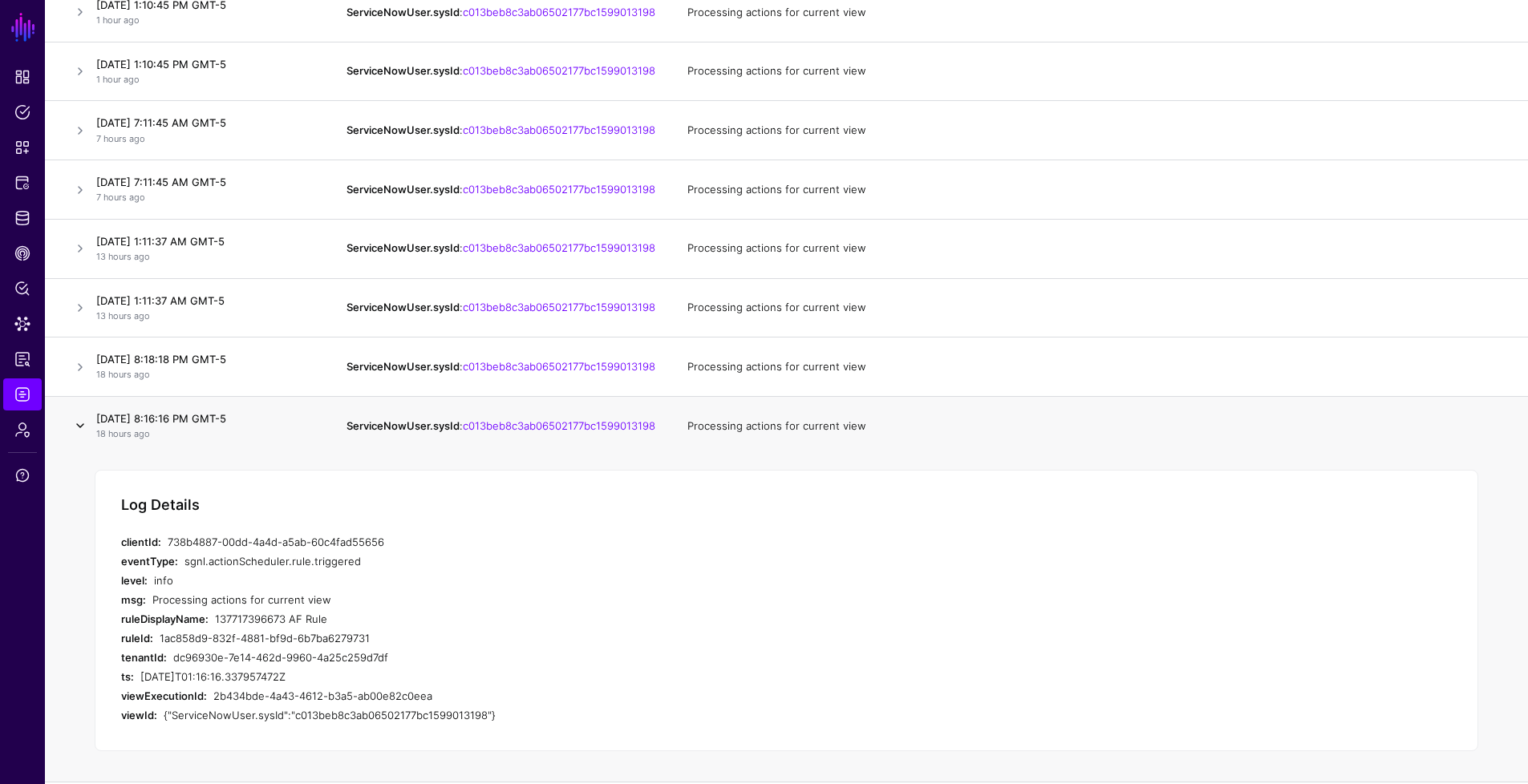
click at [80, 435] on link at bounding box center [80, 426] width 19 height 19
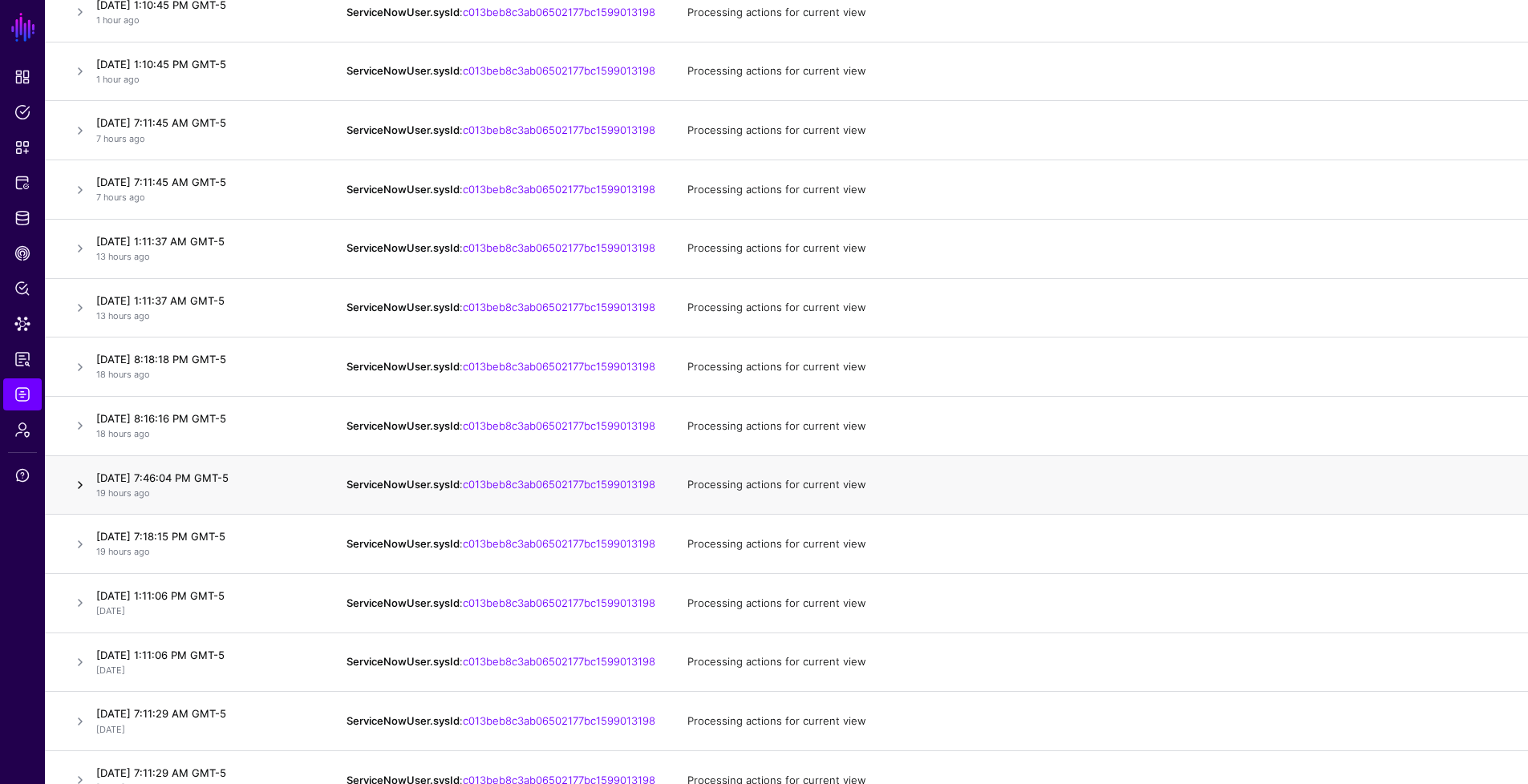
click at [83, 495] on link at bounding box center [80, 485] width 19 height 19
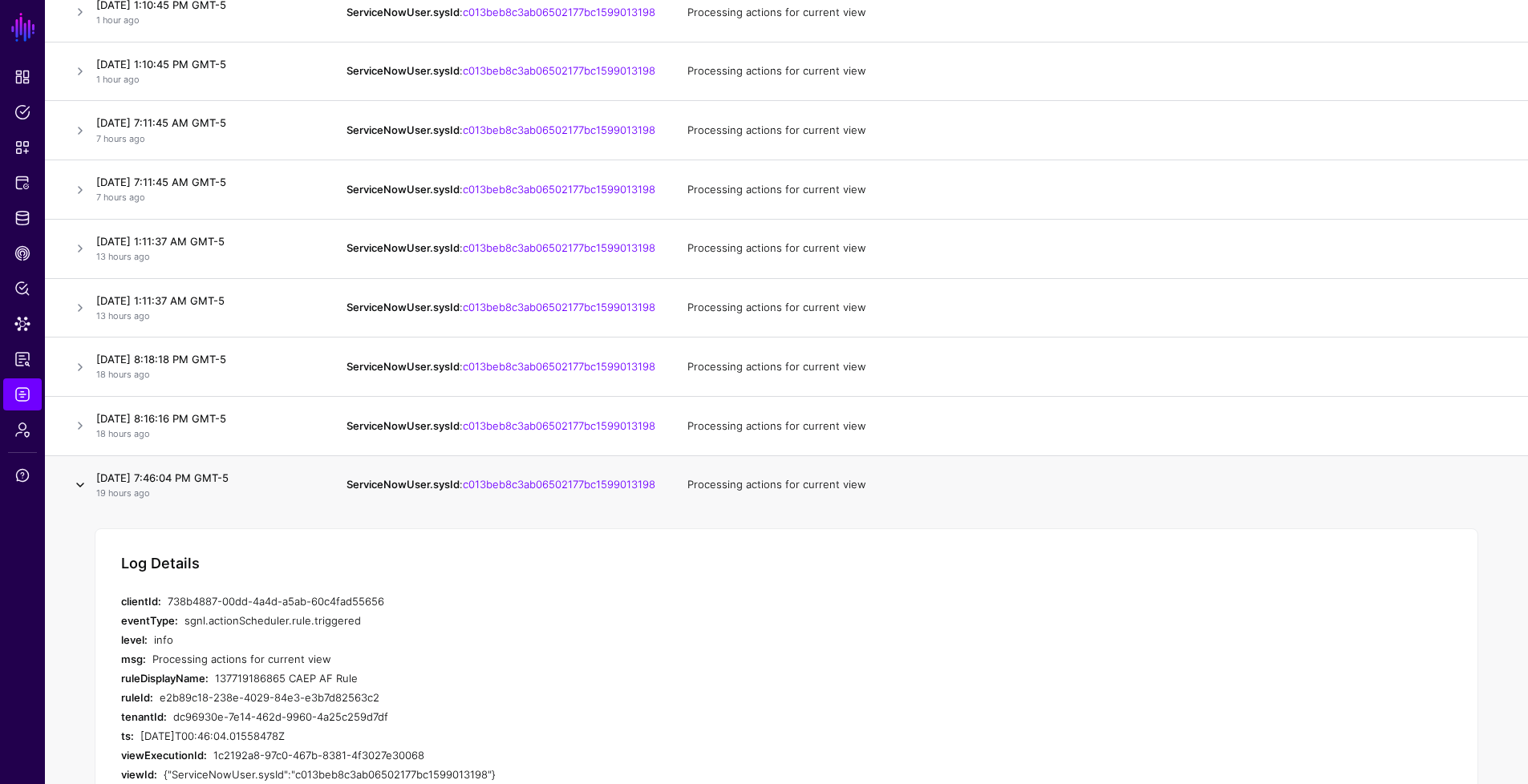
click at [83, 495] on link at bounding box center [80, 485] width 19 height 19
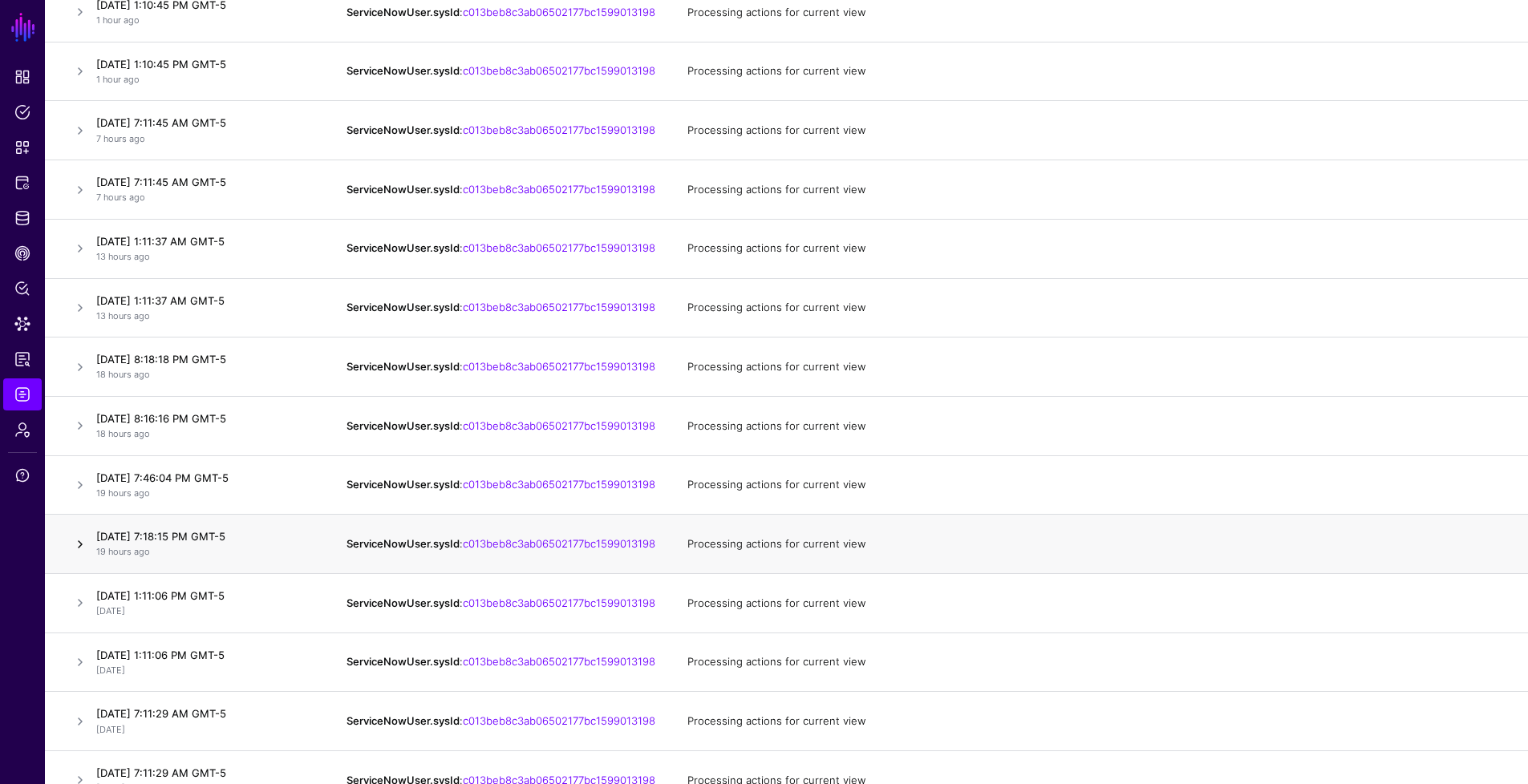
click at [78, 554] on link at bounding box center [80, 544] width 19 height 19
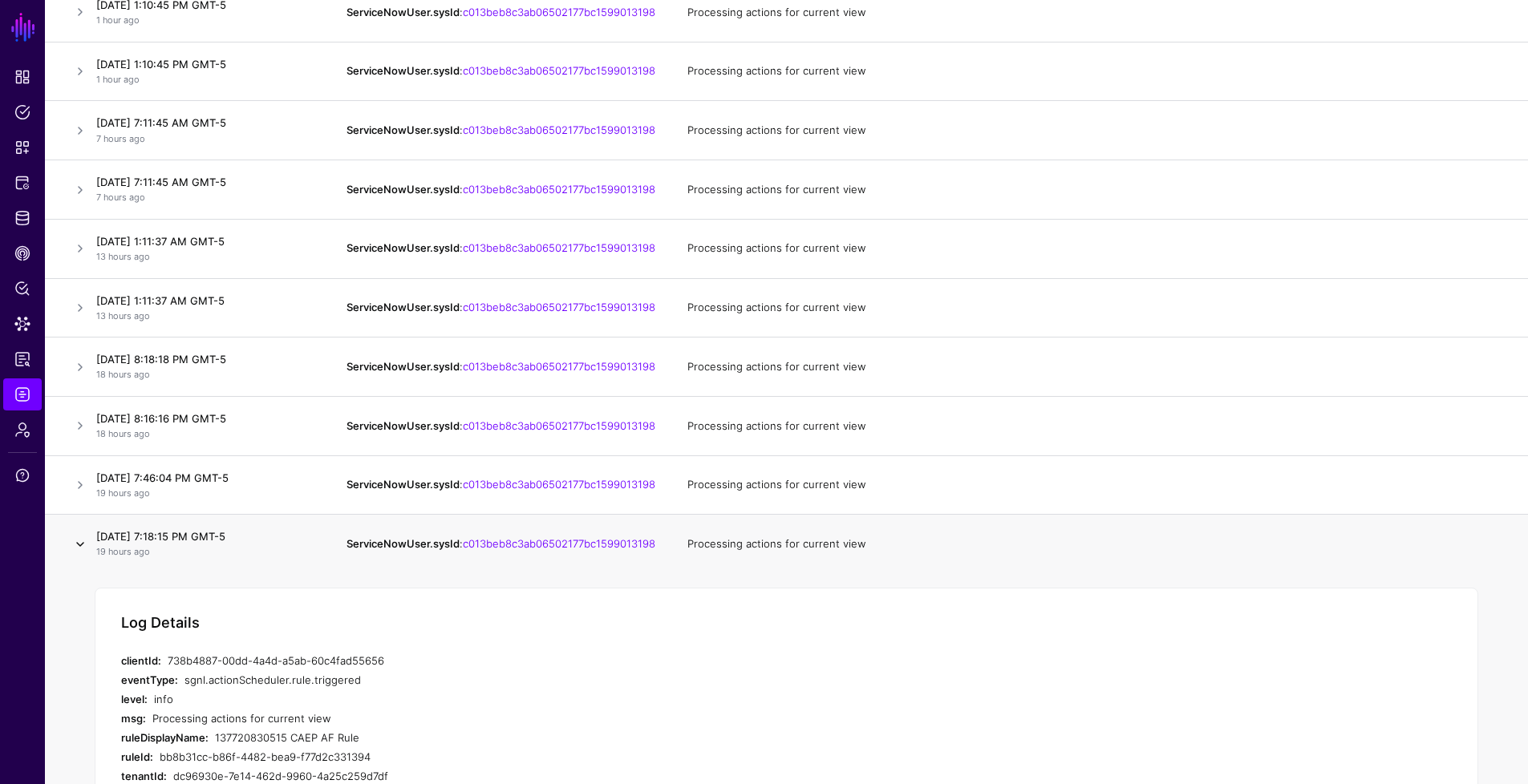
click at [80, 554] on link at bounding box center [80, 544] width 19 height 19
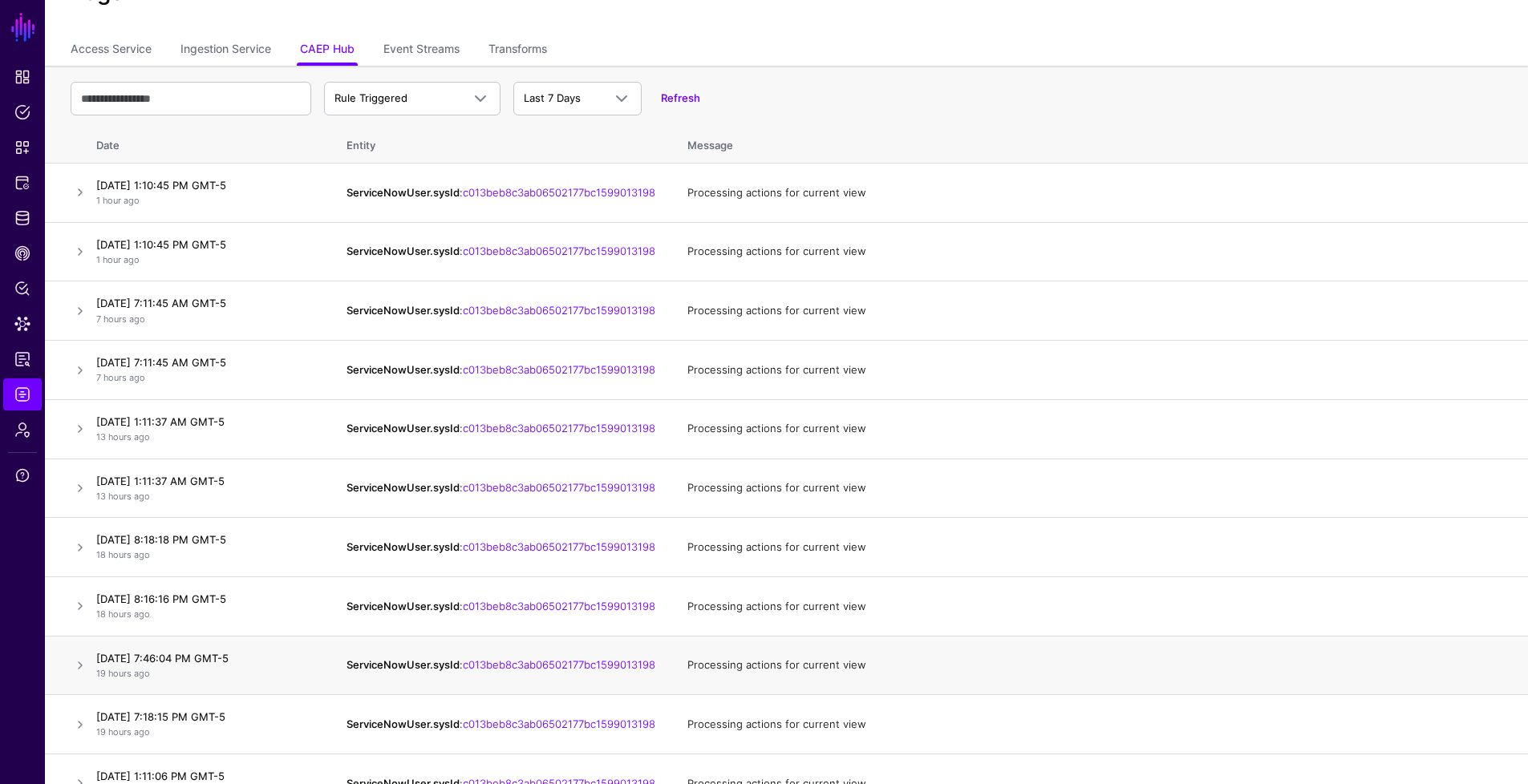
scroll to position [69, 0]
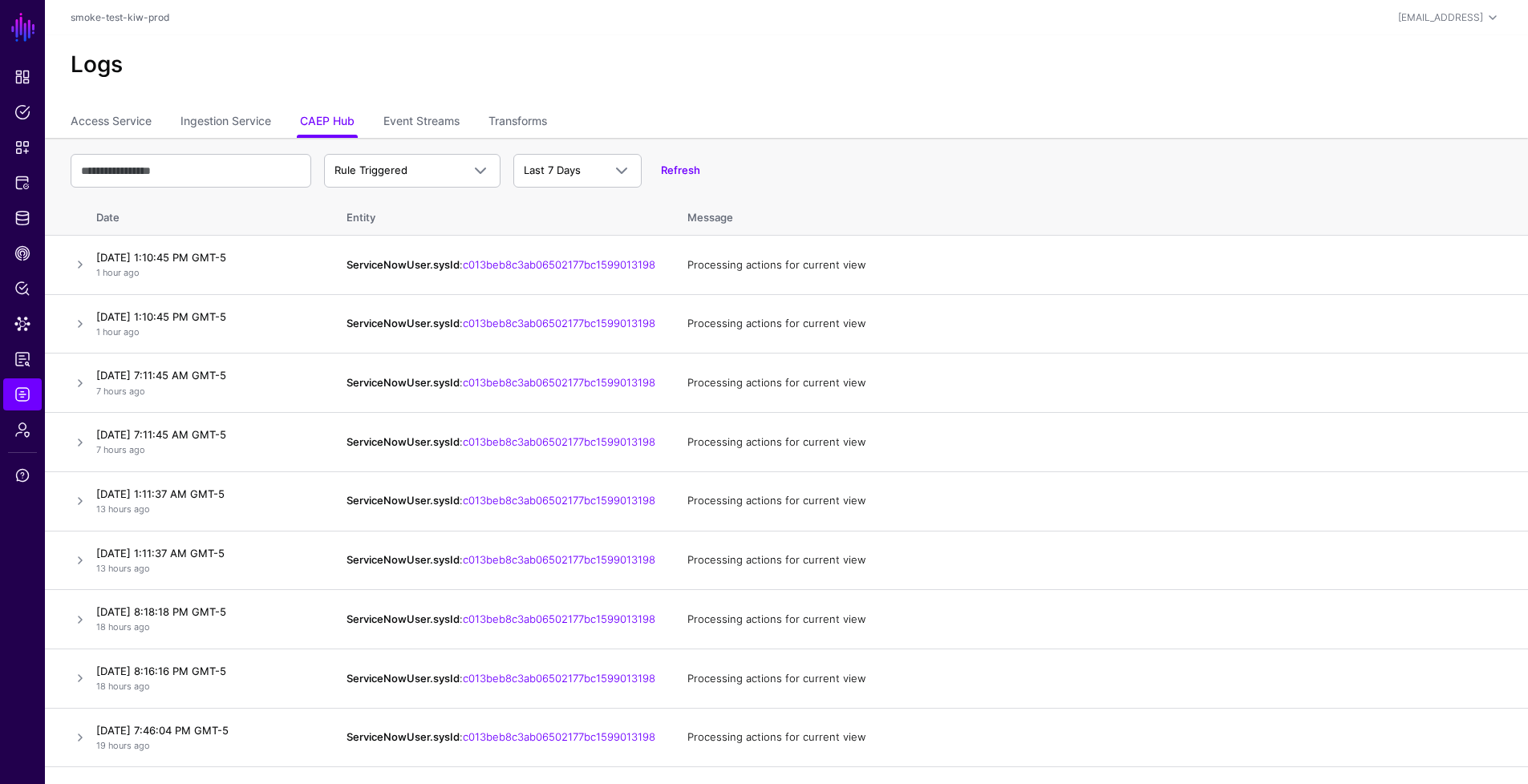
scroll to position [69, 0]
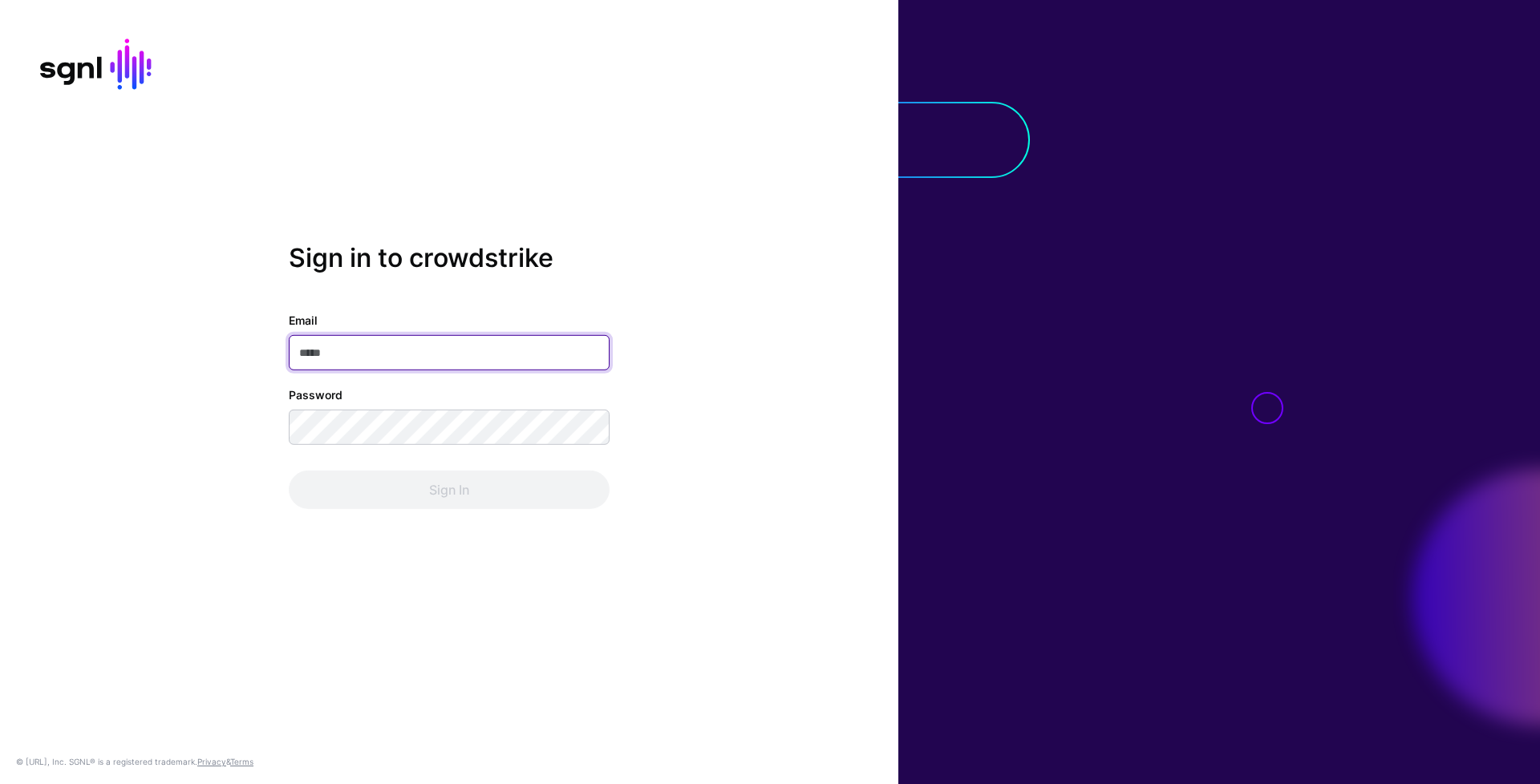
click at [526, 342] on input "Email" at bounding box center [449, 353] width 320 height 35
type input "**********"
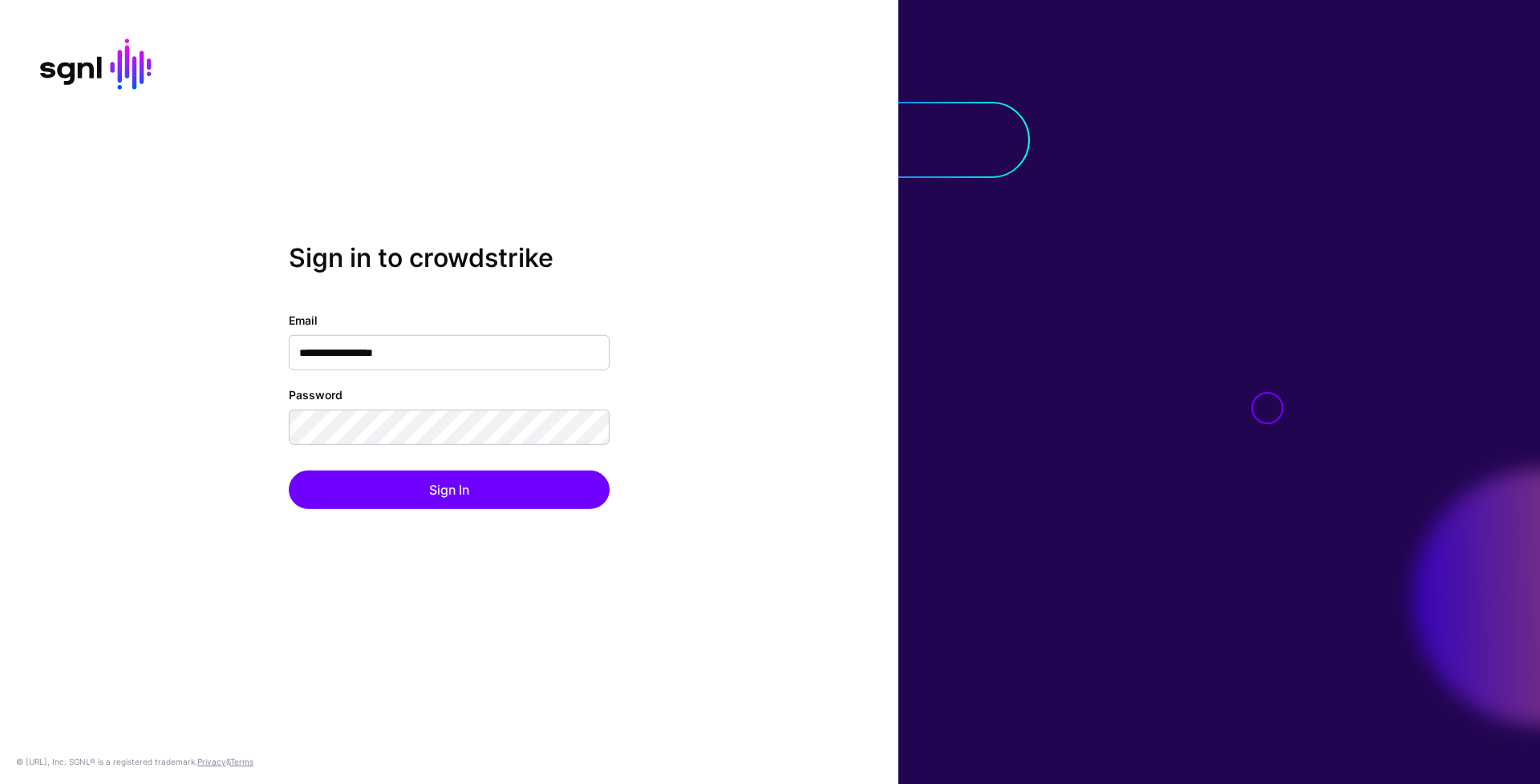
click at [449, 362] on input "**********" at bounding box center [449, 353] width 320 height 35
click at [520, 366] on input "**********" at bounding box center [449, 353] width 320 height 35
click at [523, 357] on input "**********" at bounding box center [449, 353] width 320 height 35
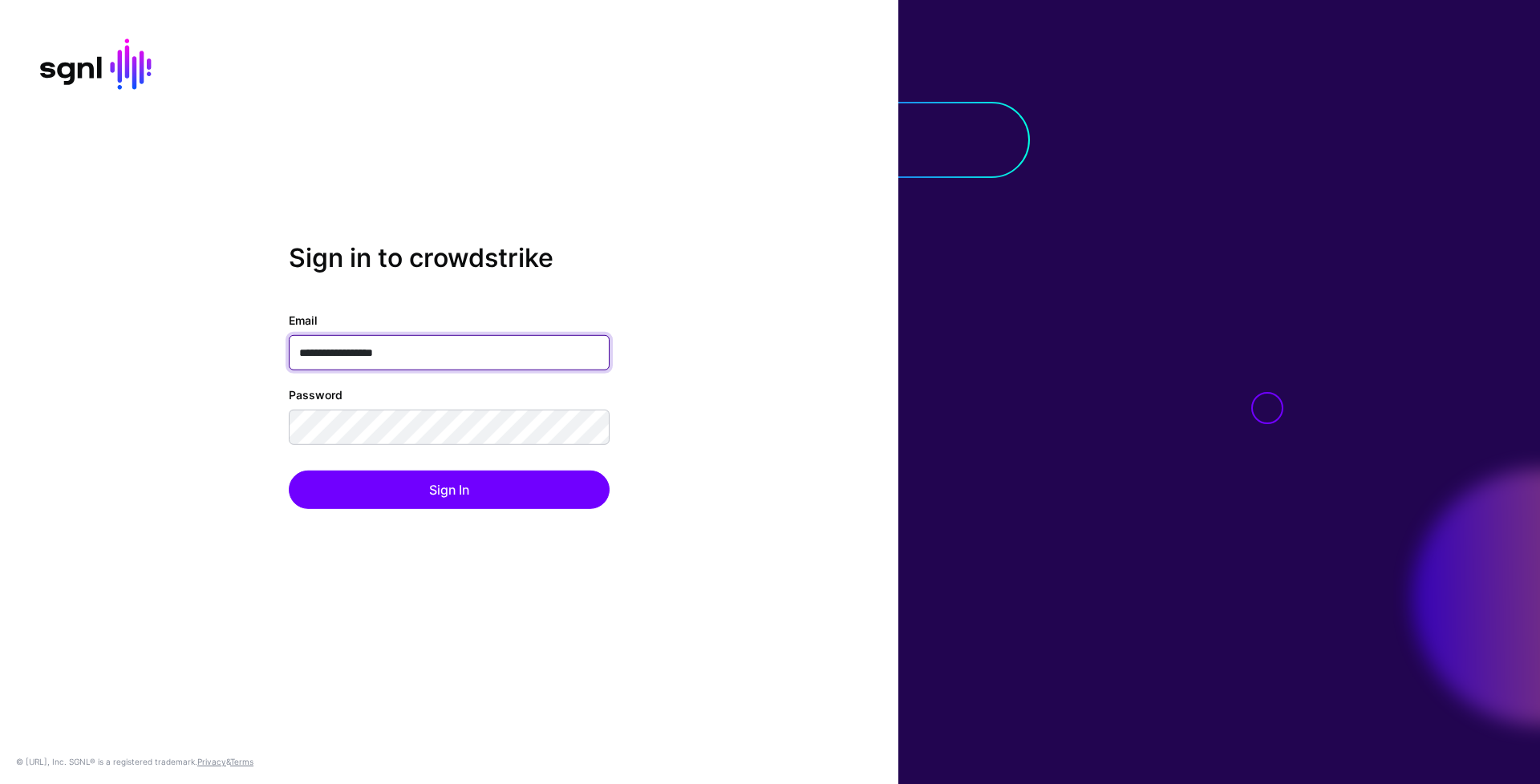
click at [523, 357] on input "**********" at bounding box center [449, 353] width 320 height 35
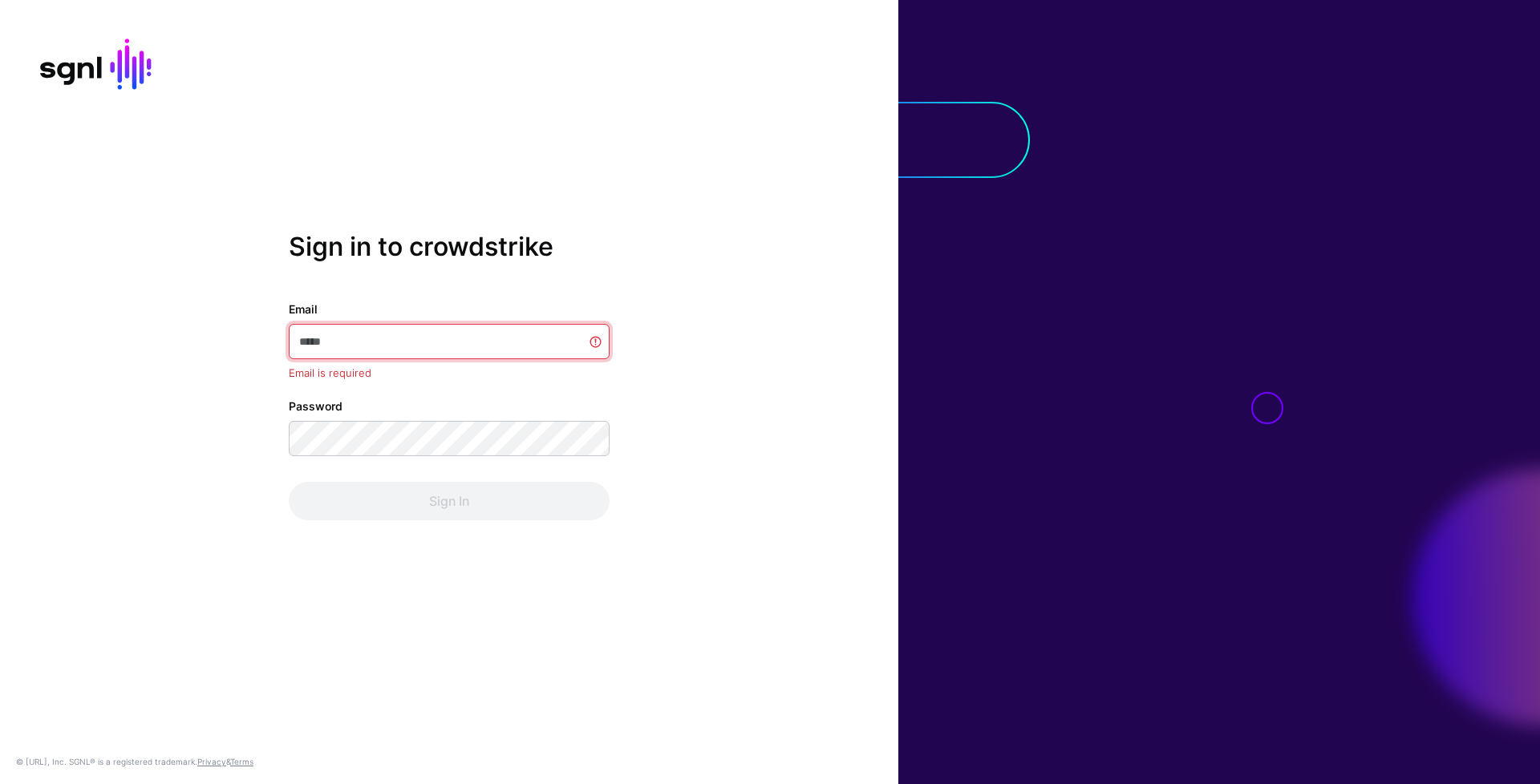
click at [522, 349] on input "Email" at bounding box center [449, 341] width 320 height 35
click at [499, 341] on input "Email" at bounding box center [449, 341] width 320 height 35
type input "**********"
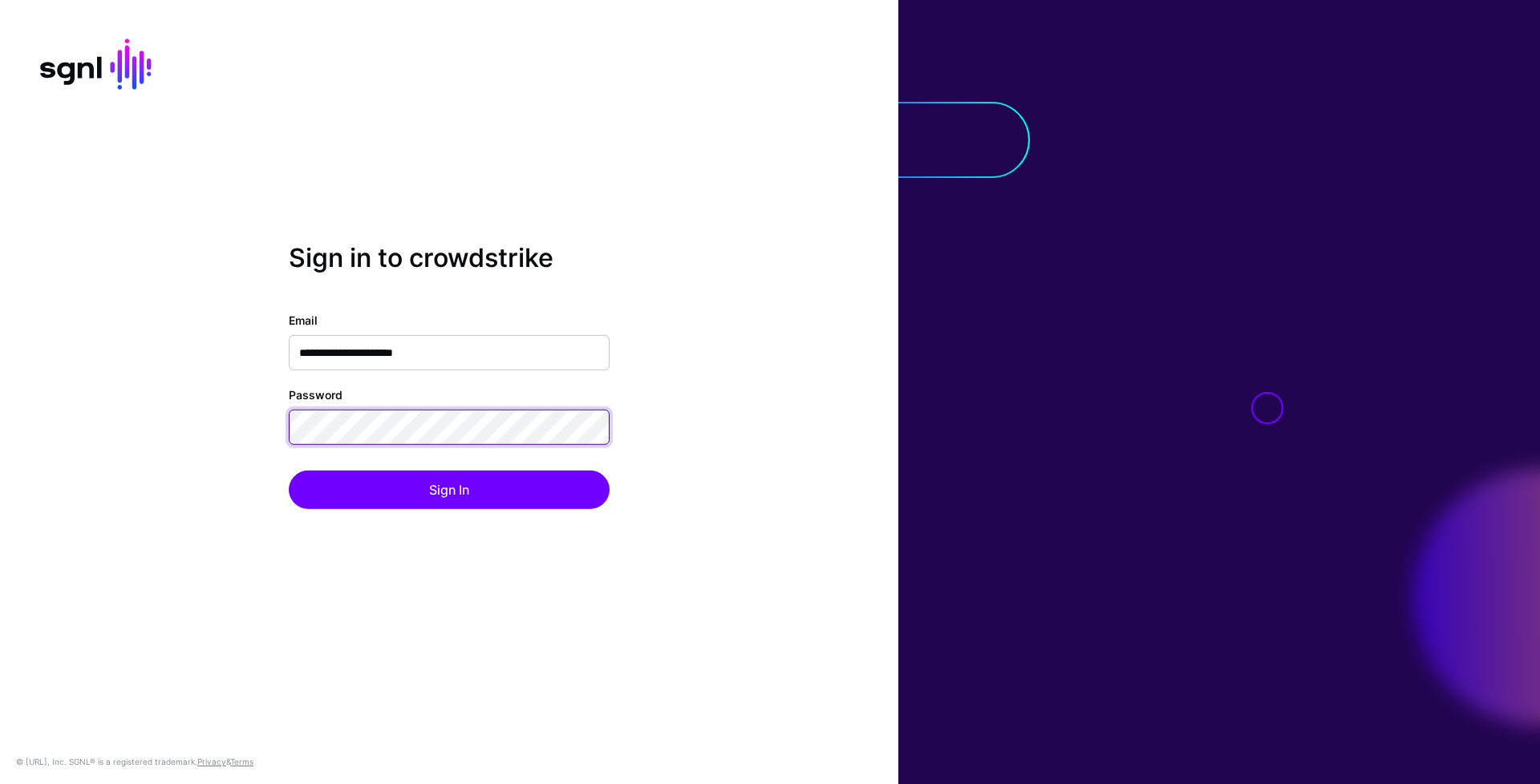
click at [288, 470] on button "Sign In" at bounding box center [449, 490] width 320 height 39
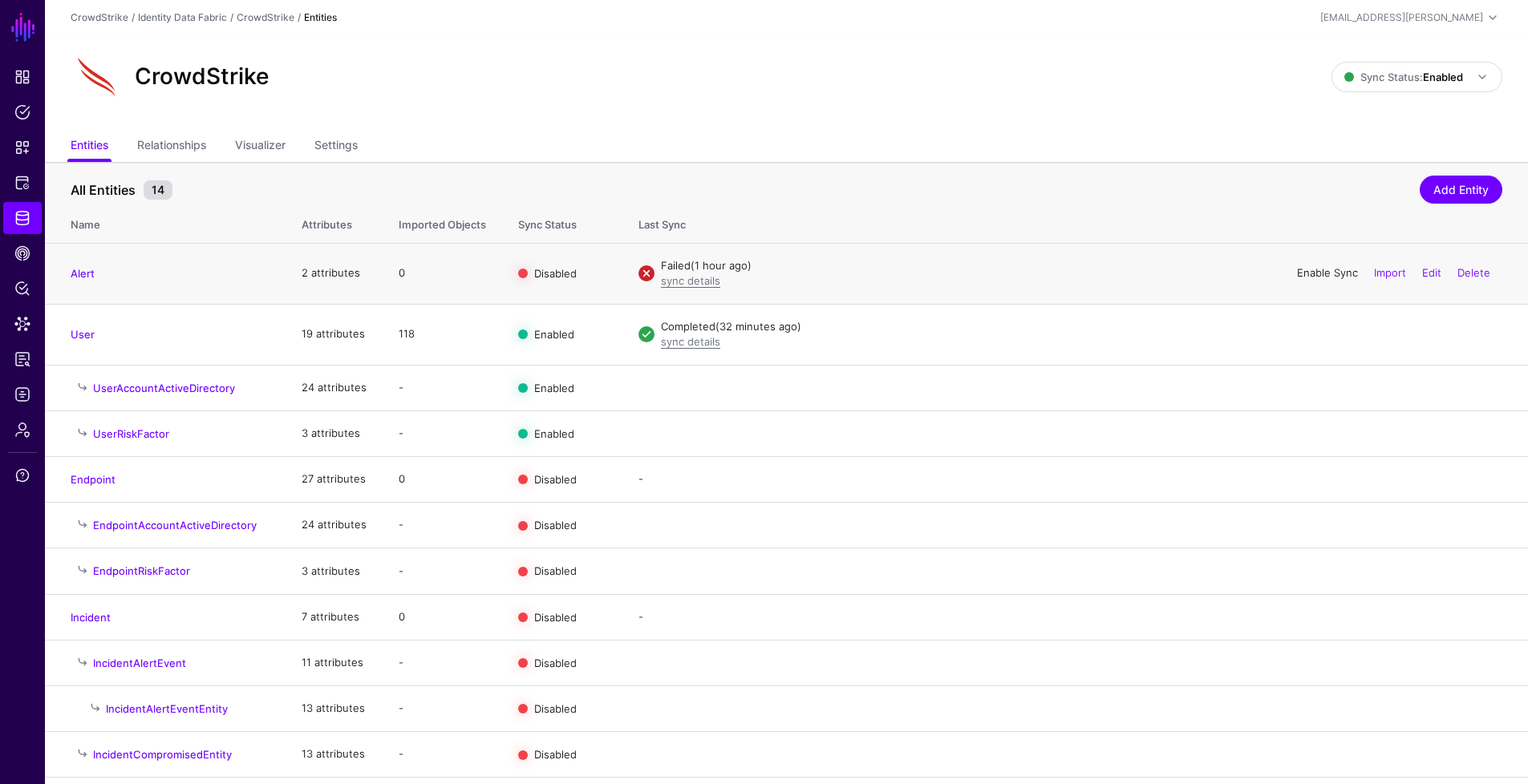
click at [1334, 279] on link "Enable Sync" at bounding box center [1327, 272] width 61 height 13
click at [105, 150] on link "Entities" at bounding box center [89, 147] width 38 height 30
click at [27, 224] on span "Identity Data Fabric" at bounding box center [22, 217] width 16 height 16
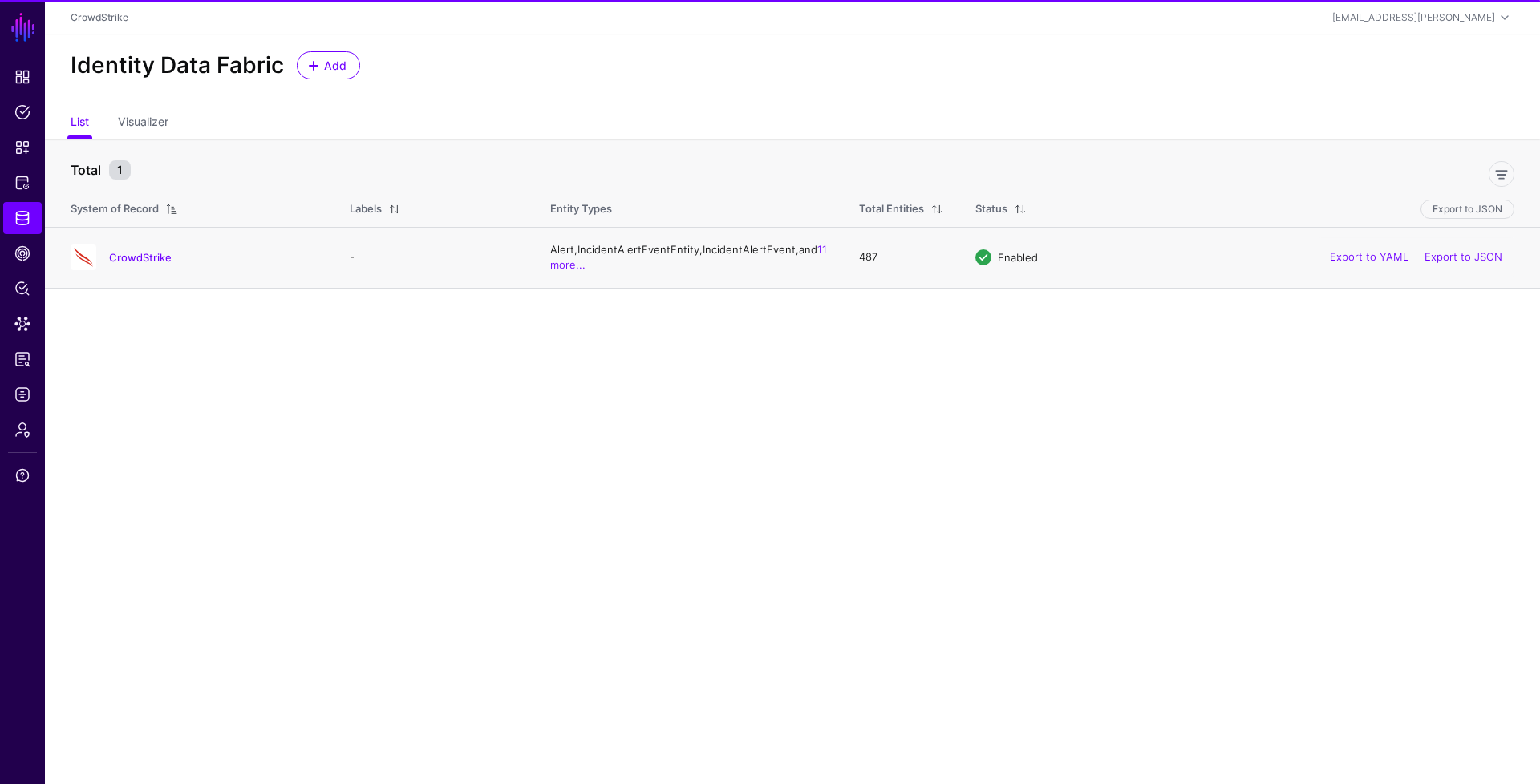
click at [132, 268] on div "CrowdStrike" at bounding box center [194, 257] width 260 height 25
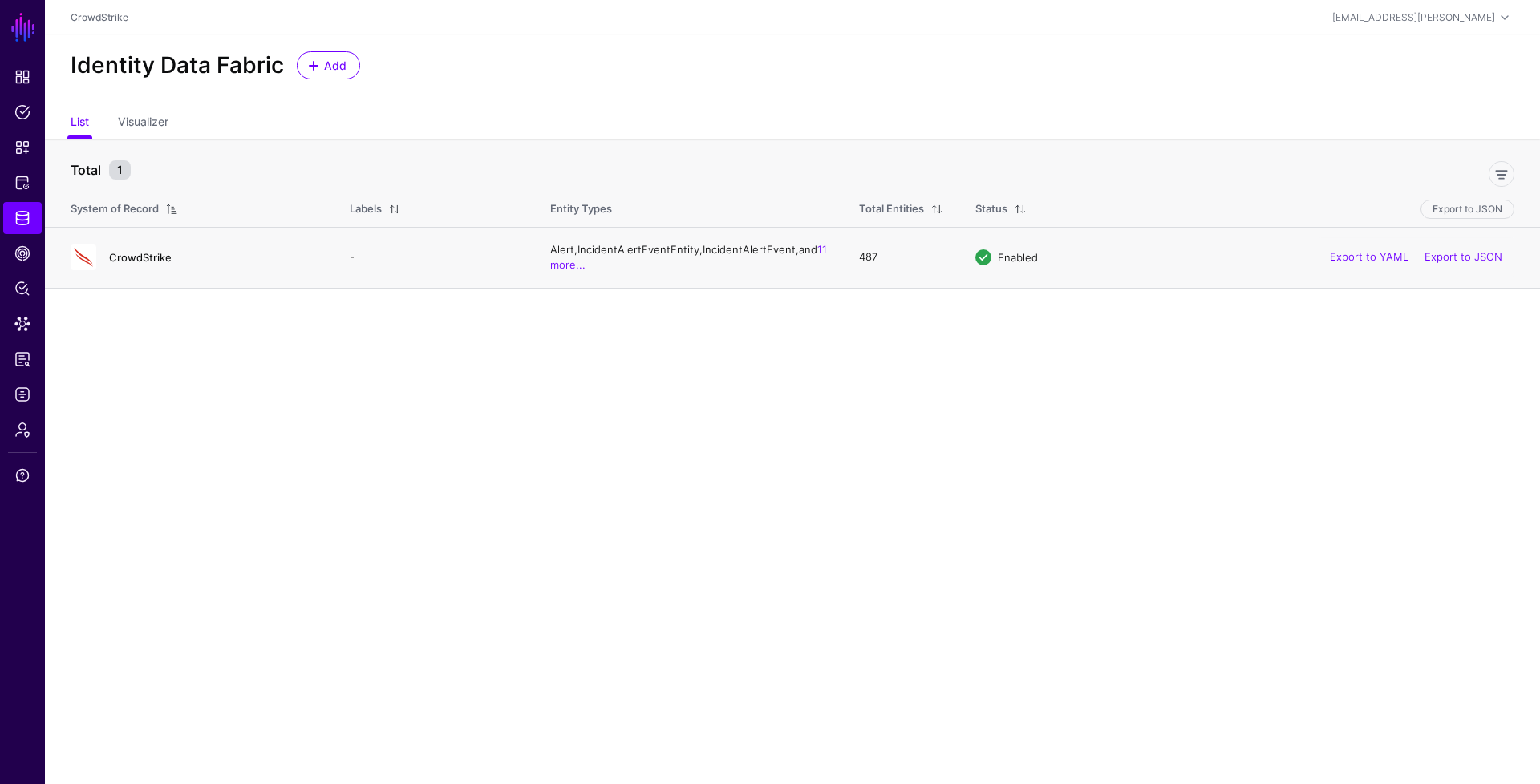
click at [137, 261] on link "CrowdStrike" at bounding box center [140, 257] width 62 height 13
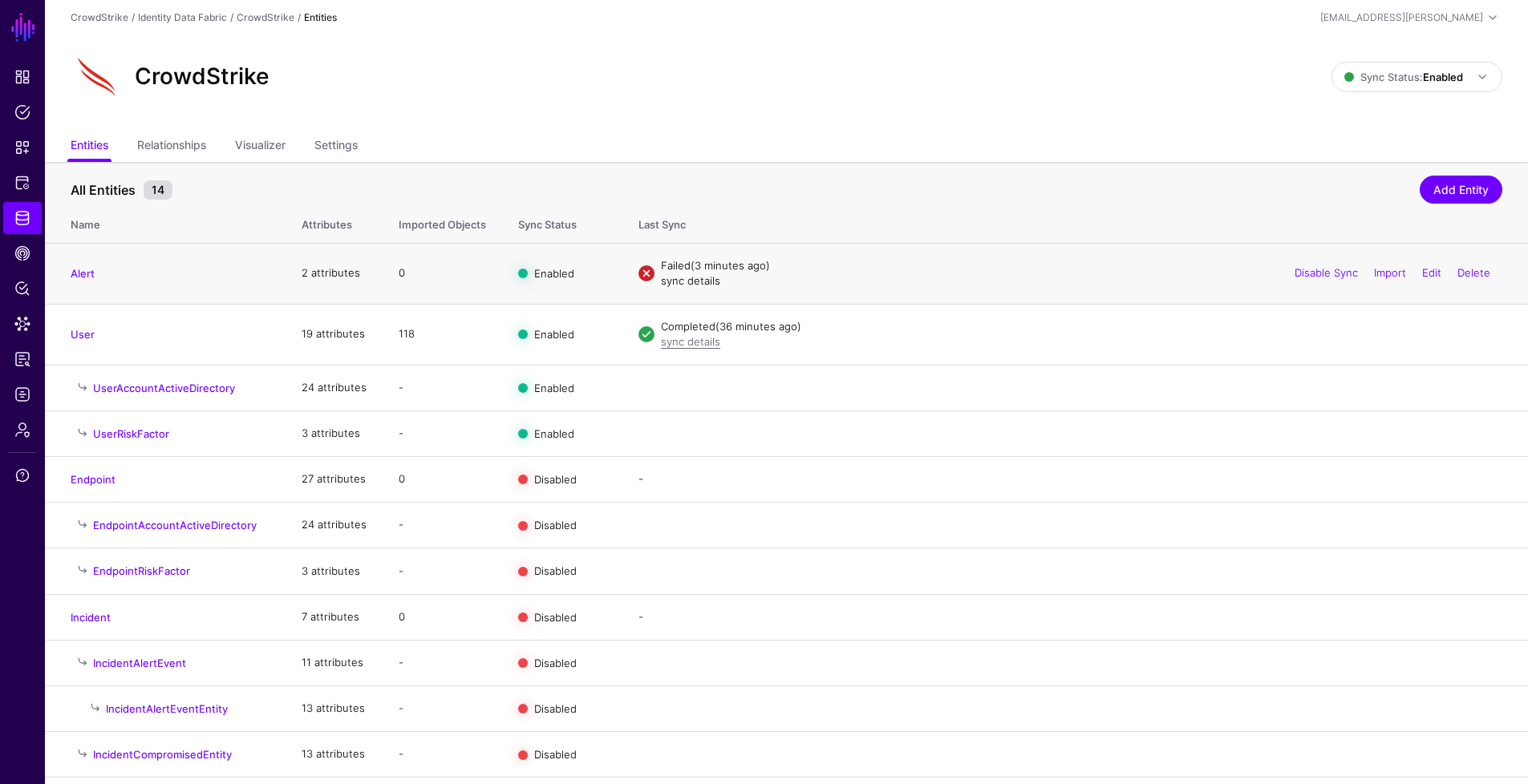
click at [703, 283] on link "sync details" at bounding box center [691, 280] width 59 height 13
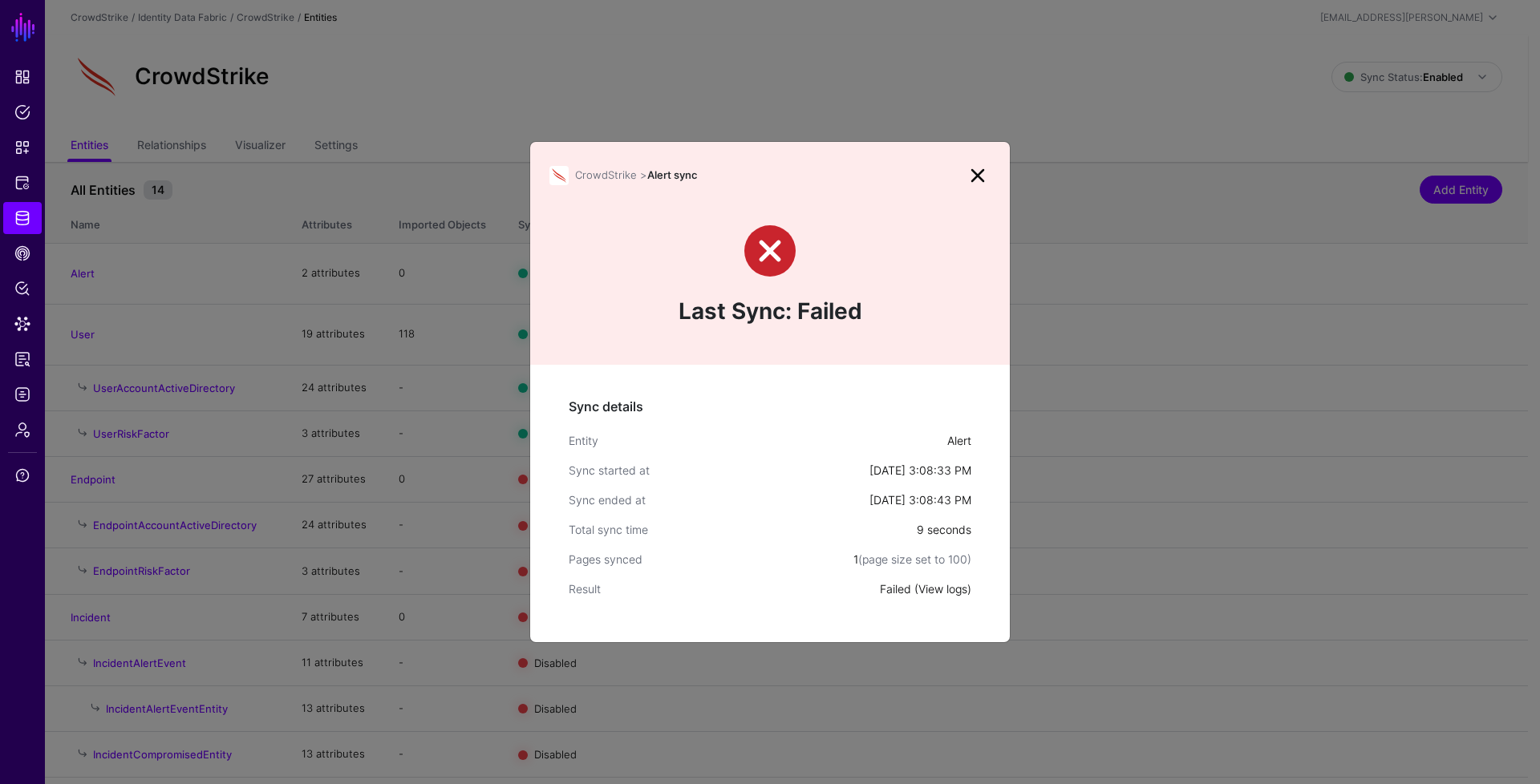
click at [935, 588] on link "View logs" at bounding box center [943, 589] width 49 height 13
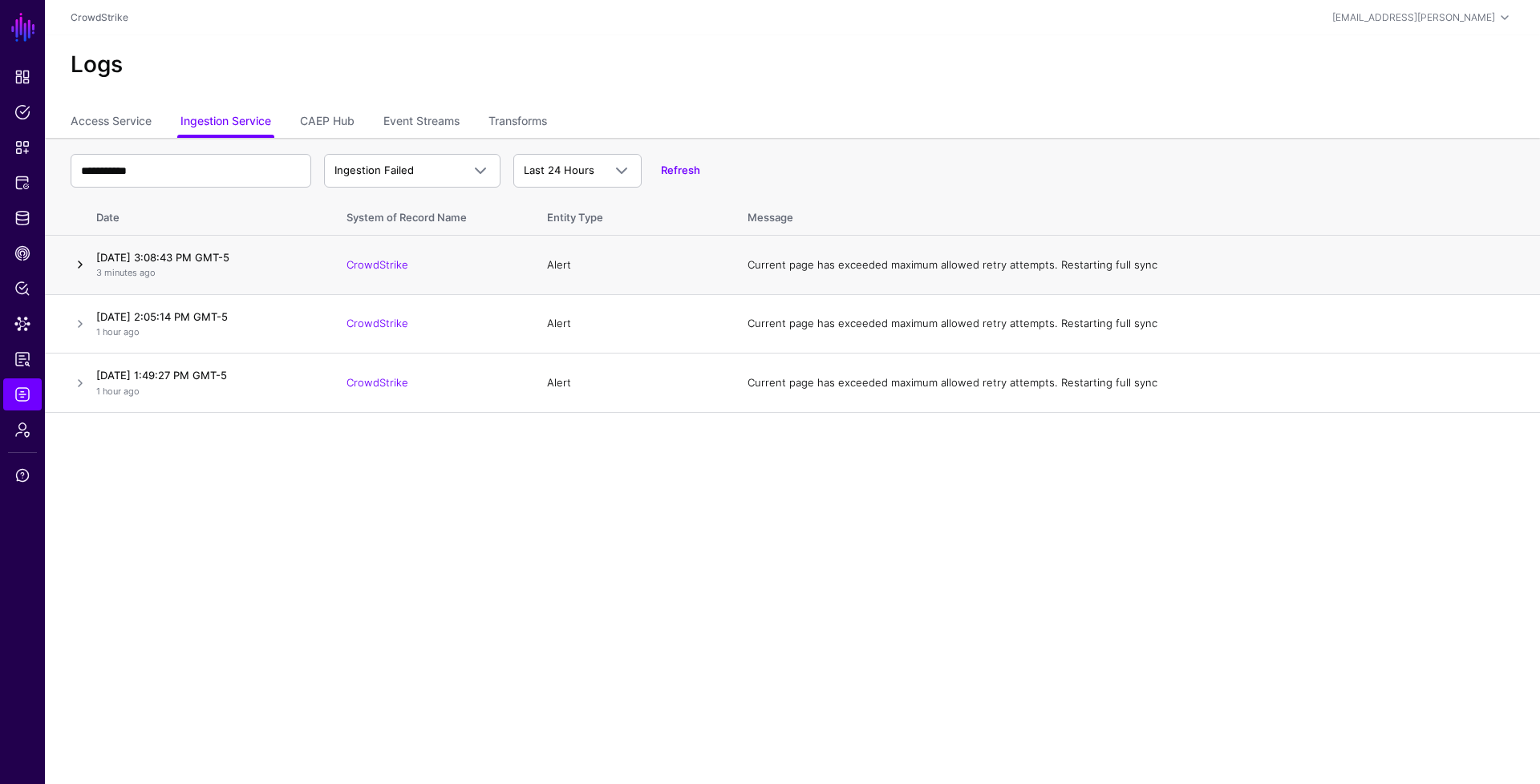
click at [74, 269] on link at bounding box center [80, 264] width 19 height 19
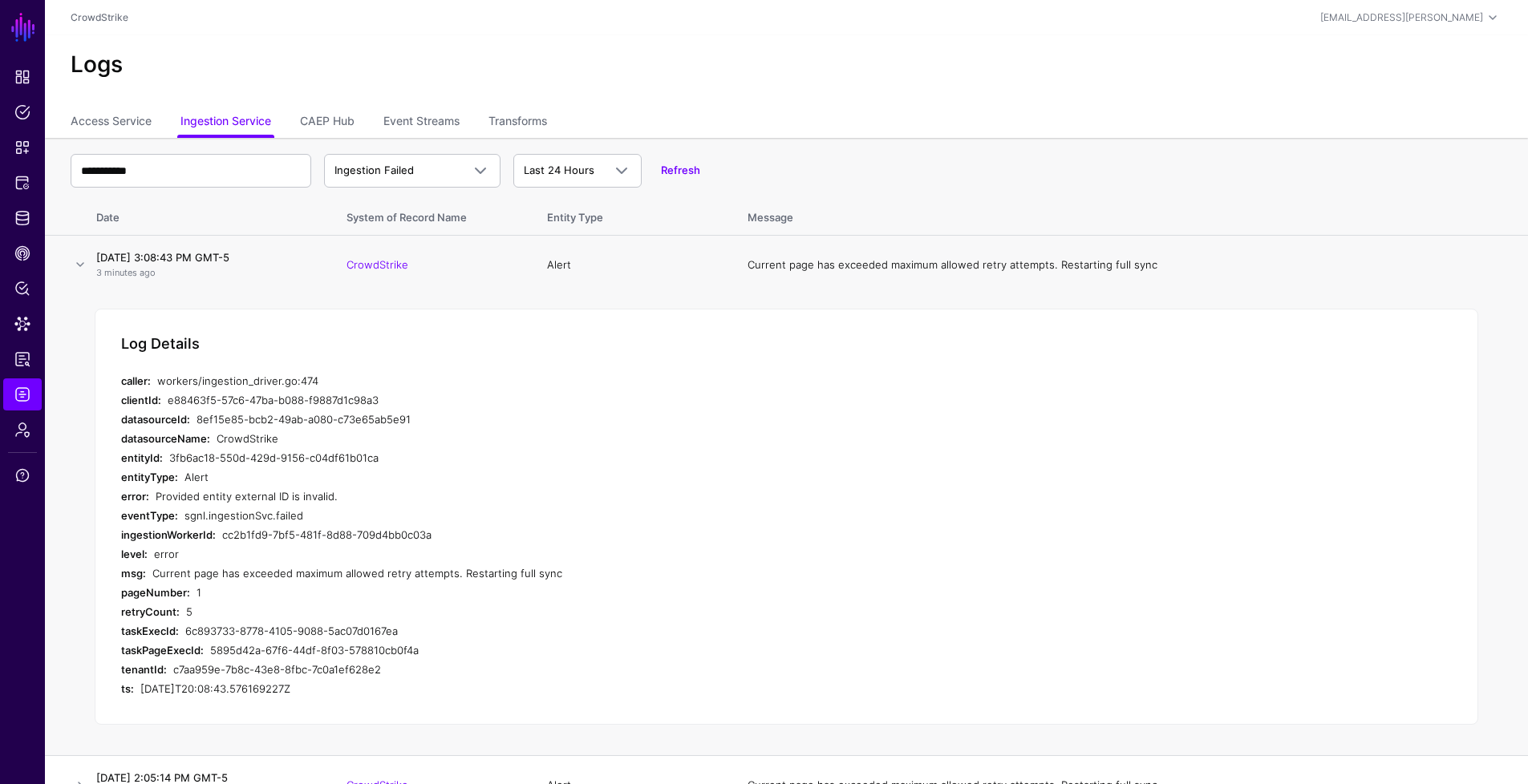
drag, startPoint x: 196, startPoint y: 419, endPoint x: 426, endPoint y: 419, distance: 230.0
click at [426, 419] on div "8ef15e85-bcb2-49ab-a080-c73e65ab5e91" at bounding box center [480, 419] width 567 height 19
copy div "8ef15e85-bcb2-49ab-a080-c73e65ab5e91"
click at [20, 223] on span "Identity Data Fabric" at bounding box center [22, 217] width 16 height 16
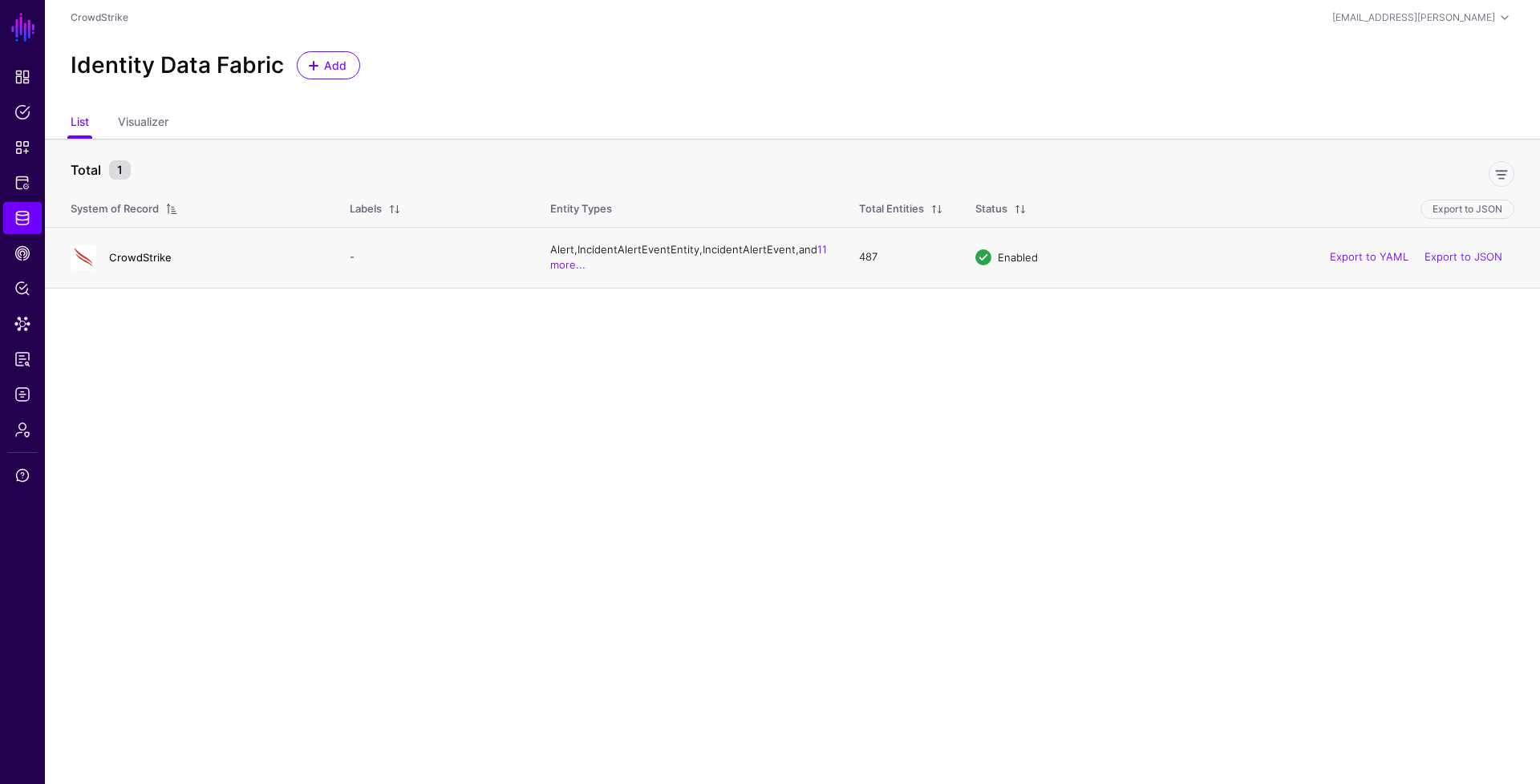
click at [111, 251] on link "CrowdStrike" at bounding box center [140, 257] width 62 height 13
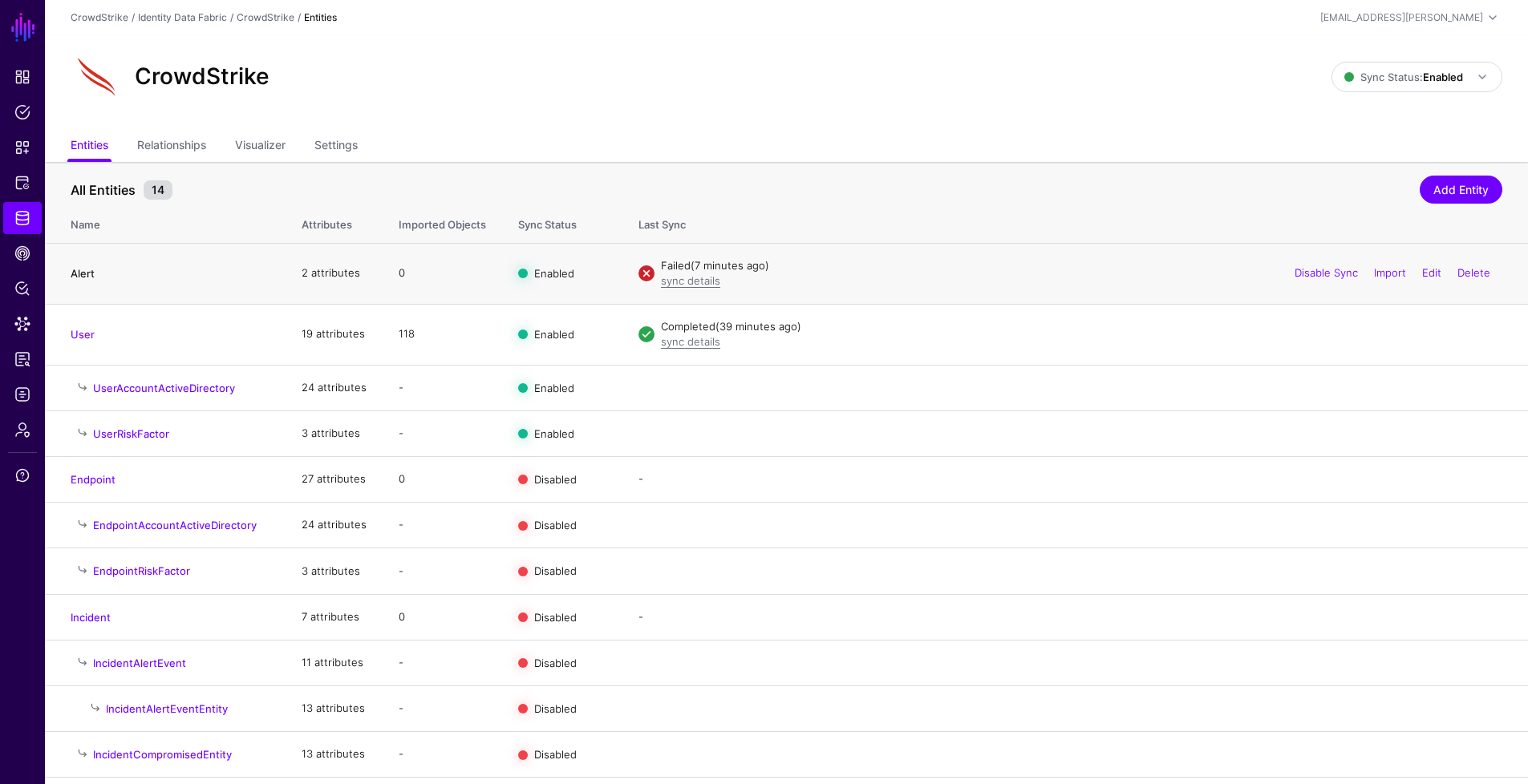
click at [93, 275] on link "Alert" at bounding box center [83, 273] width 24 height 13
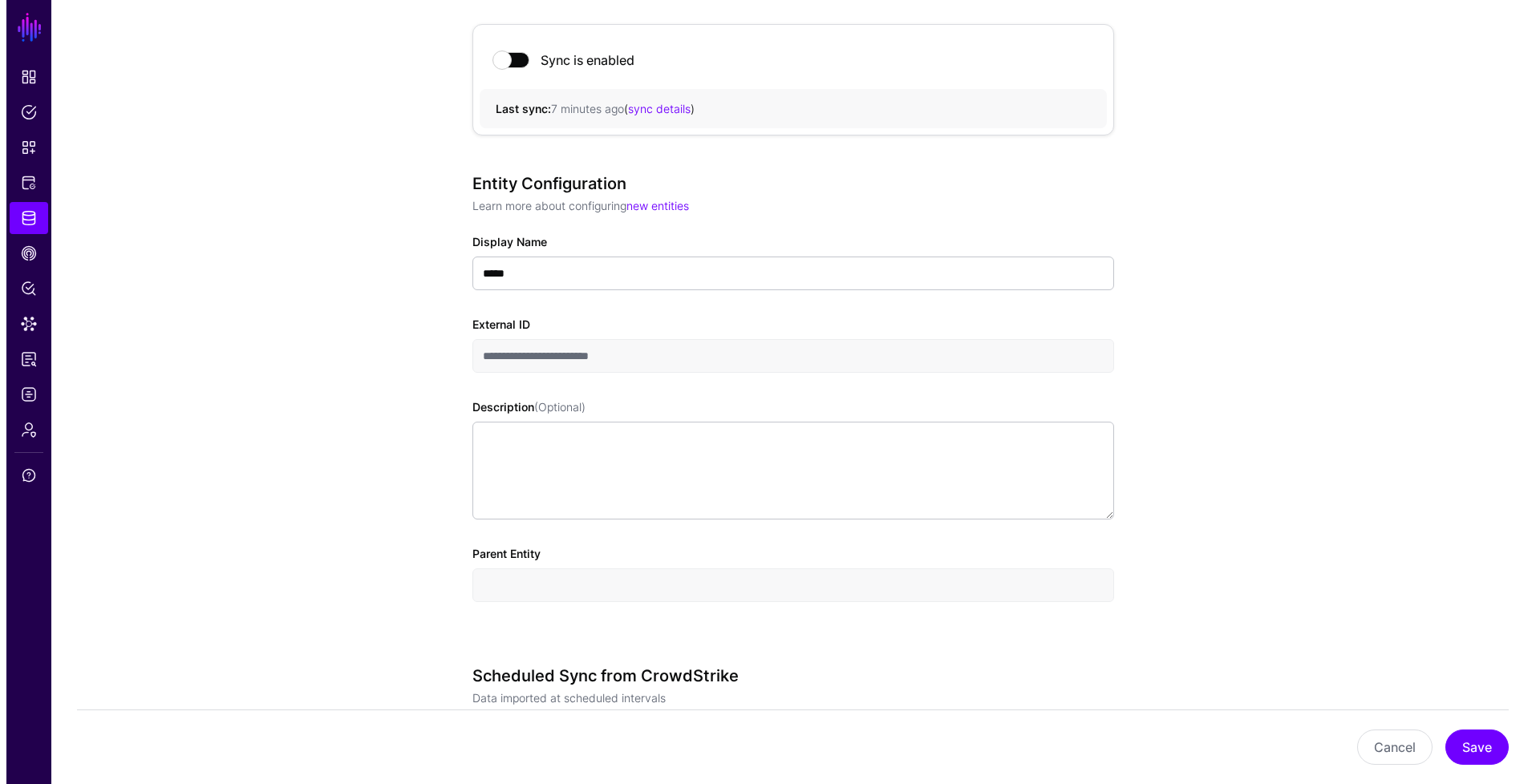
scroll to position [878, 0]
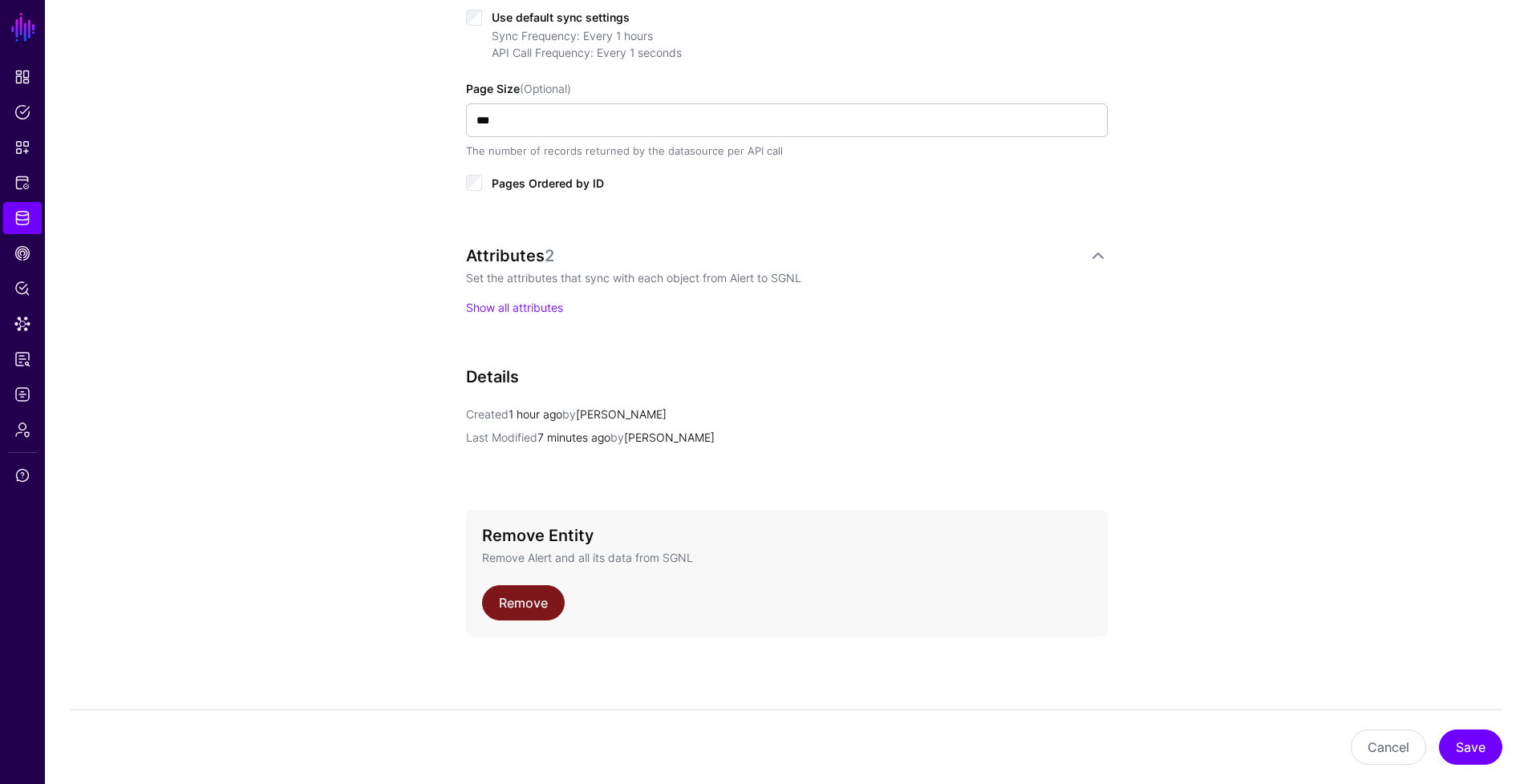
click at [508, 608] on link "Remove" at bounding box center [524, 603] width 83 height 35
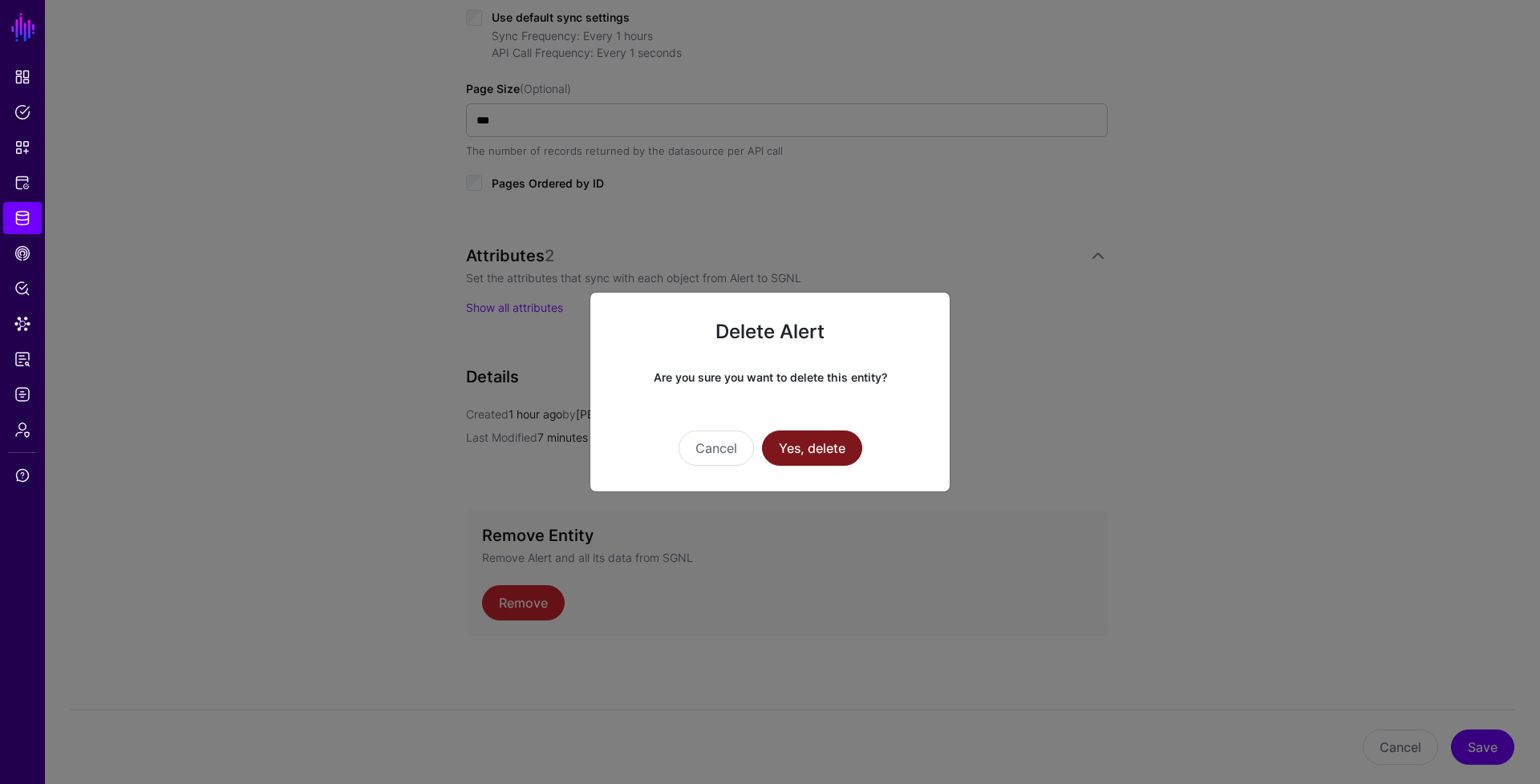
click at [781, 455] on button "Yes, delete" at bounding box center [812, 448] width 100 height 35
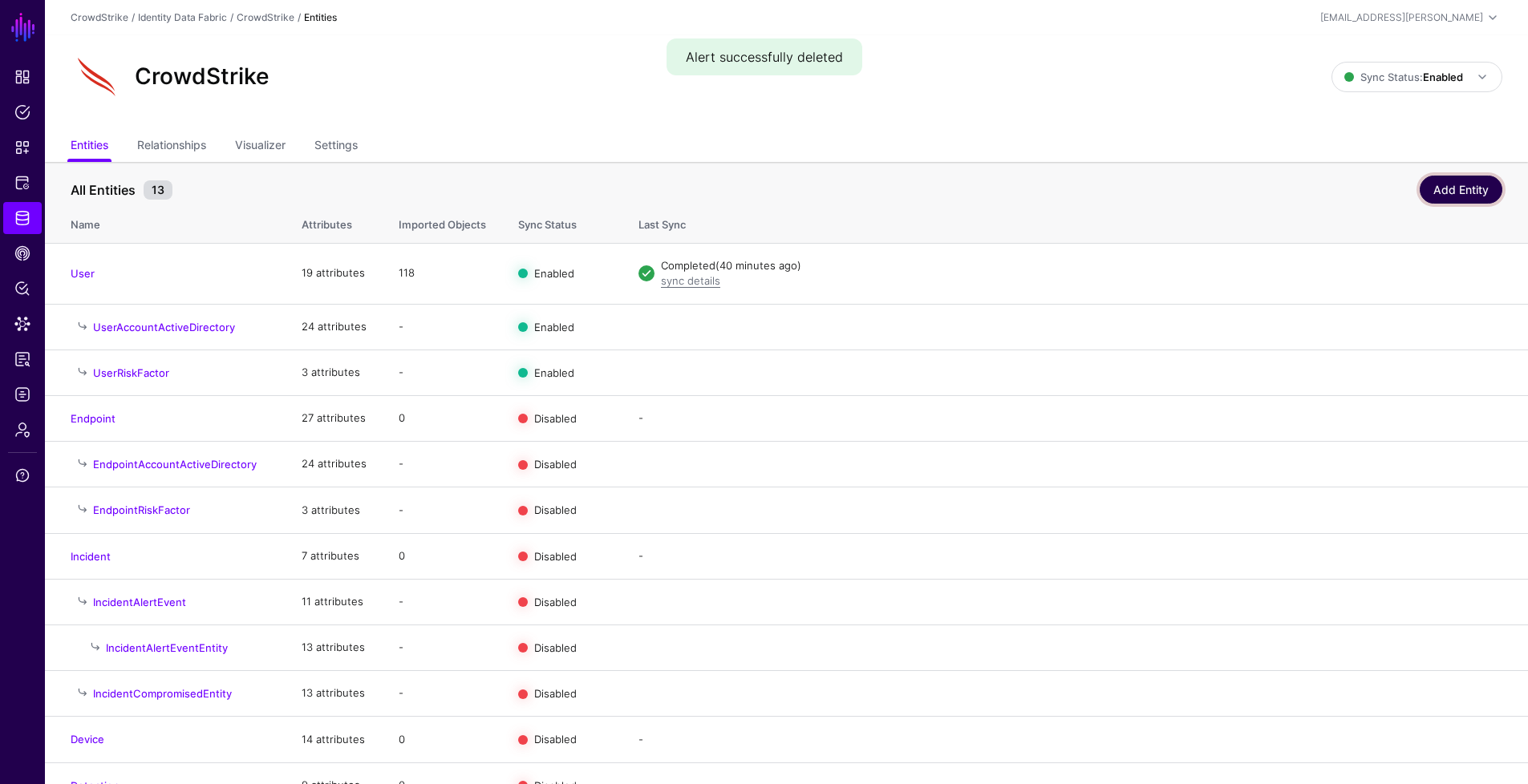
click at [1445, 188] on link "Add Entity" at bounding box center [1461, 189] width 83 height 28
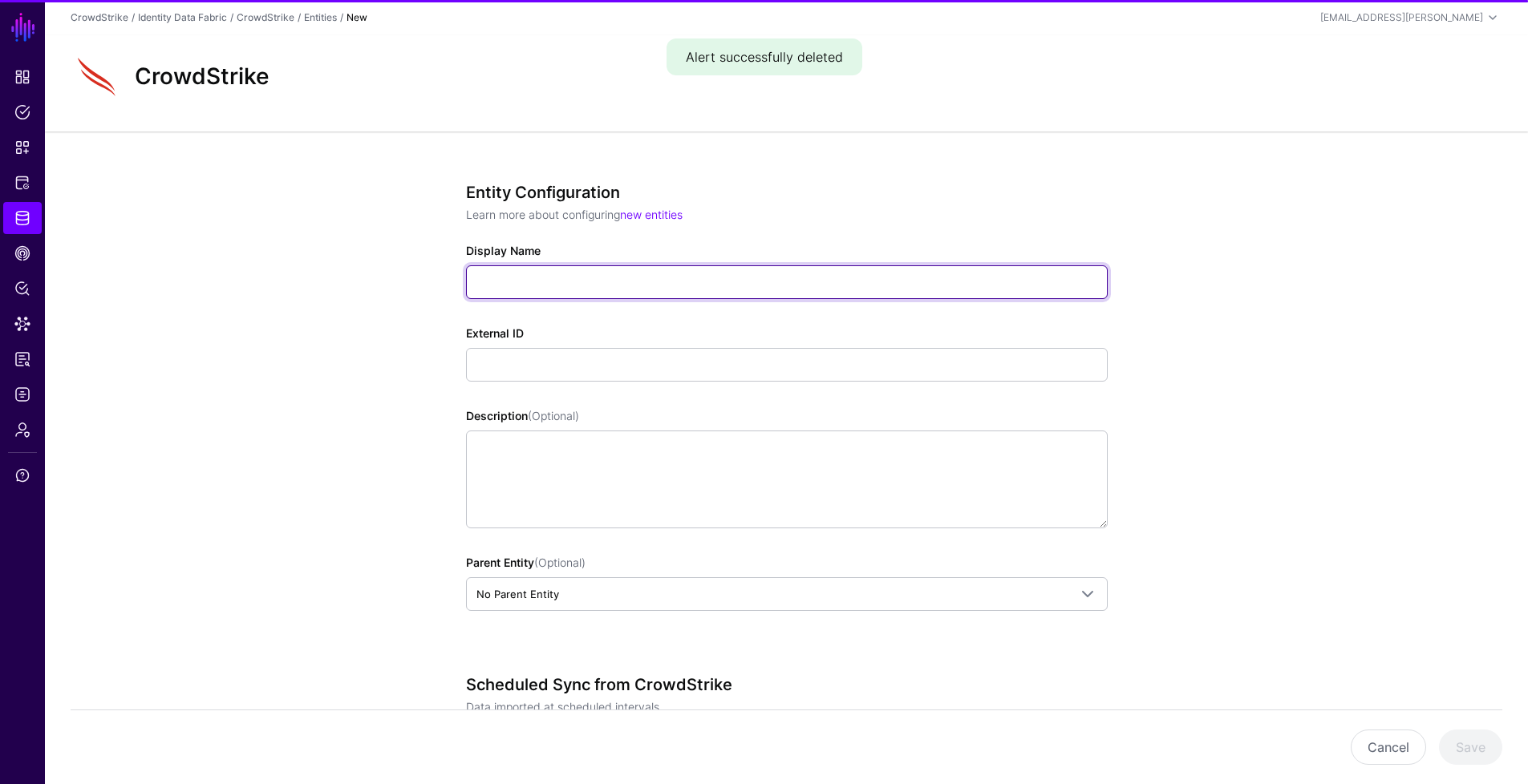
click at [694, 277] on input "Display Name" at bounding box center [787, 282] width 642 height 34
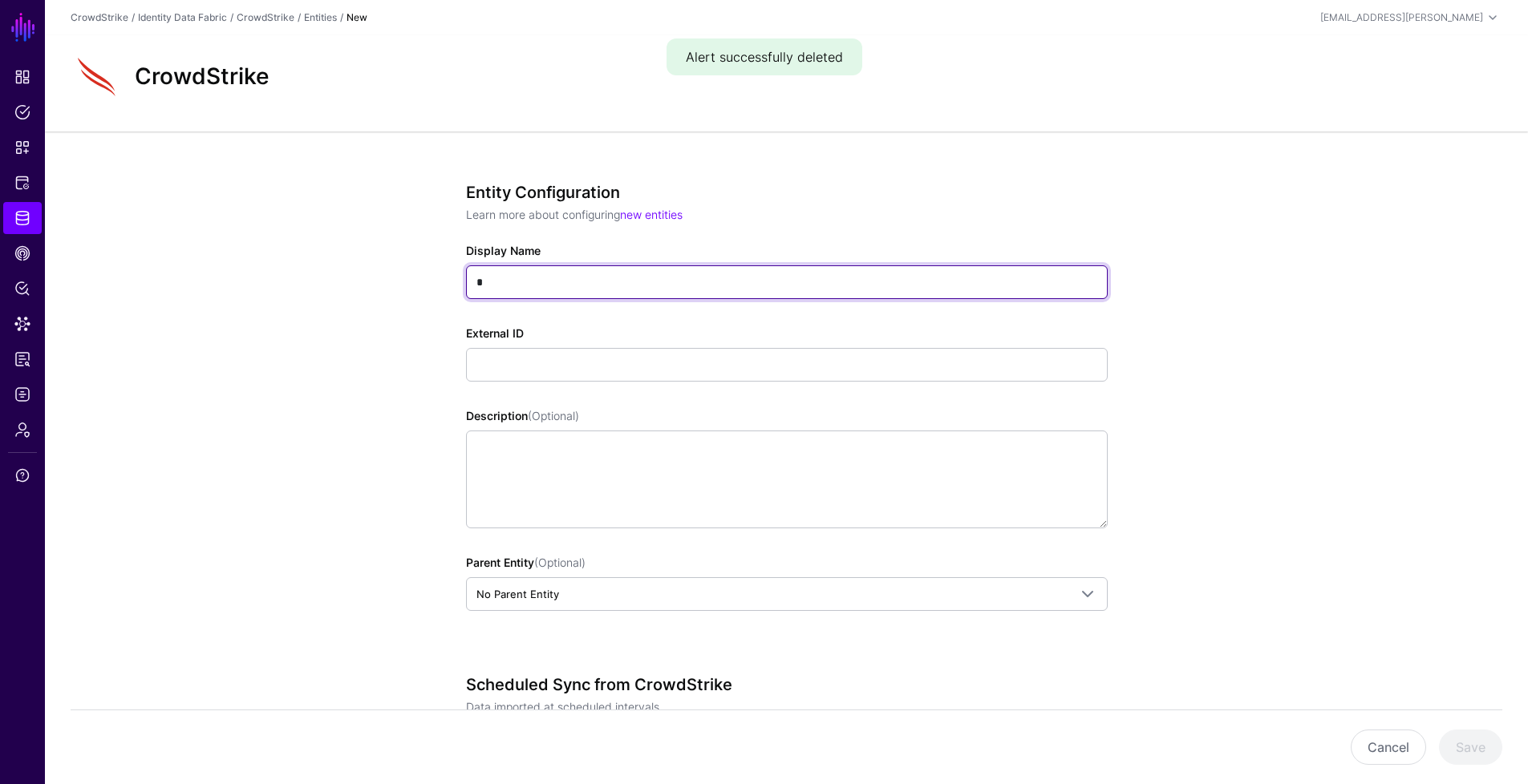
type input "*****"
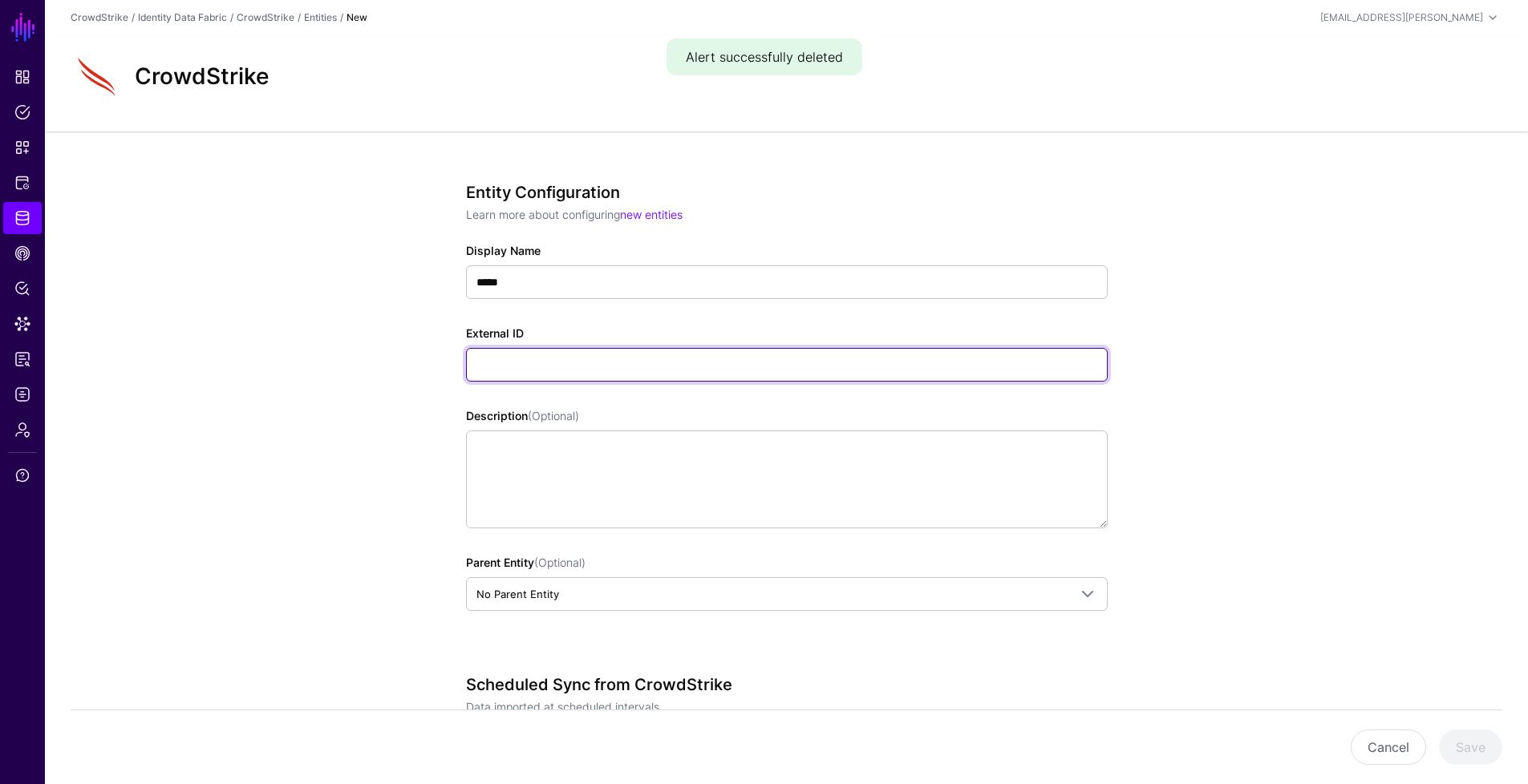
click at [597, 378] on input "External ID" at bounding box center [787, 365] width 642 height 34
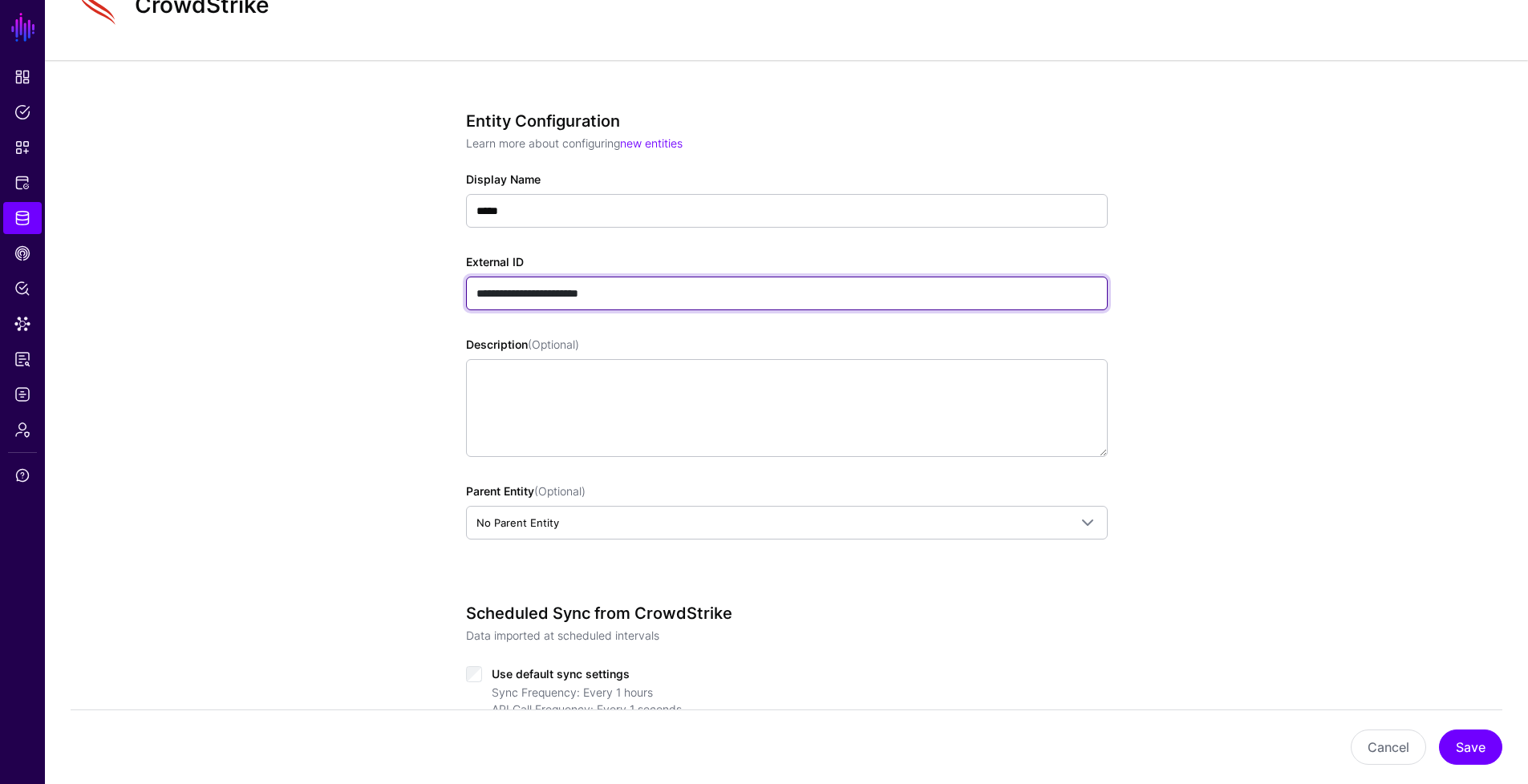
type input "**********"
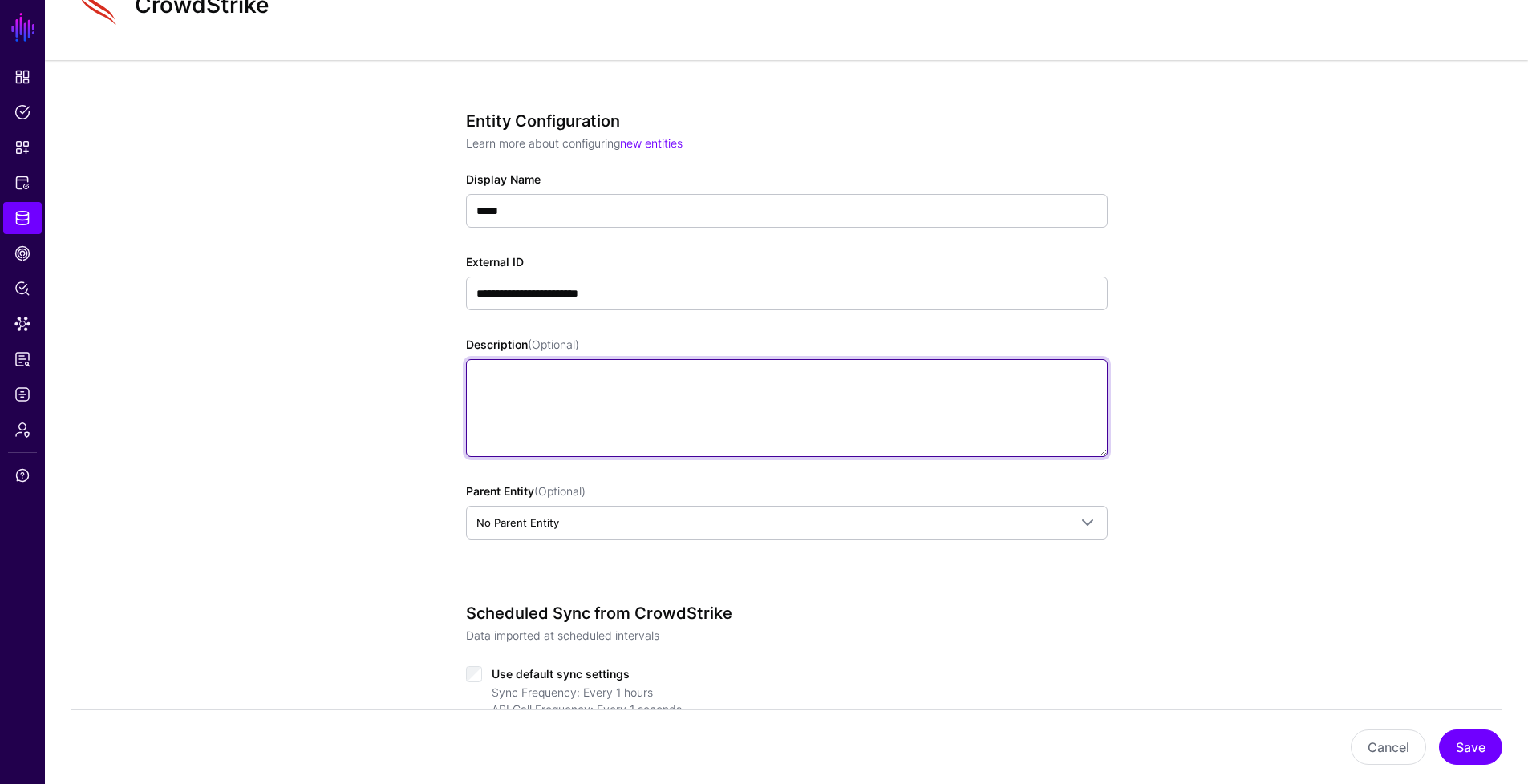
click at [466, 408] on textarea "Description (Optional)" at bounding box center [787, 408] width 642 height 98
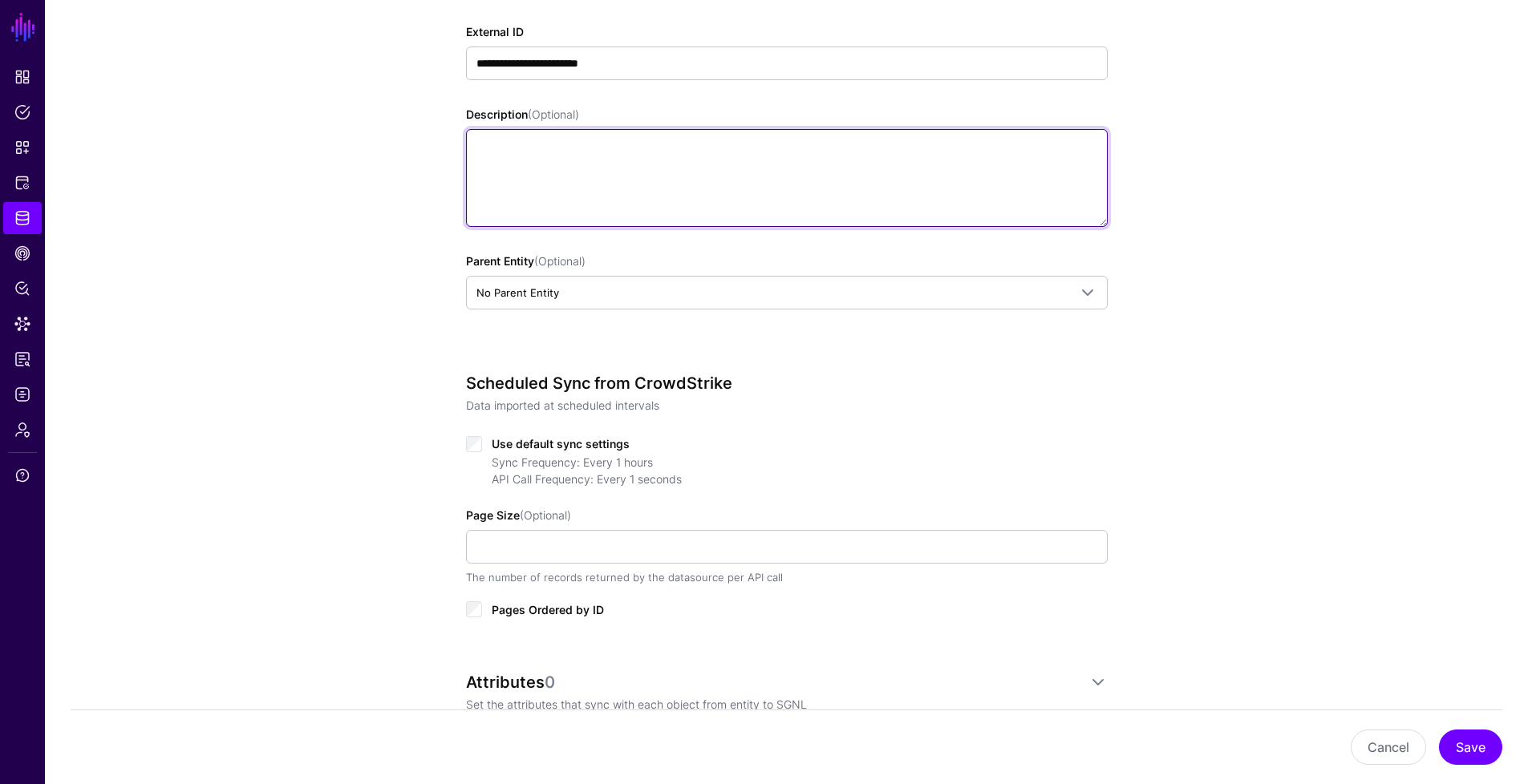
scroll to position [371, 0]
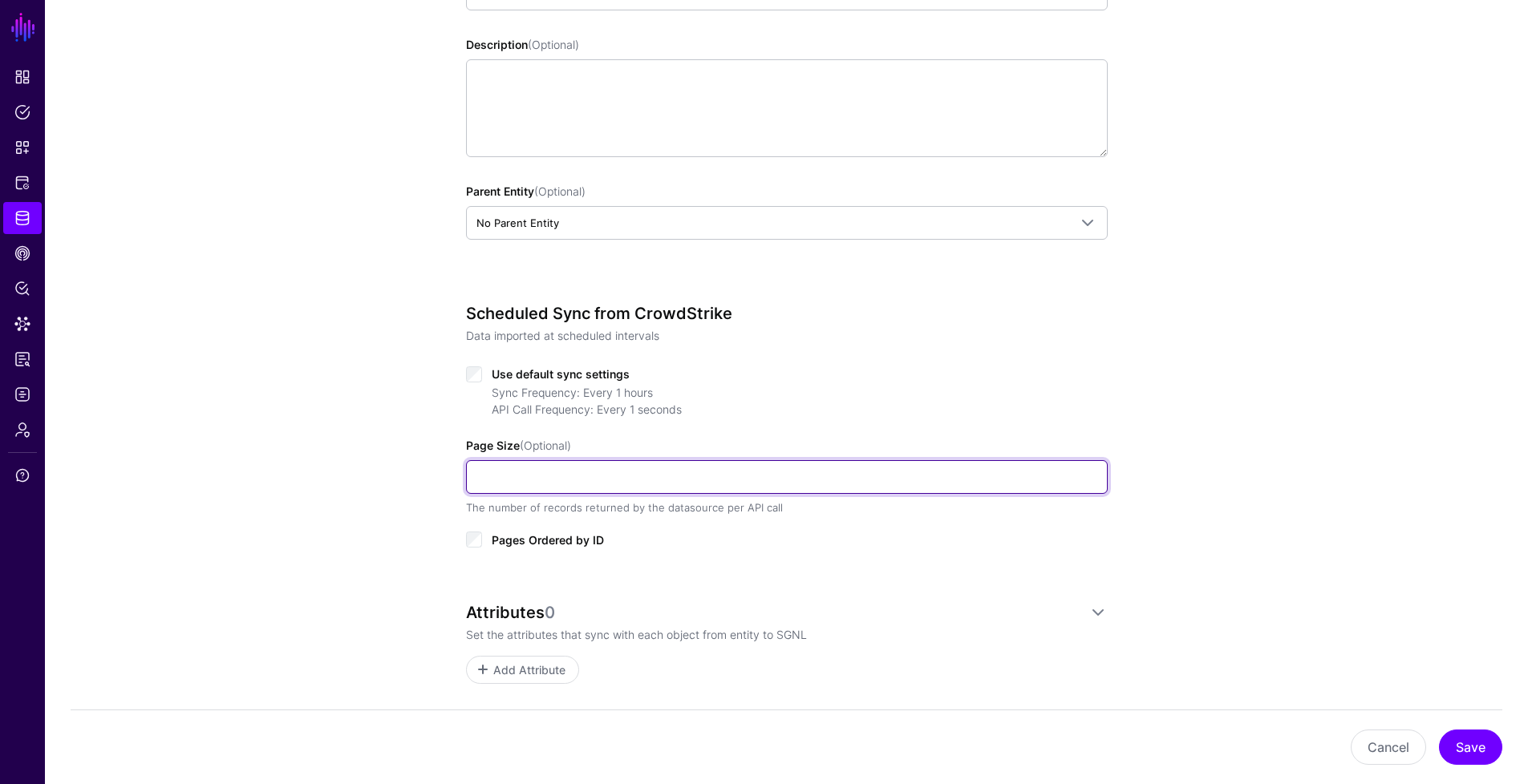
click at [536, 479] on input "Page Size (Optional)" at bounding box center [787, 477] width 642 height 34
type input "***"
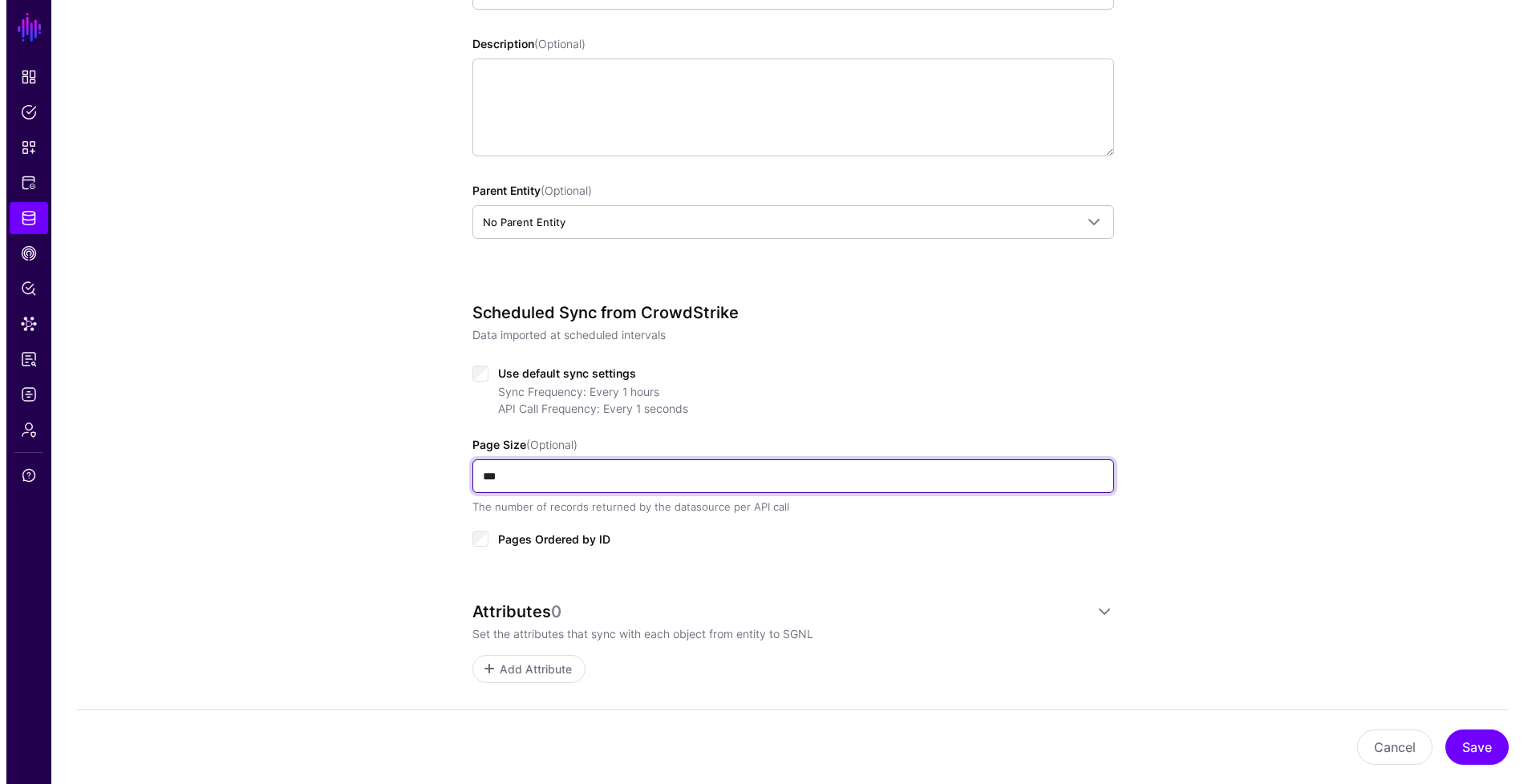
scroll to position [438, 0]
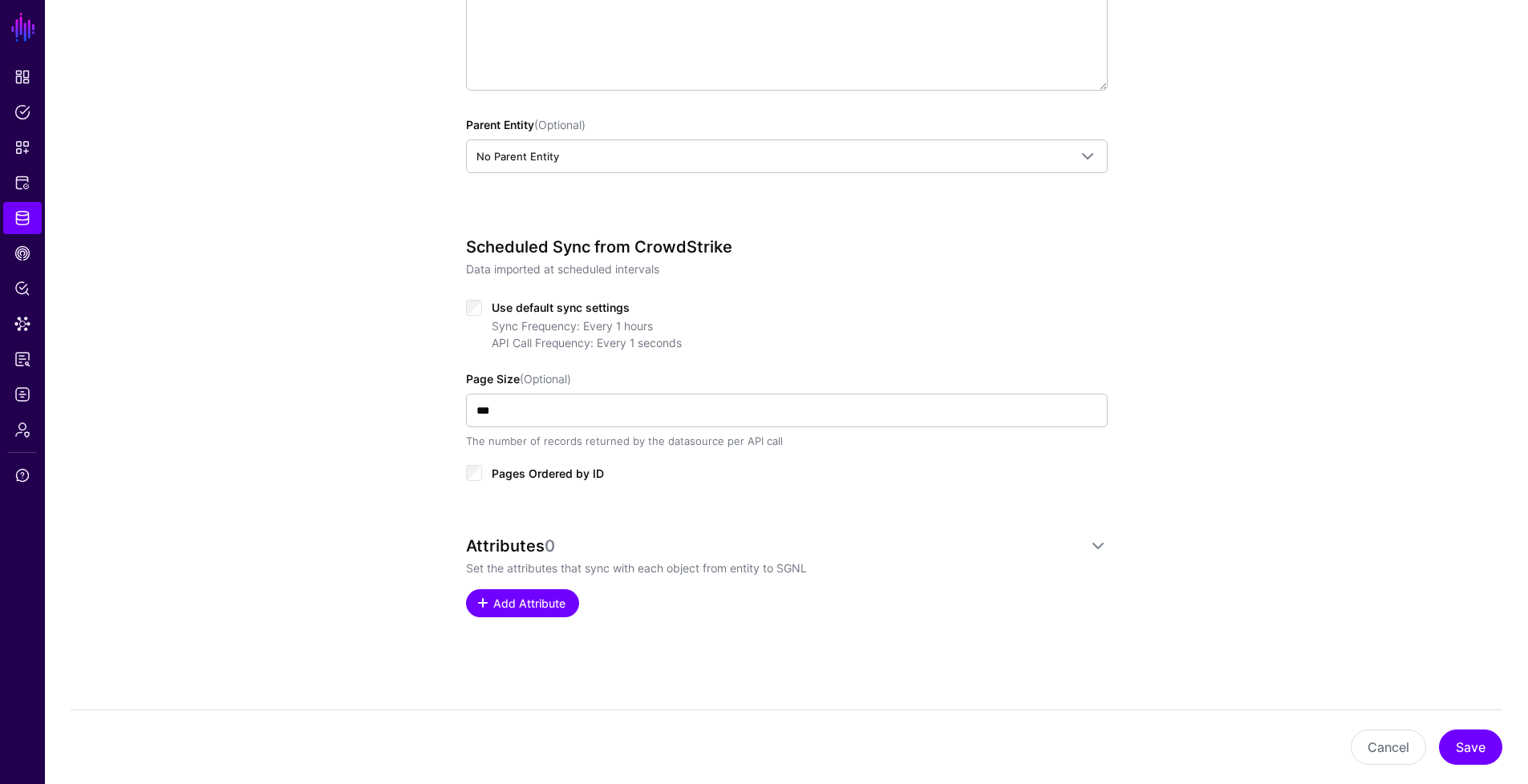
click at [522, 604] on span "Add Attribute" at bounding box center [529, 604] width 76 height 17
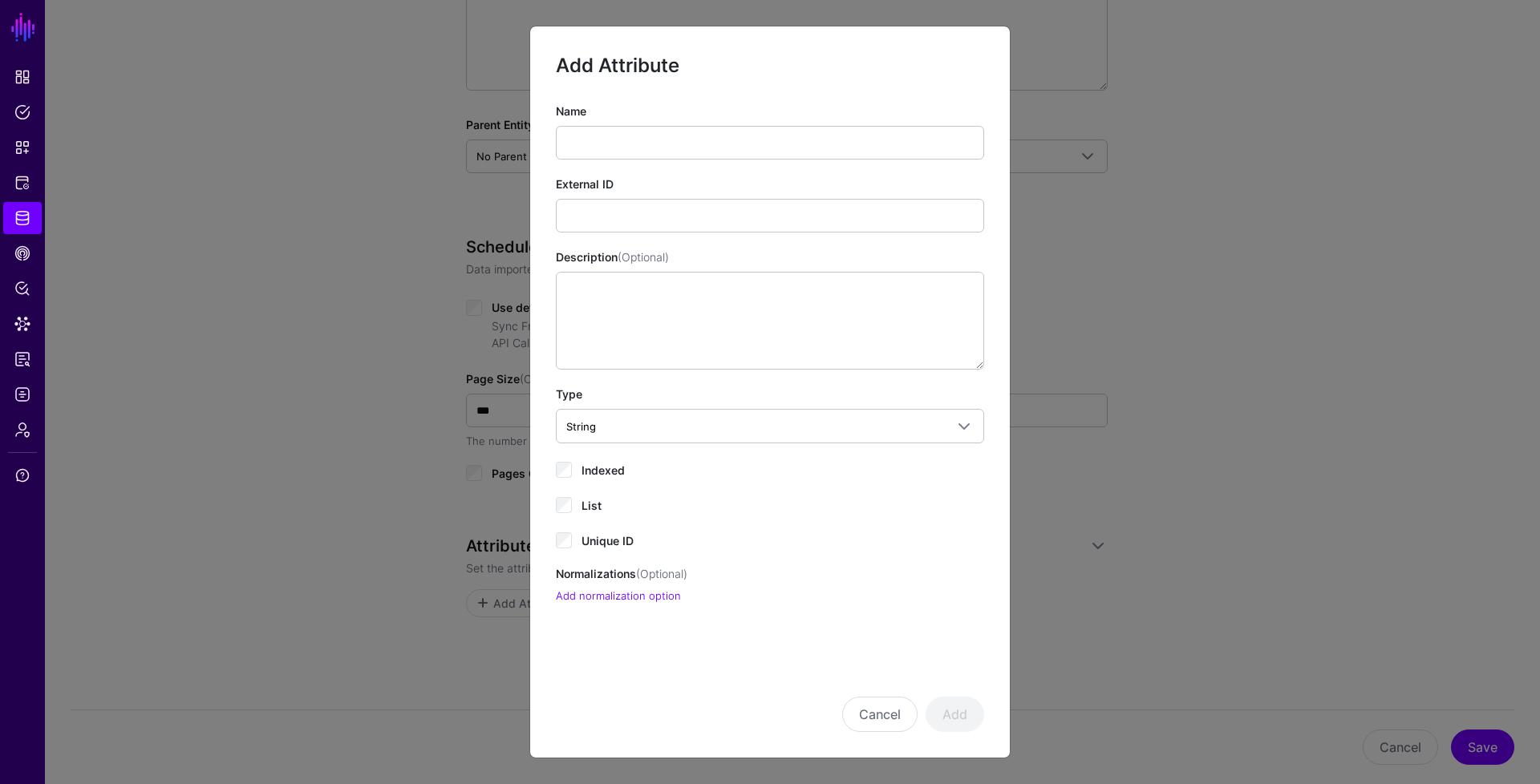
click at [617, 163] on div "Name External ID Description (Optional) Type String String Bool DateTime Double…" at bounding box center [770, 353] width 428 height 501
click at [624, 143] on input "Name" at bounding box center [770, 142] width 428 height 34
type input "*"
type input "**********"
click at [699, 217] on input "External ID" at bounding box center [770, 216] width 428 height 34
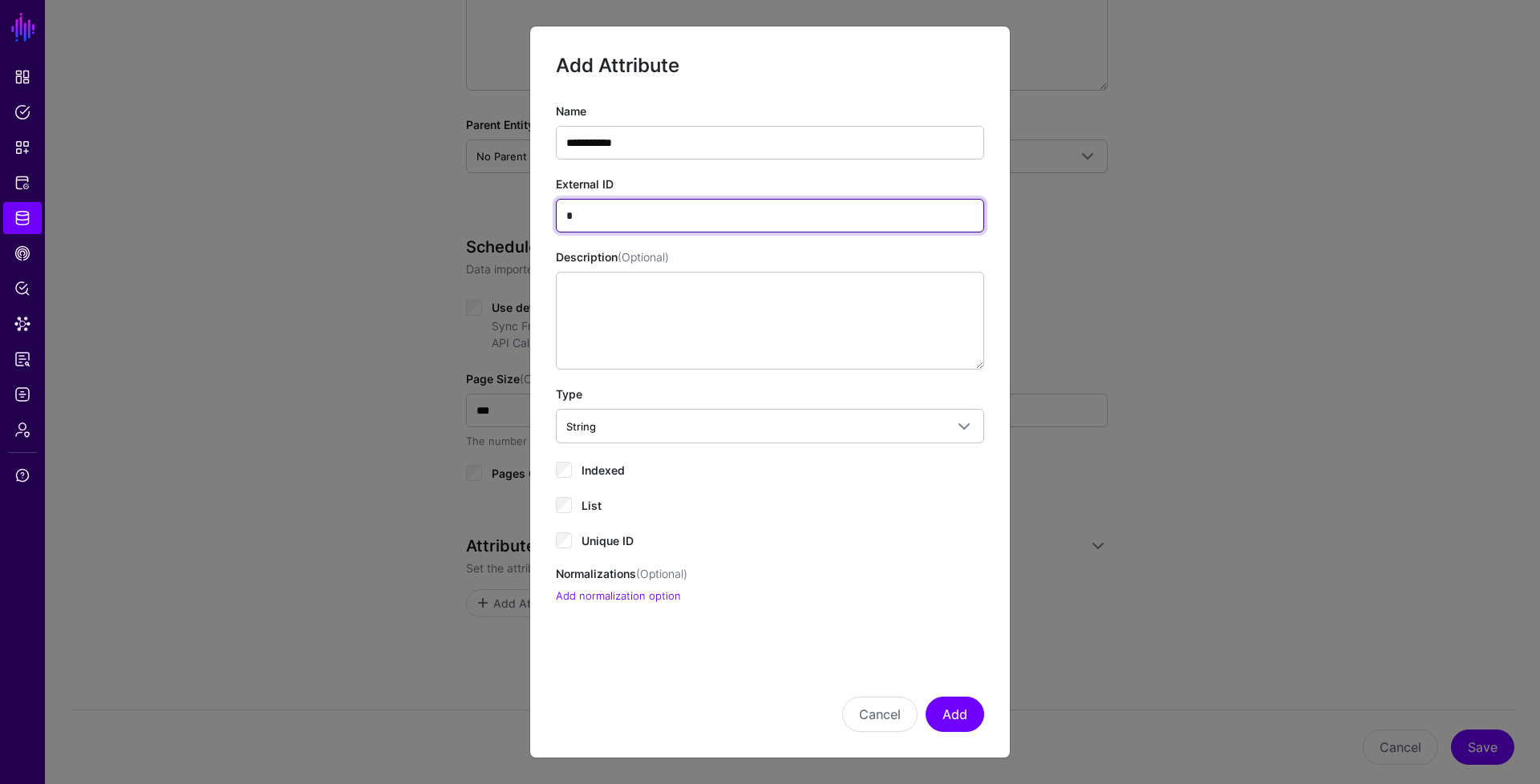
type input "**********"
click at [573, 469] on div "Indexed" at bounding box center [770, 469] width 428 height 19
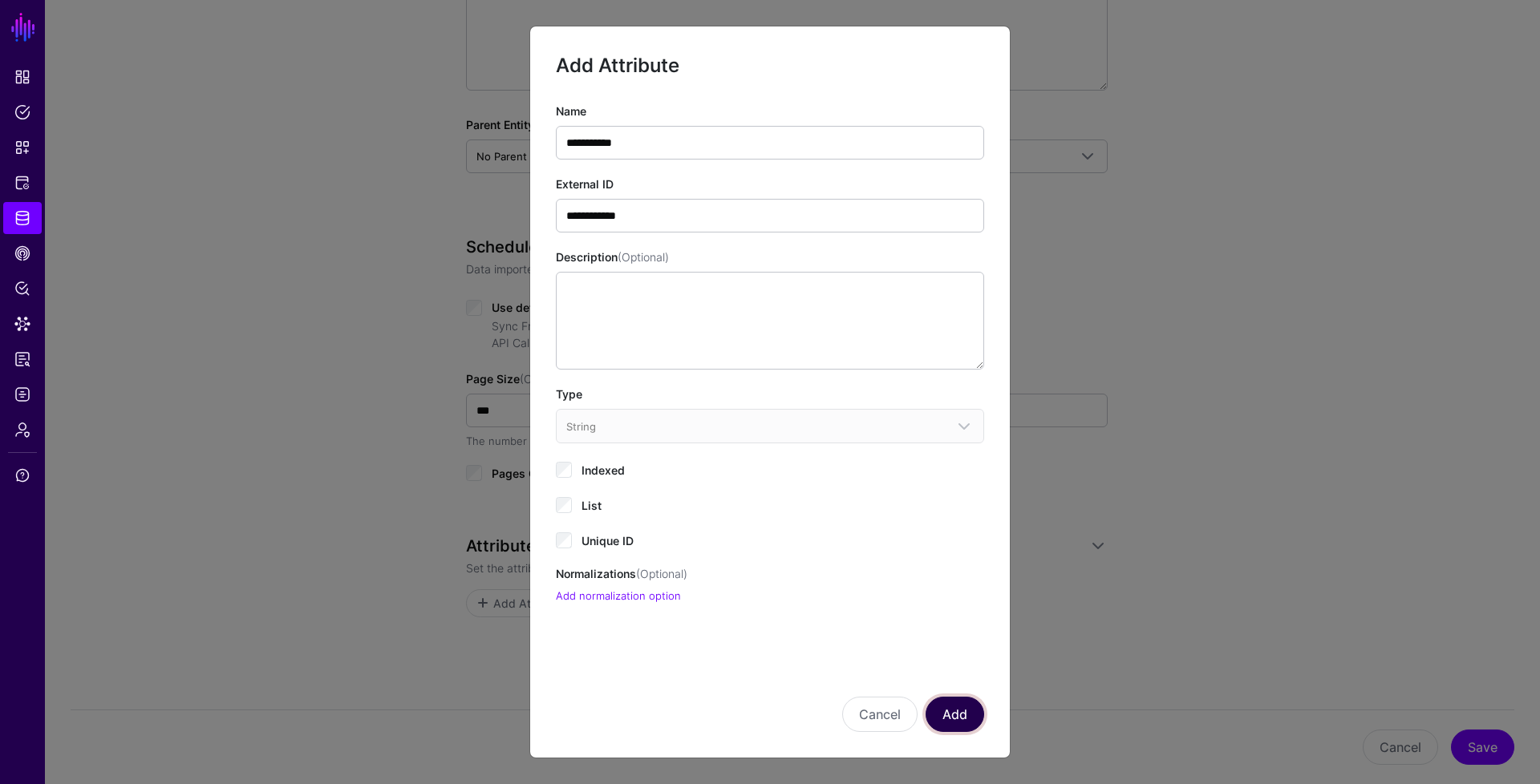
click at [940, 717] on button "Add" at bounding box center [955, 715] width 58 height 35
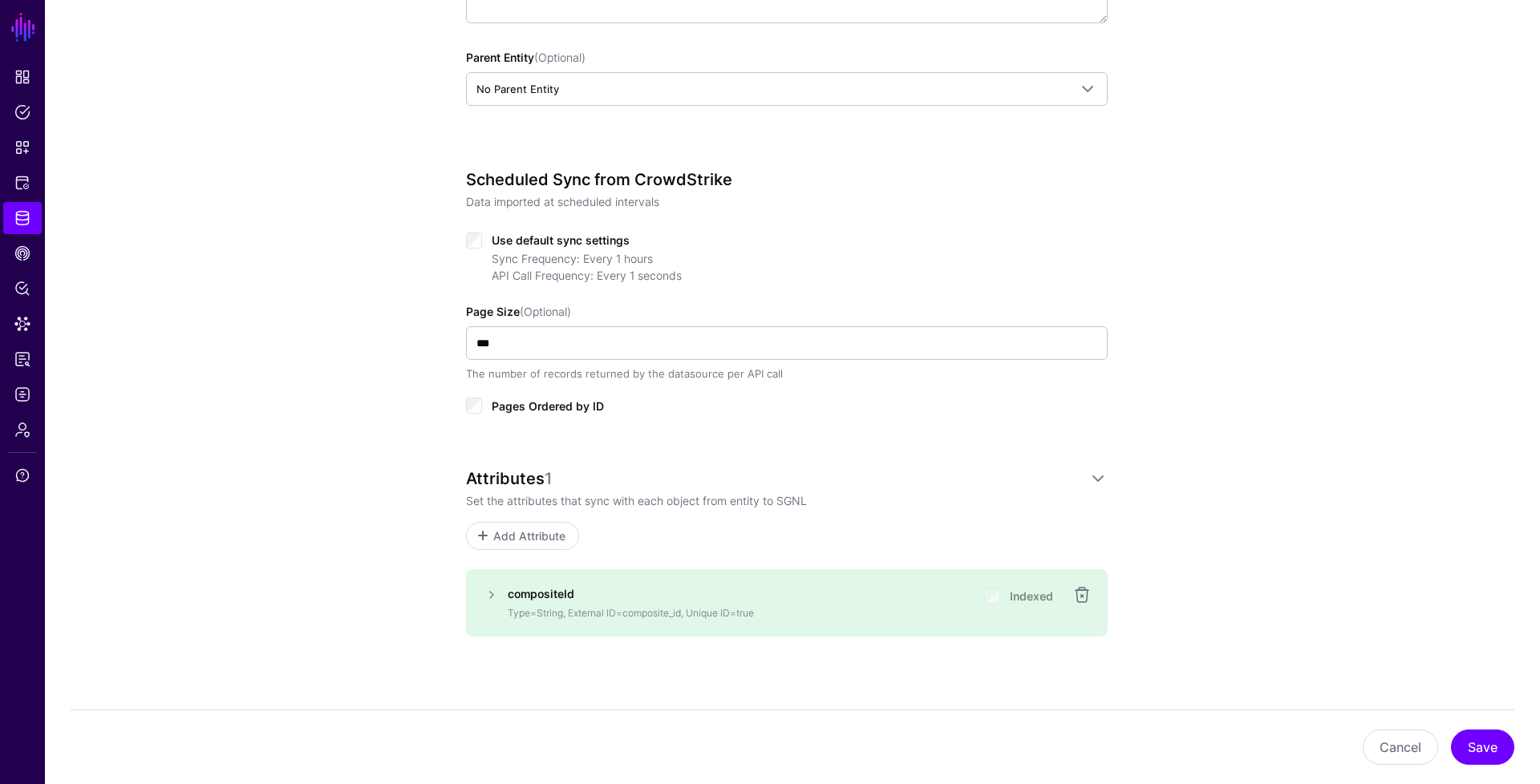
scroll to position [524, 0]
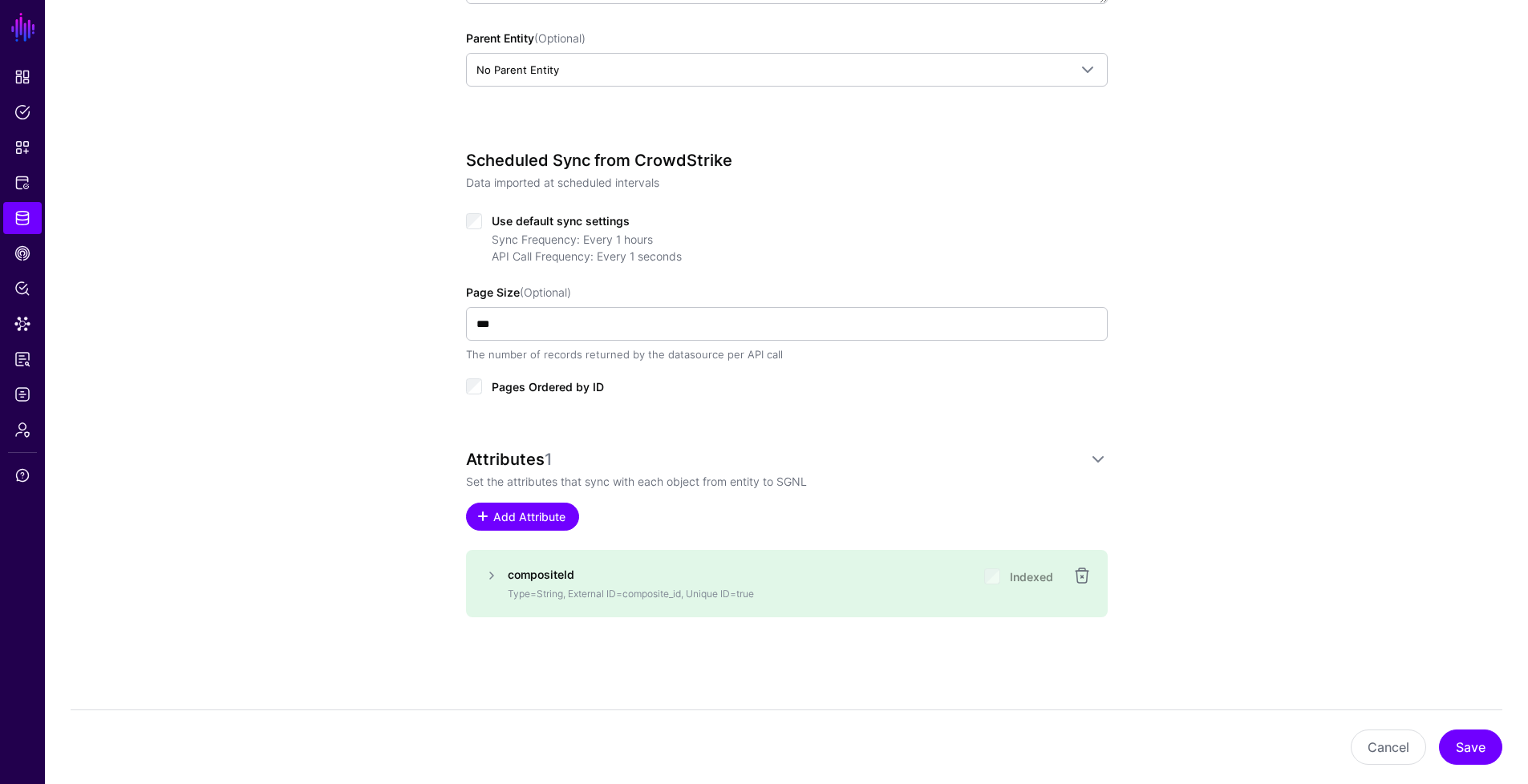
click at [546, 515] on span "Add Attribute" at bounding box center [529, 517] width 76 height 17
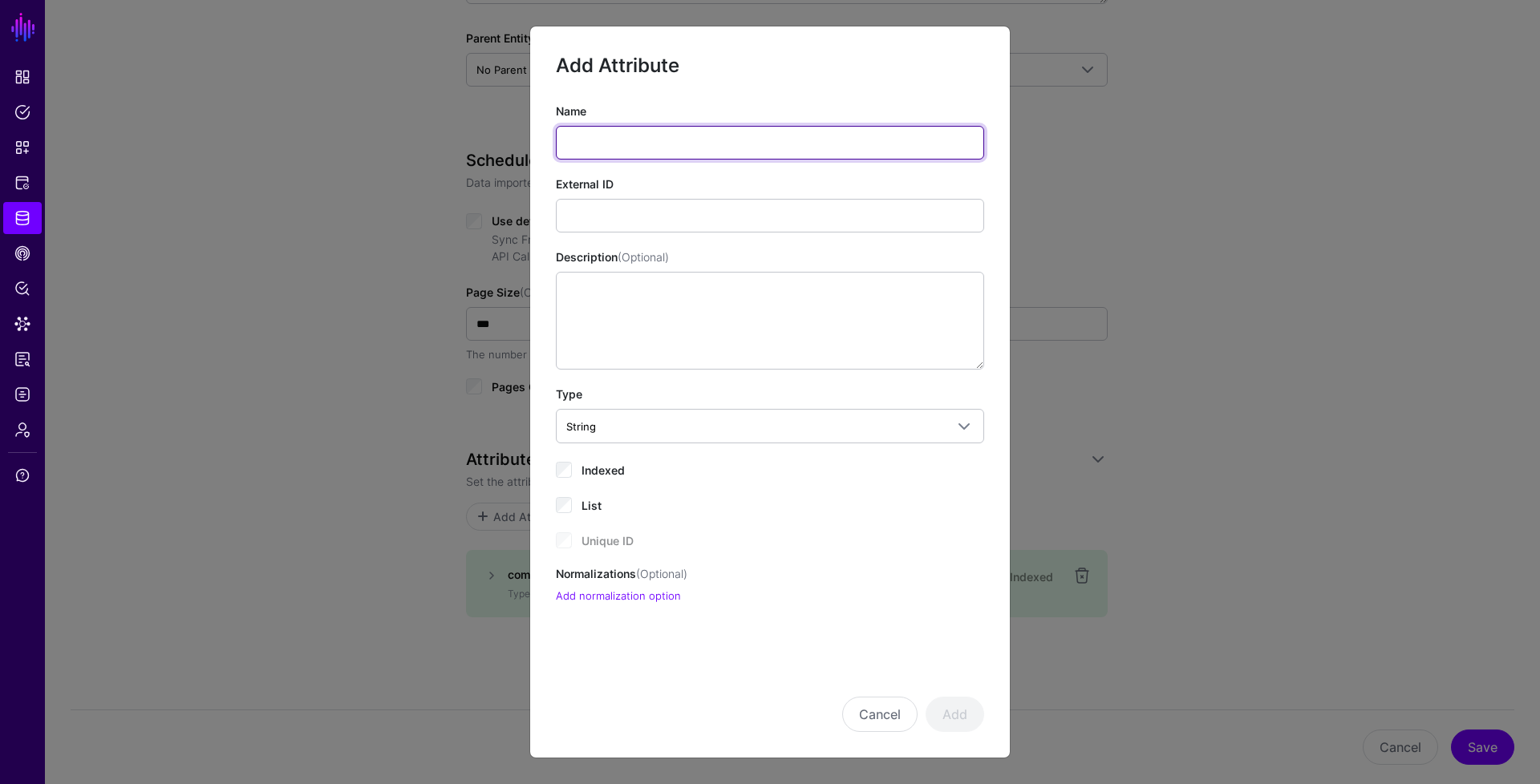
click at [595, 137] on input "Name" at bounding box center [770, 142] width 428 height 34
type input "**********"
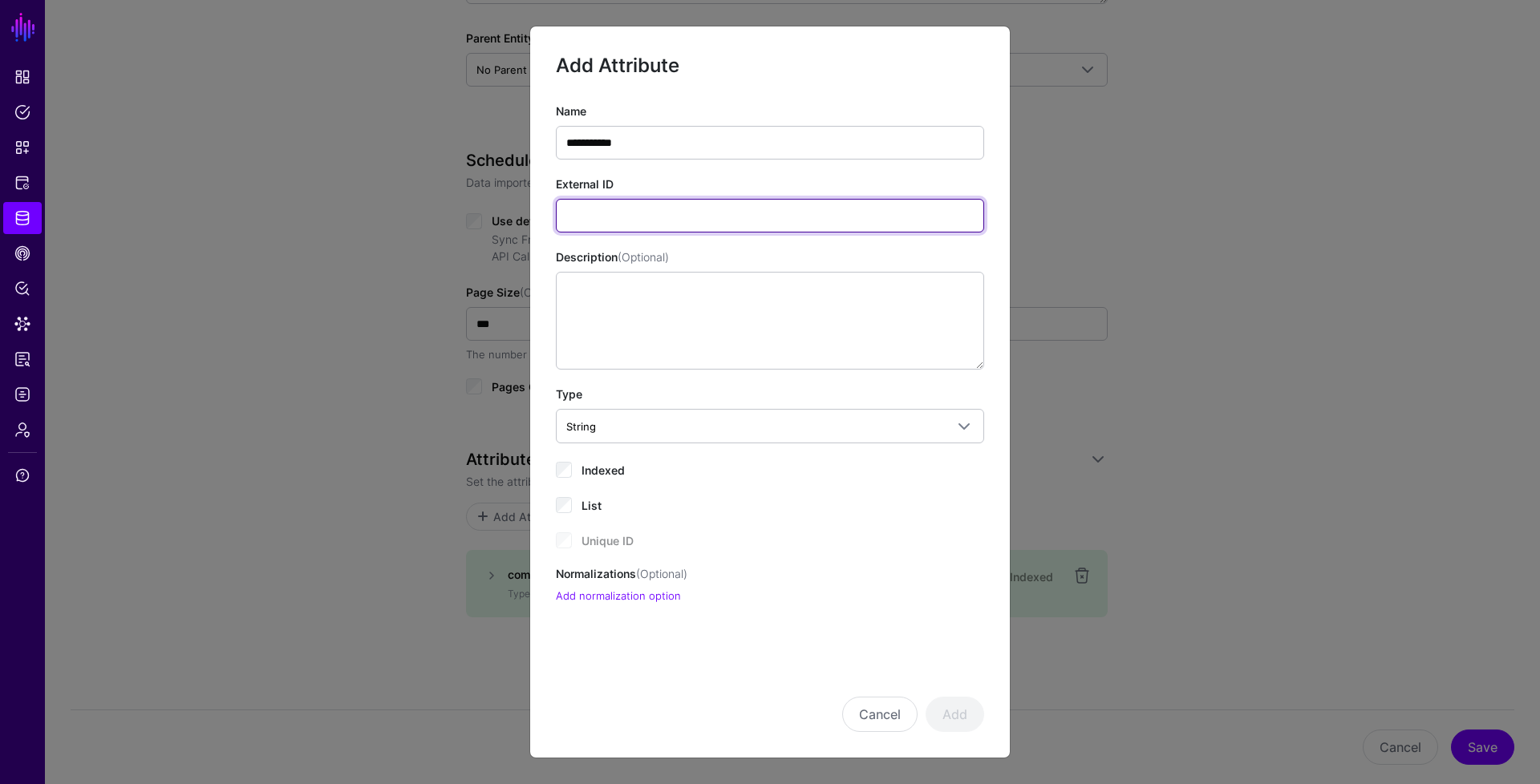
click at [653, 217] on input "External ID" at bounding box center [770, 216] width 428 height 34
type input "**********"
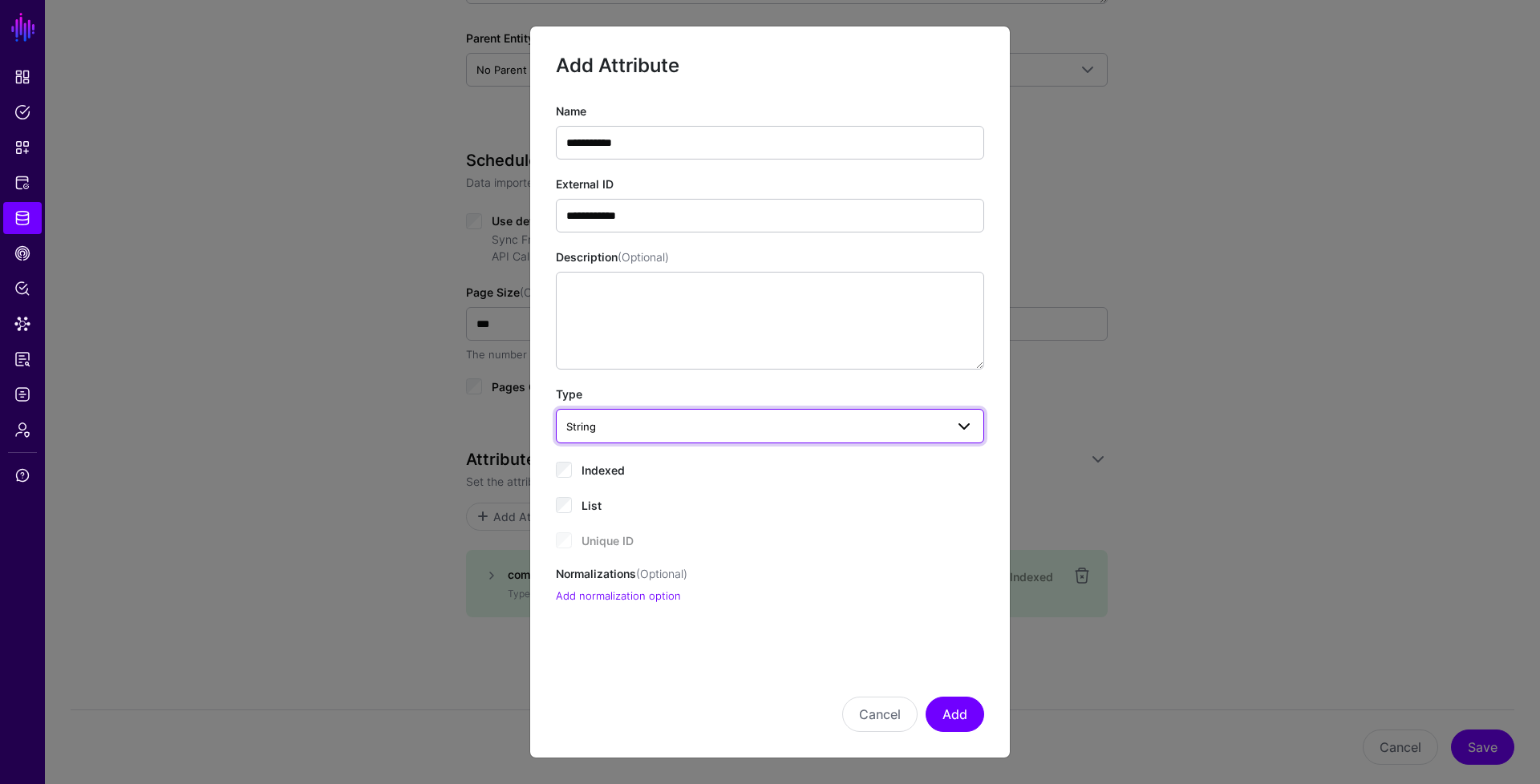
click at [643, 437] on link "String" at bounding box center [770, 426] width 428 height 34
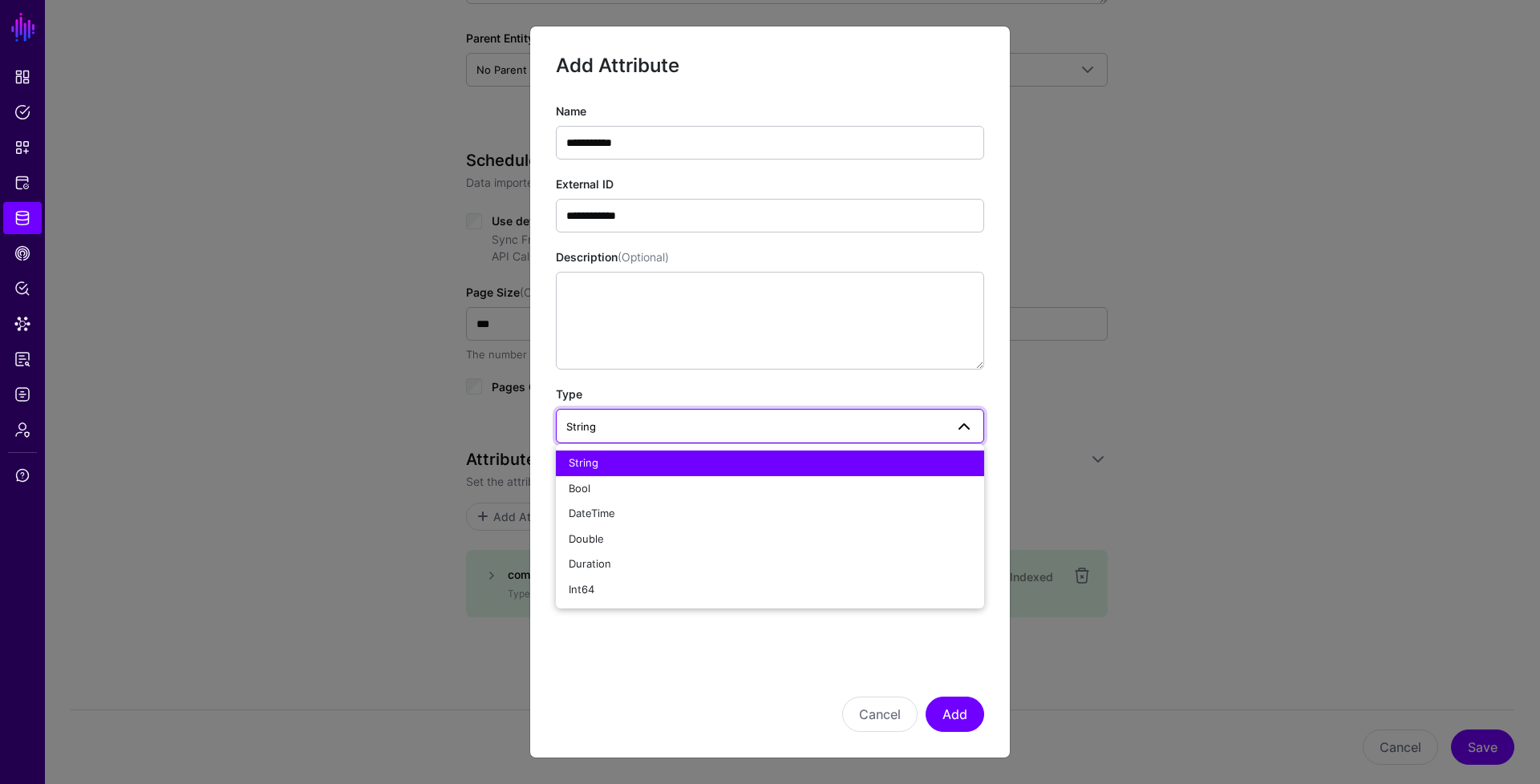
click at [528, 453] on ngb-modal-window "**********" at bounding box center [770, 392] width 1540 height 784
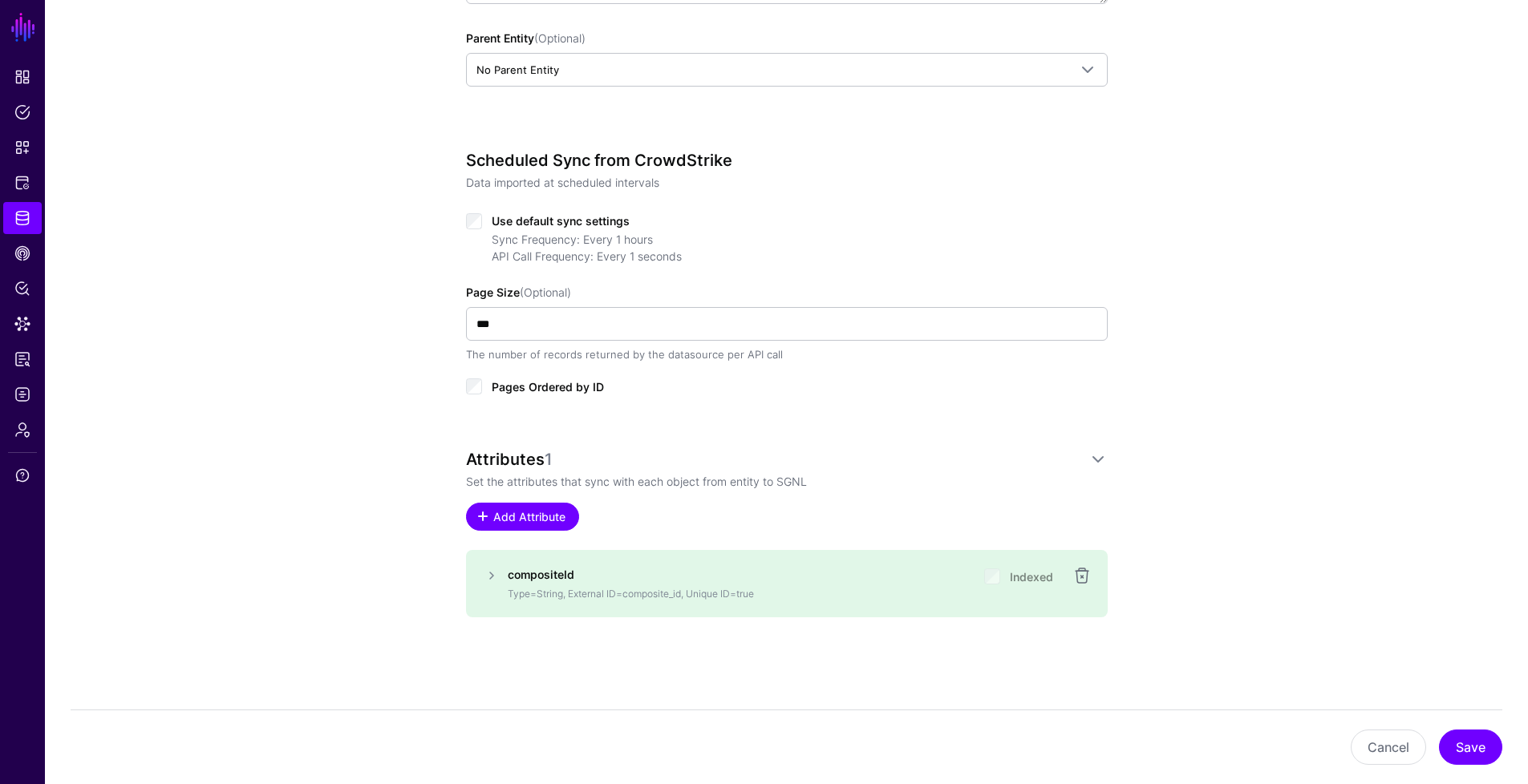
click at [545, 521] on span "Add Attribute" at bounding box center [529, 517] width 76 height 17
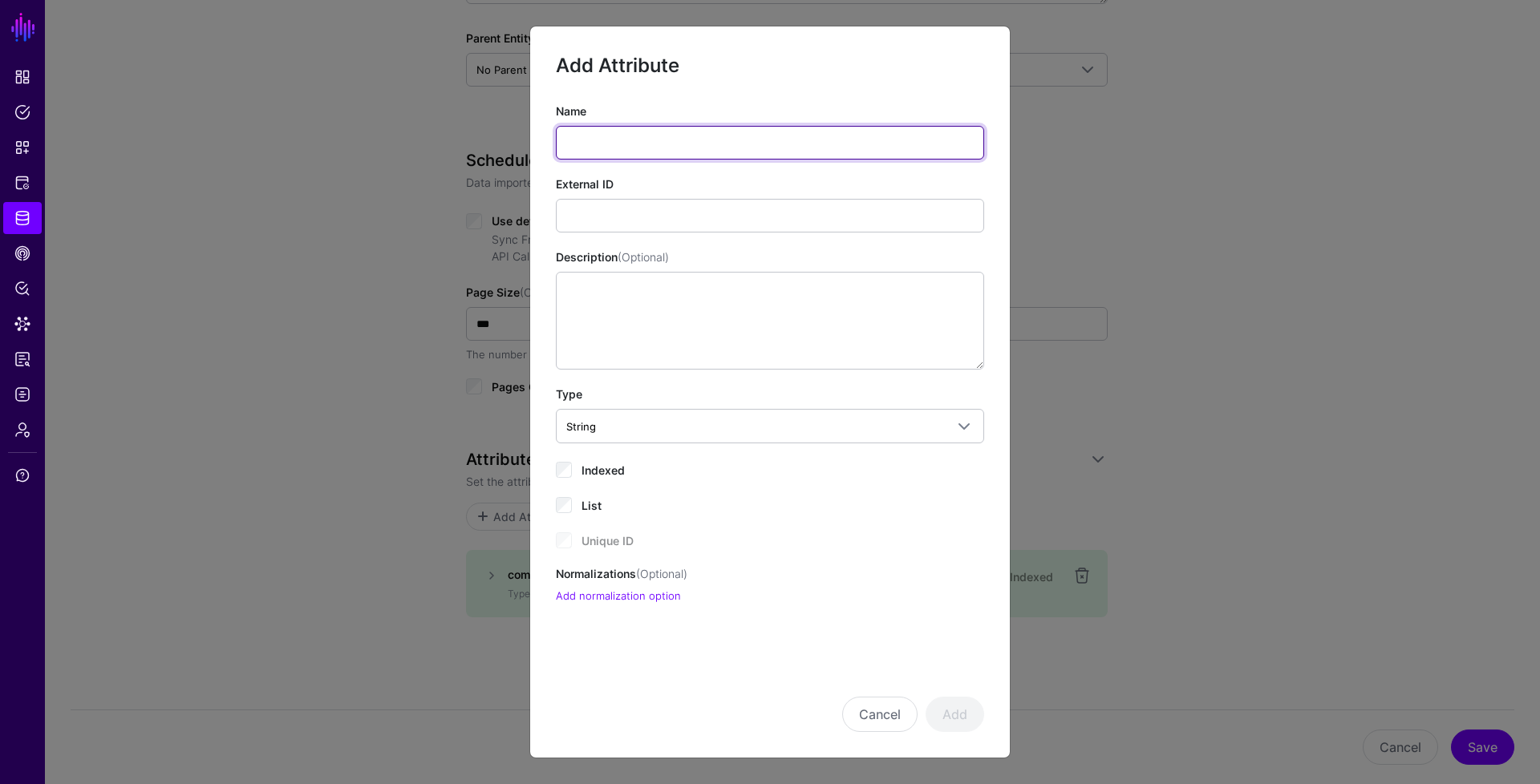
click at [665, 146] on input "Name" at bounding box center [770, 142] width 428 height 34
type input "**********"
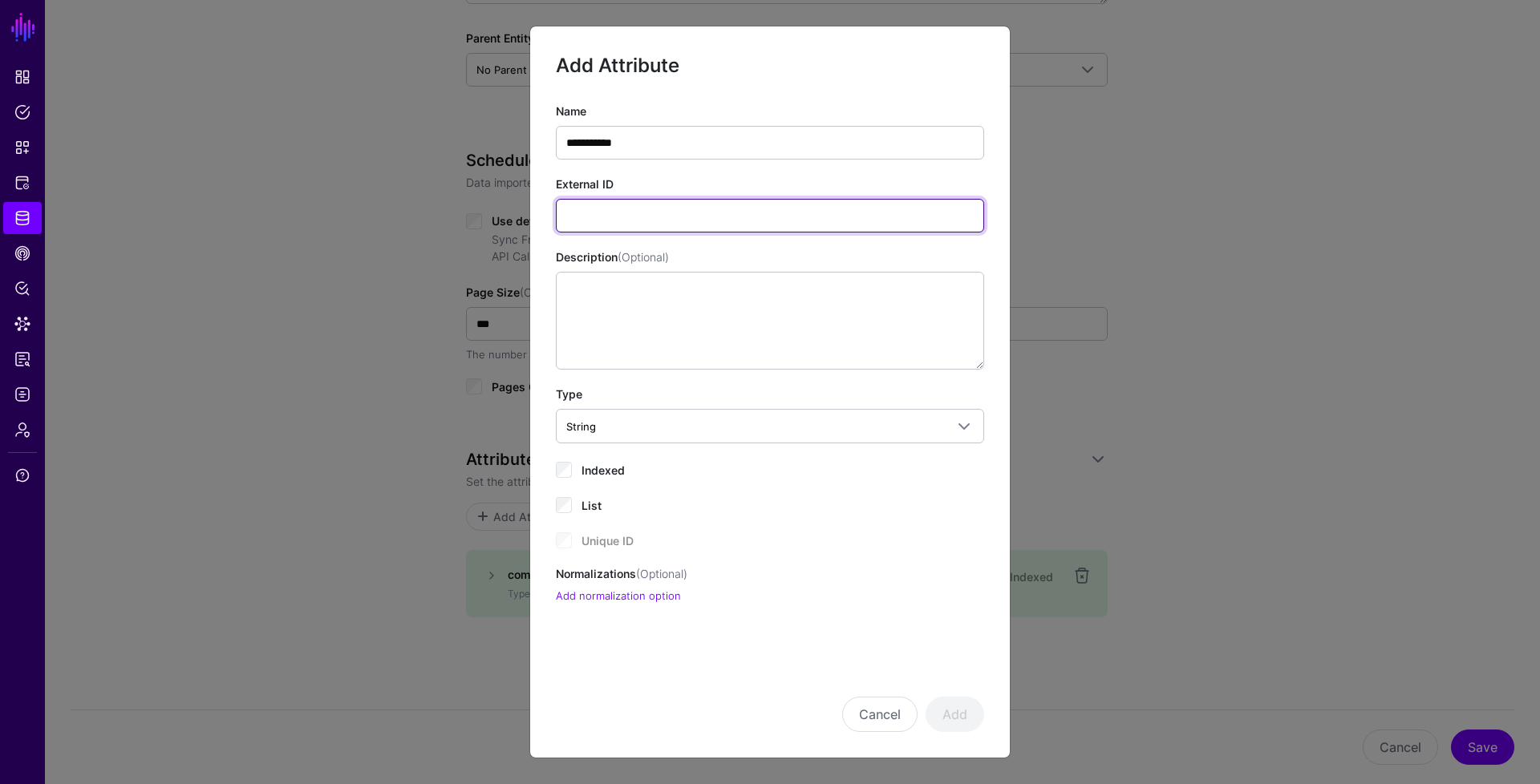
click at [665, 212] on input "External ID" at bounding box center [770, 216] width 428 height 34
type input "**********"
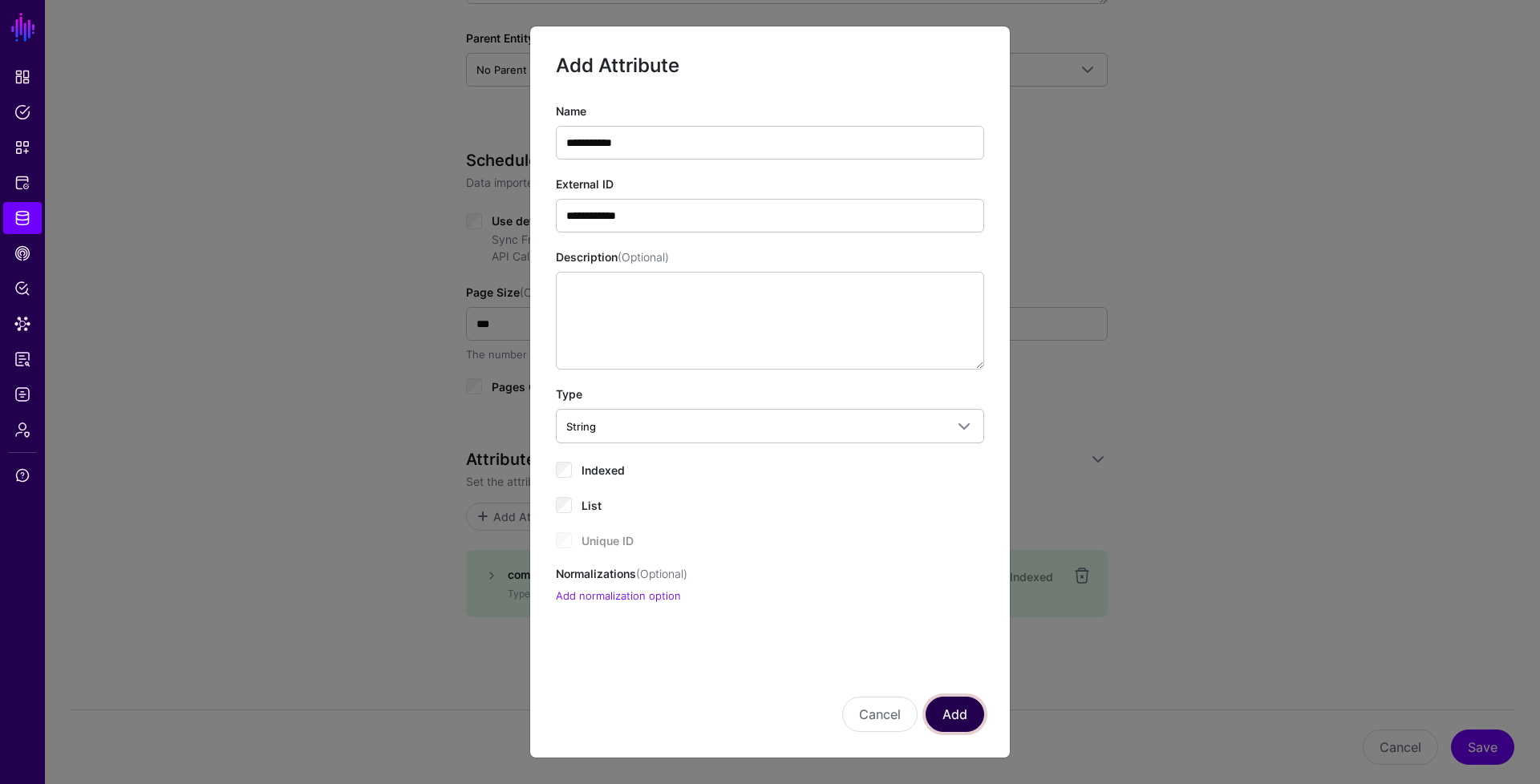
click at [947, 708] on button "Add" at bounding box center [955, 715] width 58 height 35
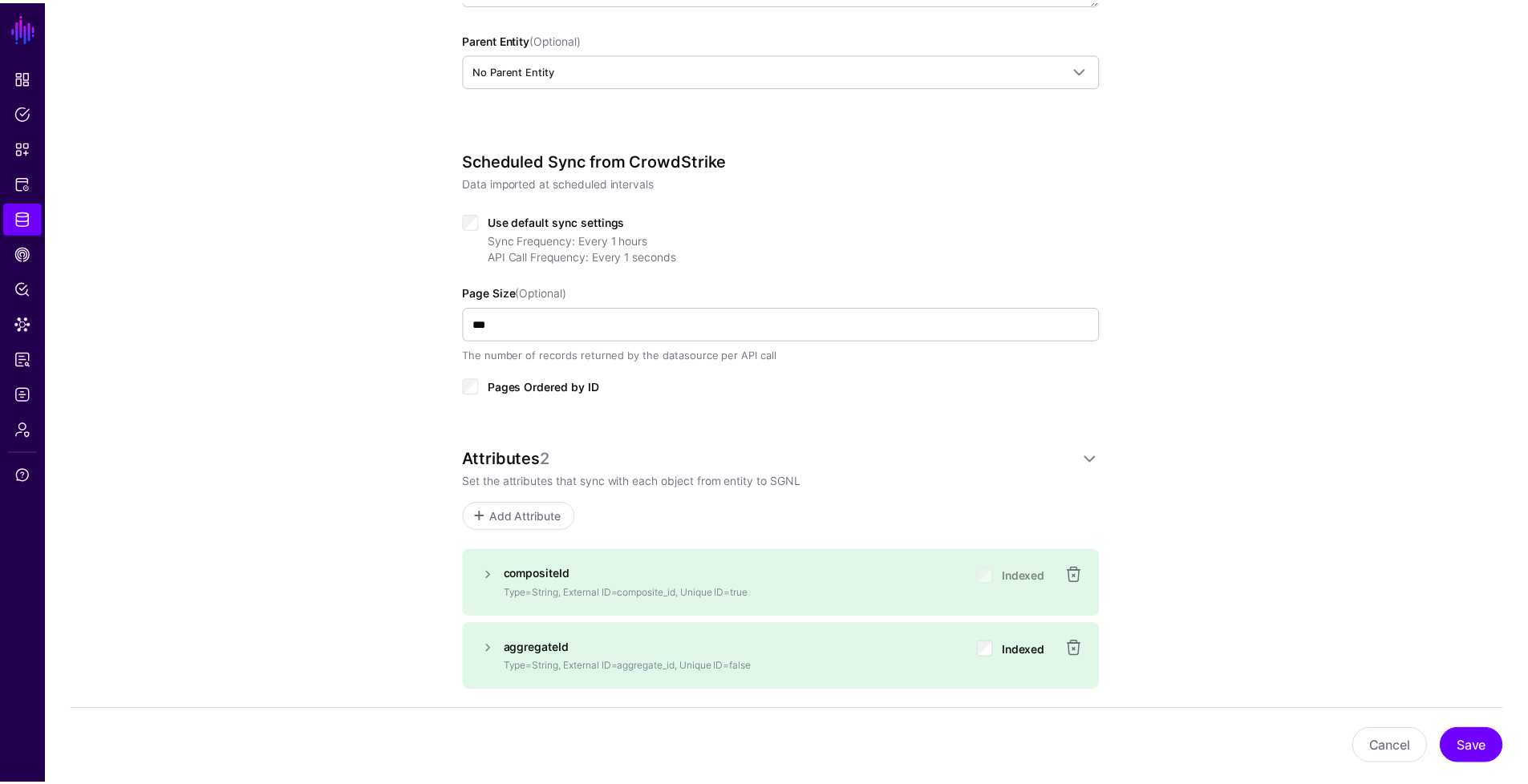
scroll to position [599, 0]
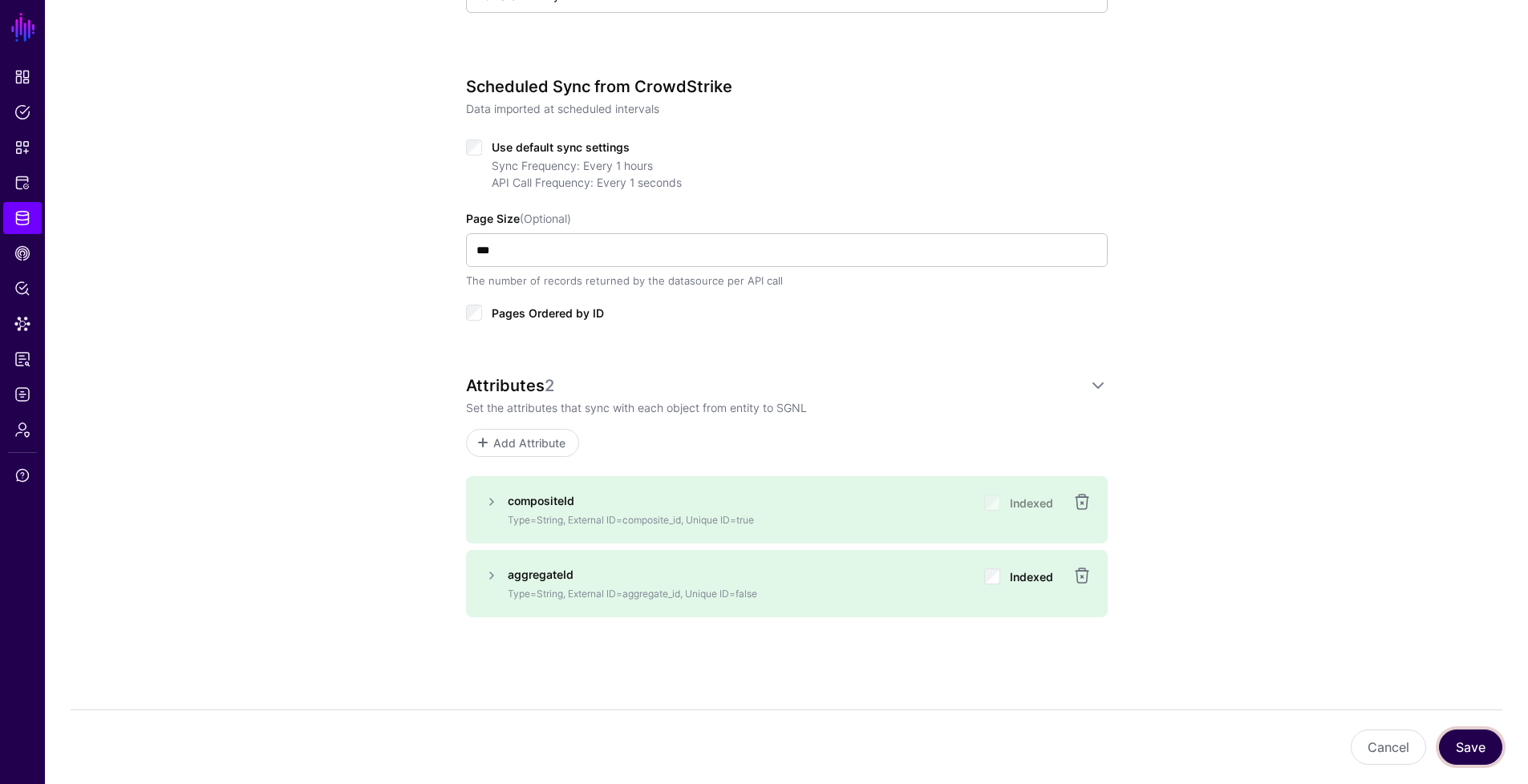
click at [1468, 740] on button "Save" at bounding box center [1470, 748] width 63 height 35
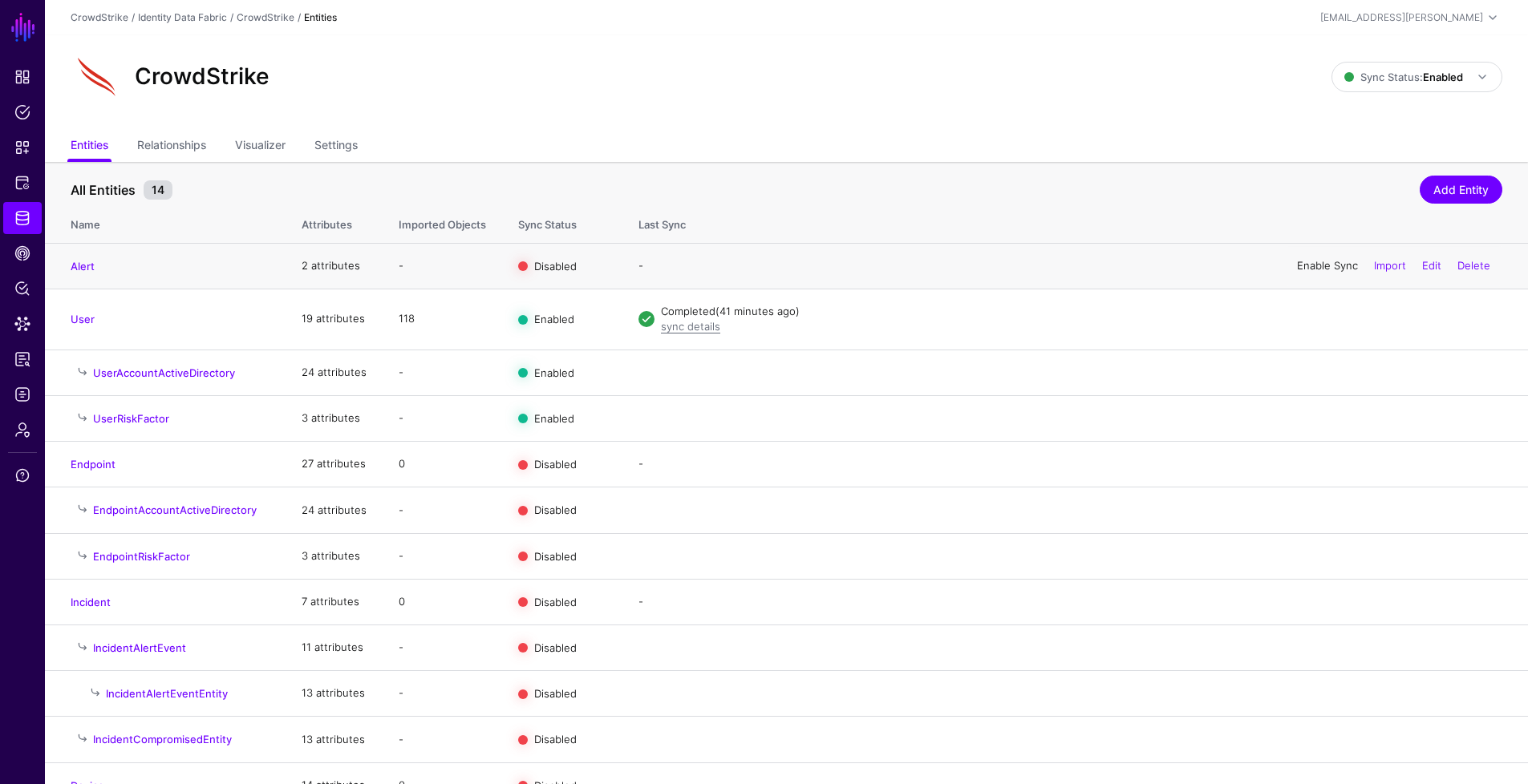
click at [1304, 271] on link "Enable Sync" at bounding box center [1327, 265] width 61 height 13
click at [20, 222] on span "Identity Data Fabric" at bounding box center [22, 217] width 16 height 16
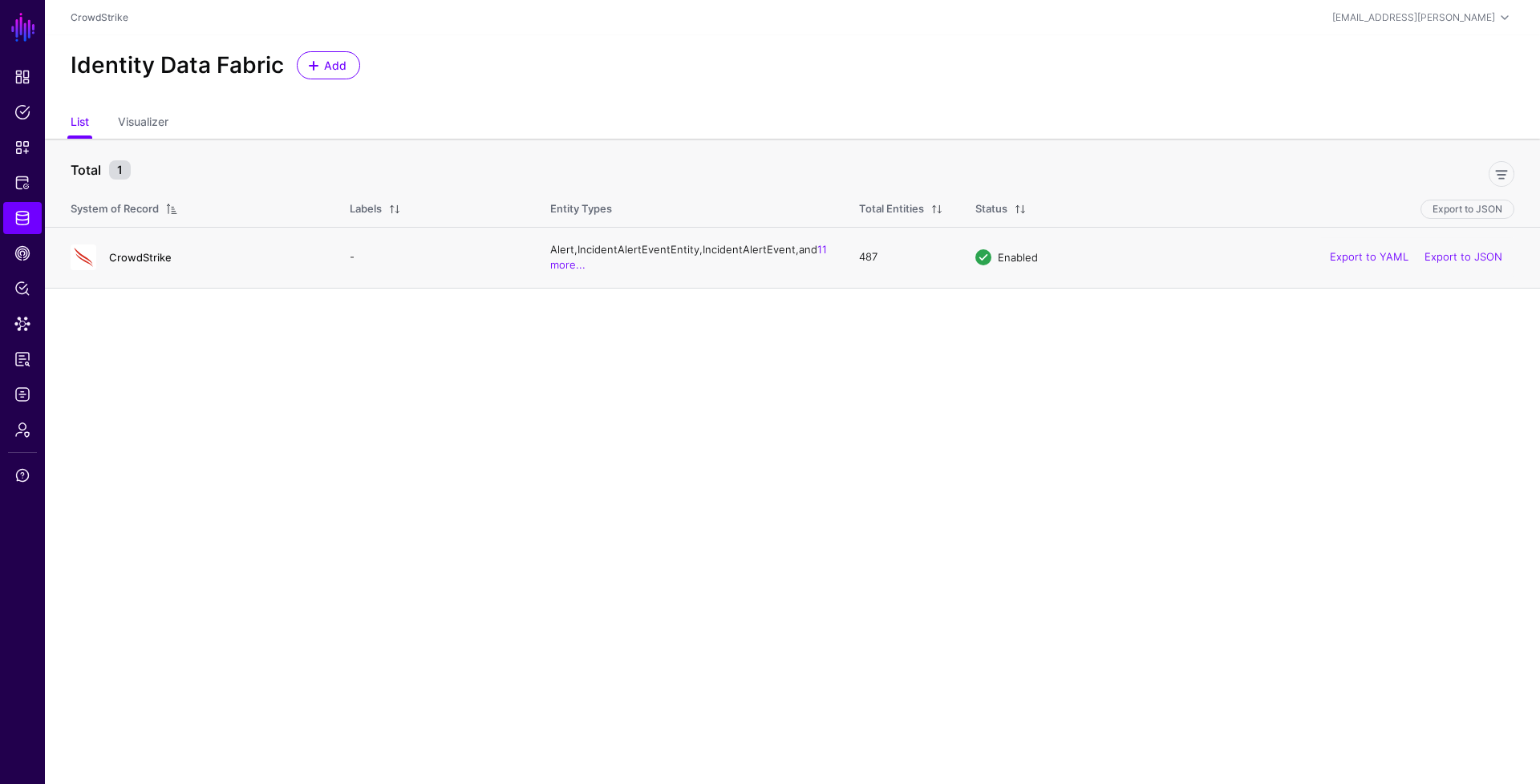
click at [122, 258] on link "CrowdStrike" at bounding box center [140, 257] width 62 height 13
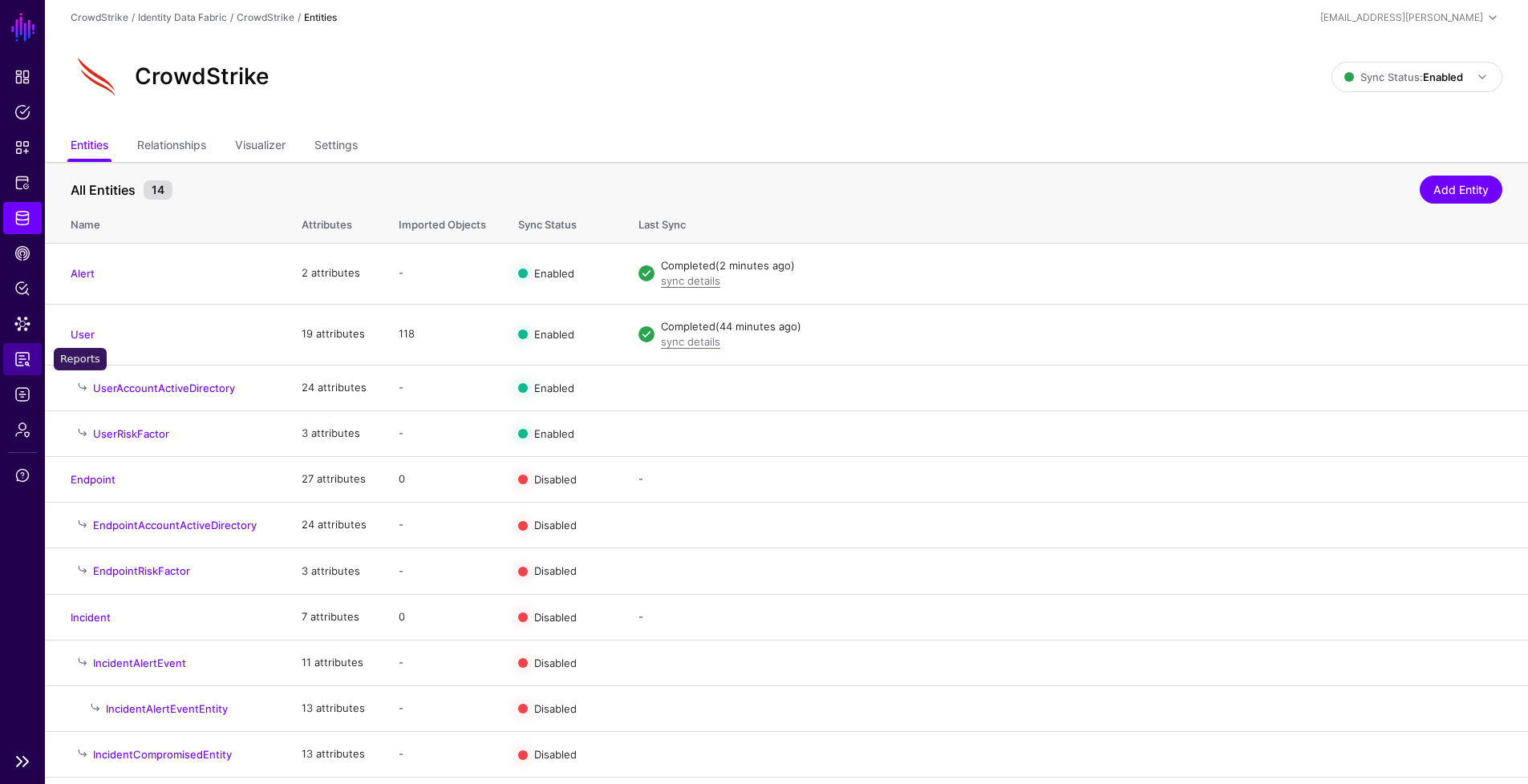
click at [22, 346] on link "Reports" at bounding box center [23, 359] width 39 height 32
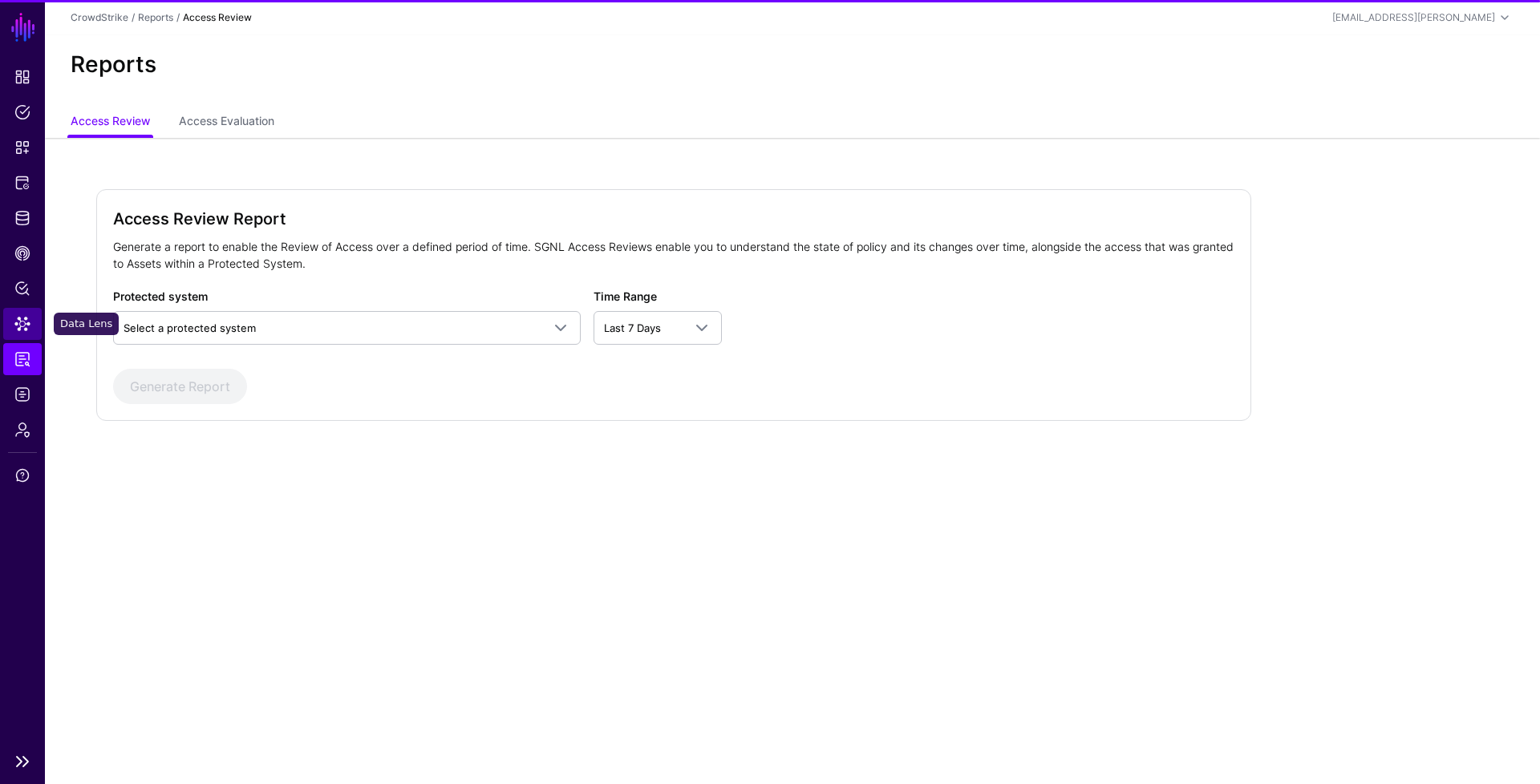
click at [21, 320] on span "Data Lens" at bounding box center [22, 324] width 16 height 16
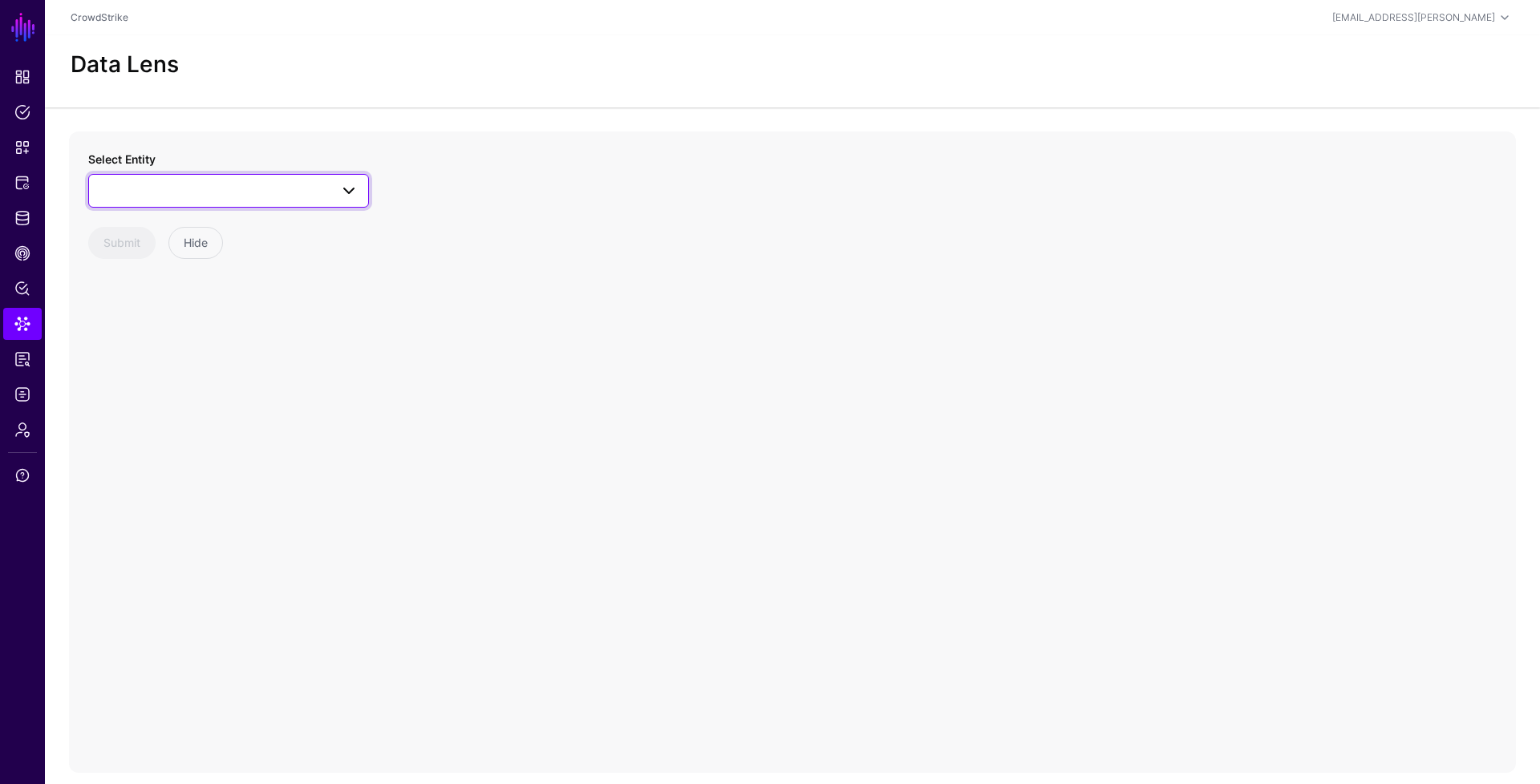
click at [255, 190] on span at bounding box center [229, 191] width 260 height 19
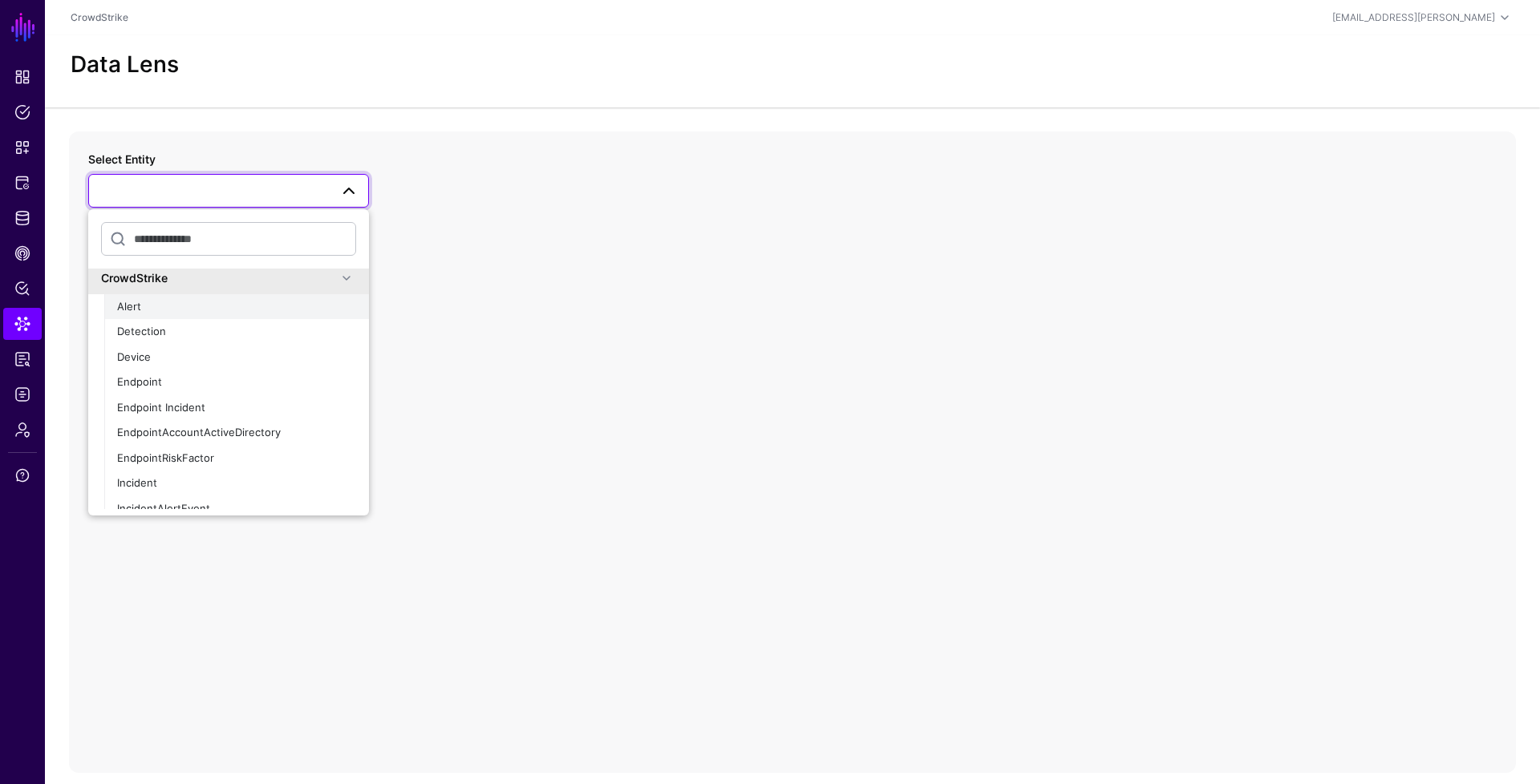
click at [167, 314] on div "Alert" at bounding box center [236, 307] width 239 height 16
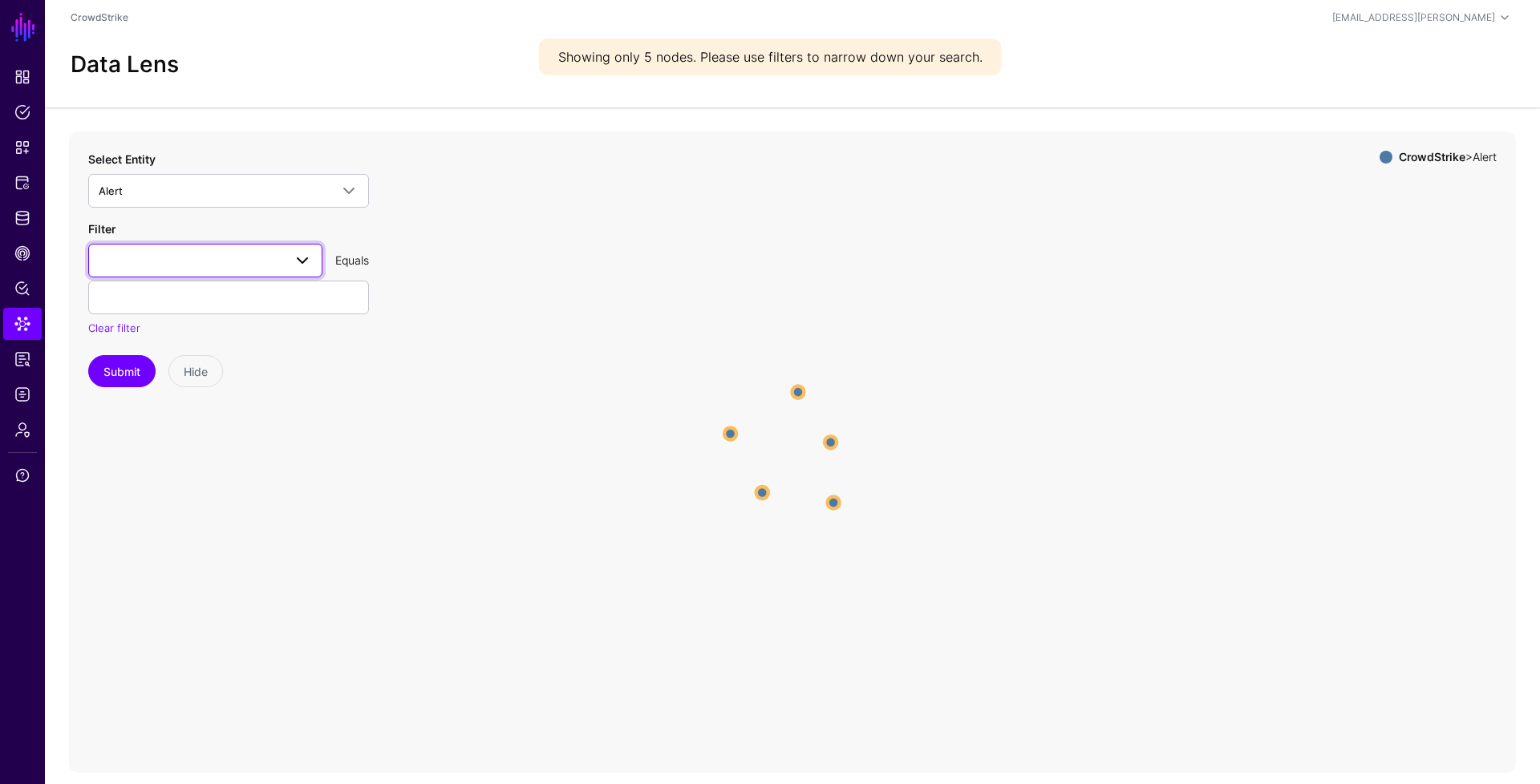
click at [238, 268] on span at bounding box center [205, 260] width 213 height 19
click at [191, 347] on div "aggregateId" at bounding box center [205, 351] width 208 height 16
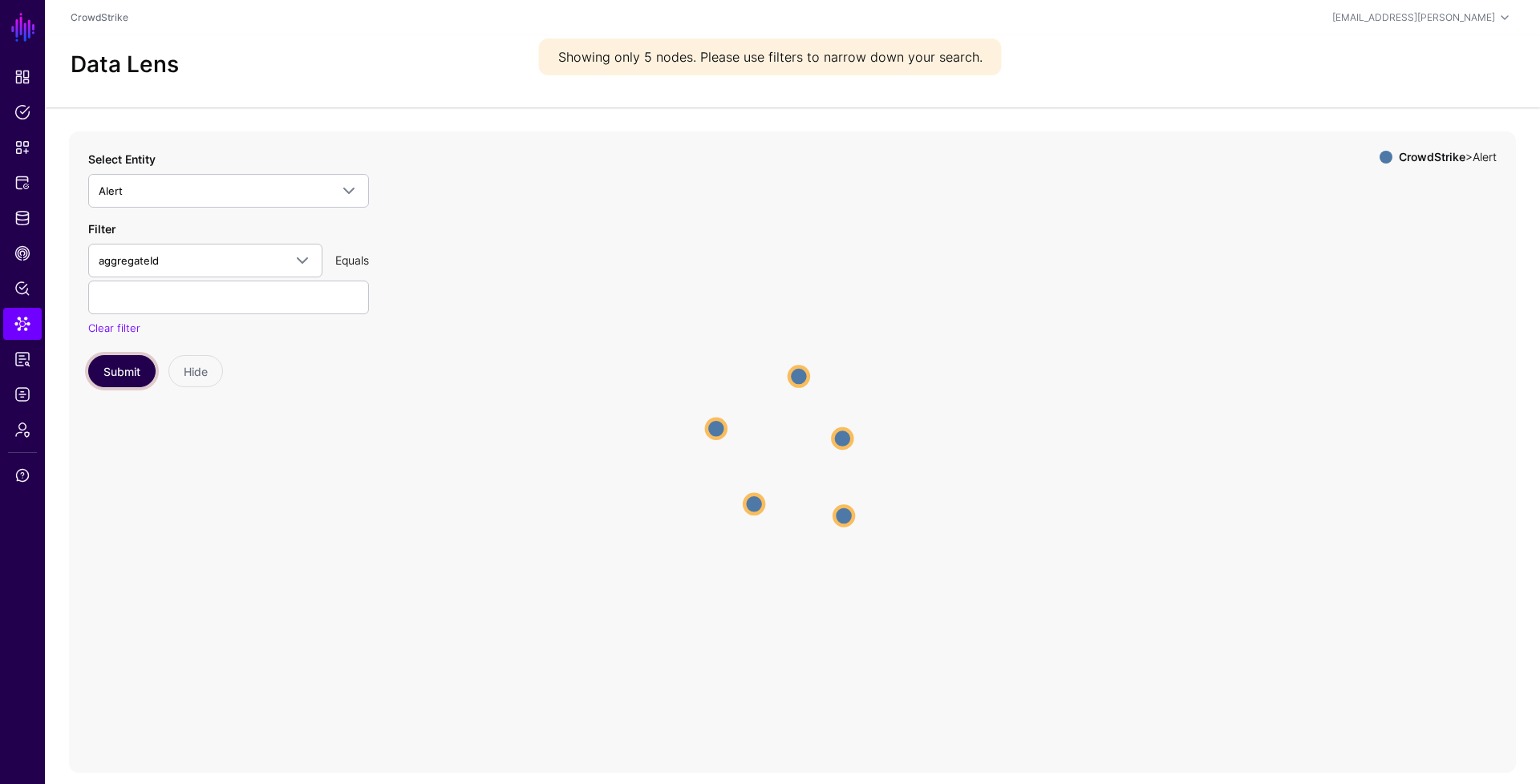
click at [111, 369] on button "Submit" at bounding box center [122, 371] width 67 height 32
click at [723, 432] on circle at bounding box center [720, 429] width 19 height 19
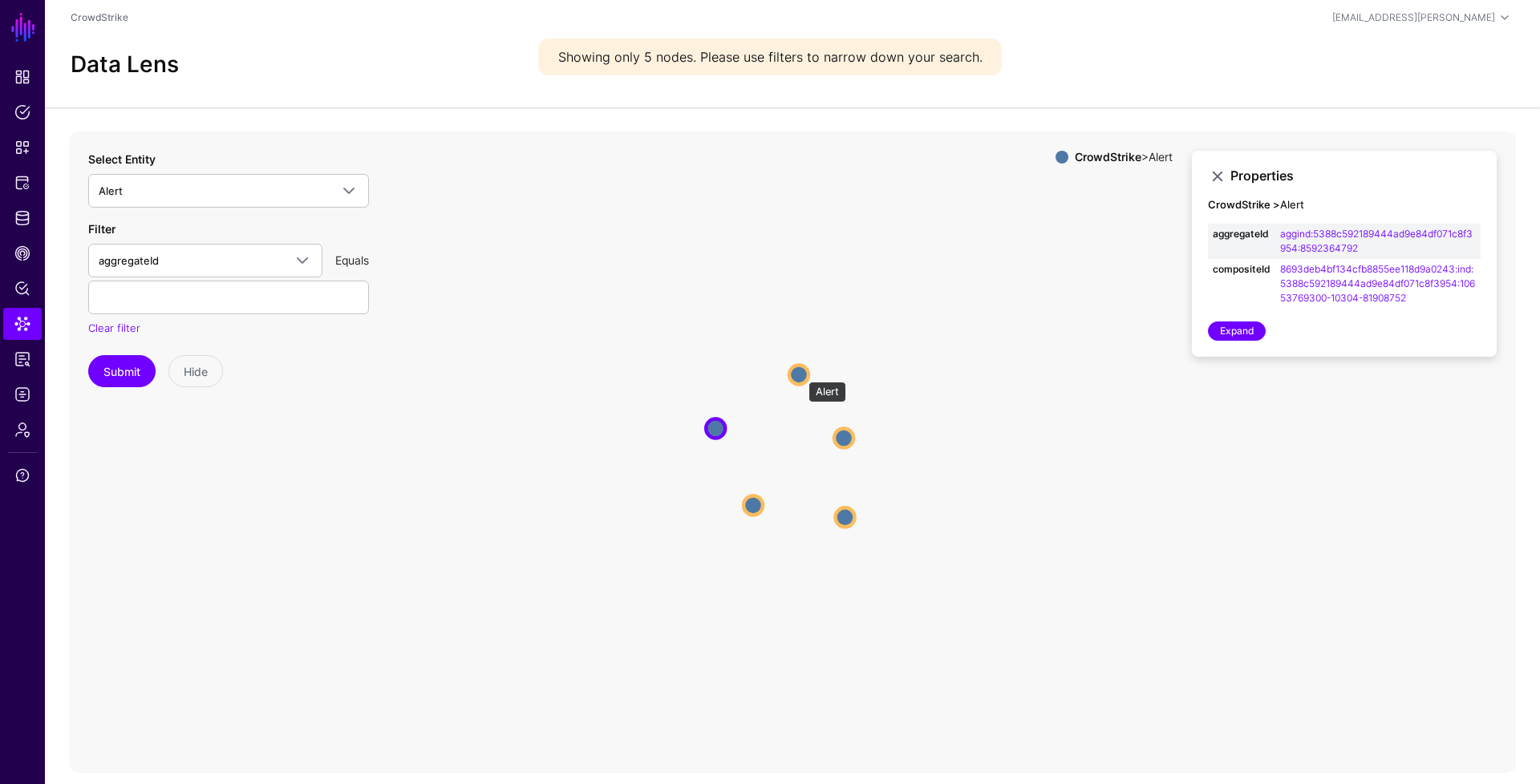
click at [800, 373] on circle at bounding box center [799, 374] width 19 height 19
click at [853, 434] on circle at bounding box center [845, 438] width 19 height 19
click at [849, 521] on circle at bounding box center [847, 519] width 19 height 19
click at [755, 502] on circle at bounding box center [751, 508] width 19 height 19
click at [271, 257] on span "aggregateId" at bounding box center [191, 260] width 185 height 18
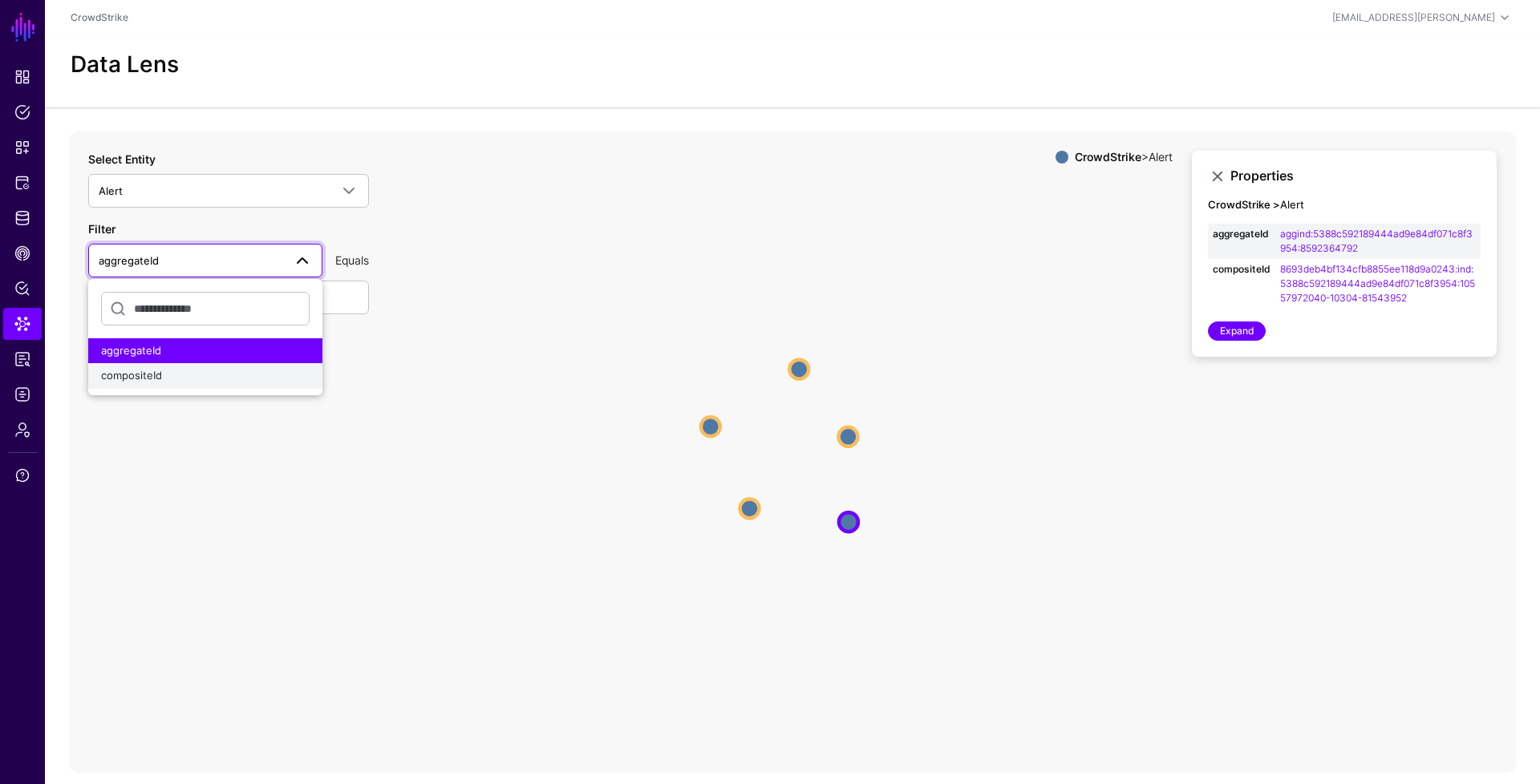
click at [220, 365] on button "compositeId" at bounding box center [206, 376] width 234 height 25
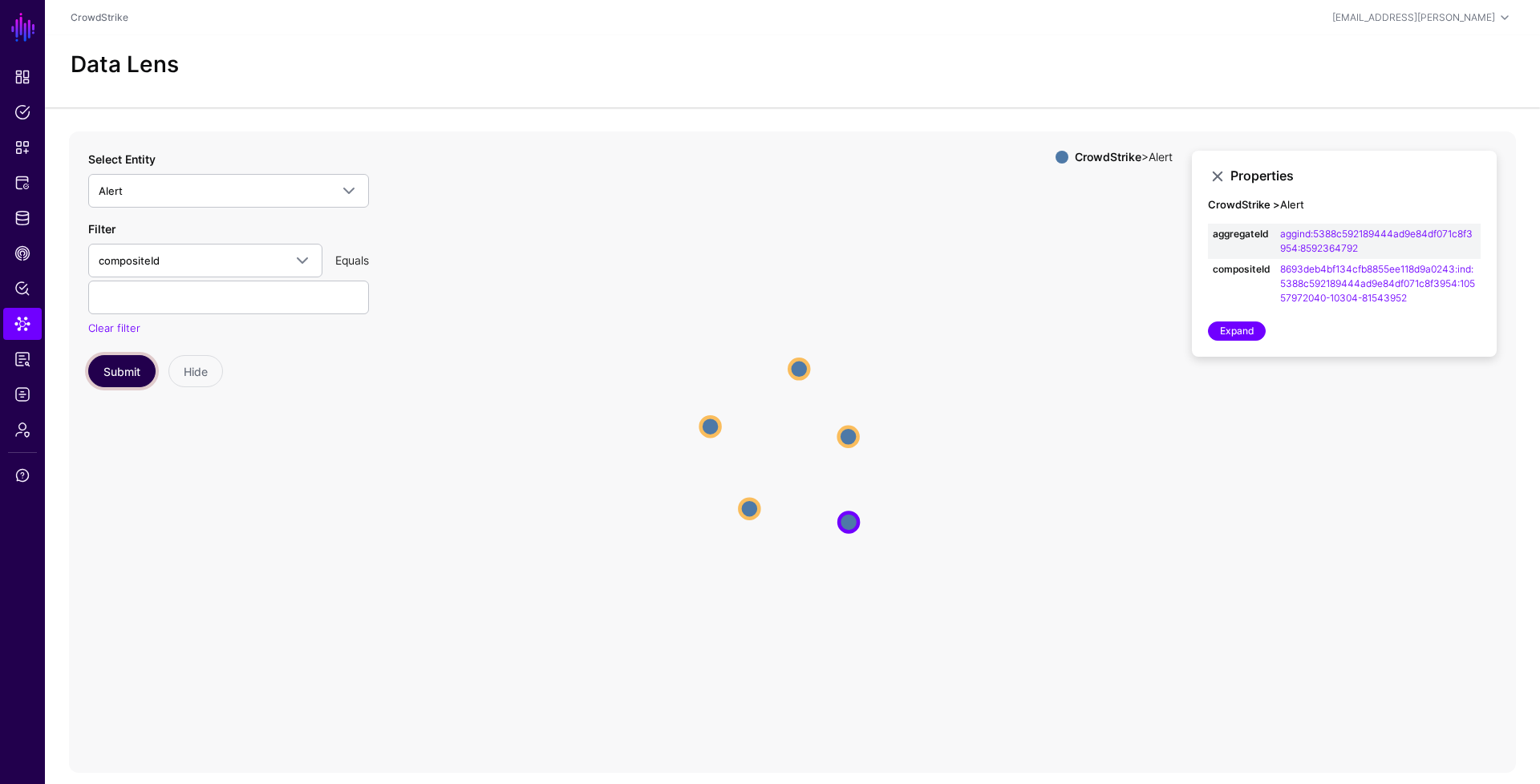
click at [135, 364] on button "Submit" at bounding box center [122, 371] width 67 height 32
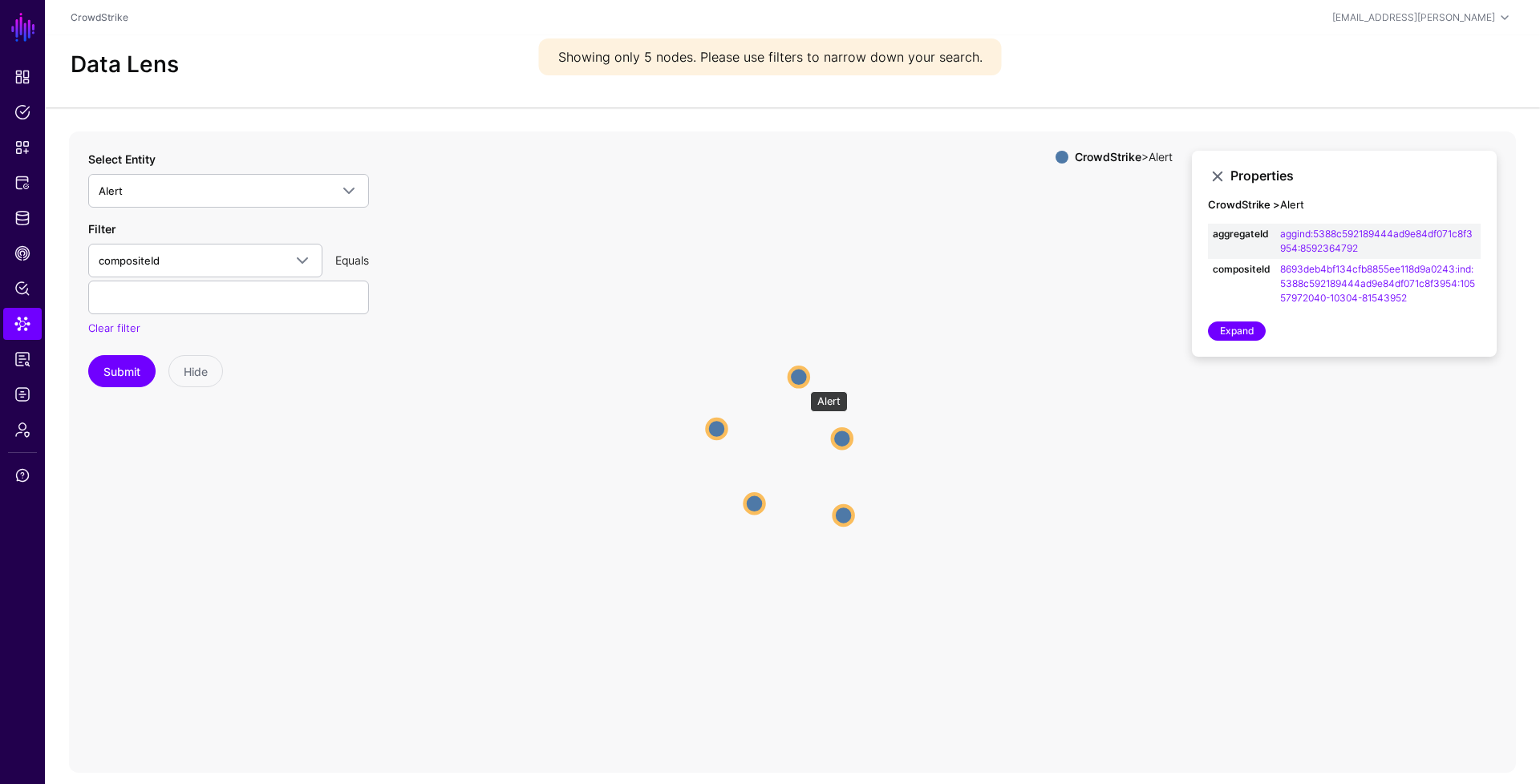
click at [802, 384] on circle at bounding box center [799, 377] width 19 height 19
click at [849, 444] on circle at bounding box center [843, 438] width 19 height 19
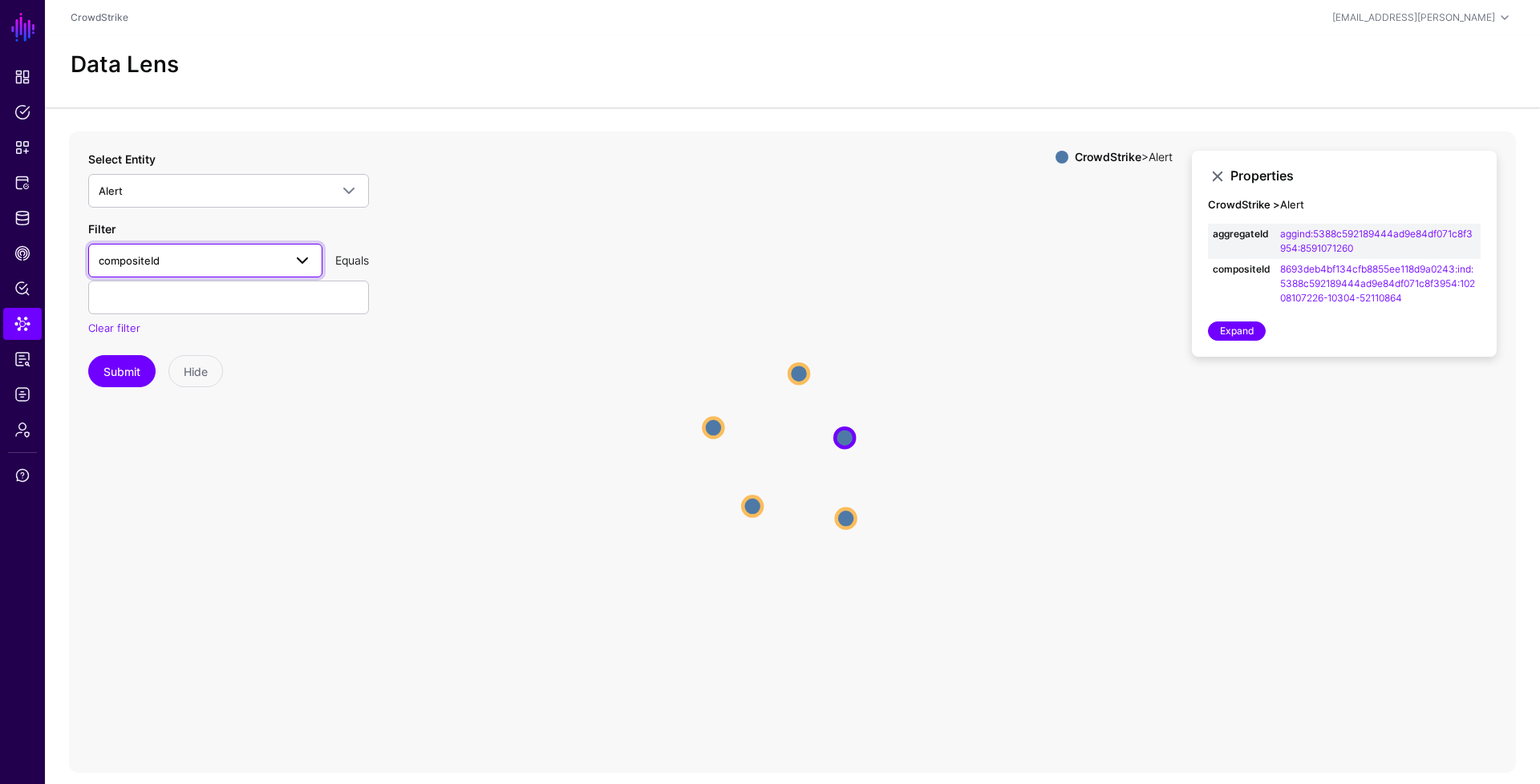
click at [267, 271] on link "compositeId" at bounding box center [206, 260] width 234 height 34
click at [604, 352] on icon "Alert Alert Alert Alert Alert Alert Alert Alert Alert Alert" at bounding box center [793, 452] width 1447 height 642
